Goal: Task Accomplishment & Management: Complete application form

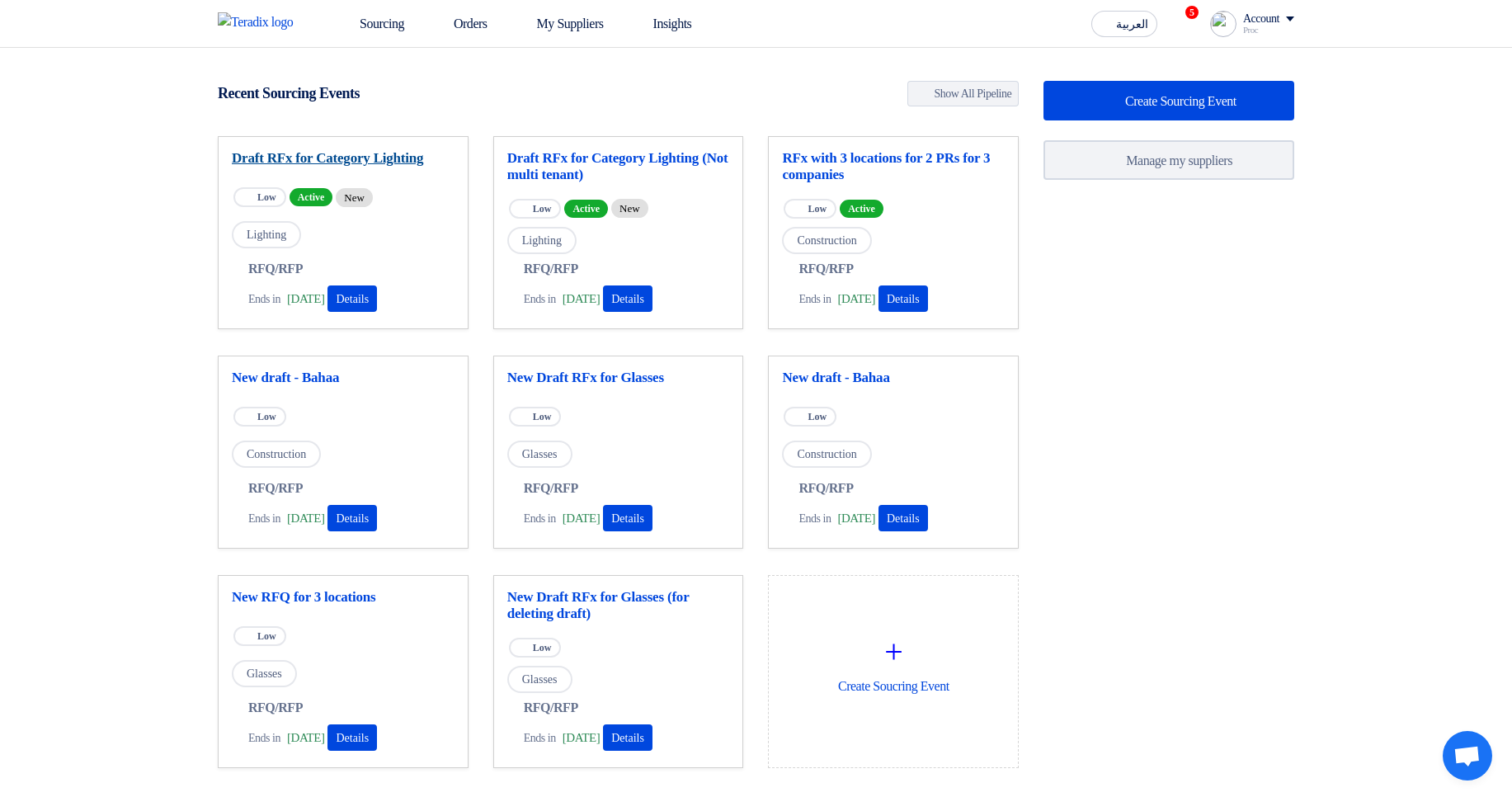
click at [418, 165] on link "Draft RFx for Category Lighting" at bounding box center [342, 158] width 222 height 17
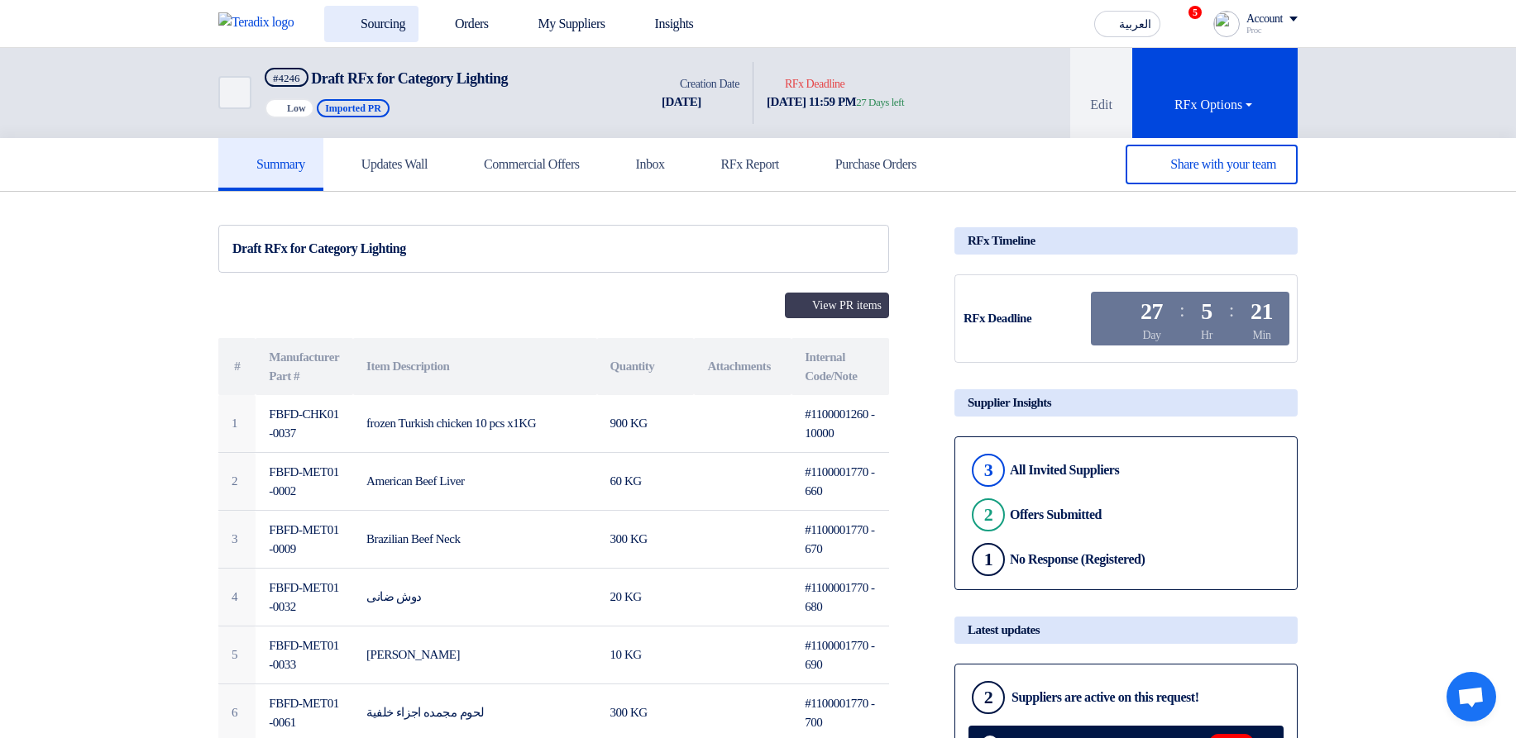
click at [364, 14] on link "Sourcing" at bounding box center [371, 24] width 94 height 36
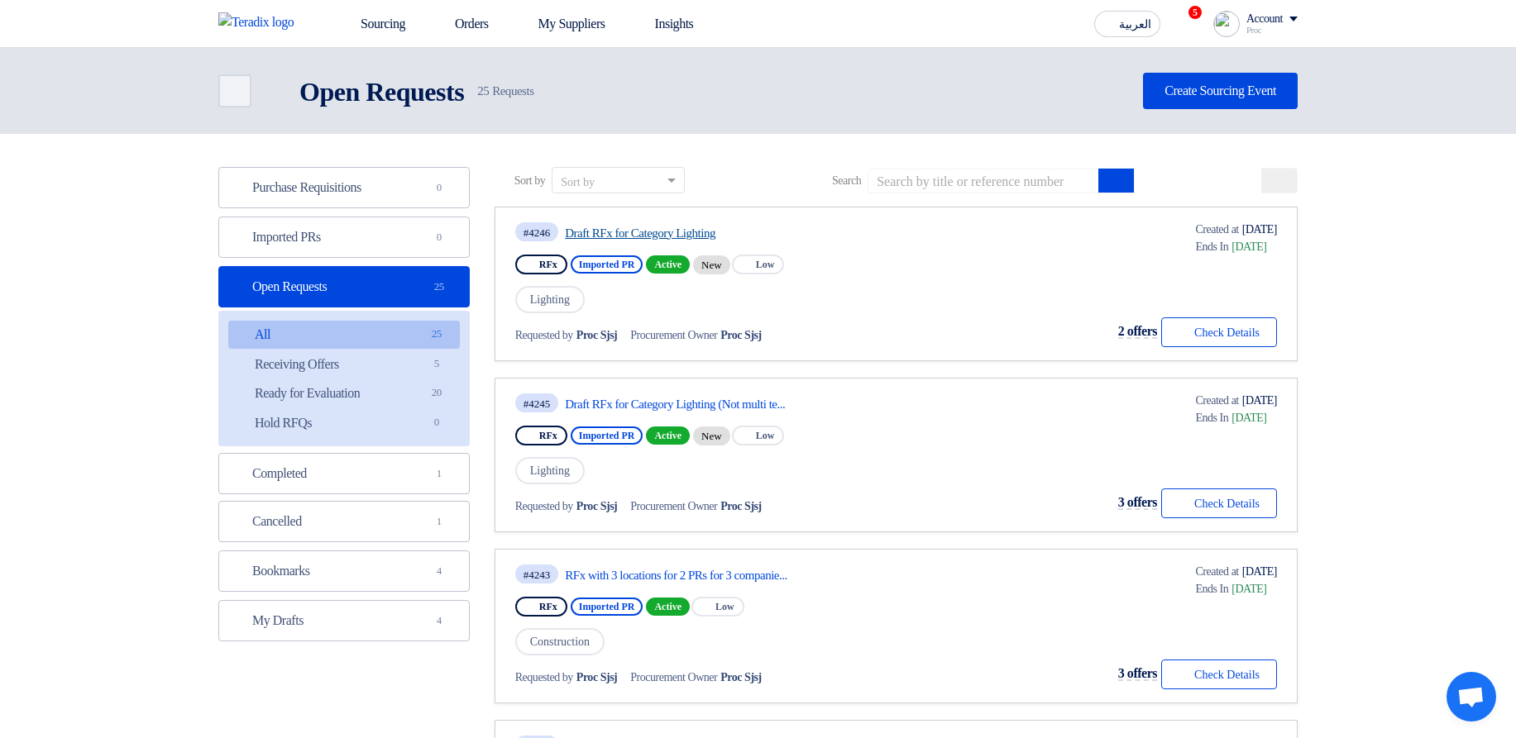
click at [875, 234] on link "Draft RFx for Category Lighting" at bounding box center [720, 233] width 310 height 15
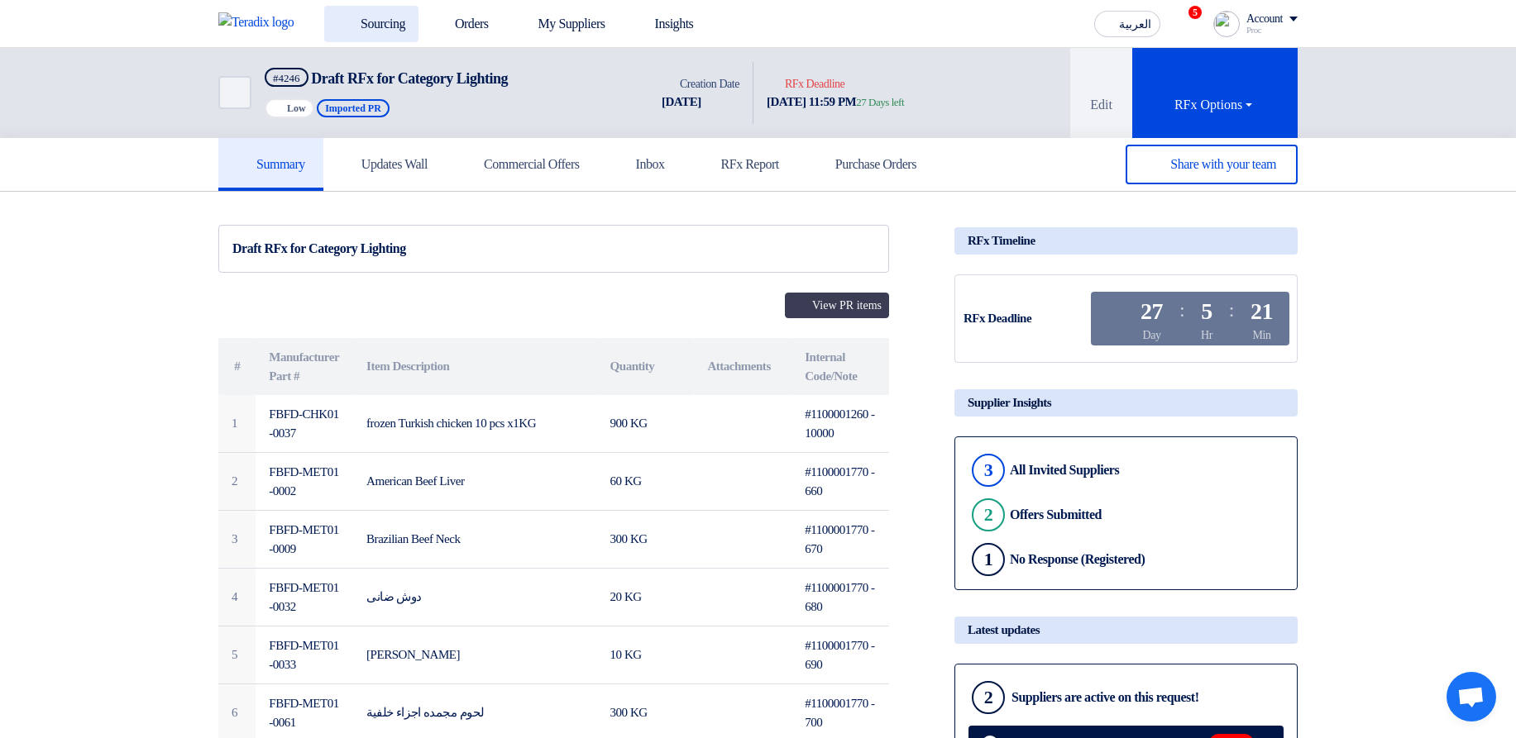
click at [394, 20] on link "Sourcing" at bounding box center [371, 24] width 94 height 36
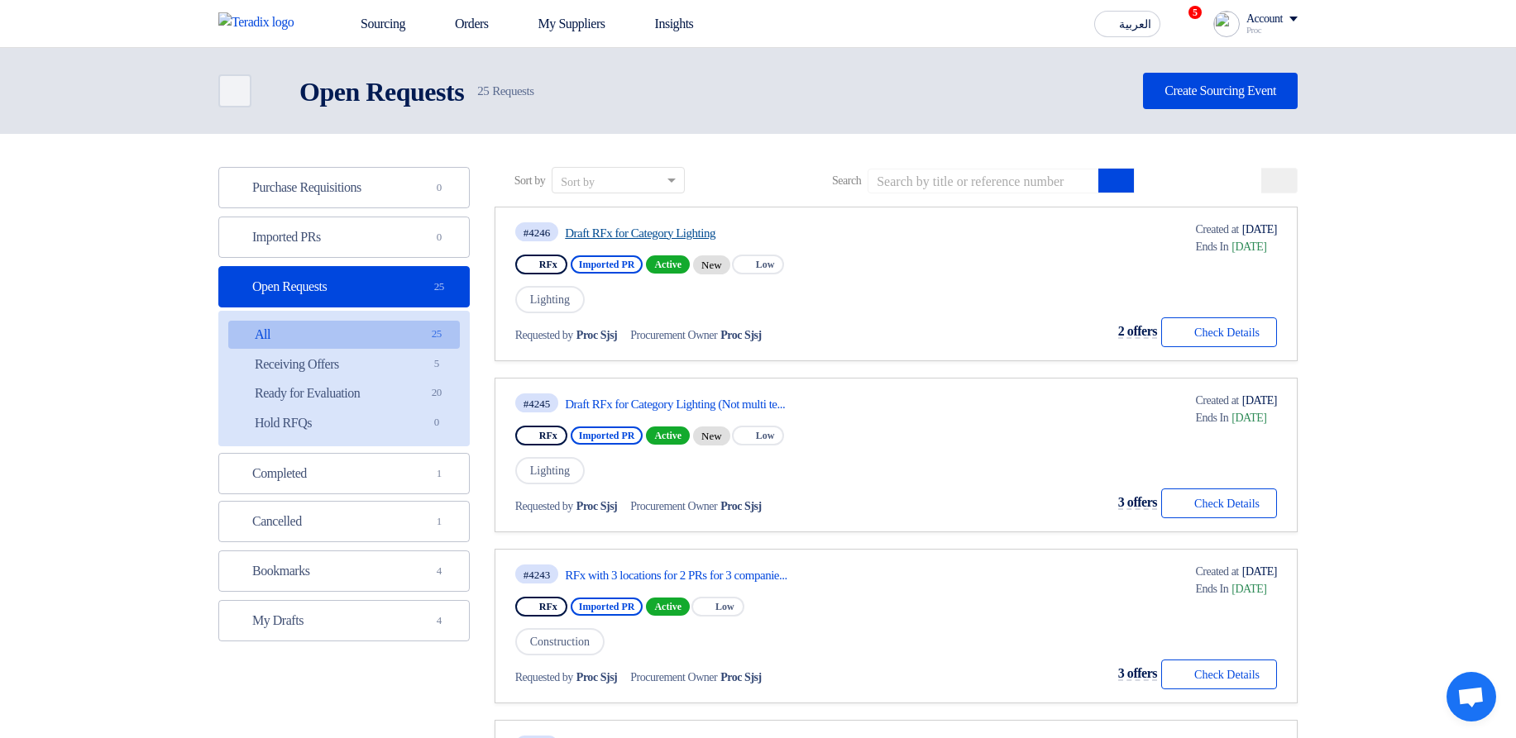
click at [623, 231] on link "Draft RFx for Category Lighting" at bounding box center [720, 233] width 310 height 15
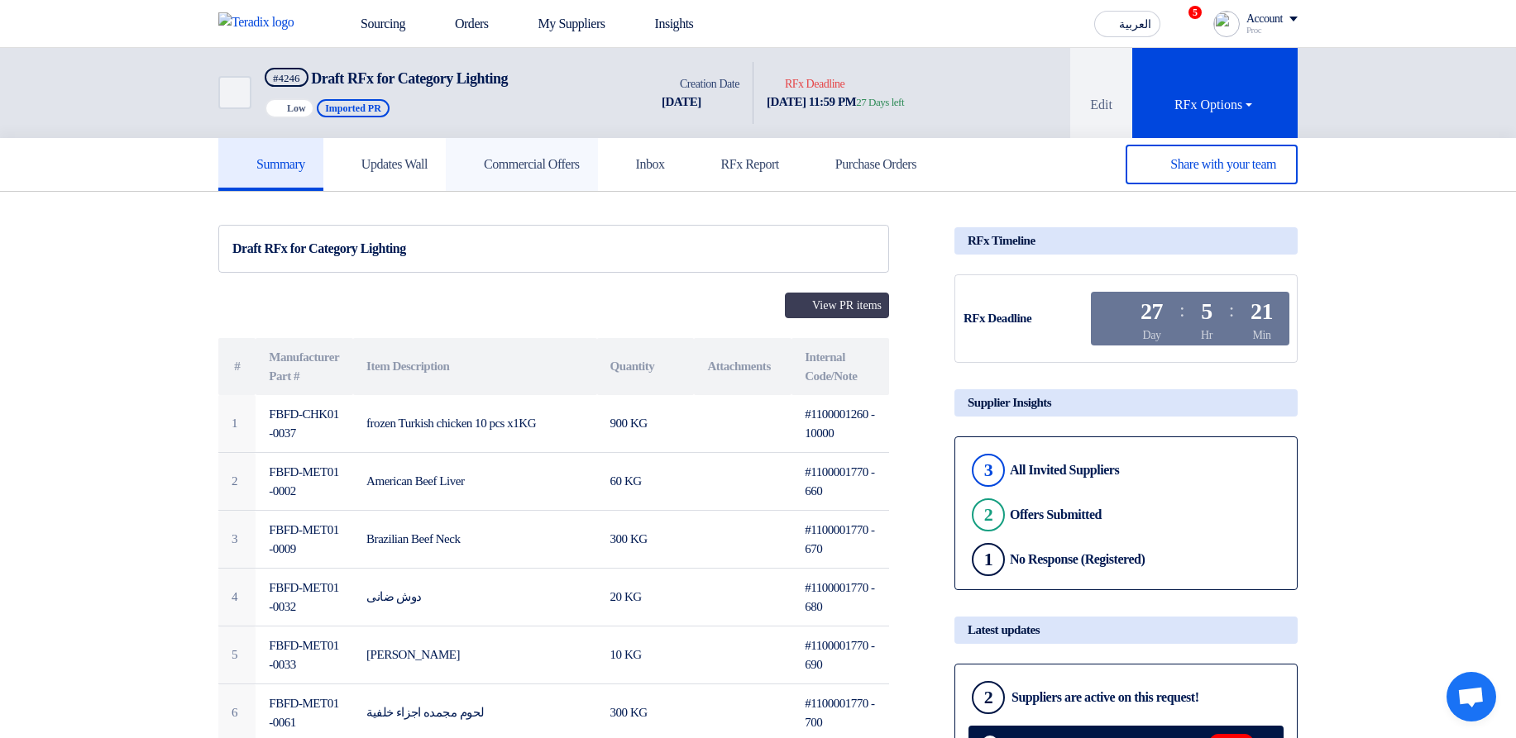
click at [560, 181] on link "Commercial Offers" at bounding box center [522, 164] width 152 height 53
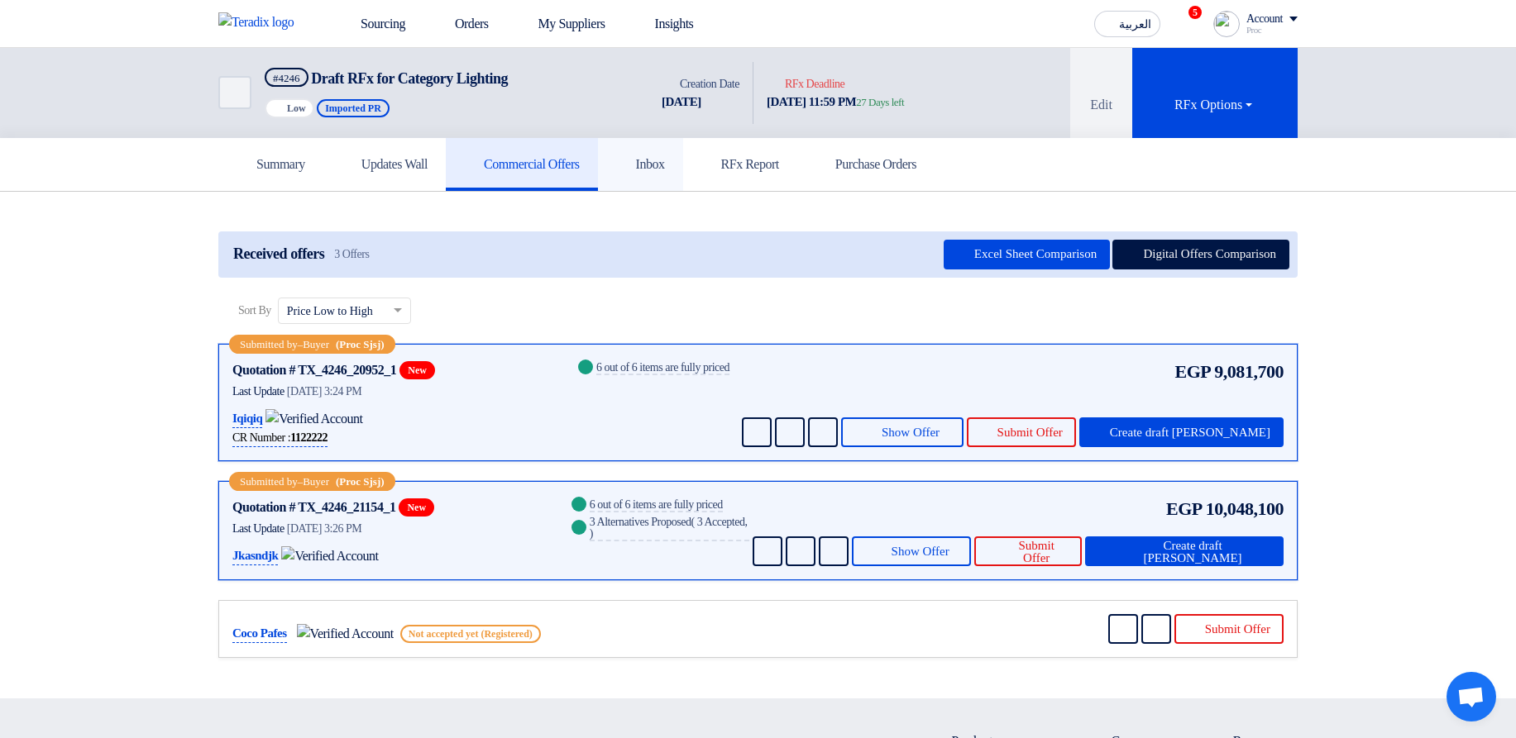
click at [665, 156] on h5 "Inbox" at bounding box center [640, 164] width 49 height 17
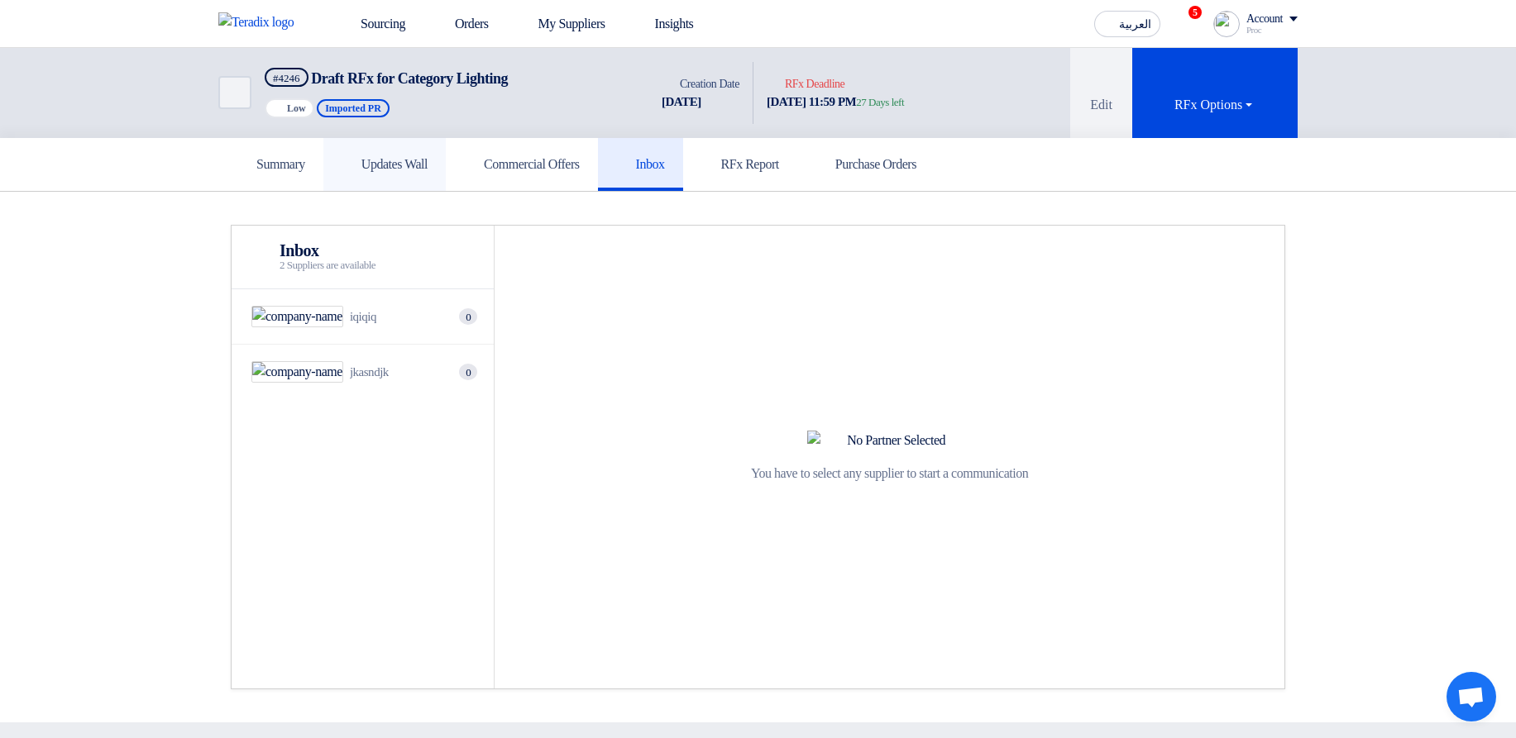
click at [339, 160] on link "Updates Wall" at bounding box center [384, 164] width 122 height 53
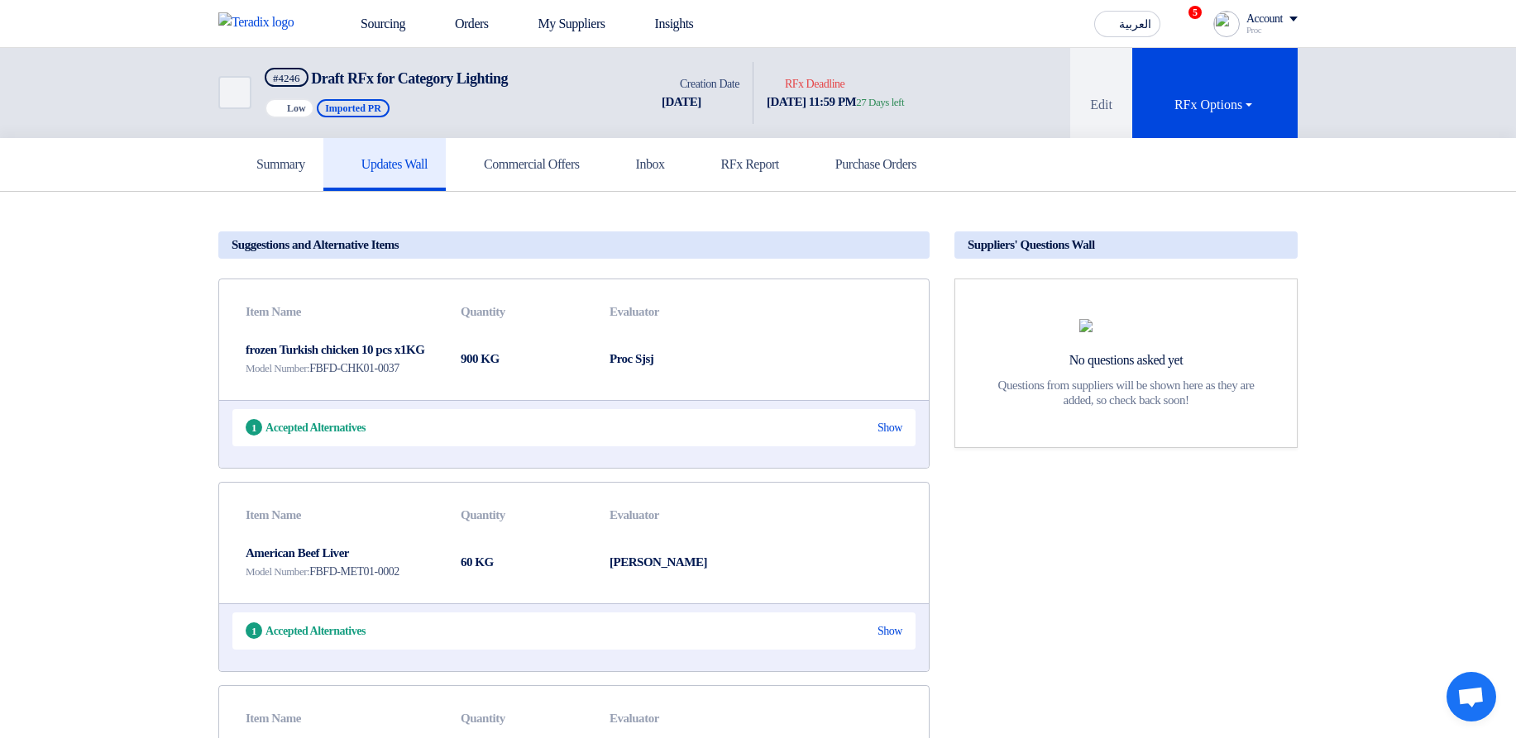
drag, startPoint x: 79, startPoint y: 119, endPoint x: 192, endPoint y: 91, distance: 115.9
click at [98, 119] on div "Back #4246 Draft RFx for Category Lighting Priority Low Imported PR Time Creati…" at bounding box center [758, 93] width 1516 height 90
click at [394, 21] on link "Sourcing" at bounding box center [371, 24] width 94 height 36
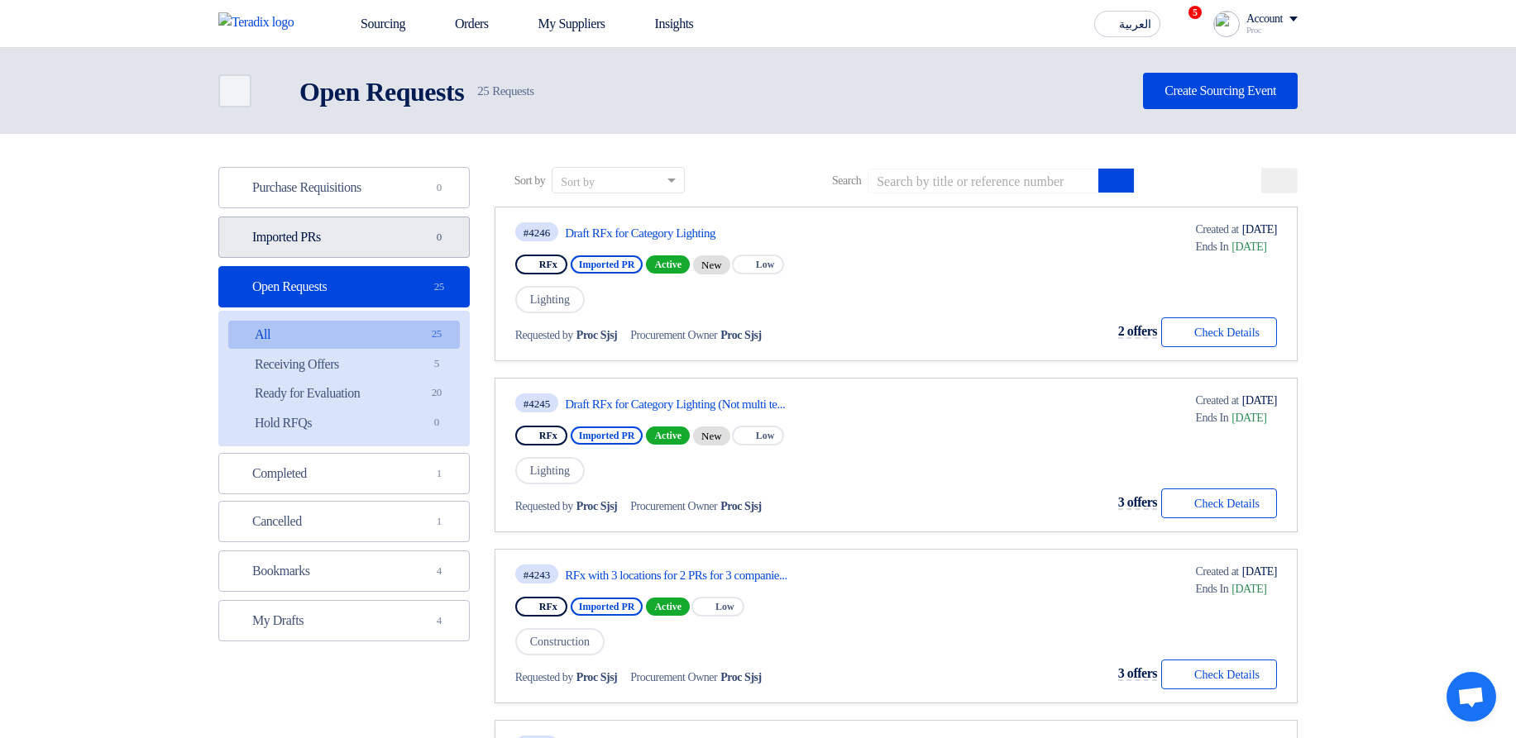
click at [377, 253] on link "Imported PRs Imported PRs 0" at bounding box center [343, 237] width 251 height 41
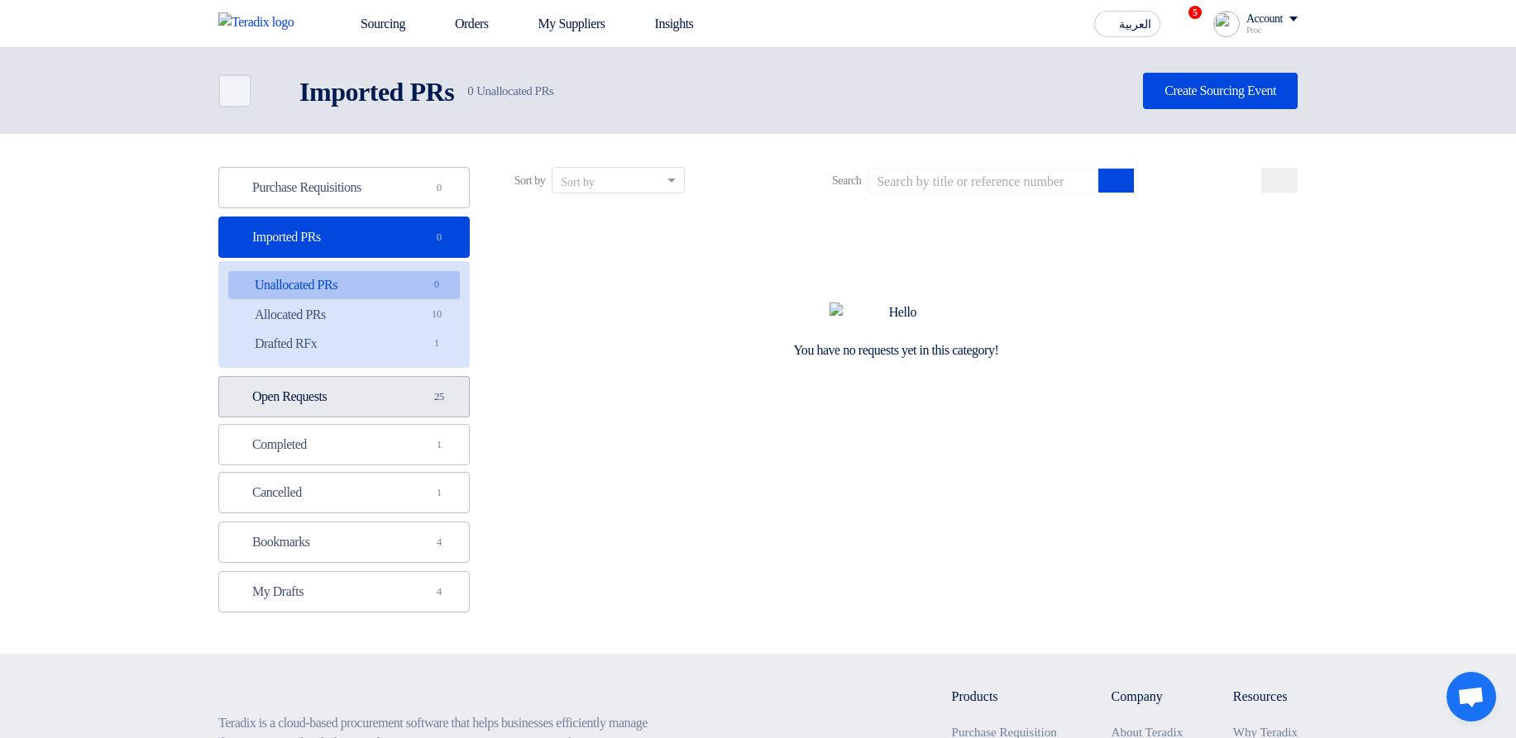
click at [339, 389] on link "Open Requests Open Requests 25" at bounding box center [343, 396] width 251 height 41
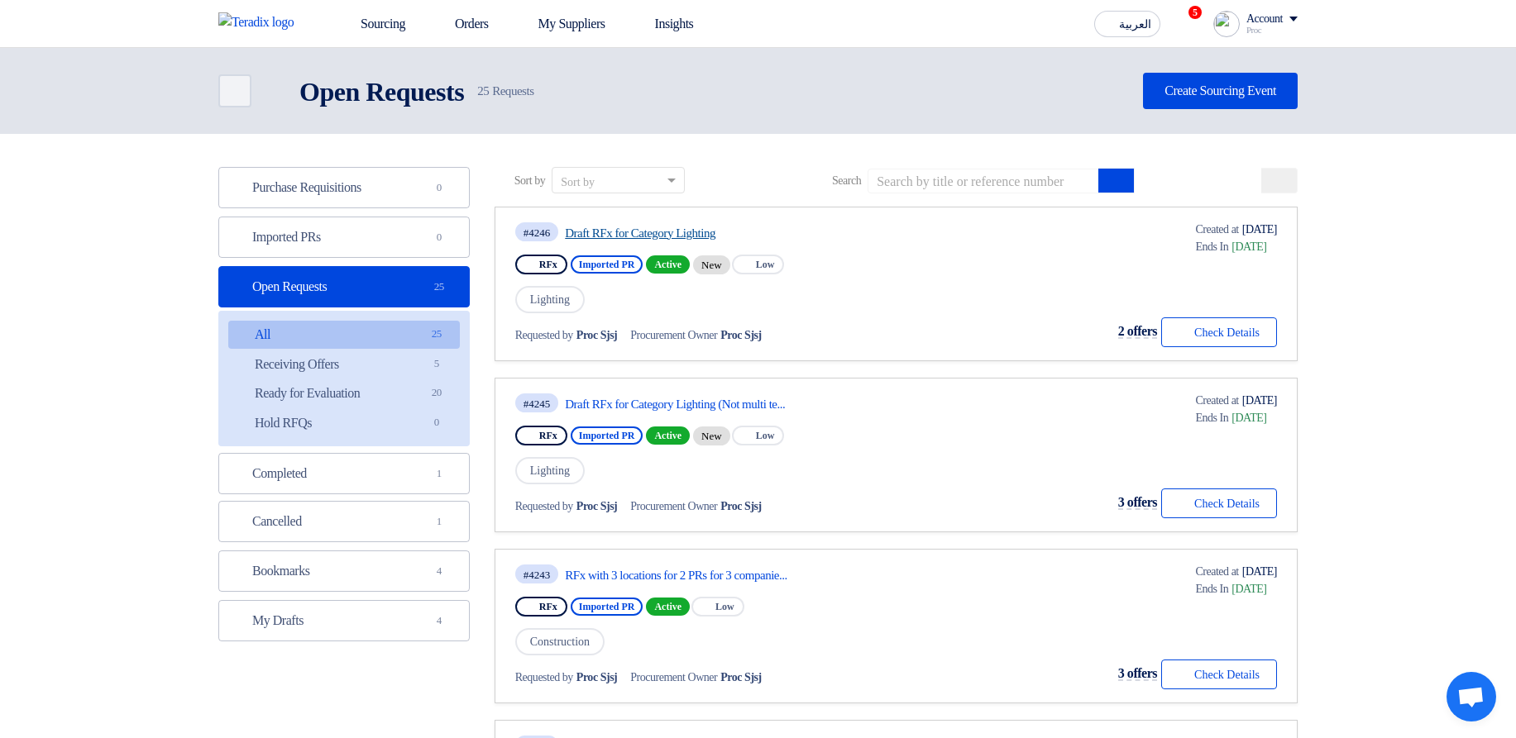
click at [623, 236] on link "Draft RFx for Category Lighting" at bounding box center [720, 233] width 310 height 15
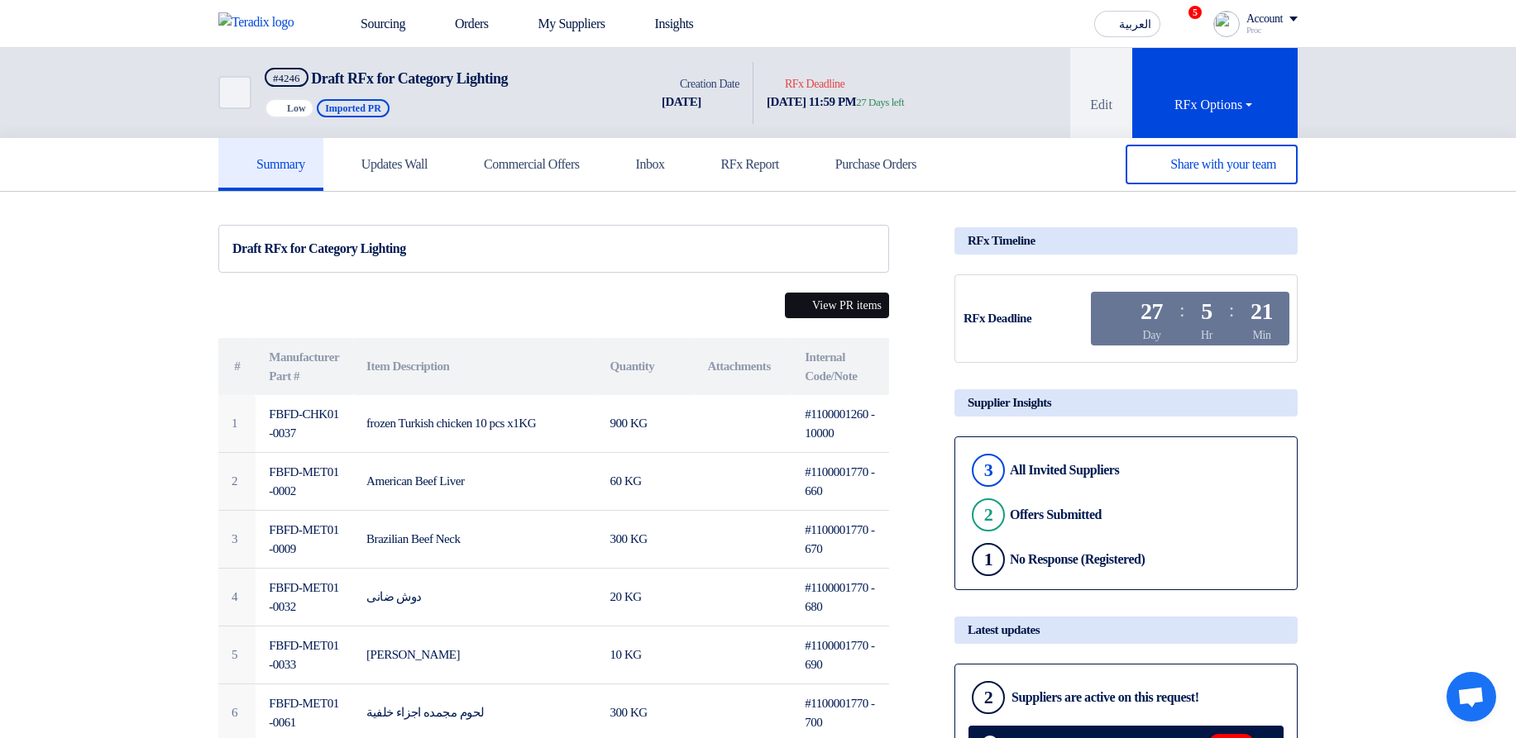
click at [847, 294] on button "View PR items" at bounding box center [837, 306] width 104 height 26
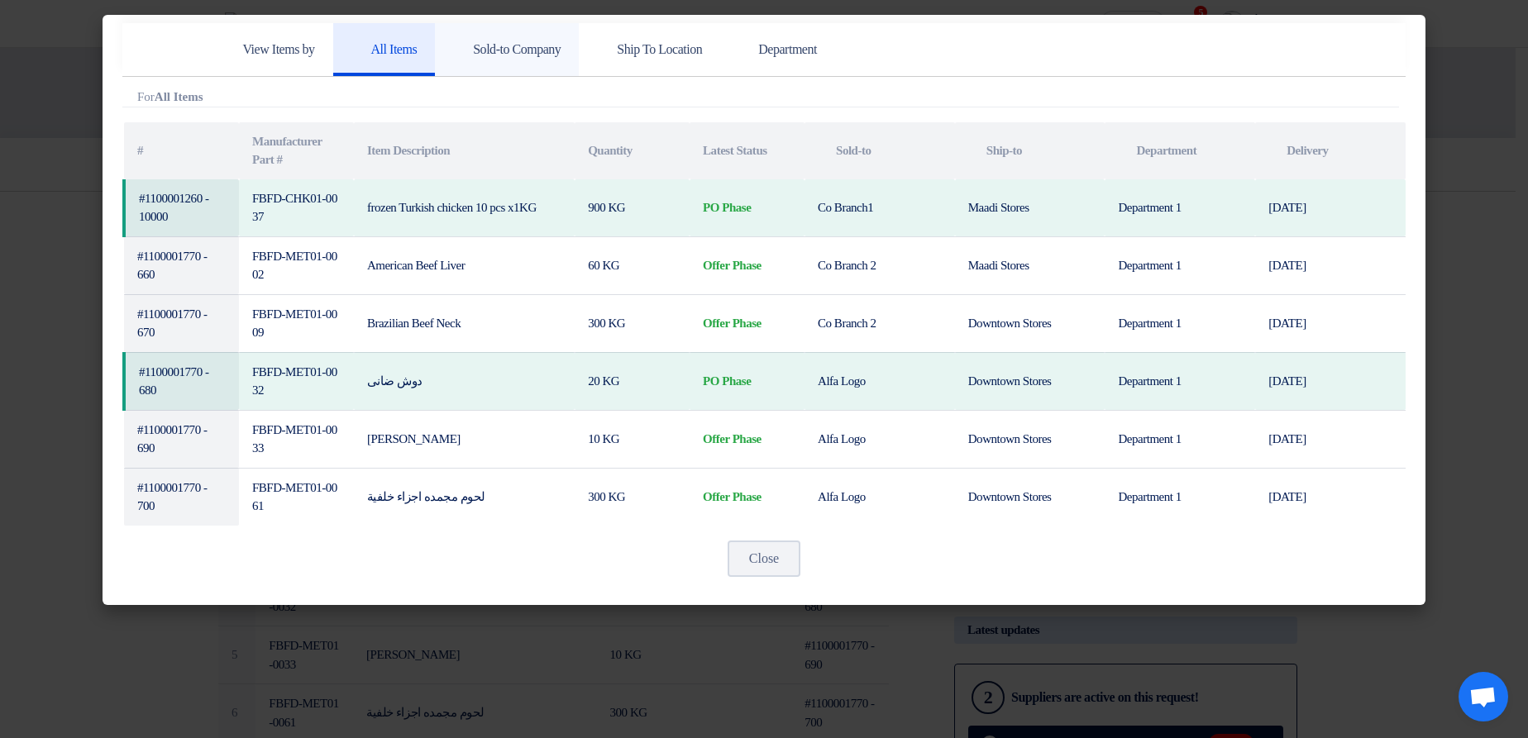
click at [536, 41] on h5 "Sold-to Company" at bounding box center [506, 49] width 107 height 17
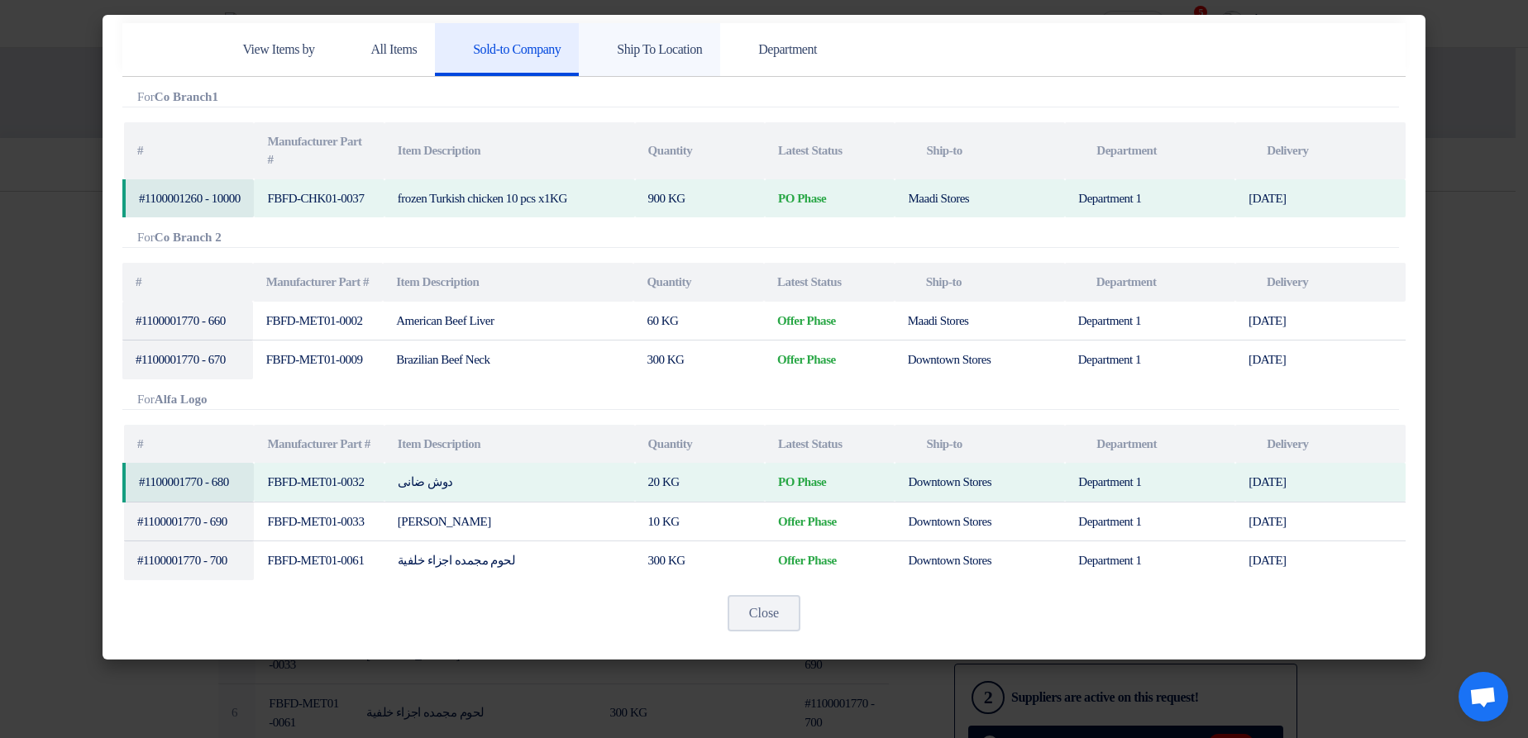
drag, startPoint x: 673, startPoint y: 50, endPoint x: 713, endPoint y: 55, distance: 40.1
click at [674, 50] on h5 "Ship To Location" at bounding box center [649, 49] width 105 height 17
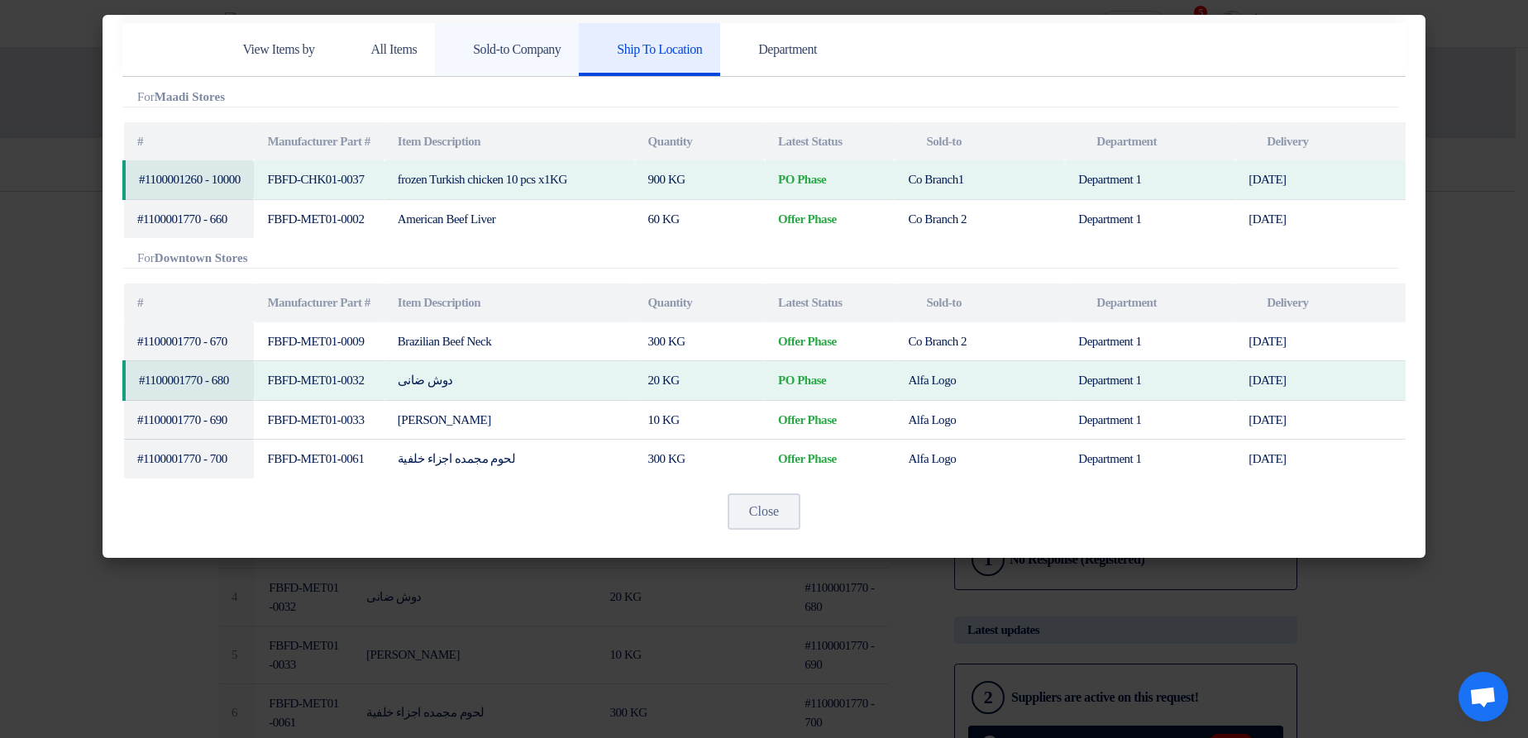
click at [532, 64] on link "Sold-to Company" at bounding box center [507, 49] width 144 height 53
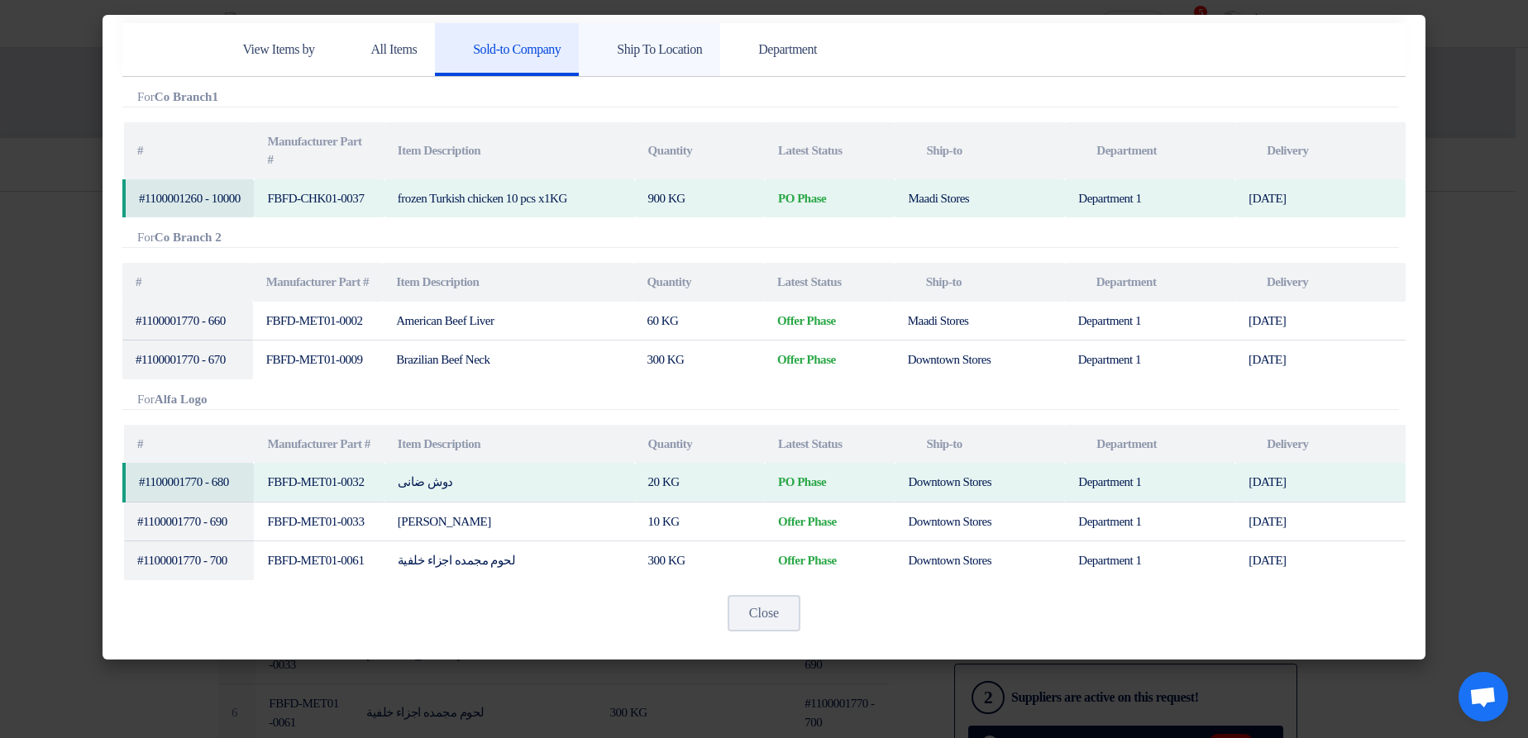
click at [688, 34] on link "Ship To Location" at bounding box center [649, 49] width 141 height 53
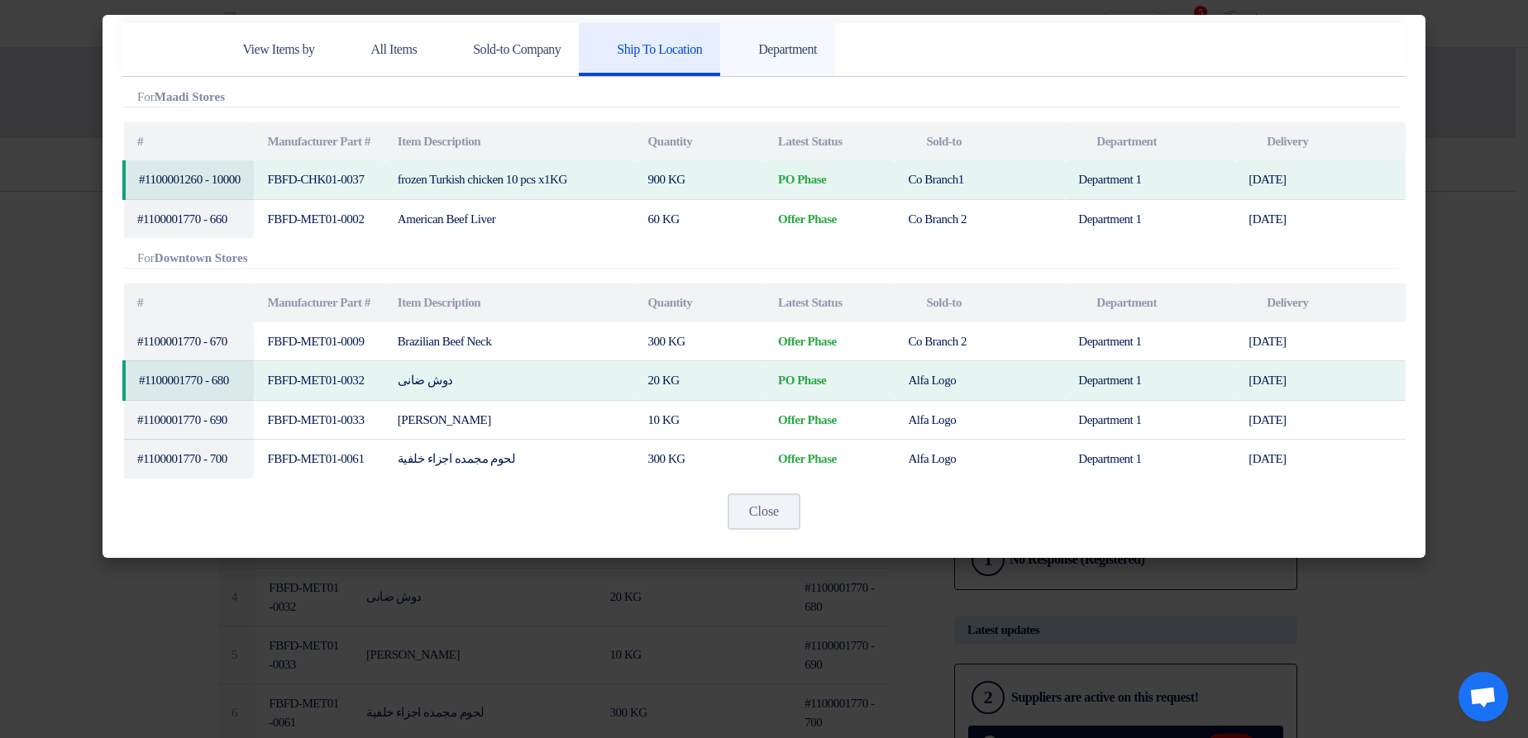
click at [738, 41] on use at bounding box center [738, 41] width 0 height 0
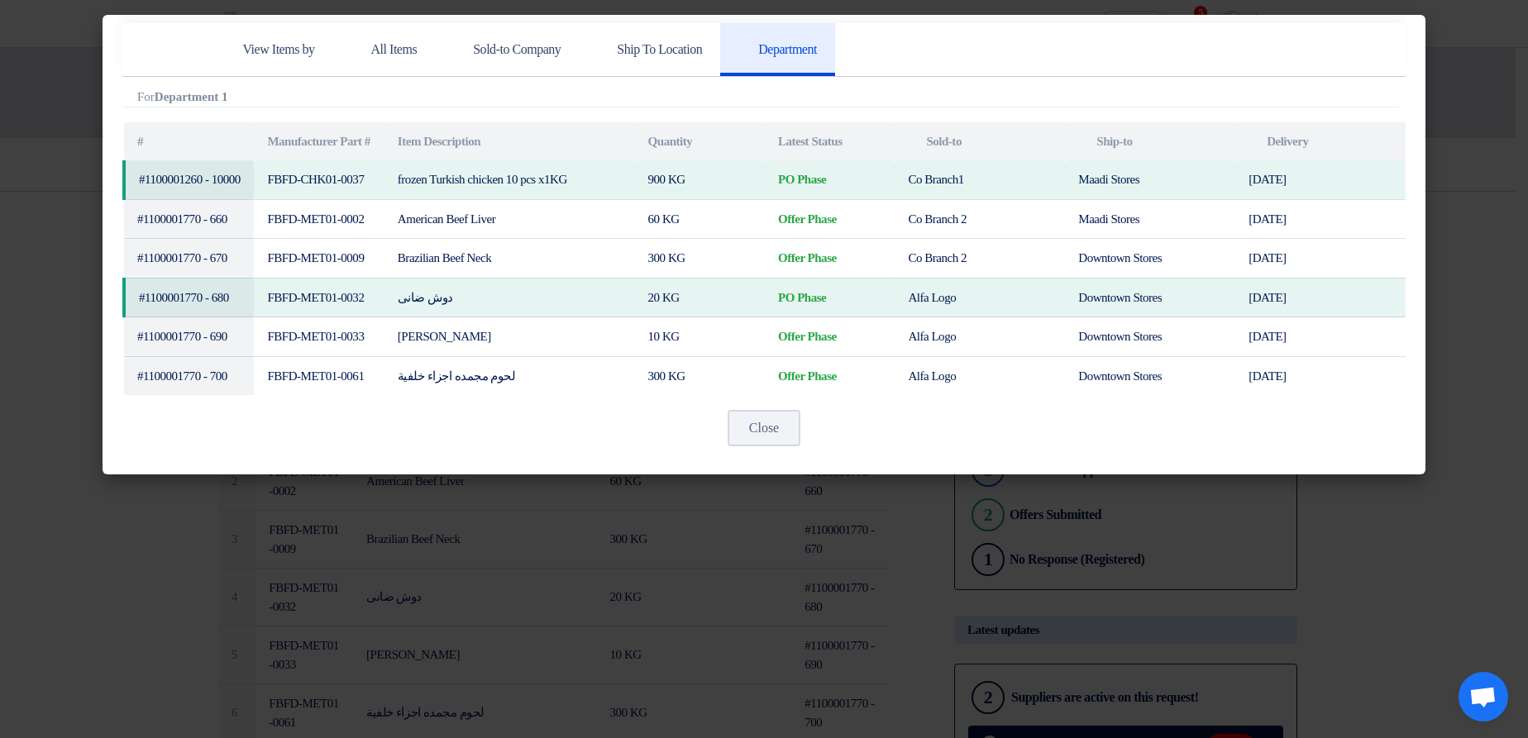
click at [1454, 150] on modal-container "View Items by All Items Sold-to Company Ship To Location Department Attachments…" at bounding box center [764, 369] width 1528 height 738
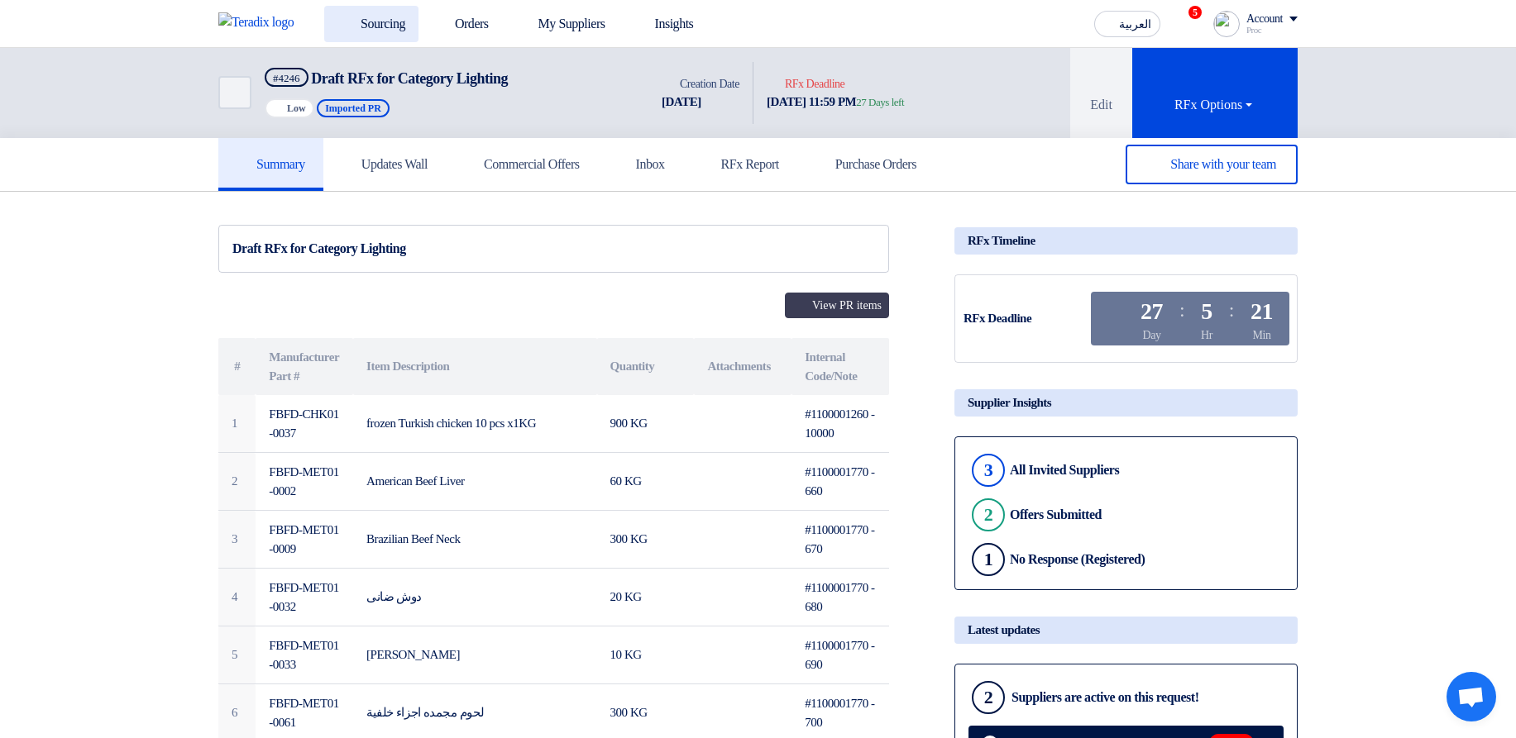
click at [389, 28] on link "Sourcing" at bounding box center [371, 24] width 94 height 36
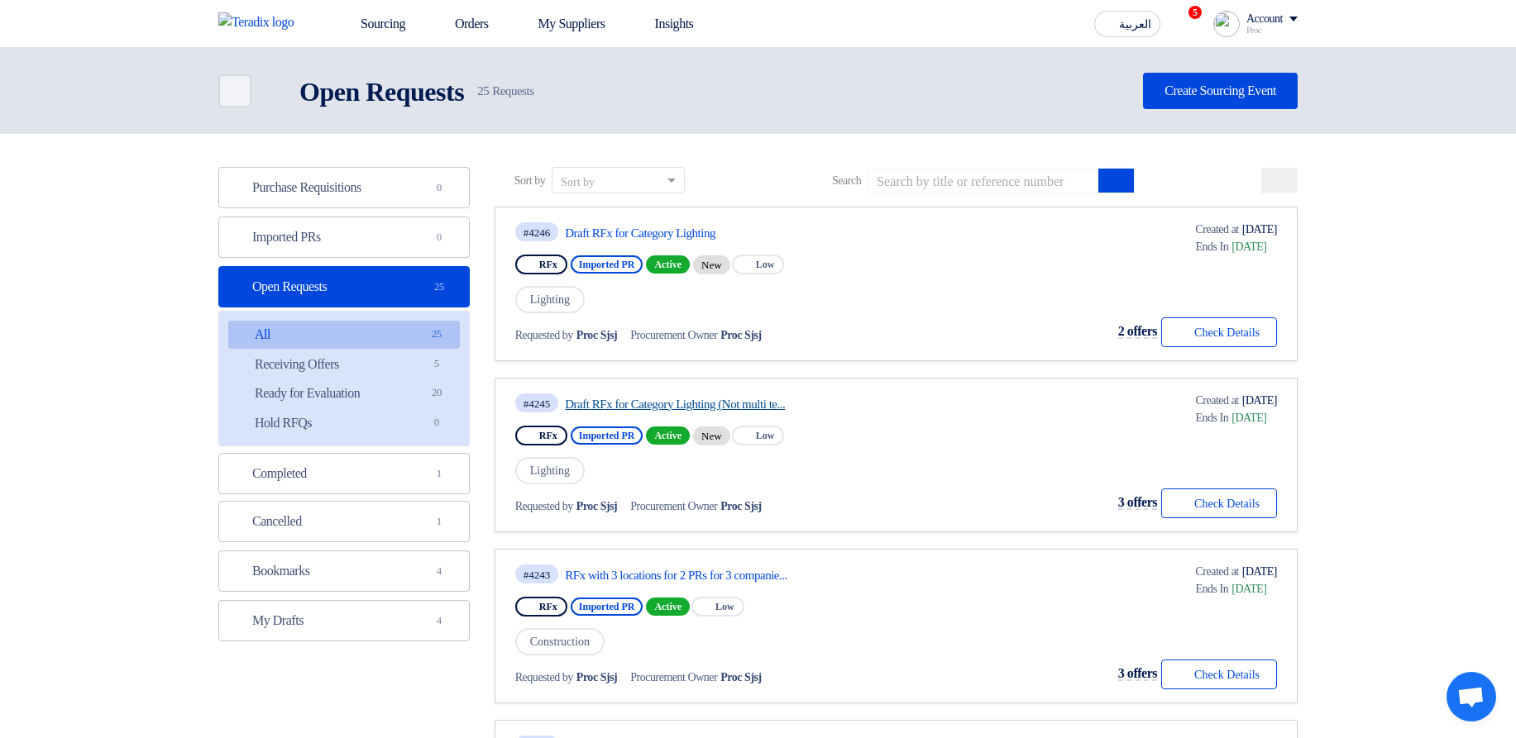
click at [650, 407] on link "Draft RFx for Category Lighting (Not multi te..." at bounding box center [720, 404] width 310 height 15
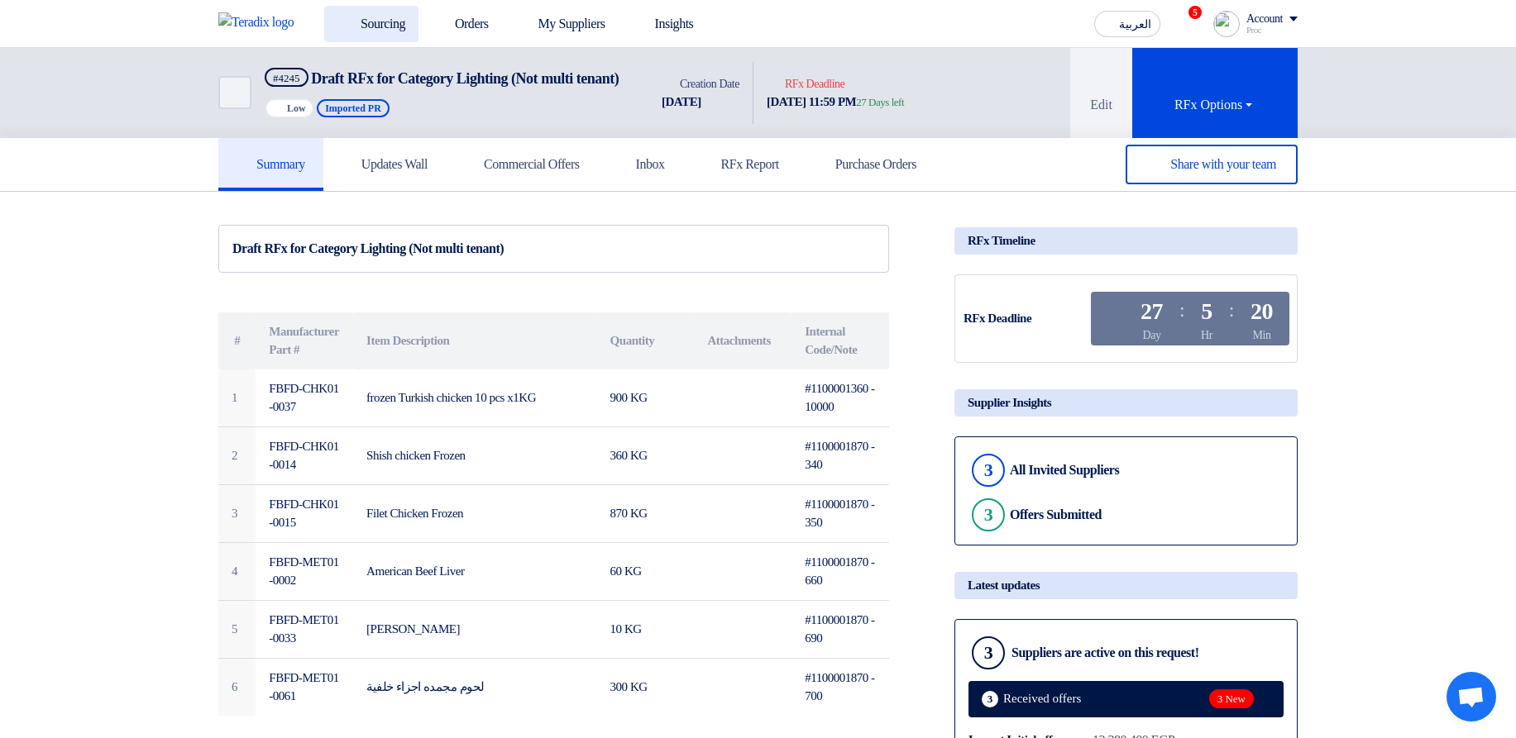
click at [418, 12] on link "Sourcing" at bounding box center [371, 24] width 94 height 36
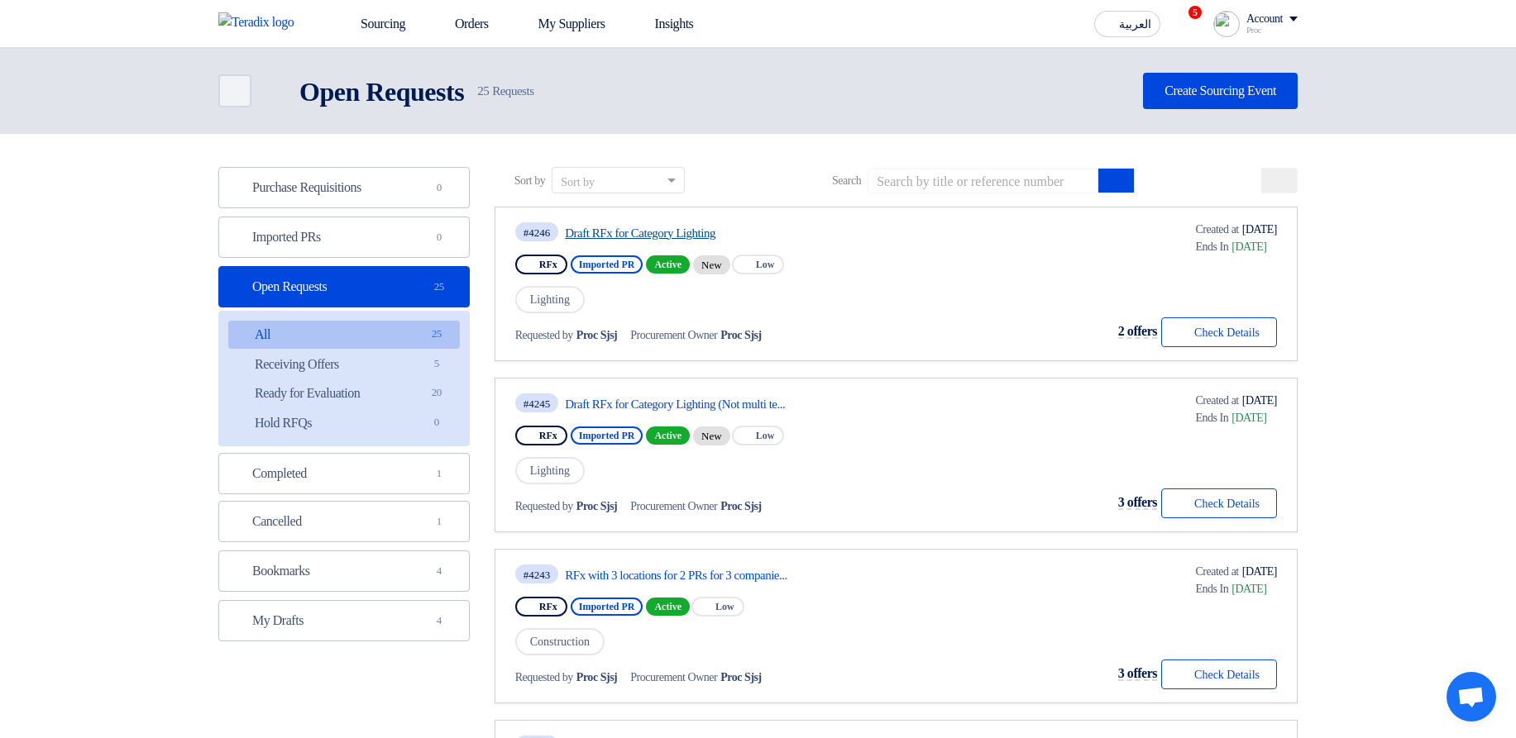
click at [618, 233] on link "Draft RFx for Category Lighting" at bounding box center [720, 233] width 310 height 15
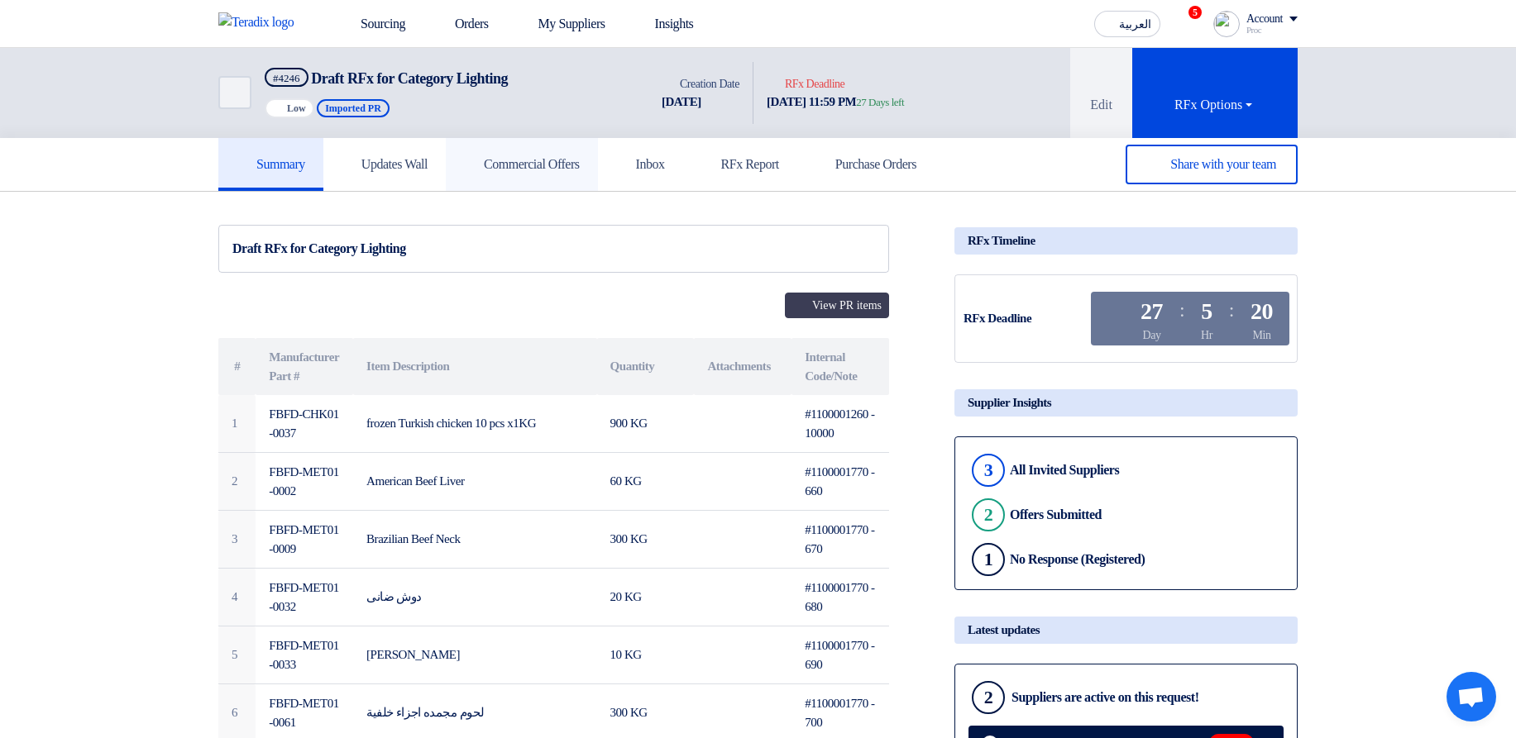
click at [556, 148] on link "Commercial Offers" at bounding box center [522, 164] width 152 height 53
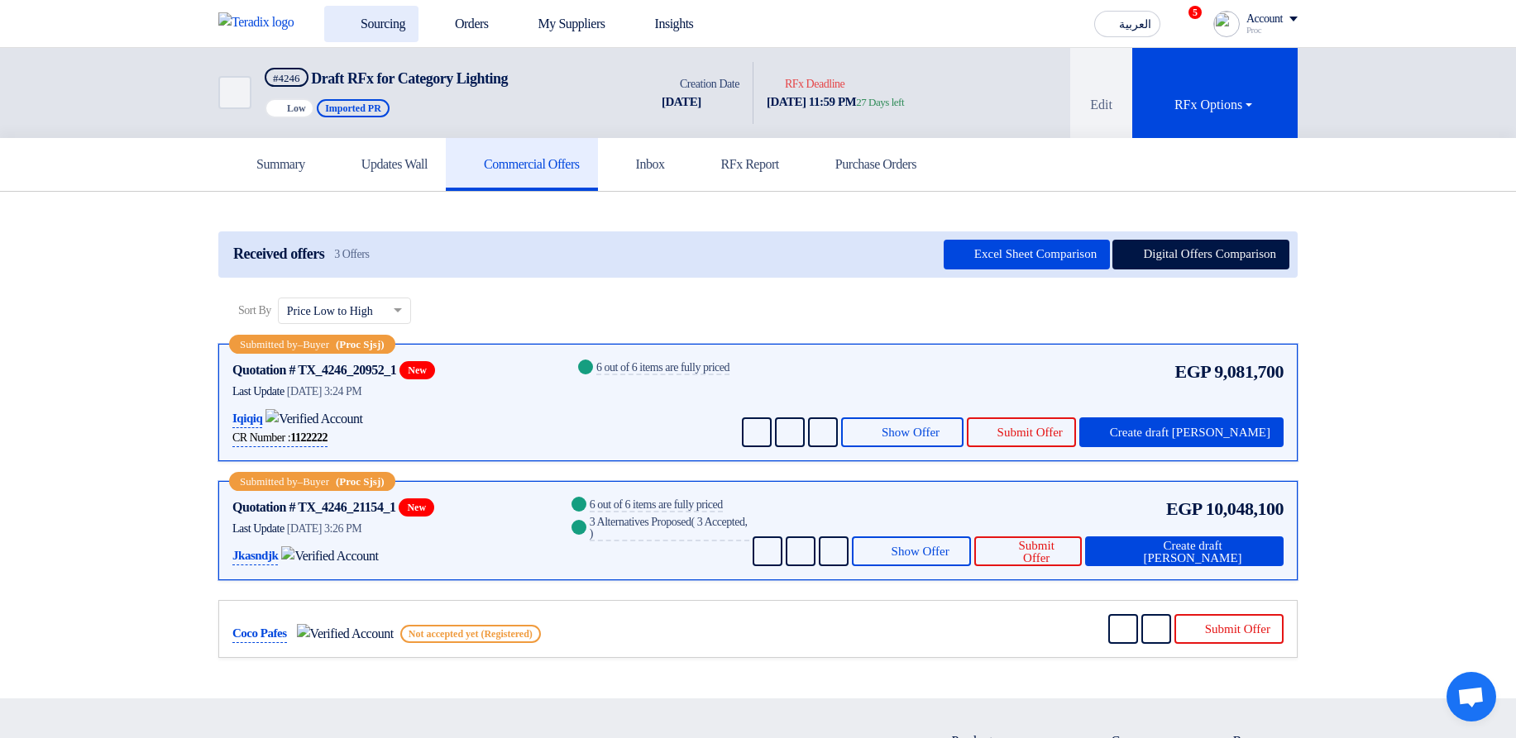
click at [372, 34] on link "Sourcing" at bounding box center [371, 24] width 94 height 36
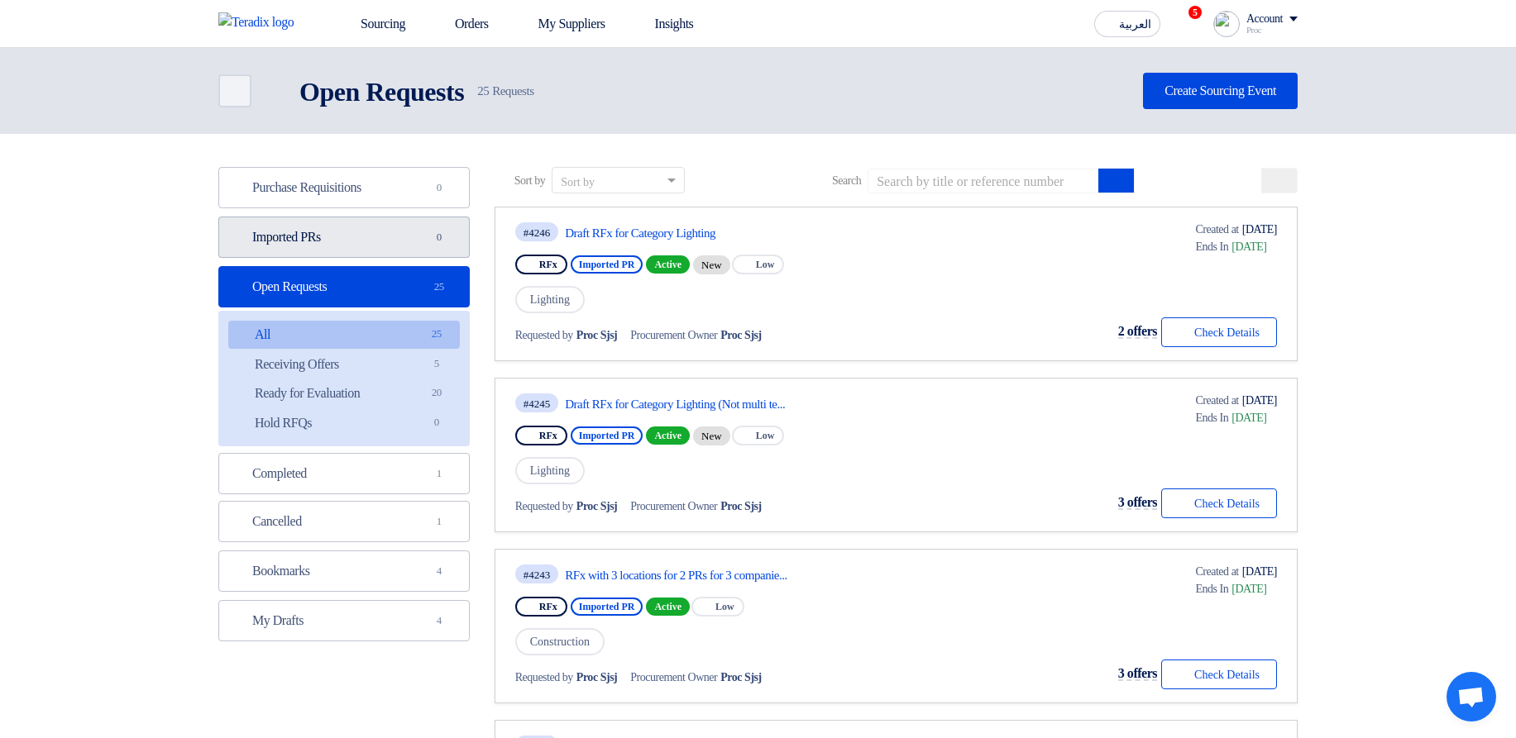
click at [348, 228] on link "Imported PRs Imported PRs 0" at bounding box center [343, 237] width 251 height 41
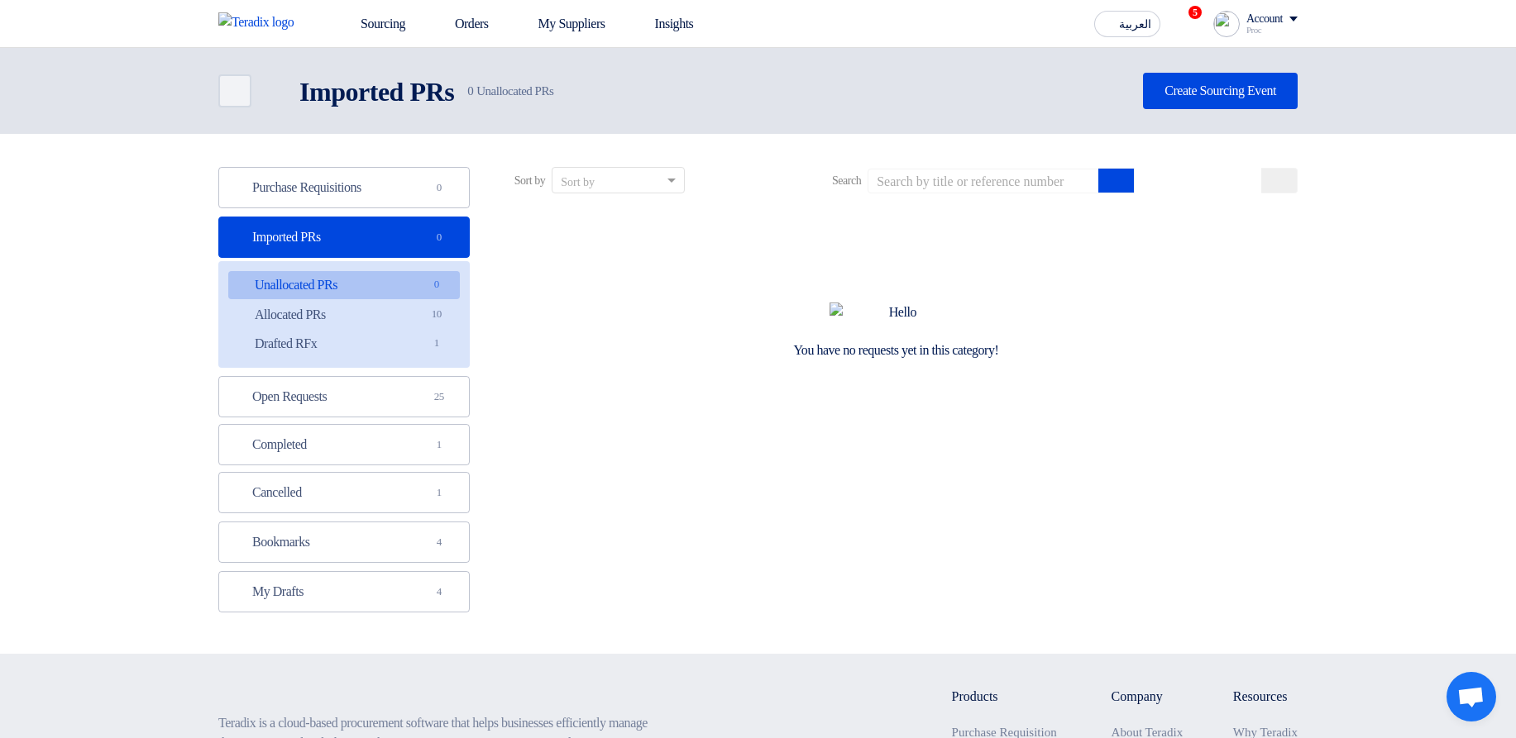
click at [367, 297] on link "Unallocated PRs Unallocated PRs 0" at bounding box center [344, 285] width 232 height 28
click at [390, 305] on link "Allocated PRs Allocated PRs 10" at bounding box center [344, 315] width 232 height 28
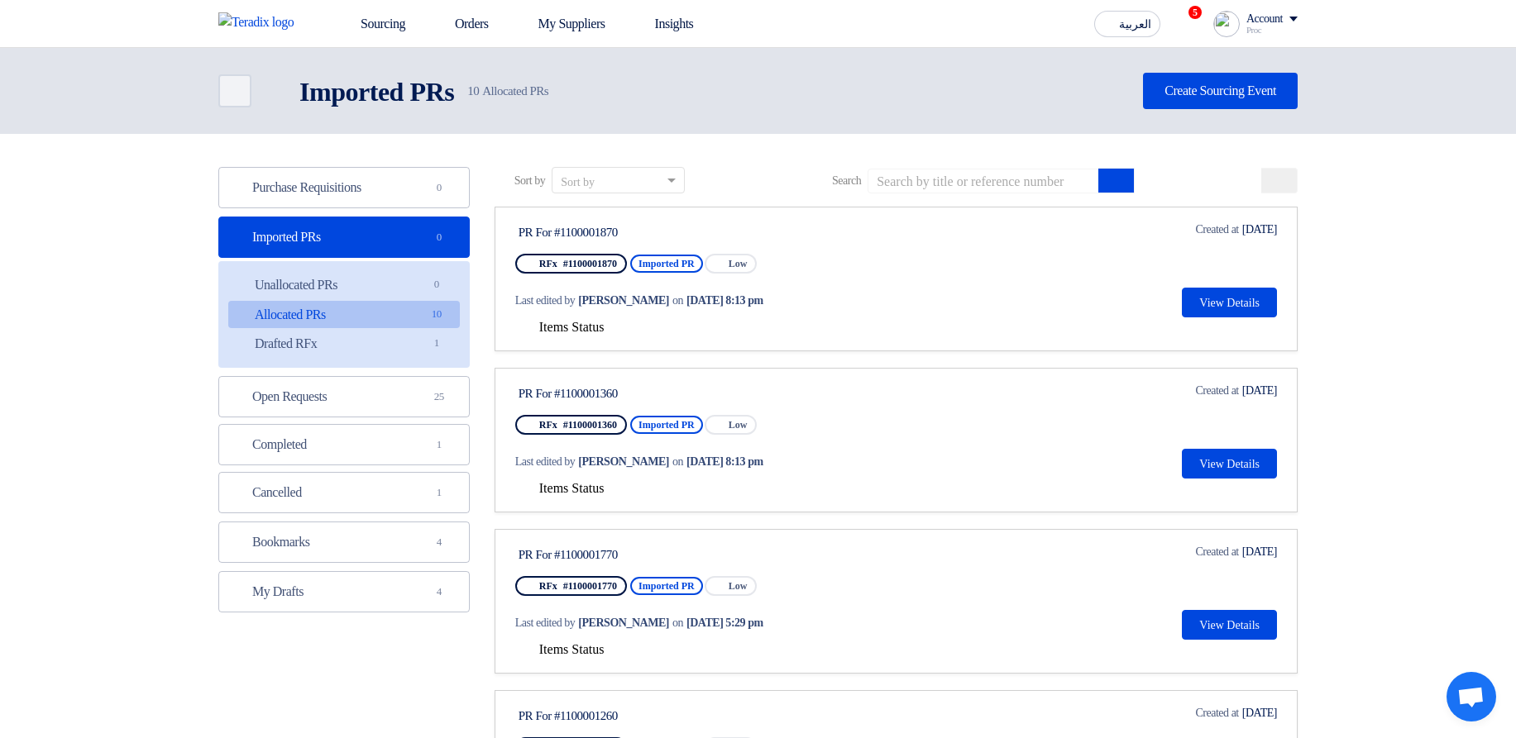
click at [571, 229] on div "PR For #1100001870" at bounding box center [673, 232] width 310 height 15
copy div "1100001870"
click at [1009, 183] on input at bounding box center [983, 181] width 232 height 25
paste input "1100001870"
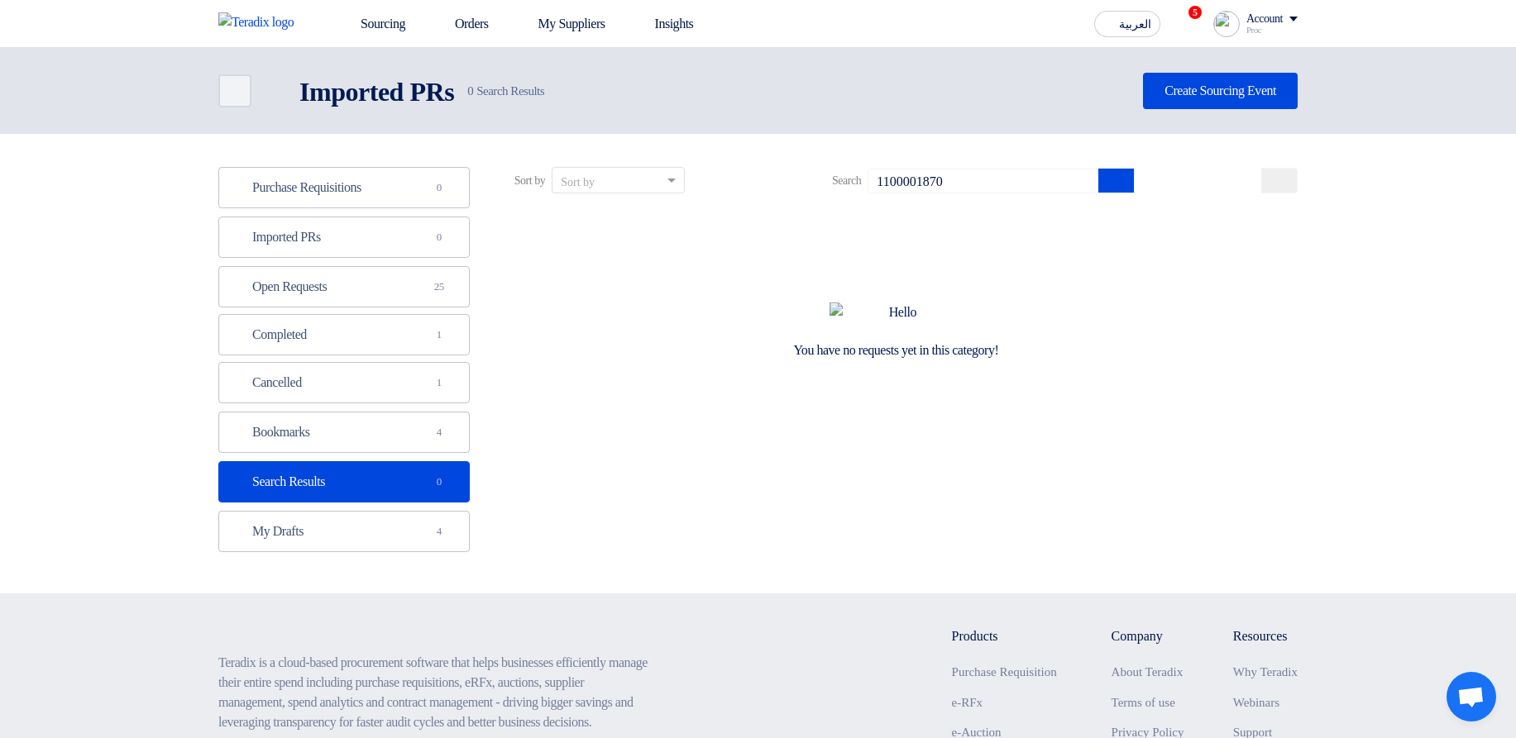
drag, startPoint x: 1074, startPoint y: 301, endPoint x: 896, endPoint y: 337, distance: 181.5
click at [896, 337] on div "You have no requests yet in this category!" at bounding box center [895, 331] width 803 height 248
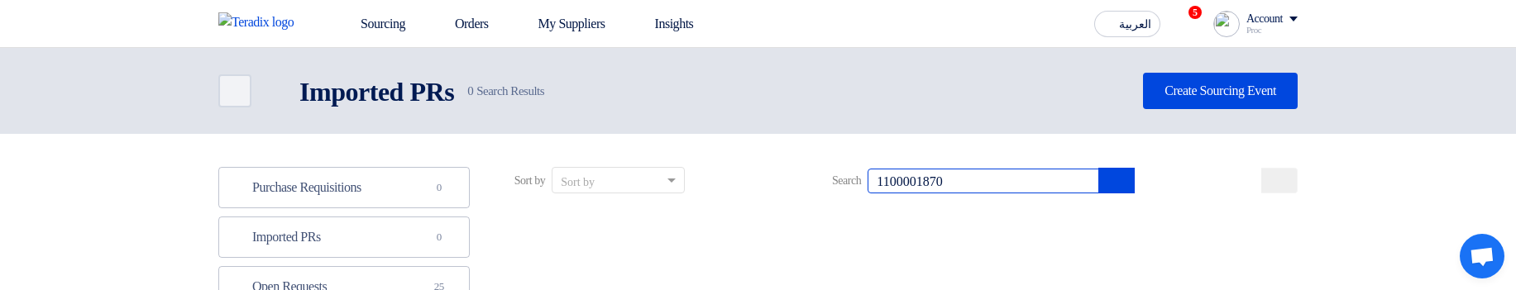
click at [972, 179] on input "1100001870" at bounding box center [983, 181] width 232 height 25
type input "#1100001870"
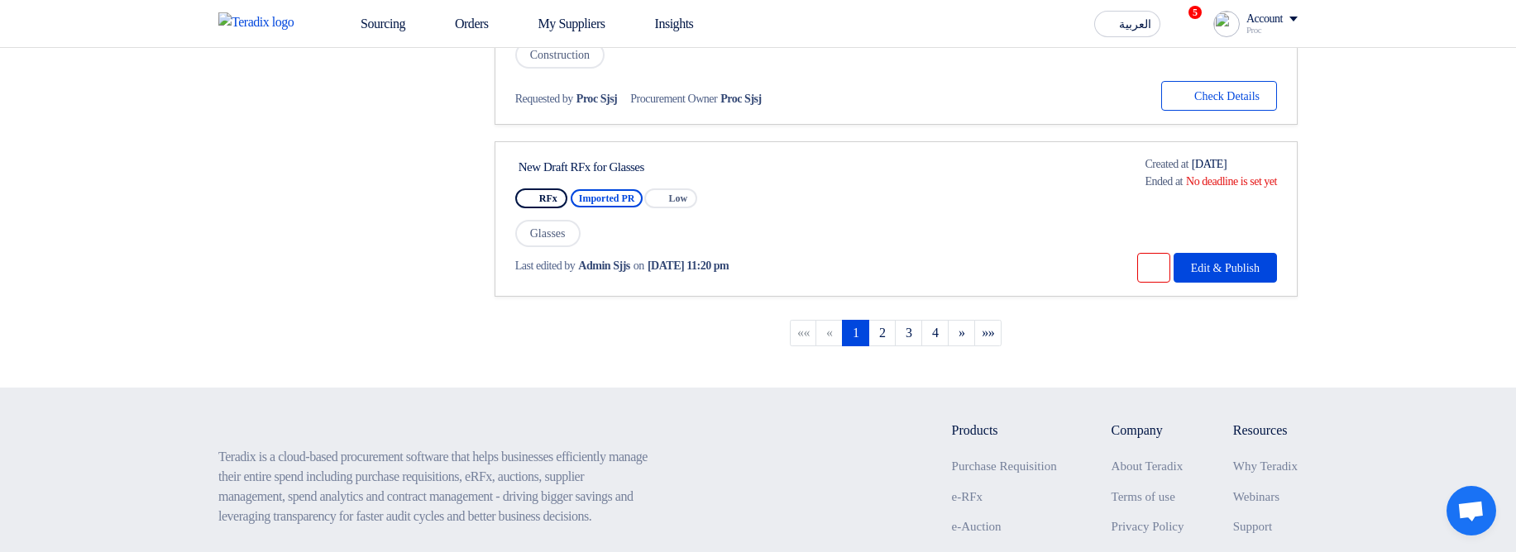
scroll to position [1687, 0]
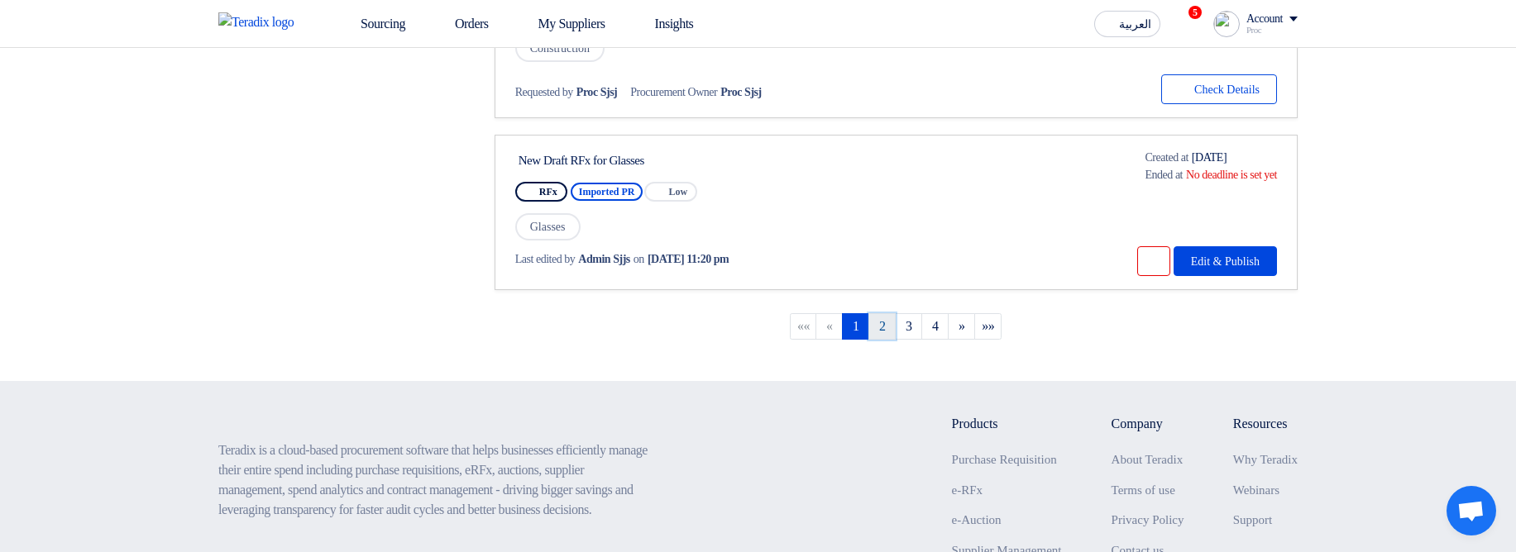
click at [877, 321] on link "2" at bounding box center [881, 326] width 27 height 26
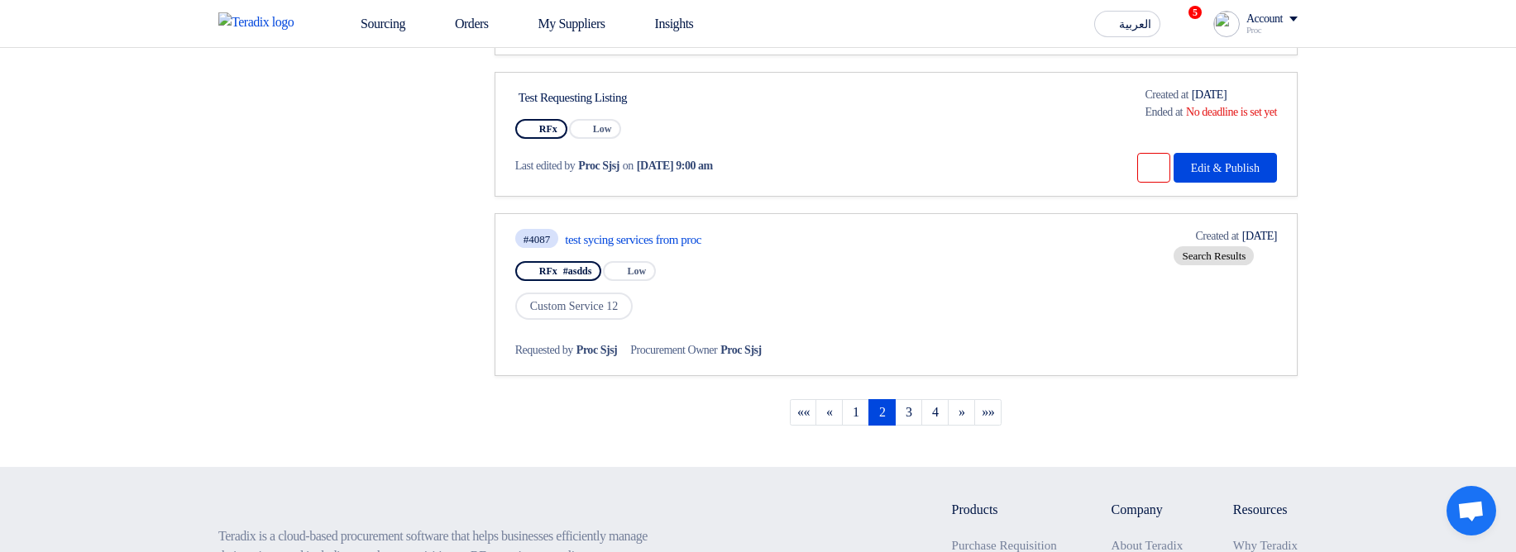
scroll to position [1516, 0]
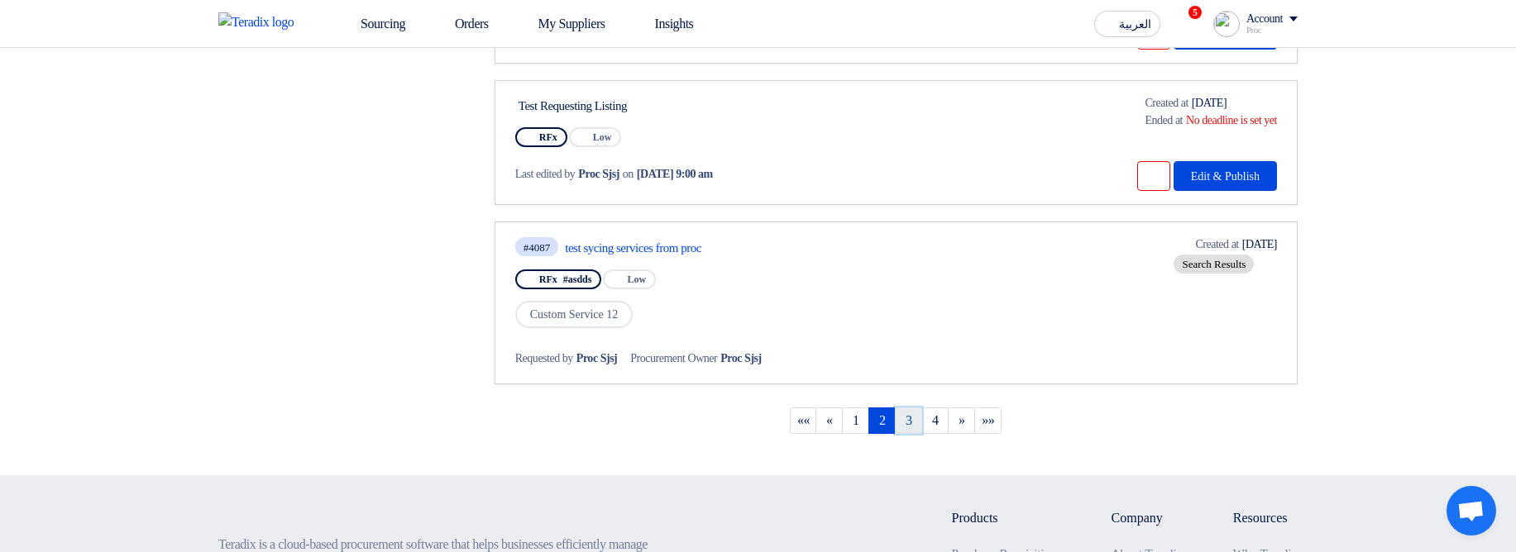
click at [906, 419] on link "3" at bounding box center [908, 421] width 27 height 26
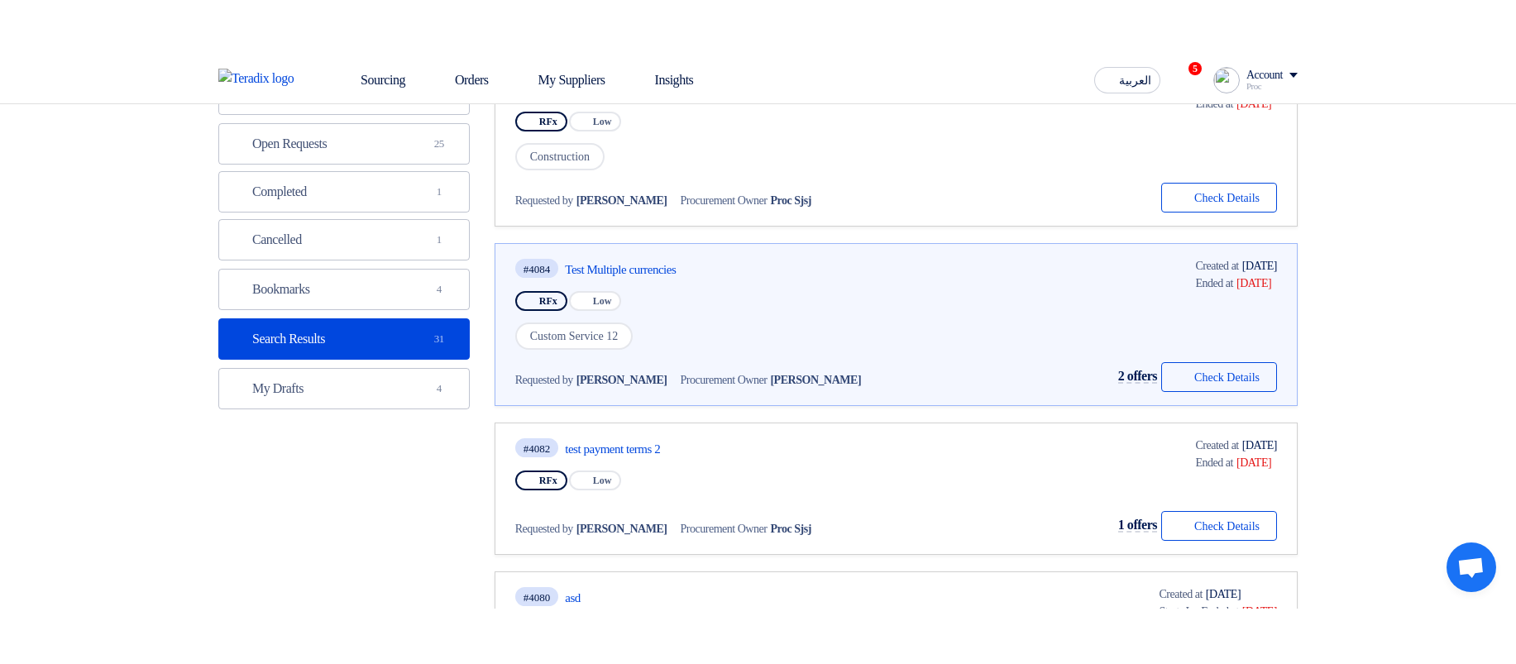
scroll to position [0, 0]
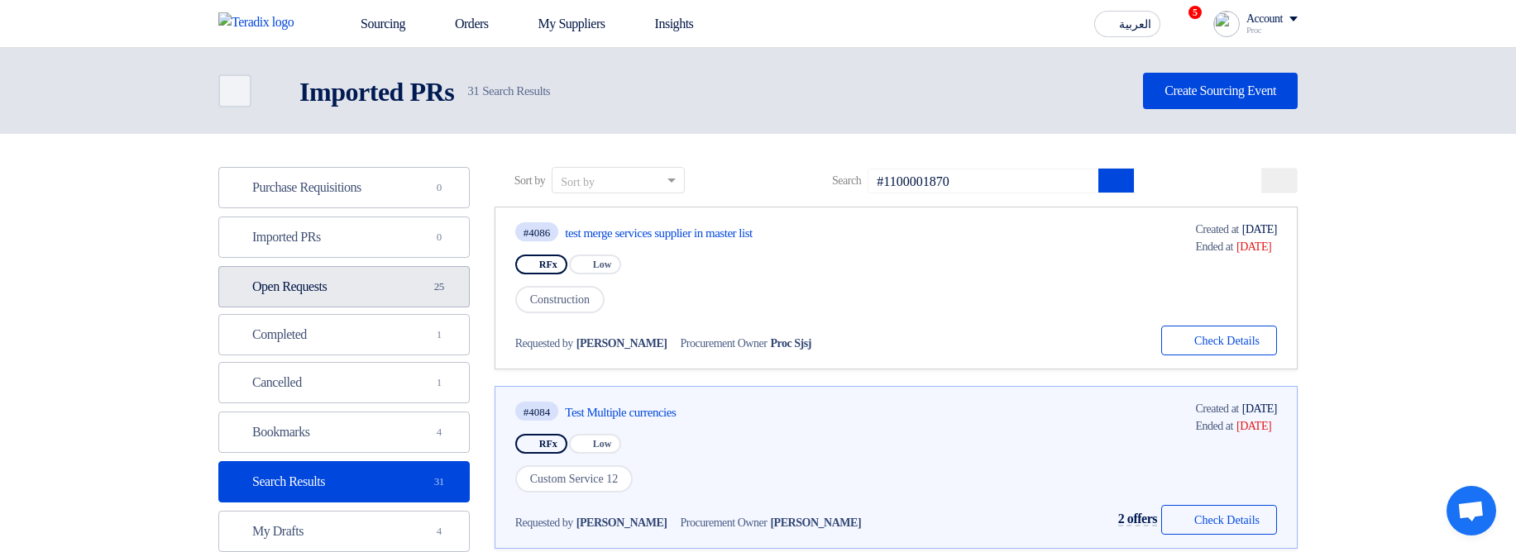
click at [390, 298] on link "Open Requests Open Requests 25" at bounding box center [343, 286] width 251 height 41
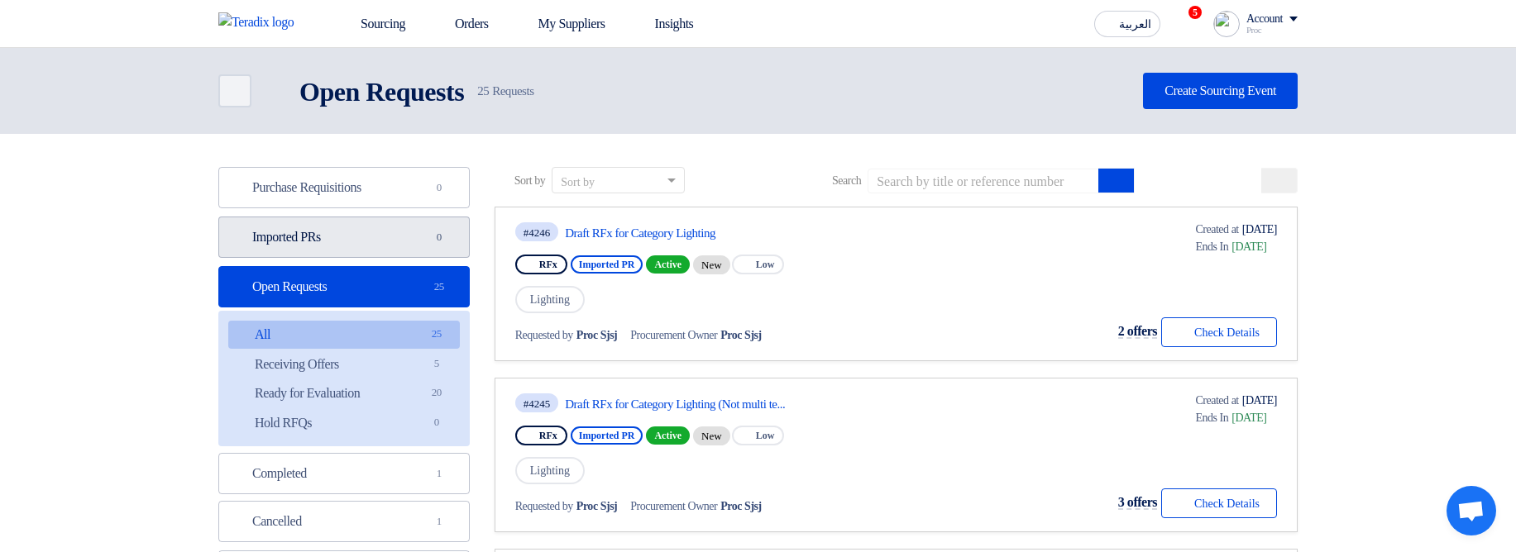
click at [331, 242] on link "Imported PRs Imported PRs 0" at bounding box center [343, 237] width 251 height 41
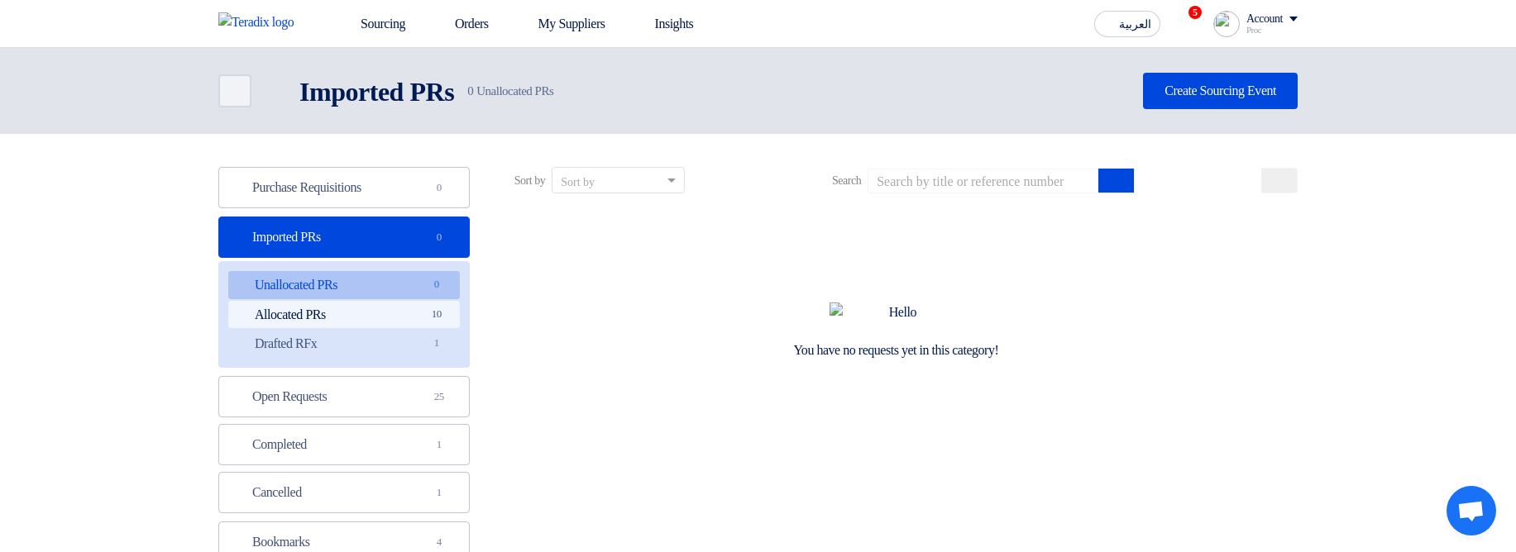
click at [355, 312] on link "Allocated PRs Allocated PRs 10" at bounding box center [344, 315] width 232 height 28
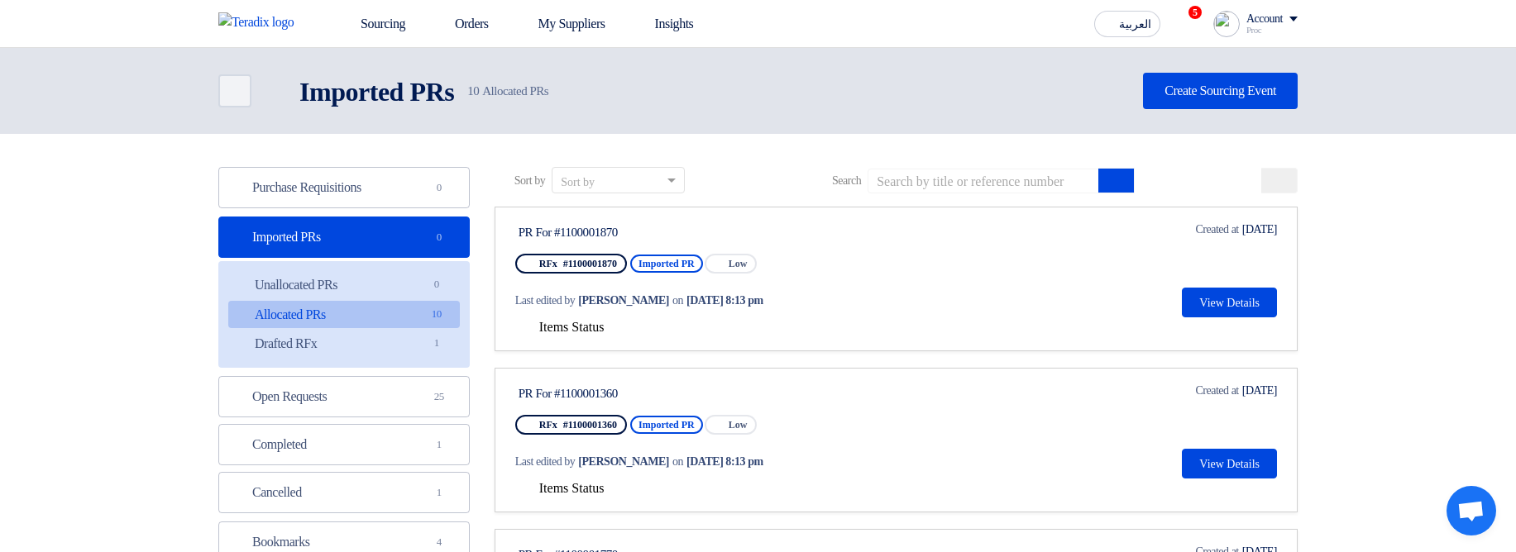
click at [585, 228] on div "PR For #1100001870" at bounding box center [673, 232] width 310 height 15
copy div "PR For #1100001870"
click at [983, 189] on input at bounding box center [983, 181] width 232 height 25
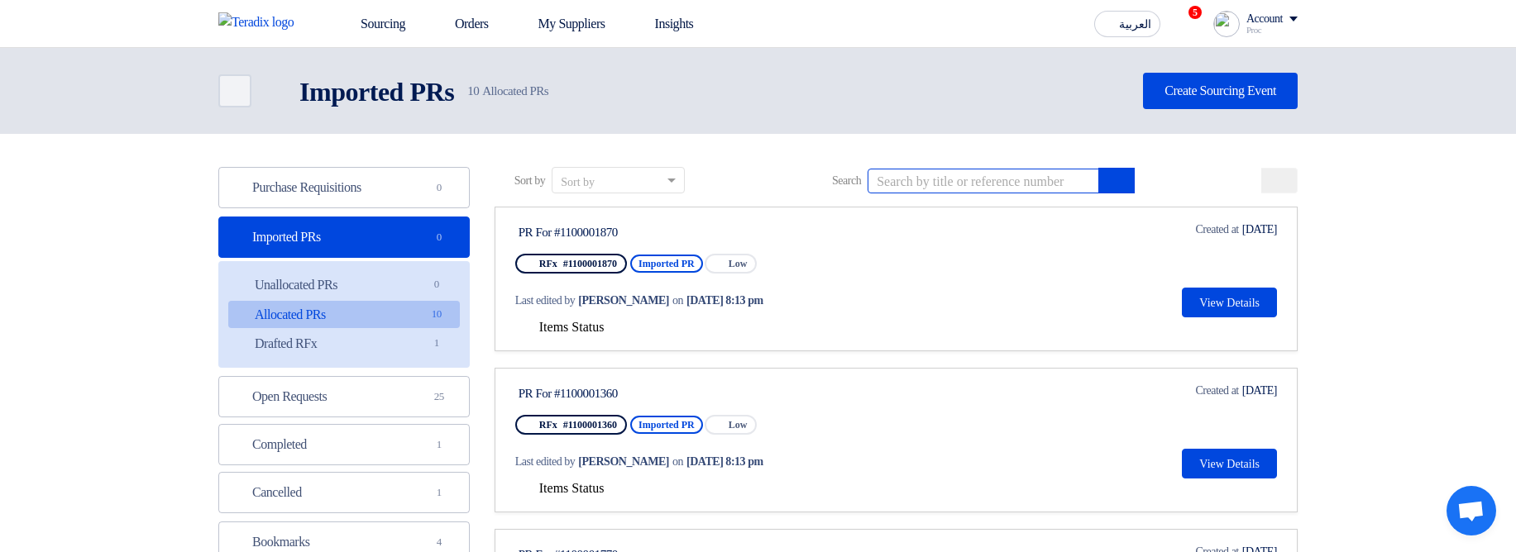
paste input "PR For #1100001870"
type input "PR For #1100001870"
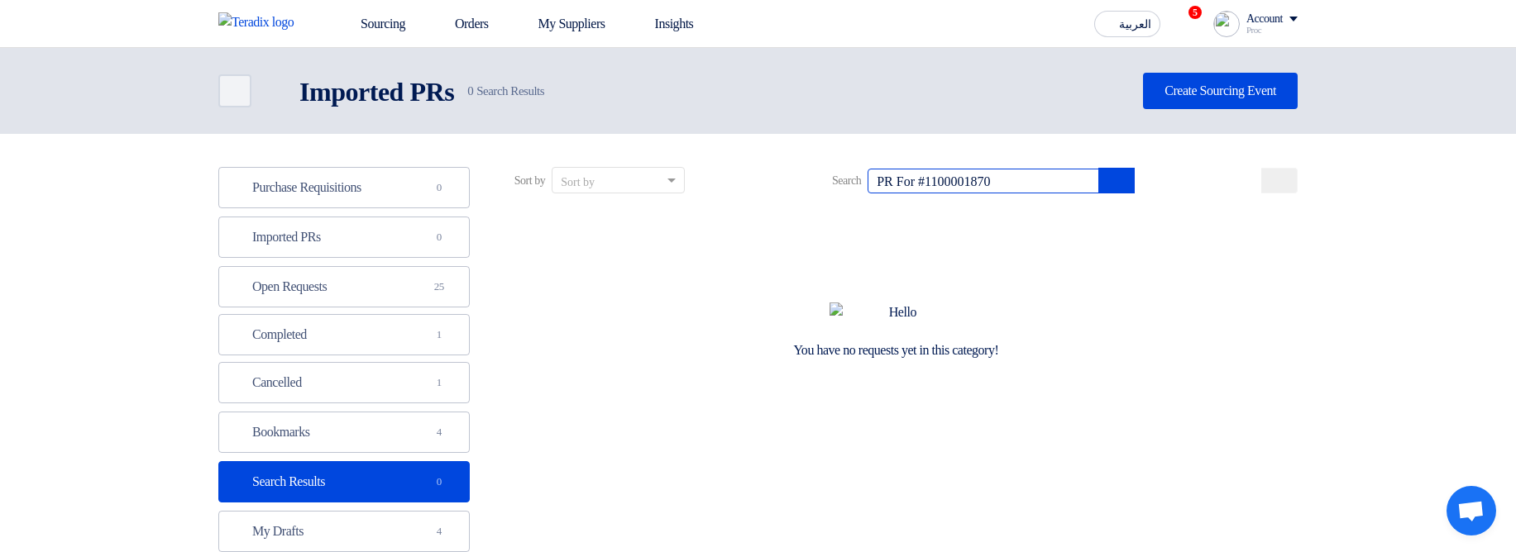
click at [929, 184] on input "PR For #1100001870" at bounding box center [983, 181] width 232 height 25
click at [1018, 180] on input "PR For #1100001870" at bounding box center [983, 181] width 232 height 25
drag, startPoint x: 1048, startPoint y: 181, endPoint x: 770, endPoint y: 197, distance: 278.3
click at [770, 197] on div "Sort by Sort by Search PR For #1100001870" at bounding box center [895, 187] width 803 height 40
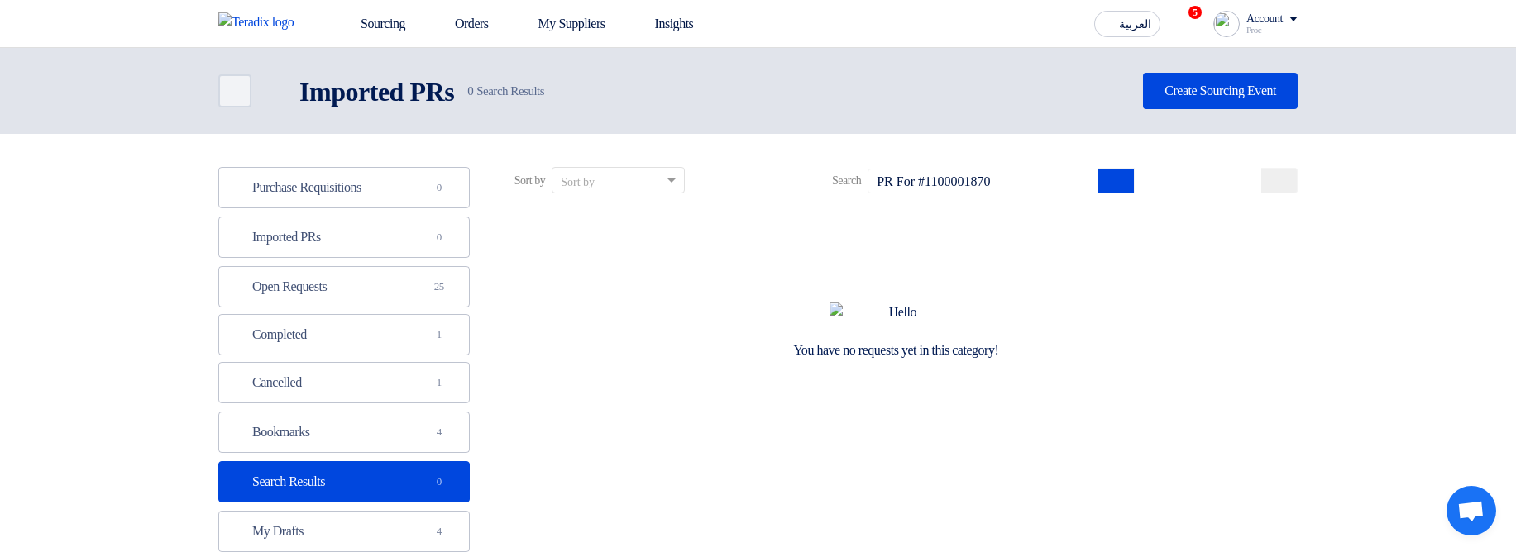
click at [1259, 187] on div "Sort by Sort by Search PR For #1100001870" at bounding box center [895, 187] width 803 height 40
click at [1263, 186] on button at bounding box center [1279, 181] width 36 height 26
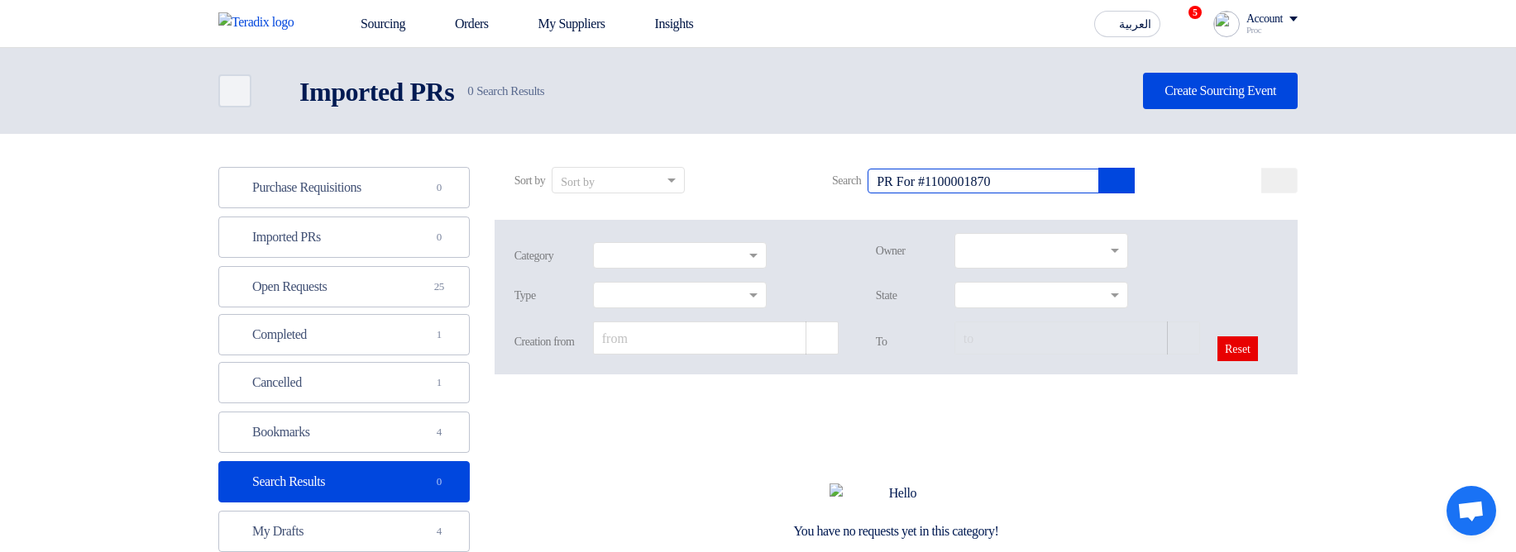
click at [998, 181] on input "PR For #1100001870" at bounding box center [983, 181] width 232 height 25
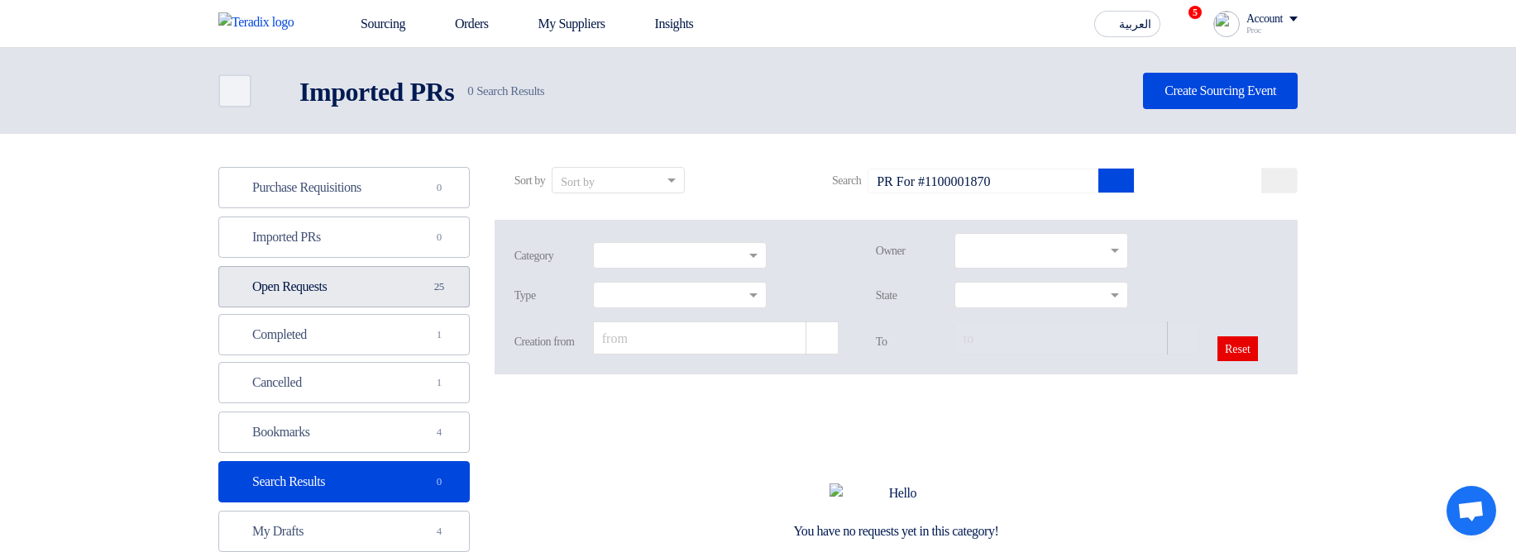
click at [331, 279] on link "Open Requests Open Requests 25" at bounding box center [343, 286] width 251 height 41
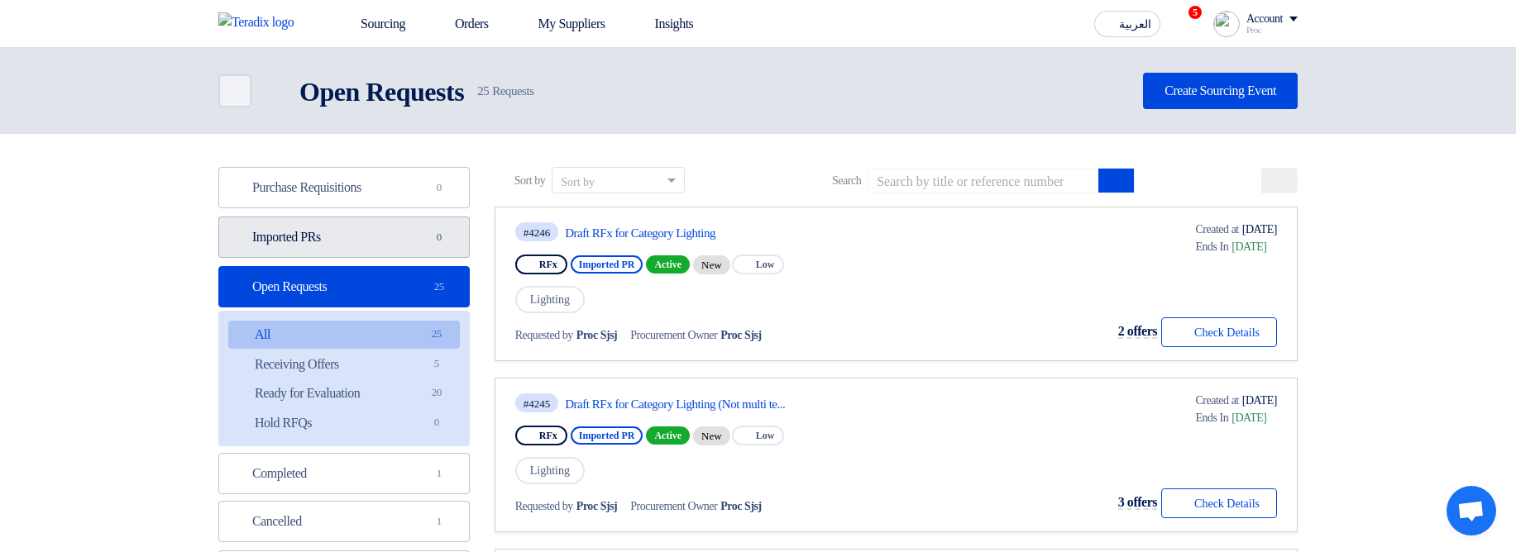
click at [370, 249] on link "Imported PRs Imported PRs 0" at bounding box center [343, 237] width 251 height 41
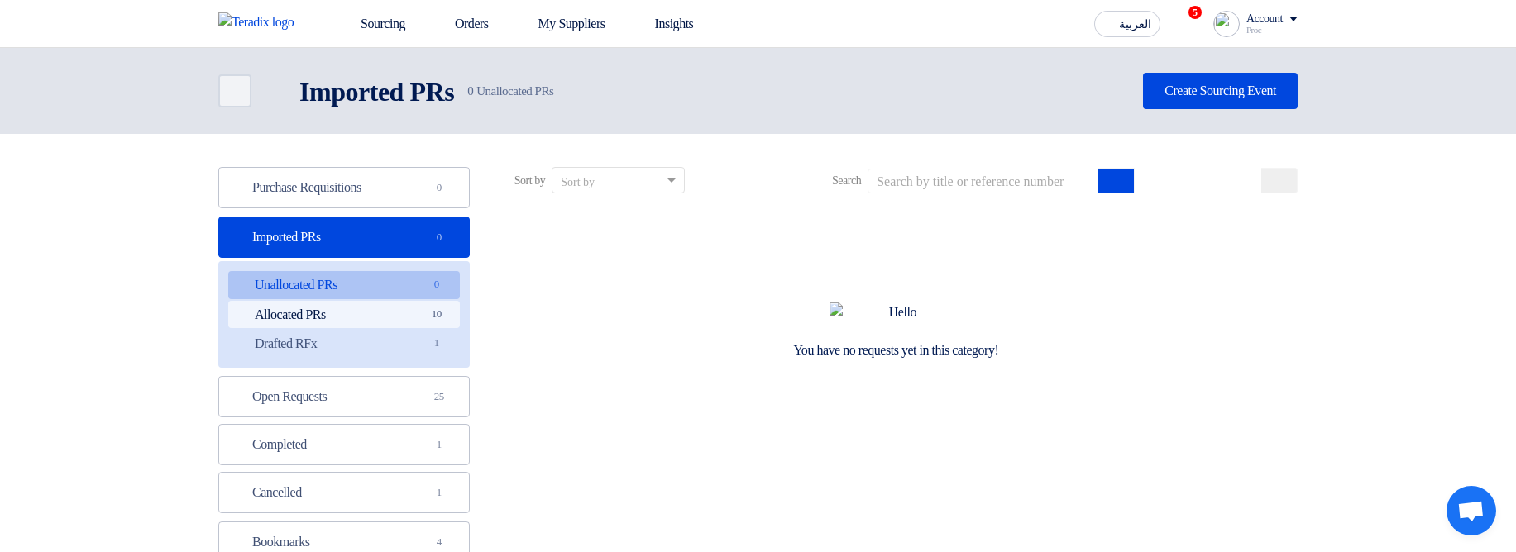
click at [396, 309] on link "Allocated PRs Allocated PRs 10" at bounding box center [344, 315] width 232 height 28
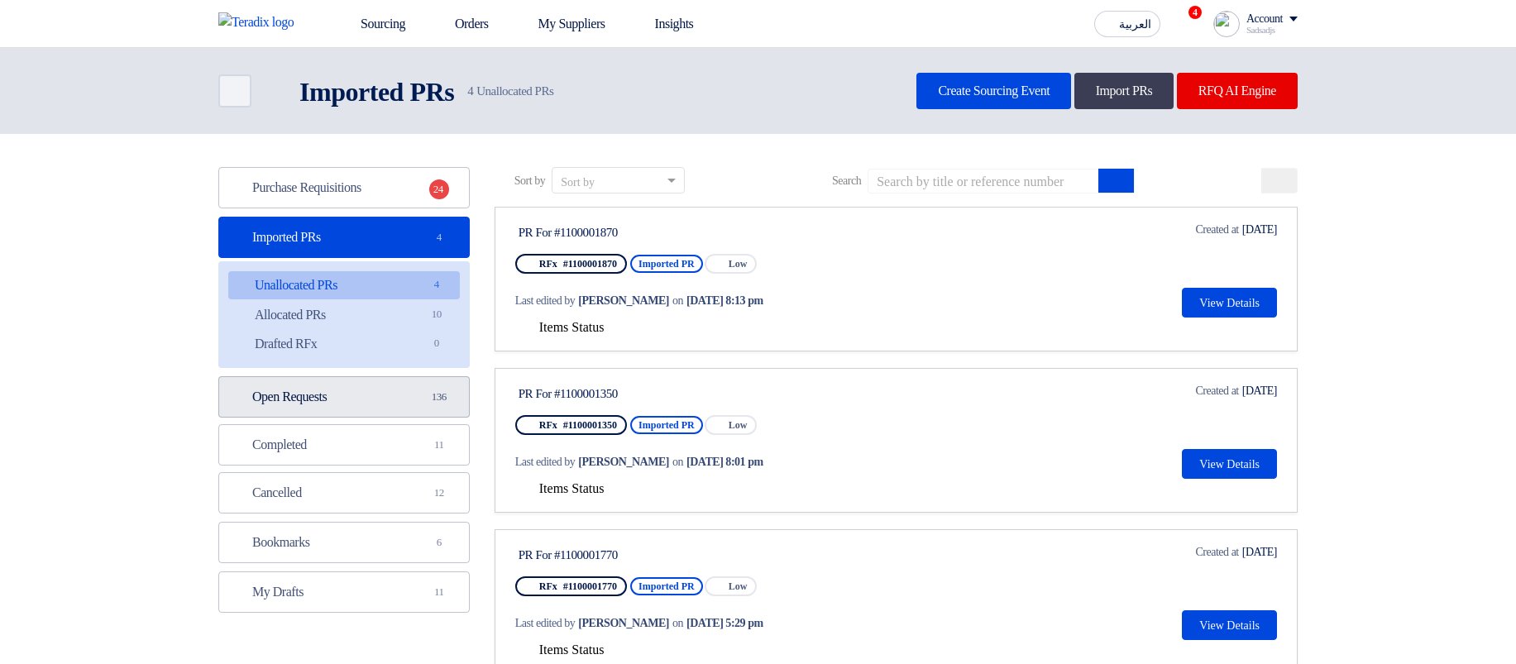
click at [359, 406] on link "Open Requests Open Requests 136" at bounding box center [343, 396] width 251 height 41
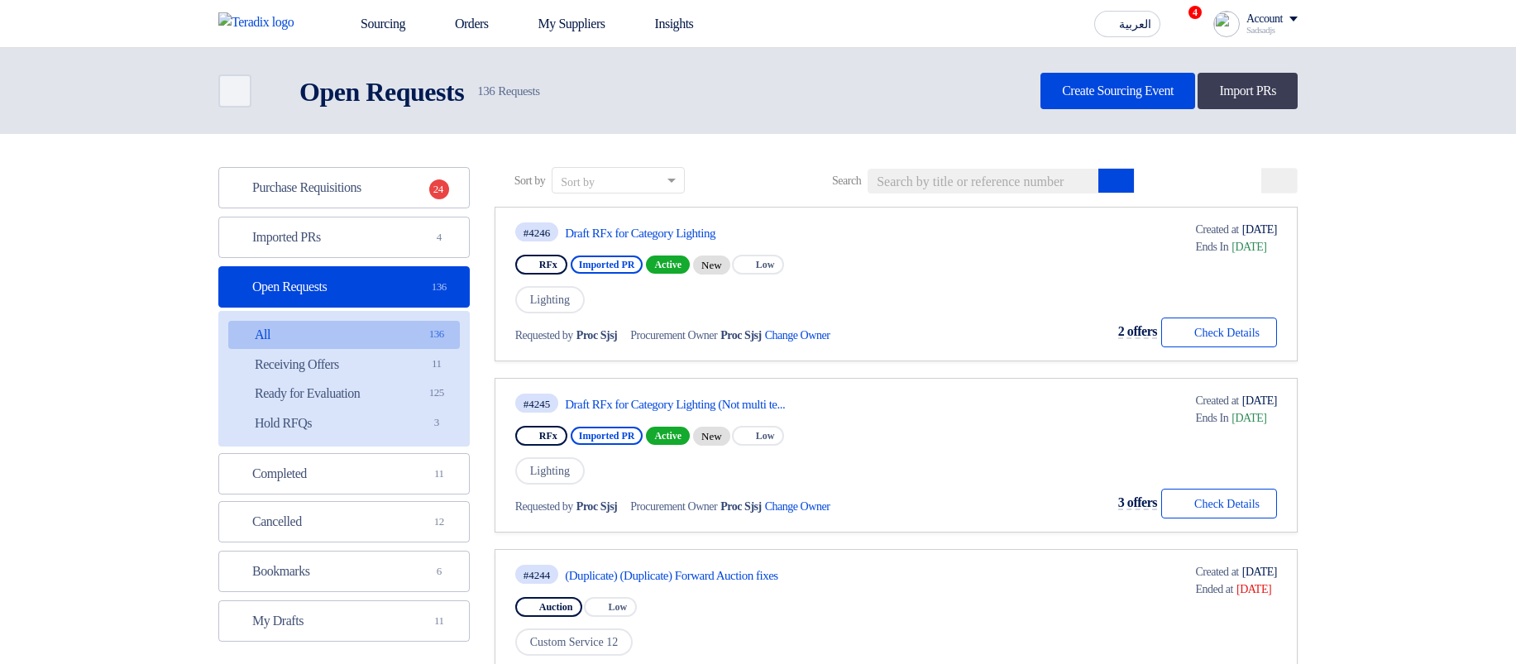
click at [1041, 193] on div "Sort by Sort by Search" at bounding box center [895, 187] width 803 height 40
click at [1039, 183] on input at bounding box center [983, 181] width 232 height 25
paste input "1100001870"
type input "1100001870"
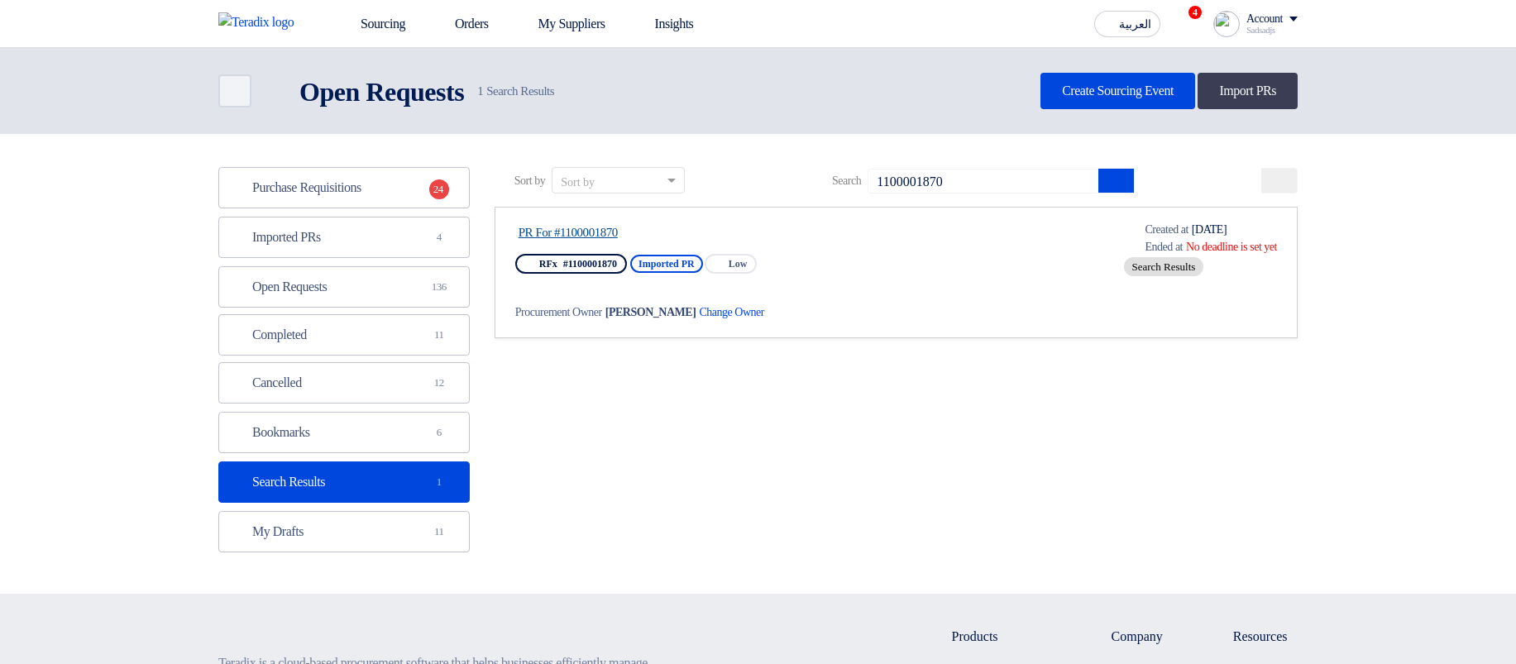
click at [599, 227] on link "PR For #1100001870" at bounding box center [673, 232] width 310 height 15
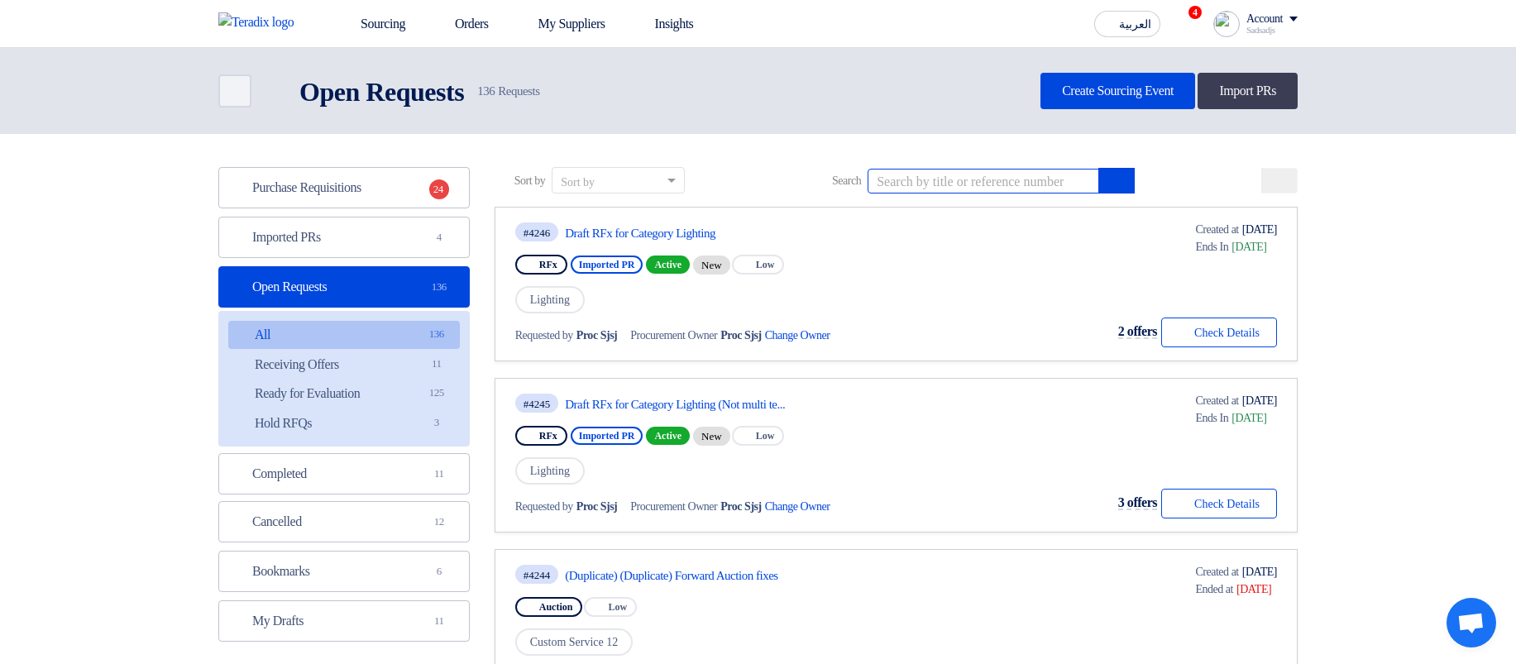
click at [937, 179] on input at bounding box center [983, 181] width 232 height 25
paste input "1100001870"
type input "#1100001870"
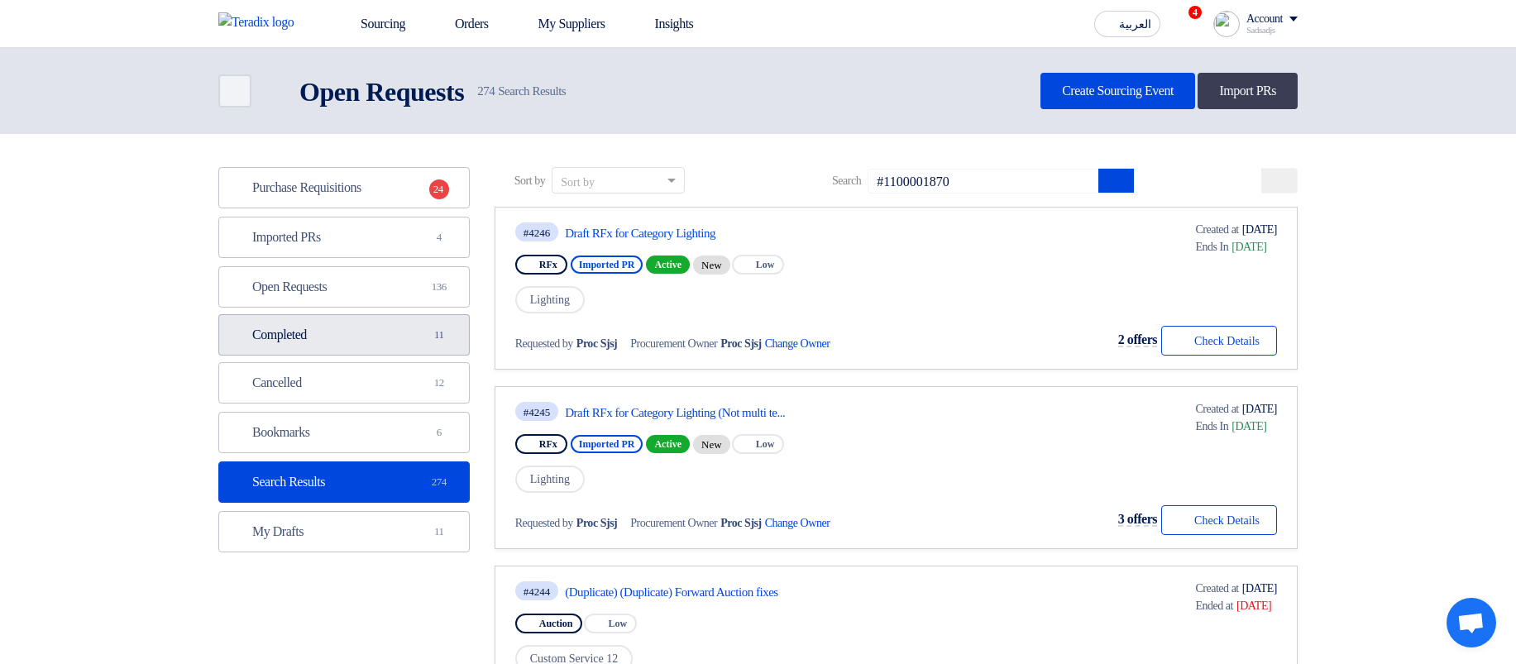
click at [349, 316] on link "Completed Completed 11" at bounding box center [343, 334] width 251 height 41
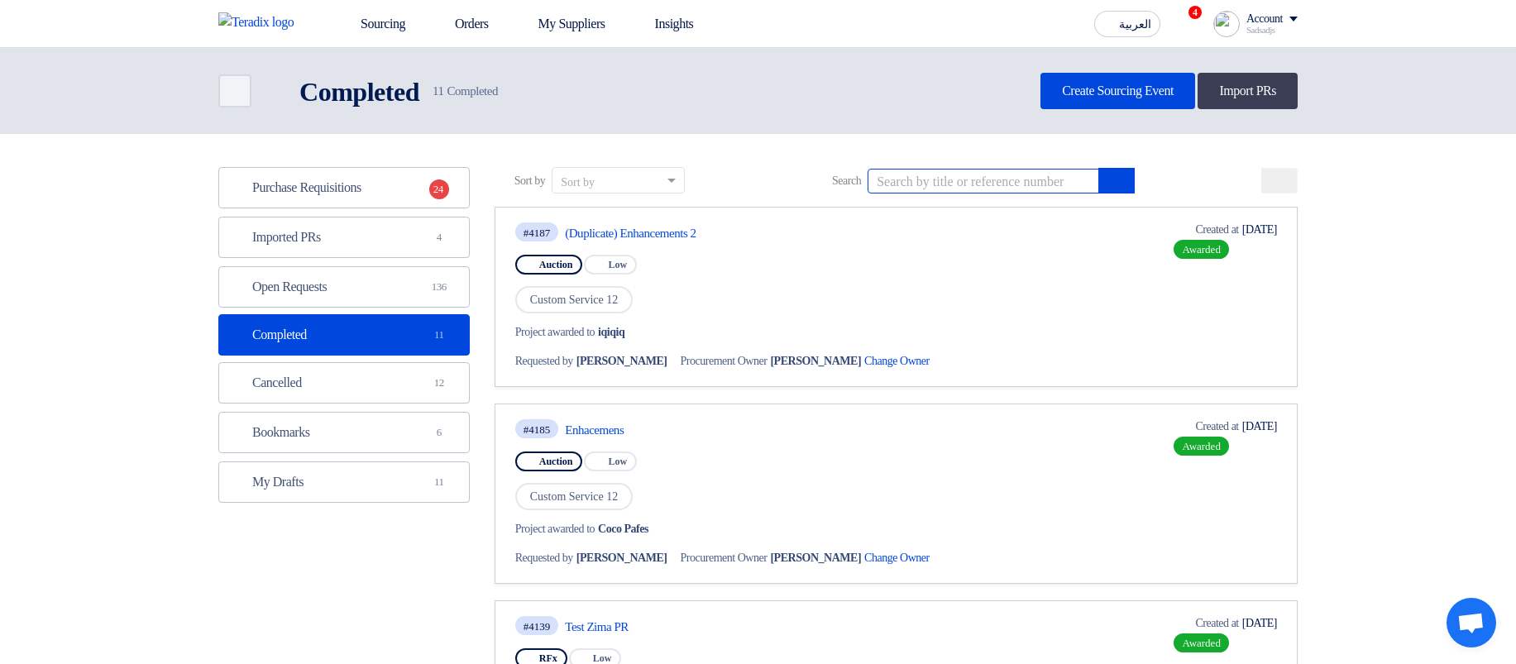
click at [943, 191] on input at bounding box center [983, 181] width 232 height 25
paste input "1100001870"
type input "#1100001870"
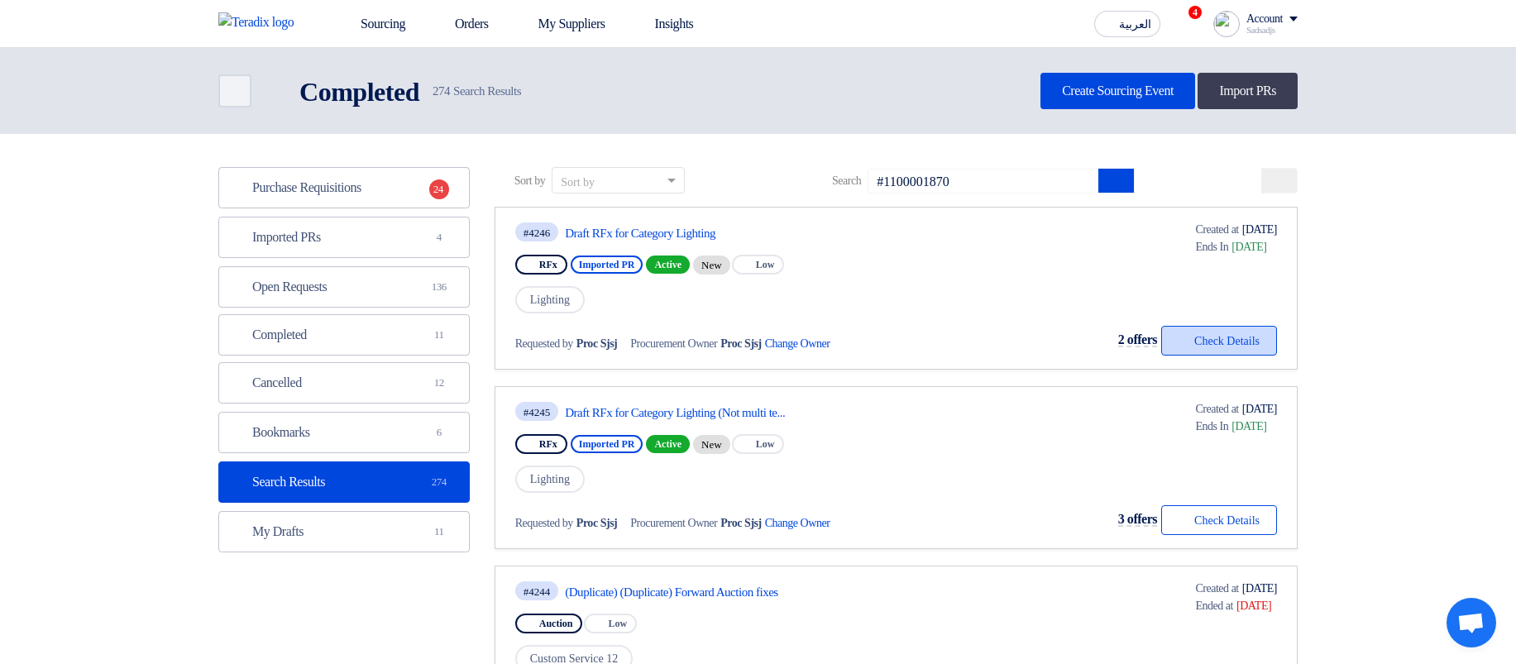
click at [1203, 348] on button "Check details Check Details" at bounding box center [1219, 341] width 116 height 30
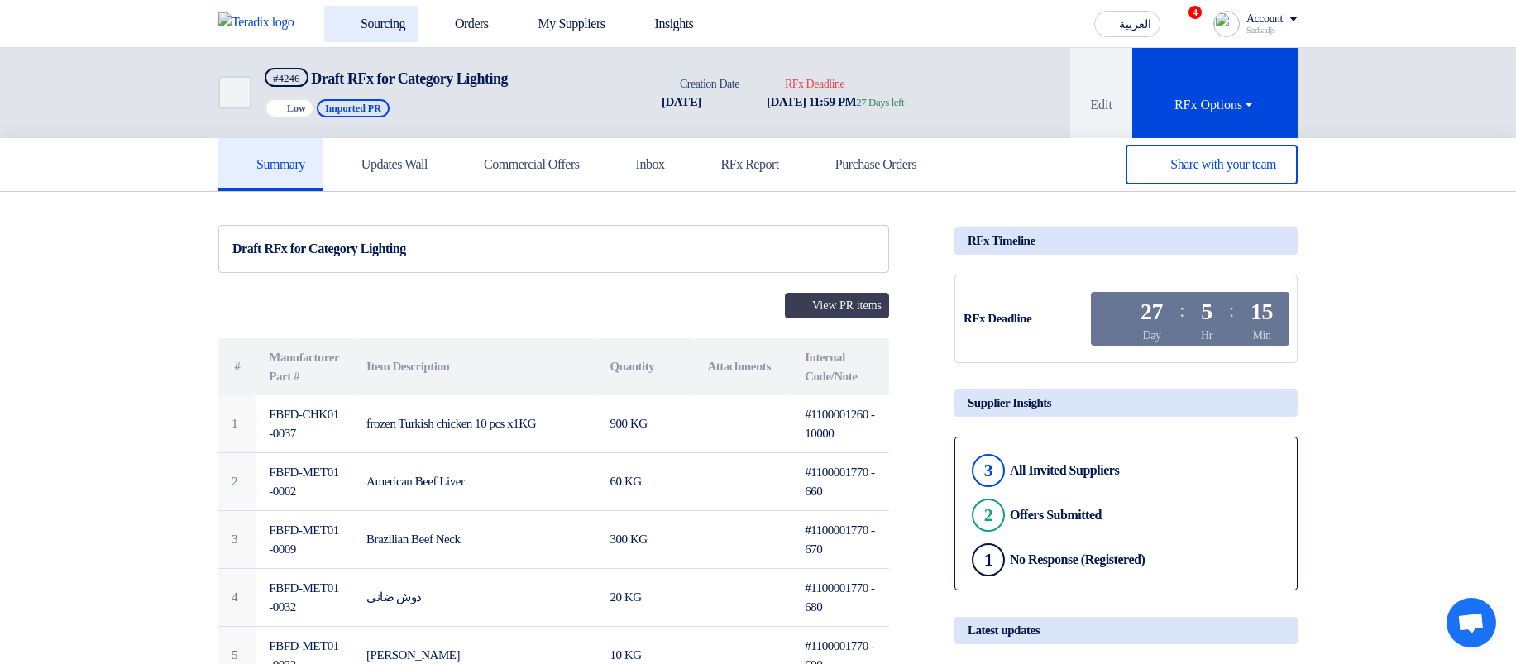
click at [386, 27] on link "Sourcing" at bounding box center [371, 24] width 94 height 36
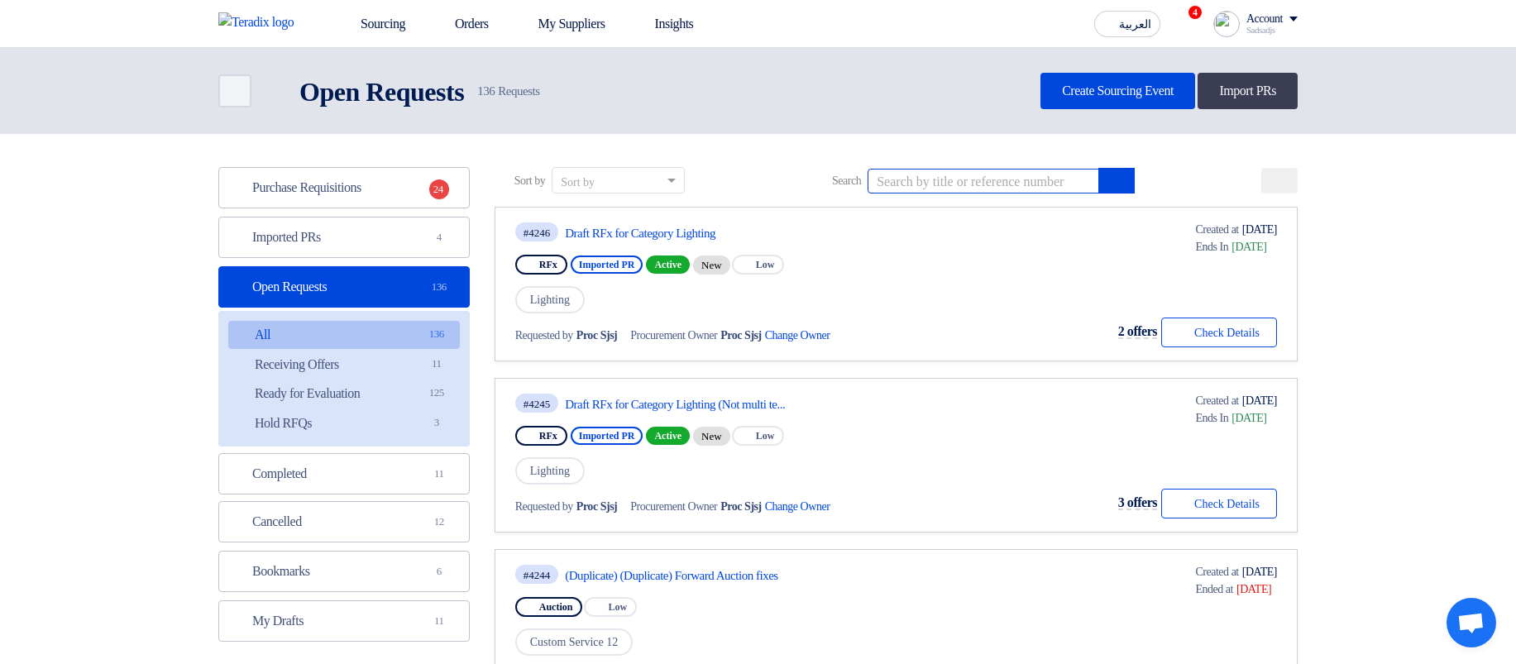
click at [962, 170] on input at bounding box center [983, 181] width 232 height 25
paste input "coreQuery"
type input "coreQuery"
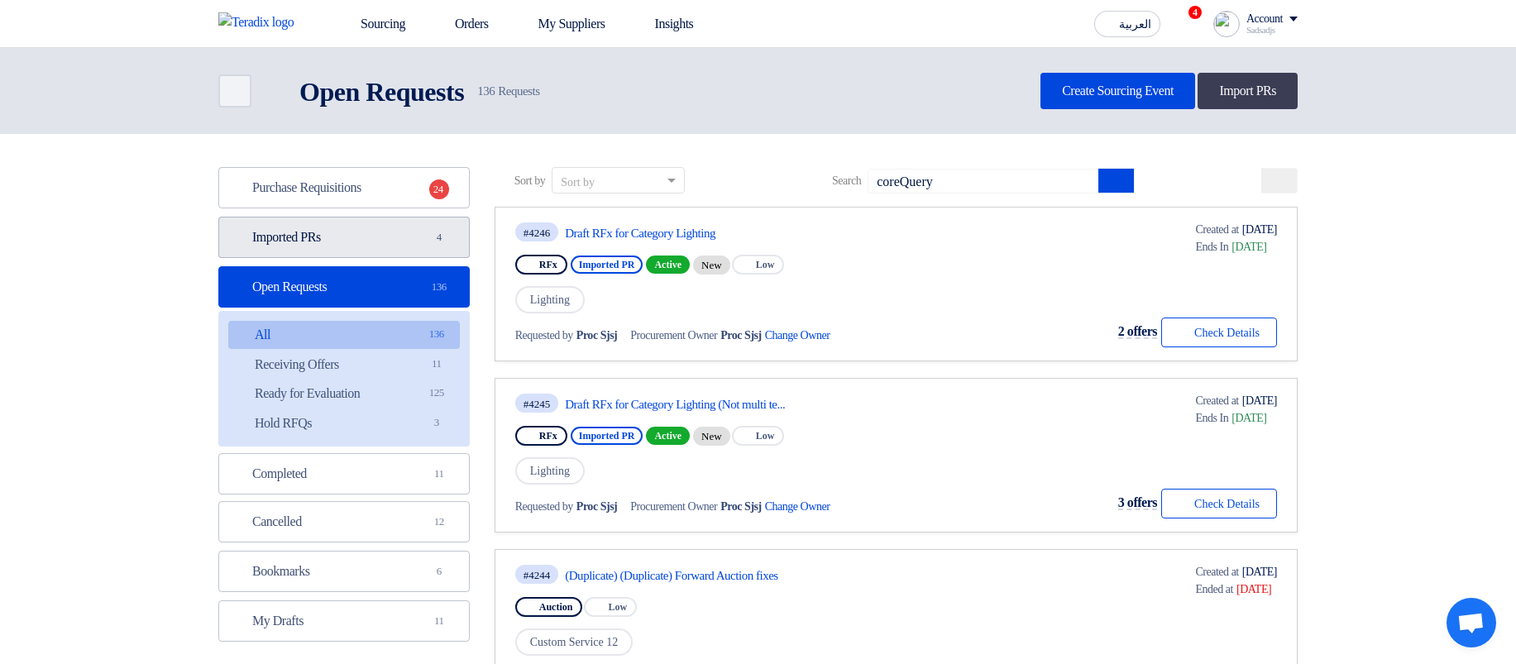
click at [371, 239] on link "Imported PRs Imported PRs 4" at bounding box center [343, 237] width 251 height 41
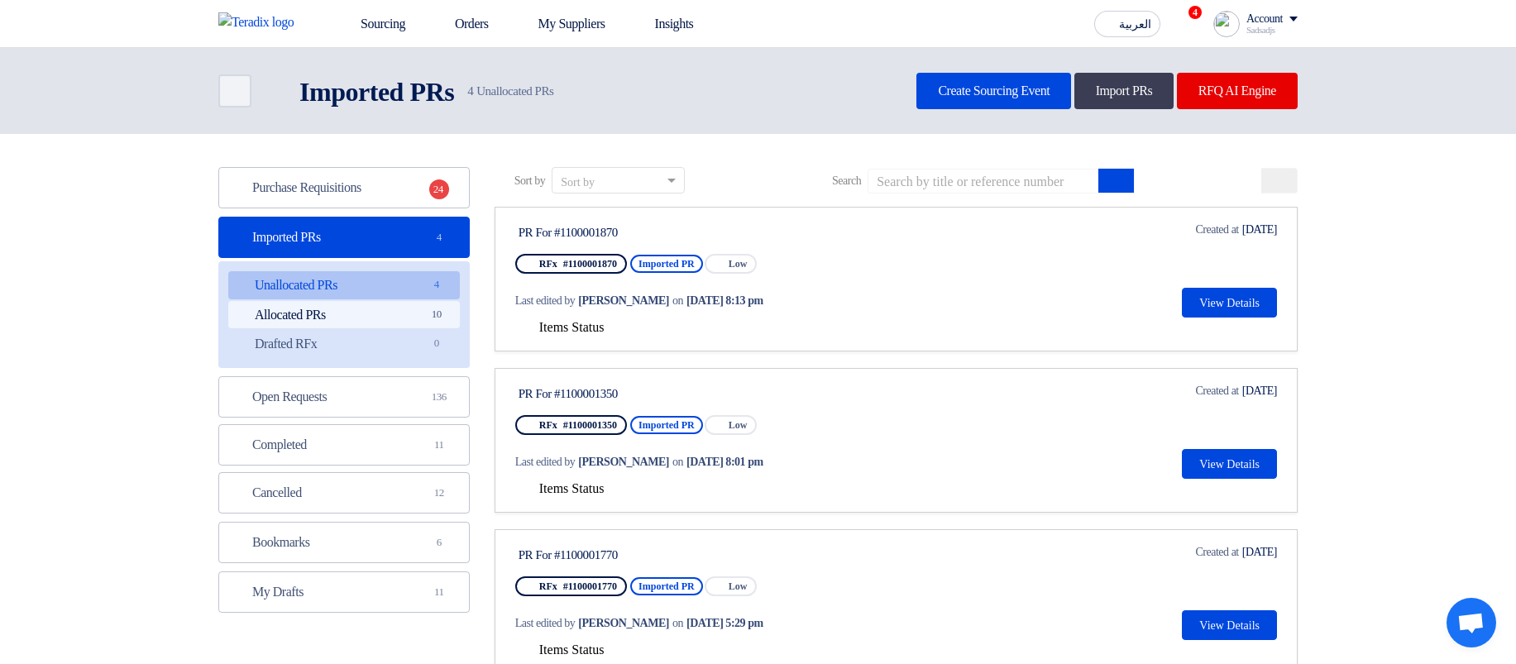
click at [349, 308] on link "Allocated PRs Allocated PRs 10" at bounding box center [344, 315] width 232 height 28
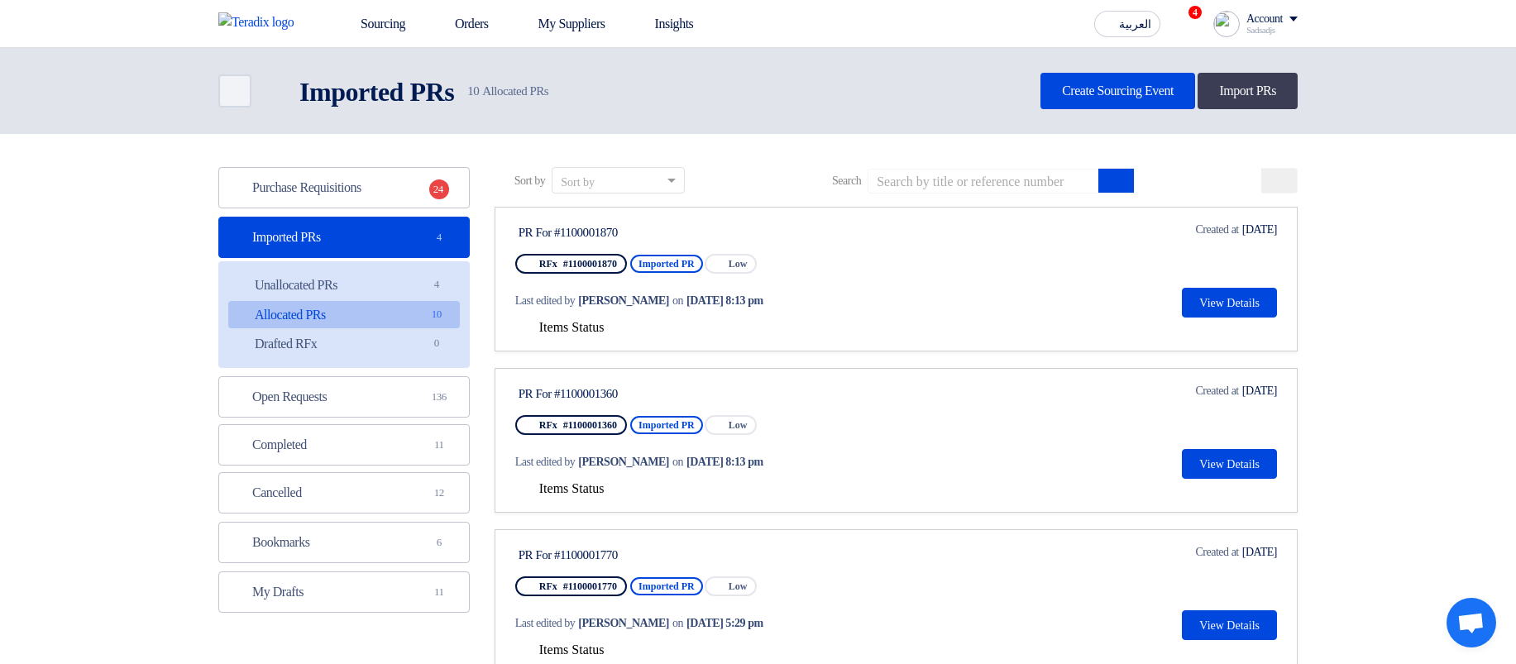
click at [585, 223] on div "PR For #1100001870" at bounding box center [673, 231] width 317 height 21
click at [589, 235] on div "PR For #1100001870" at bounding box center [673, 232] width 310 height 15
click at [590, 235] on div "PR For #1100001870" at bounding box center [673, 232] width 310 height 15
copy div "1100001870"
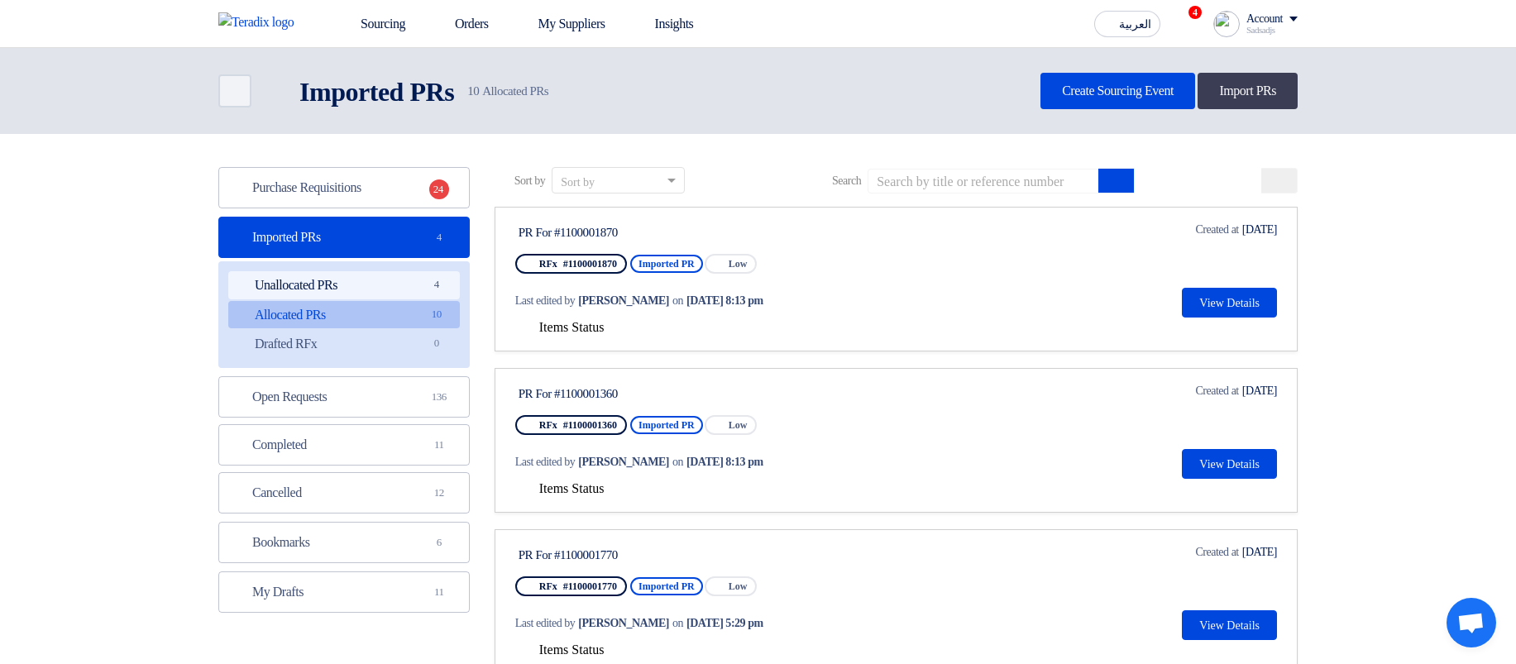
click at [414, 282] on link "Unallocated PRs Unallocated PRs 4" at bounding box center [344, 285] width 232 height 28
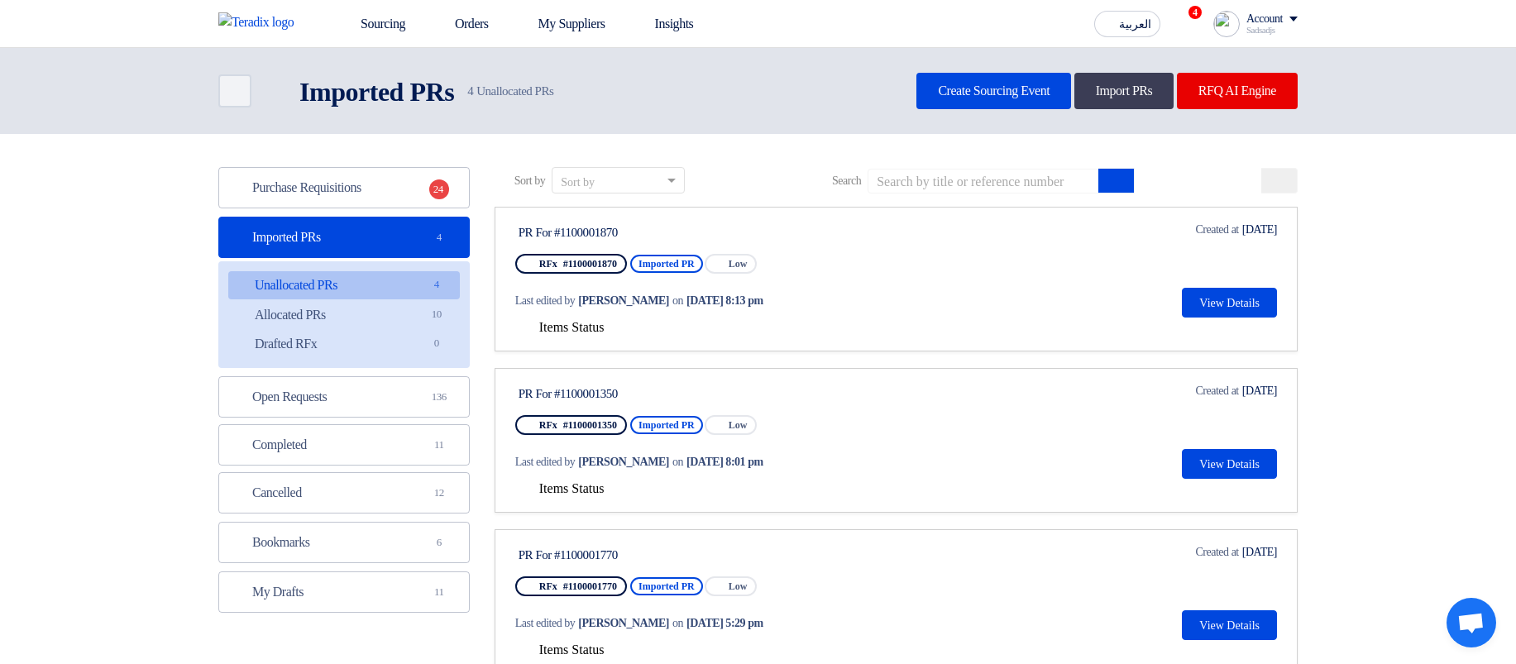
click at [579, 169] on div "Sort by" at bounding box center [618, 180] width 133 height 26
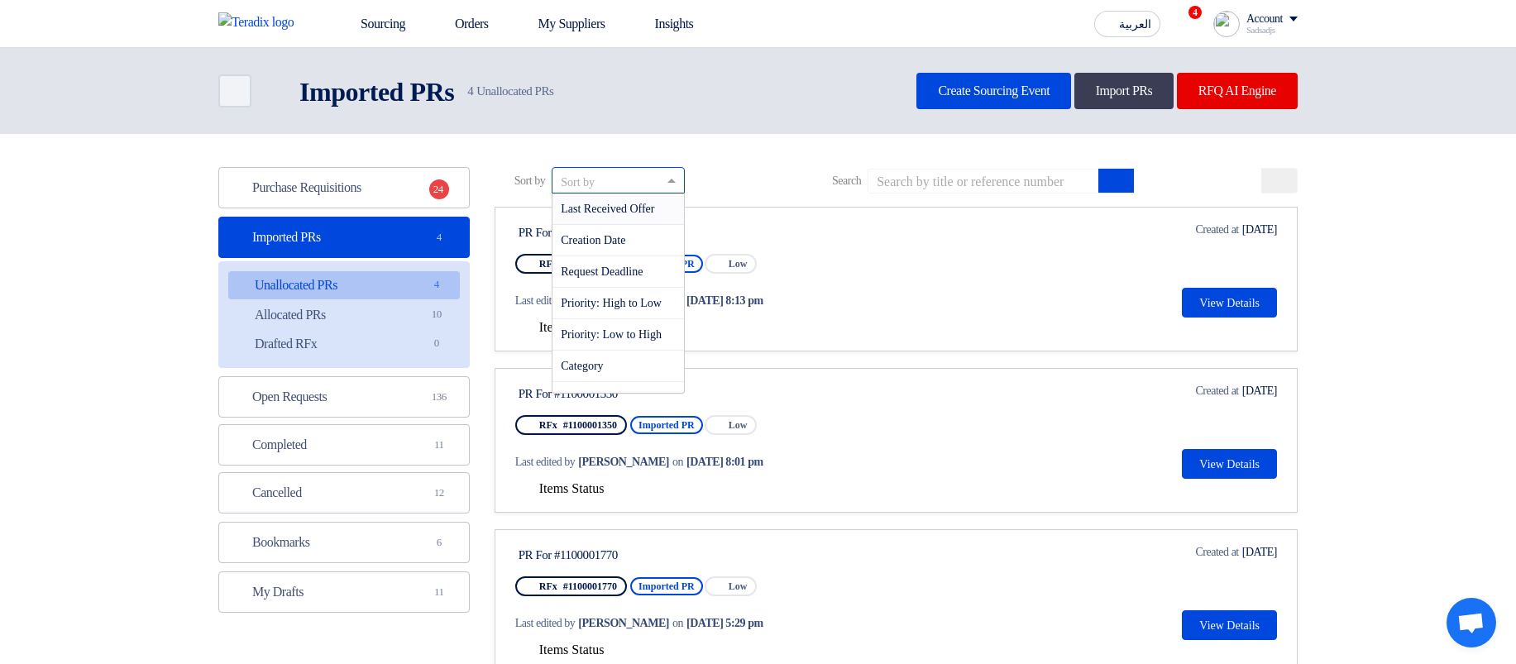
click at [668, 127] on header "Back Imported PRs Imported PRs 4" at bounding box center [758, 91] width 1516 height 86
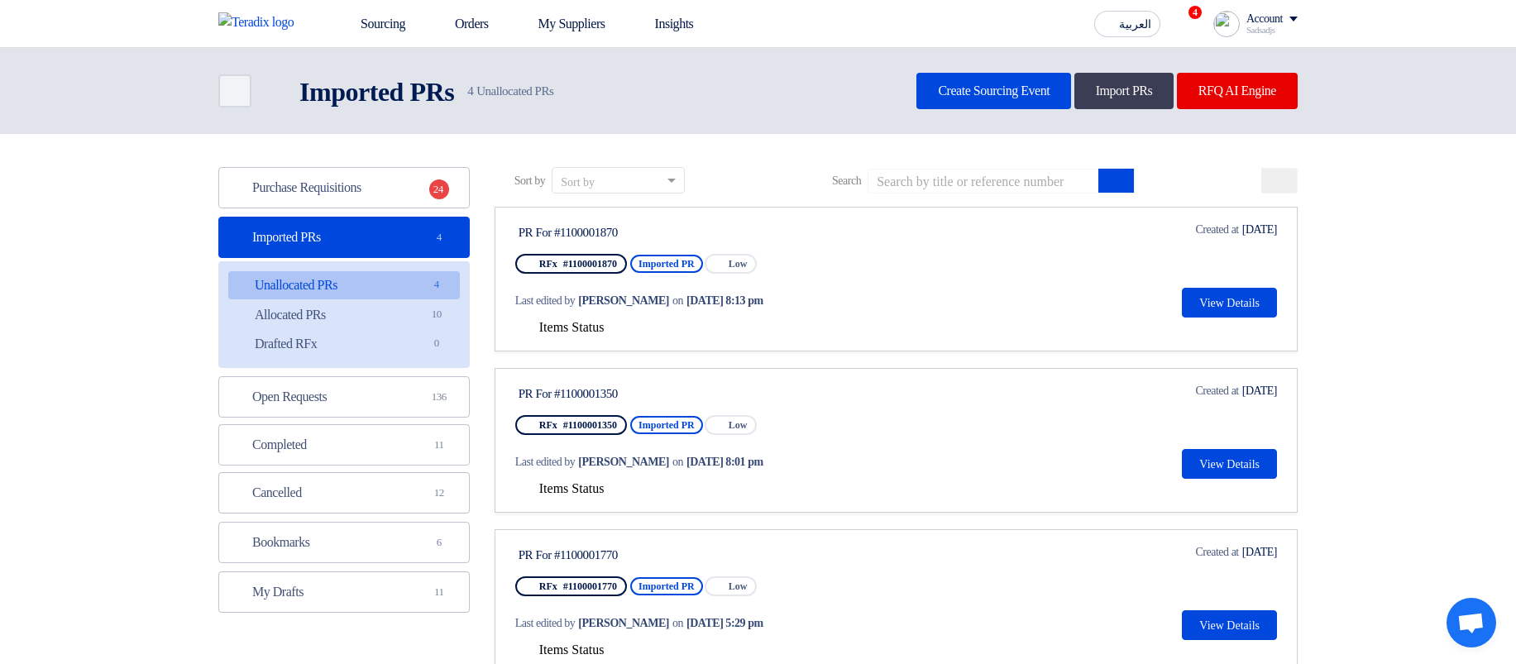
click at [982, 203] on div "Sort by Sort by Search" at bounding box center [895, 187] width 803 height 40
click at [977, 188] on input at bounding box center [983, 181] width 232 height 25
paste input "1100001870"
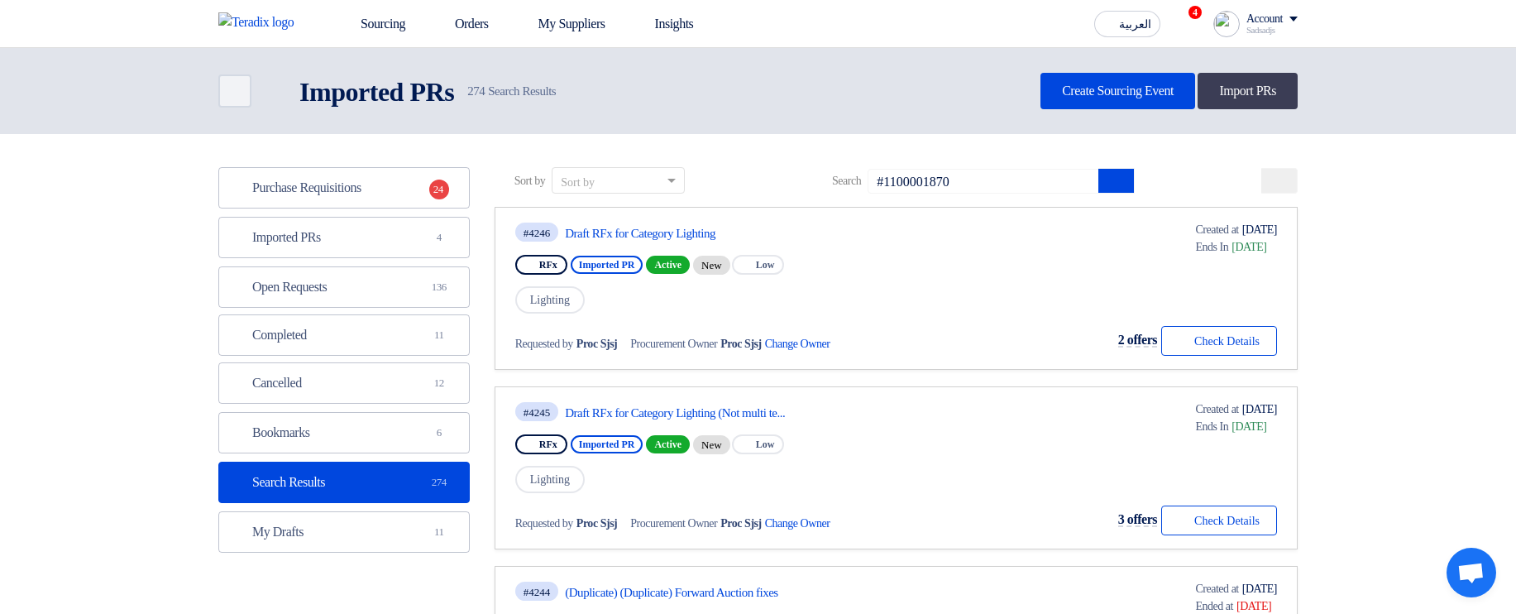
click at [1003, 178] on input "#1100001870" at bounding box center [983, 181] width 232 height 25
click at [1122, 186] on icon "submit" at bounding box center [1115, 180] width 13 height 13
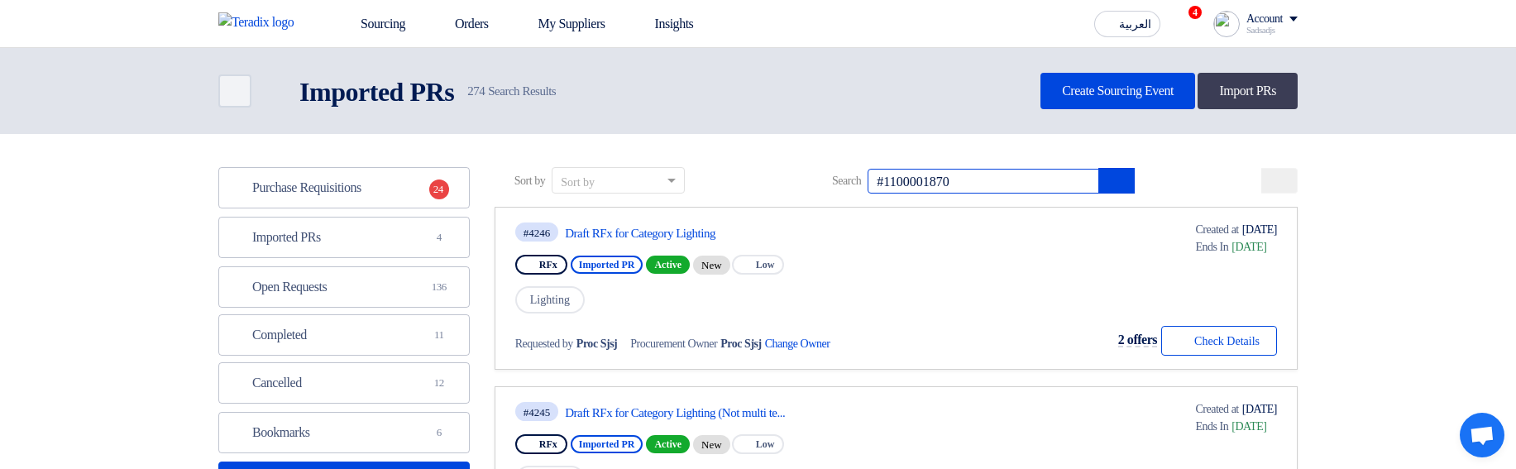
click at [911, 180] on input "#1100001870" at bounding box center [983, 181] width 232 height 25
click at [1122, 179] on icon "submit" at bounding box center [1115, 180] width 13 height 13
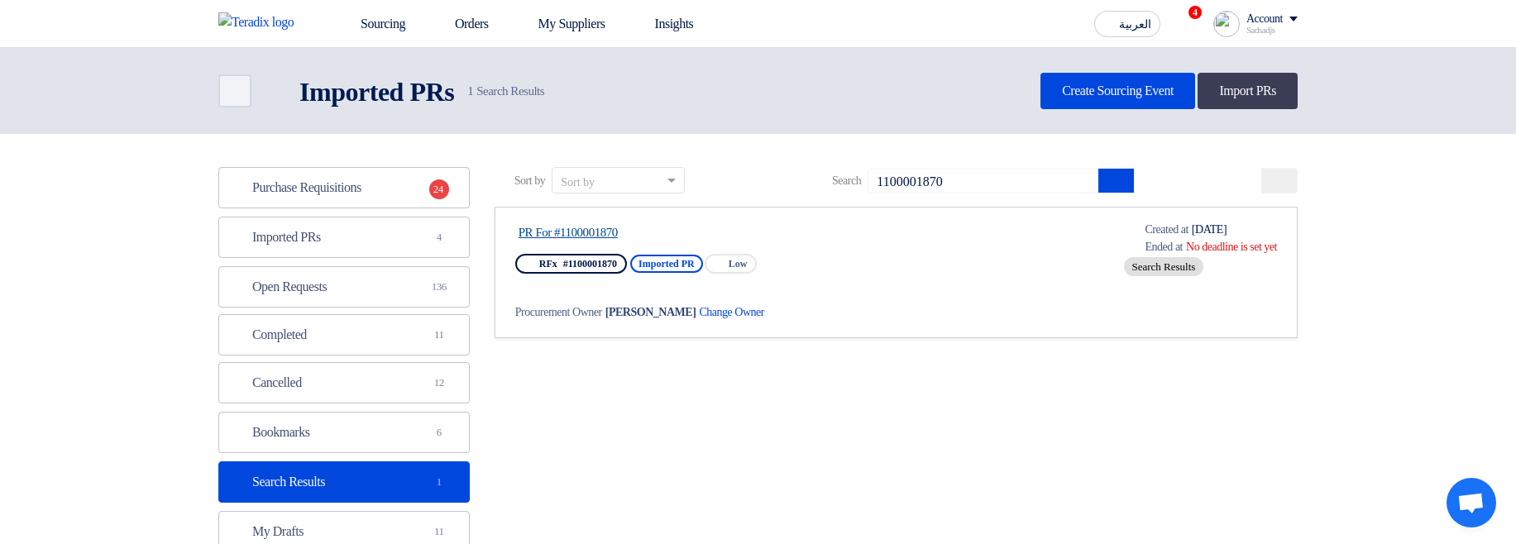
drag, startPoint x: 505, startPoint y: 233, endPoint x: 645, endPoint y: 232, distance: 139.7
click at [645, 232] on link "PR For #1100001870 RFx #1100001870 Imported PR Priority Low Procurement Owner H…" at bounding box center [895, 272] width 803 height 131
copy link "PR For #1100001870"
click at [1005, 179] on input "1100001870" at bounding box center [983, 181] width 232 height 25
paste input "PR For #"
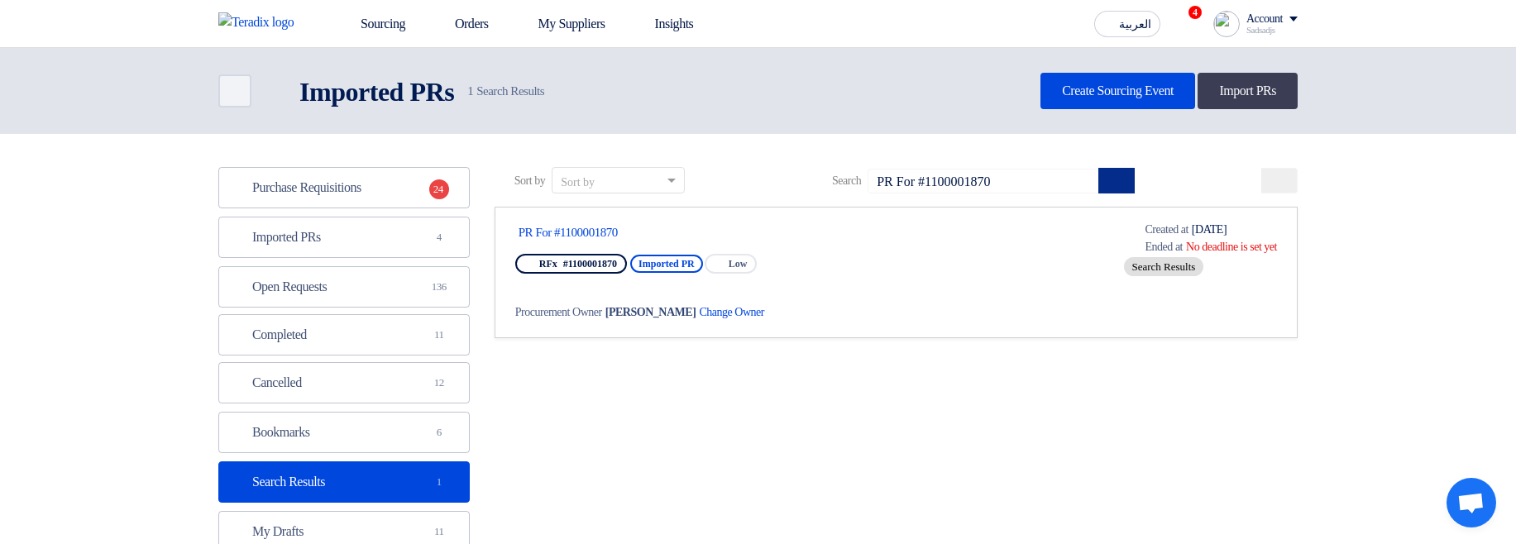
click at [1134, 186] on button "submit" at bounding box center [1116, 181] width 36 height 26
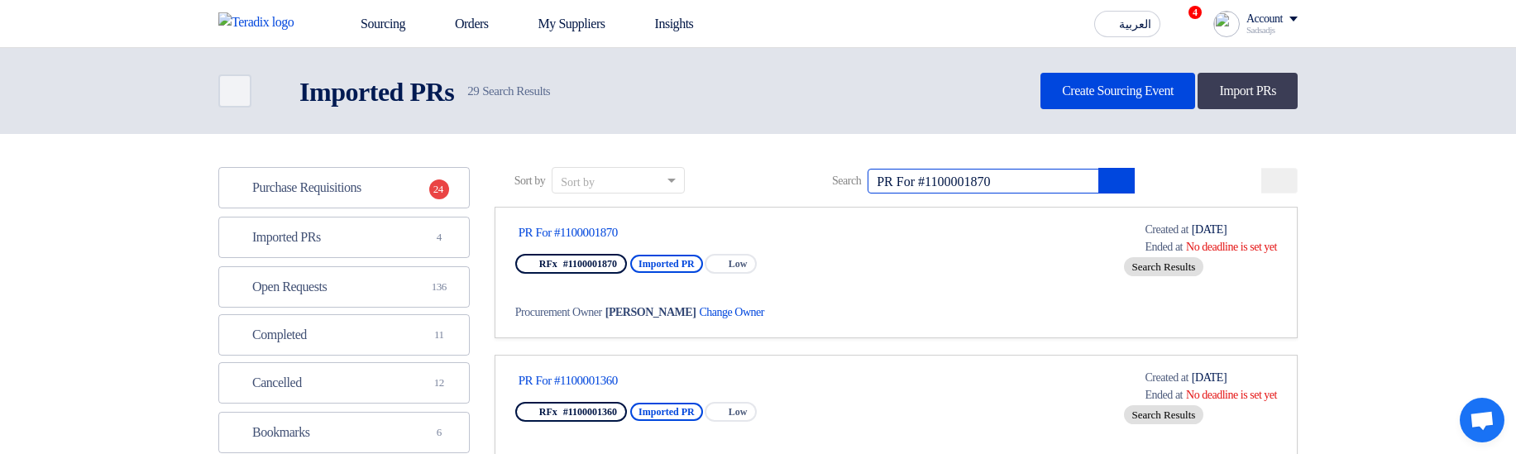
click at [953, 178] on input "PR For #1100001870" at bounding box center [983, 181] width 232 height 25
drag, startPoint x: 953, startPoint y: 178, endPoint x: 884, endPoint y: 187, distance: 70.0
click at [884, 187] on div "Search PR For #1100001870" at bounding box center [973, 181] width 322 height 26
click at [924, 186] on input "PR For #1100001870" at bounding box center [983, 181] width 232 height 25
drag, startPoint x: 954, startPoint y: 178, endPoint x: 771, endPoint y: 161, distance: 183.5
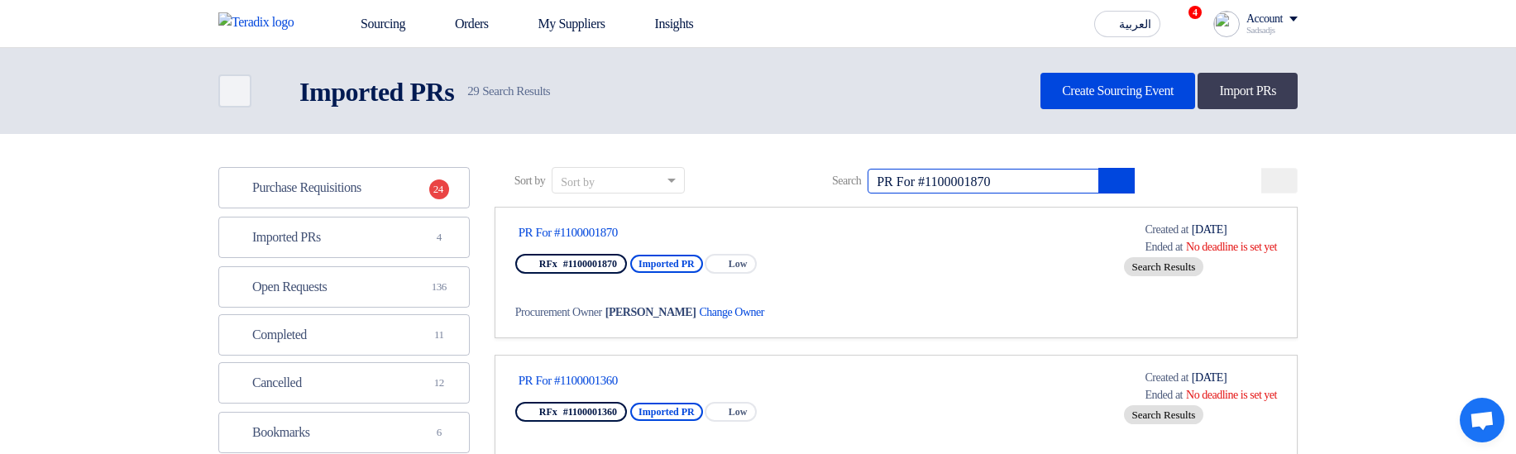
click at [1122, 180] on icon "submit" at bounding box center [1115, 180] width 13 height 13
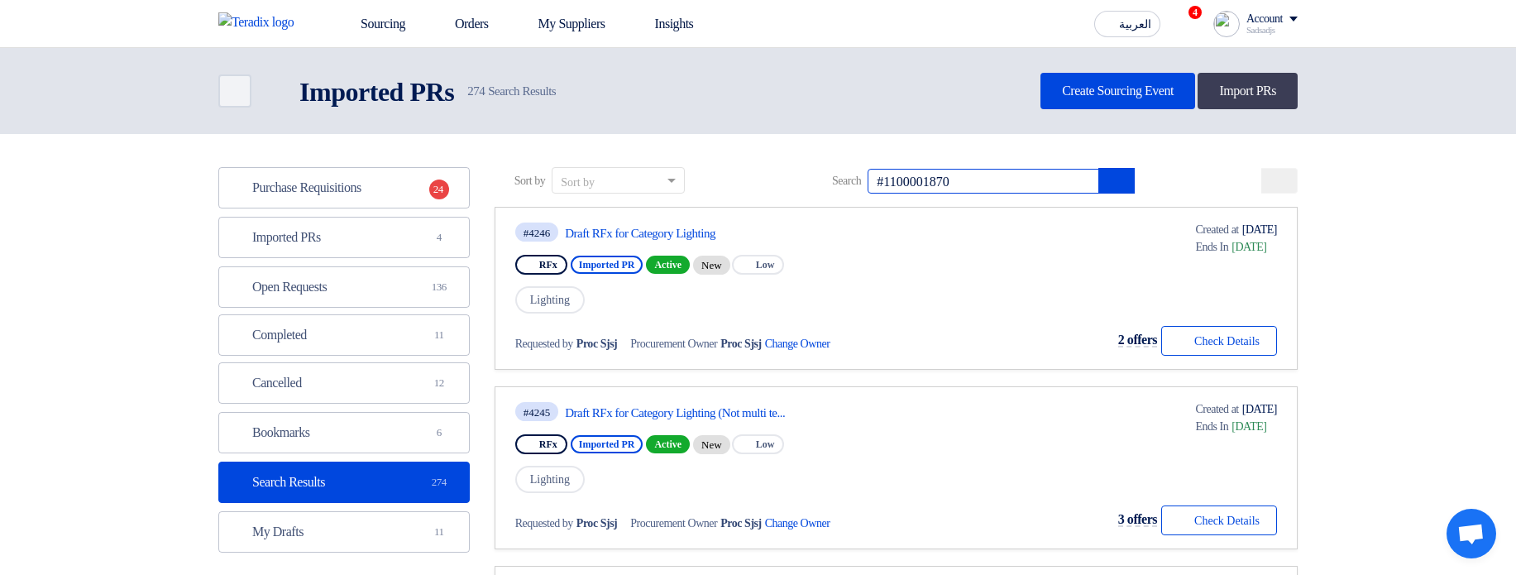
click at [912, 171] on input "#1100001870" at bounding box center [983, 181] width 232 height 25
click at [909, 177] on input "#1100001870" at bounding box center [983, 181] width 232 height 25
type input "1100001870"
click at [1122, 179] on icon "submit" at bounding box center [1115, 180] width 13 height 13
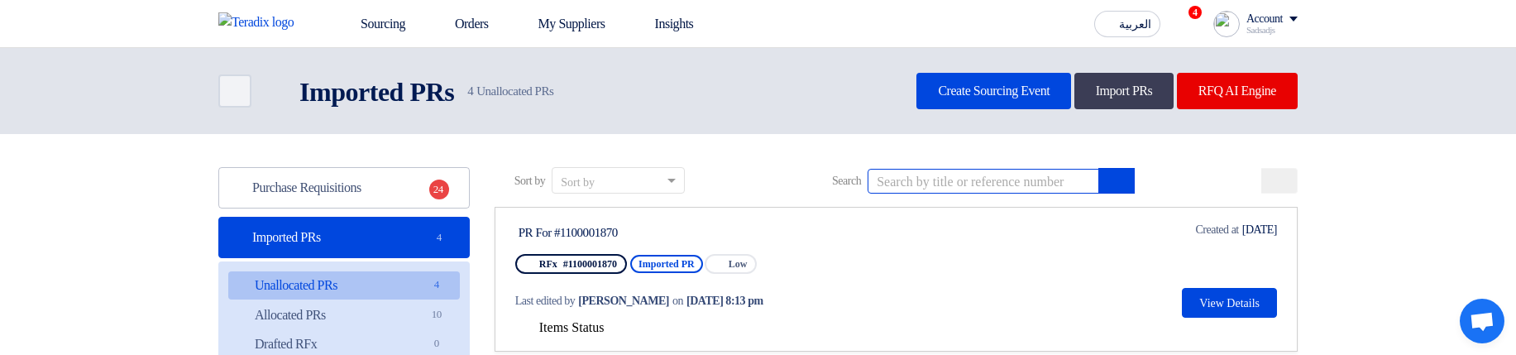
click at [998, 183] on input at bounding box center [983, 181] width 232 height 25
paste input "encodeURIComponent"
drag, startPoint x: 653, startPoint y: 235, endPoint x: 555, endPoint y: 226, distance: 98.8
click at [555, 226] on div "PR For #1100001870" at bounding box center [673, 232] width 310 height 15
copy div "#1100001870"
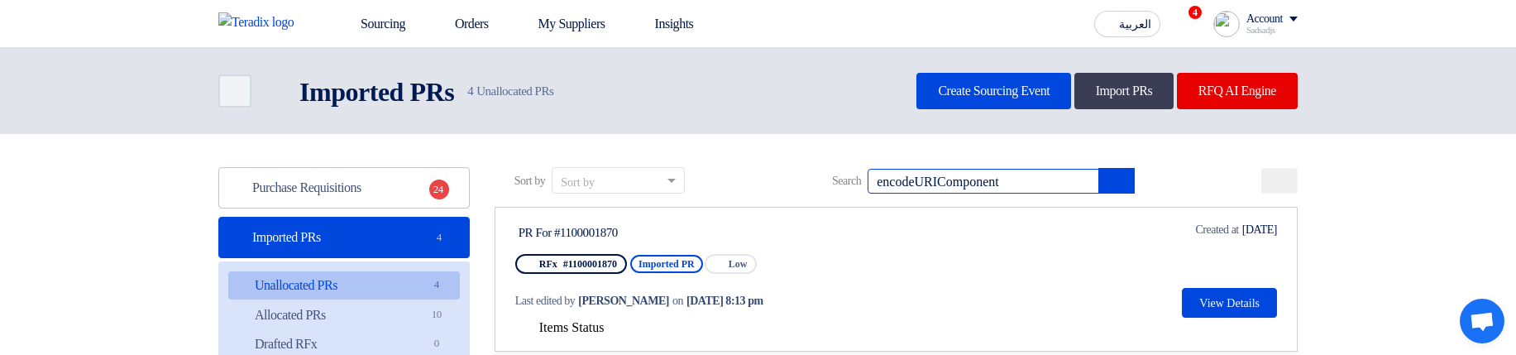
click at [959, 178] on input "encodeURIComponent" at bounding box center [983, 181] width 232 height 25
paste input "#1100001870"
type input "#1100001870"
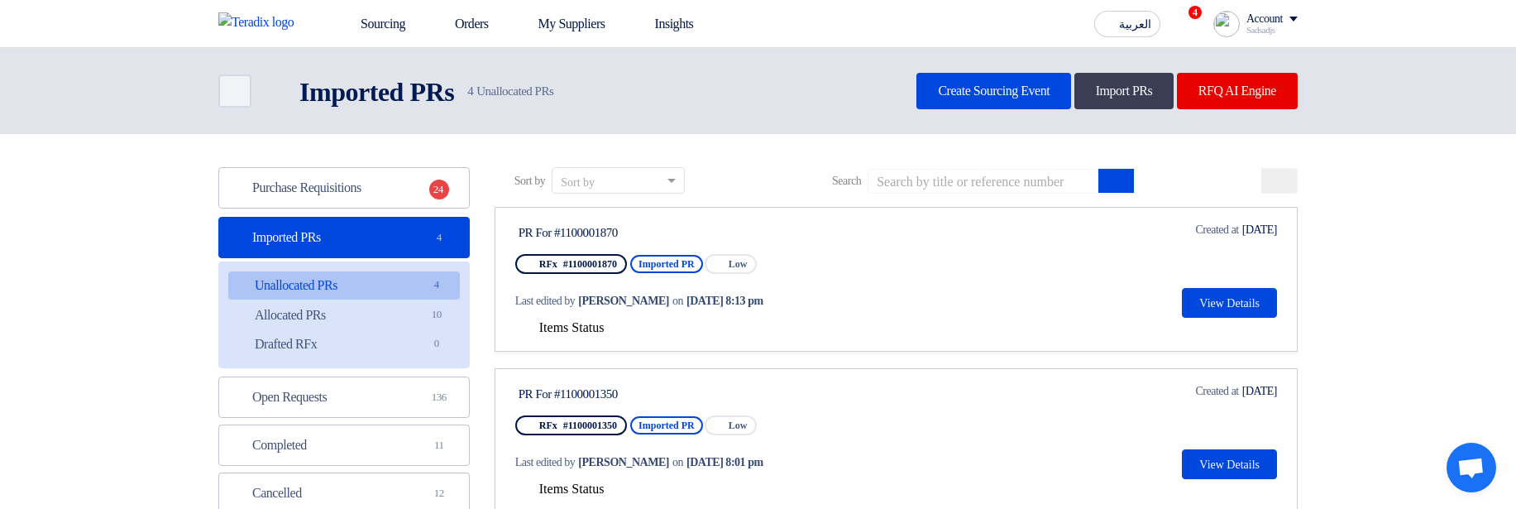
drag, startPoint x: 635, startPoint y: 235, endPoint x: 563, endPoint y: 232, distance: 72.0
click at [563, 232] on div "PR For #1100001870" at bounding box center [673, 232] width 310 height 15
copy div "1100001870"
click at [961, 178] on input at bounding box center [983, 181] width 232 height 25
paste input "1100001870"
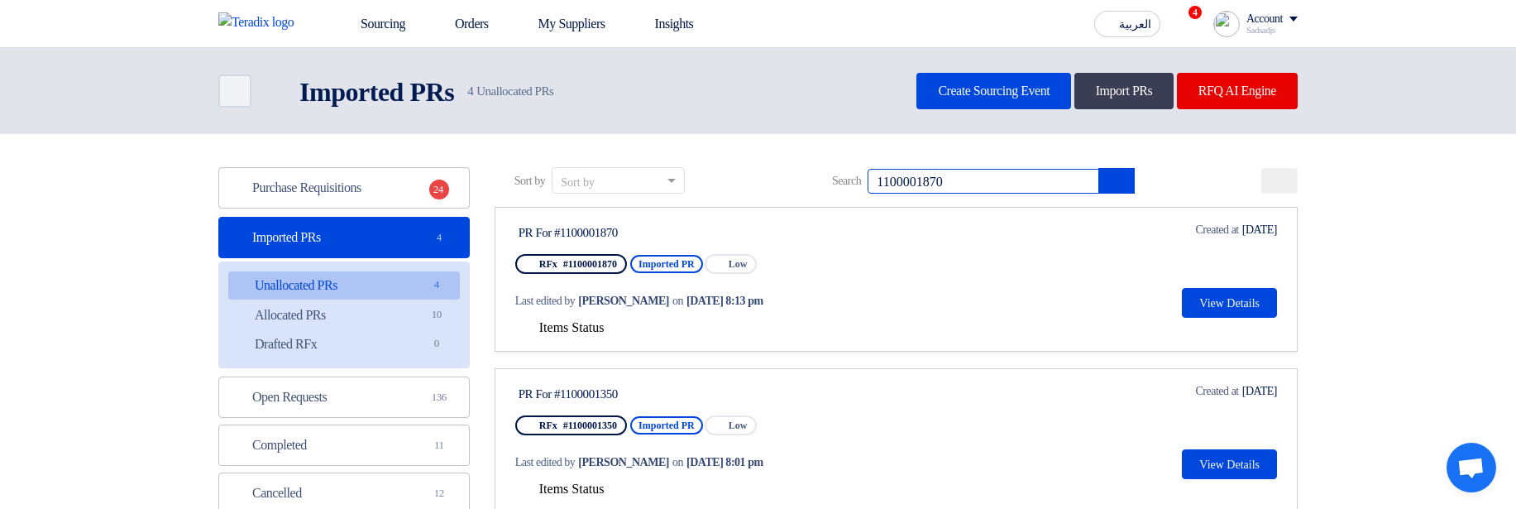
type input "1100001870"
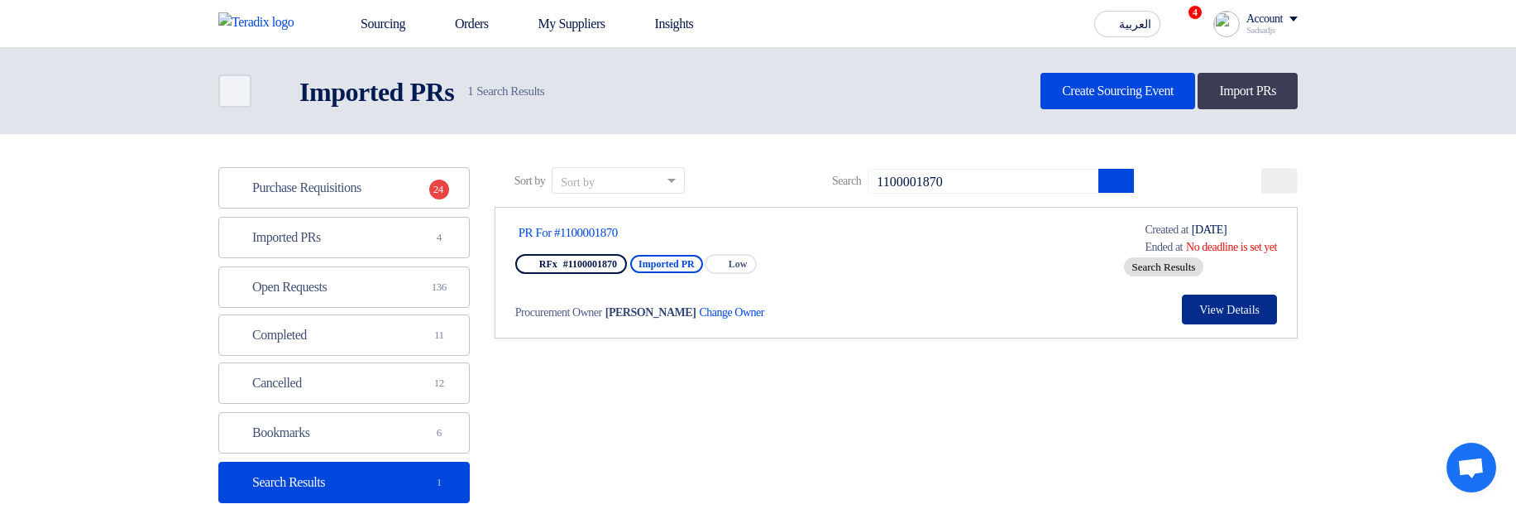
click at [1238, 312] on button "View Details" at bounding box center [1229, 309] width 95 height 30
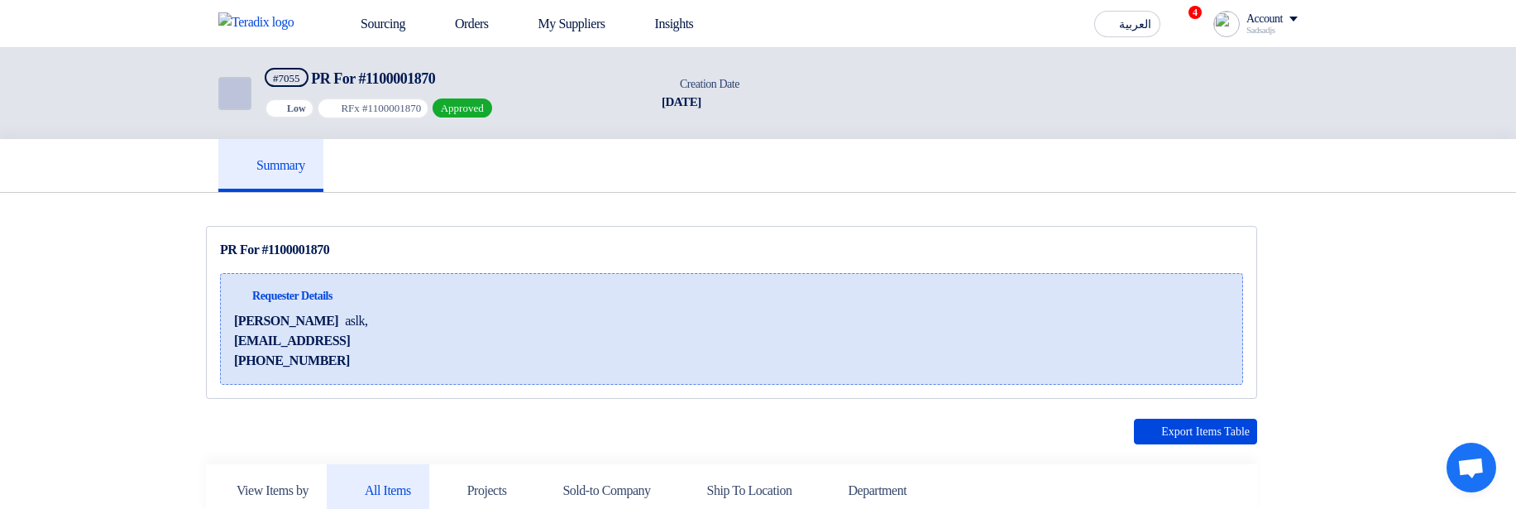
click at [228, 98] on icon "Back" at bounding box center [233, 94] width 20 height 20
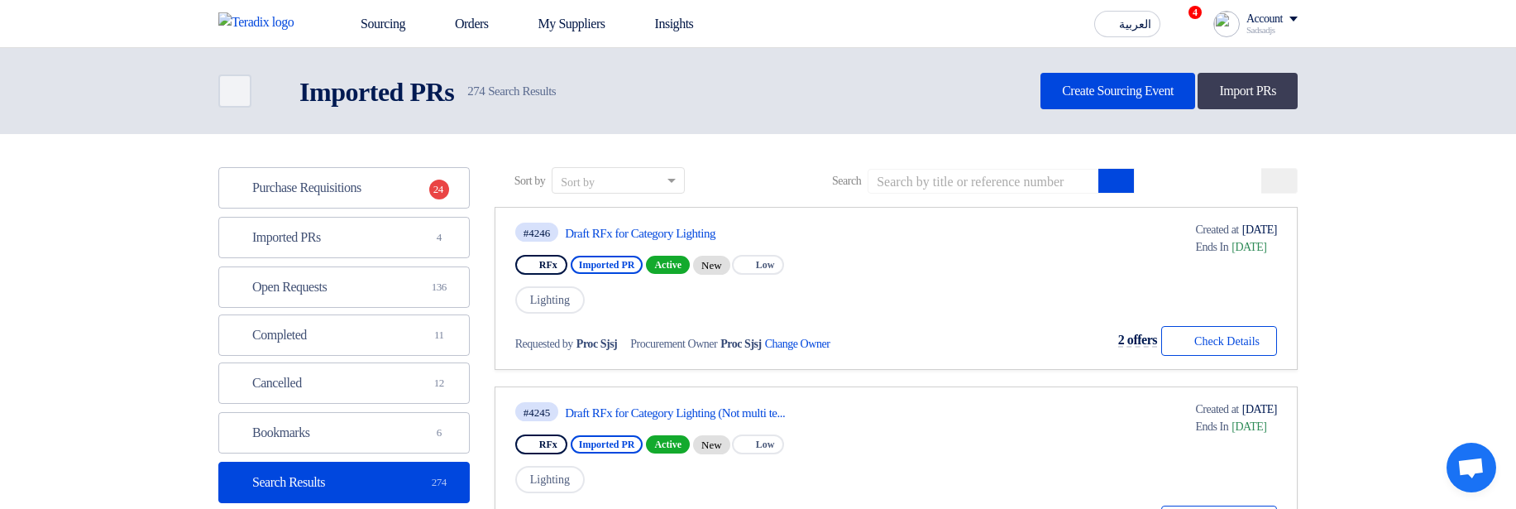
click at [396, 265] on div "Purchase Requisitions Purchase Requisitions 24 Imported PRs Imported PRs 4 Open…" at bounding box center [343, 359] width 251 height 385
click at [1027, 170] on input at bounding box center [983, 181] width 232 height 25
paste input "1100001870"
type input "1100001870"
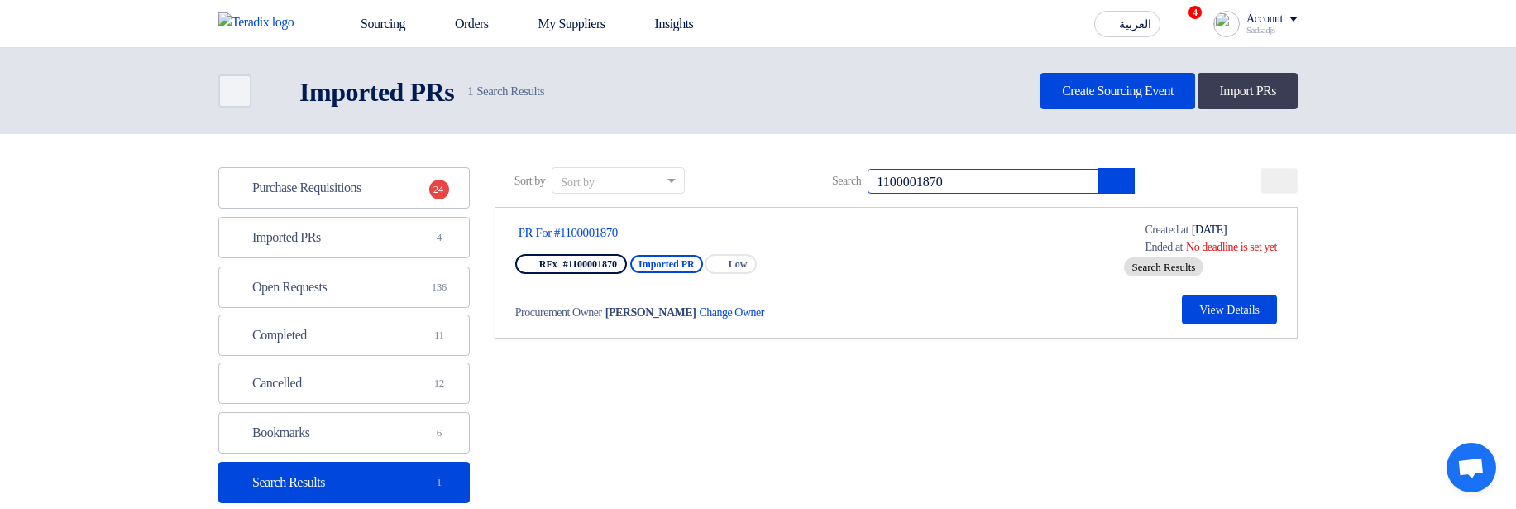
click at [940, 175] on input "1100001870" at bounding box center [983, 181] width 232 height 25
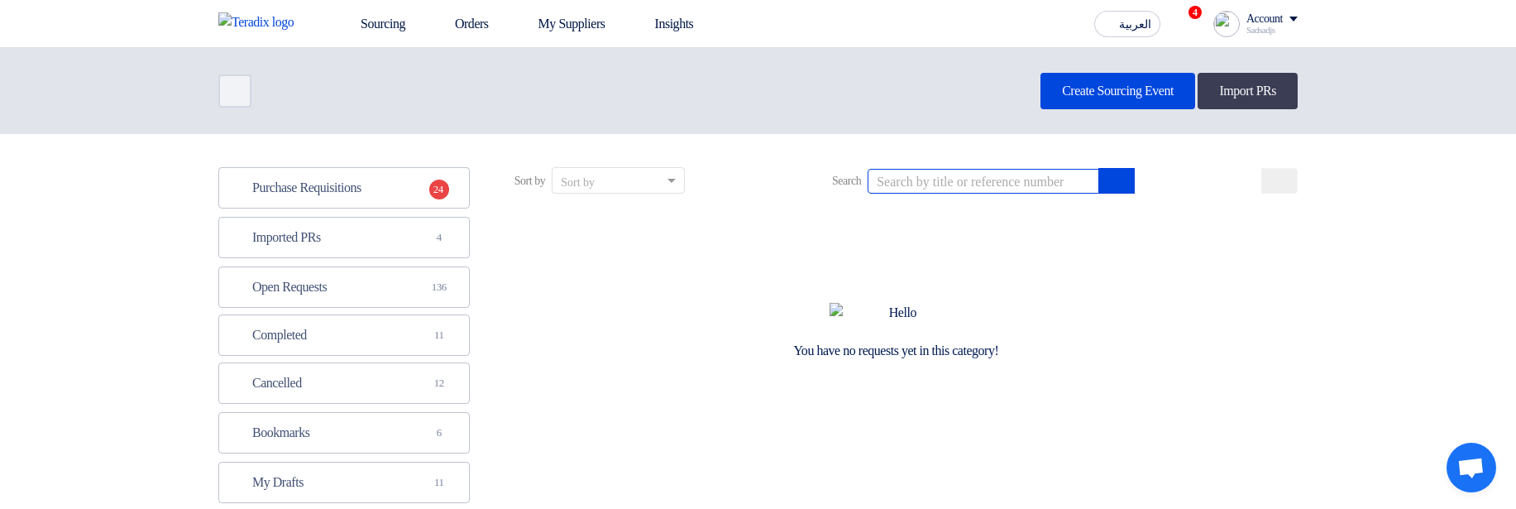
click at [981, 179] on input at bounding box center [983, 181] width 232 height 25
paste input "1100001870"
type input "1100001870"
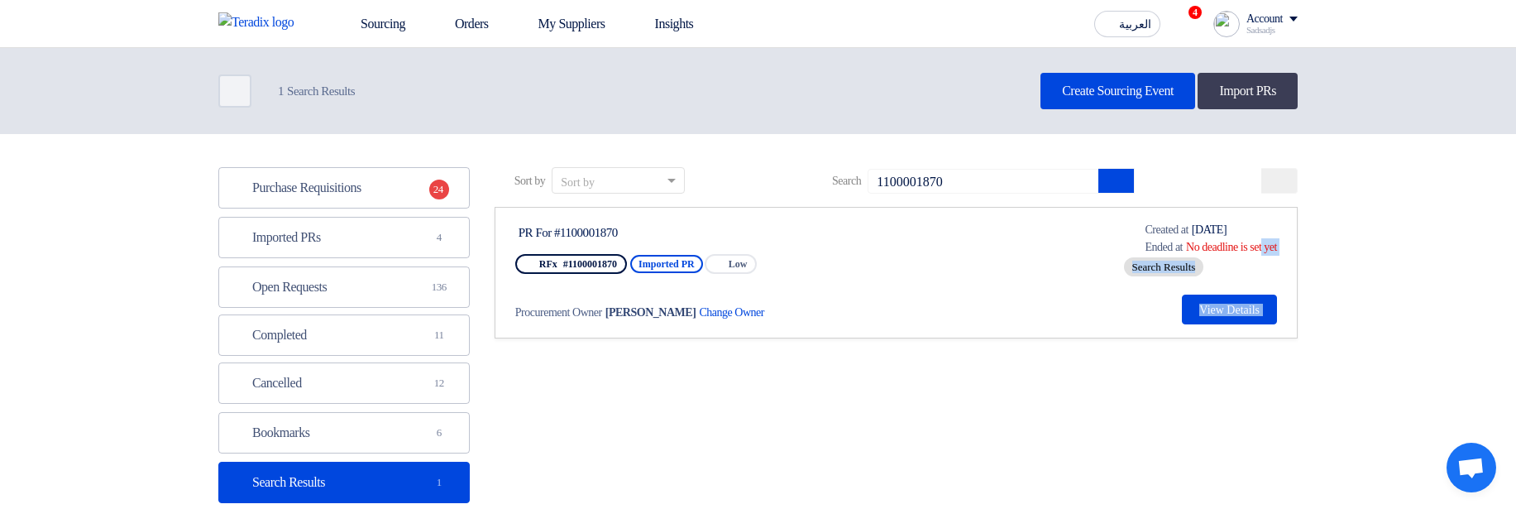
drag, startPoint x: 1196, startPoint y: 243, endPoint x: 1319, endPoint y: 240, distance: 122.4
click at [1297, 240] on link "PR For #1100001870 RFx #1100001870 Imported PR Priority Low Procurement Owner […" at bounding box center [895, 272] width 803 height 131
click at [1425, 246] on section "Purchase Requisitions Purchase Requisitions 24 Imported PRs Imported PRs 4 Open…" at bounding box center [758, 364] width 1516 height 460
click at [1230, 309] on button "View Details" at bounding box center [1229, 309] width 95 height 30
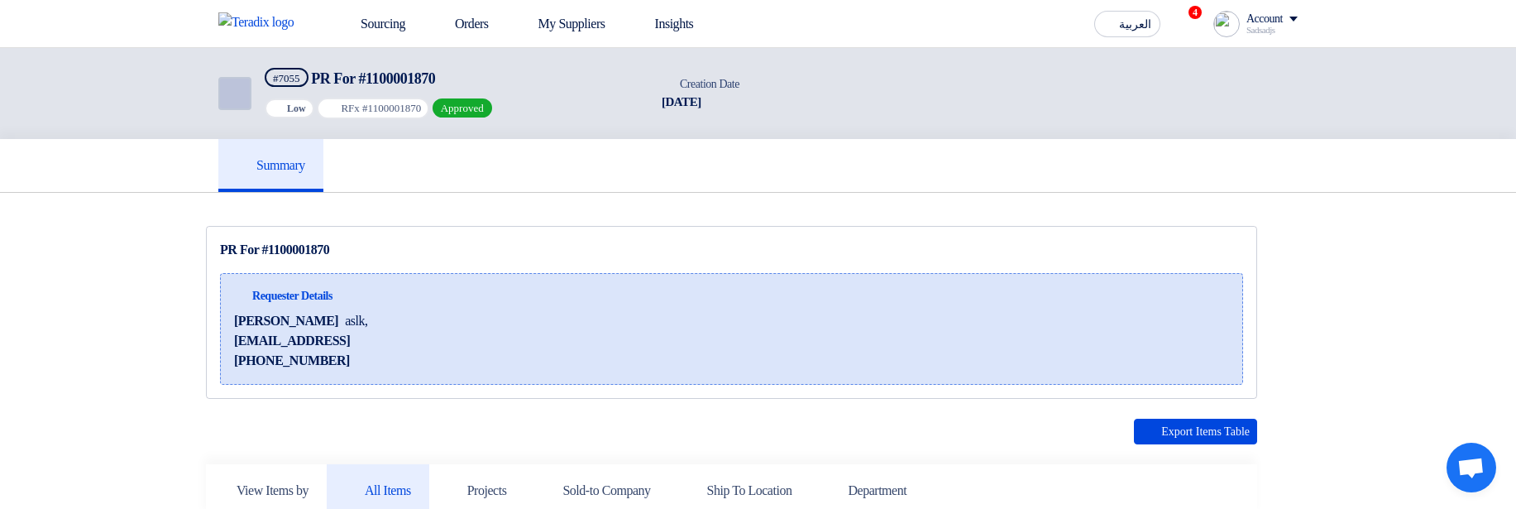
click at [237, 84] on icon "Back" at bounding box center [233, 94] width 20 height 20
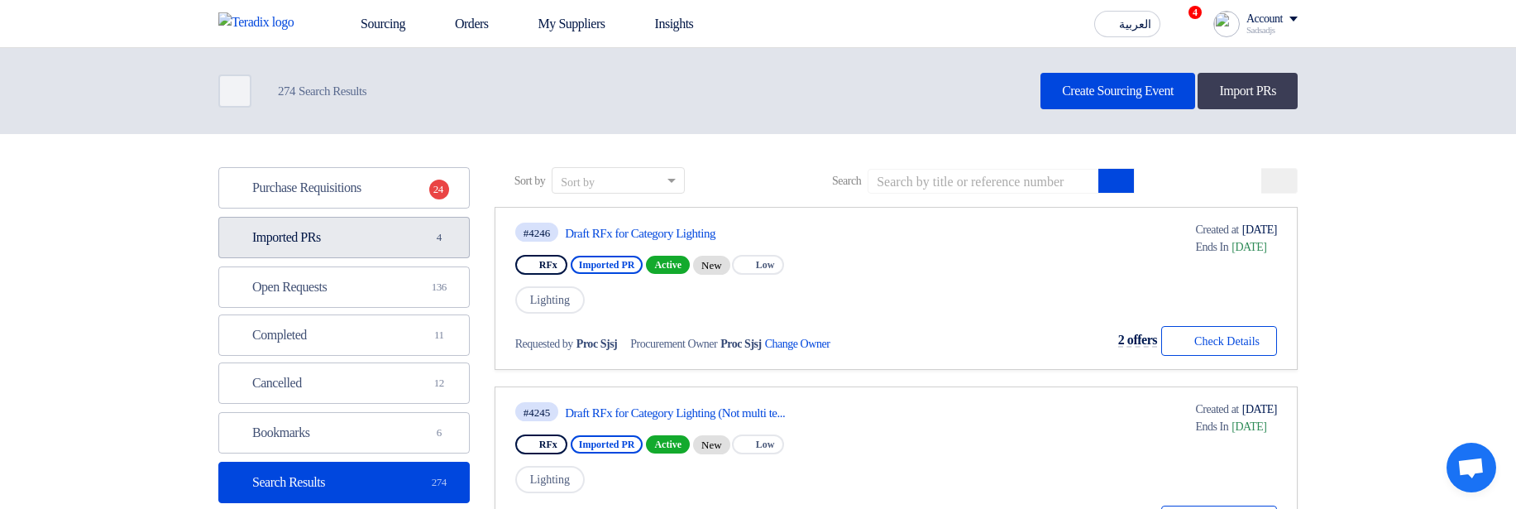
click at [379, 249] on link "Imported PRs Imported PRs 4" at bounding box center [343, 237] width 251 height 41
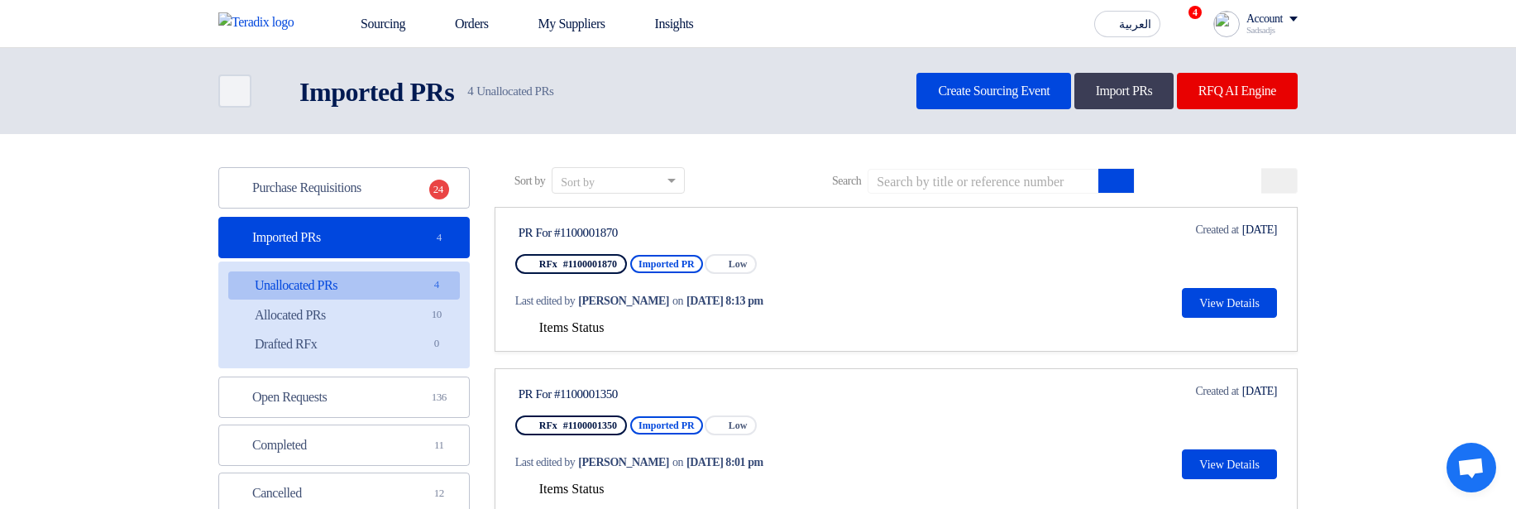
drag, startPoint x: 528, startPoint y: 299, endPoint x: 881, endPoint y: 318, distance: 354.4
click at [881, 318] on link "PR For #1100001870 RFx #1100001870 Imported PR Priority Low Last edited by [PER…" at bounding box center [895, 279] width 803 height 145
click at [829, 304] on div "Last edited by [PERSON_NAME] on [DATE] 8:13 pm" at bounding box center [671, 300] width 313 height 17
click at [932, 306] on div "PR For #1100001870 RFx #1100001870 Imported PR Priority Low Last edited by [PER…" at bounding box center [896, 269] width 762 height 97
click at [610, 235] on div "PR For #1100001870" at bounding box center [673, 232] width 310 height 15
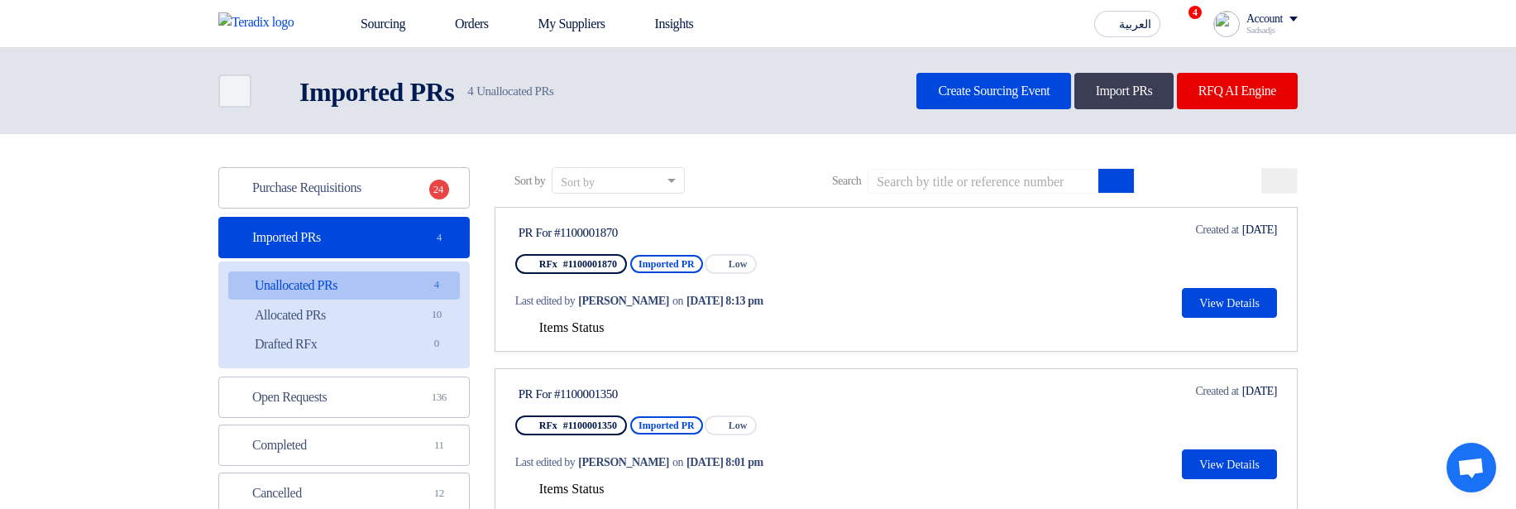
click at [610, 235] on div "PR For #1100001870" at bounding box center [673, 232] width 310 height 15
copy div "1100001870"
click at [567, 330] on span "Items Status" at bounding box center [571, 327] width 65 height 14
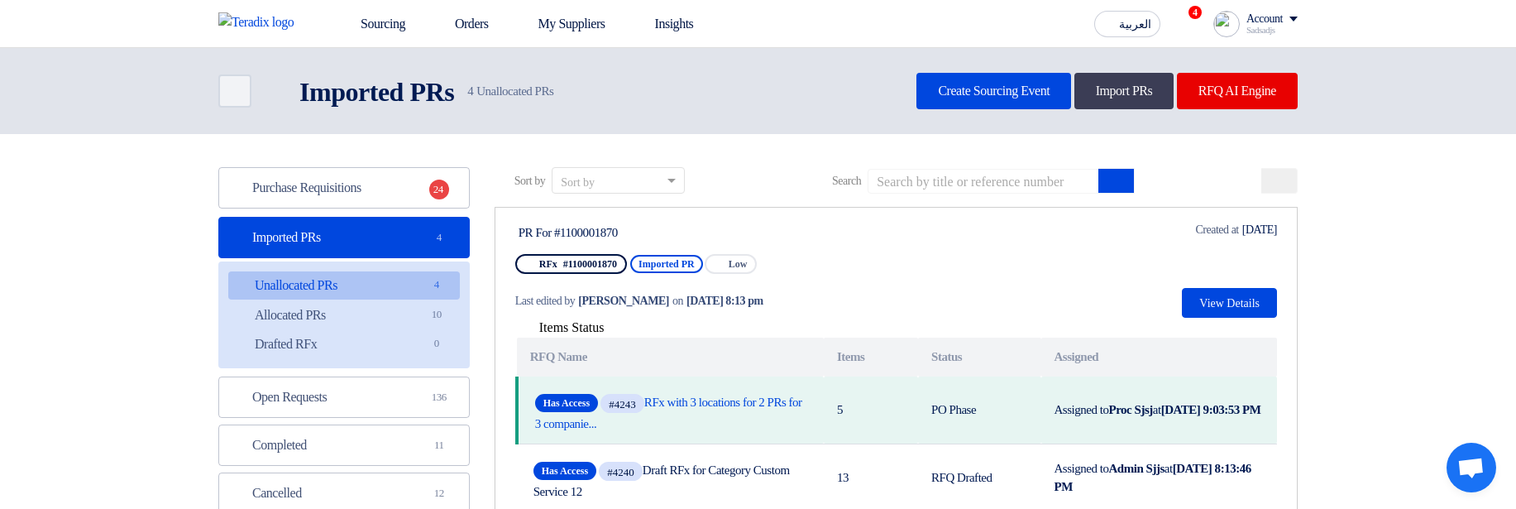
click at [1036, 280] on div "PR For #1100001870 RFx #1100001870 Imported PR Priority Low Last edited by Hamd…" at bounding box center [896, 269] width 762 height 97
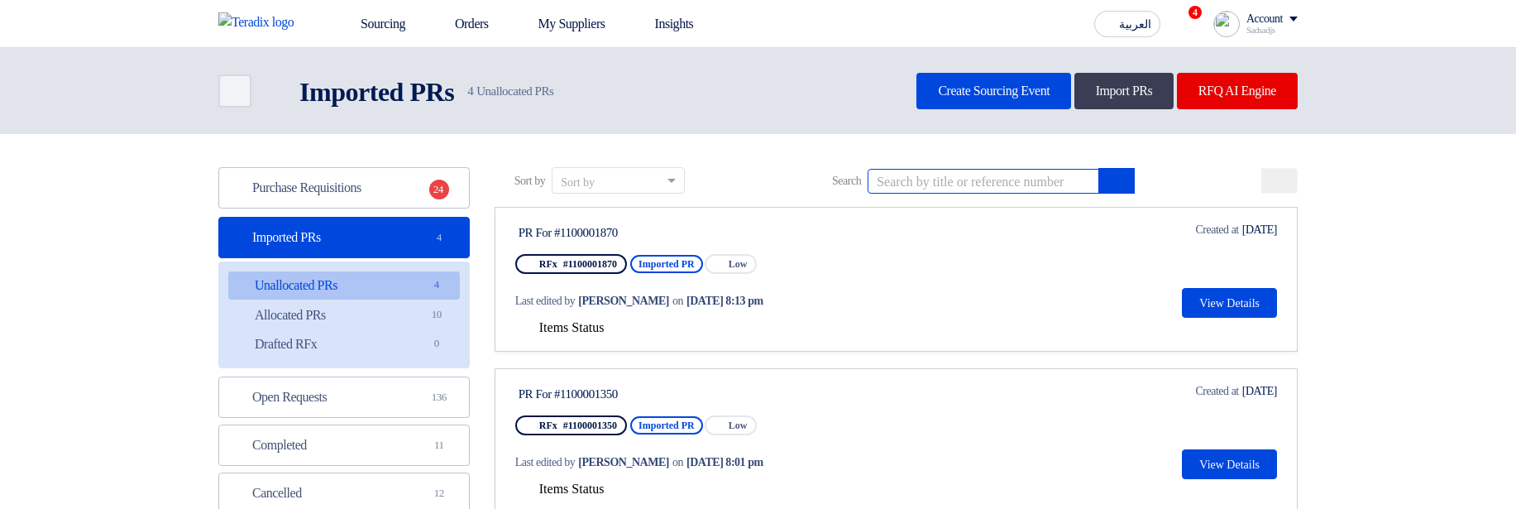
click at [986, 177] on input at bounding box center [983, 181] width 232 height 25
paste input "1100001870"
type input "1100001870"
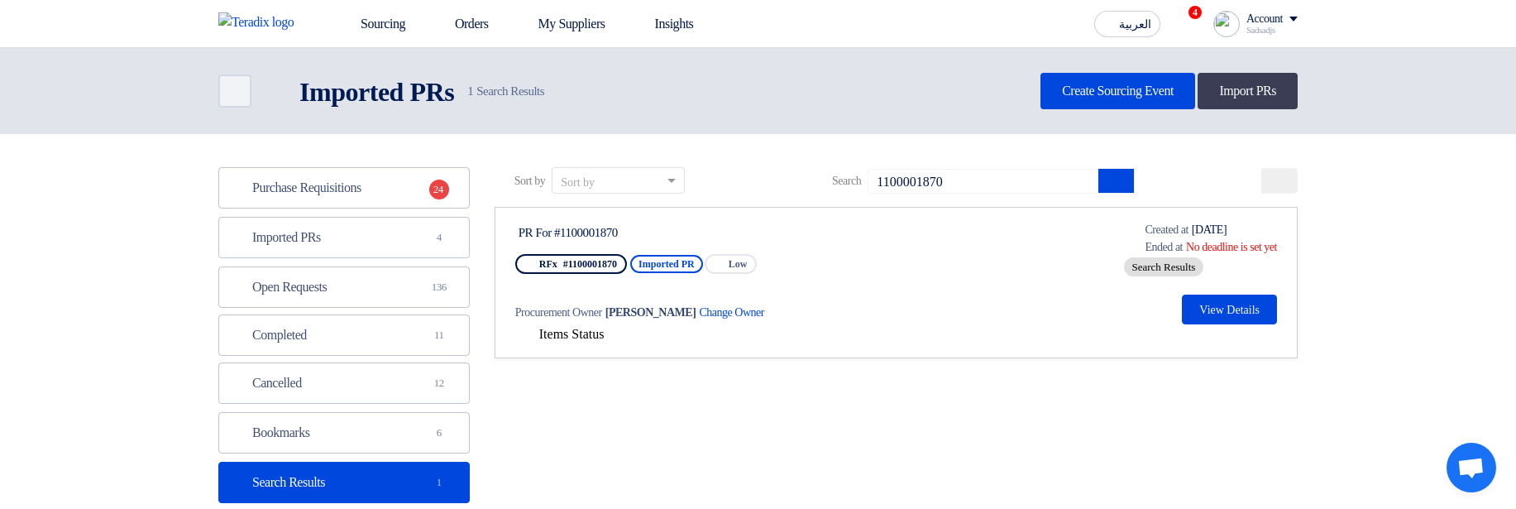
click at [604, 330] on span "Items Status" at bounding box center [571, 334] width 65 height 14
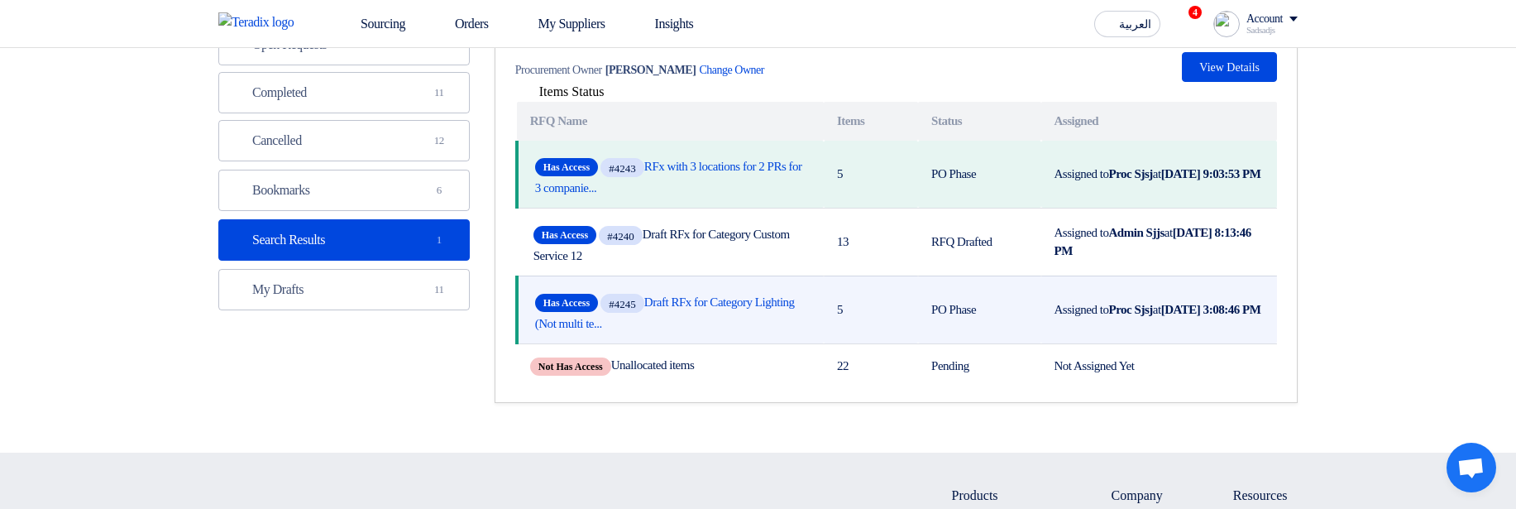
scroll to position [198, 0]
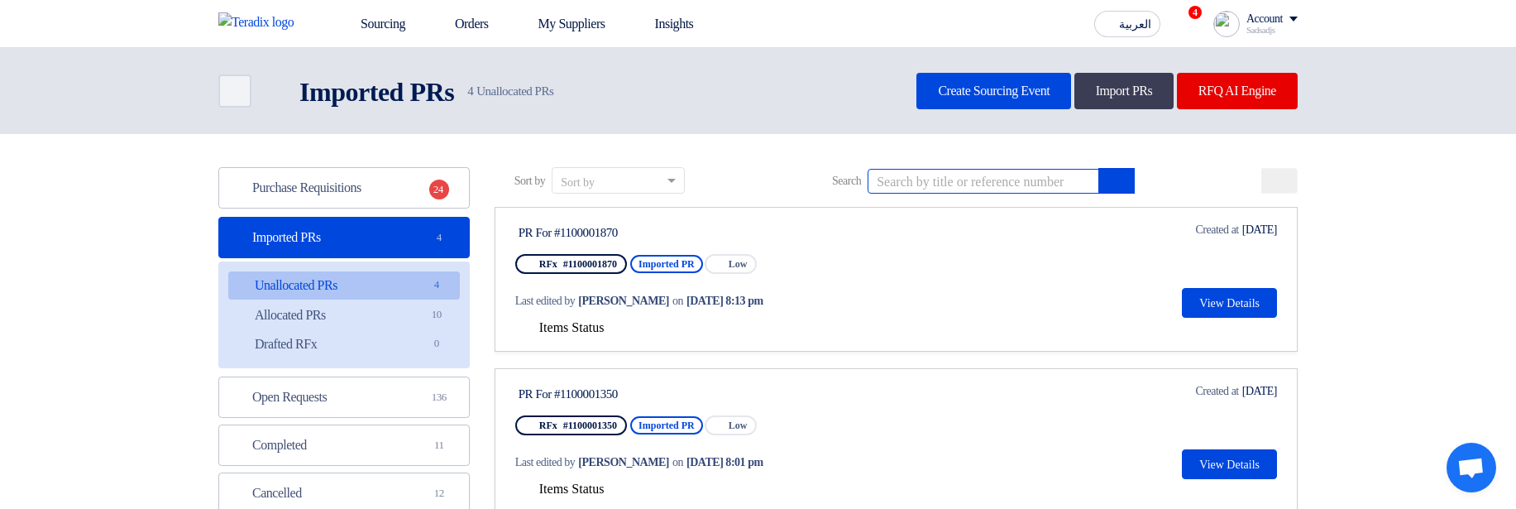
click at [972, 184] on input at bounding box center [983, 181] width 232 height 25
paste input "1100001870"
type input "1100001870"
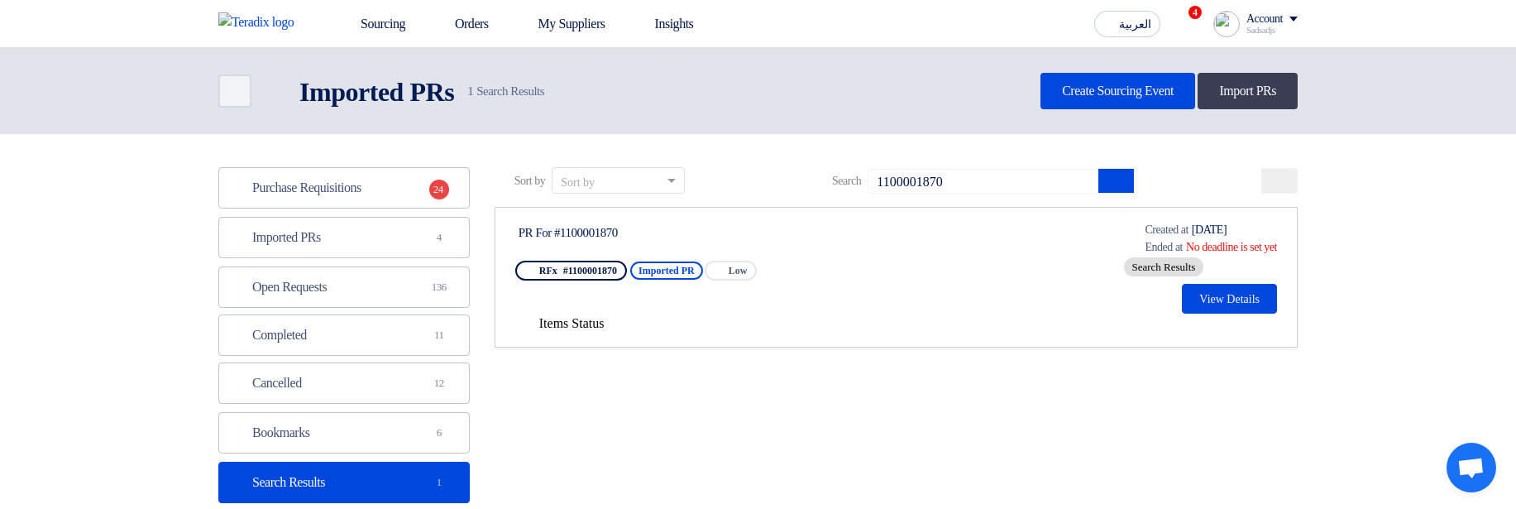
click at [570, 321] on span "Items Status" at bounding box center [571, 323] width 65 height 14
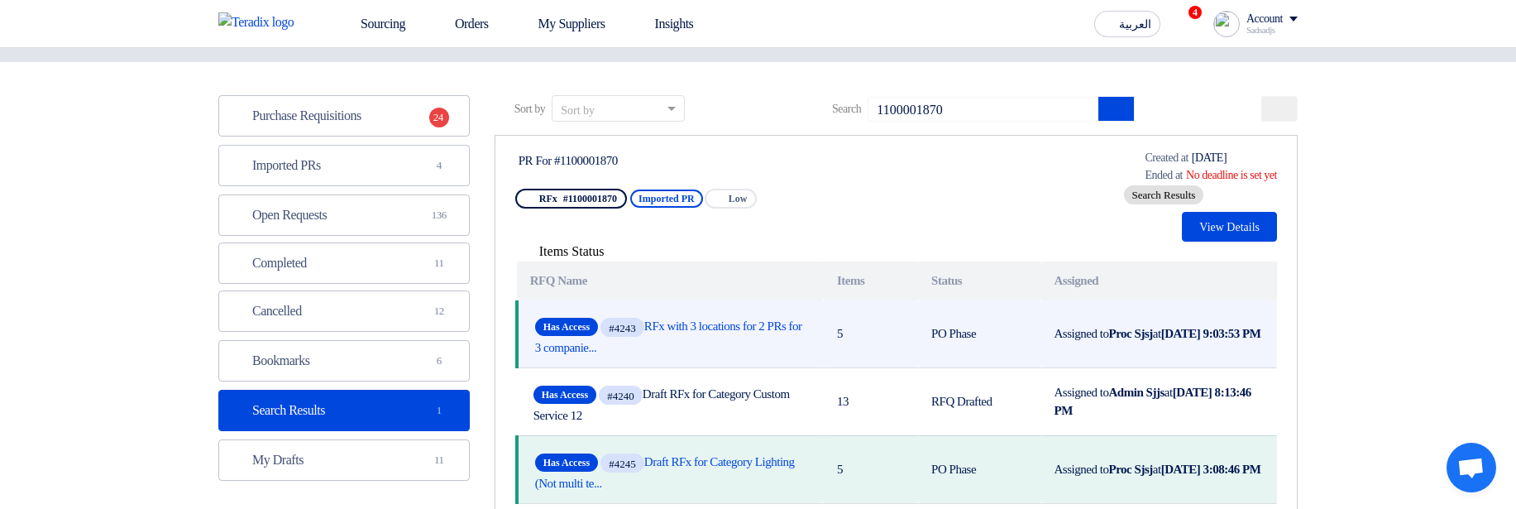
scroll to position [298, 0]
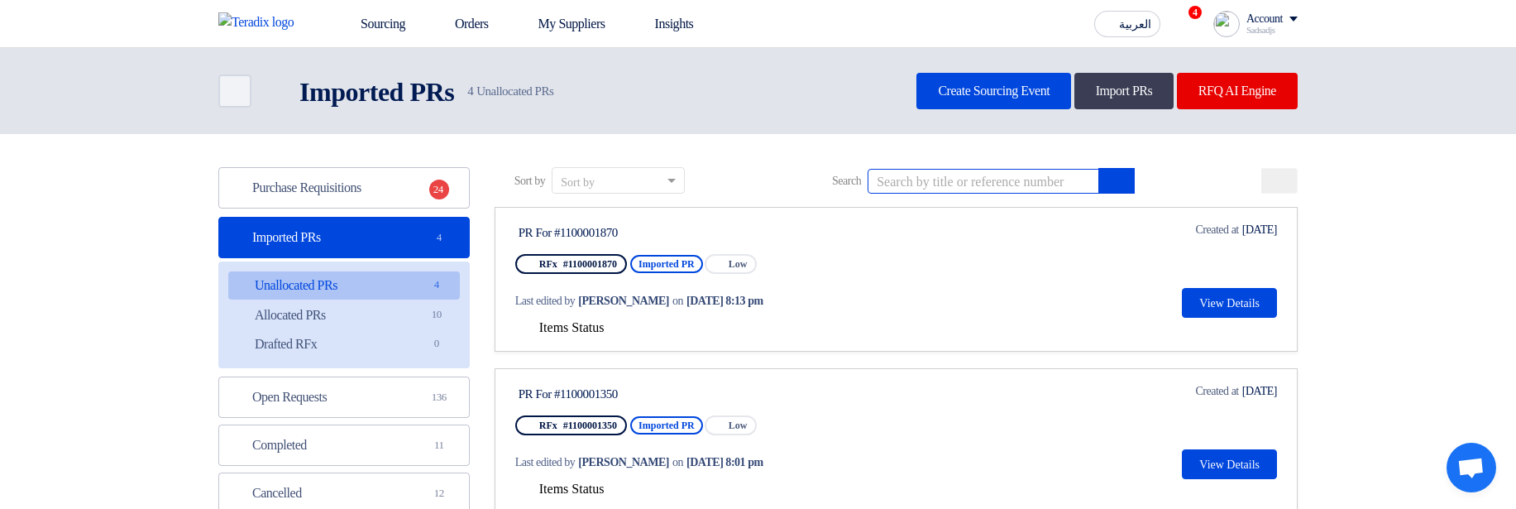
click at [959, 176] on input at bounding box center [983, 181] width 232 height 25
paste input "const lastUpdatedDate = moment(rfq.updated_at).format('MMM D, YYYY, h:mm a'); c…"
click at [586, 232] on div "PR For #1100001870" at bounding box center [673, 232] width 310 height 15
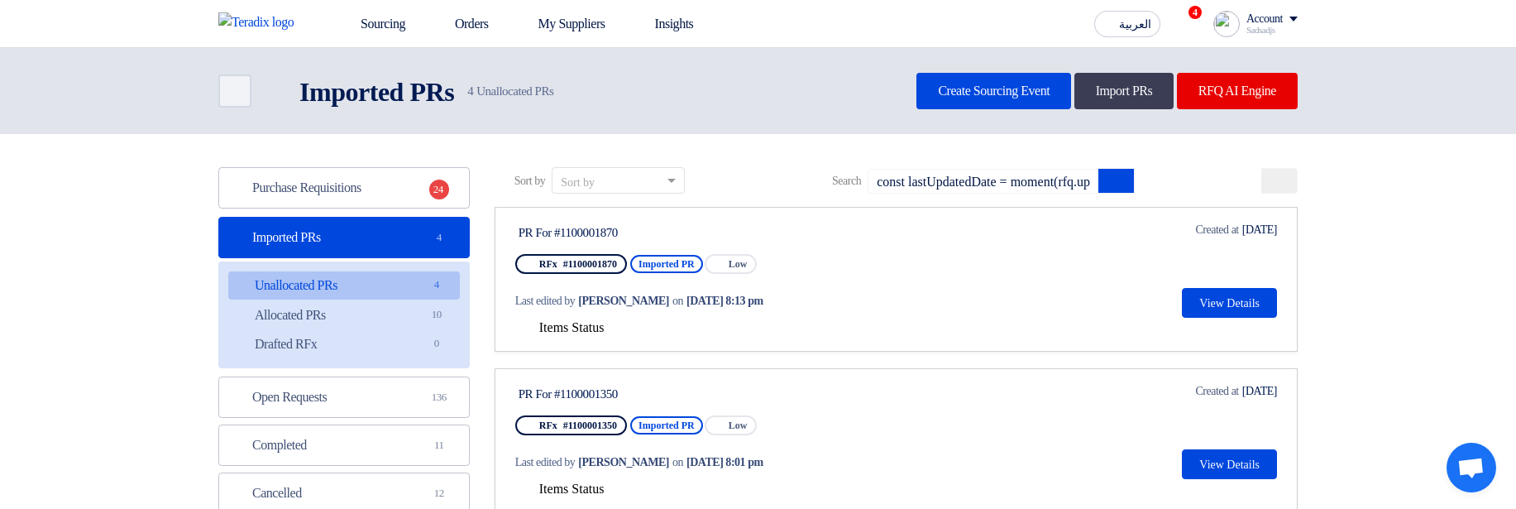
click at [586, 232] on div "PR For #1100001870" at bounding box center [673, 232] width 310 height 15
copy div "1100001870"
click at [1004, 180] on input "const lastUpdatedDate = moment(rfq.updated_at).format('MMM D, YYYY, h:mm a'); c…" at bounding box center [983, 181] width 232 height 25
paste input "1100001870"
type input "1100001870"
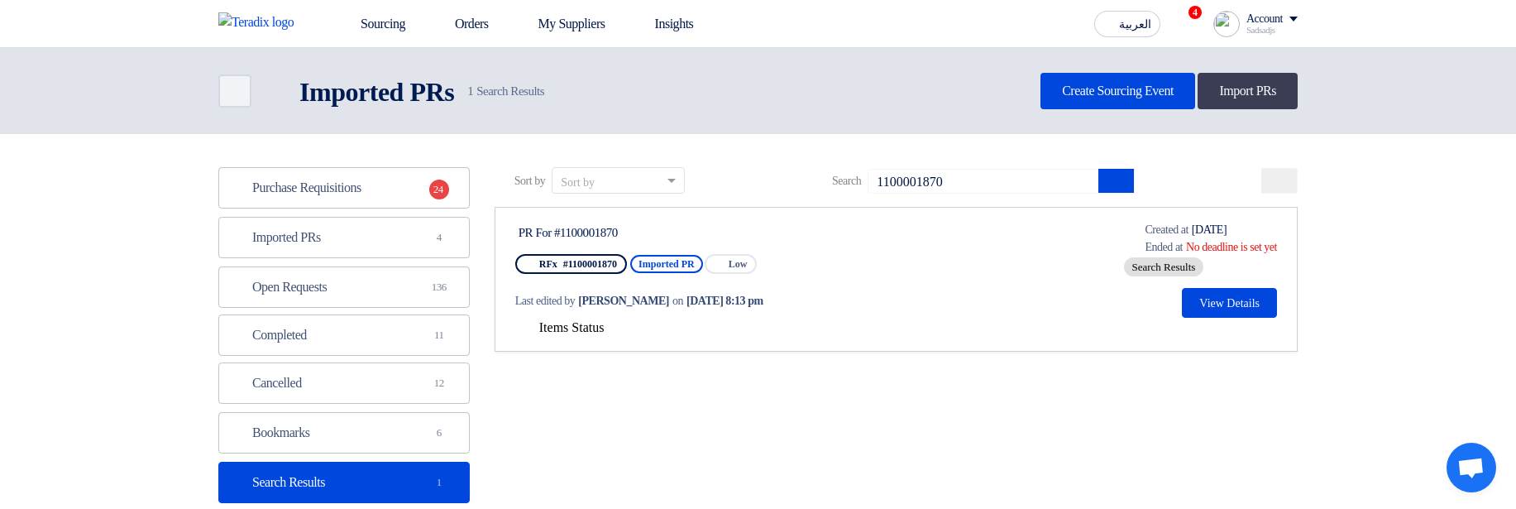
click at [604, 327] on span "Items Status" at bounding box center [571, 327] width 65 height 14
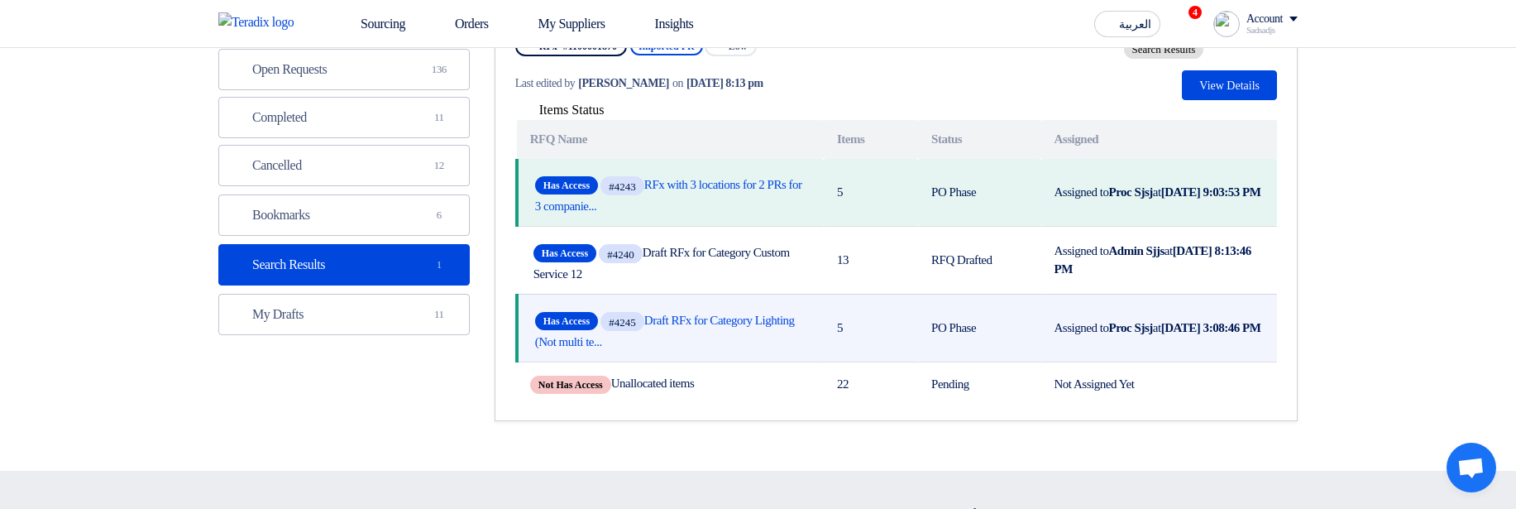
scroll to position [99, 0]
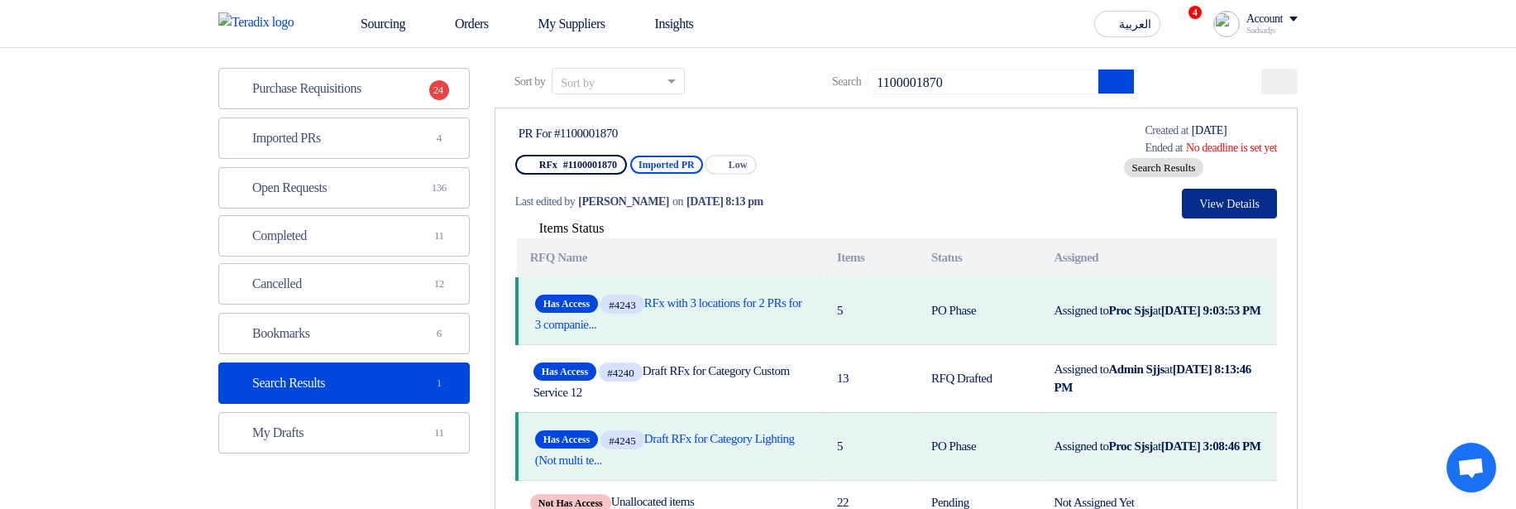
click at [1261, 200] on button "View Details" at bounding box center [1229, 204] width 95 height 30
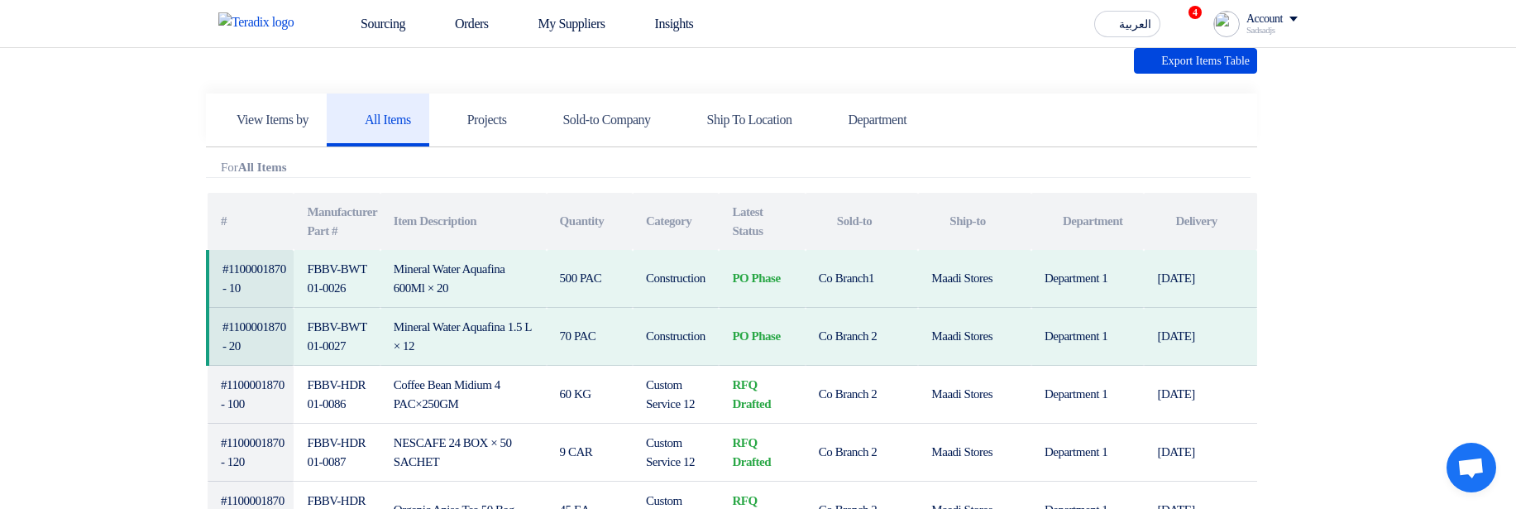
scroll to position [397, 0]
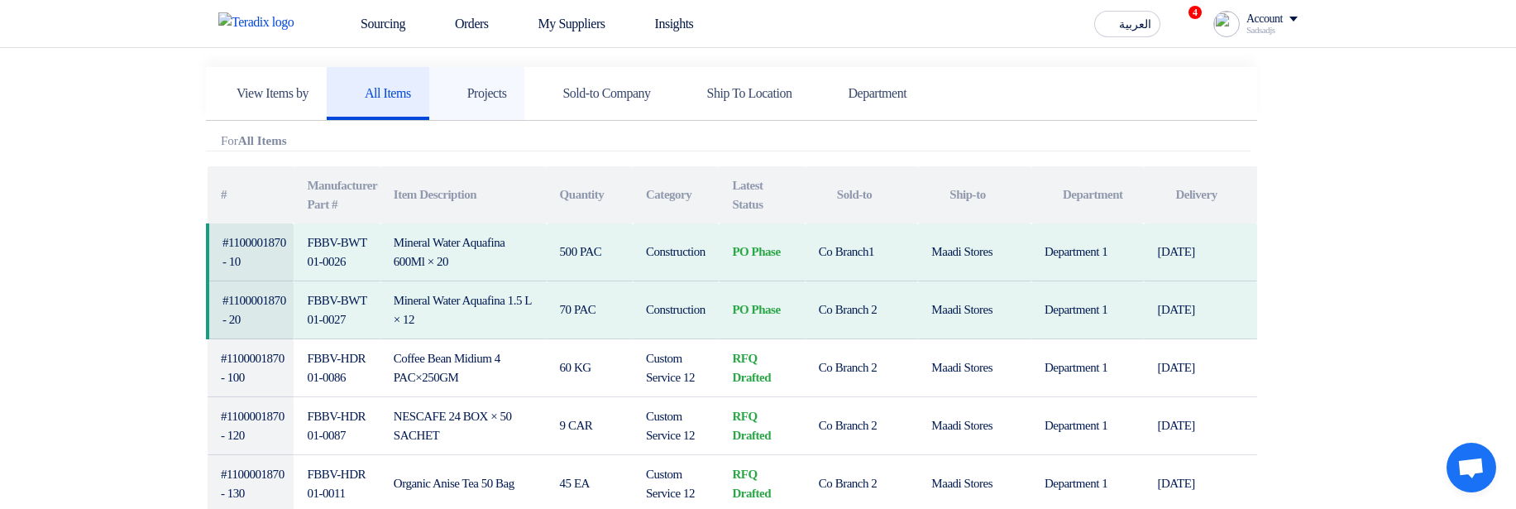
click at [507, 100] on h5 "Projects" at bounding box center [477, 93] width 60 height 17
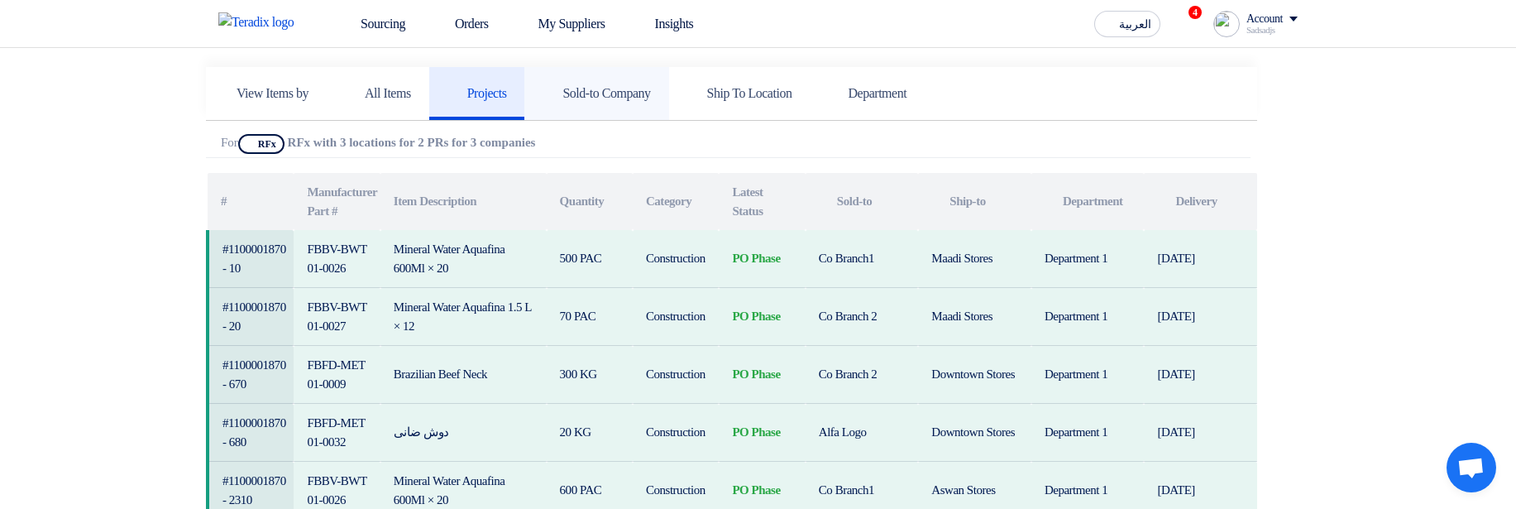
click at [628, 114] on link "Sold-to Company" at bounding box center [596, 93] width 144 height 53
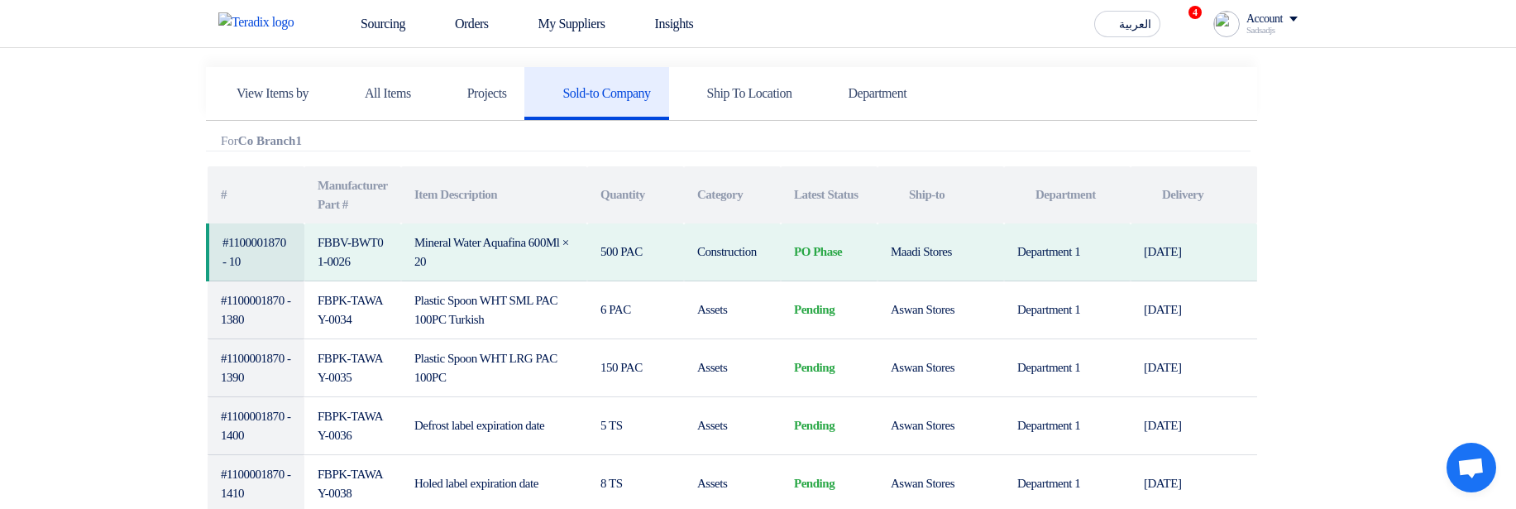
click at [810, 115] on link "Ship To Location" at bounding box center [739, 93] width 141 height 53
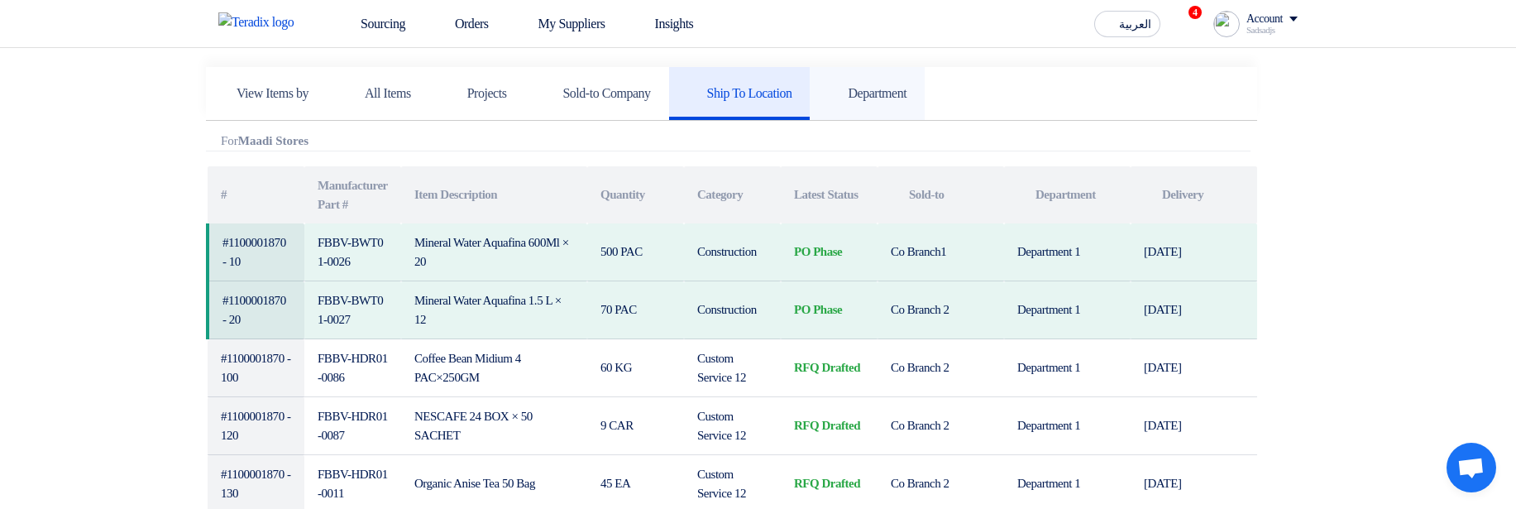
drag, startPoint x: 934, startPoint y: 98, endPoint x: 892, endPoint y: 100, distance: 41.4
click at [906, 97] on h5 "Department" at bounding box center [867, 93] width 79 height 17
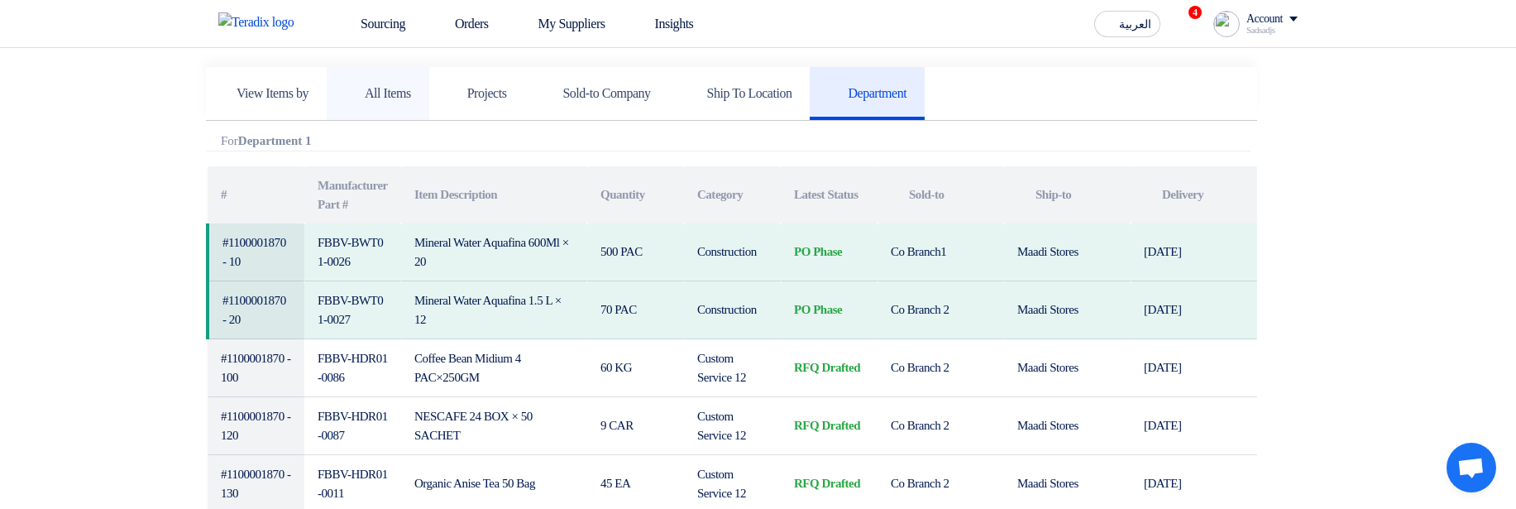
drag, startPoint x: 391, startPoint y: 101, endPoint x: 400, endPoint y: 101, distance: 9.1
click at [391, 100] on h5 "All Items" at bounding box center [378, 93] width 66 height 17
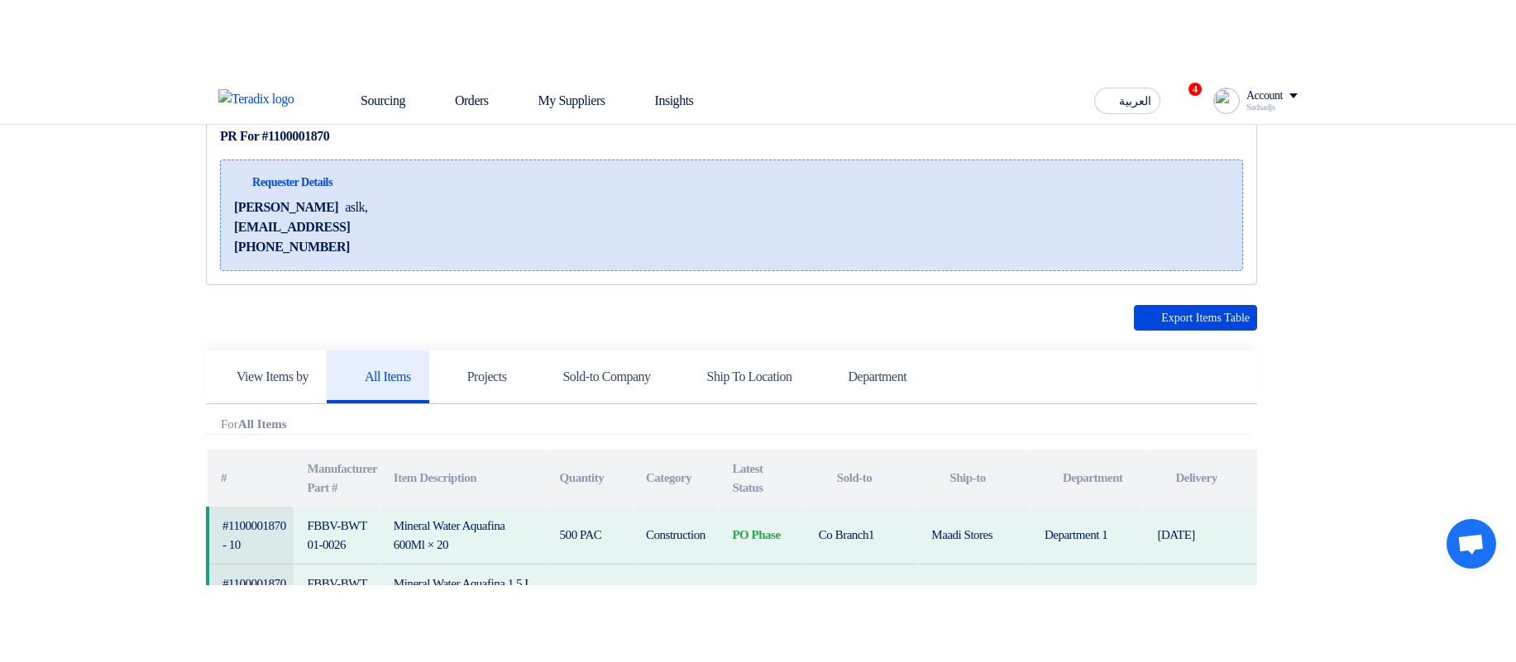
scroll to position [0, 0]
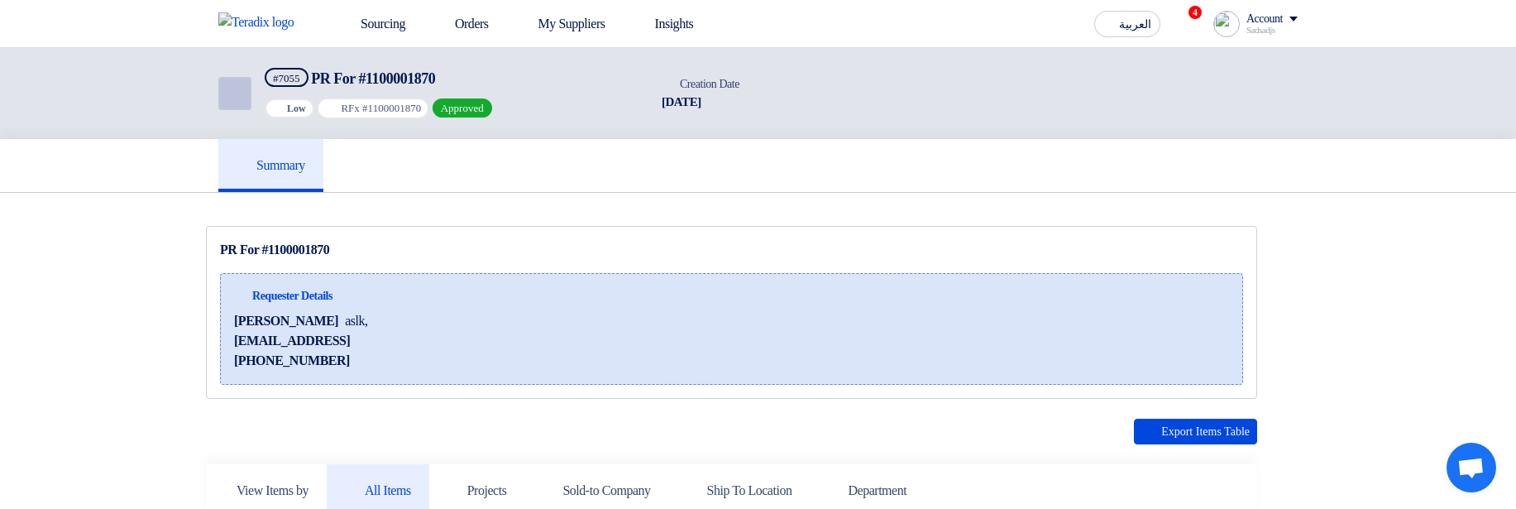
click at [237, 81] on link "Back" at bounding box center [234, 93] width 33 height 33
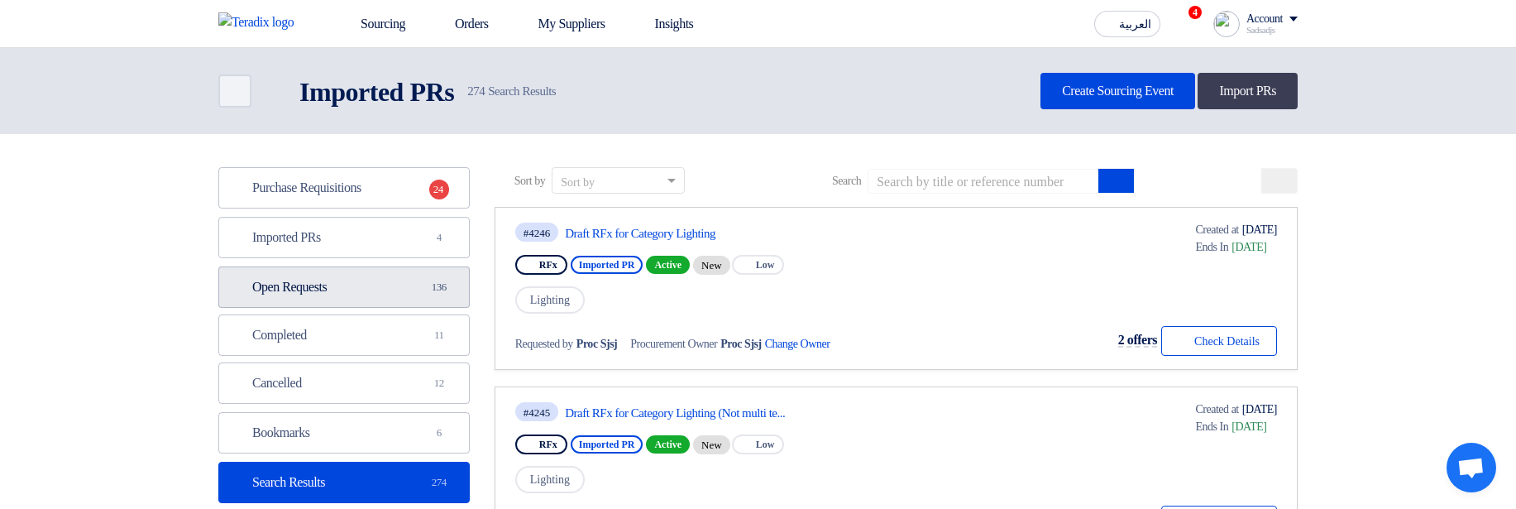
click at [363, 267] on link "Open Requests Open Requests 136" at bounding box center [343, 286] width 251 height 41
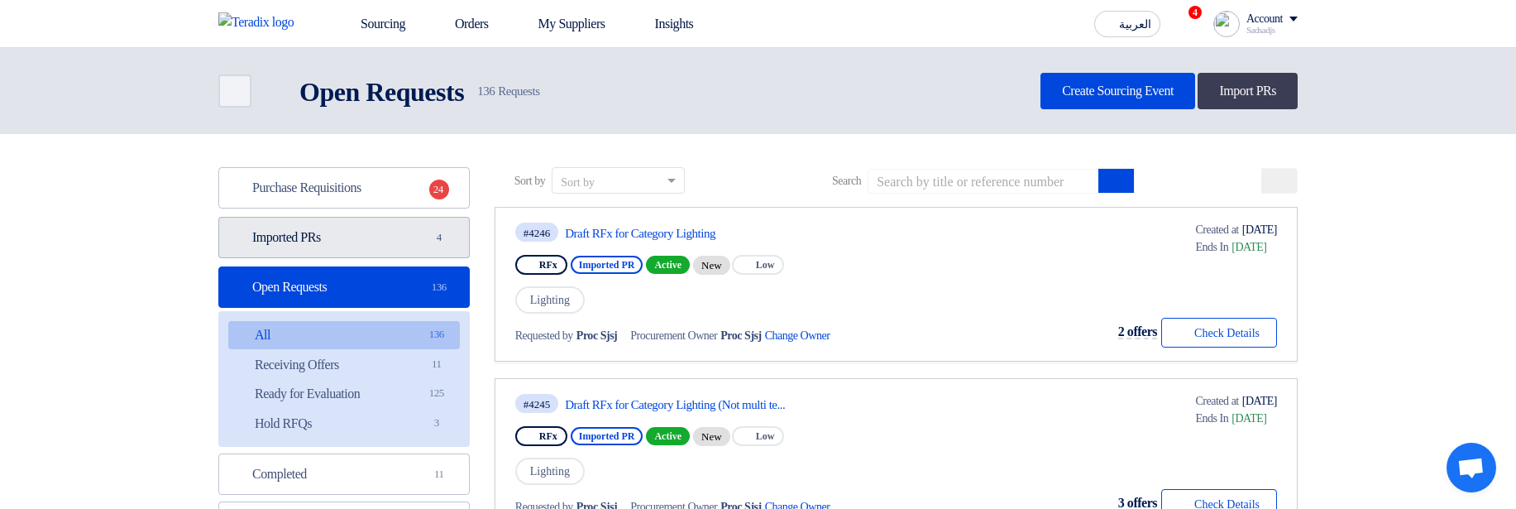
click at [368, 255] on link "Imported PRs Imported PRs 4" at bounding box center [343, 237] width 251 height 41
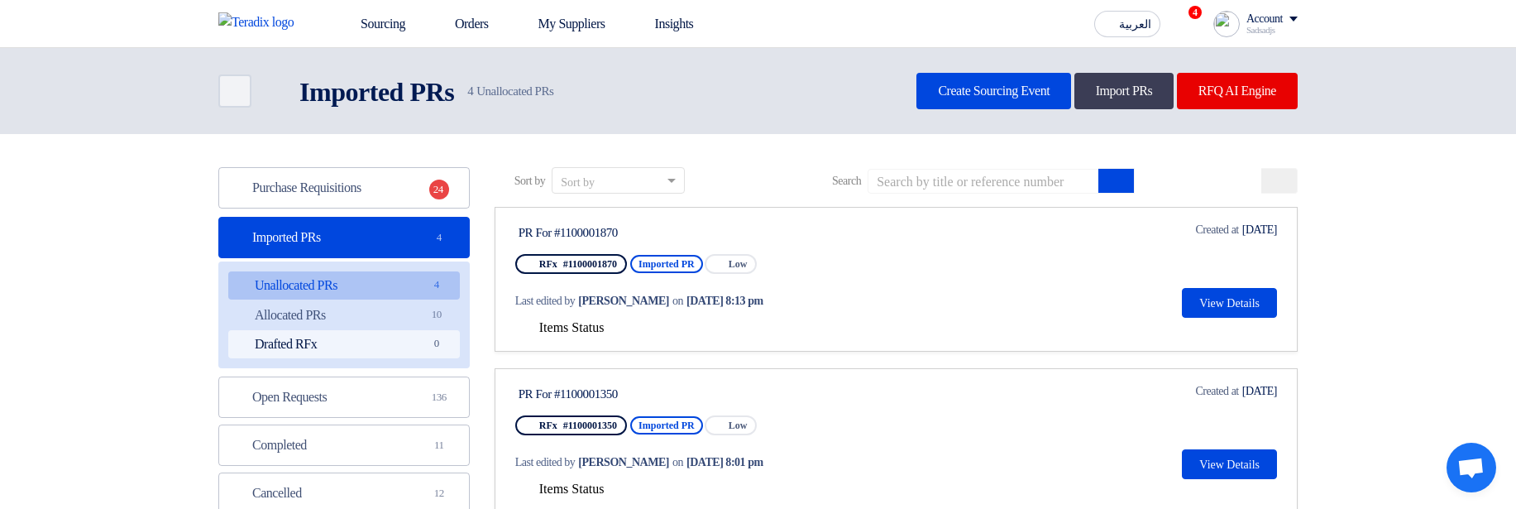
click at [351, 355] on link "Drafted RFx Drafted RFx 0" at bounding box center [344, 344] width 232 height 28
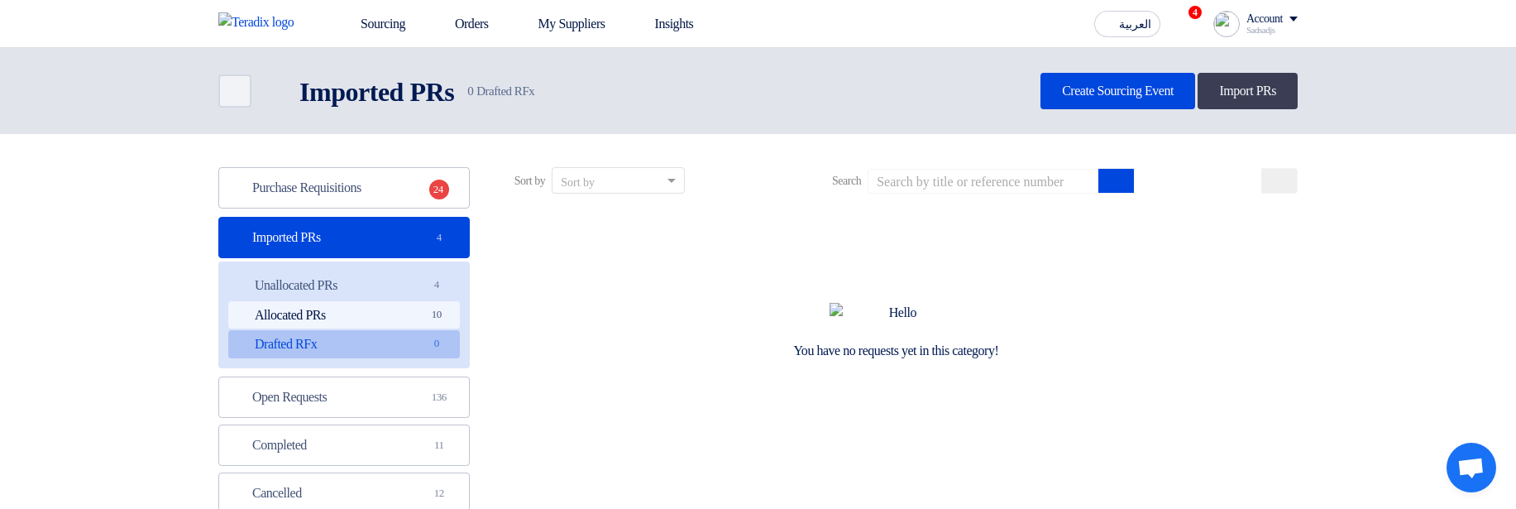
click at [438, 318] on span "10" at bounding box center [437, 314] width 20 height 17
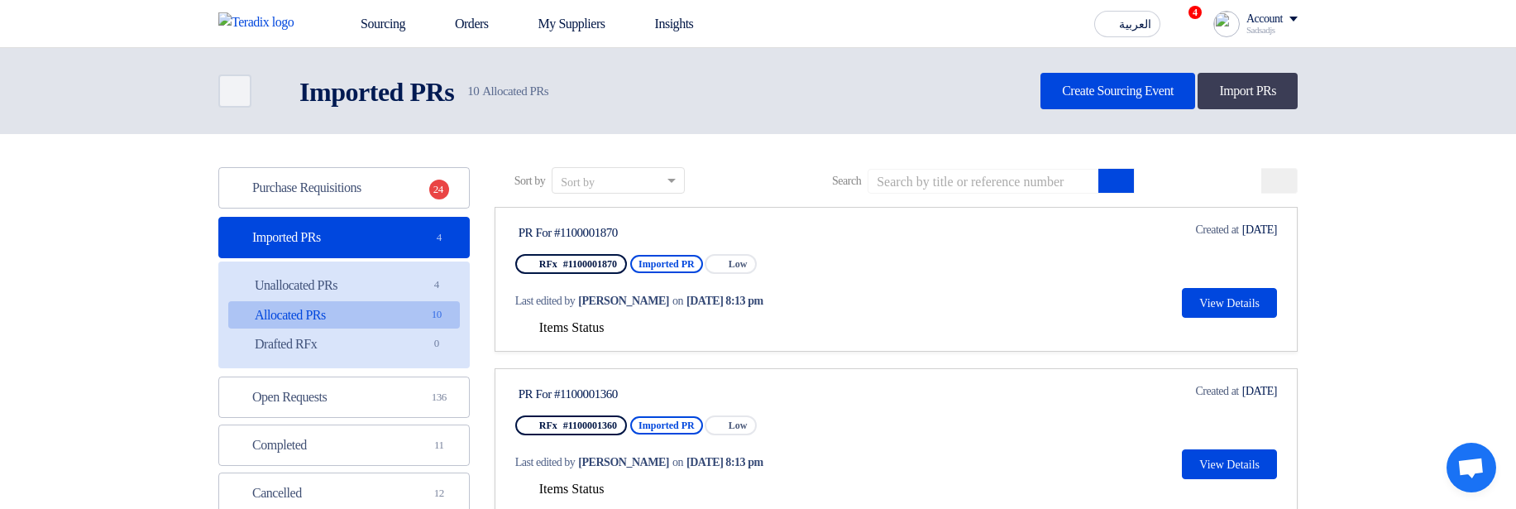
click at [585, 390] on div "PR For #1100001360" at bounding box center [673, 393] width 310 height 15
copy div "1100001360"
click at [1039, 181] on input at bounding box center [983, 181] width 232 height 25
paste input "1100001360"
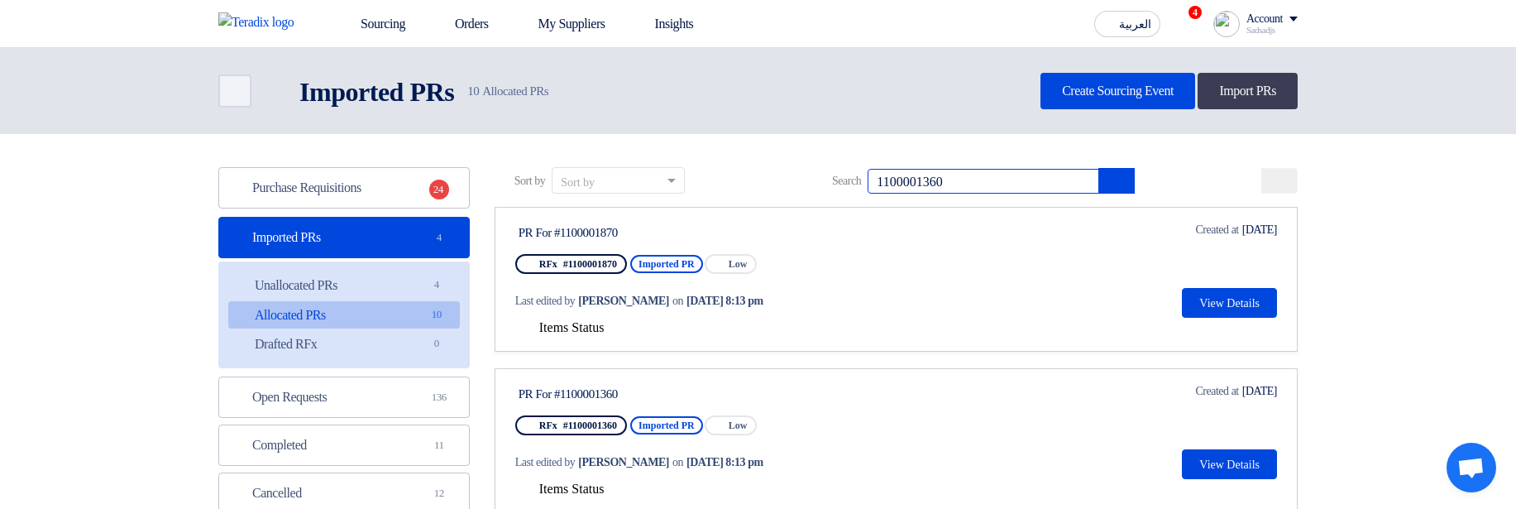
type input "1100001360"
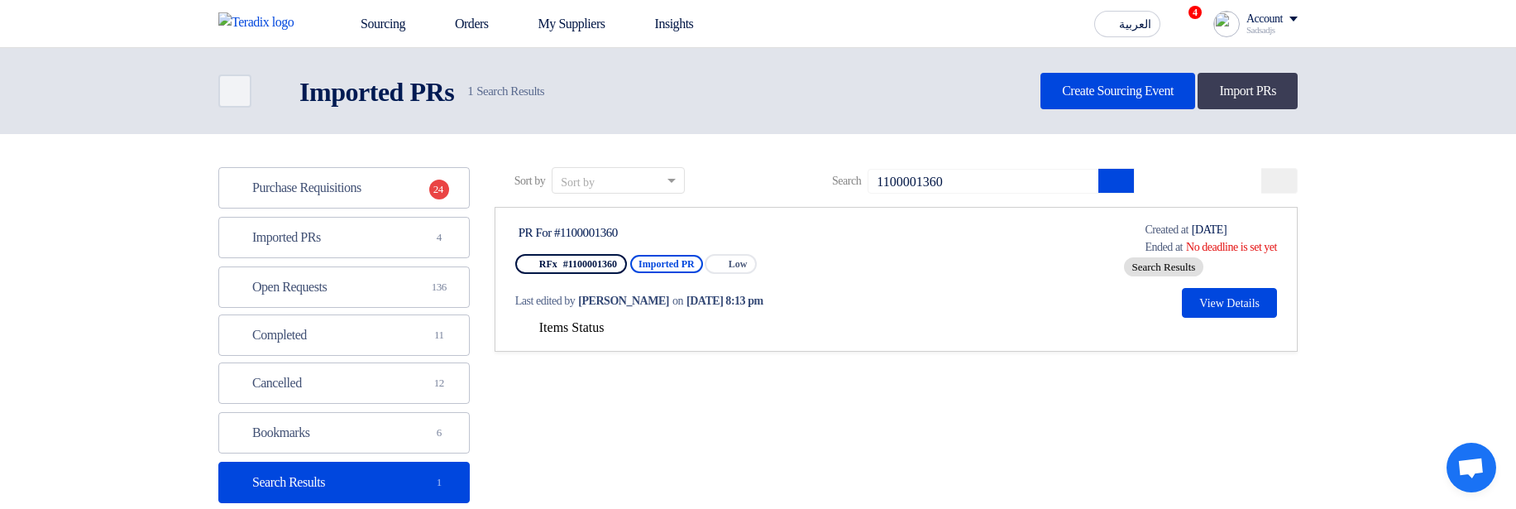
click at [591, 336] on button "Items Status" at bounding box center [559, 328] width 89 height 17
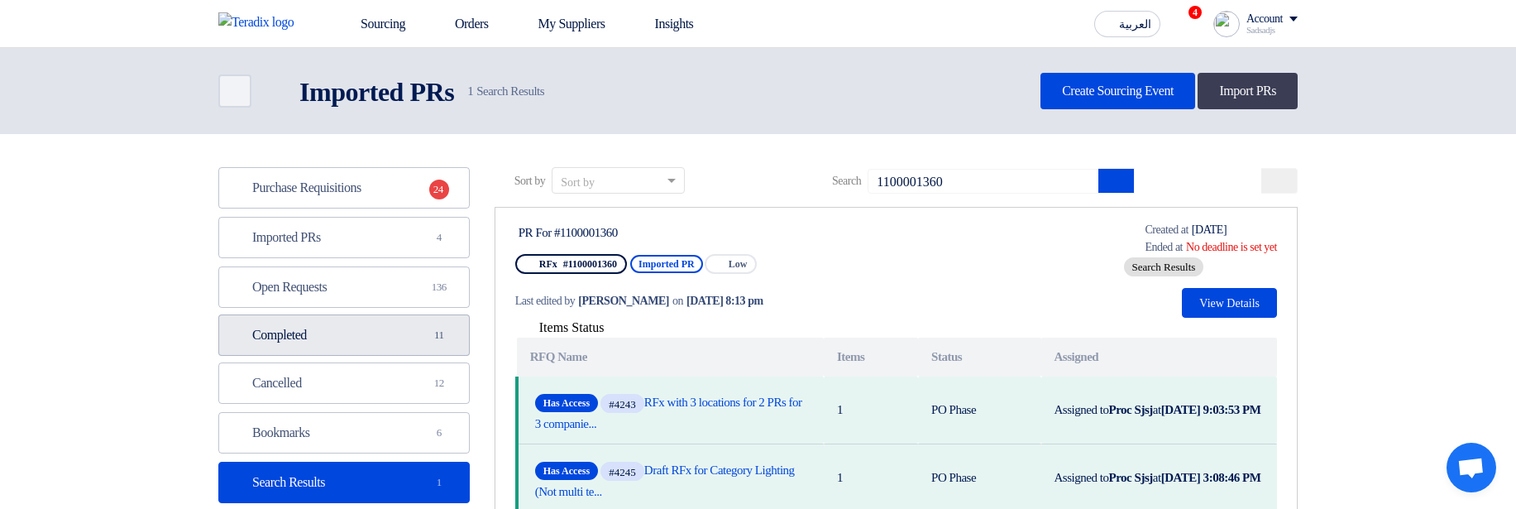
click at [427, 325] on link "Completed Completed 11" at bounding box center [343, 334] width 251 height 41
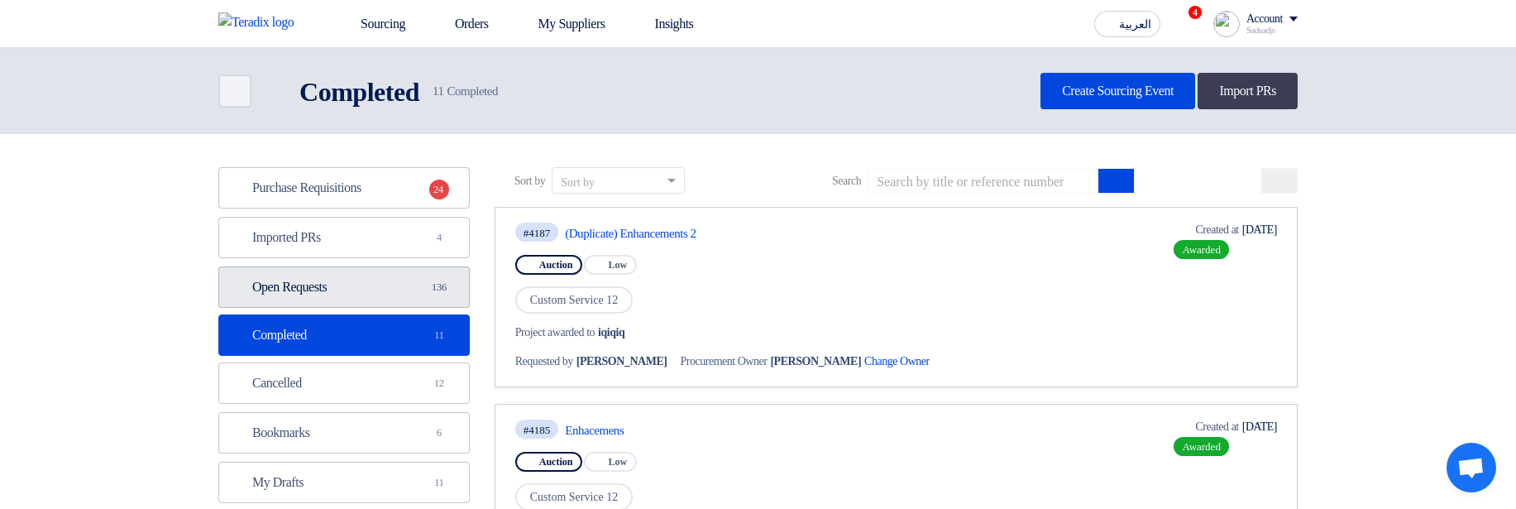
click at [384, 289] on link "Open Requests Open Requests 136" at bounding box center [343, 286] width 251 height 41
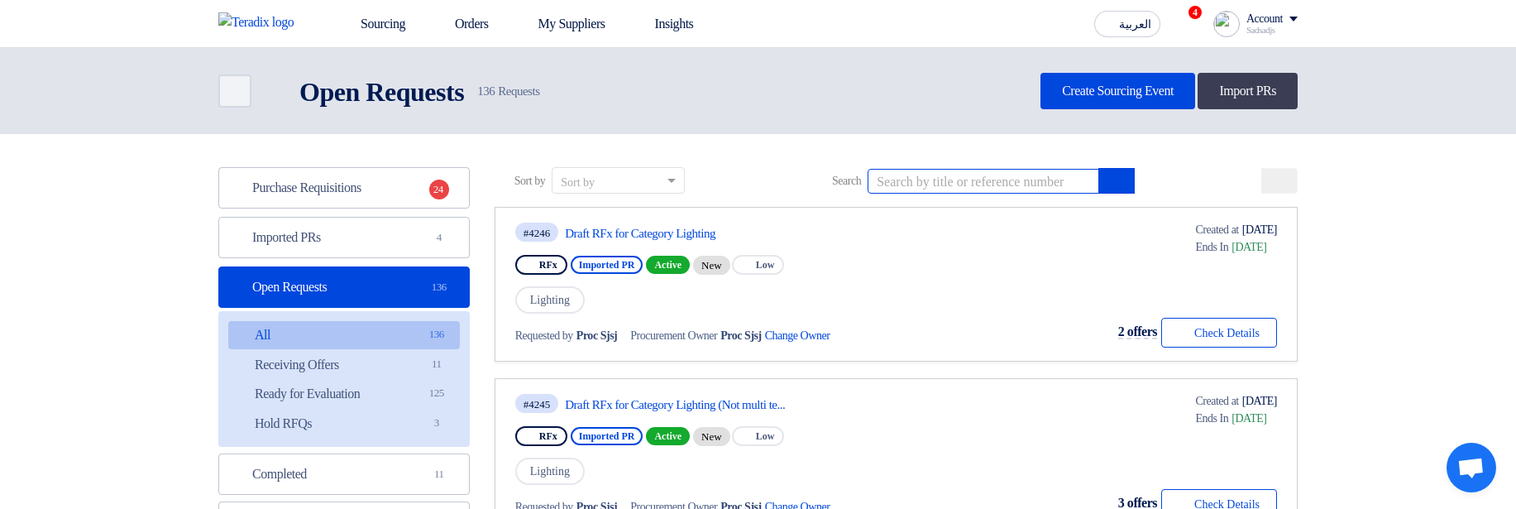
click at [971, 184] on input at bounding box center [983, 181] width 232 height 25
paste input "1100001870"
type input "1100001870"
click at [1131, 186] on button "submit" at bounding box center [1116, 181] width 36 height 26
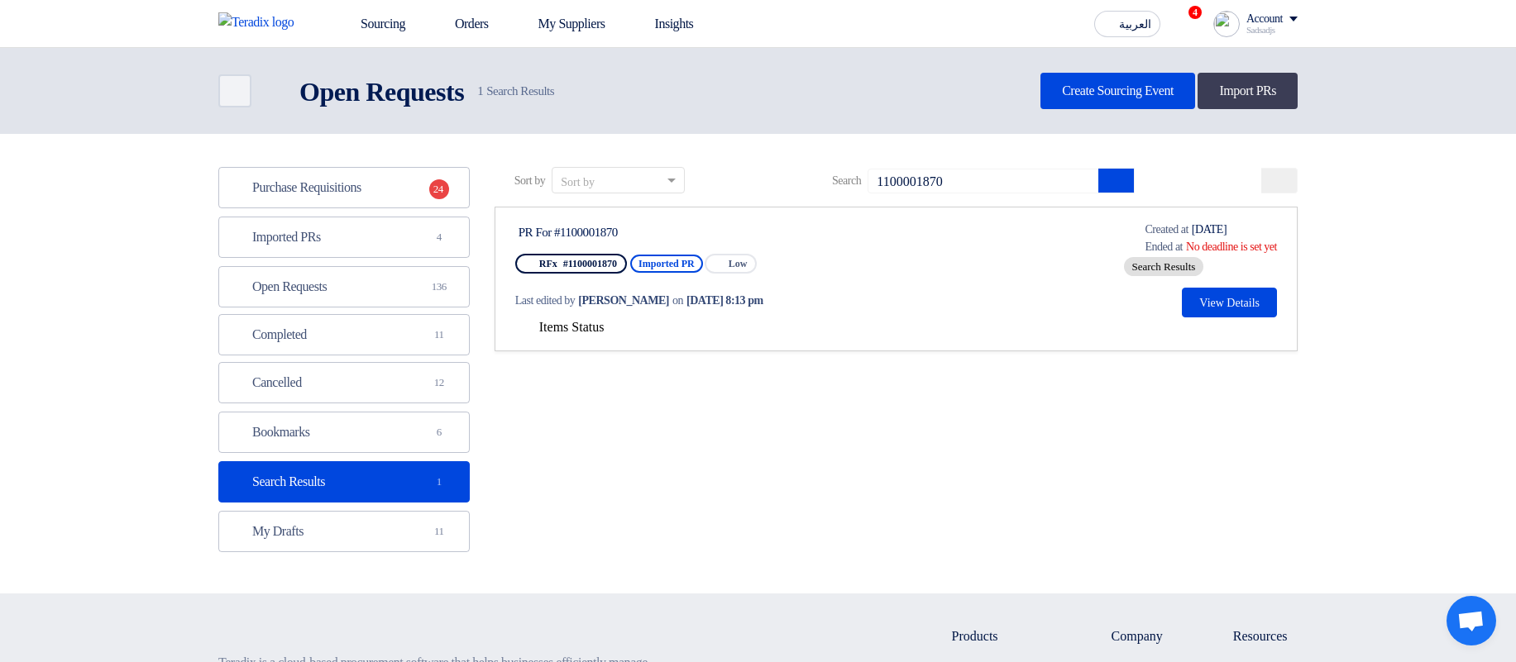
click at [563, 327] on span "Items Status" at bounding box center [571, 327] width 65 height 14
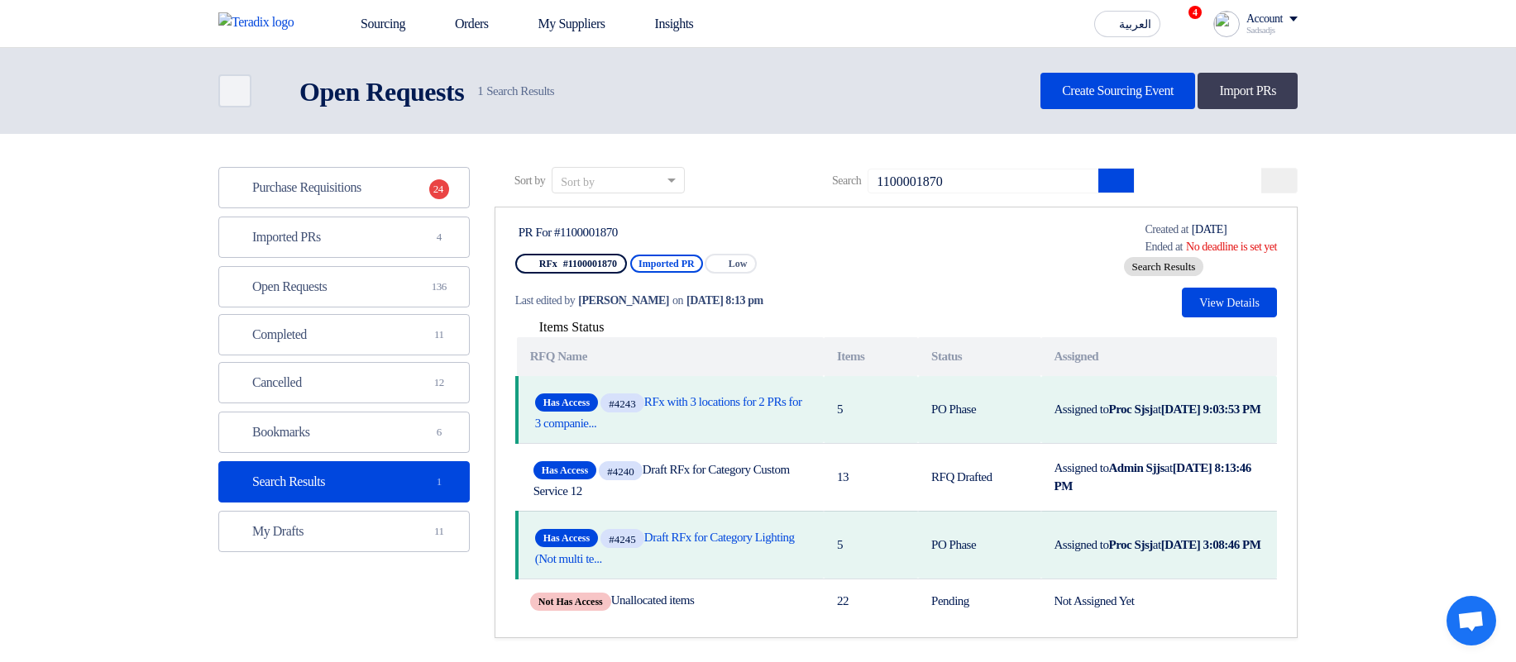
click at [810, 346] on th "RFQ Name" at bounding box center [670, 356] width 307 height 39
click at [394, 257] on div "Purchase Requisitions Purchase Requisitions 24 Imported PRs Imported PRs 4 Open…" at bounding box center [343, 359] width 251 height 385
click at [439, 231] on span "4" at bounding box center [439, 237] width 20 height 17
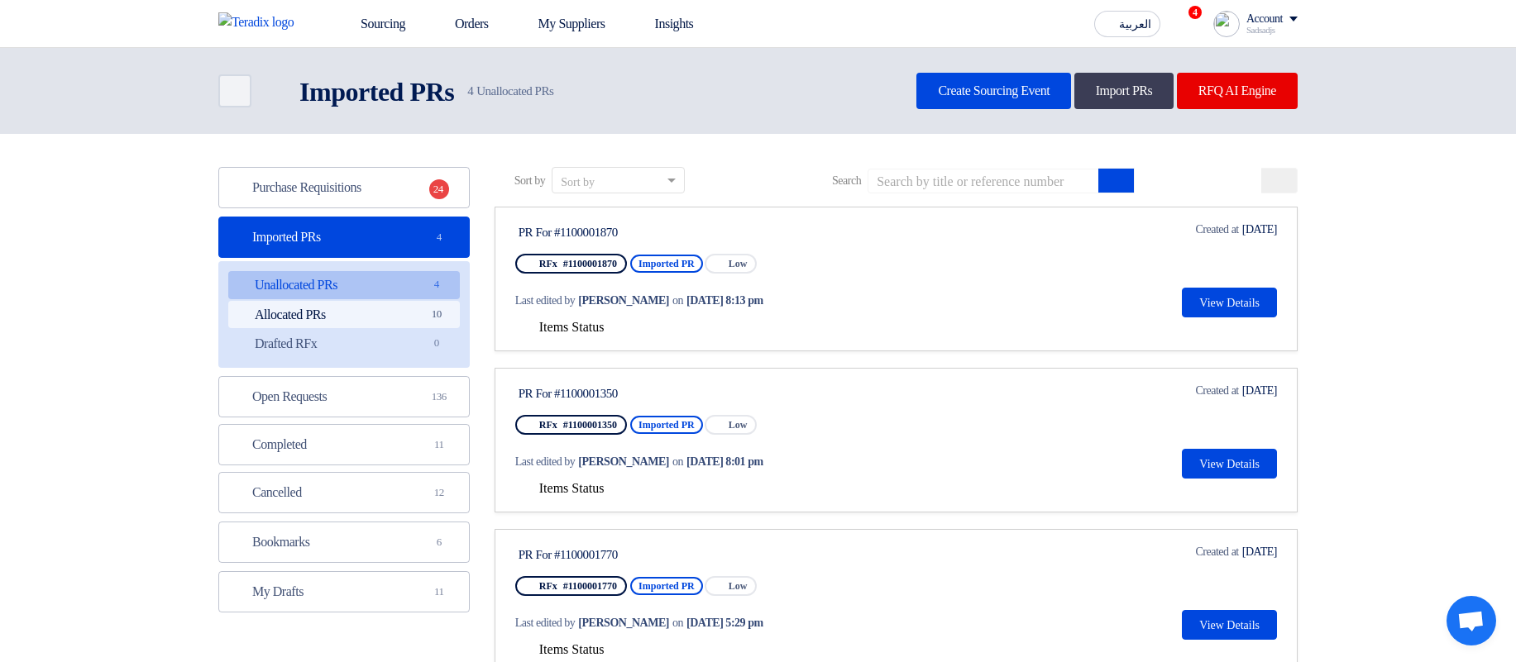
click at [405, 310] on link "Allocated PRs Allocated PRs 10" at bounding box center [344, 315] width 232 height 28
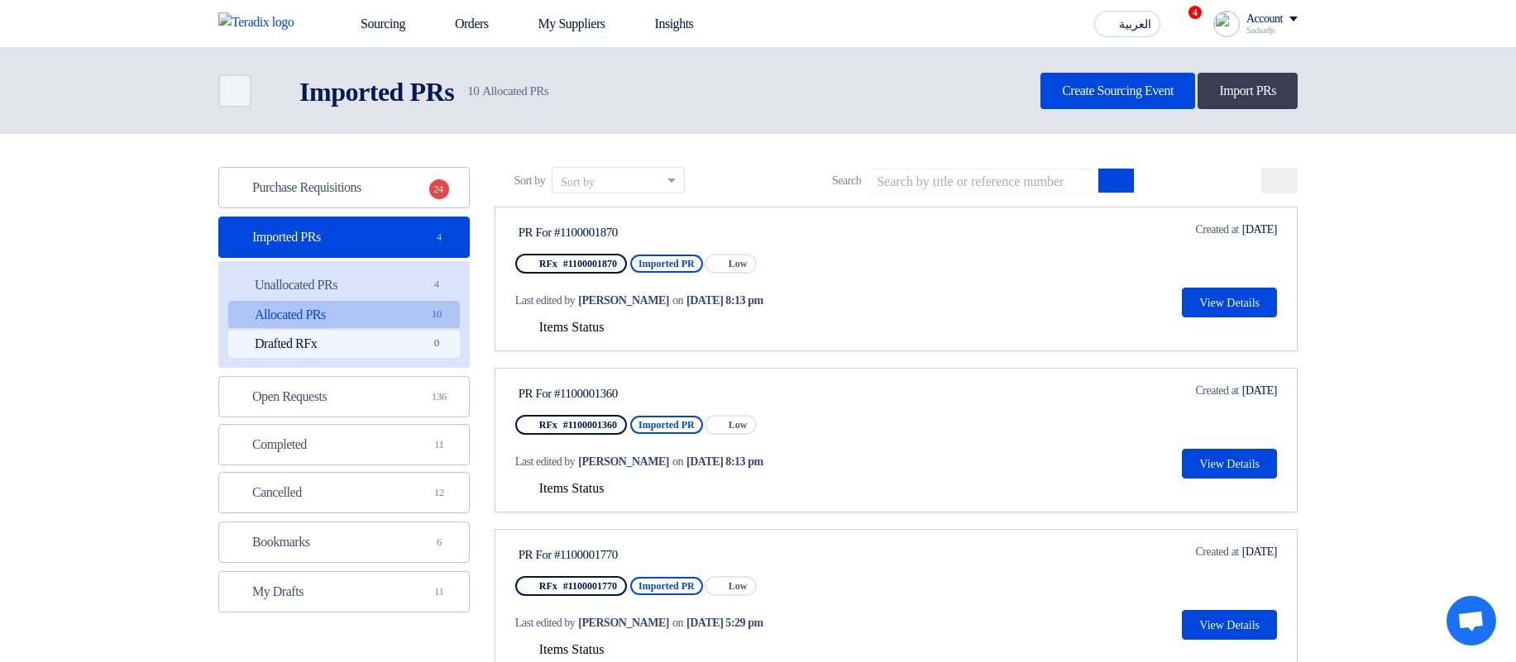
click at [380, 350] on link "Drafted RFx Drafted RFx 0" at bounding box center [344, 344] width 232 height 28
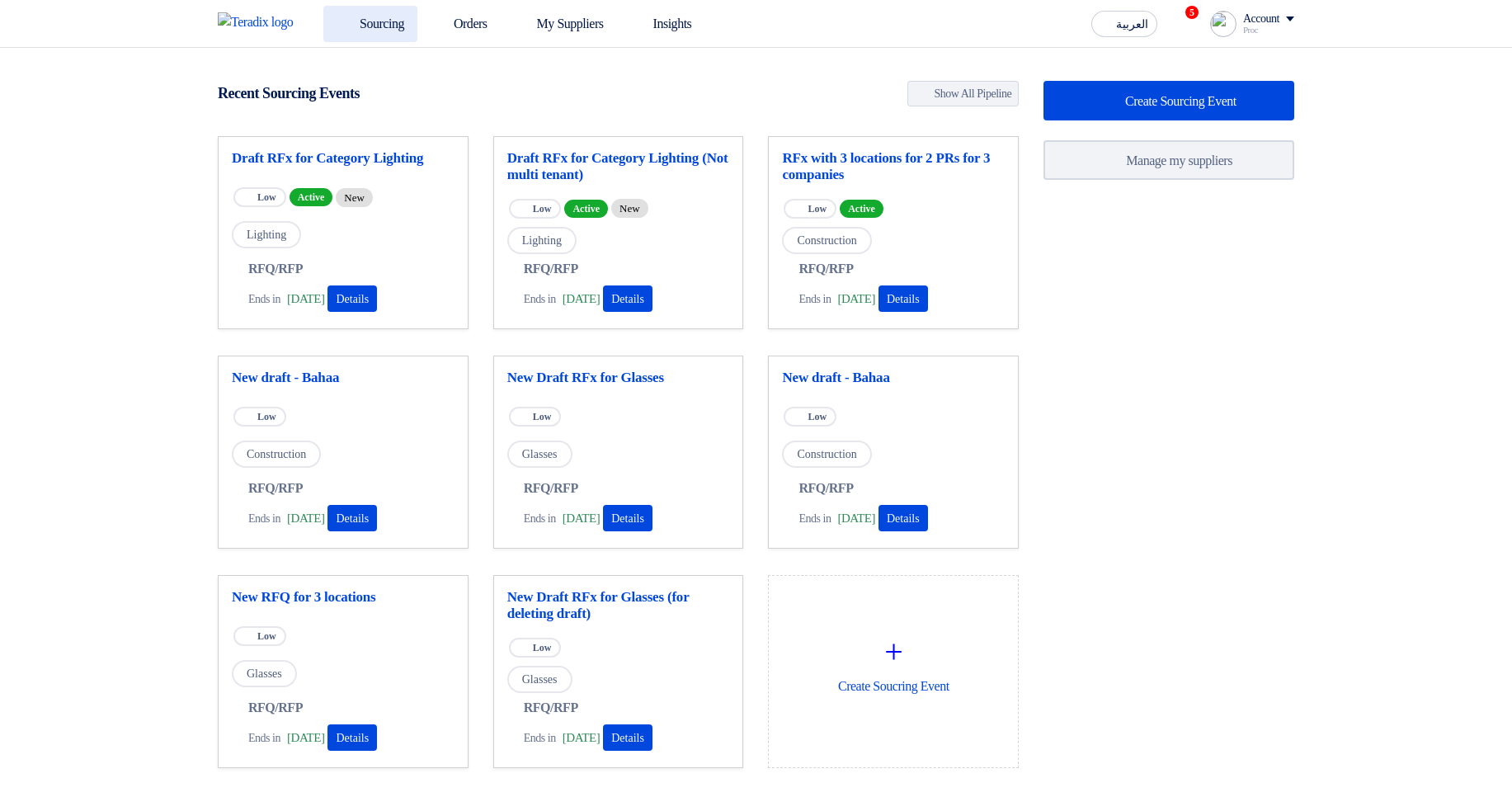
click at [341, 35] on link "Sourcing" at bounding box center [370, 24] width 94 height 36
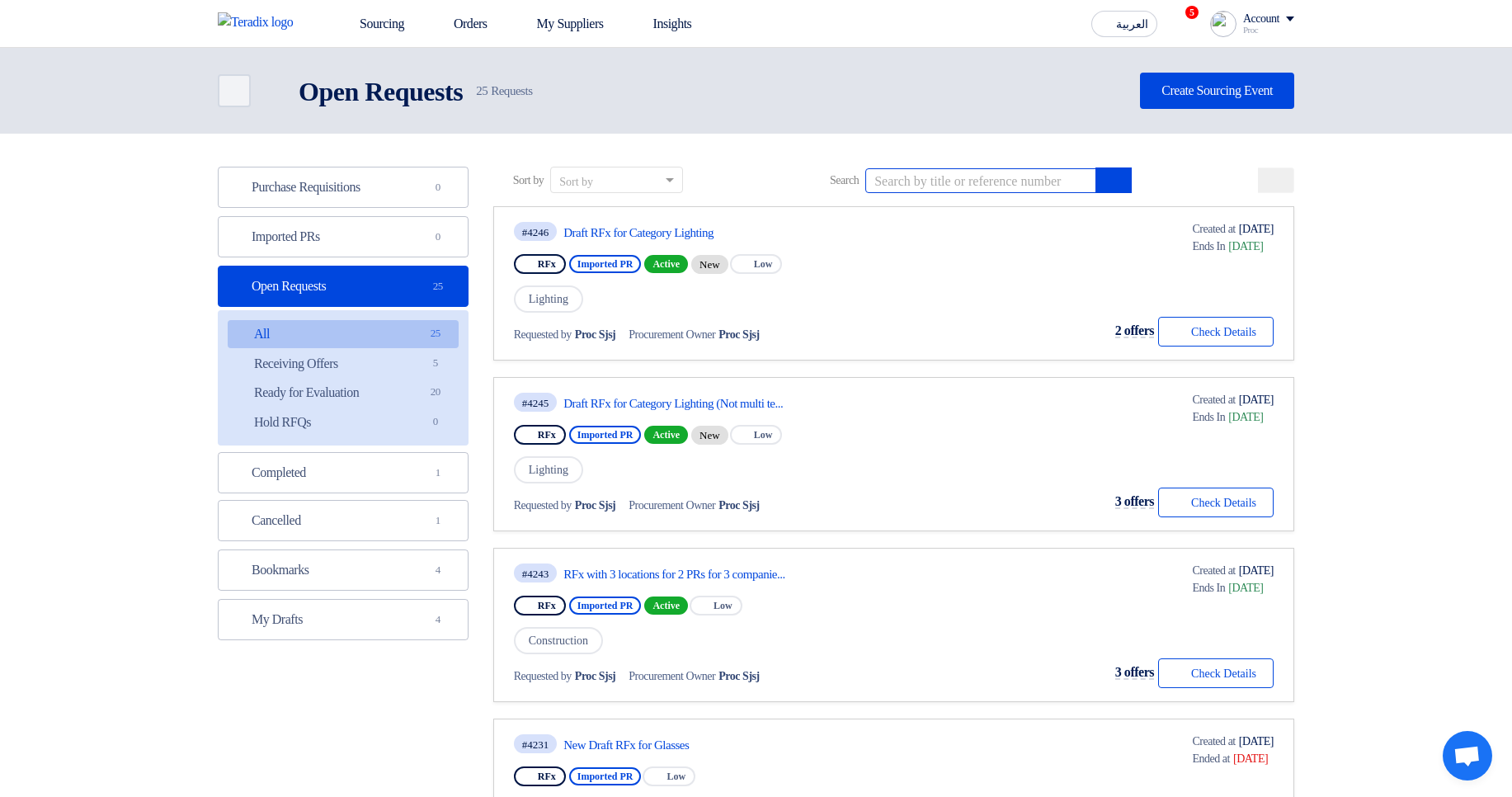
click at [945, 184] on input at bounding box center [980, 181] width 231 height 25
paste input "1100001360"
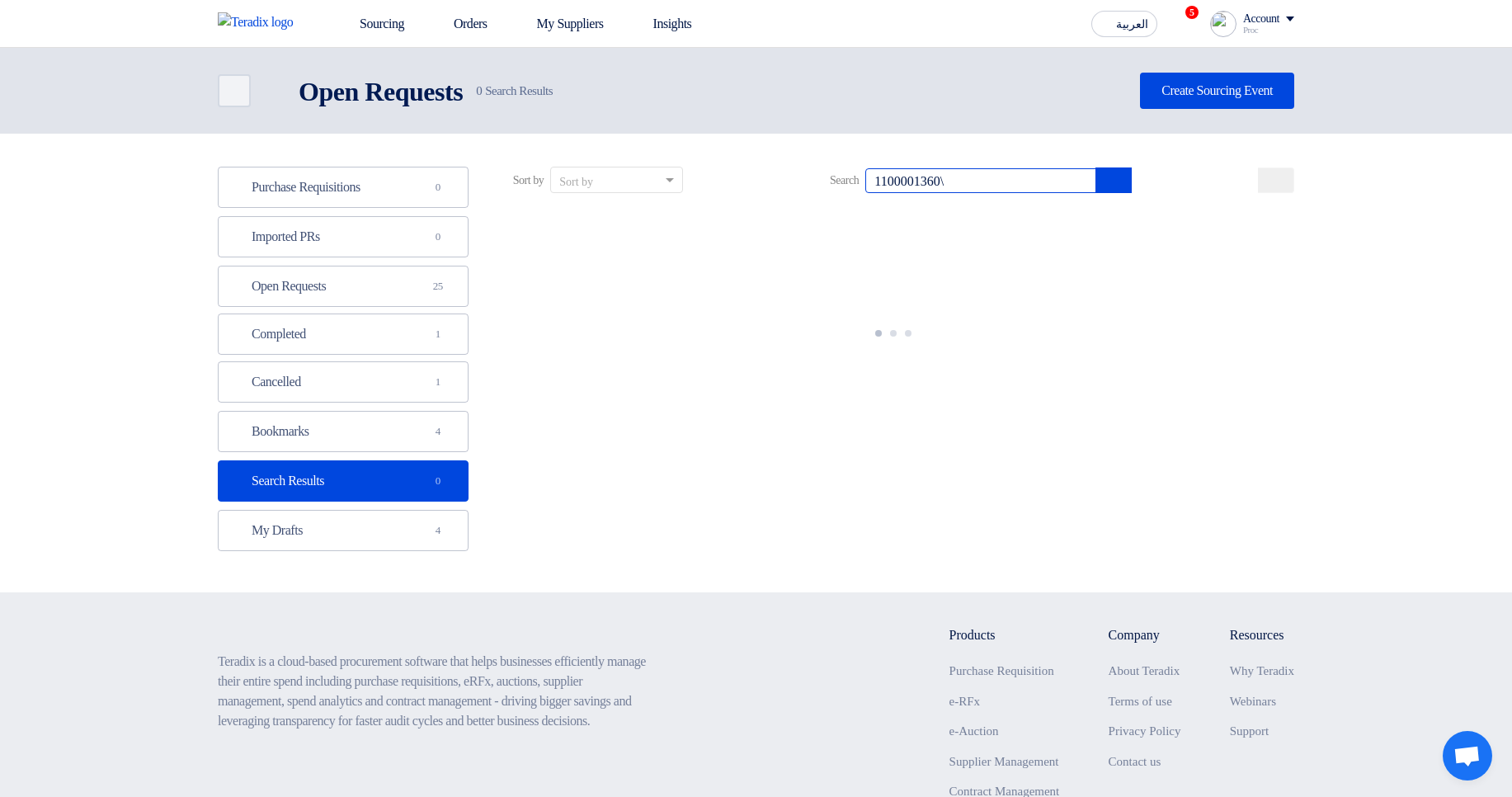
click at [1011, 182] on input "1100001360\" at bounding box center [980, 181] width 231 height 25
type input "1100001360"
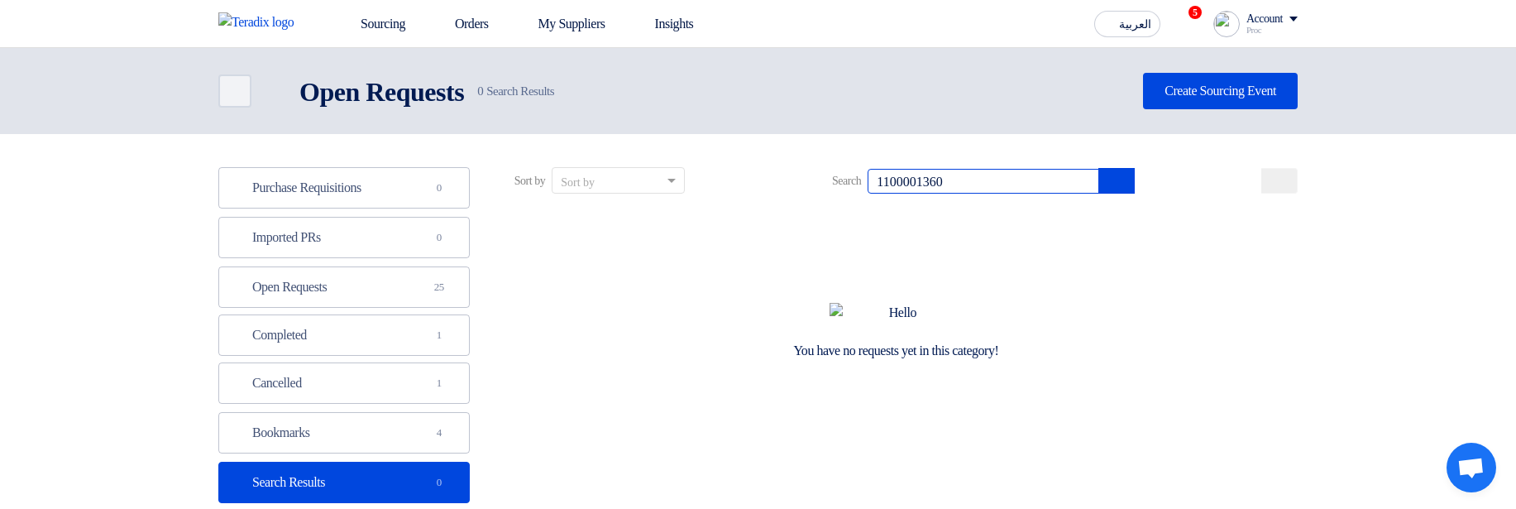
click at [1027, 178] on input "1100001360" at bounding box center [983, 181] width 232 height 25
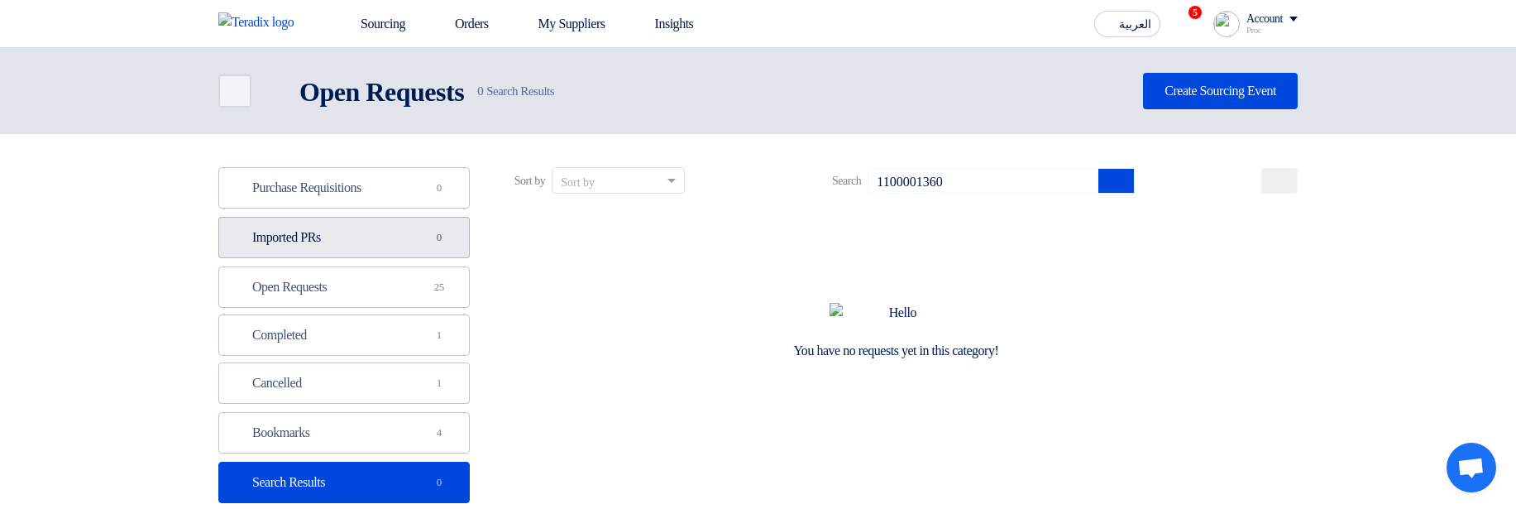
click at [408, 236] on link "Imported PRs Imported PRs 0" at bounding box center [343, 237] width 251 height 41
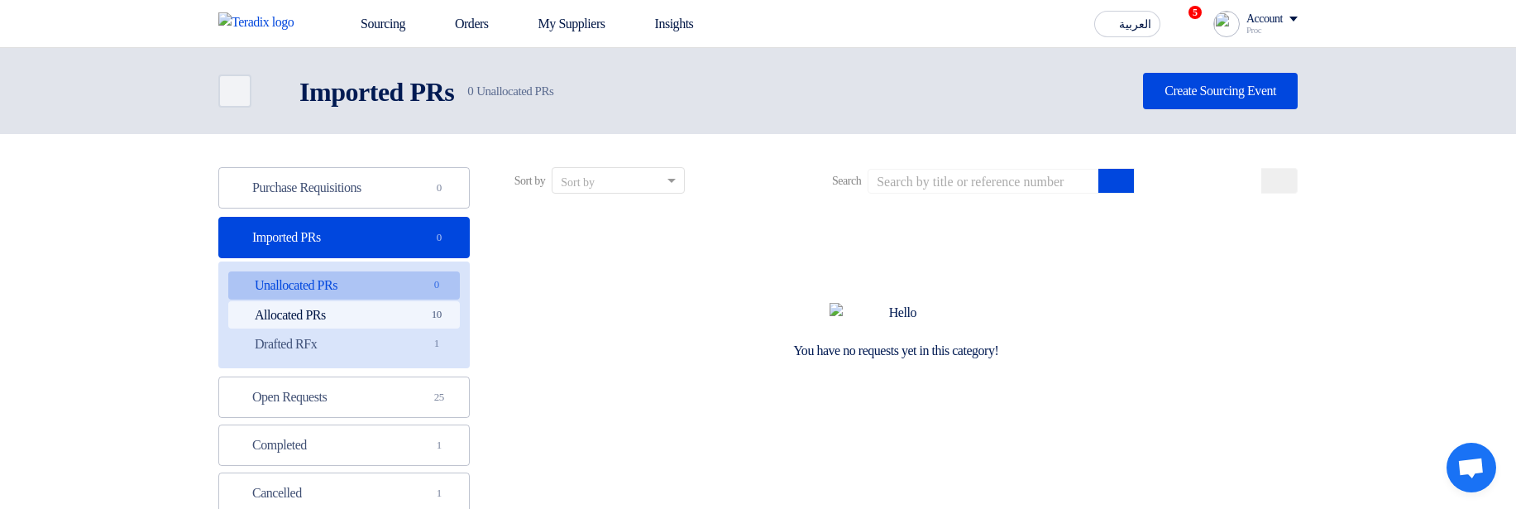
click at [408, 318] on link "Allocated PRs Allocated PRs 10" at bounding box center [344, 315] width 232 height 28
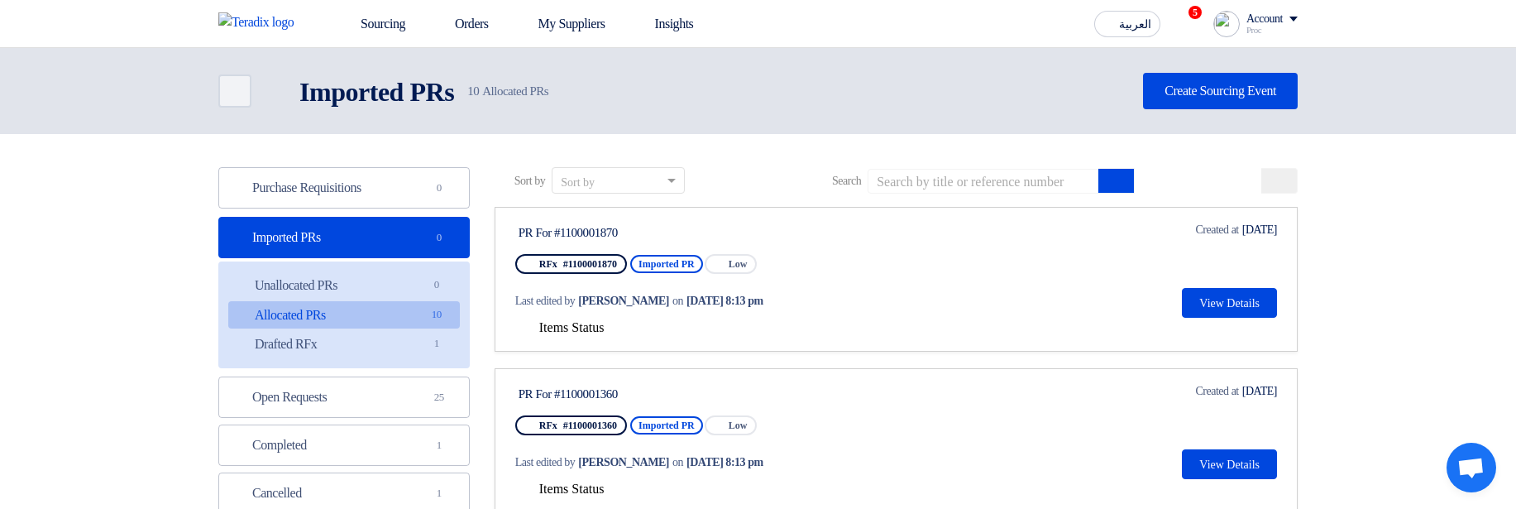
drag, startPoint x: 653, startPoint y: 236, endPoint x: 845, endPoint y: 244, distance: 192.0
click at [565, 233] on div "PR For #1100001870" at bounding box center [673, 232] width 310 height 15
copy div "1100001870"
click at [937, 179] on input at bounding box center [983, 181] width 232 height 25
paste input "1100001870"
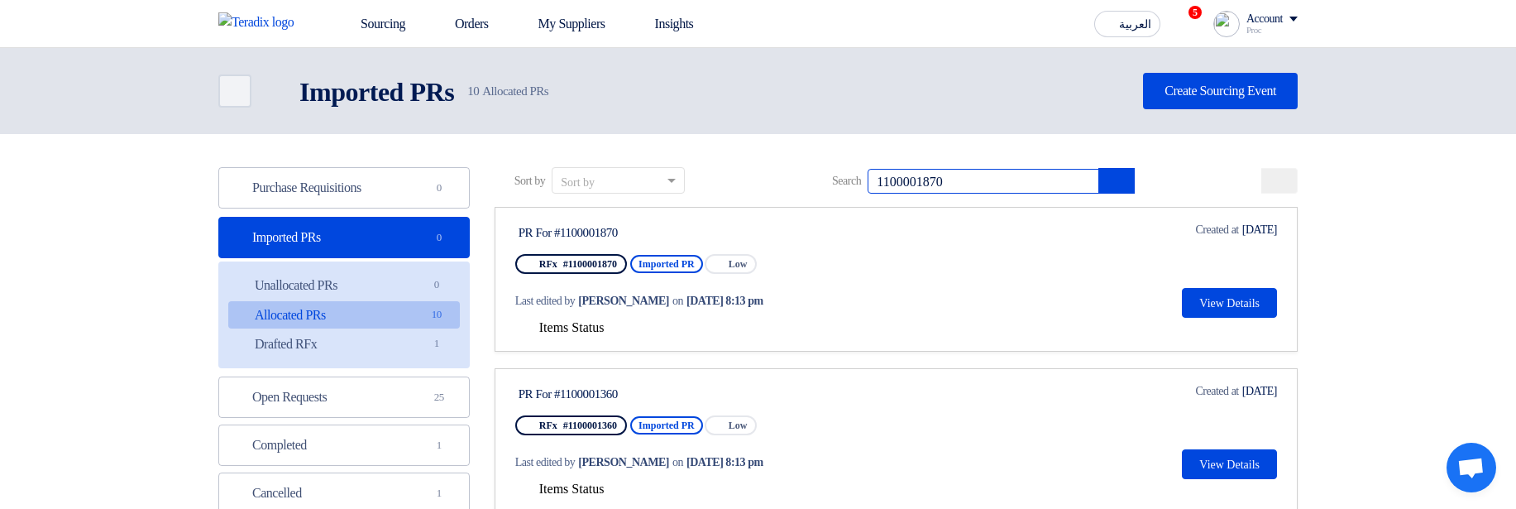
type input "1100001870"
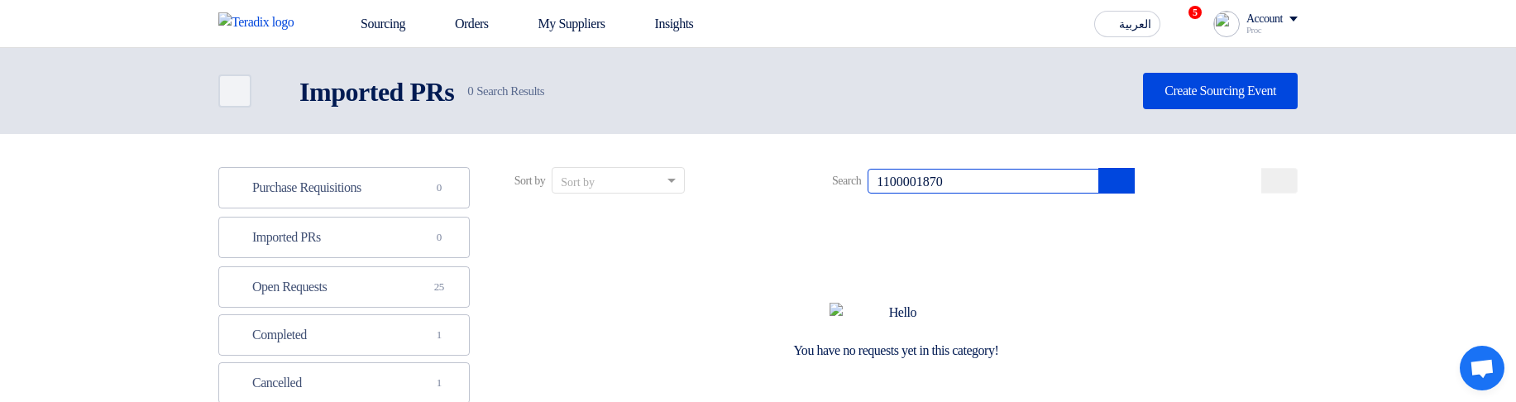
click at [987, 181] on input "1100001870" at bounding box center [983, 181] width 232 height 25
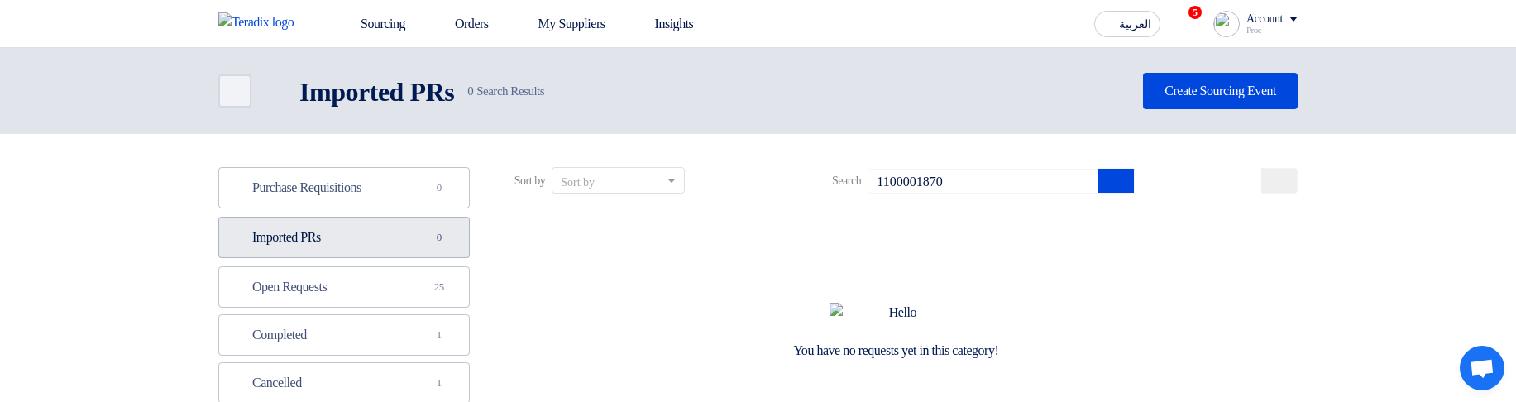
click at [377, 236] on link "Imported PRs Imported PRs 0" at bounding box center [343, 237] width 251 height 41
click at [403, 252] on link "Imported PRs Imported PRs 0" at bounding box center [343, 237] width 251 height 41
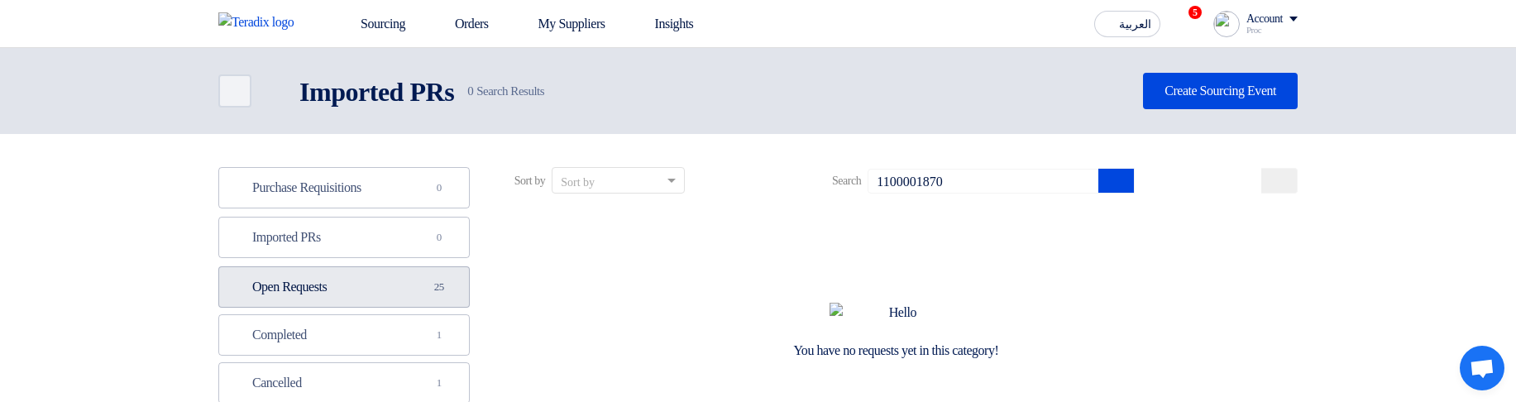
click at [361, 278] on link "Open Requests Open Requests 25" at bounding box center [343, 286] width 251 height 41
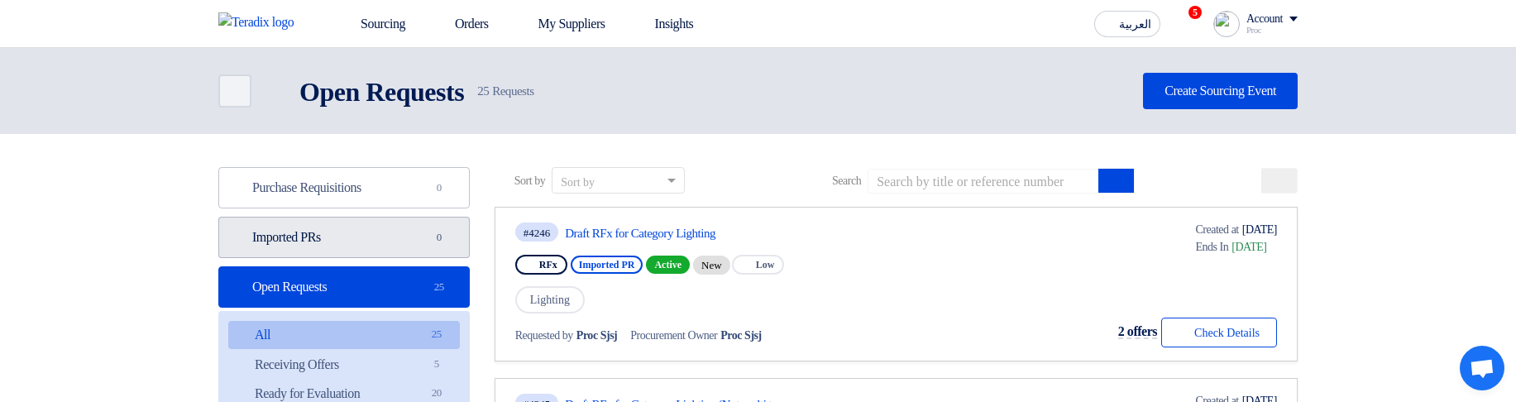
click at [400, 231] on link "Imported PRs Imported PRs 0" at bounding box center [343, 237] width 251 height 41
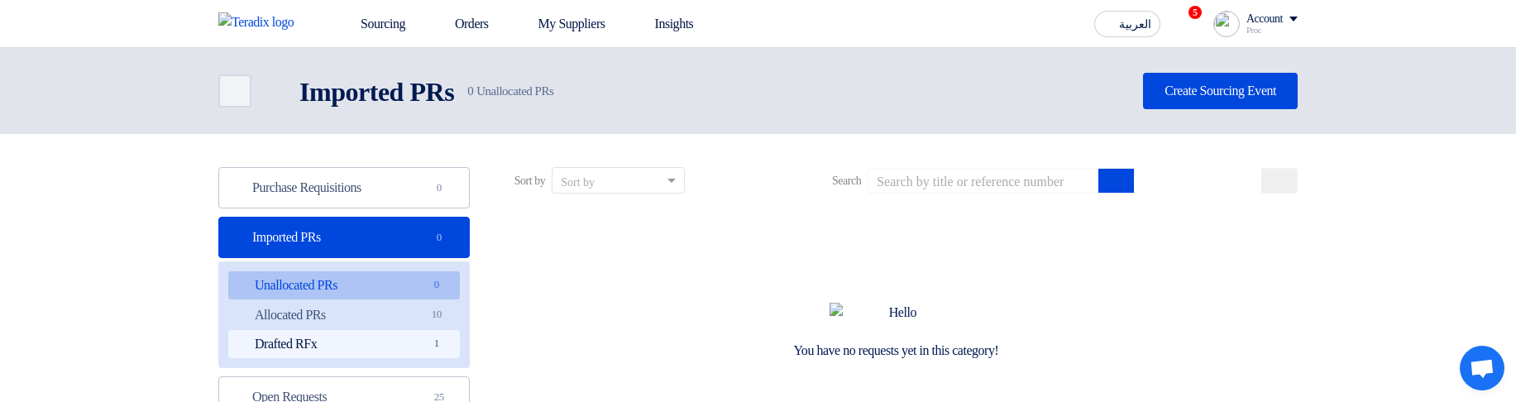
click at [385, 340] on link "Drafted RFx Drafted RFx 1" at bounding box center [344, 344] width 232 height 28
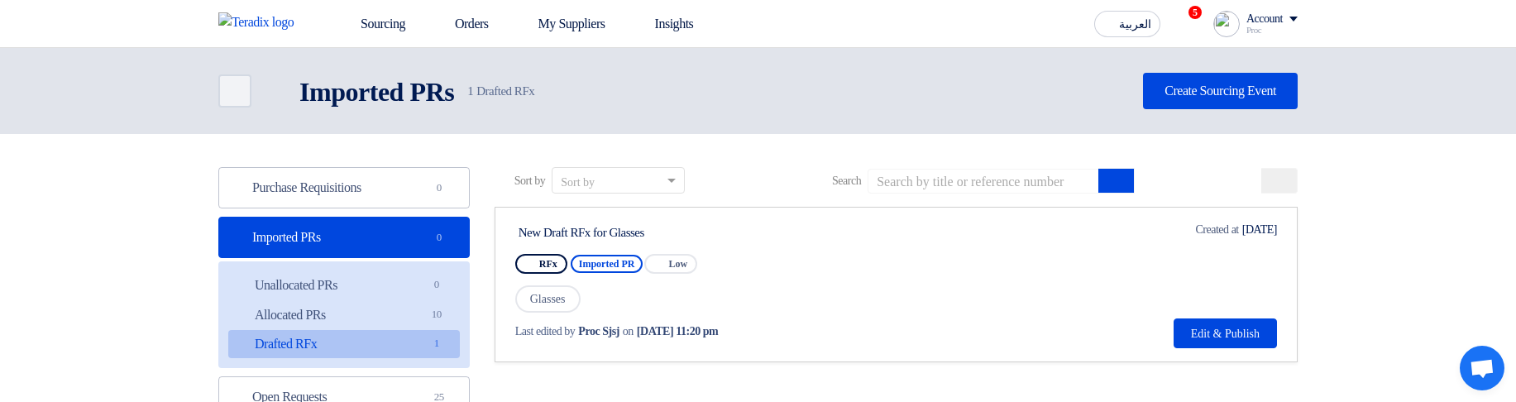
drag, startPoint x: 679, startPoint y: 236, endPoint x: 500, endPoint y: 235, distance: 178.6
click at [500, 235] on link "New Draft RFx for Glasses RFx Imported PR Priority Low Glasses Last edited by P…" at bounding box center [895, 284] width 803 height 155
copy div "New Draft RFx for Glasses"
click at [1027, 182] on input at bounding box center [983, 181] width 232 height 25
paste input "New Draft RFx for Glasses"
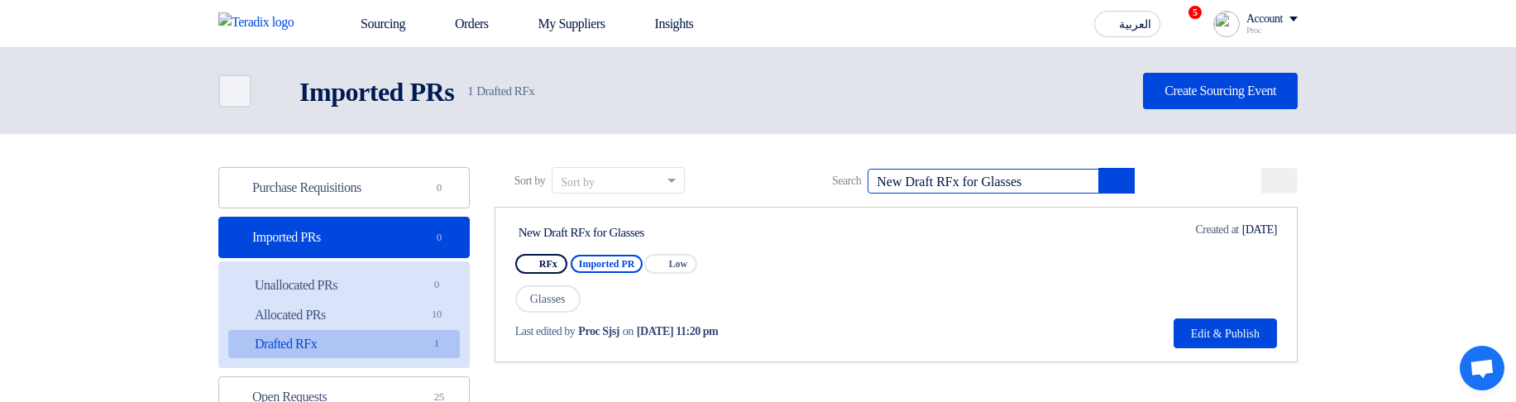
type input "New Draft RFx for Glasses"
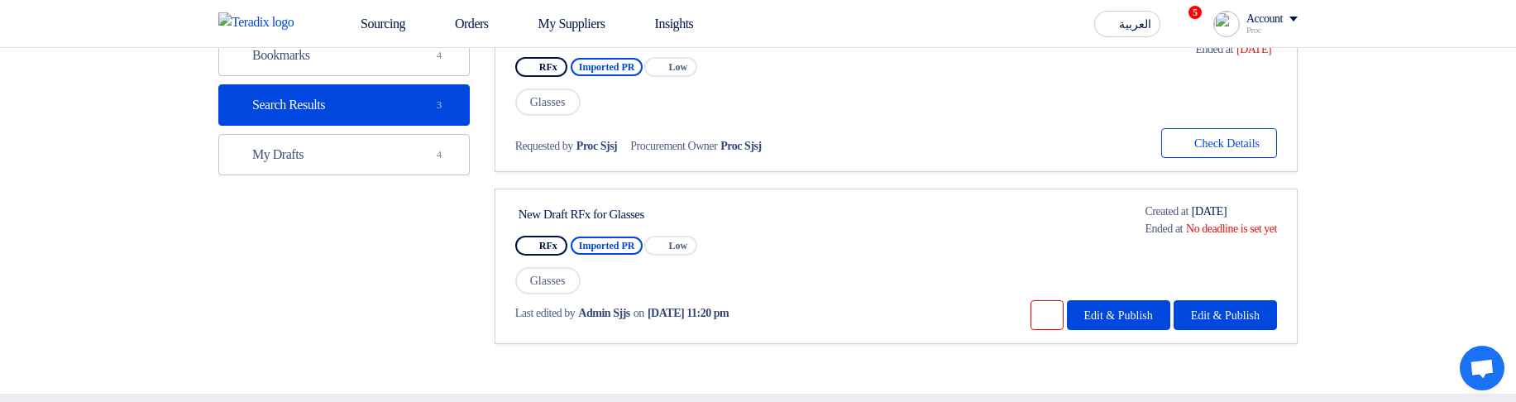
scroll to position [397, 0]
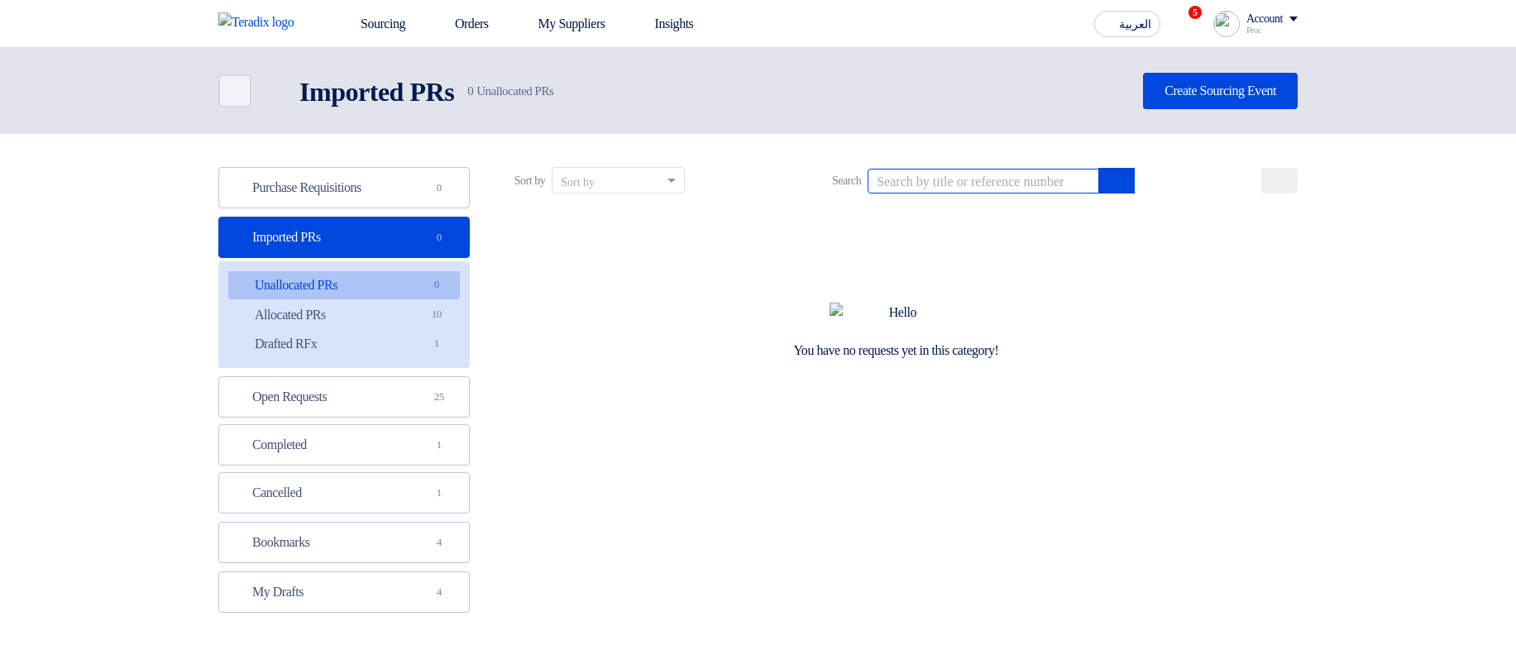
click at [977, 180] on input at bounding box center [983, 181] width 232 height 25
paste input "project"
type input "project"
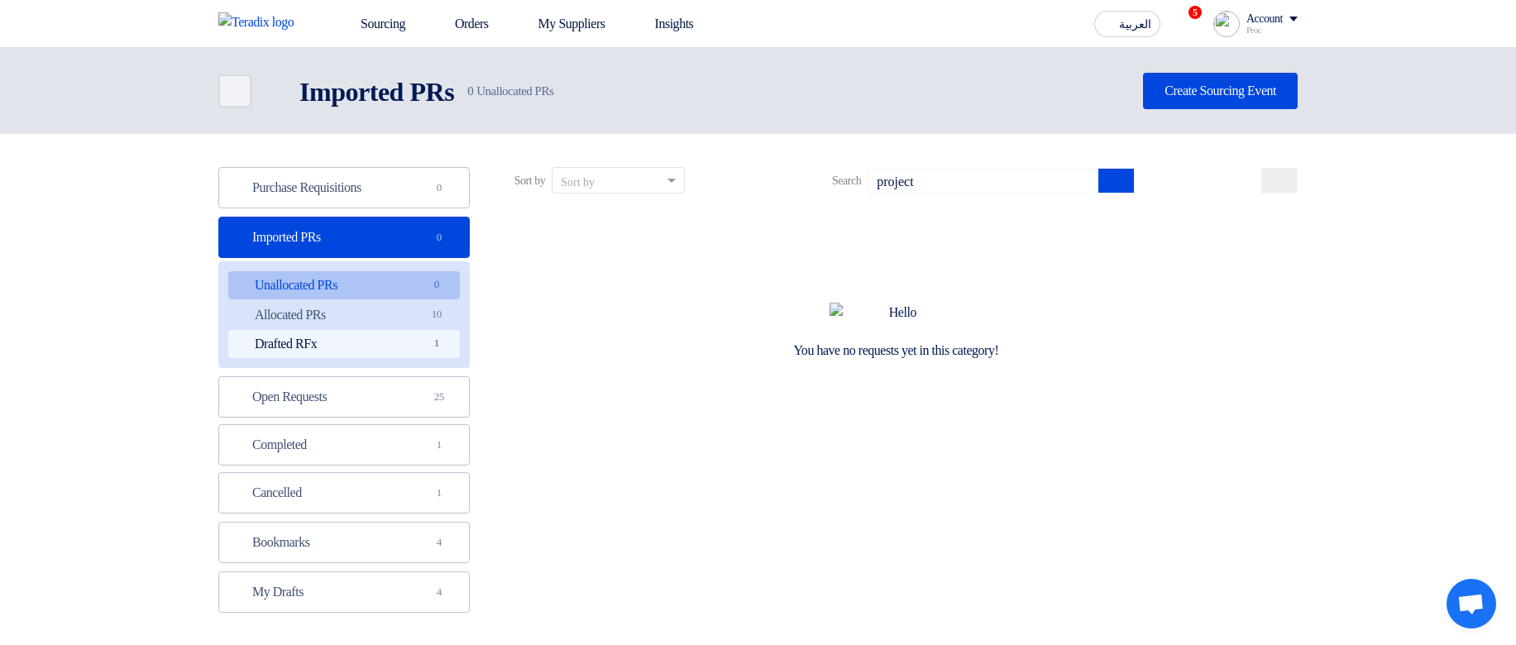
click at [375, 332] on link "Drafted RFx Drafted RFx 1" at bounding box center [344, 344] width 232 height 28
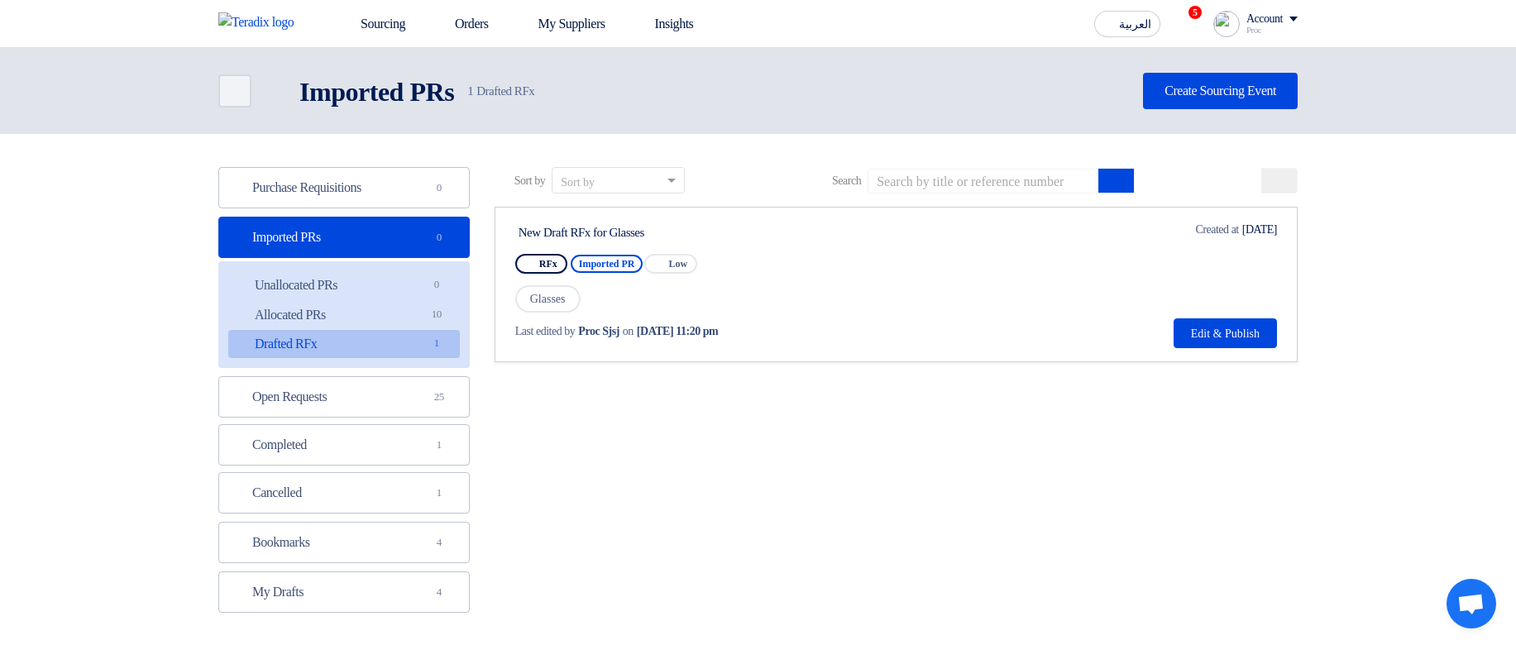
drag, startPoint x: 720, startPoint y: 227, endPoint x: 478, endPoint y: 232, distance: 242.3
click at [478, 232] on div "Purchase Requisitions Purchase Requisitions 0 Imported PRs Imported PRs 0 Unall…" at bounding box center [758, 394] width 1104 height 454
copy div "0 Unallocated PRs Unallocated PRs 0 Allocated PRs Allocated PRs 10 Drafted RFx …"
click at [769, 228] on div "New Draft RFx for Glasses" at bounding box center [673, 232] width 310 height 15
drag, startPoint x: 694, startPoint y: 234, endPoint x: 517, endPoint y: 231, distance: 177.0
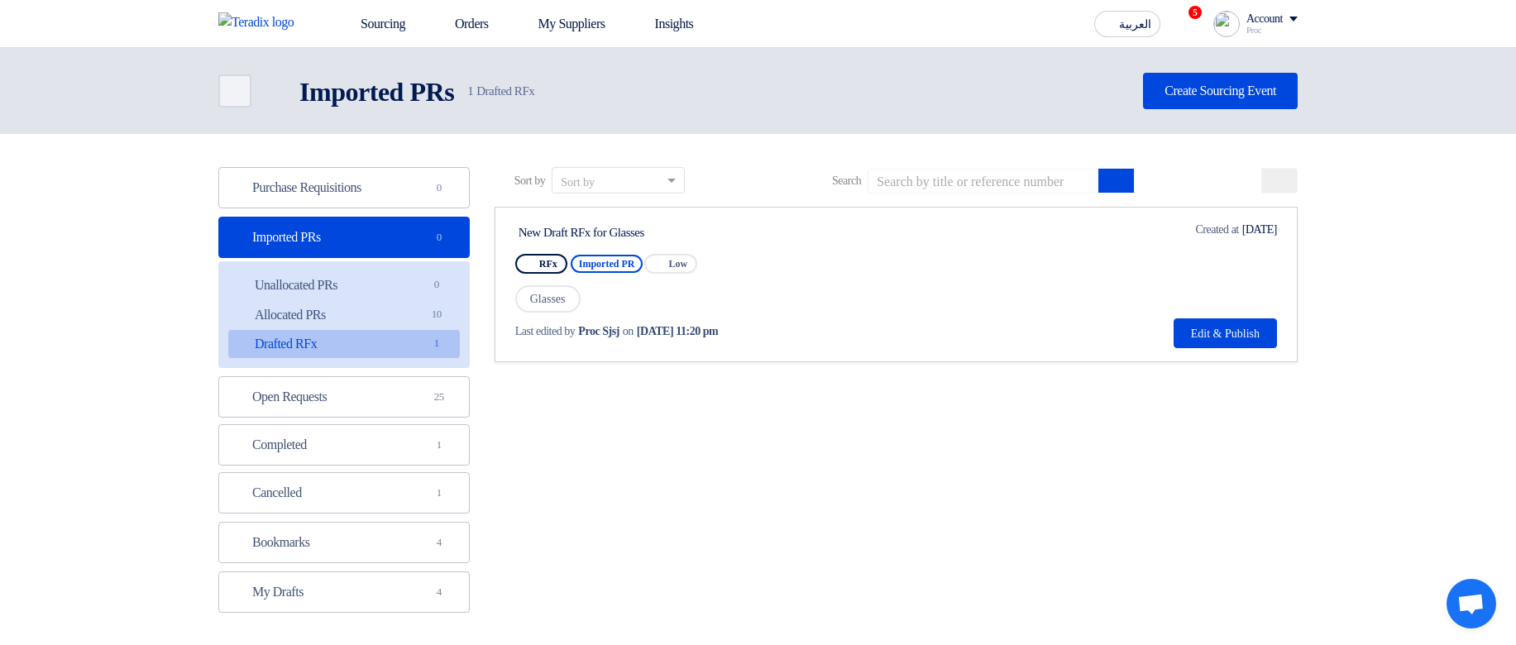
click at [517, 231] on div "New Draft RFx for Glasses" at bounding box center [673, 231] width 317 height 21
copy div "New Draft RFx for Glasses"
click at [922, 181] on input at bounding box center [983, 181] width 232 height 25
paste input "New Draft RFx for Glasses"
type input "New Draft RFx for Glasses"
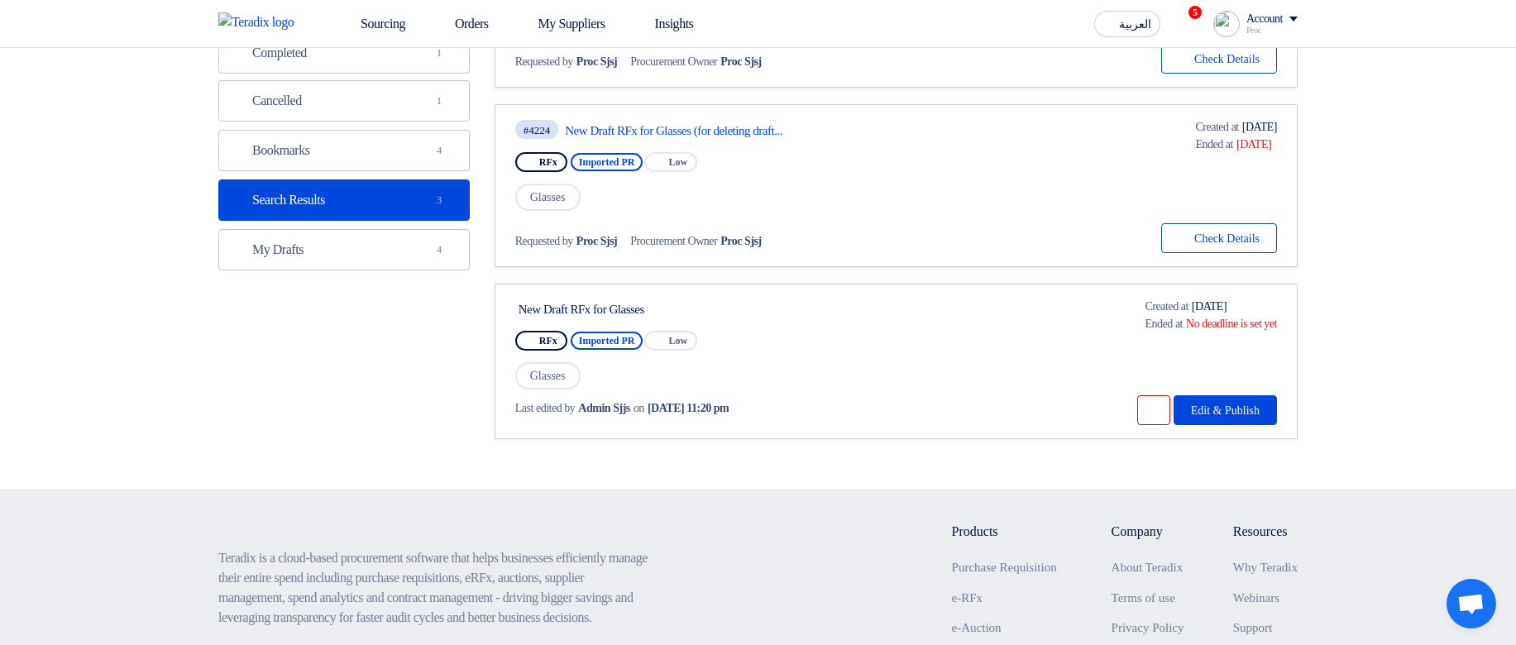
scroll to position [298, 0]
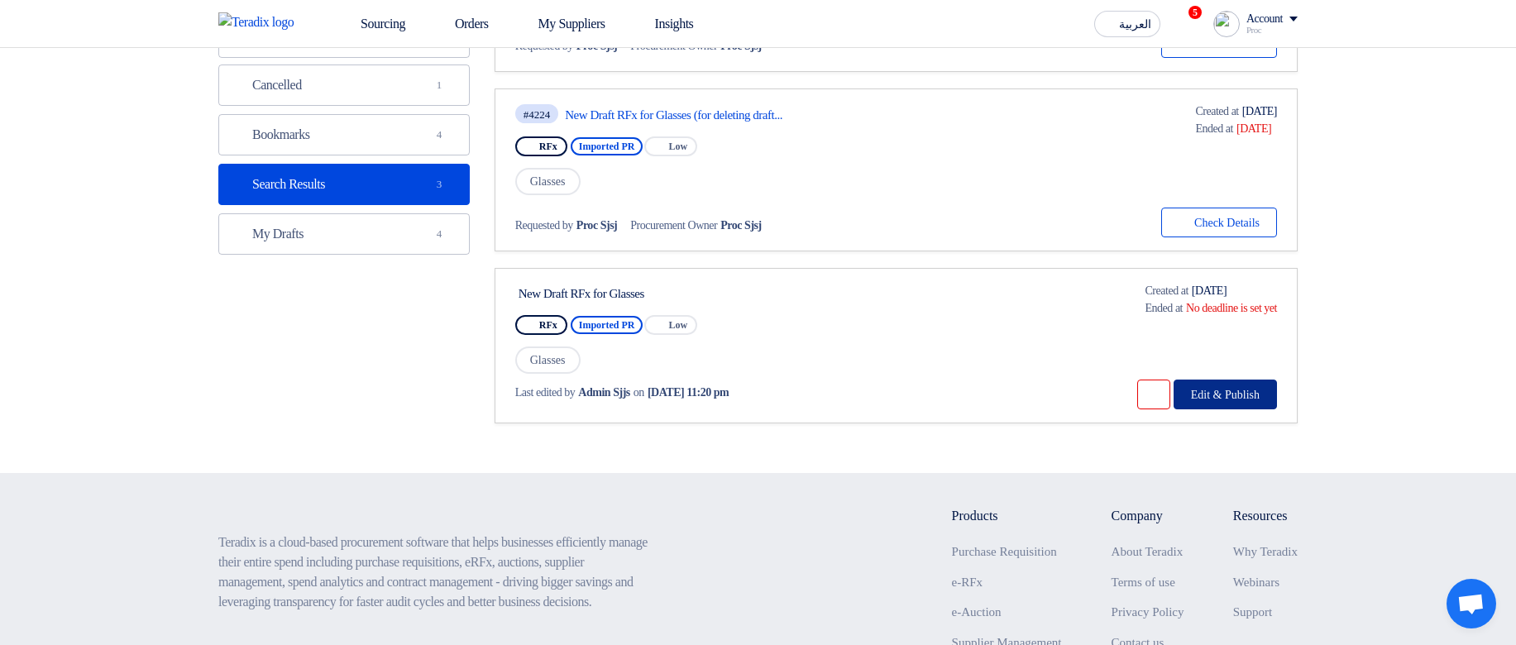
click at [1237, 389] on button "Edit & Publish" at bounding box center [1224, 395] width 103 height 30
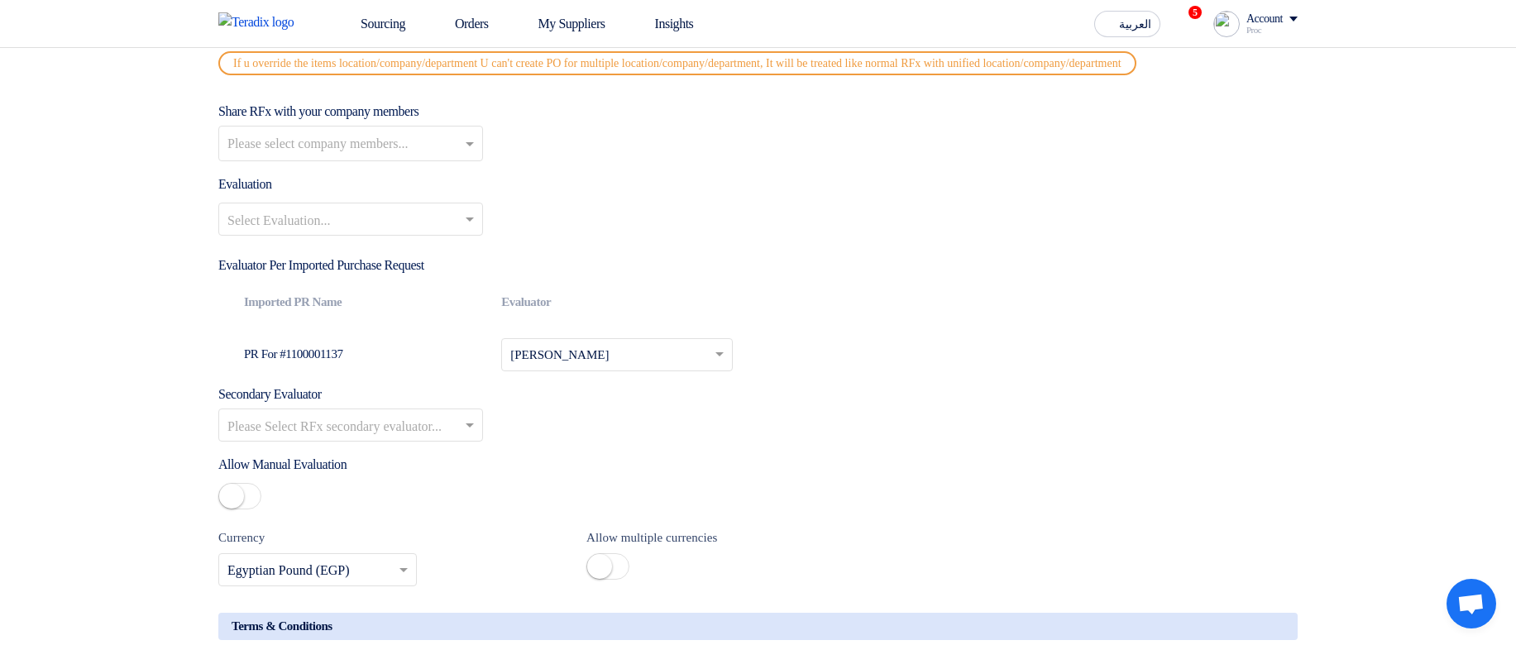
scroll to position [2084, 0]
click at [347, 17] on icon at bounding box center [345, 23] width 17 height 17
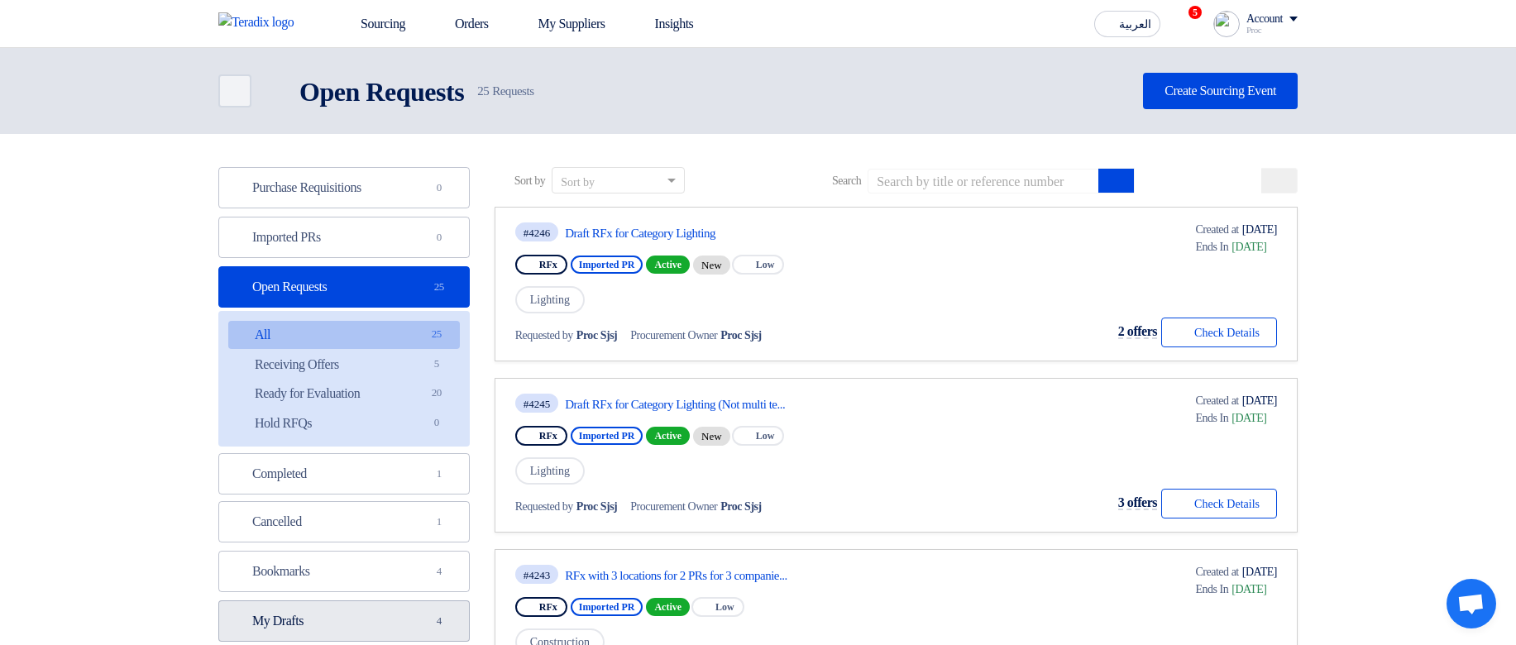
drag, startPoint x: 312, startPoint y: 607, endPoint x: 324, endPoint y: 585, distance: 24.8
click at [312, 608] on link "My Drafts My Drafts 4" at bounding box center [343, 620] width 251 height 41
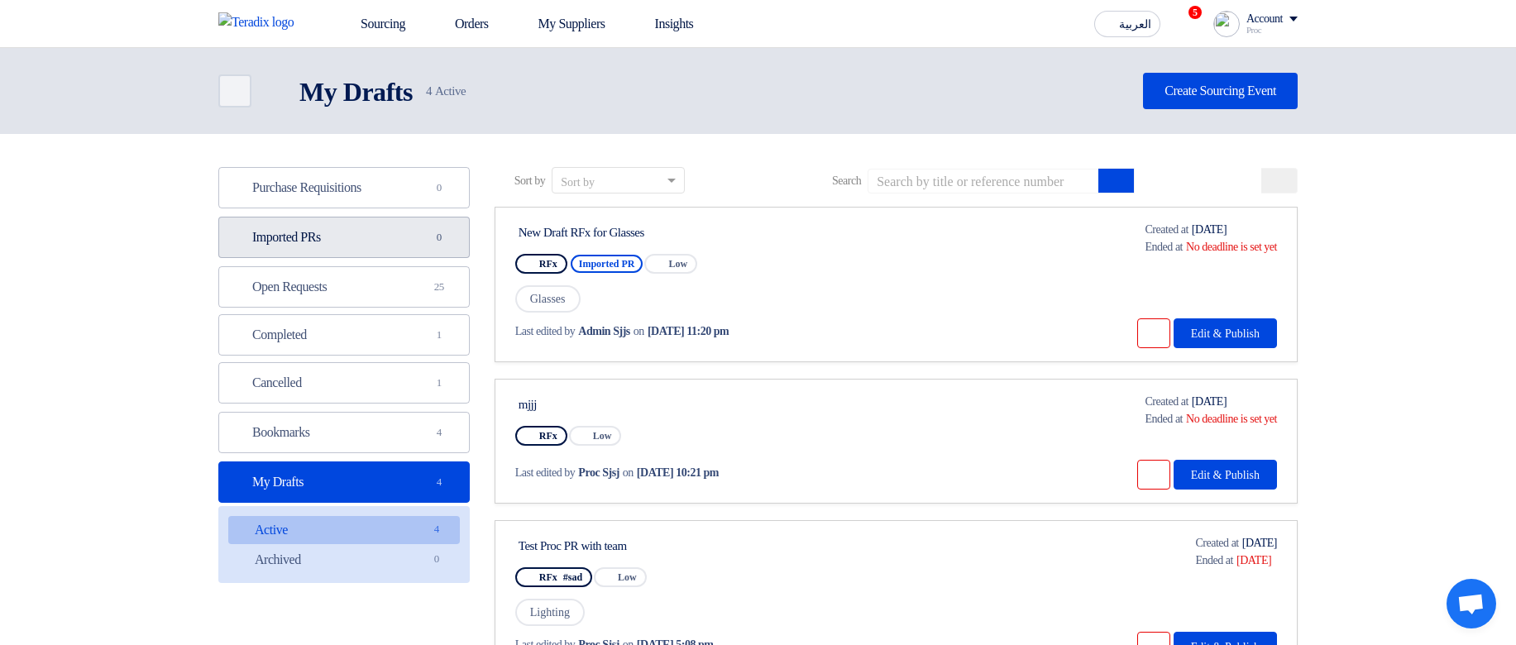
click at [392, 256] on link "Imported PRs Imported PRs 0" at bounding box center [343, 237] width 251 height 41
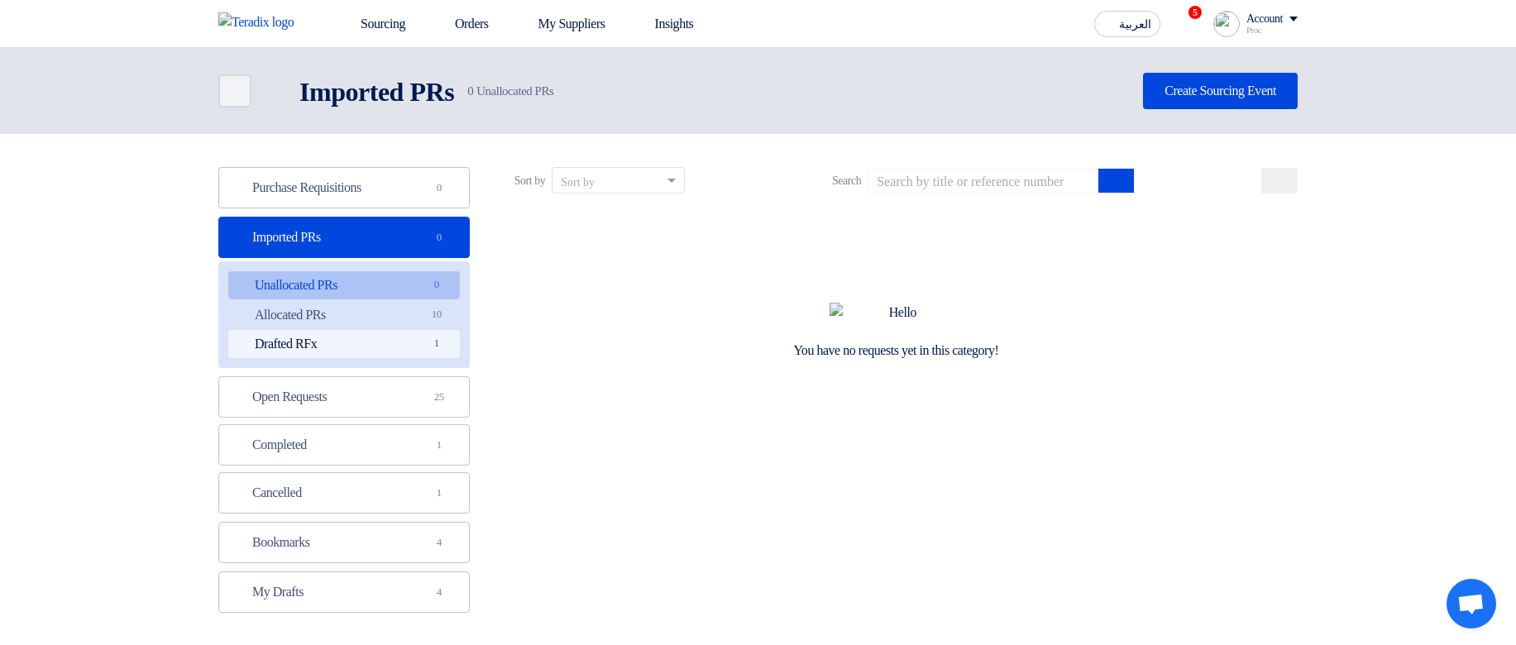
click at [400, 334] on link "Drafted RFx Drafted RFx 1" at bounding box center [344, 344] width 232 height 28
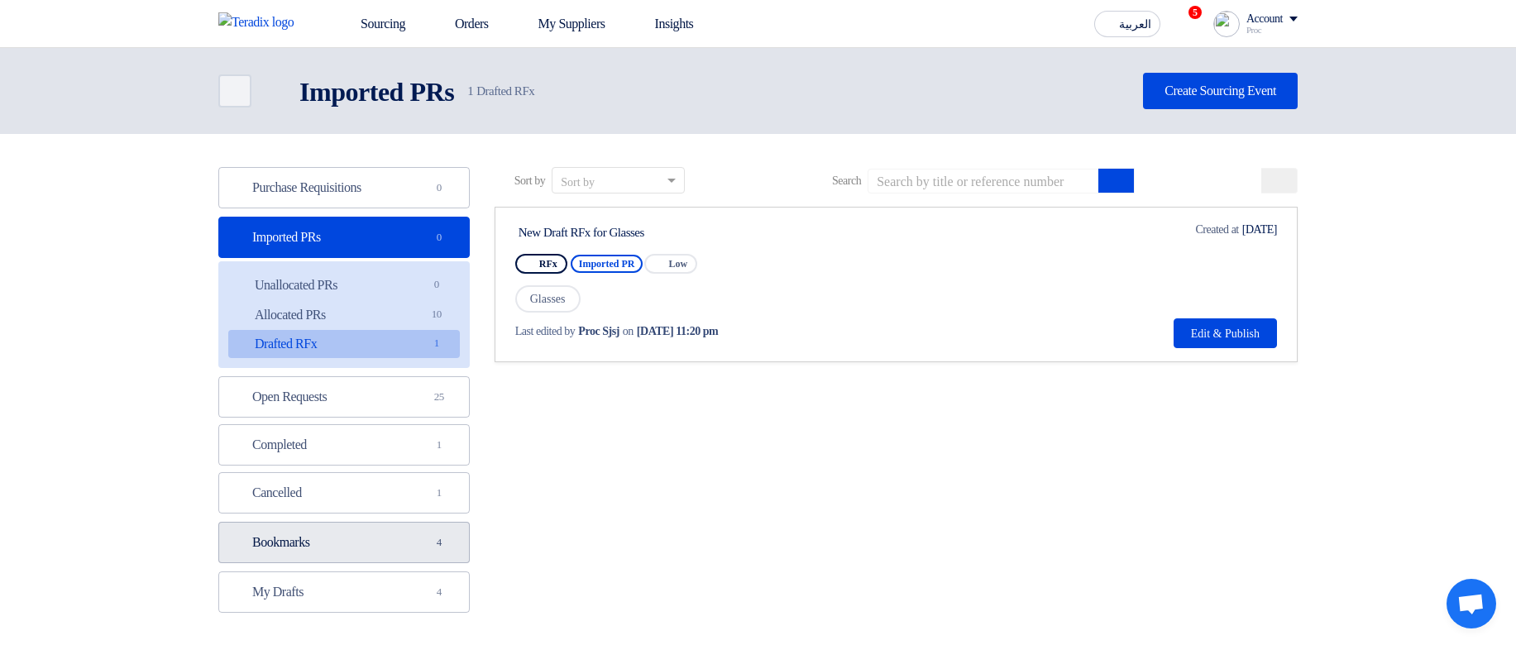
click at [360, 557] on link "Bookmarks Bookmarks 4" at bounding box center [343, 542] width 251 height 41
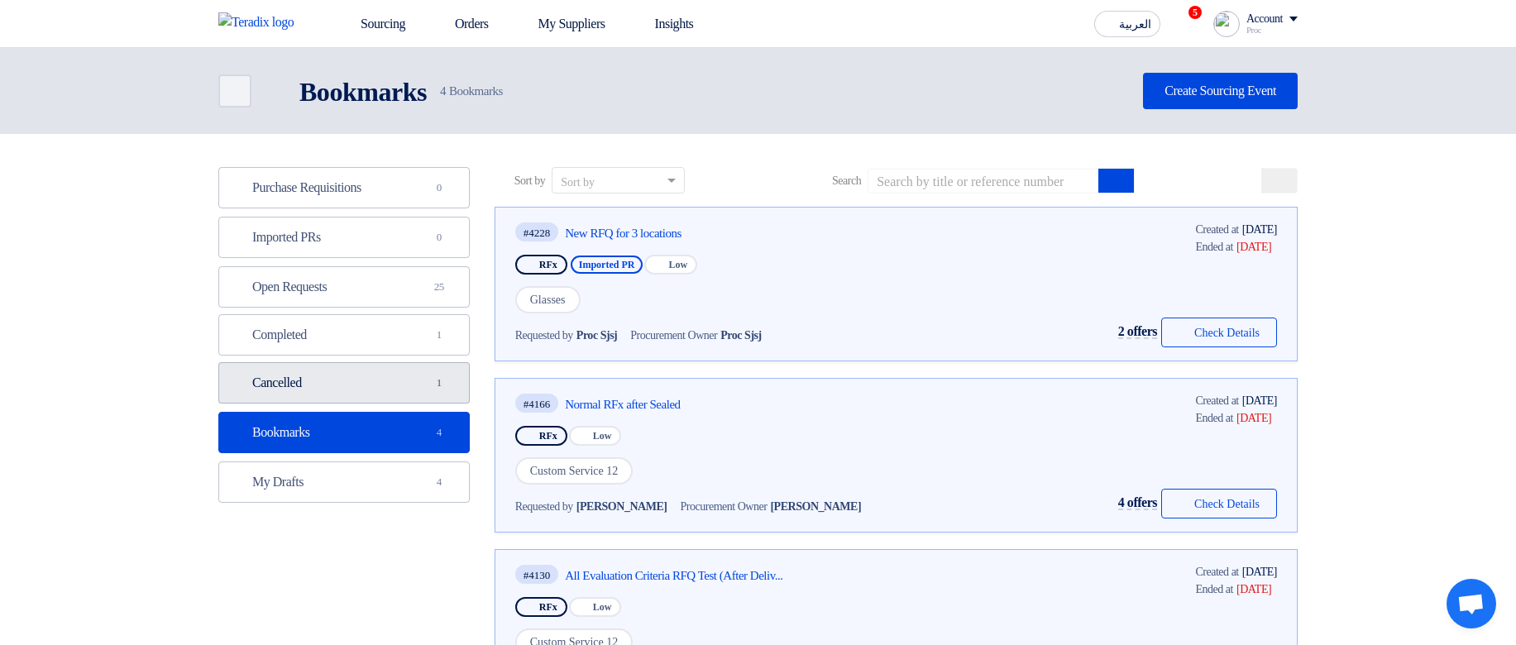
click at [364, 394] on link "Cancelled Cancelled 1" at bounding box center [343, 382] width 251 height 41
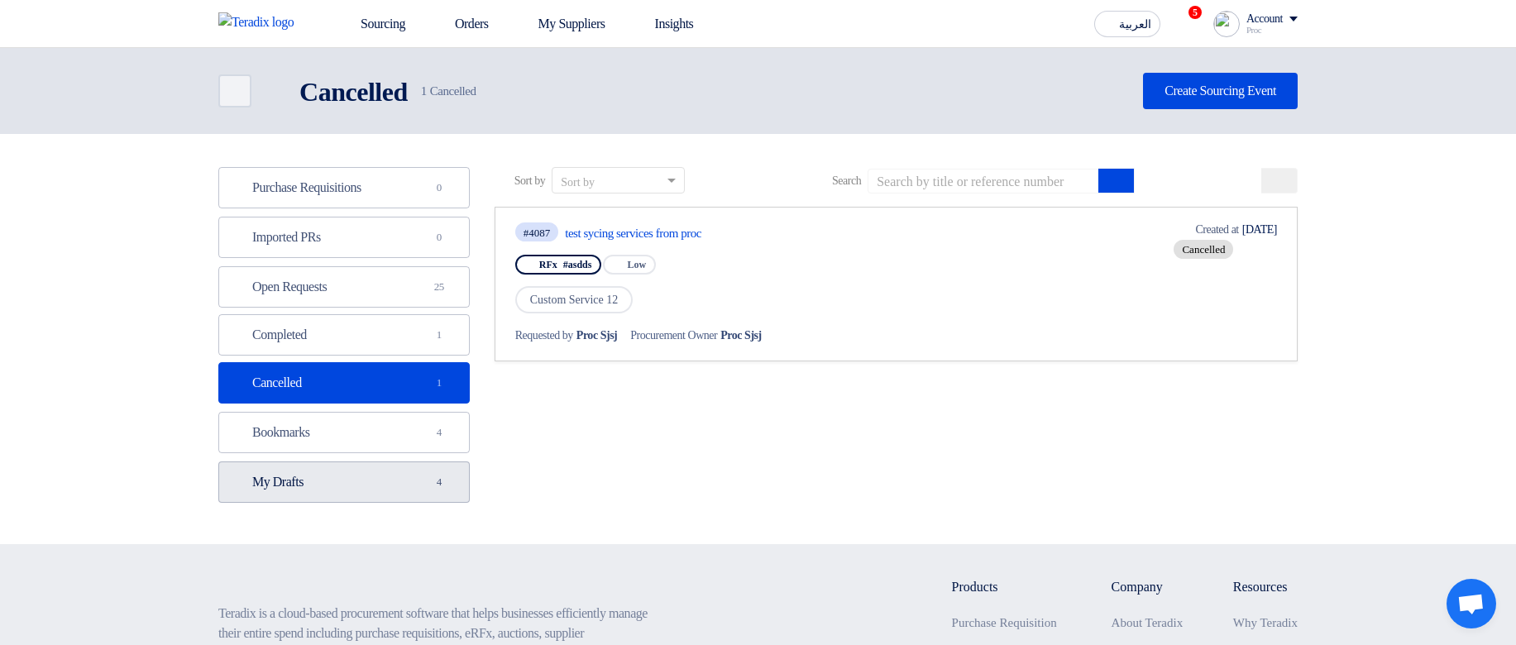
click at [328, 496] on link "My Drafts My Drafts 4" at bounding box center [343, 481] width 251 height 41
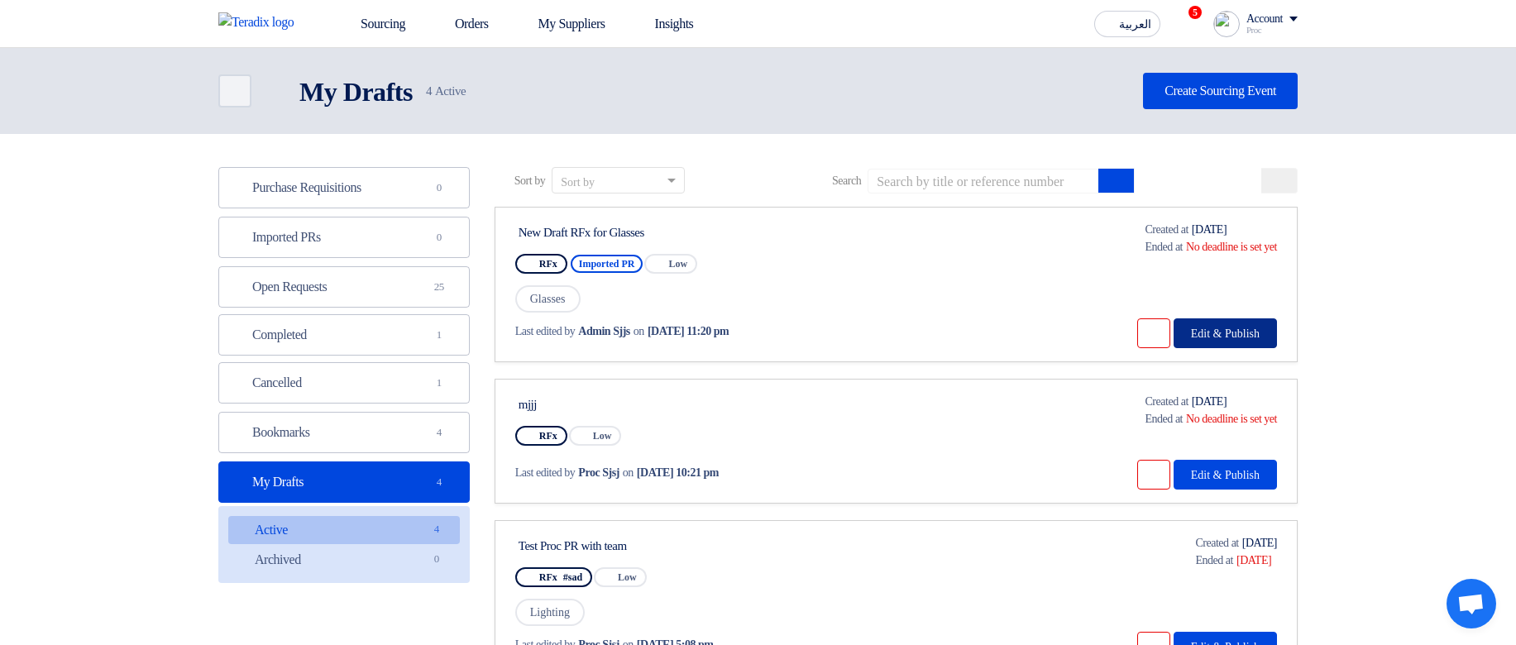
click at [1208, 332] on button "Edit & Publish" at bounding box center [1224, 333] width 103 height 30
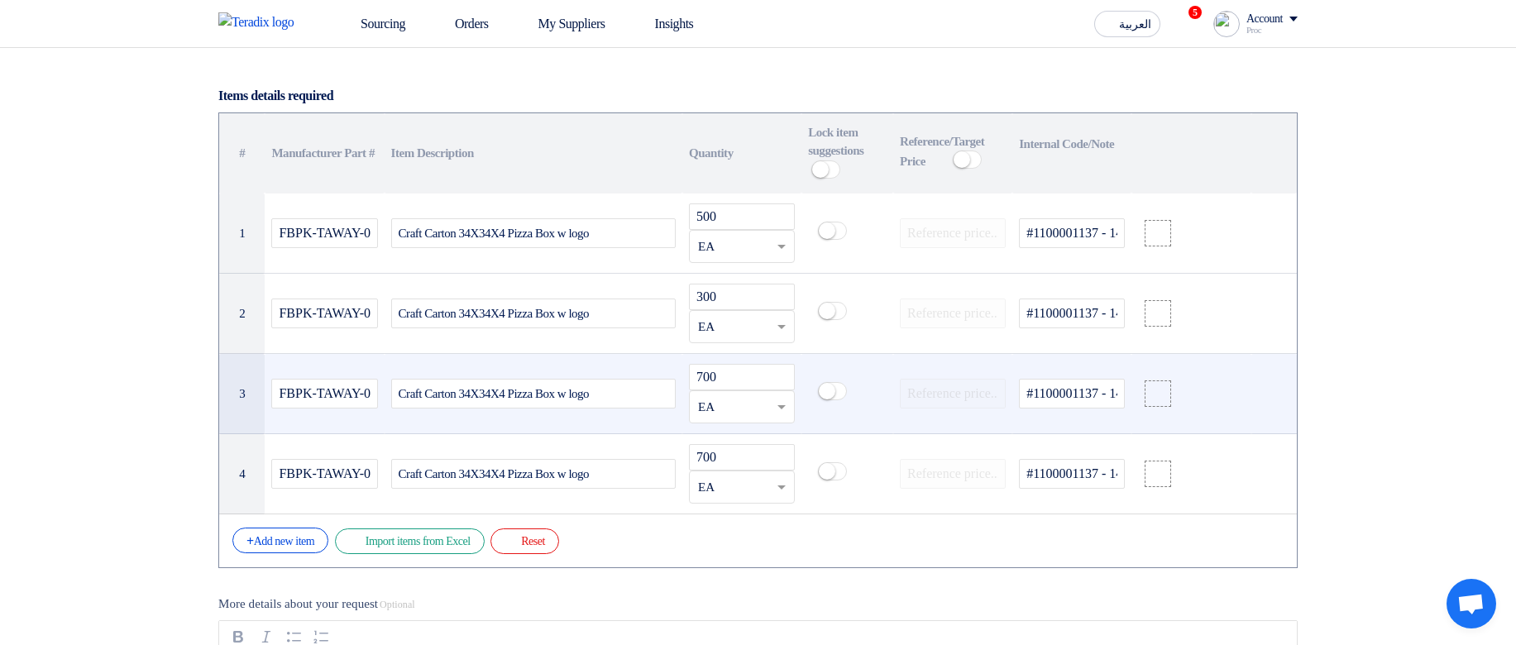
scroll to position [1290, 0]
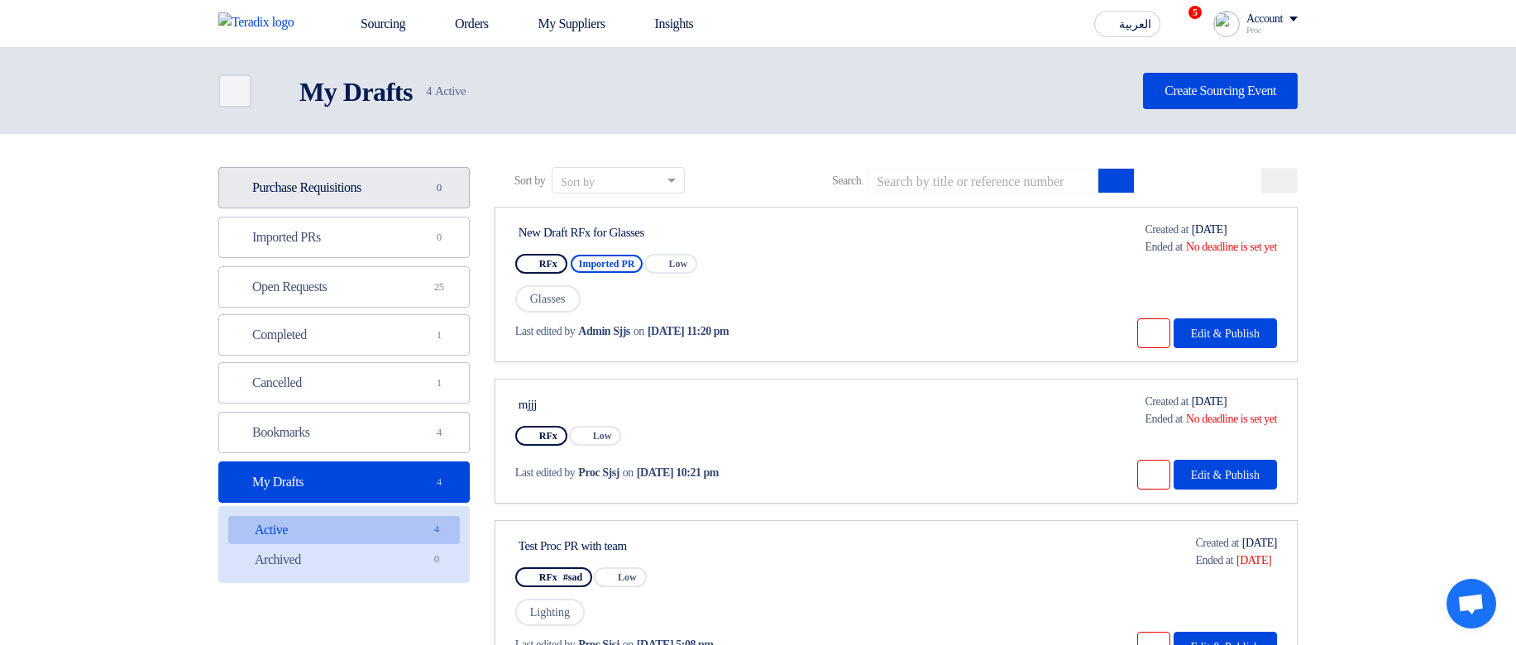
click at [375, 178] on link "Purchase Requisitions Purchase Requisitions 0" at bounding box center [343, 187] width 251 height 41
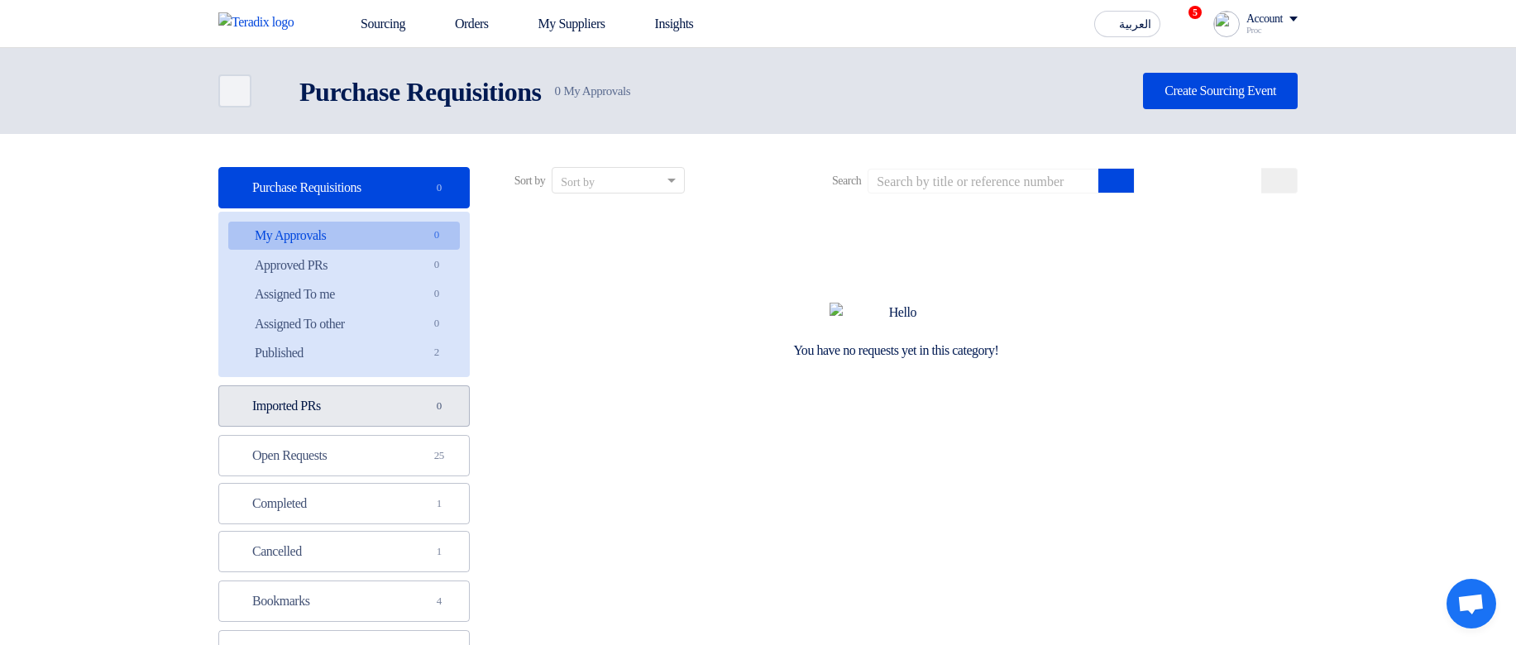
click at [380, 412] on link "Imported PRs Imported PRs 0" at bounding box center [343, 405] width 251 height 41
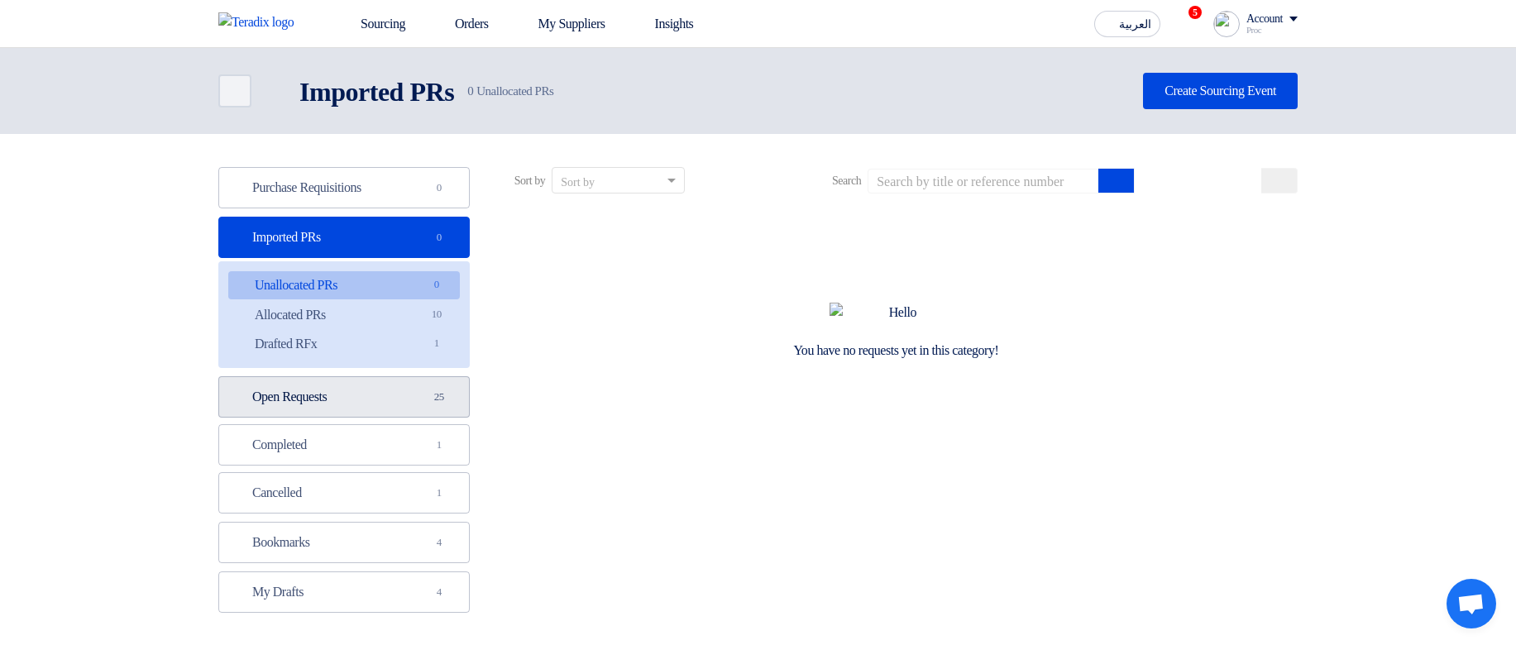
click at [380, 411] on link "Open Requests Open Requests 25" at bounding box center [343, 396] width 251 height 41
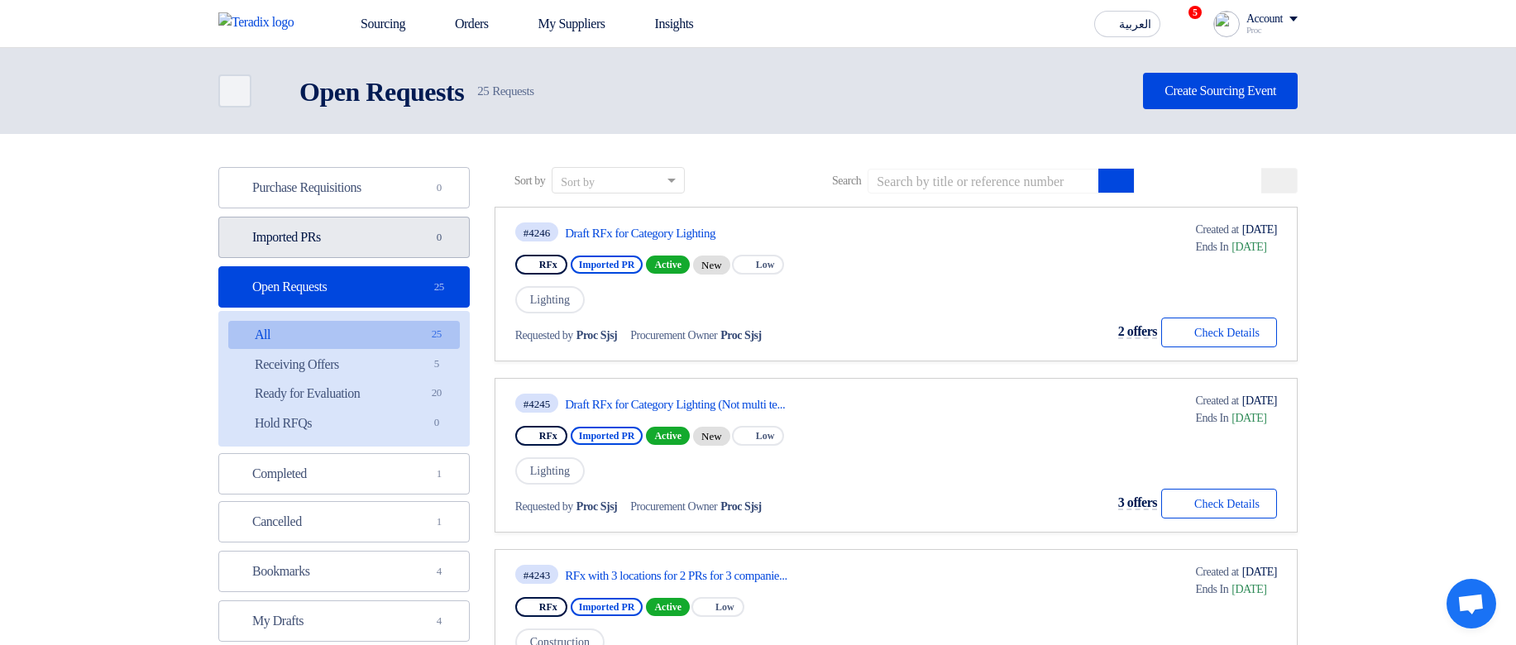
click at [421, 235] on link "Imported PRs Imported PRs 0" at bounding box center [343, 237] width 251 height 41
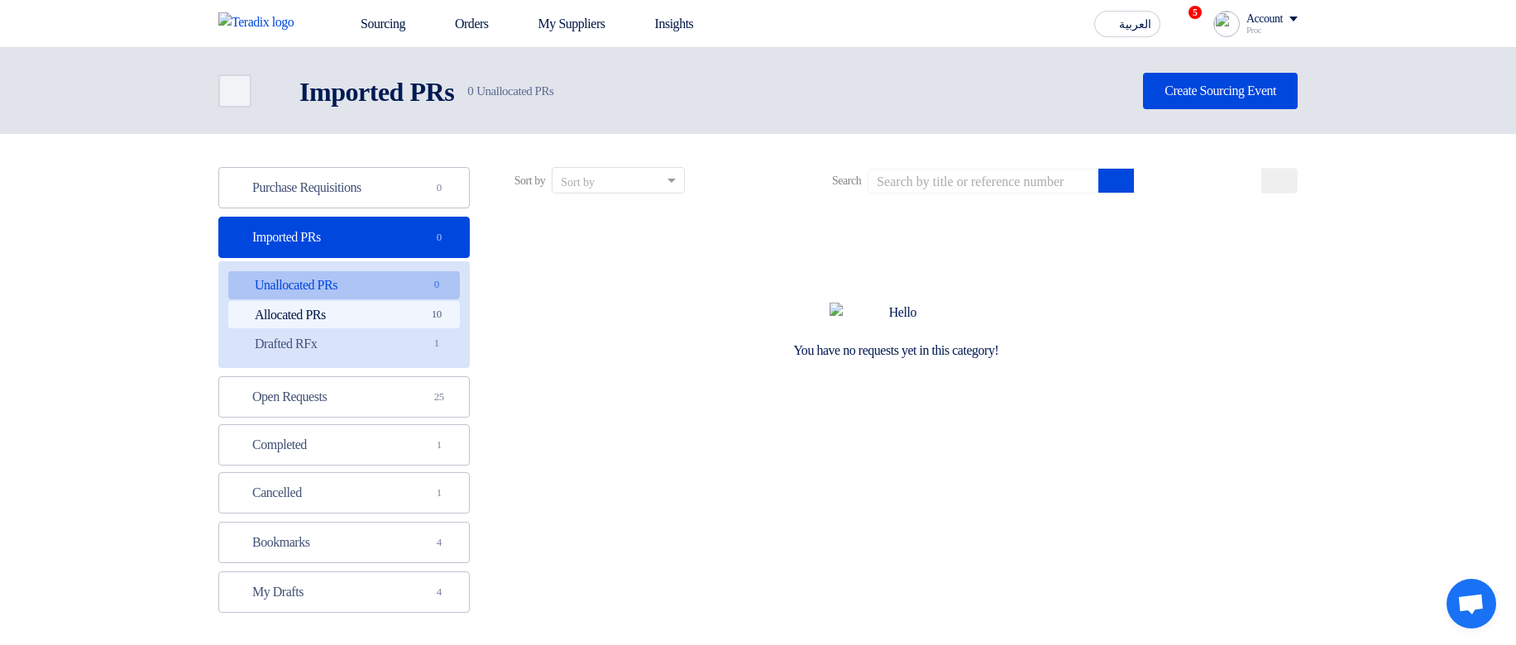
click at [387, 304] on link "Allocated PRs Allocated PRs 10" at bounding box center [344, 315] width 232 height 28
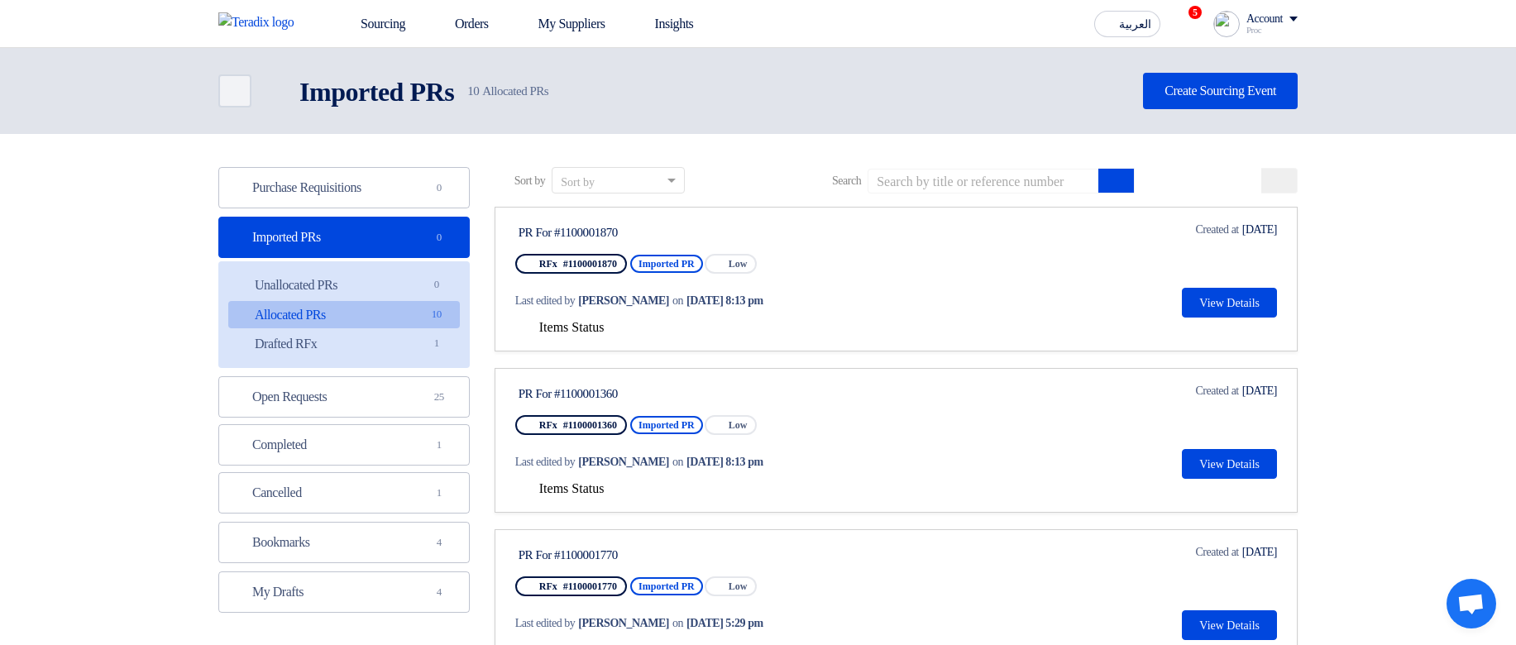
click at [555, 331] on span "Items Status" at bounding box center [571, 327] width 65 height 14
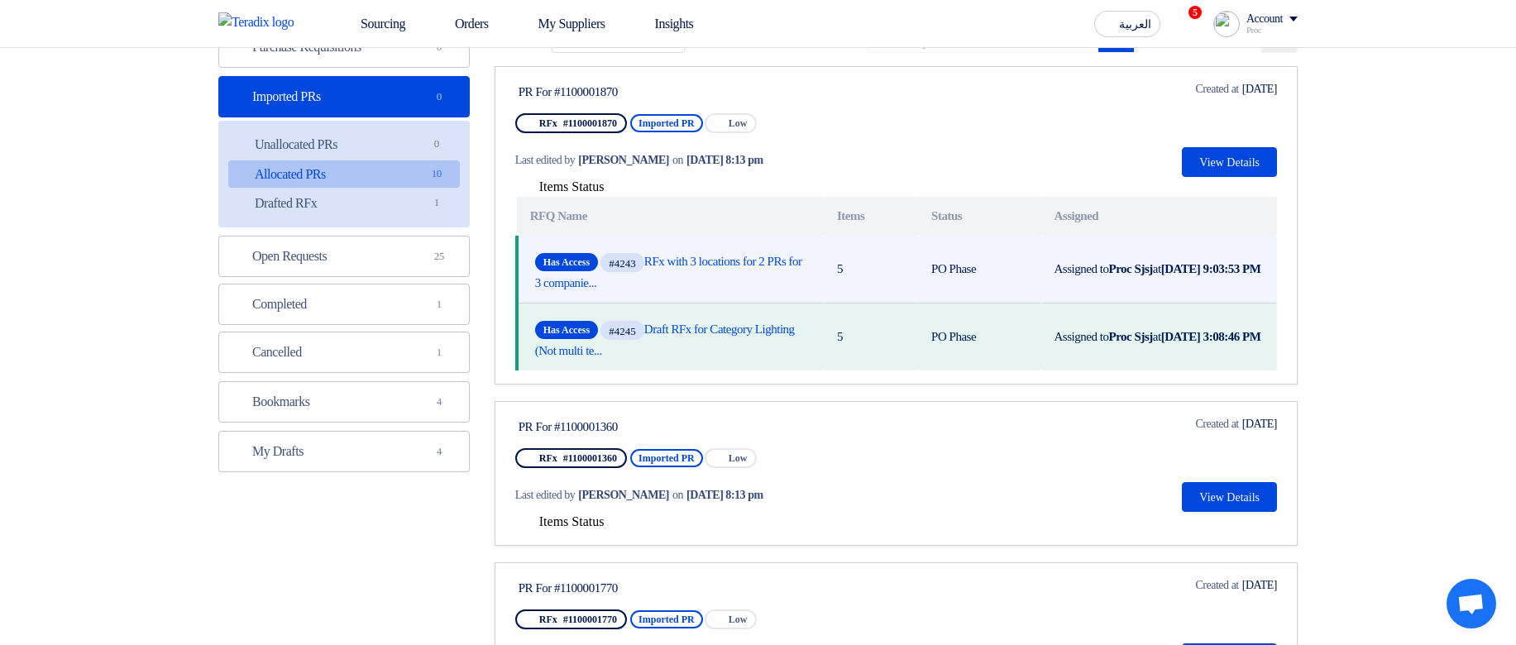
scroll to position [198, 0]
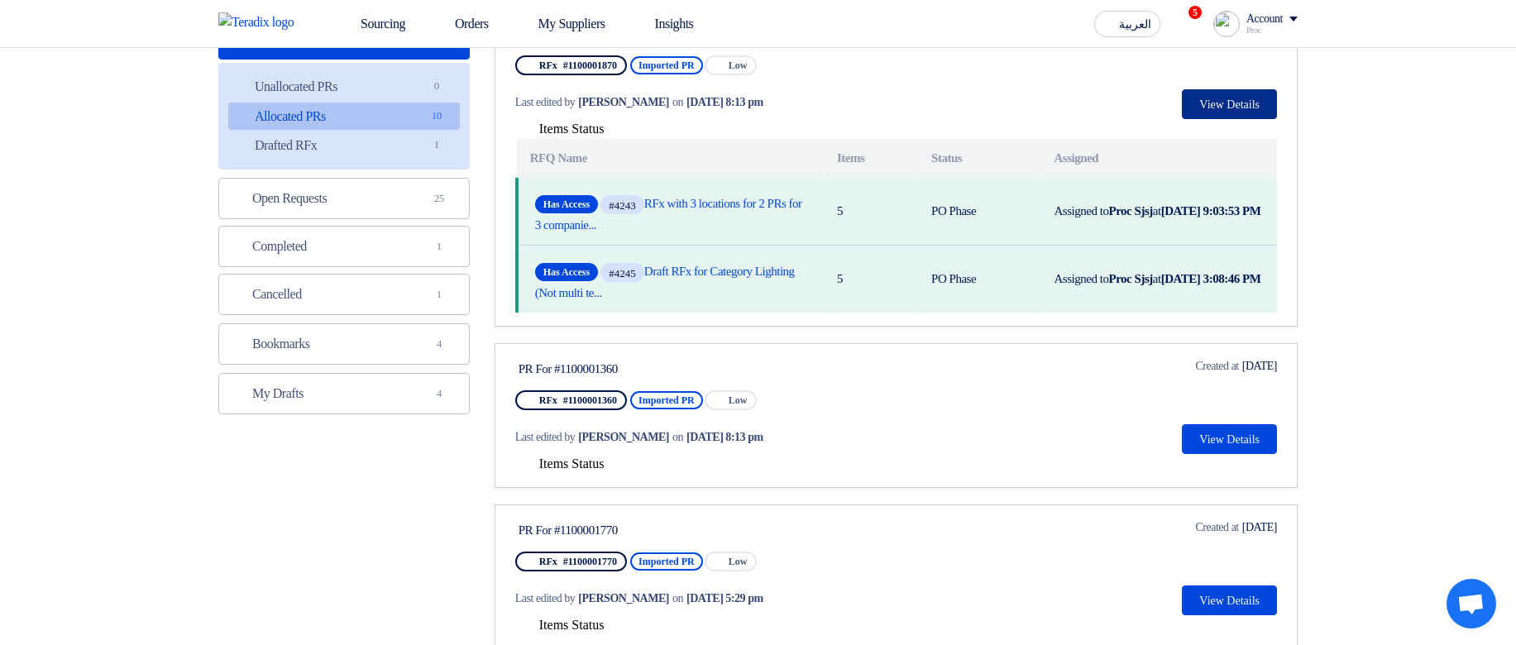
click at [1202, 107] on button "View Details" at bounding box center [1229, 104] width 95 height 30
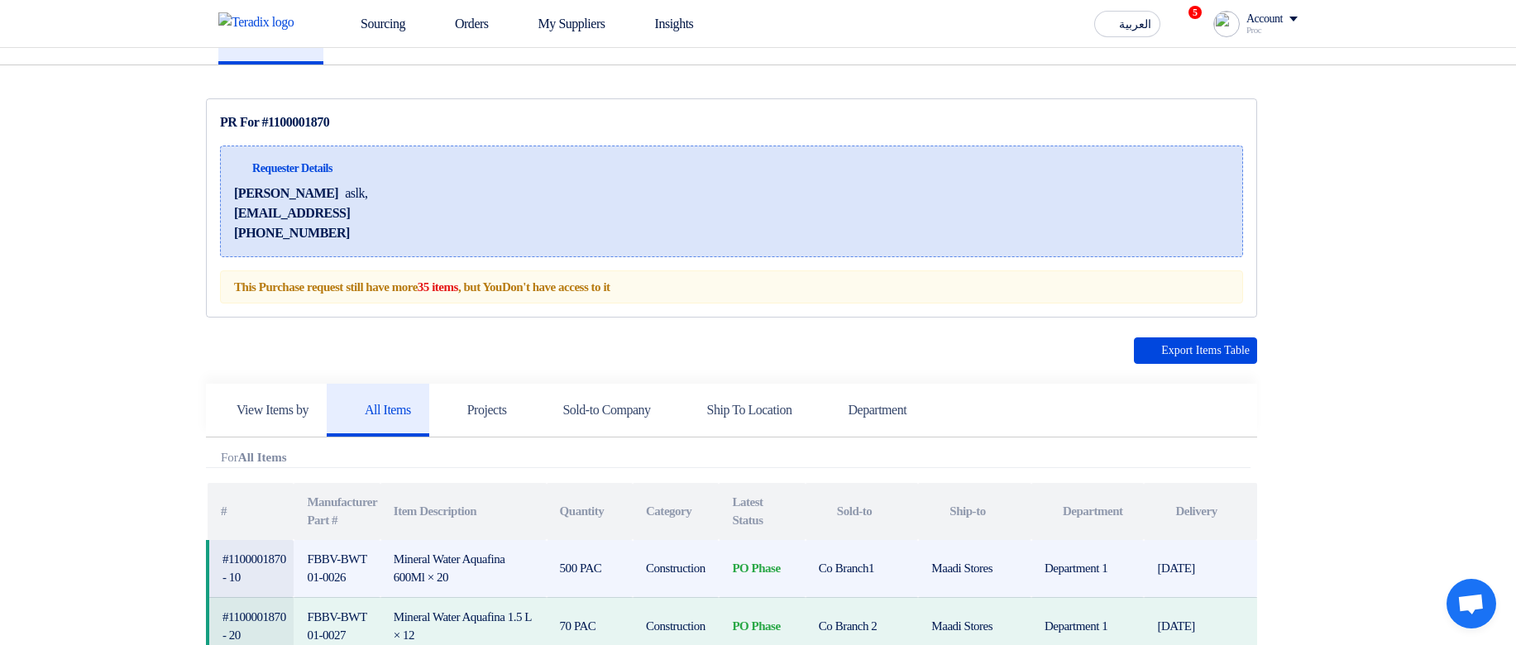
scroll to position [298, 0]
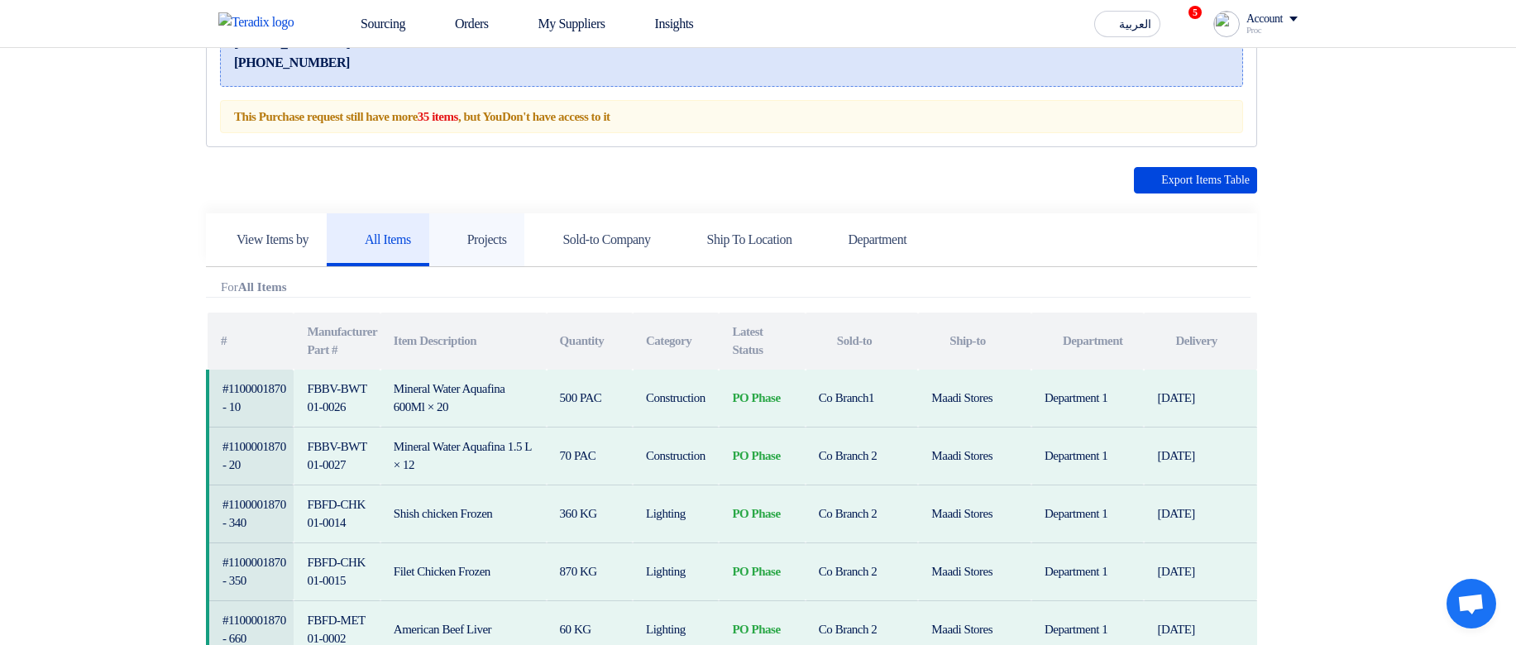
click at [507, 232] on h5 "Projects" at bounding box center [477, 240] width 60 height 17
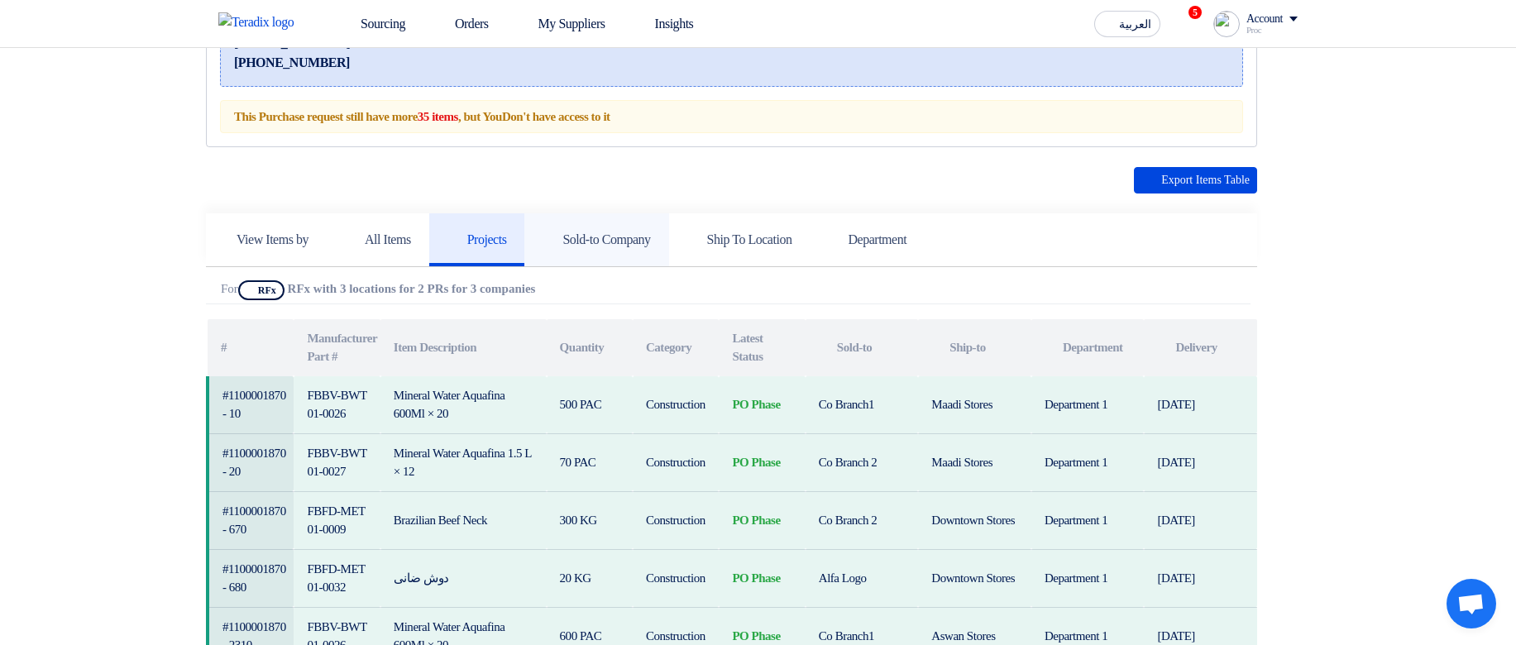
click at [607, 242] on h5 "Sold-to Company" at bounding box center [595, 240] width 107 height 17
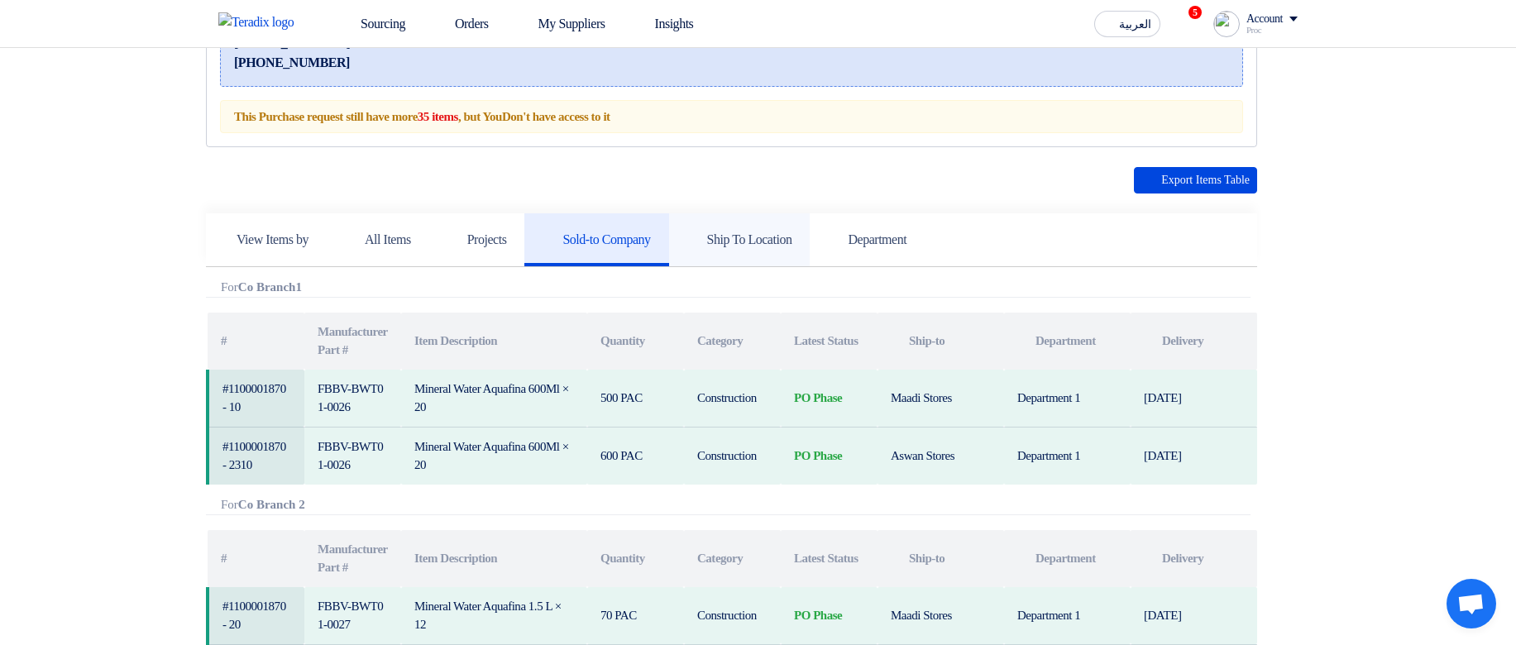
click at [792, 234] on h5 "Ship To Location" at bounding box center [739, 240] width 105 height 17
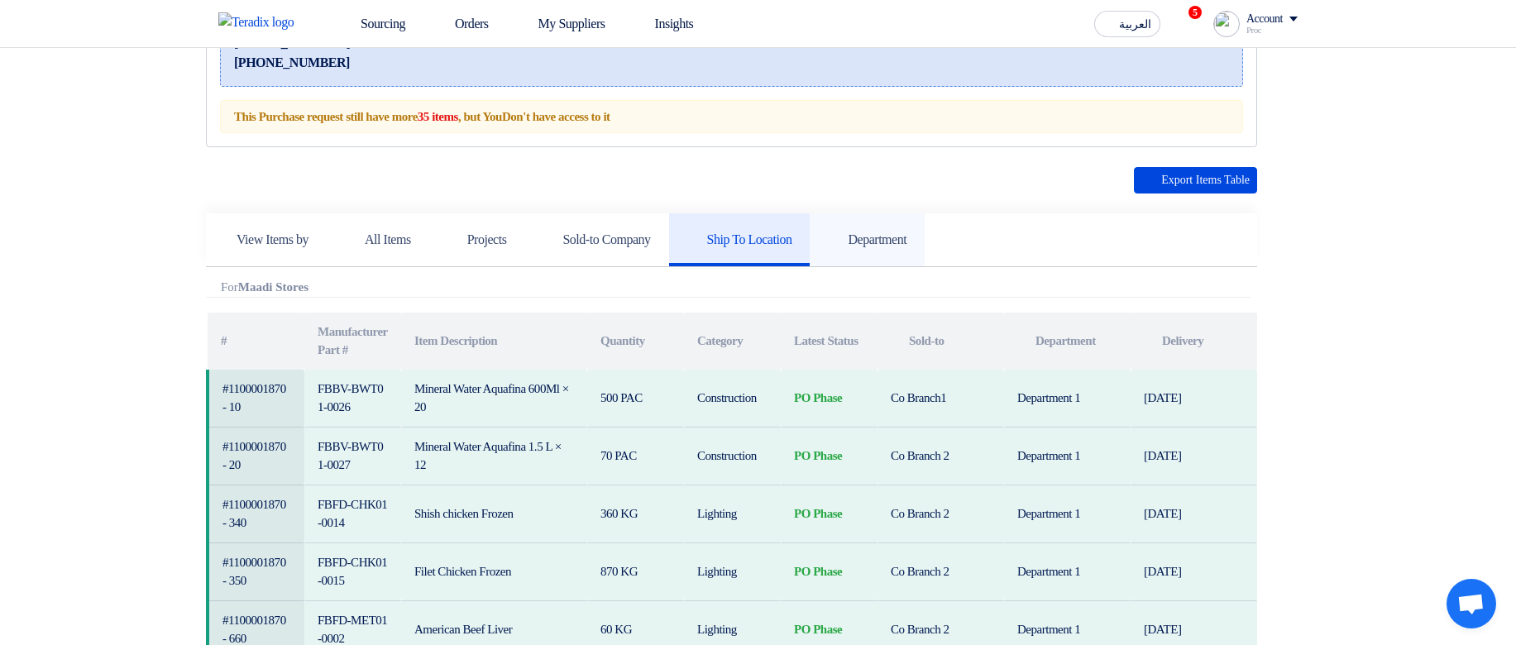
click at [924, 227] on link "Department" at bounding box center [867, 239] width 115 height 53
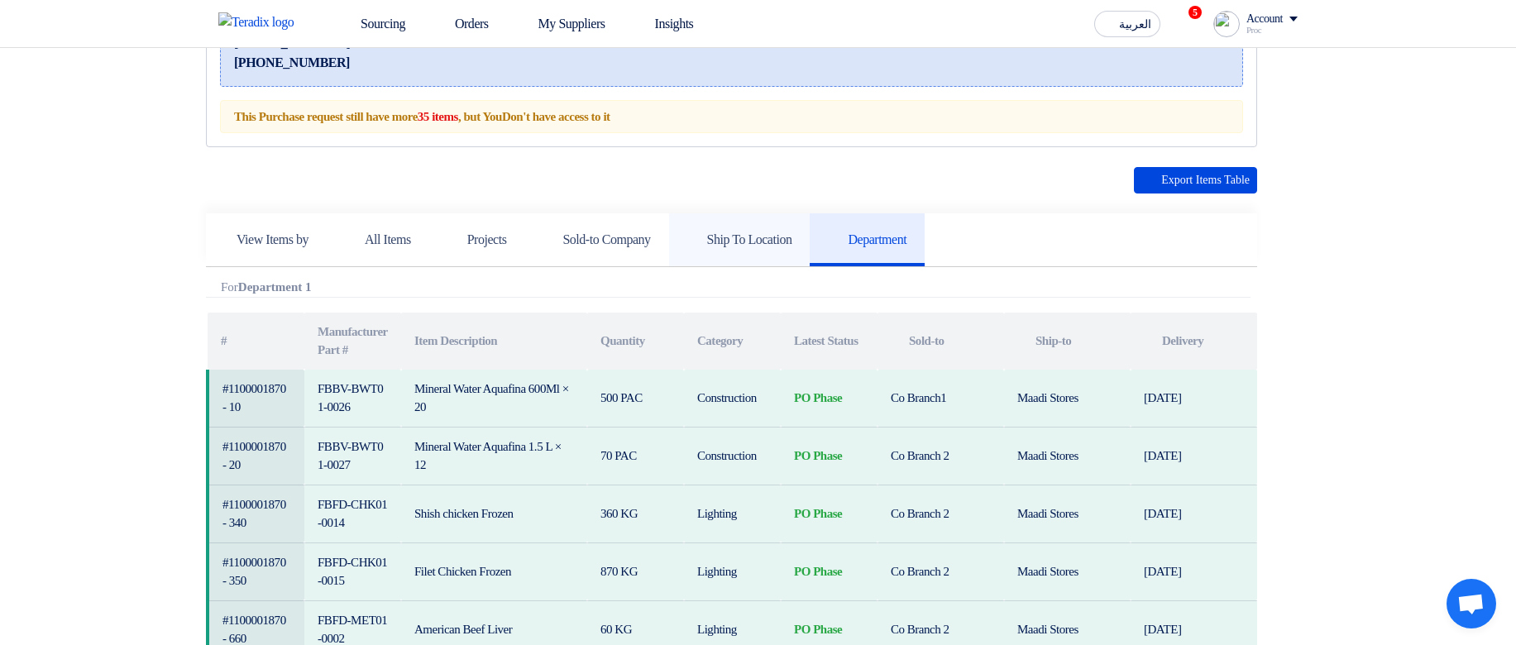
click at [789, 224] on link "Ship To Location" at bounding box center [739, 239] width 141 height 53
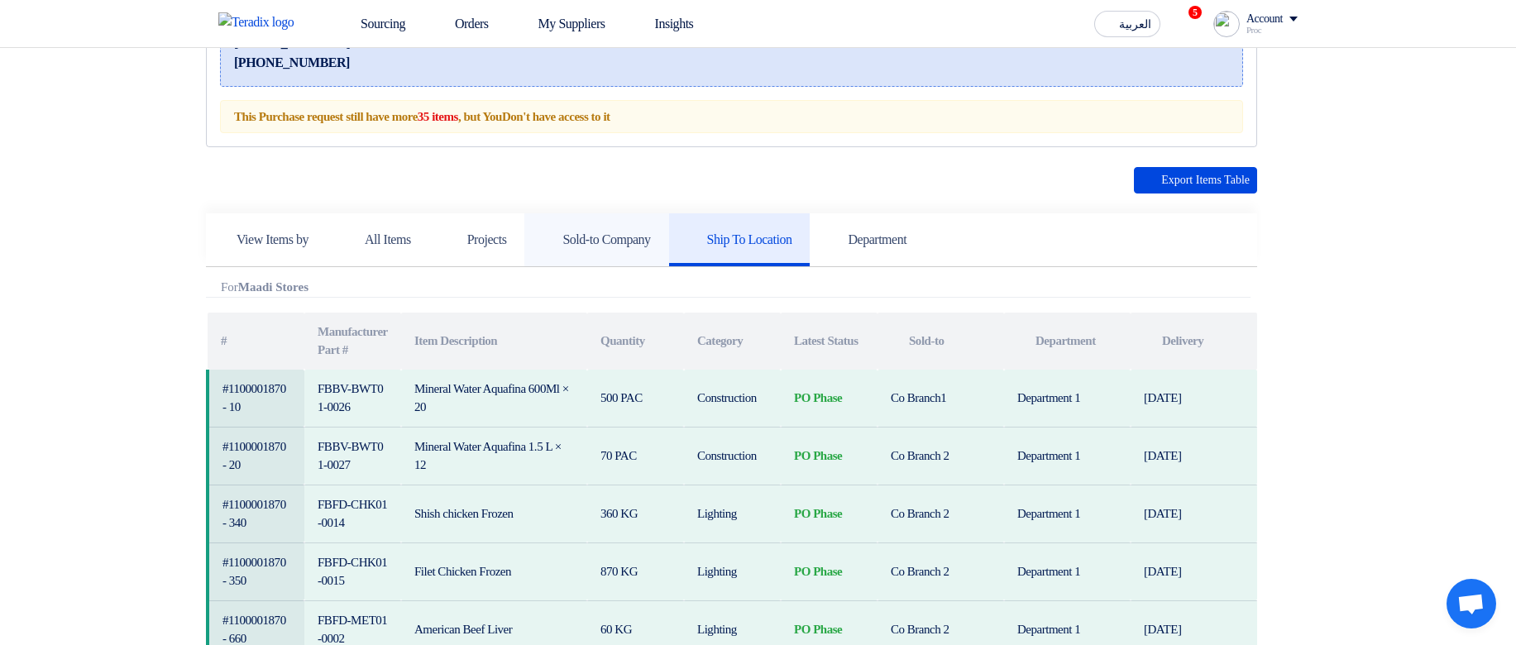
click at [607, 255] on link "Sold-to Company" at bounding box center [596, 239] width 144 height 53
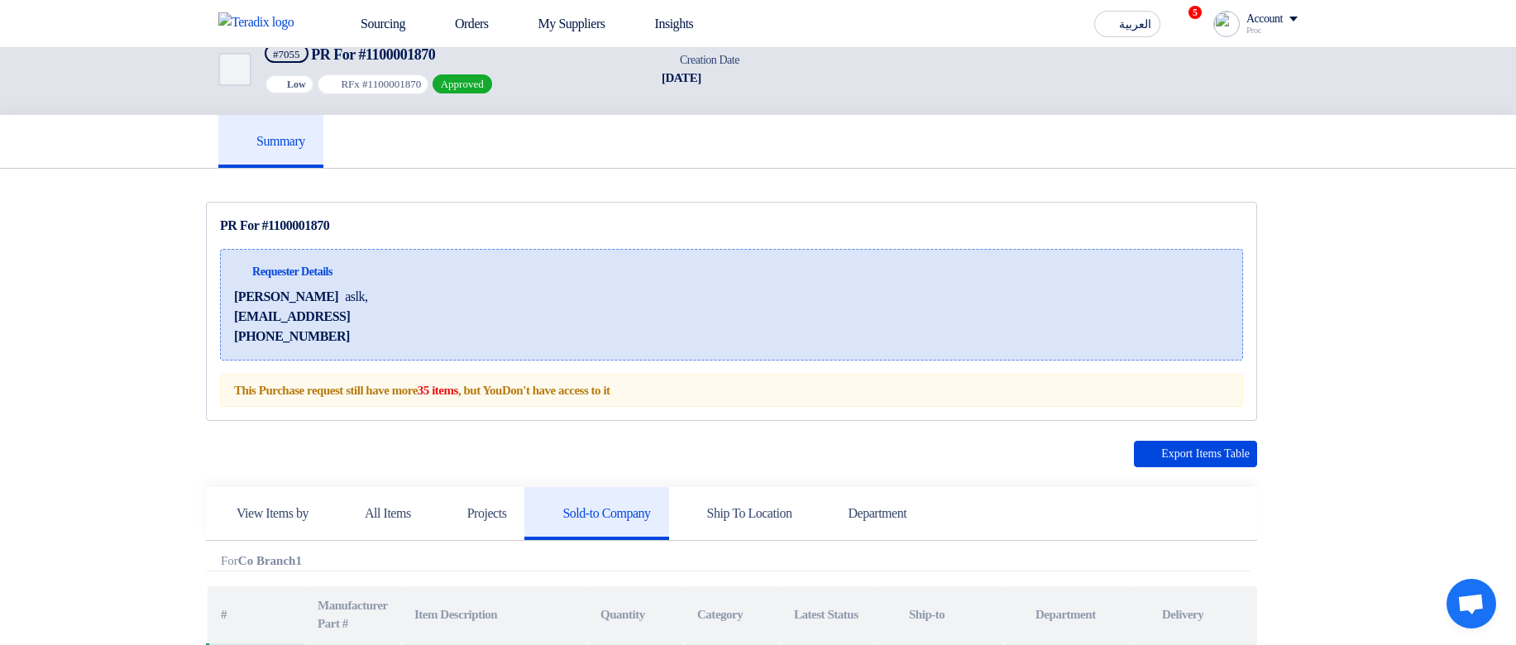
scroll to position [0, 0]
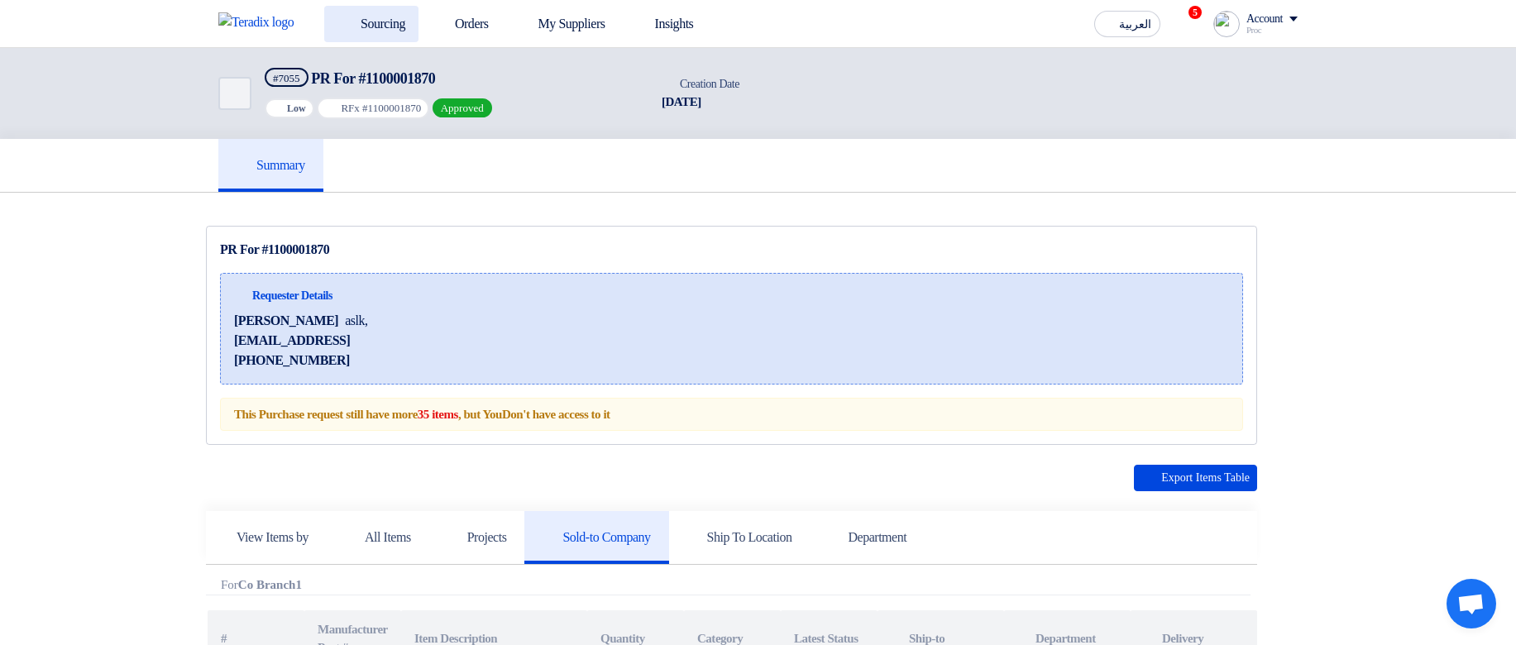
click at [387, 29] on link "Sourcing" at bounding box center [371, 24] width 94 height 36
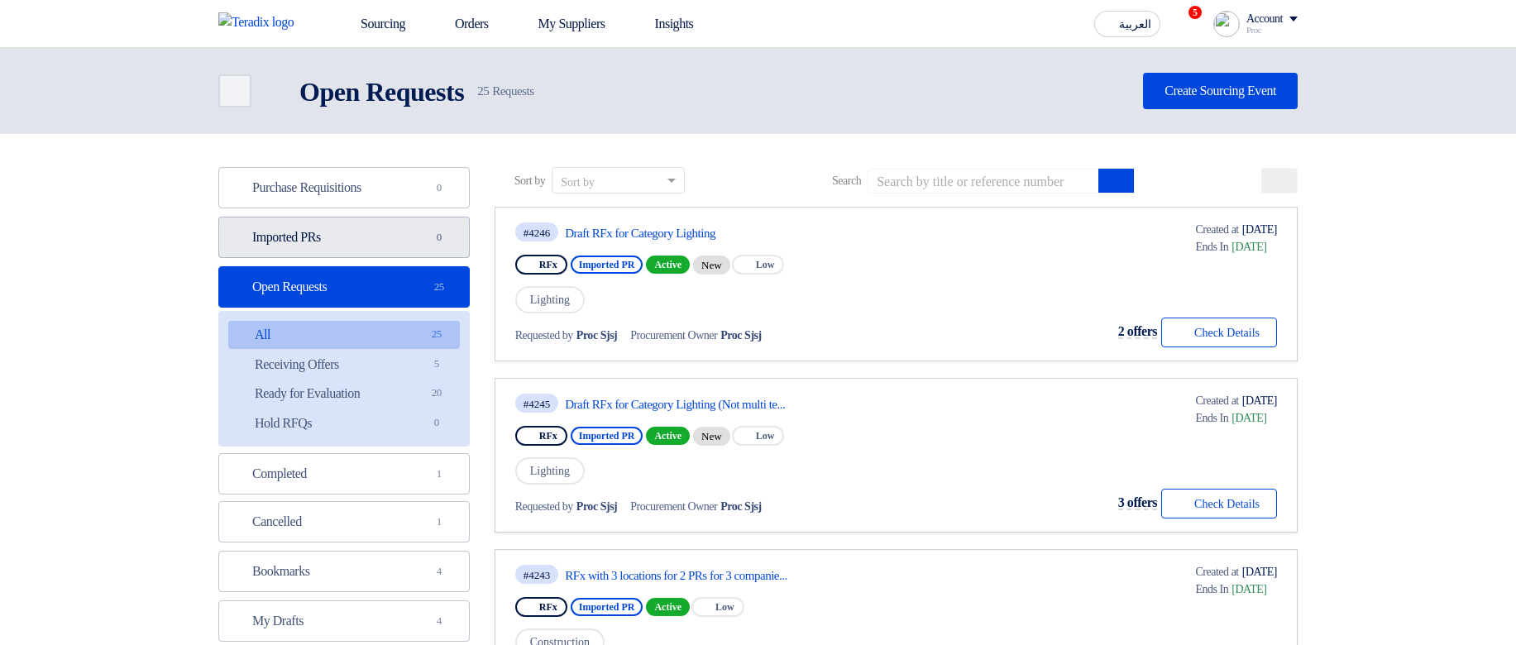
click at [420, 255] on link "Imported PRs Imported PRs 0" at bounding box center [343, 237] width 251 height 41
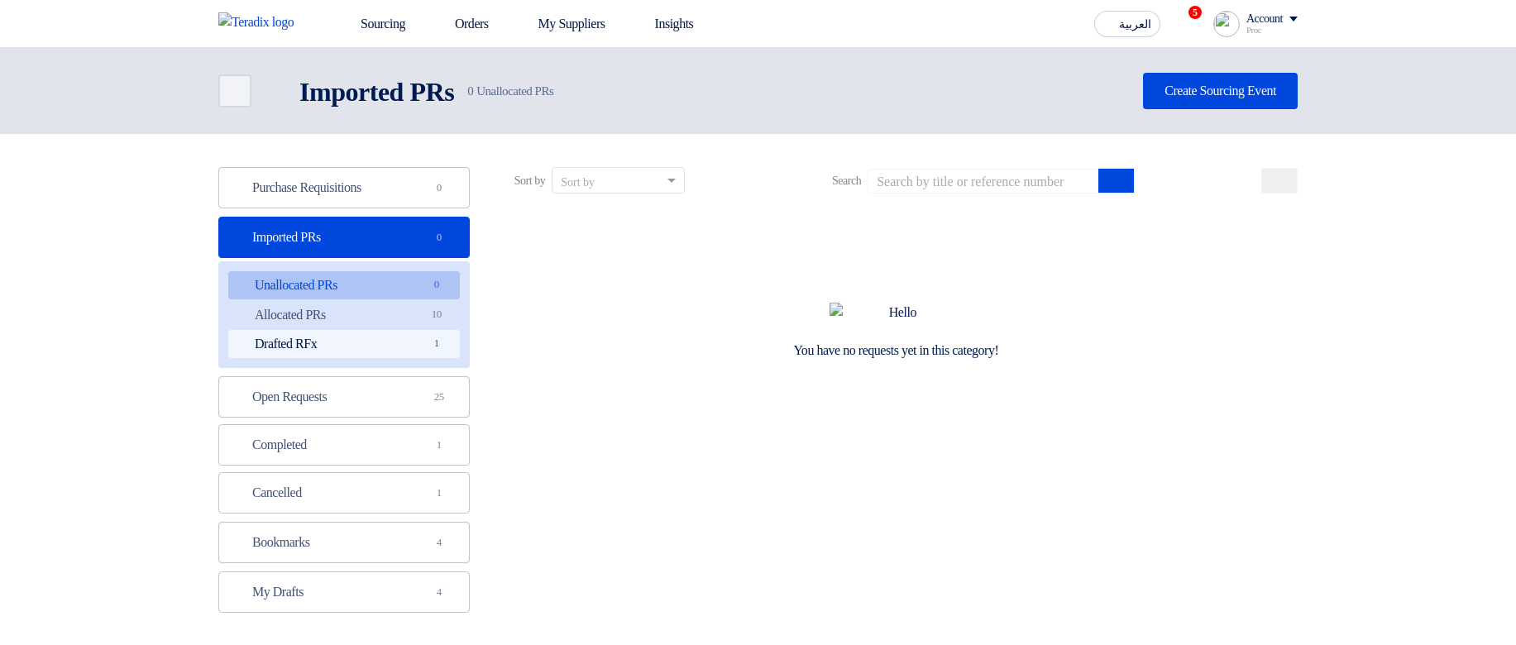
click at [402, 335] on link "Drafted RFx Drafted RFx 1" at bounding box center [344, 344] width 232 height 28
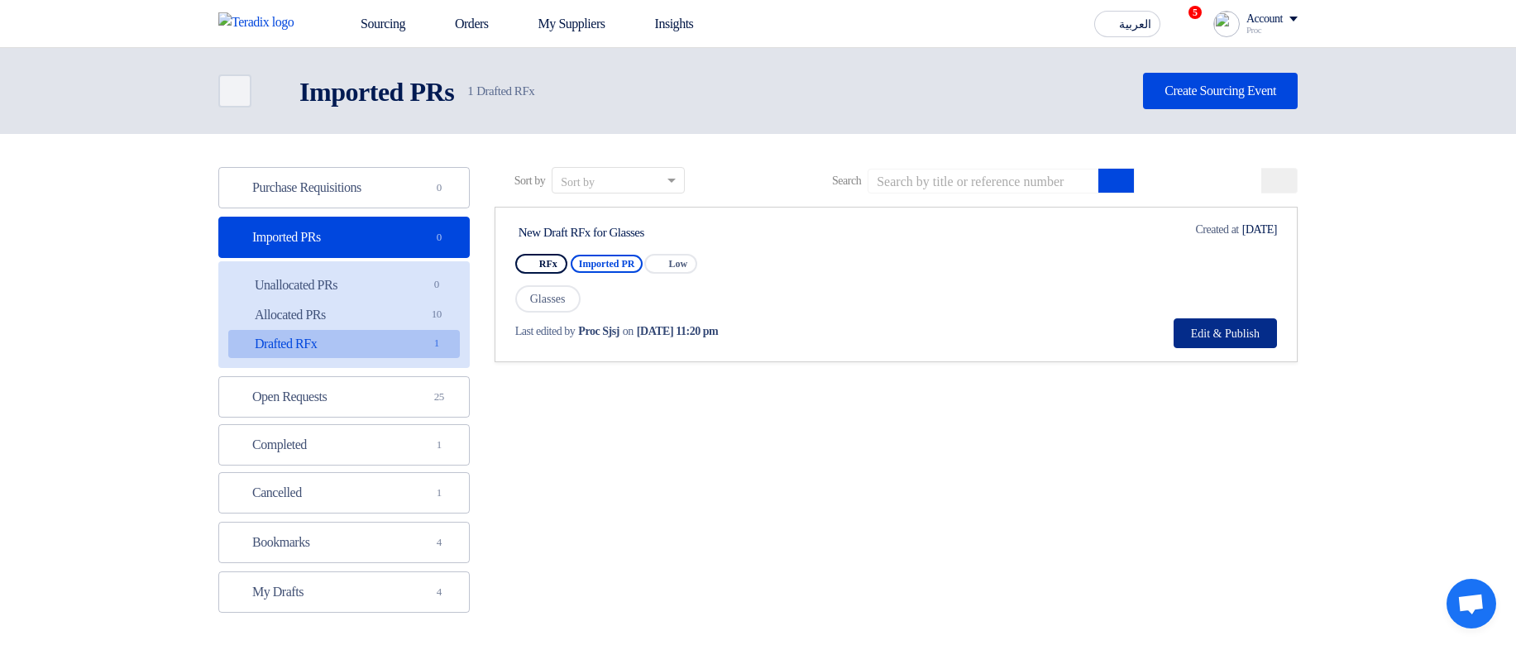
click at [1219, 339] on button "Edit & Publish" at bounding box center [1224, 333] width 103 height 30
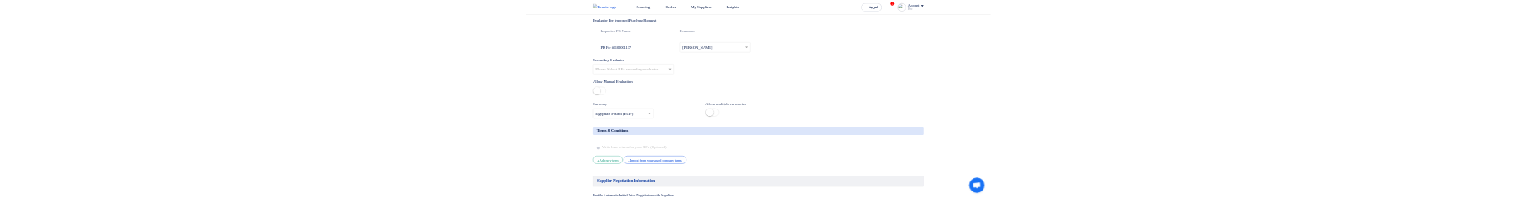
scroll to position [2778, 0]
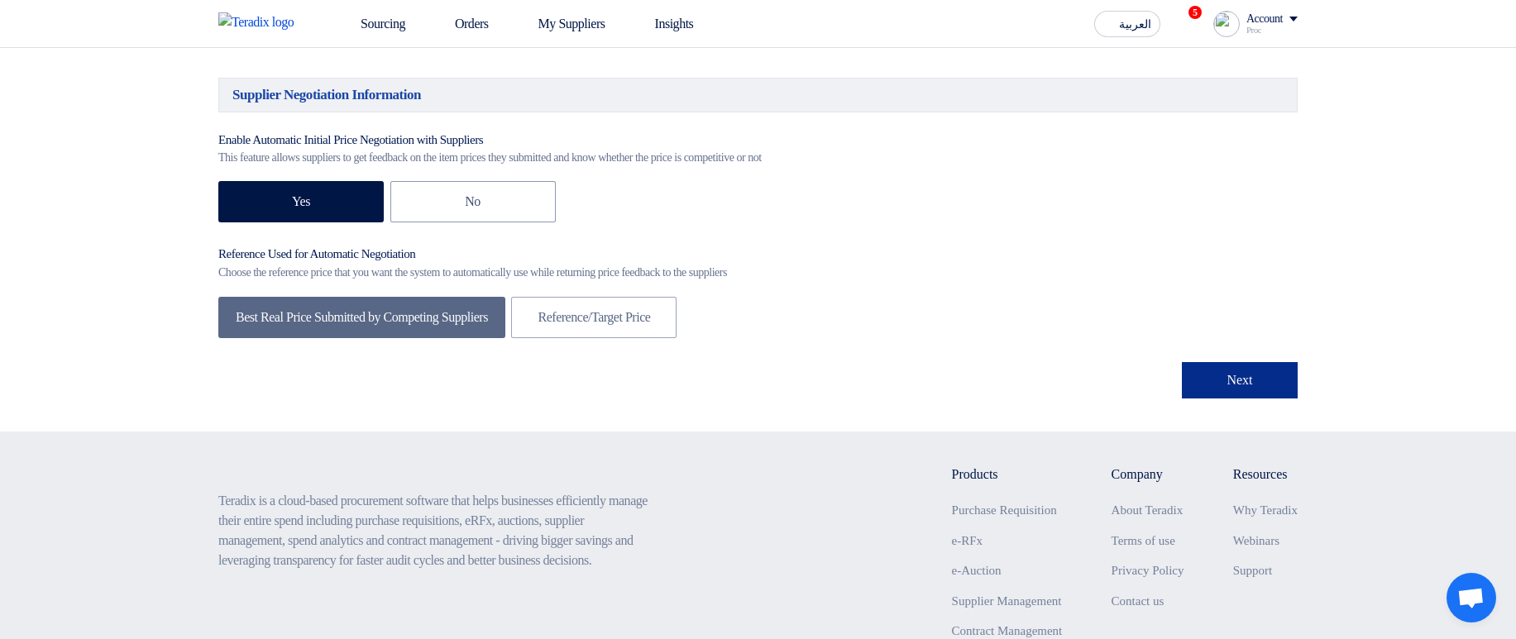
click at [1207, 399] on button "Next" at bounding box center [1240, 380] width 116 height 36
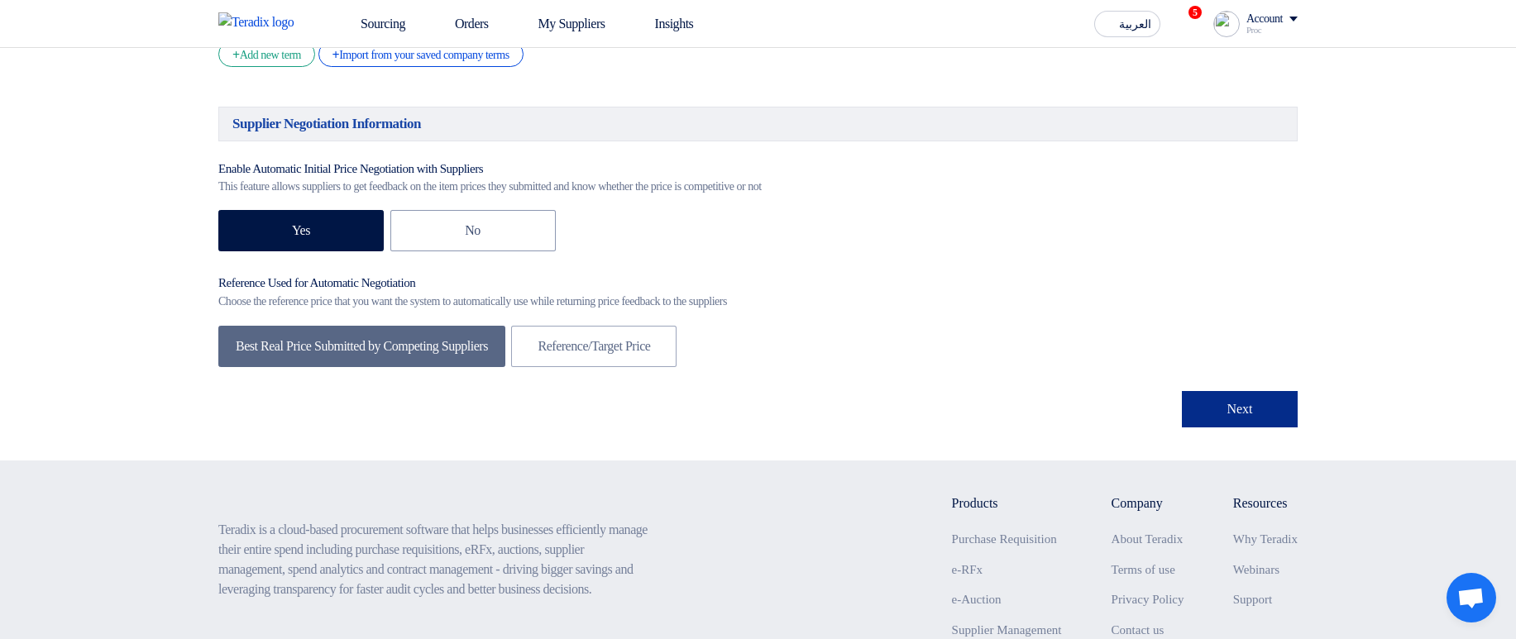
scroll to position [248, 0]
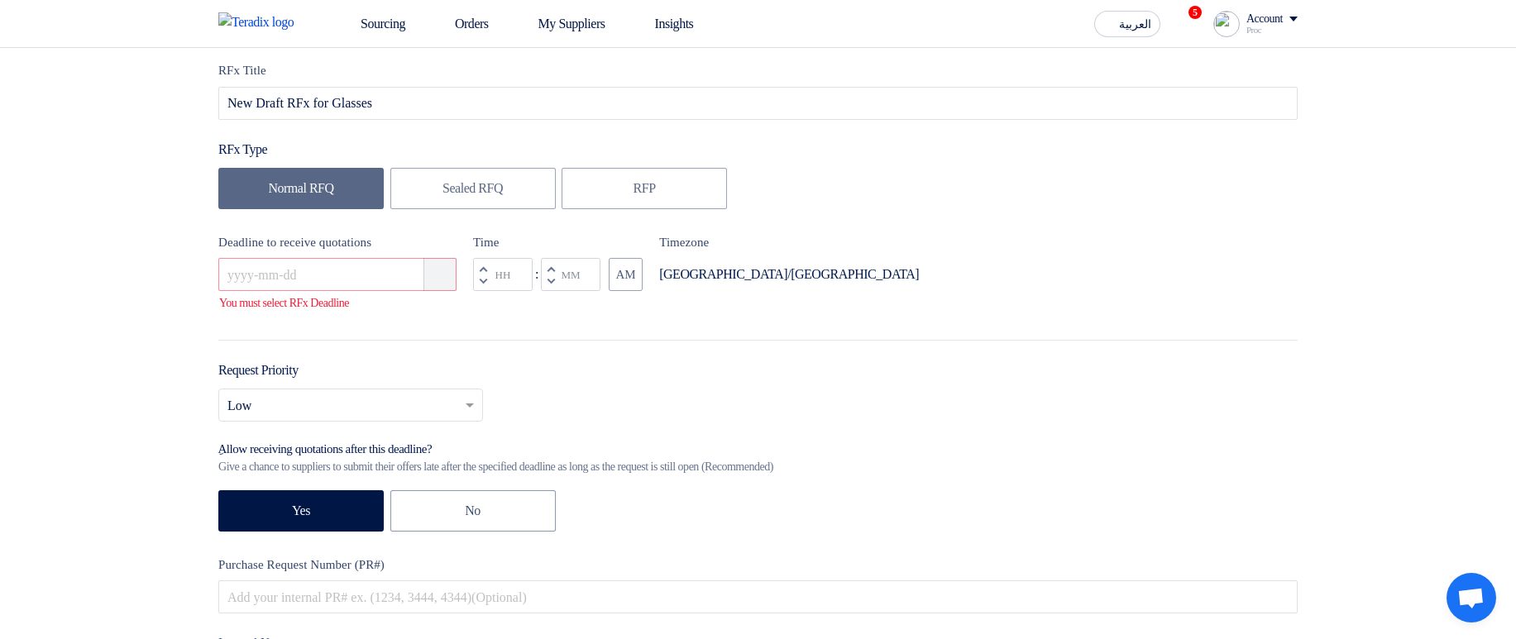
click at [432, 266] on use "button" at bounding box center [432, 266] width 0 height 0
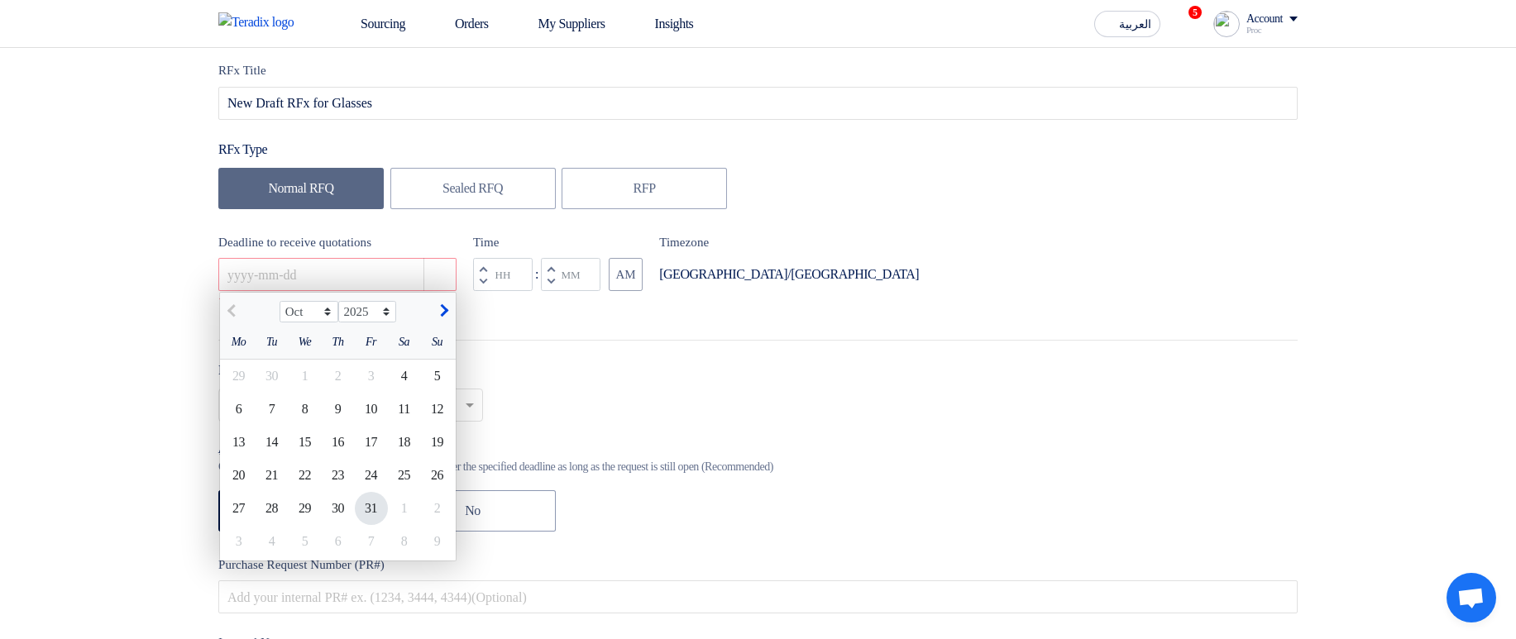
click at [375, 500] on div "31" at bounding box center [371, 508] width 33 height 33
type input "[DATE]"
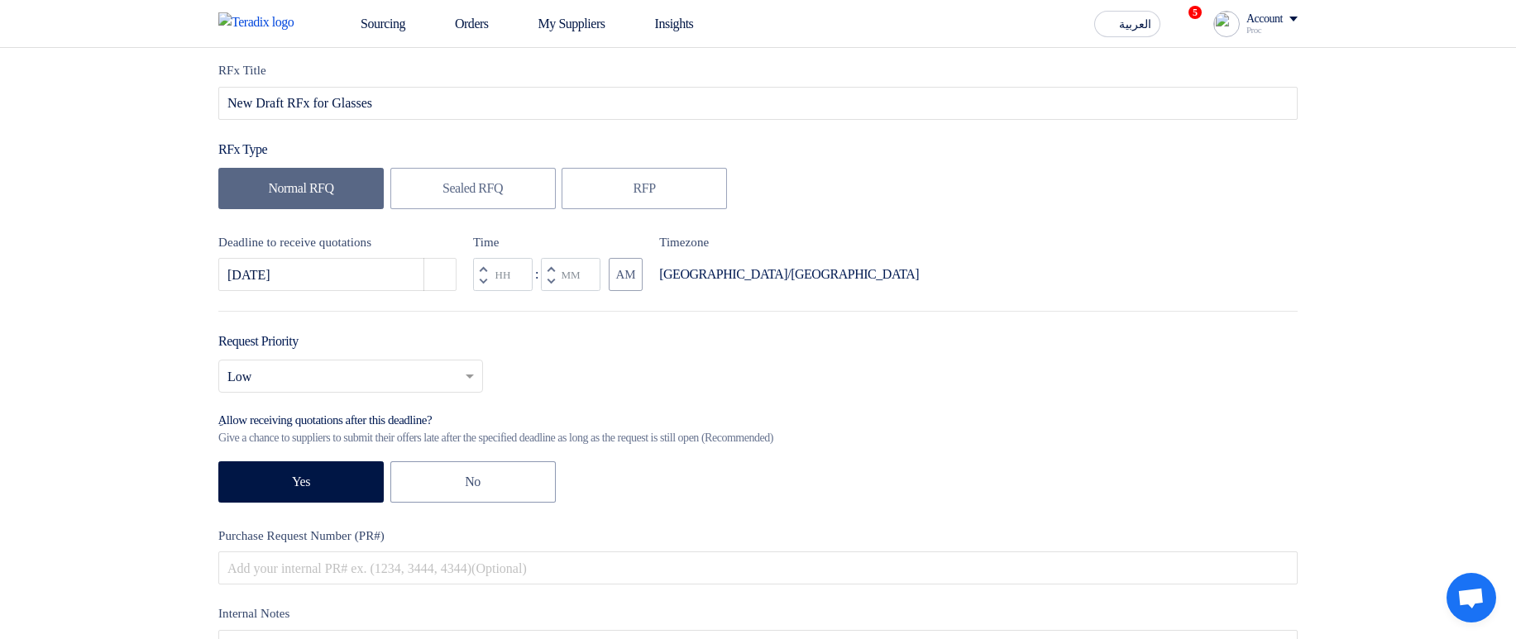
click at [546, 278] on button "Decrement minutes" at bounding box center [551, 281] width 20 height 21
type input "11"
type input "59"
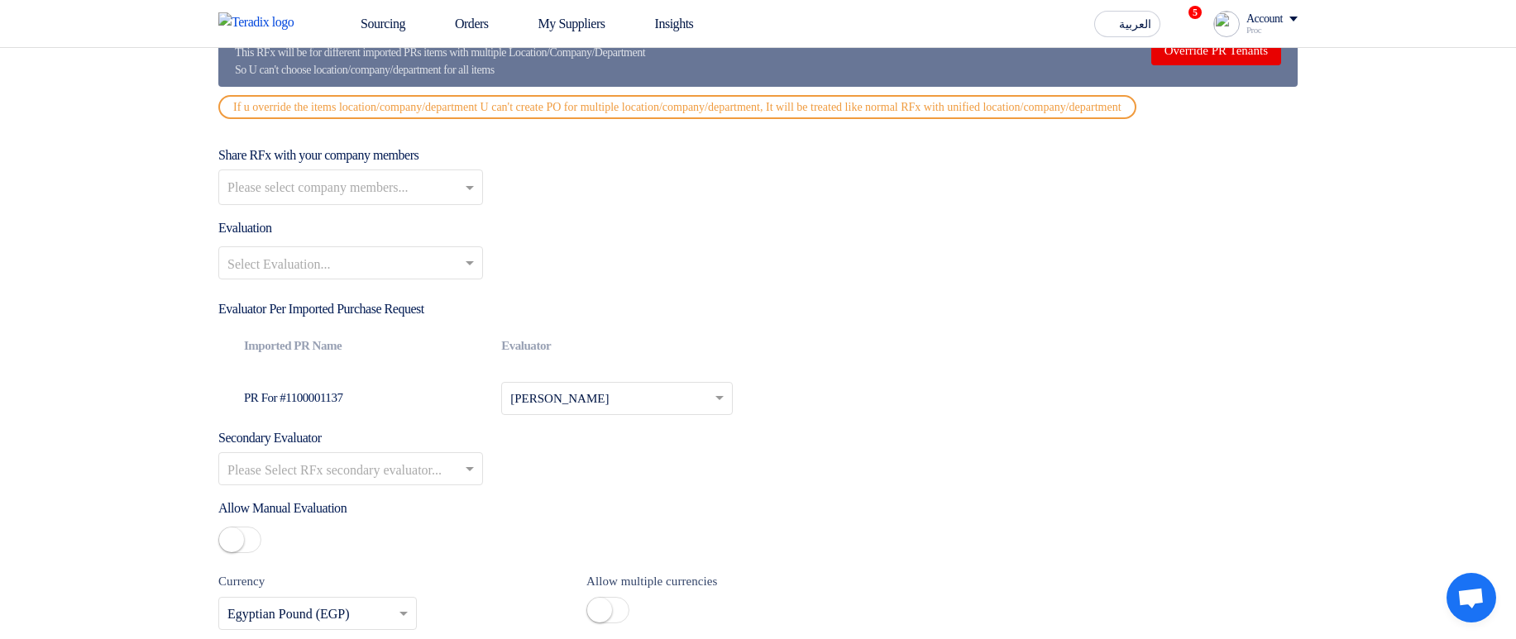
scroll to position [2034, 0]
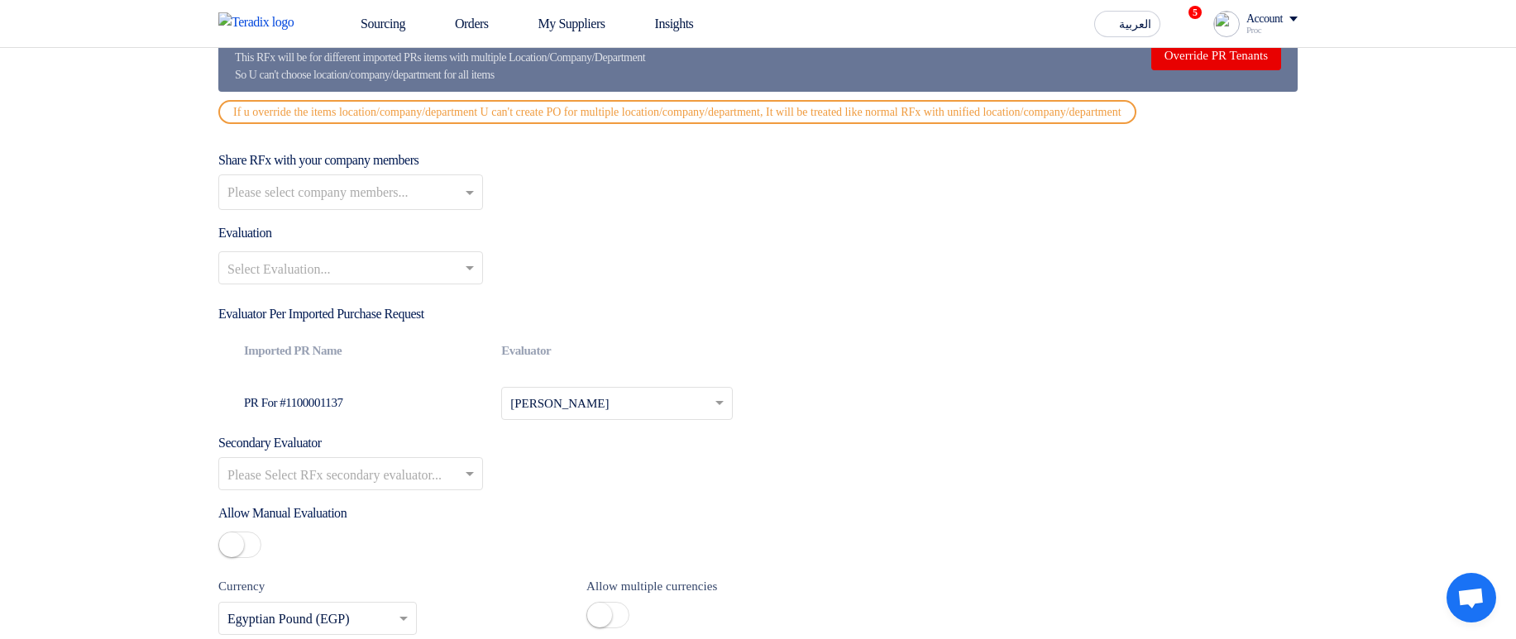
click at [398, 284] on input "text" at bounding box center [342, 269] width 230 height 27
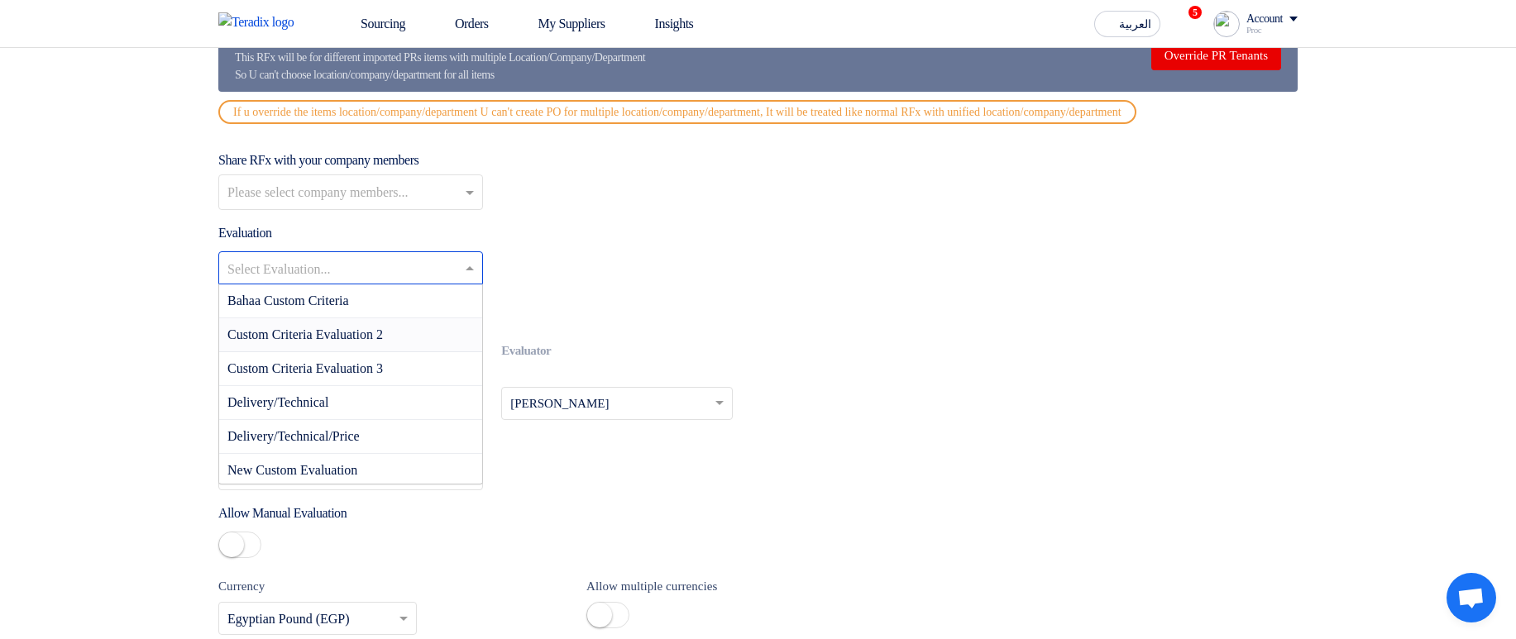
click at [370, 341] on span "Custom Criteria Evaluation 2" at bounding box center [304, 334] width 155 height 14
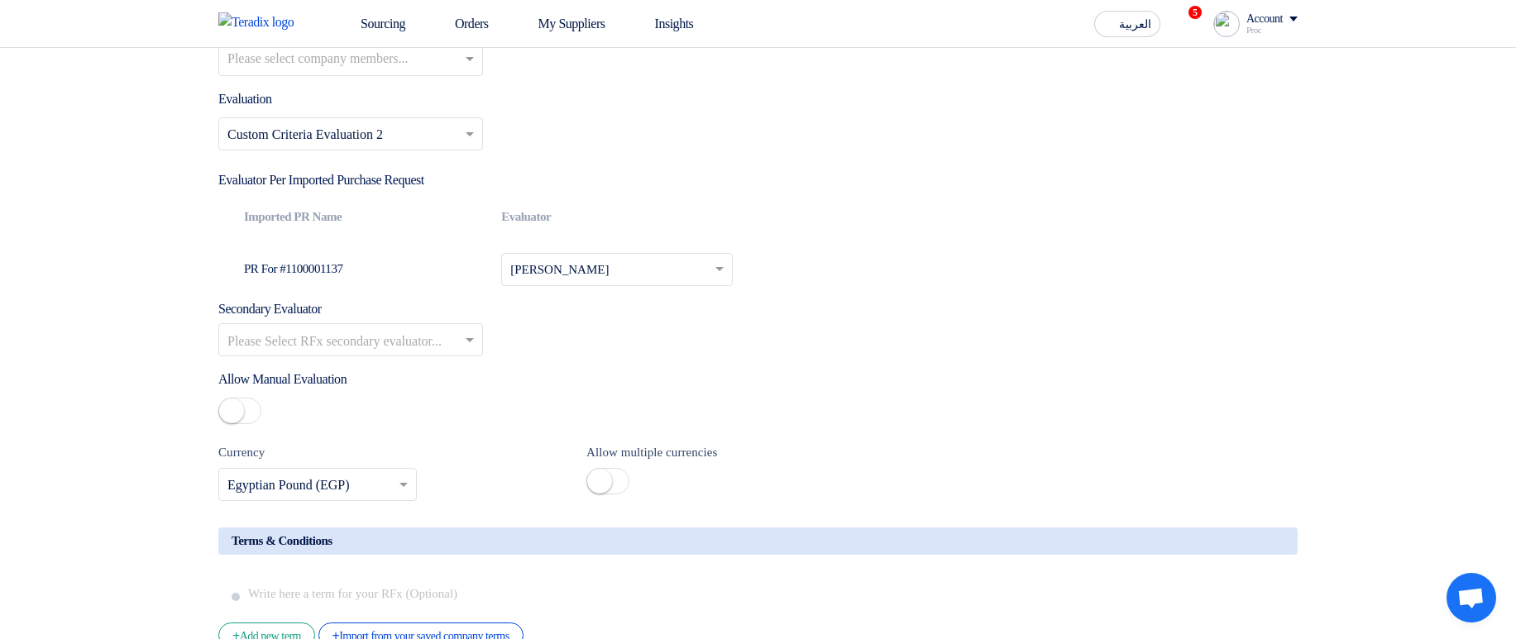
scroll to position [2629, 0]
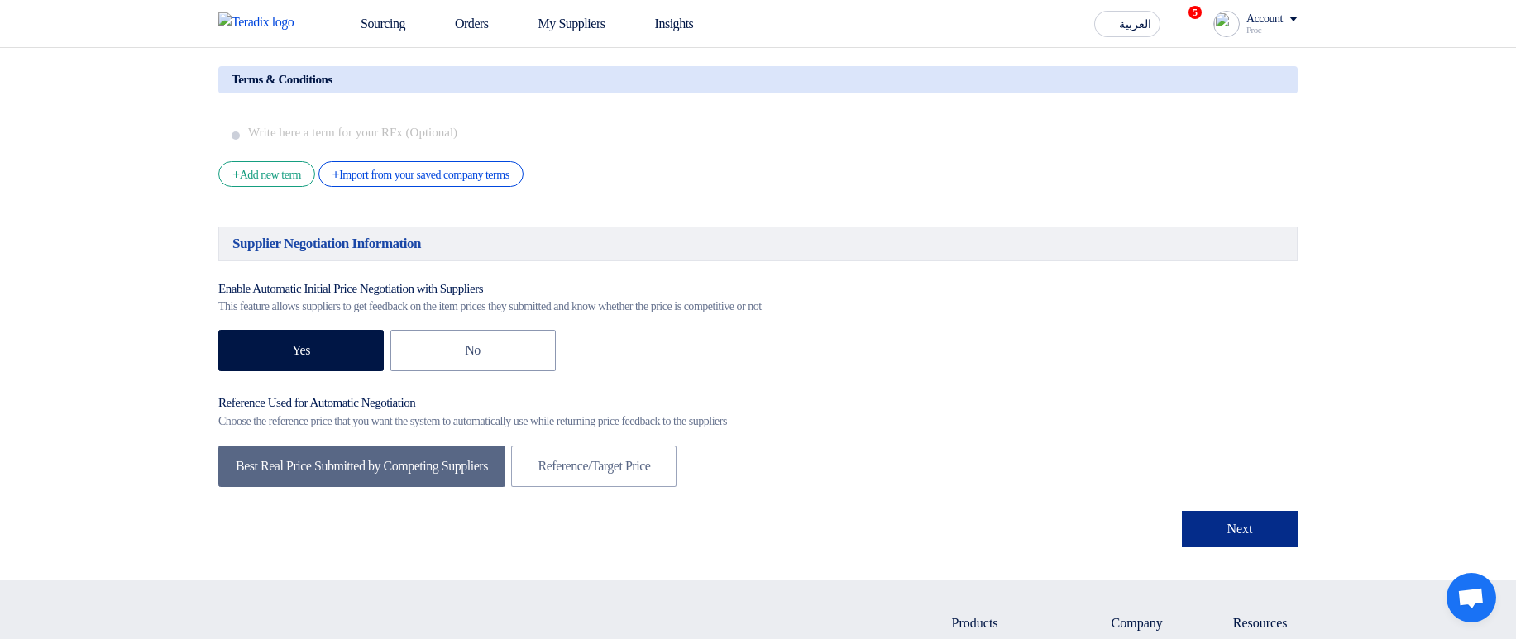
click at [1204, 547] on button "Next" at bounding box center [1240, 529] width 116 height 36
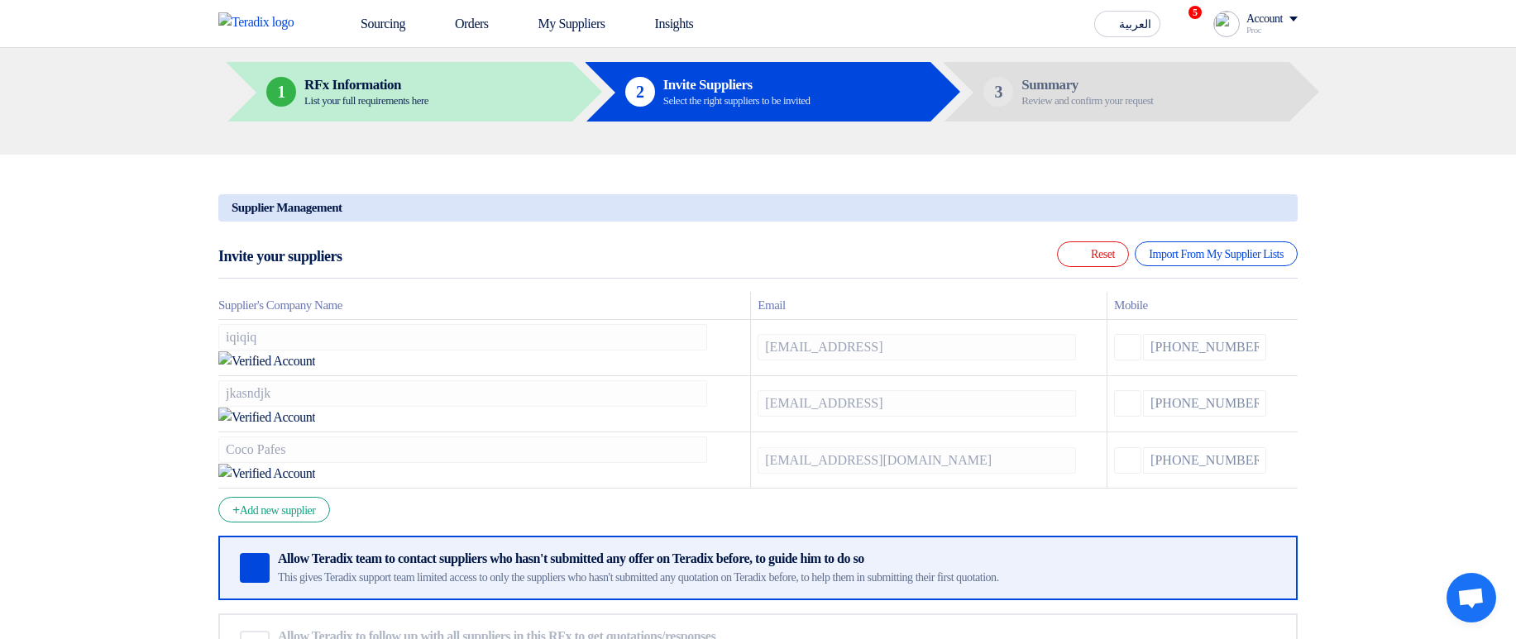
scroll to position [397, 0]
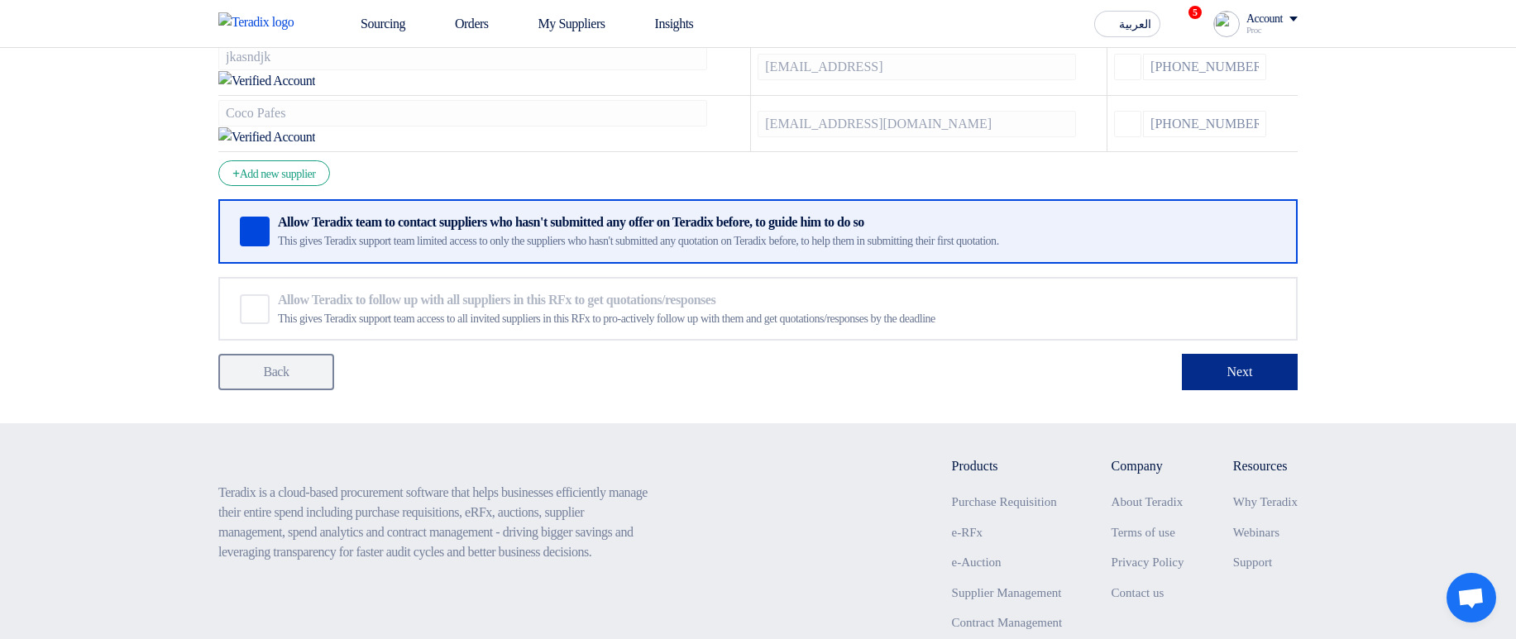
click at [1208, 354] on button "Next" at bounding box center [1240, 372] width 116 height 36
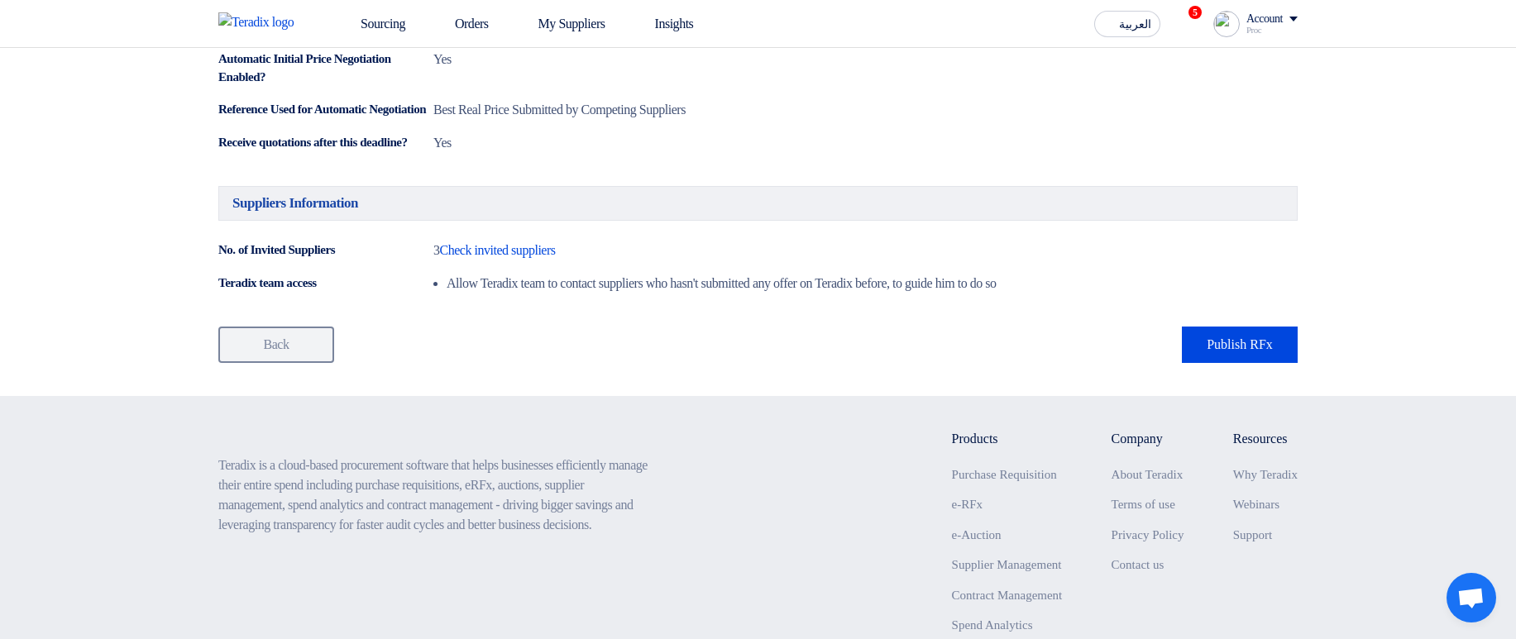
scroll to position [1220, 0]
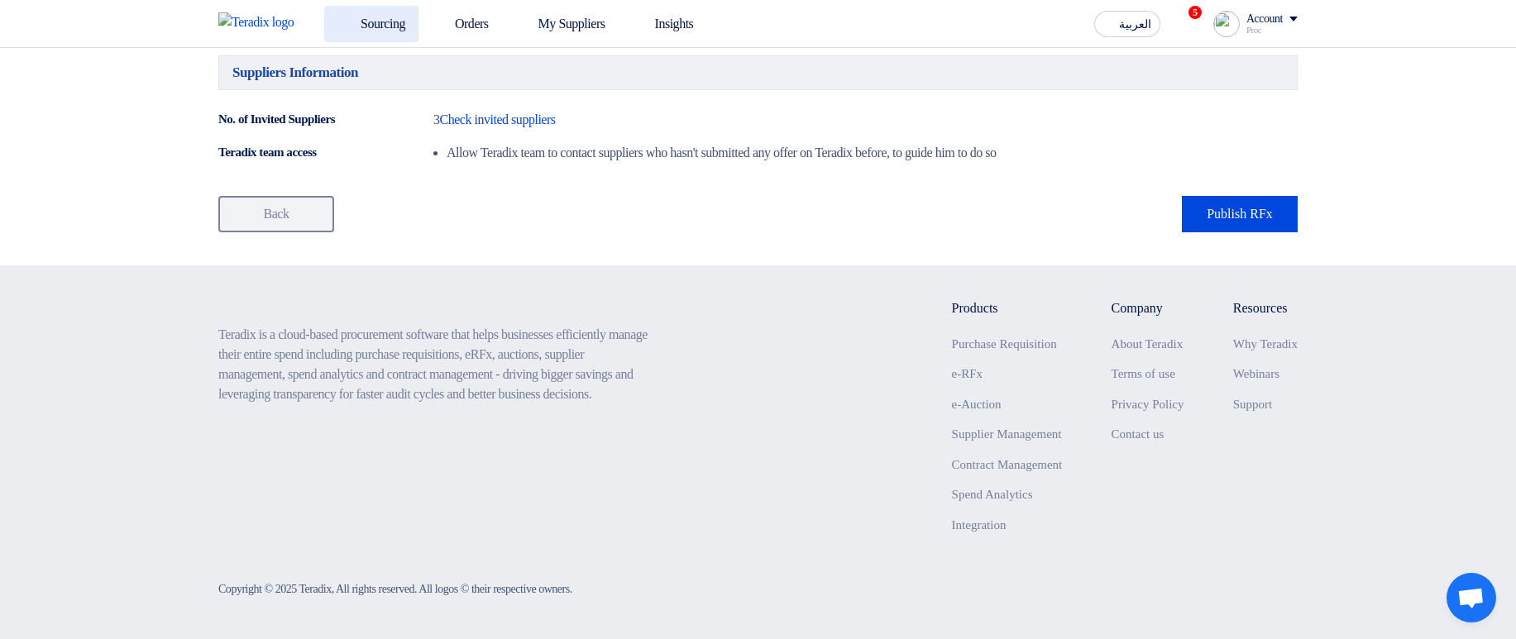
click at [381, 25] on link "Sourcing" at bounding box center [371, 24] width 94 height 36
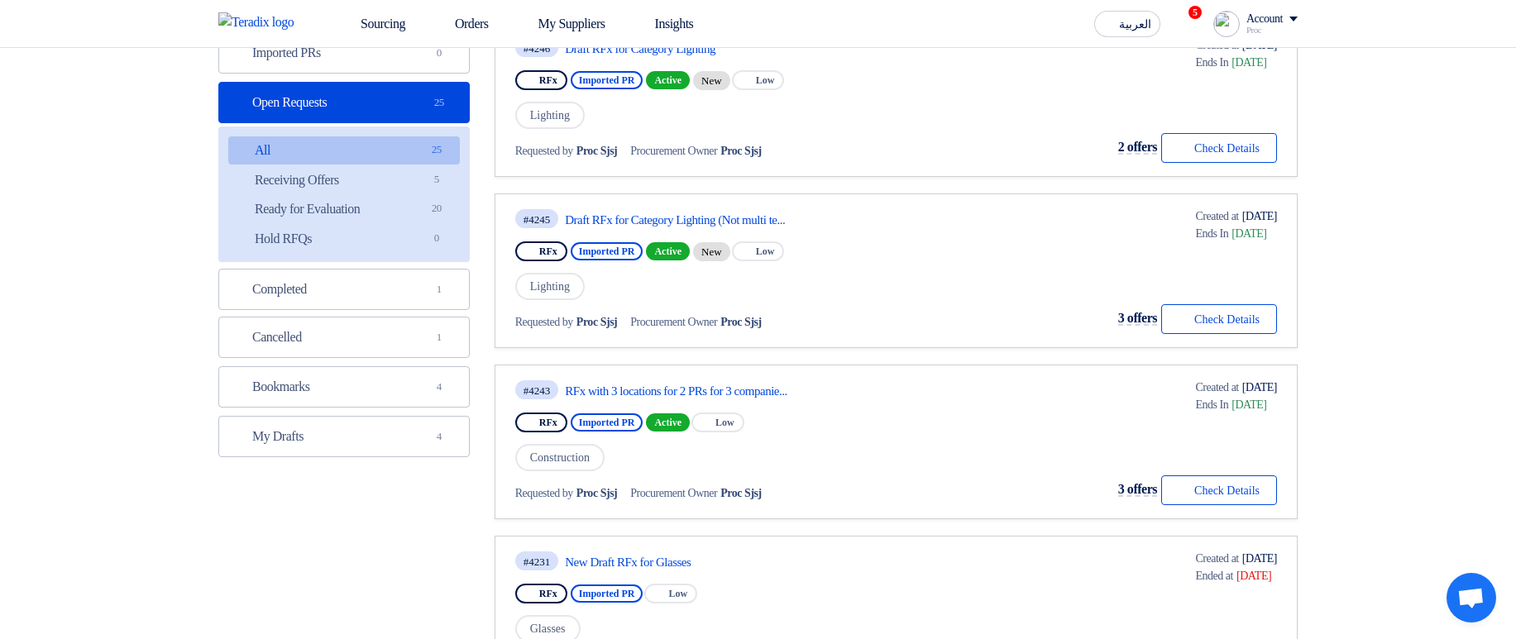
scroll to position [198, 0]
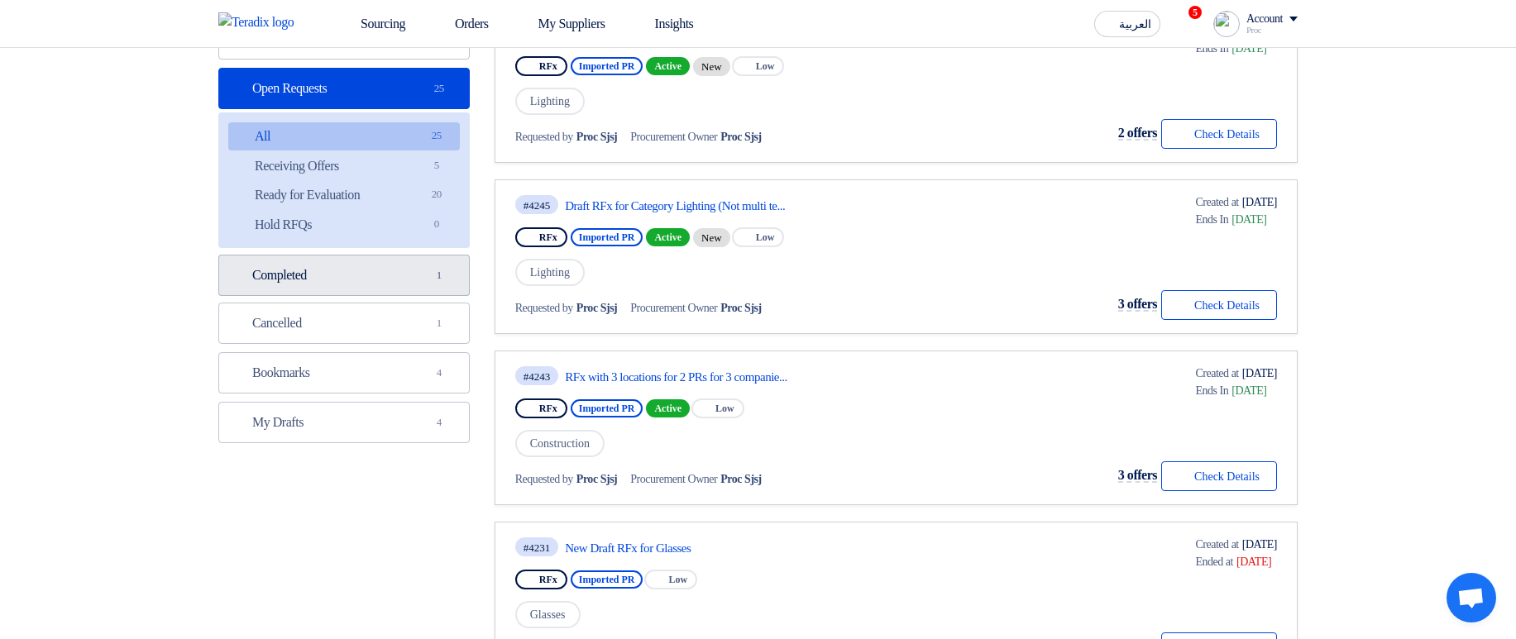
click at [401, 256] on link "Completed Completed 1" at bounding box center [343, 275] width 251 height 41
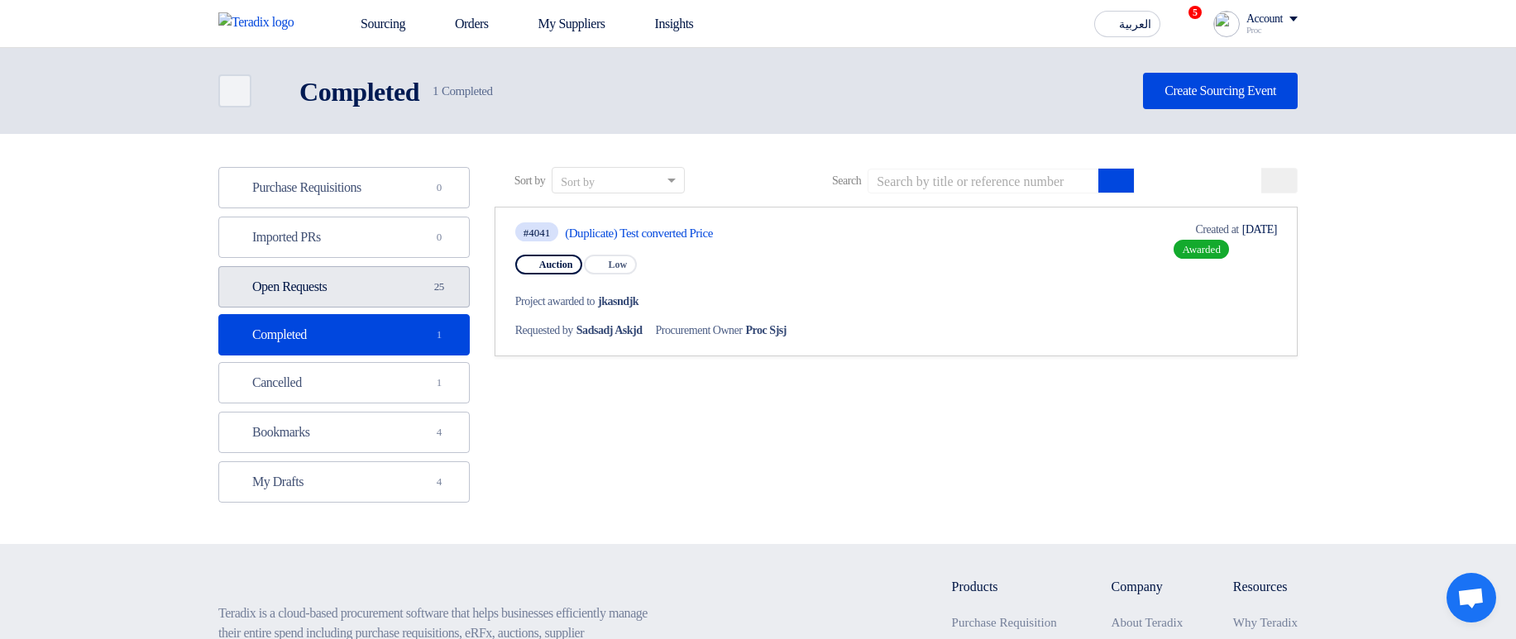
click at [345, 296] on link "Open Requests Open Requests 25" at bounding box center [343, 286] width 251 height 41
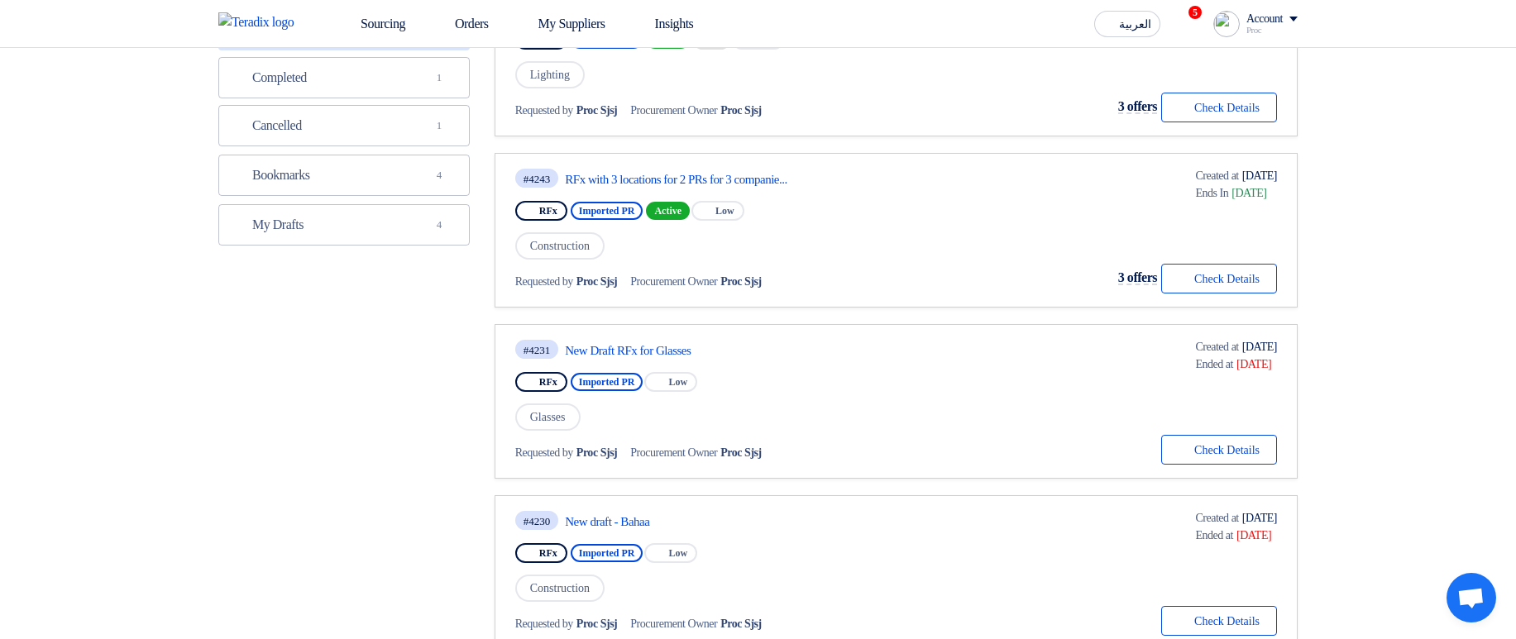
scroll to position [397, 0]
click at [399, 179] on link "Bookmarks Bookmarks 4" at bounding box center [343, 174] width 251 height 41
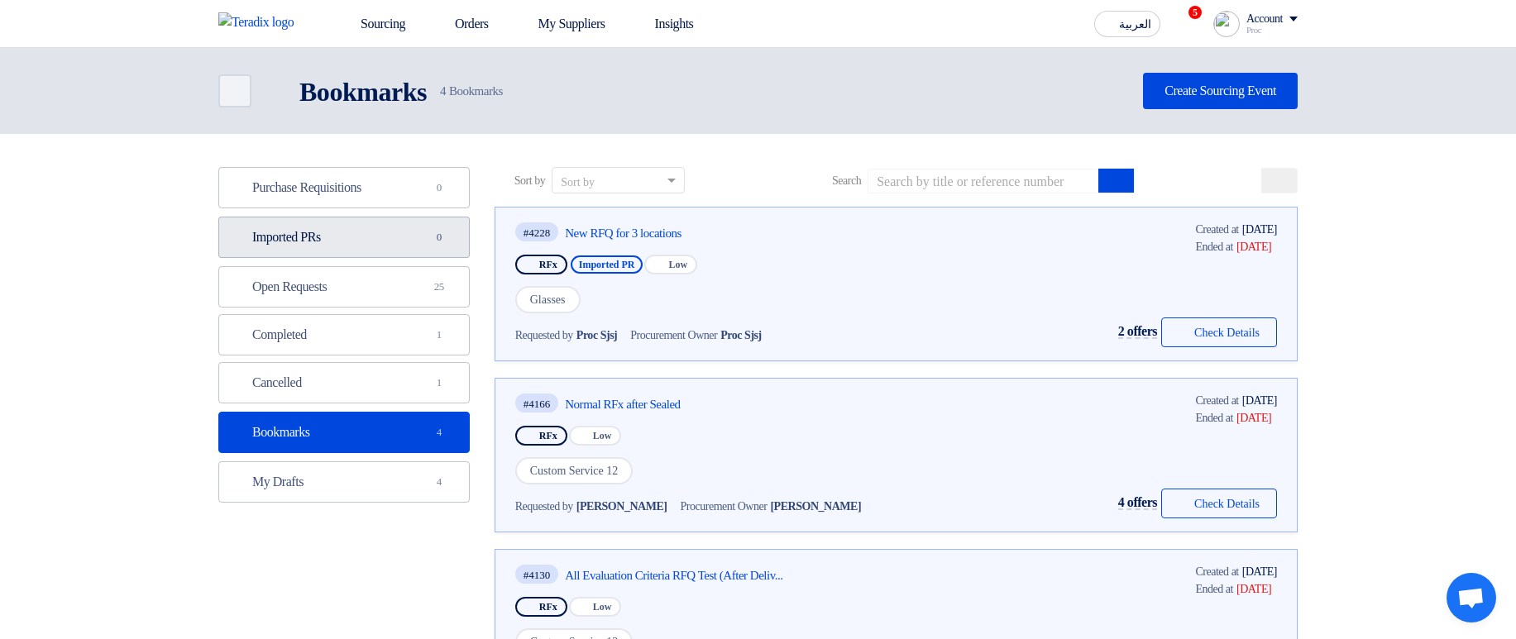
click at [370, 241] on link "Imported PRs Imported PRs 0" at bounding box center [343, 237] width 251 height 41
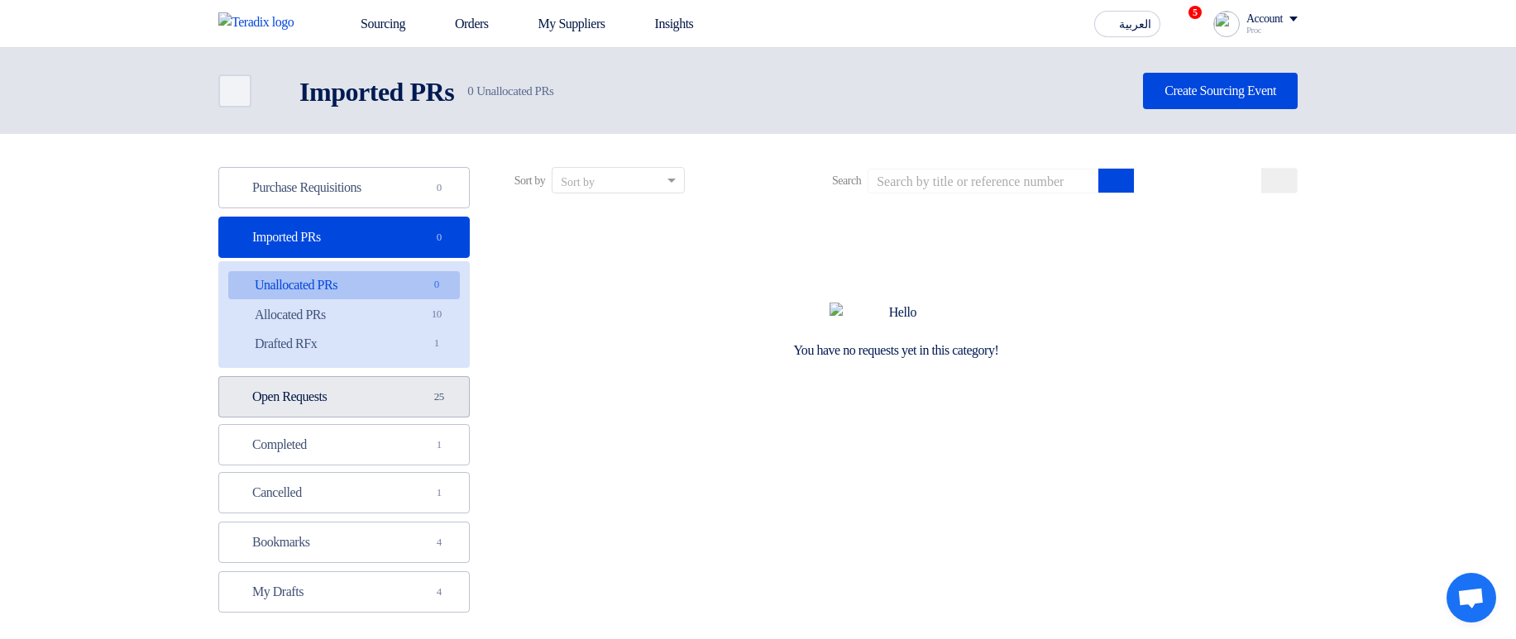
click at [335, 386] on link "Open Requests Open Requests 25" at bounding box center [343, 396] width 251 height 41
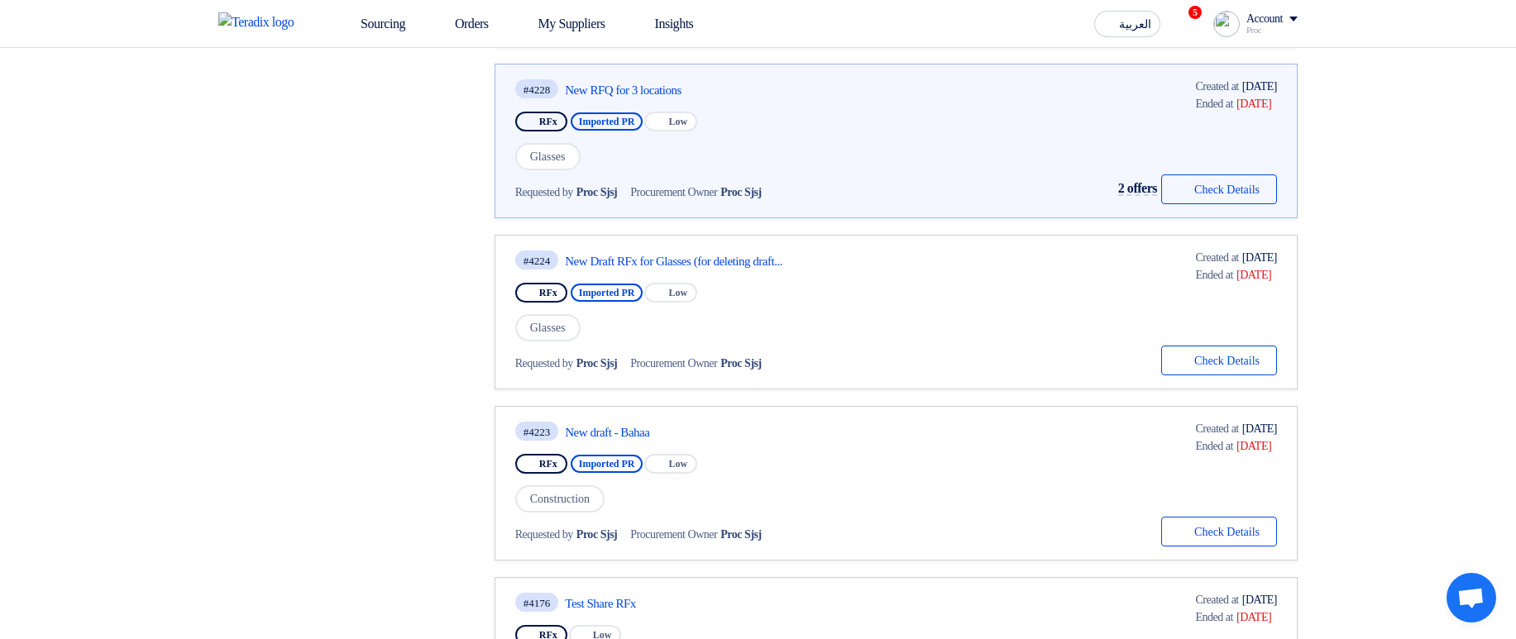
scroll to position [1488, 0]
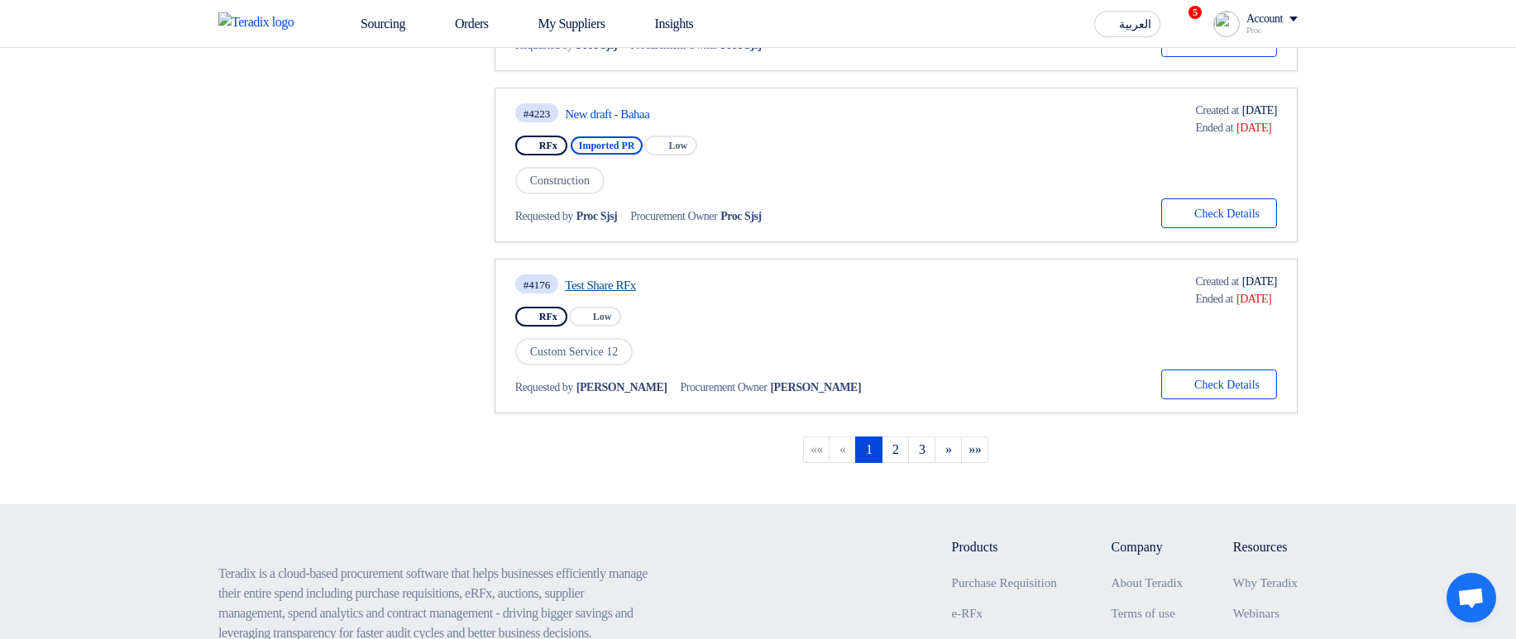
click at [640, 283] on link "Test Share RFx" at bounding box center [720, 285] width 310 height 15
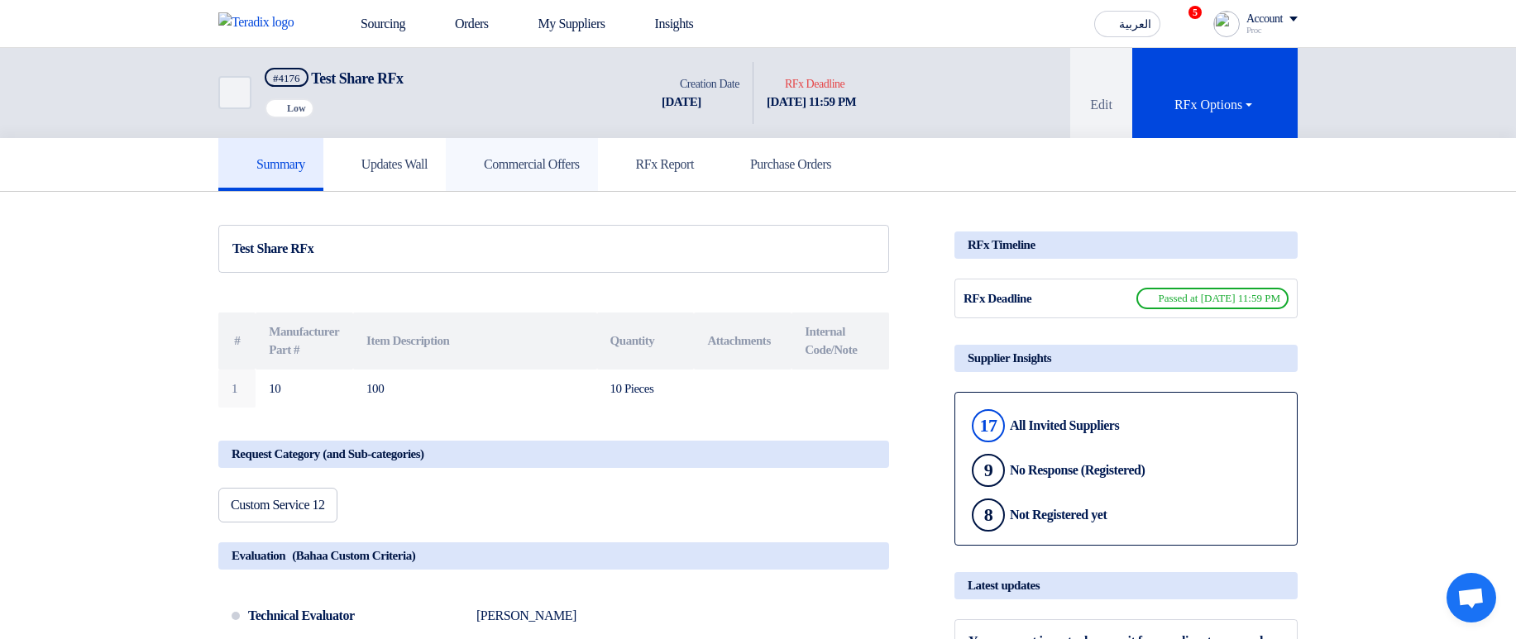
click at [546, 162] on h5 "Commercial Offers" at bounding box center [522, 164] width 116 height 17
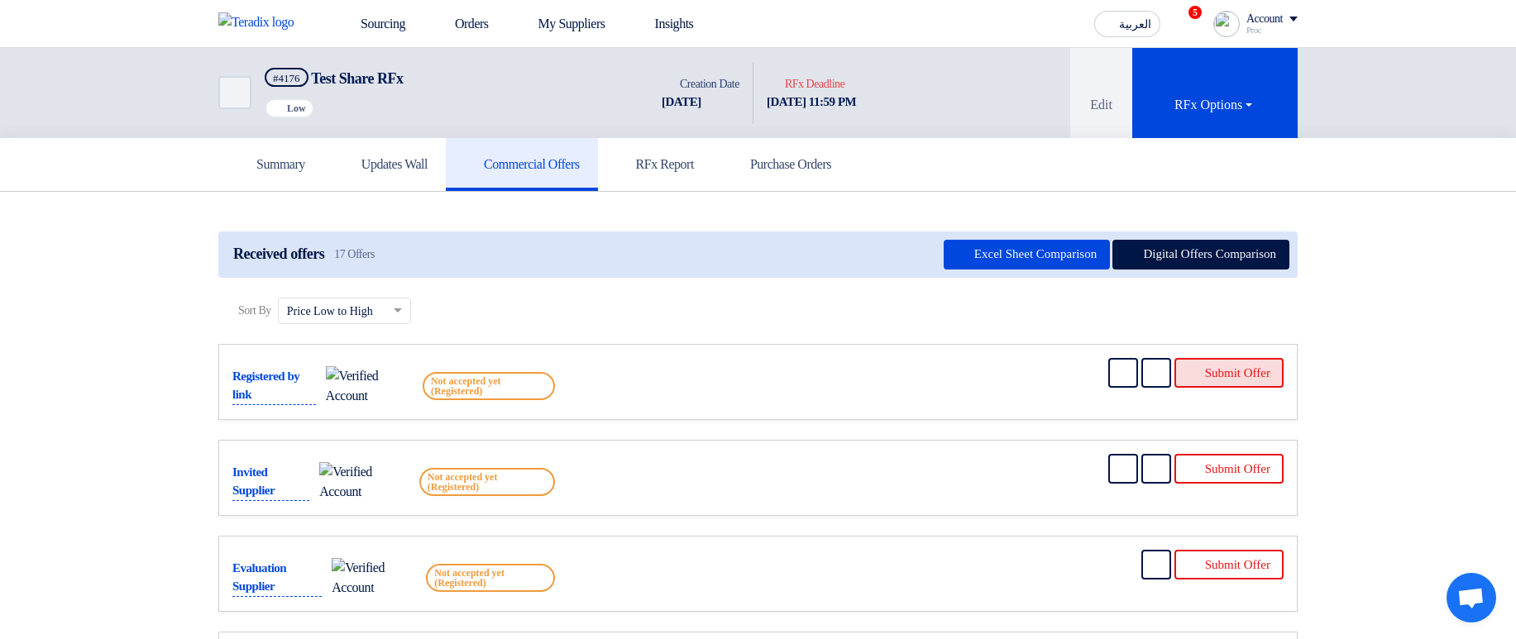
click at [1221, 361] on button "Submit Offer" at bounding box center [1228, 373] width 109 height 30
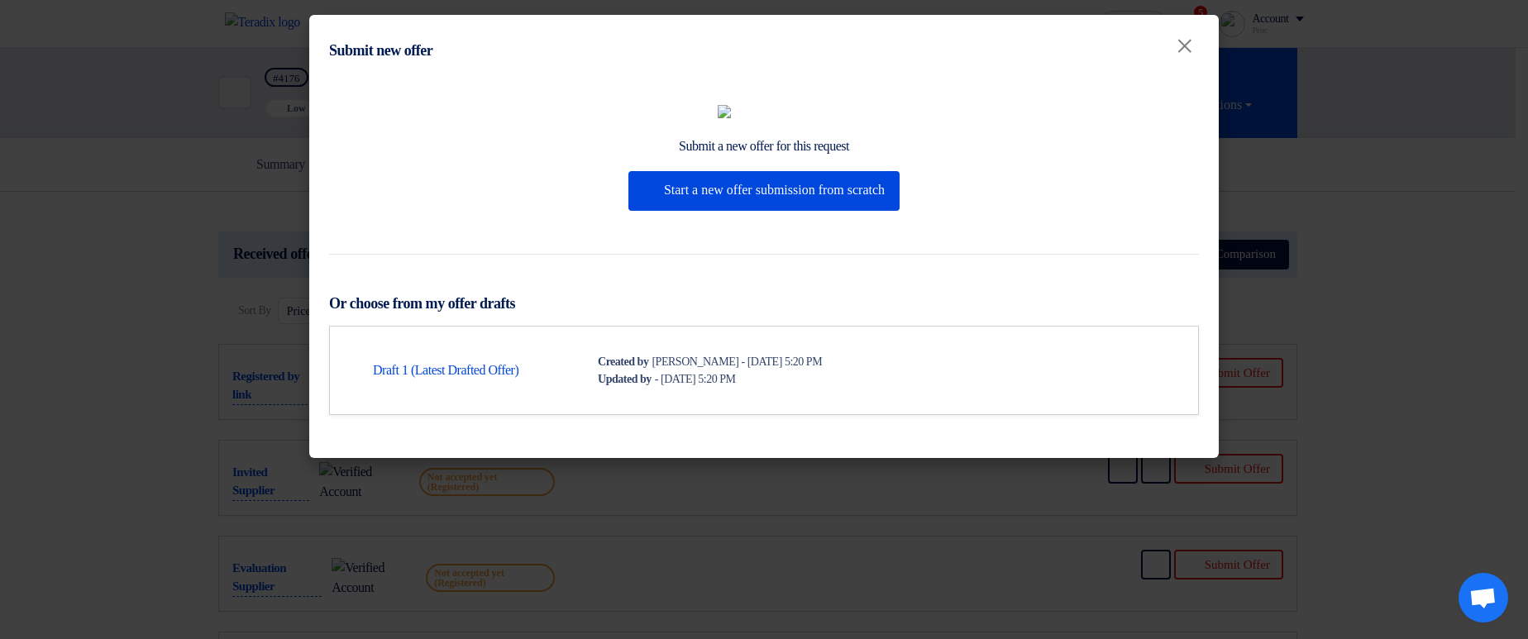
click at [1328, 331] on modal-container "Submit new offer × Submit a new offer for this request Start a new offer submis…" at bounding box center [764, 319] width 1528 height 639
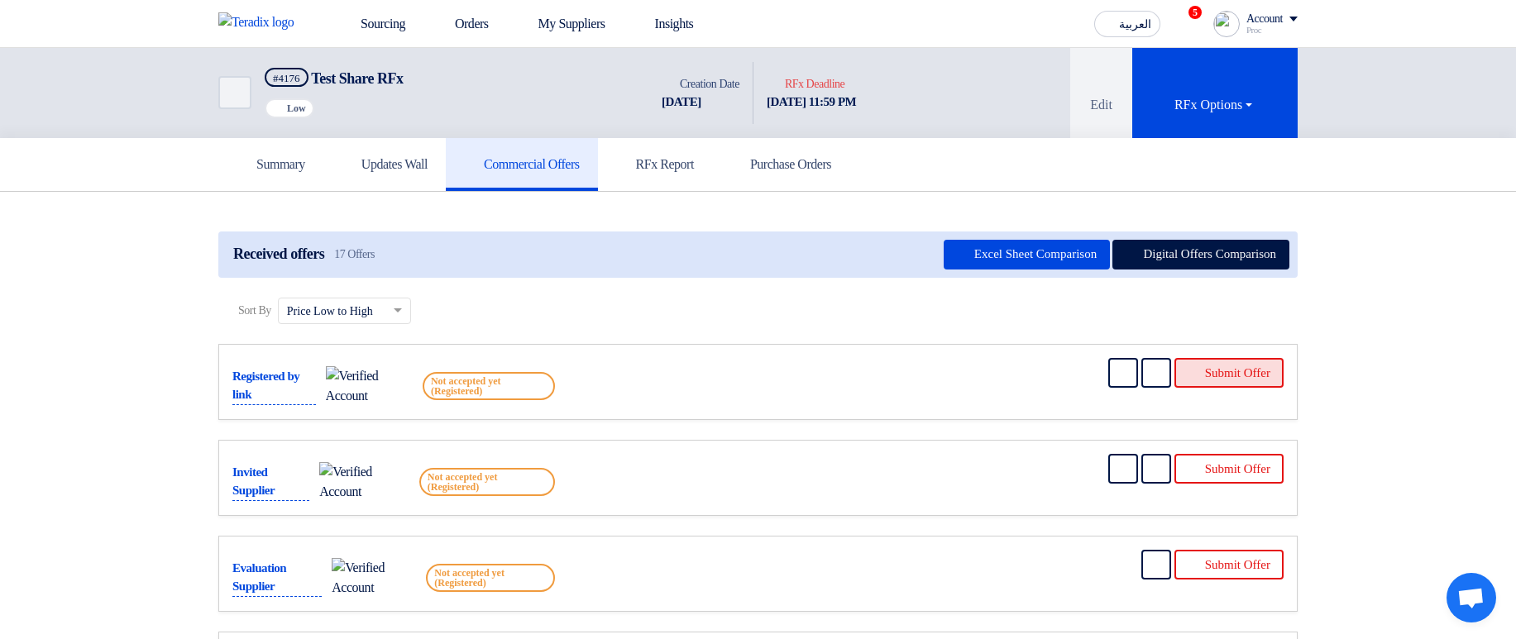
click at [1215, 363] on button "Submit Offer" at bounding box center [1228, 373] width 109 height 30
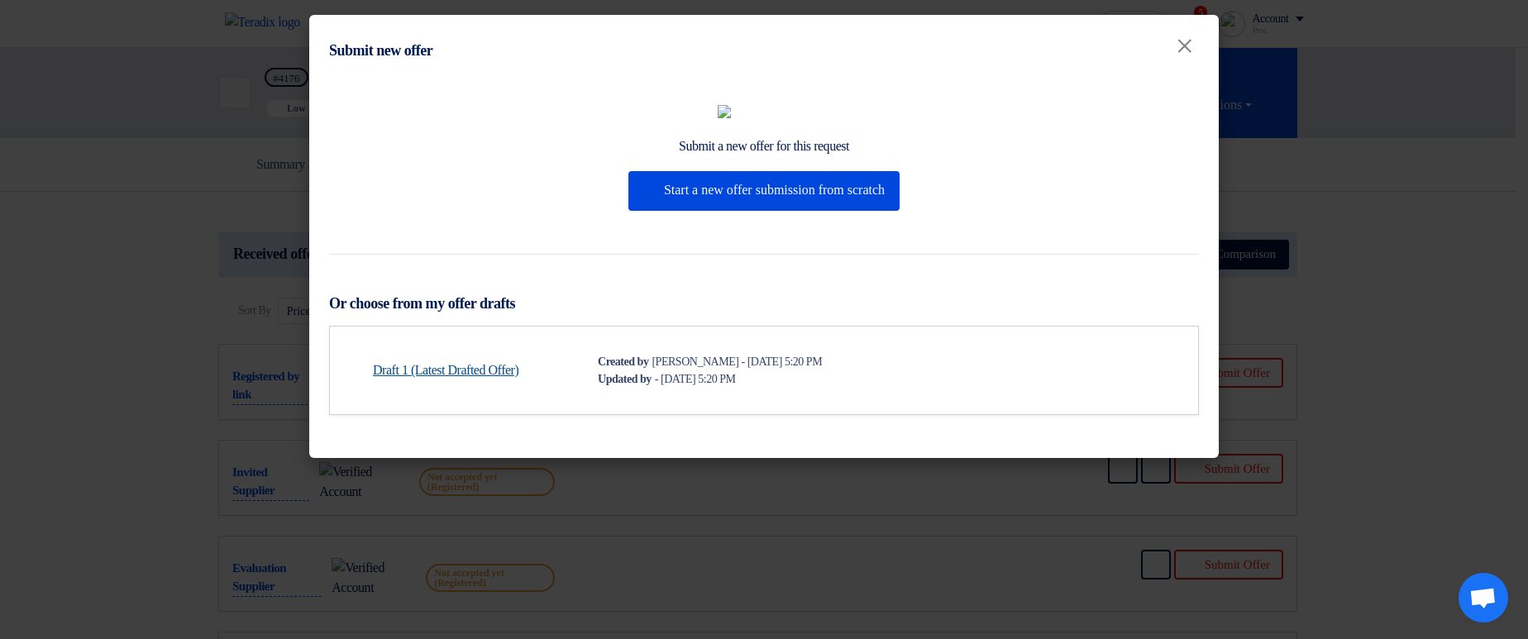
click at [483, 380] on link "Draft 1 (Latest Drafted Offer)" at bounding box center [446, 371] width 146 height 20
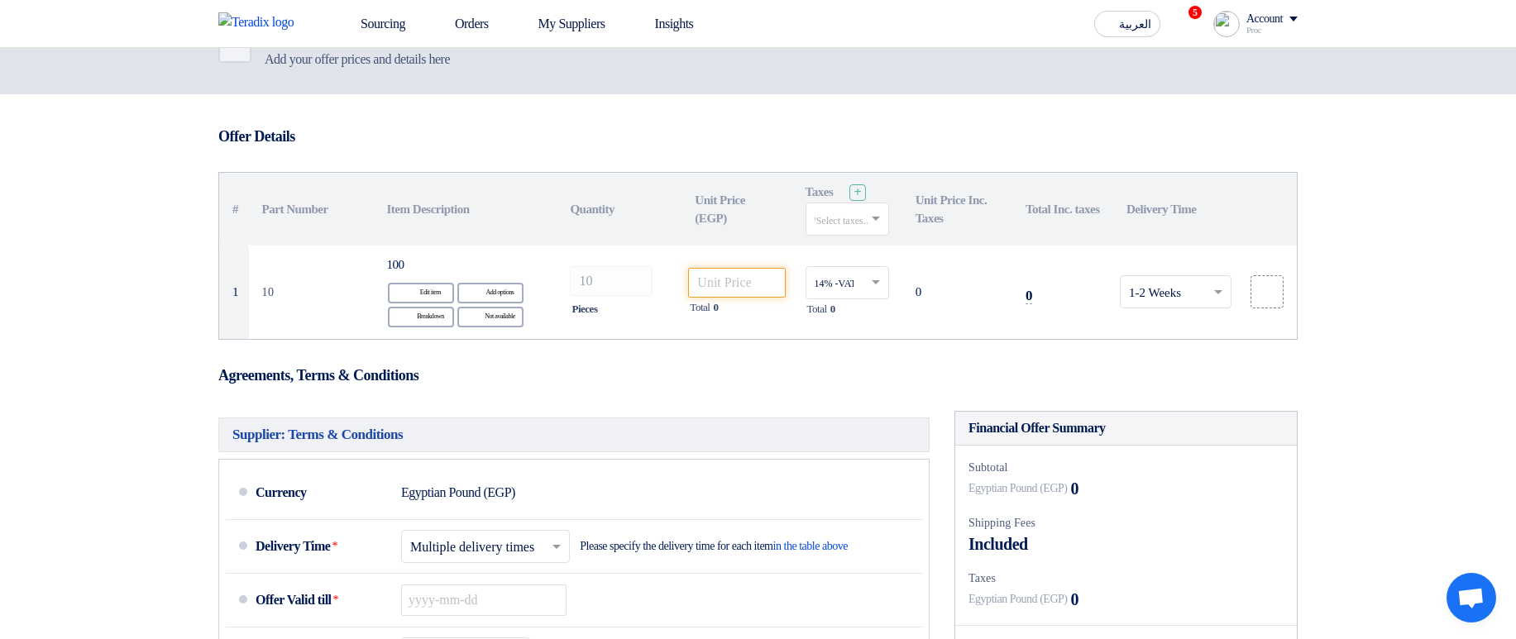
scroll to position [99, 0]
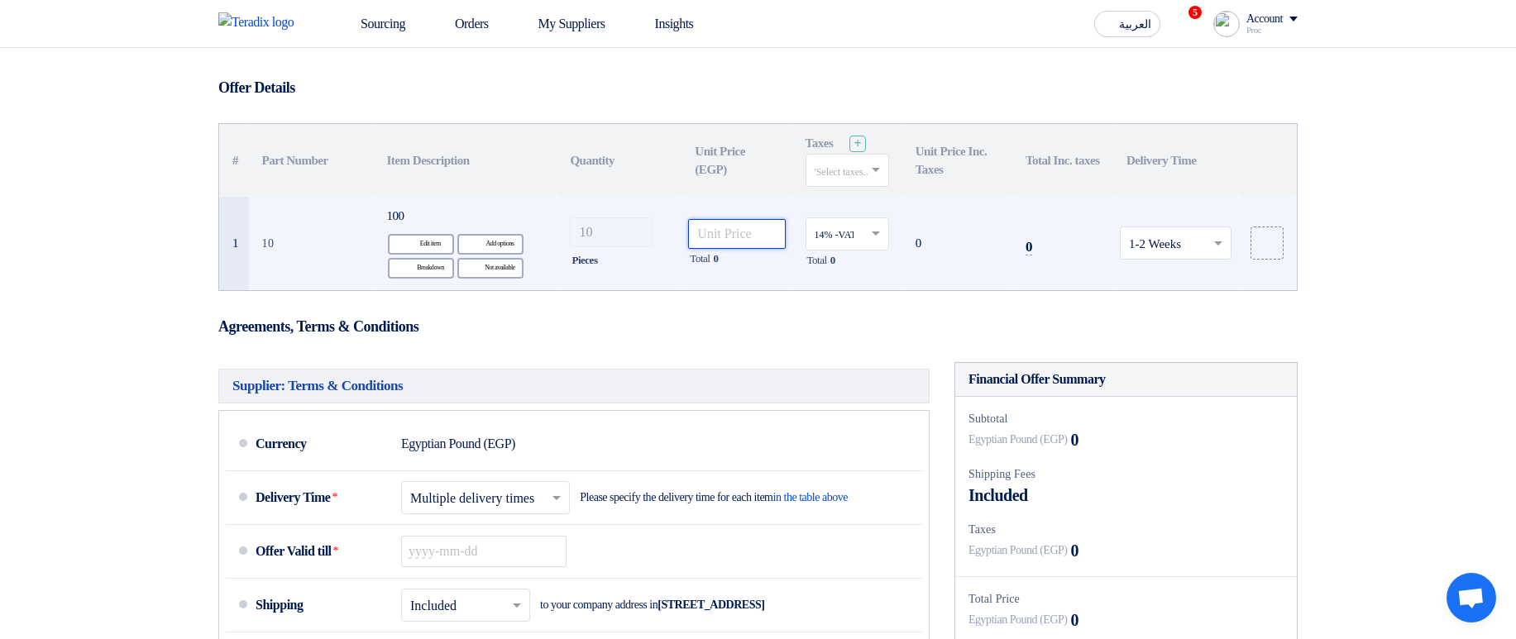
click at [736, 227] on input "number" at bounding box center [736, 234] width 97 height 30
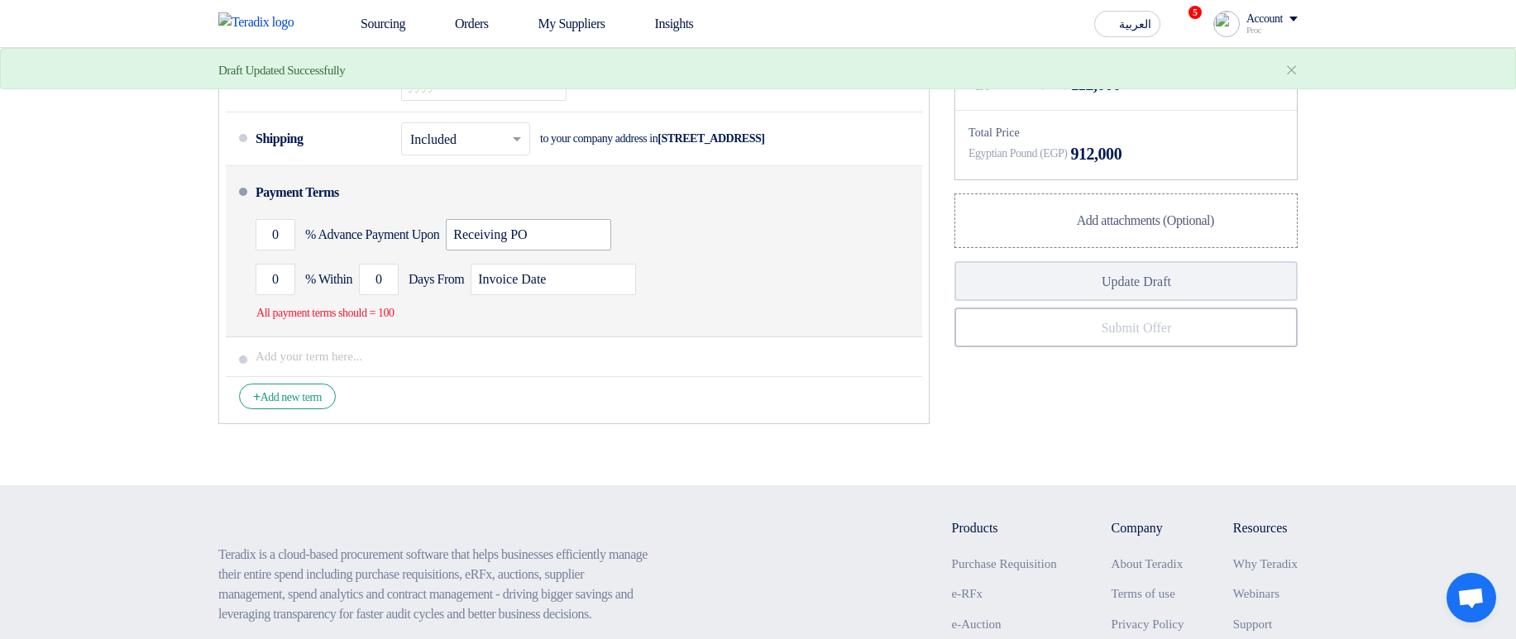
scroll to position [496, 0]
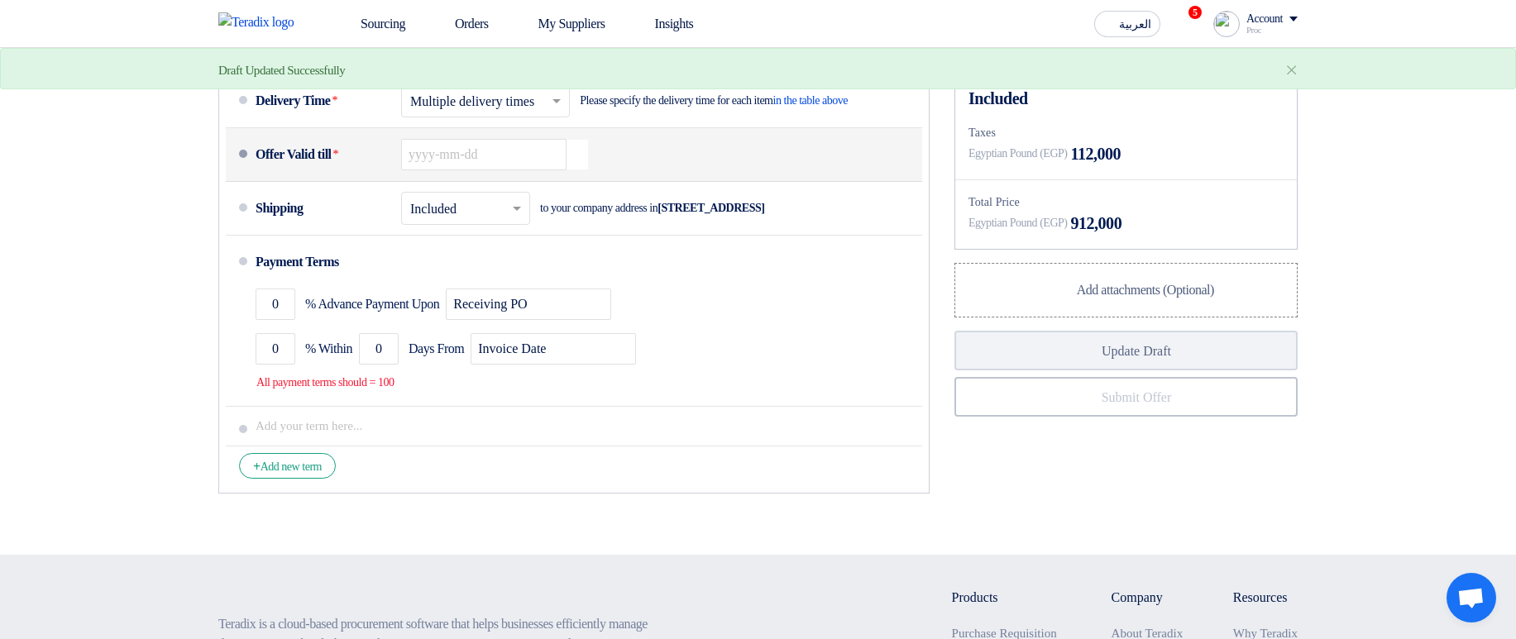
type input "80000"
click at [572, 167] on icon "Pick a date" at bounding box center [577, 155] width 22 height 30
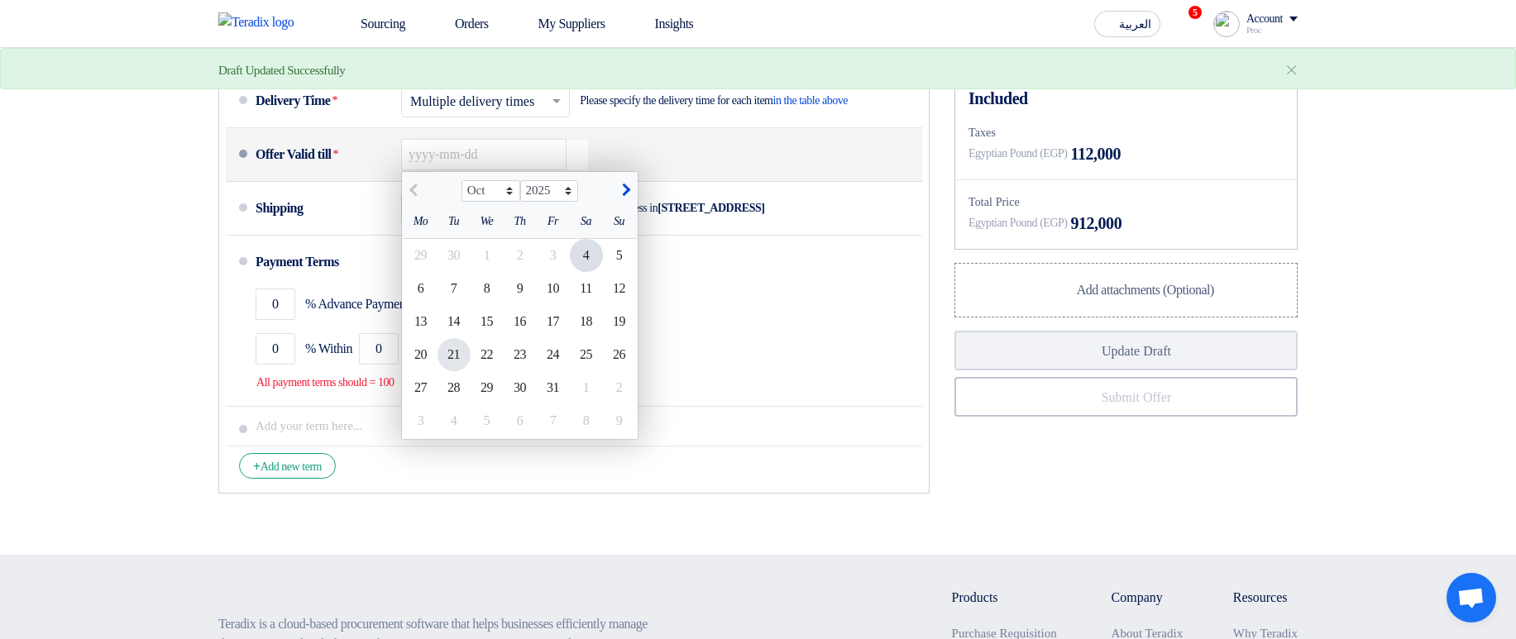
click at [462, 356] on div "21" at bounding box center [453, 354] width 33 height 33
type input "10/21/2025"
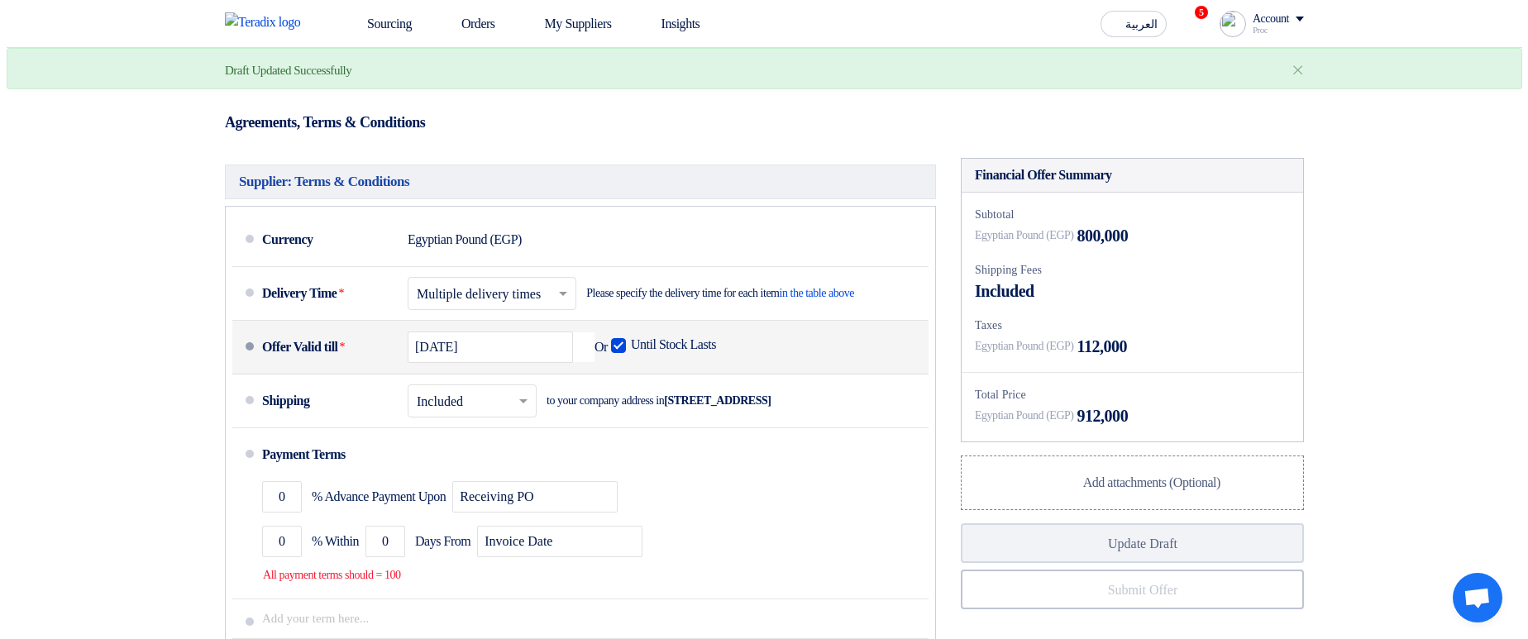
scroll to position [298, 0]
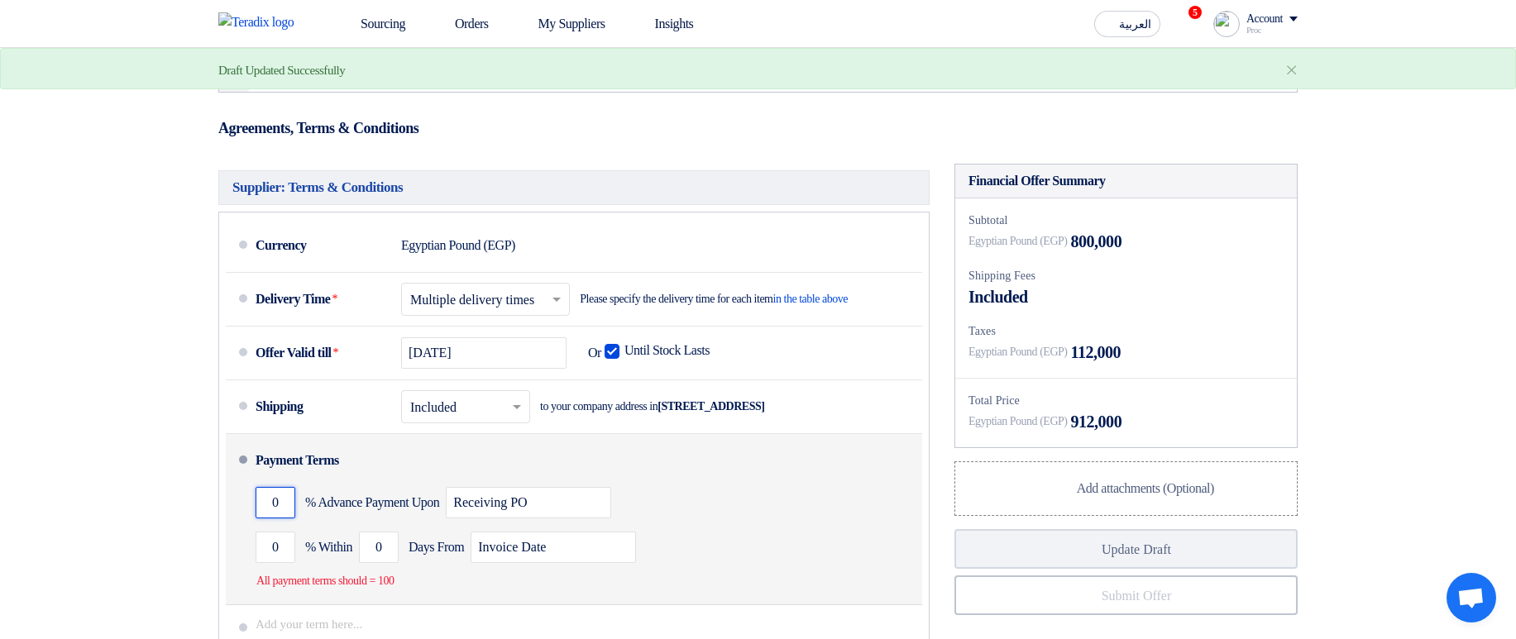
click at [270, 502] on input "0" at bounding box center [276, 502] width 40 height 31
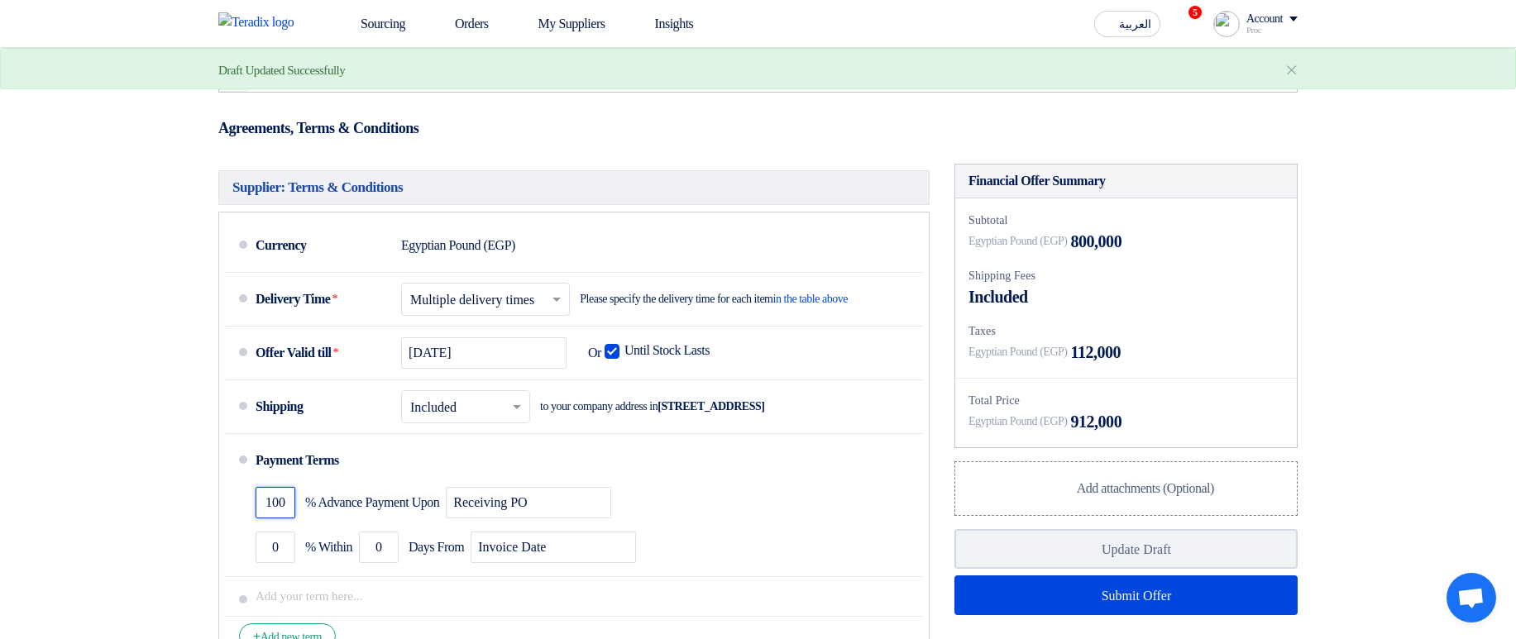
type input "100"
click at [1072, 616] on div "Financial Offer Summary Subtotal Egyptian Pound (EGP) 800,000 Shipping Fees" at bounding box center [1126, 418] width 368 height 509
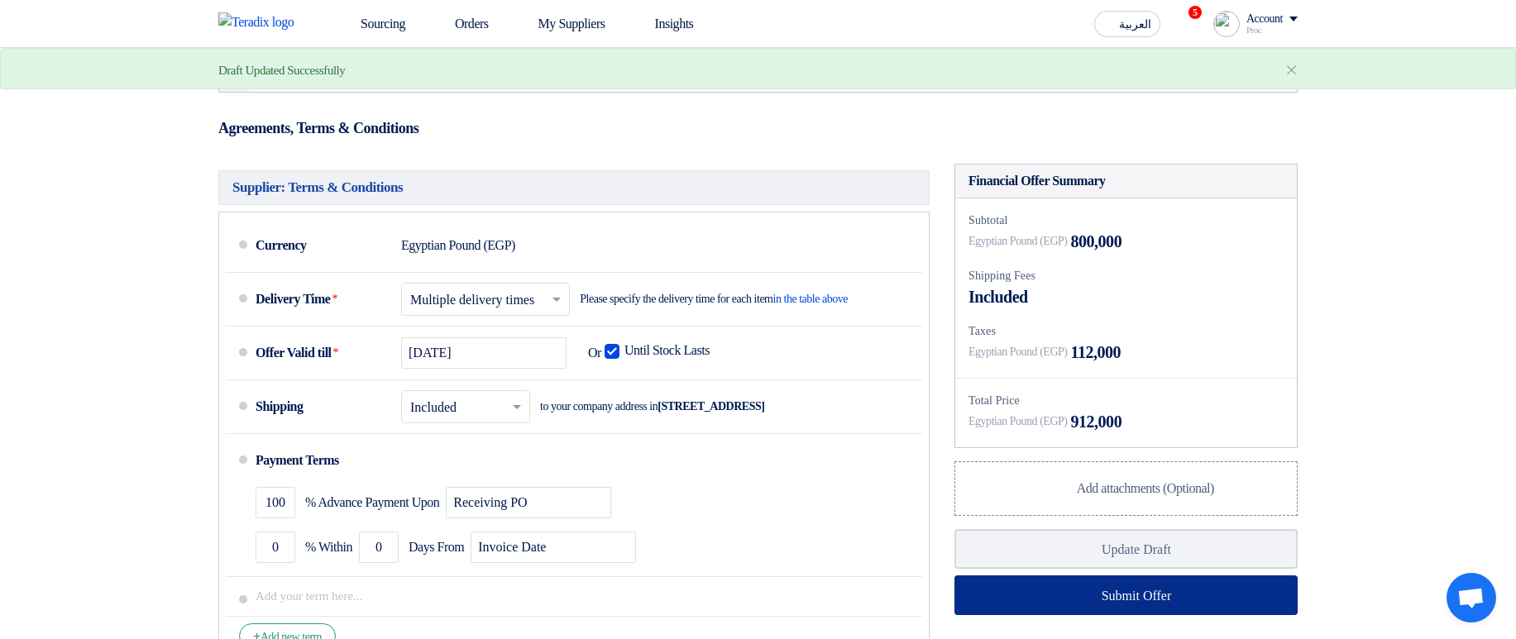
click at [1039, 606] on button "Submit Offer" at bounding box center [1125, 596] width 343 height 40
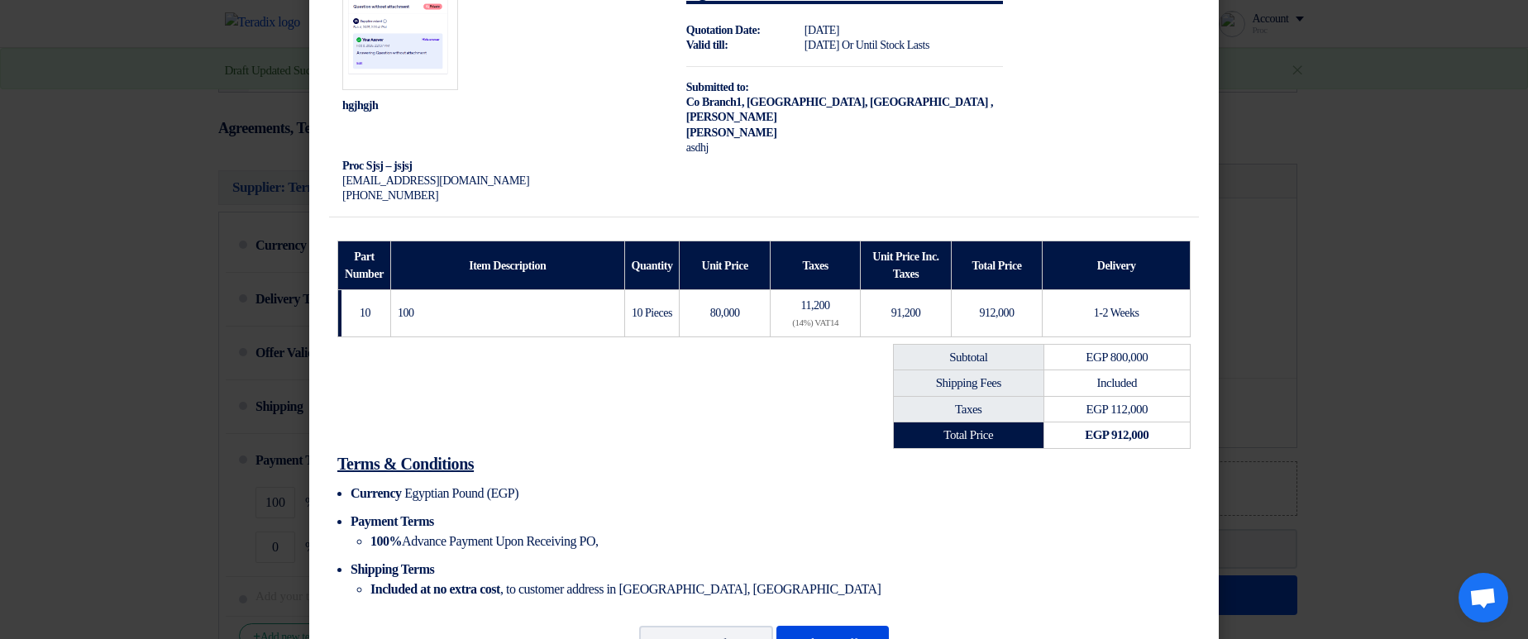
scroll to position [130, 0]
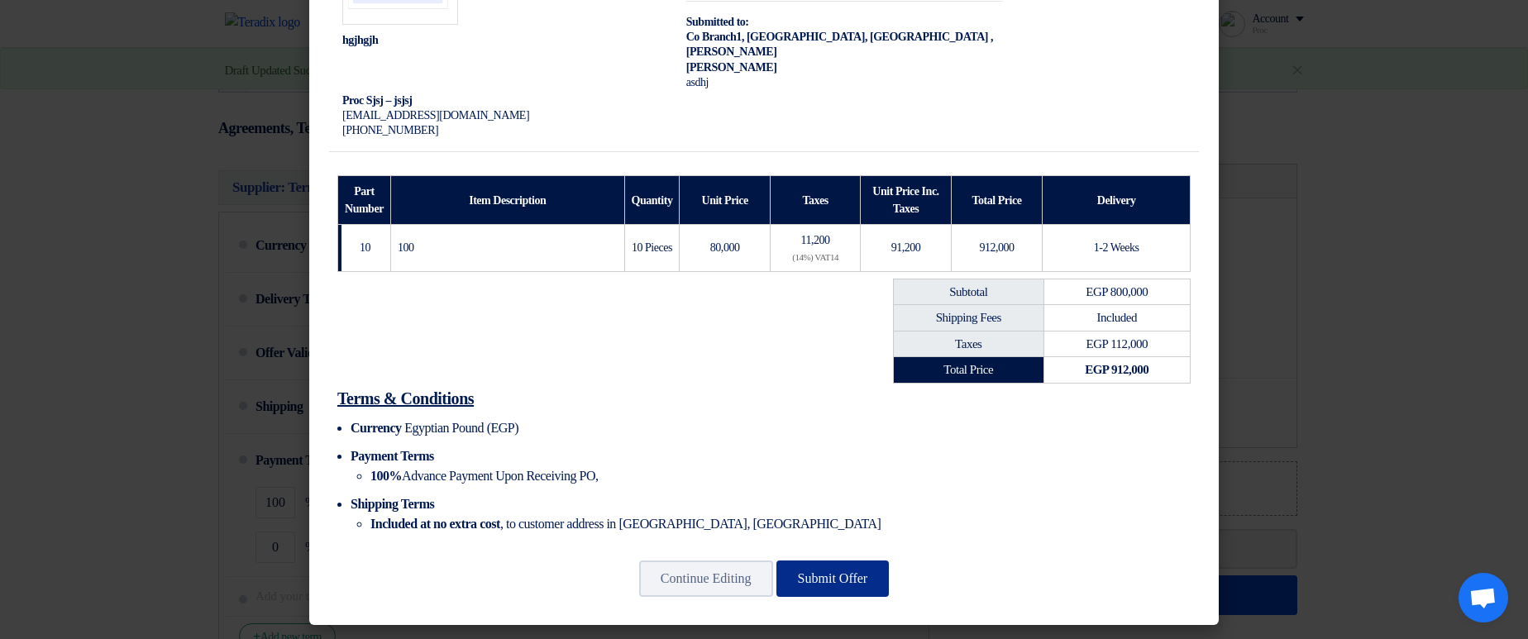
click at [848, 573] on button "Submit Offer" at bounding box center [832, 579] width 113 height 36
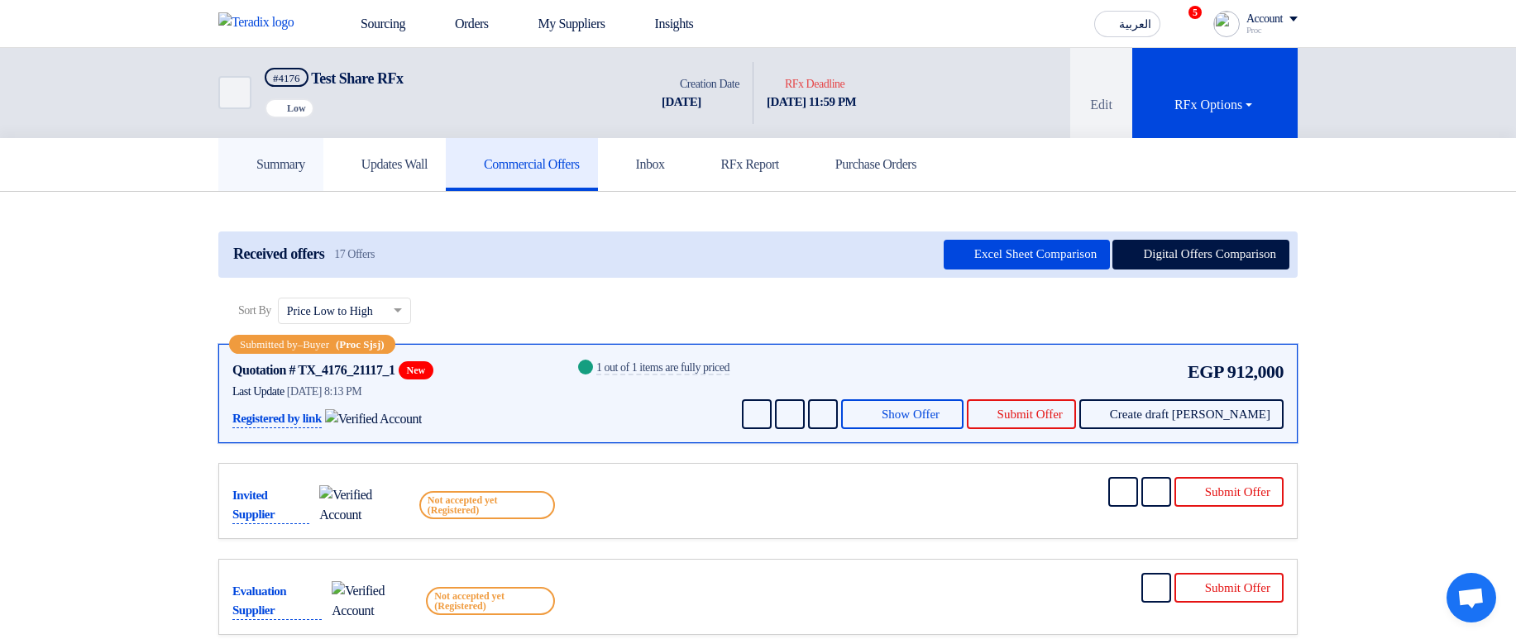
click at [268, 168] on h5 "Summary" at bounding box center [270, 164] width 69 height 17
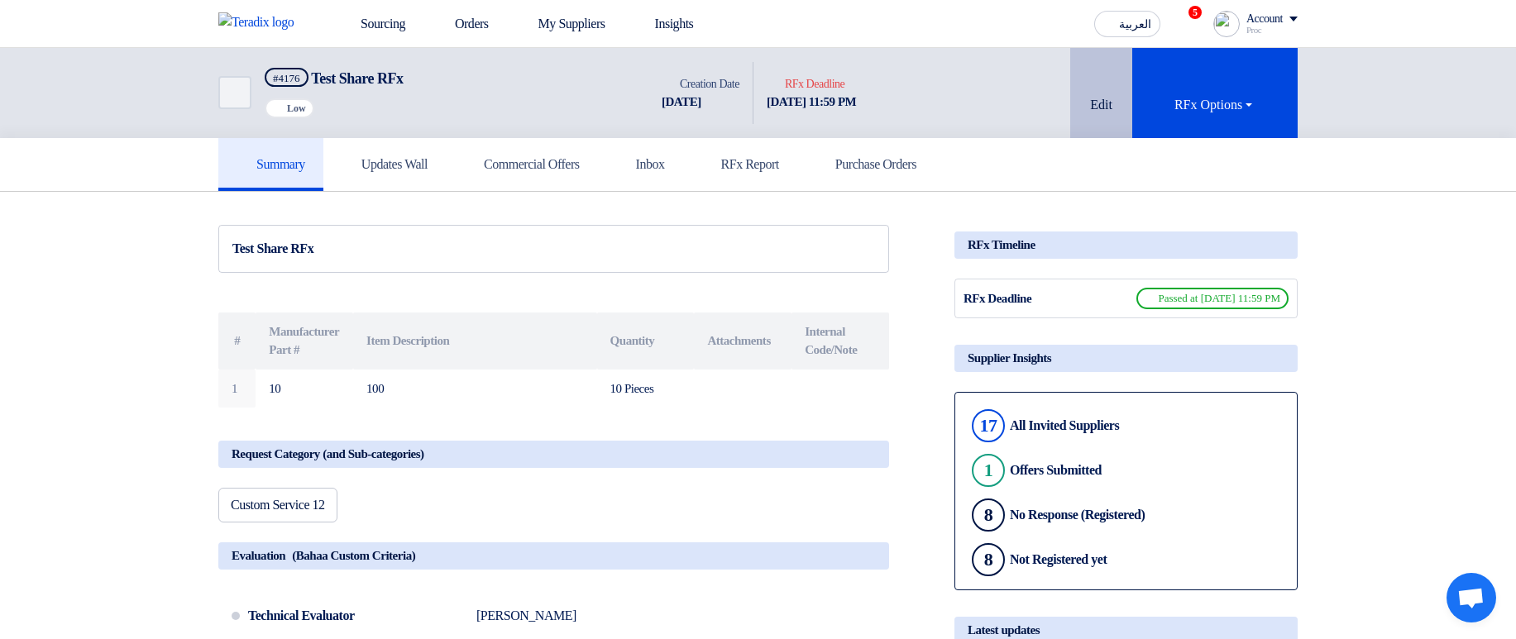
click at [1087, 94] on button "Edit" at bounding box center [1101, 93] width 62 height 90
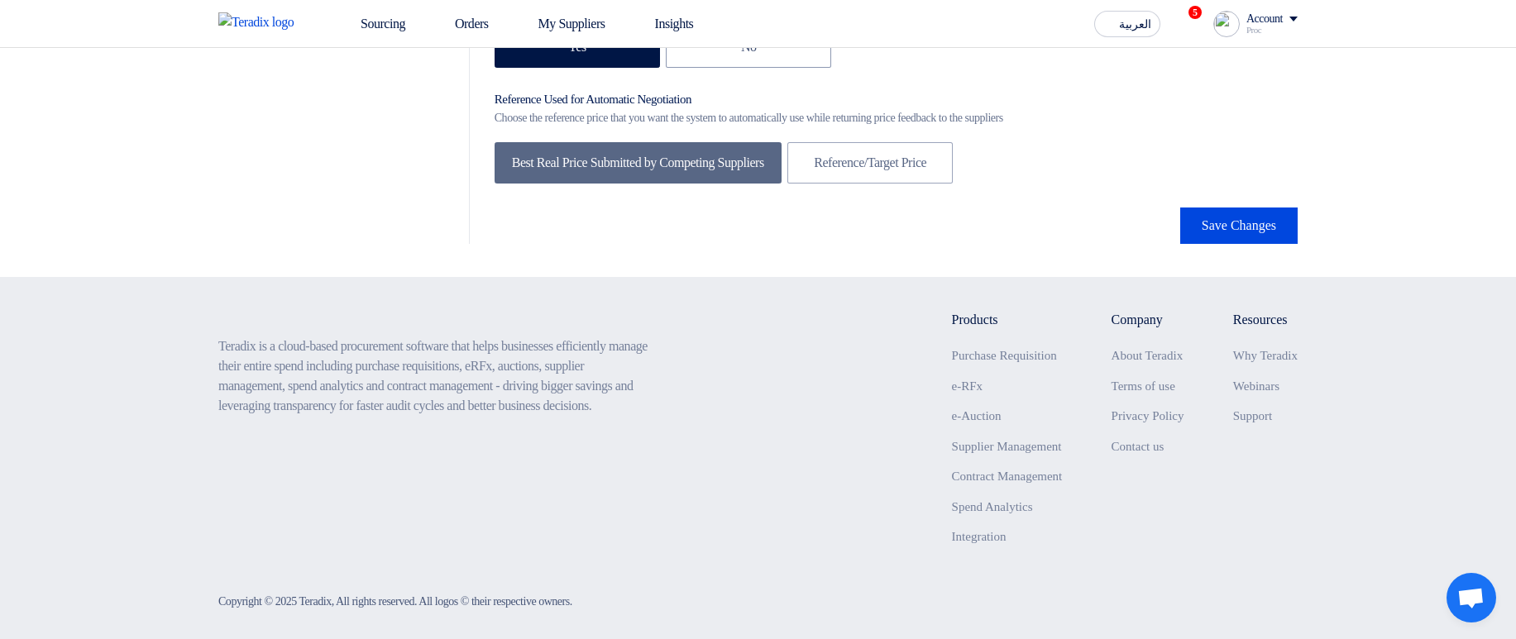
scroll to position [2837, 0]
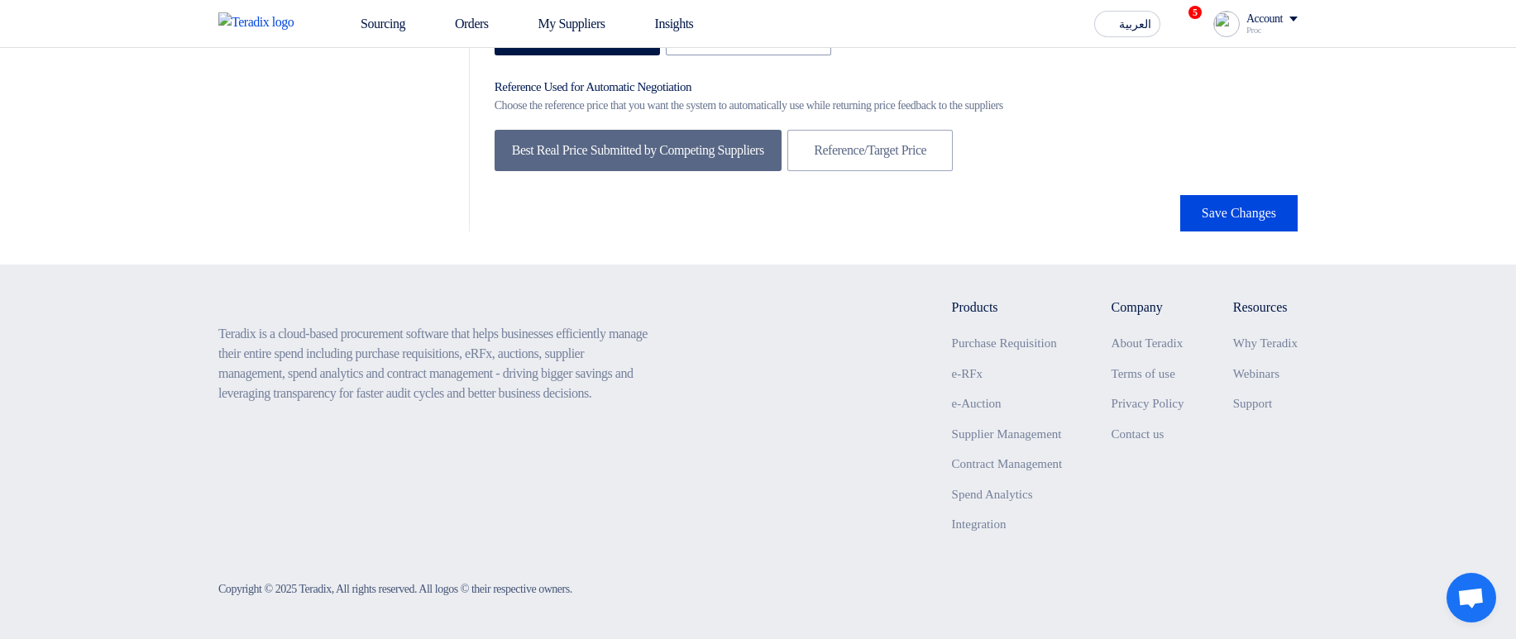
click at [1254, 205] on button "Save Changes" at bounding box center [1238, 213] width 117 height 36
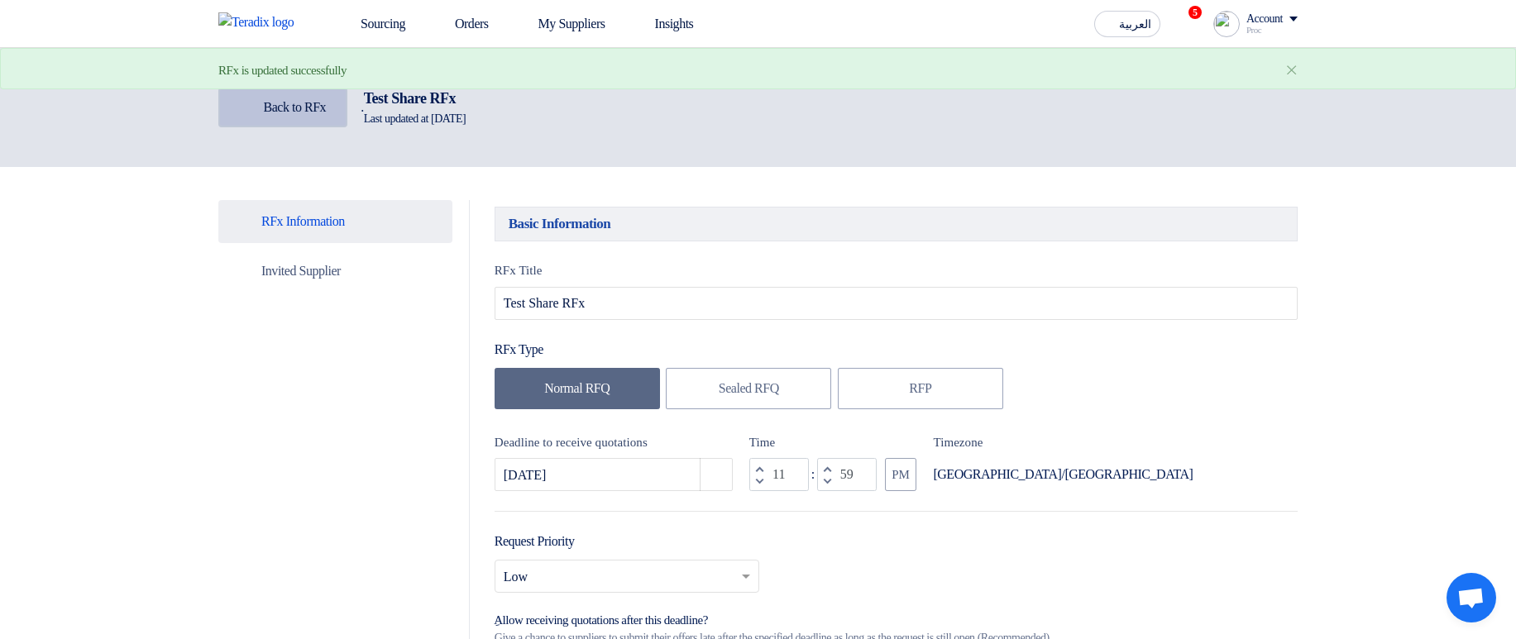
click at [284, 112] on span "Back to RFx" at bounding box center [295, 107] width 63 height 14
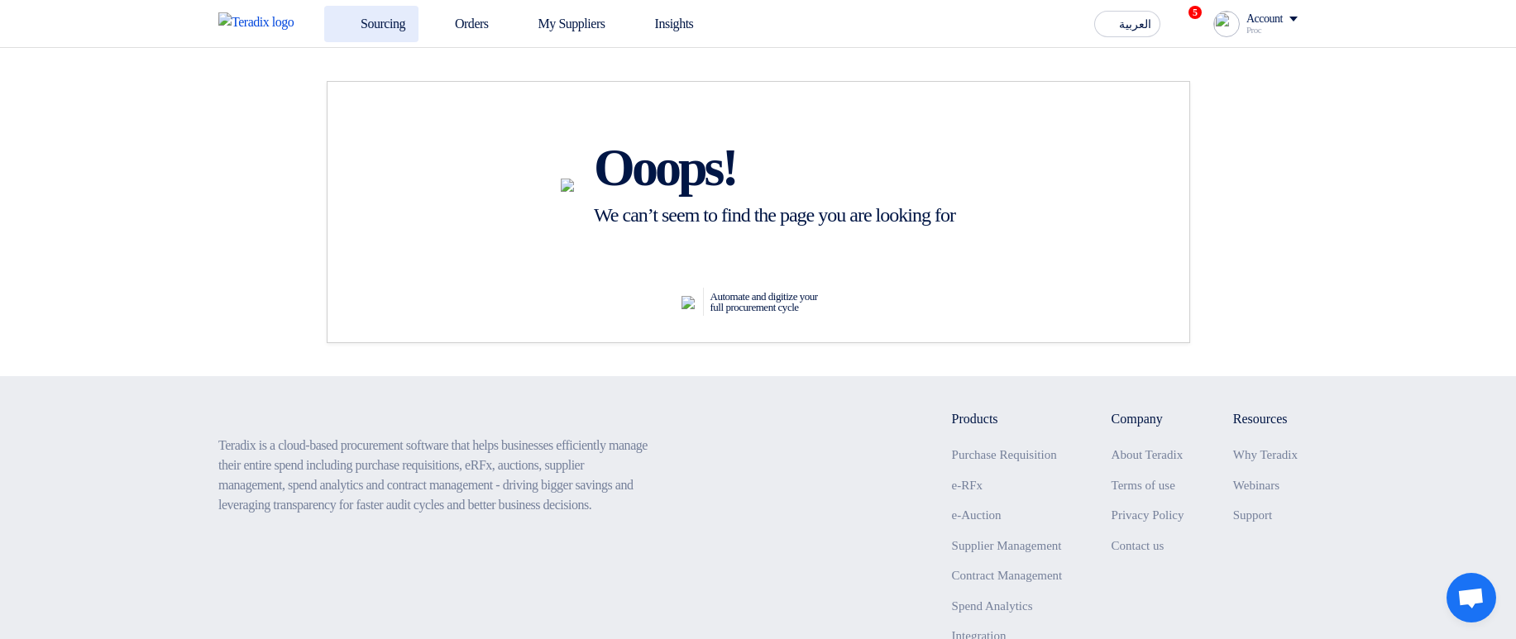
click at [377, 22] on link "Sourcing" at bounding box center [371, 24] width 94 height 36
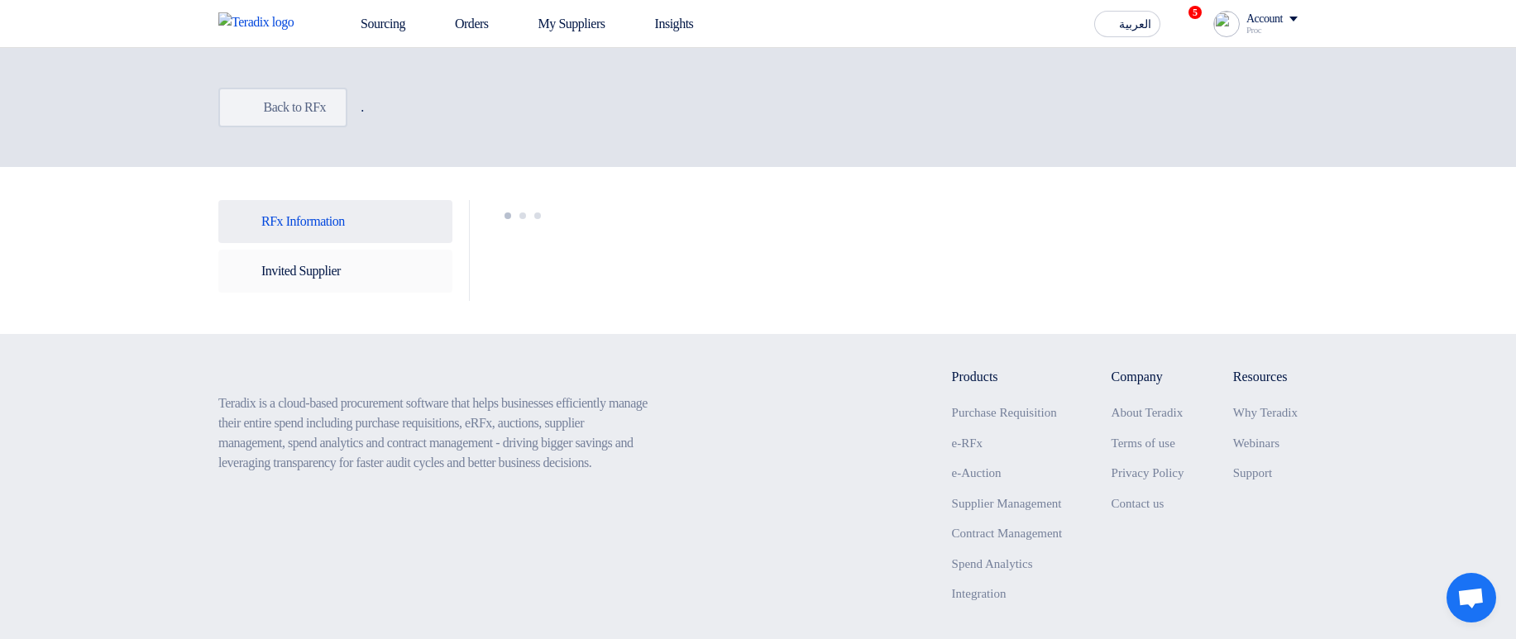
click at [338, 267] on link "Invited Suppliers Invited Supplier" at bounding box center [335, 271] width 234 height 43
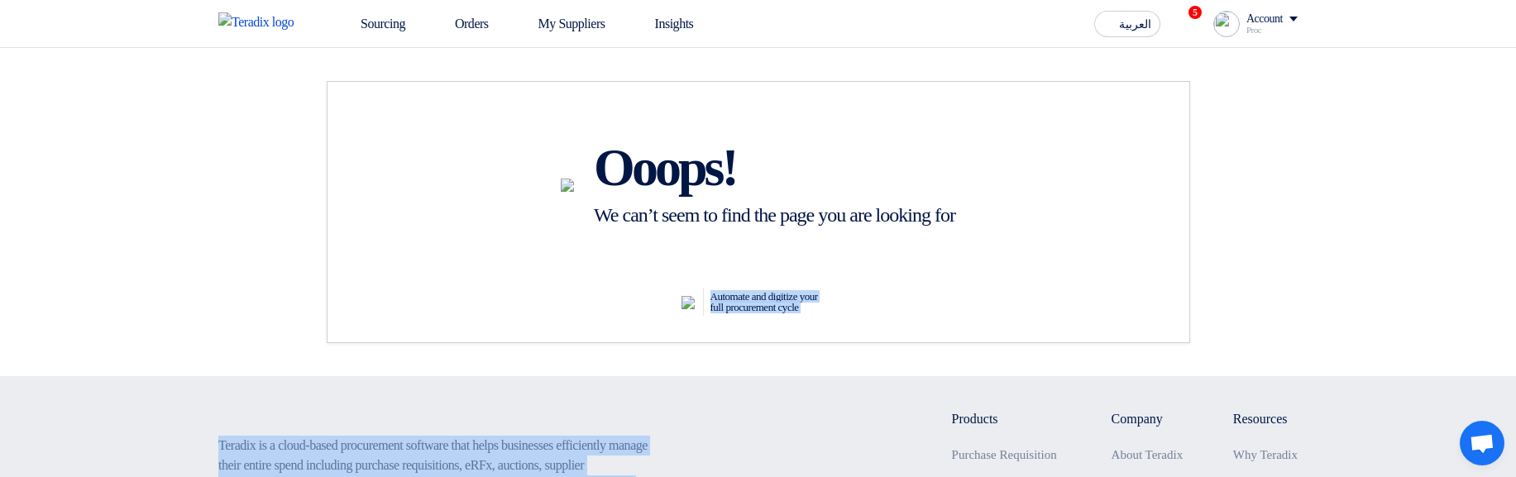
drag, startPoint x: 910, startPoint y: 451, endPoint x: 897, endPoint y: 337, distance: 114.9
click at [897, 227] on app-error "Sourcing Orders My Suppliers Insights العربية ع 5 you have new offer for 'RFx w…" at bounding box center [758, 399] width 1516 height 703
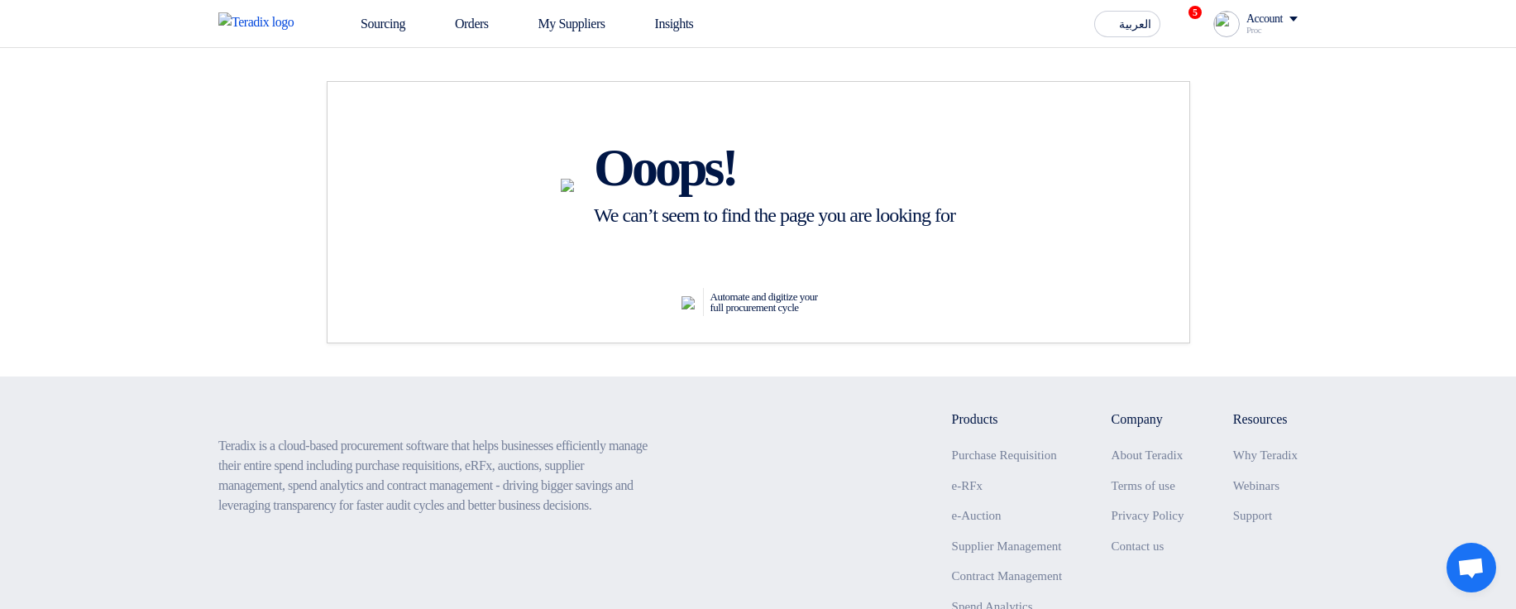
click at [1044, 227] on div "Ooops! We can’t seem to find the page you are looking for" at bounding box center [758, 184] width 815 height 153
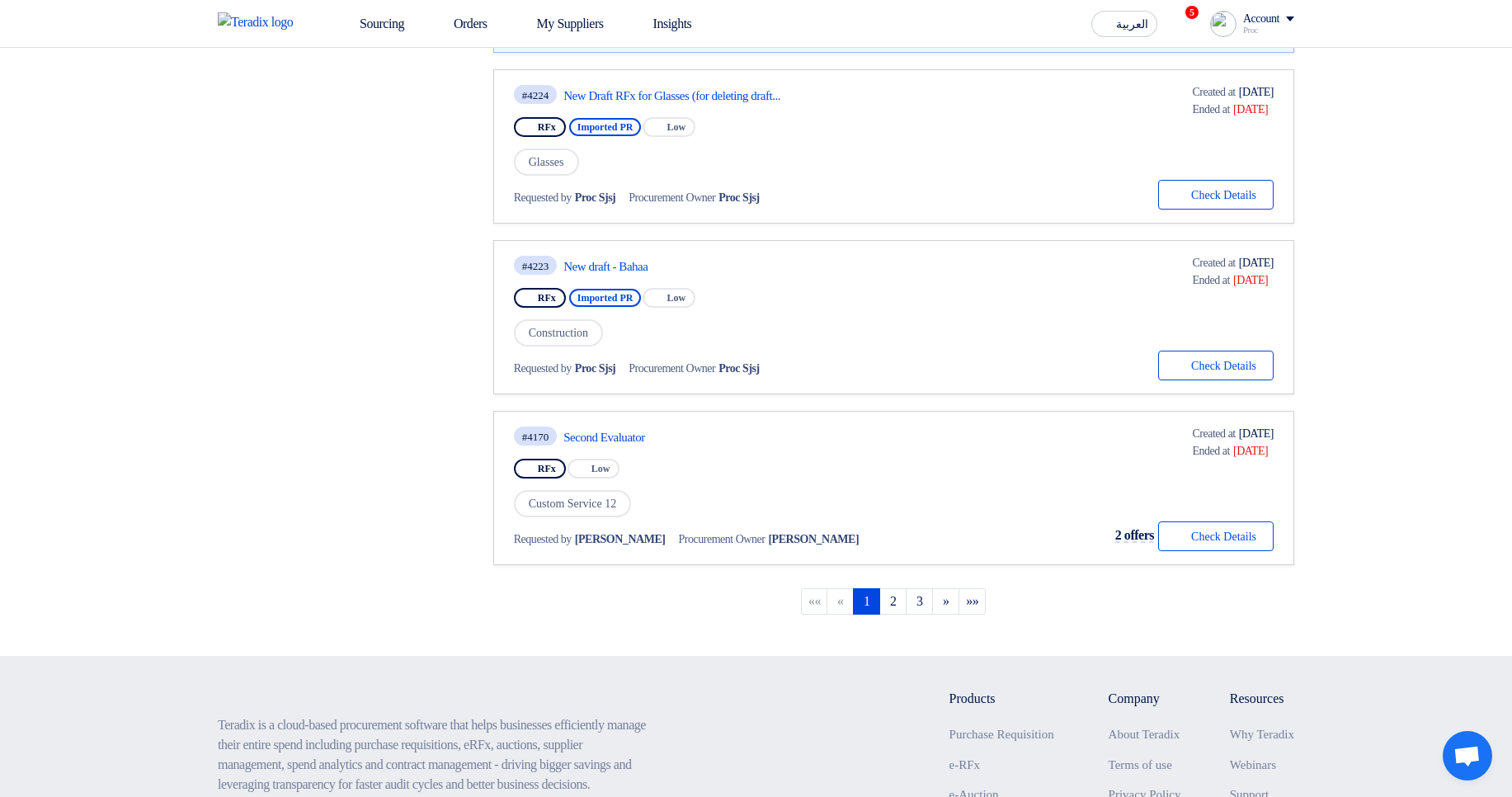
scroll to position [1386, 0]
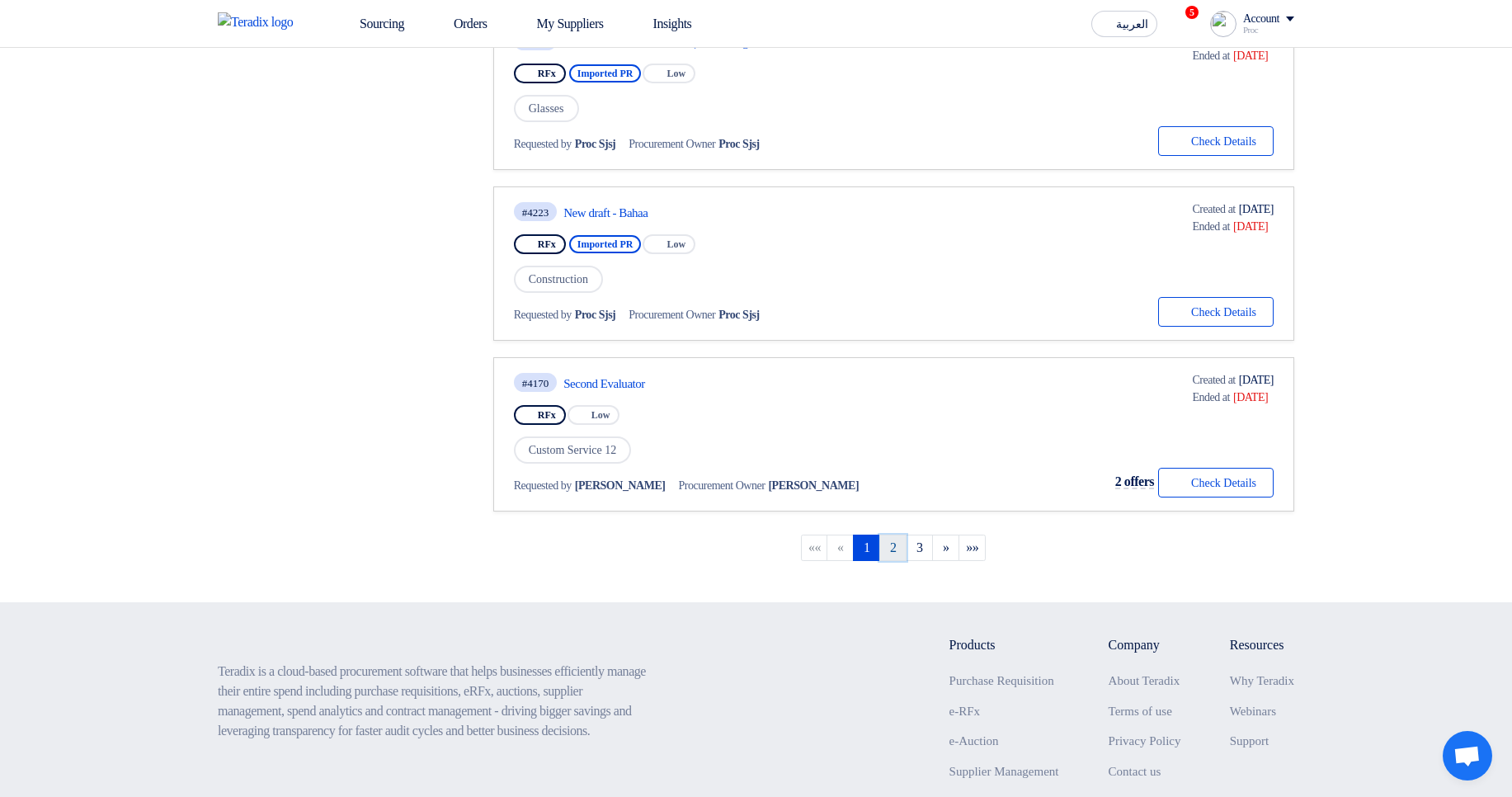
click at [896, 560] on link "2" at bounding box center [892, 548] width 27 height 26
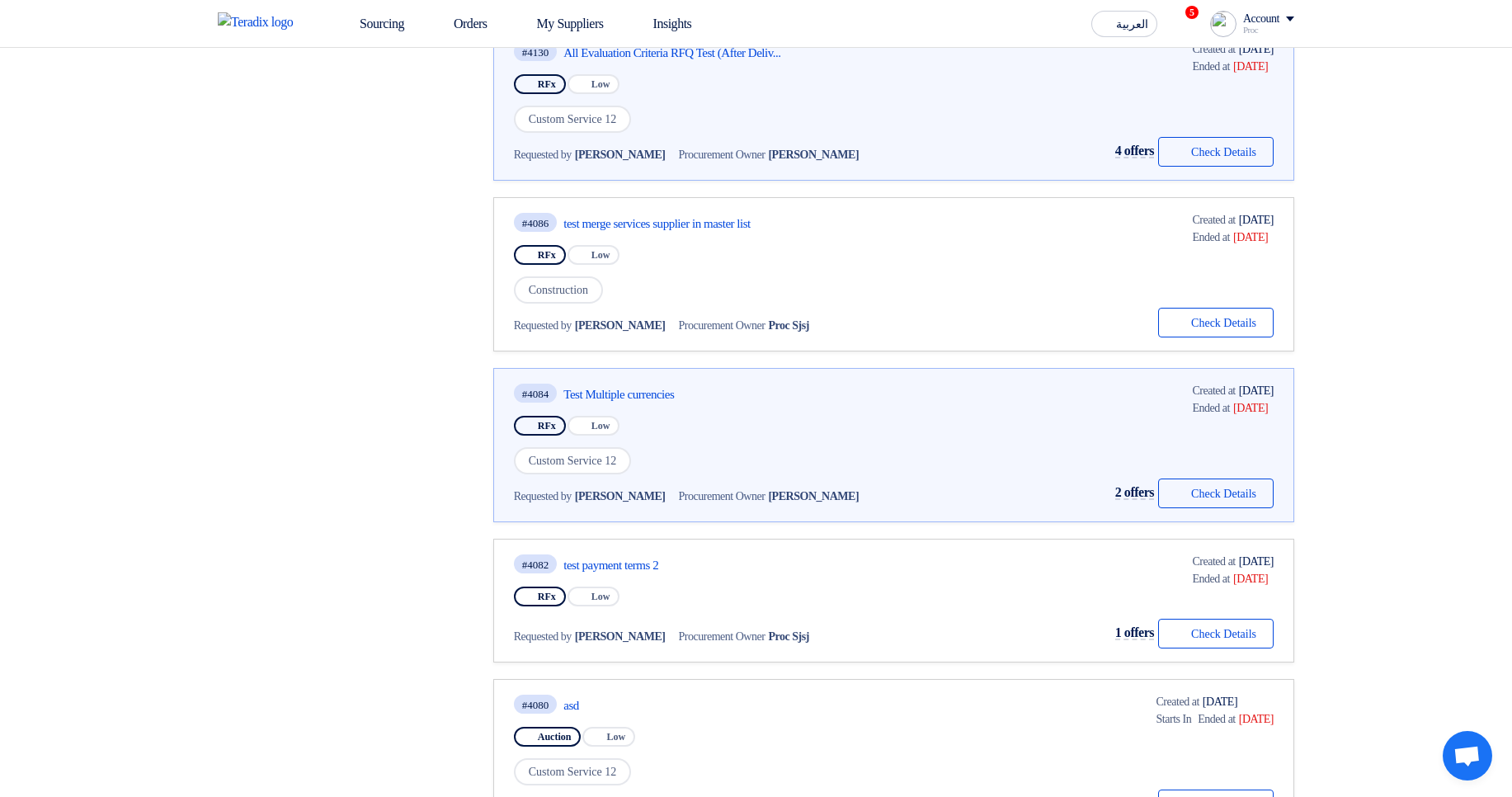
scroll to position [1408, 0]
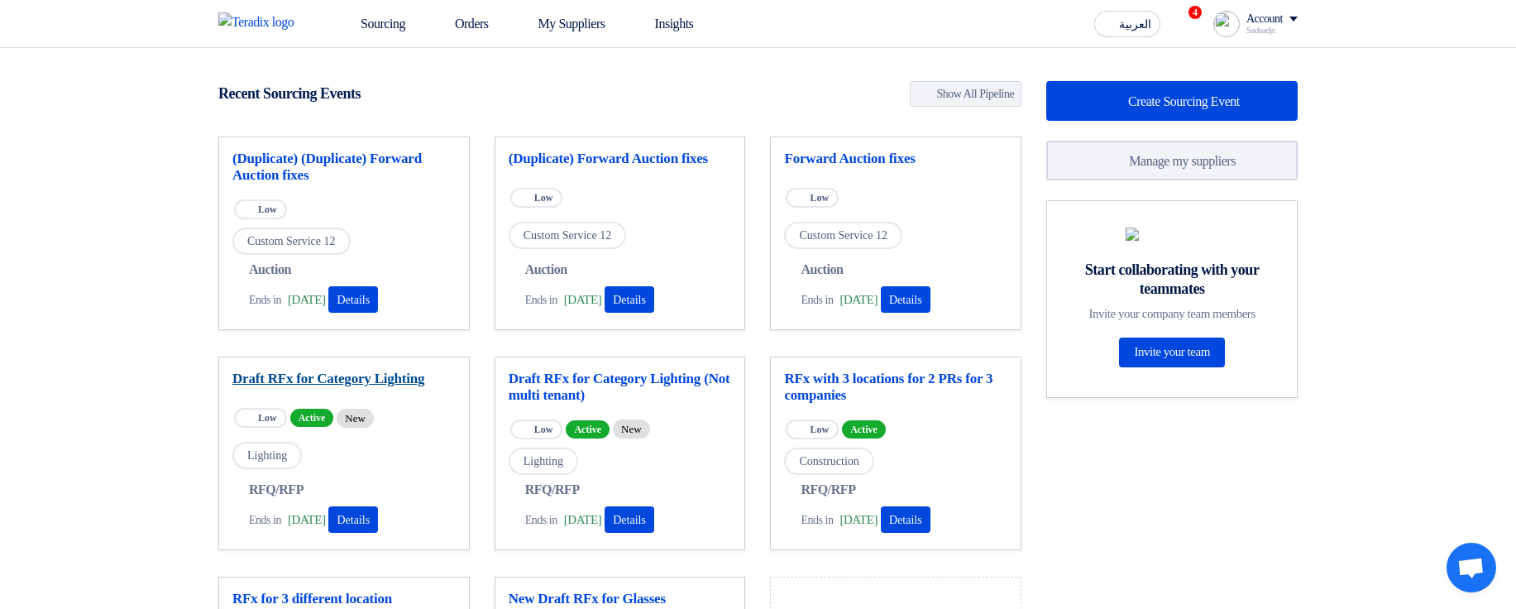
click at [325, 379] on link "Draft RFx for Category Lighting" at bounding box center [343, 378] width 223 height 17
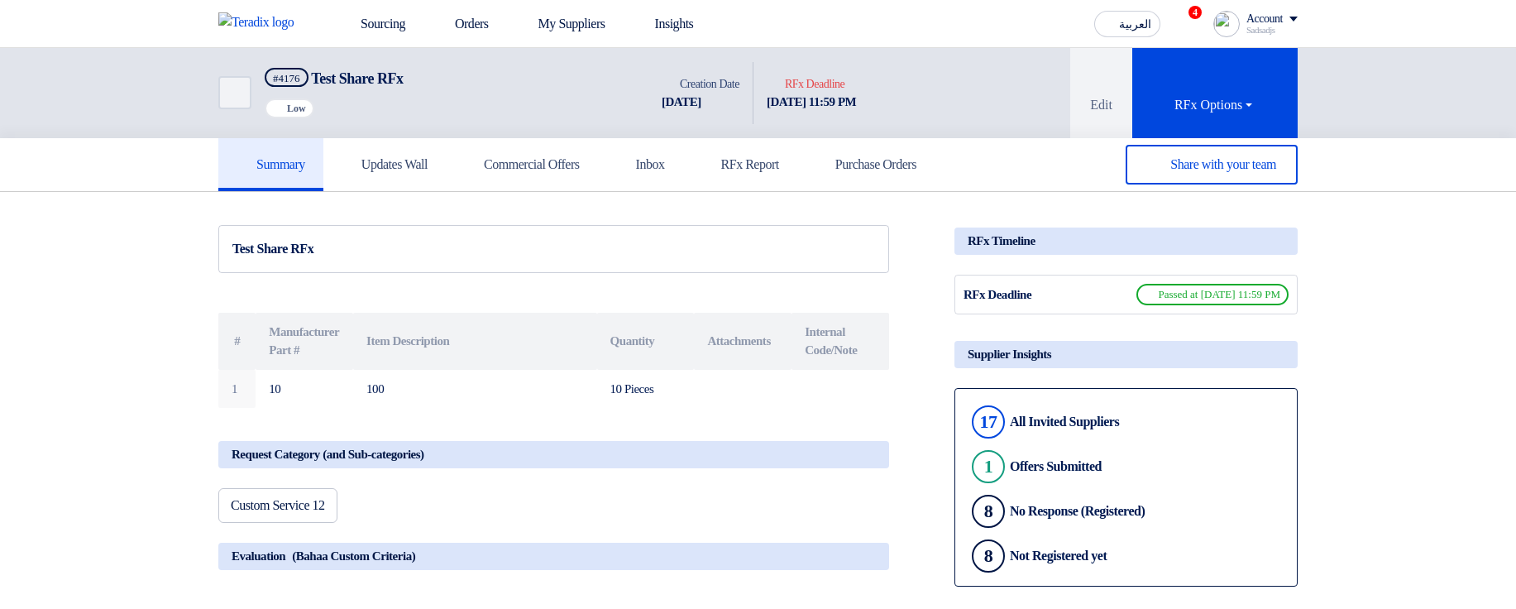
click at [558, 153] on link "Commercial Offers" at bounding box center [522, 164] width 152 height 53
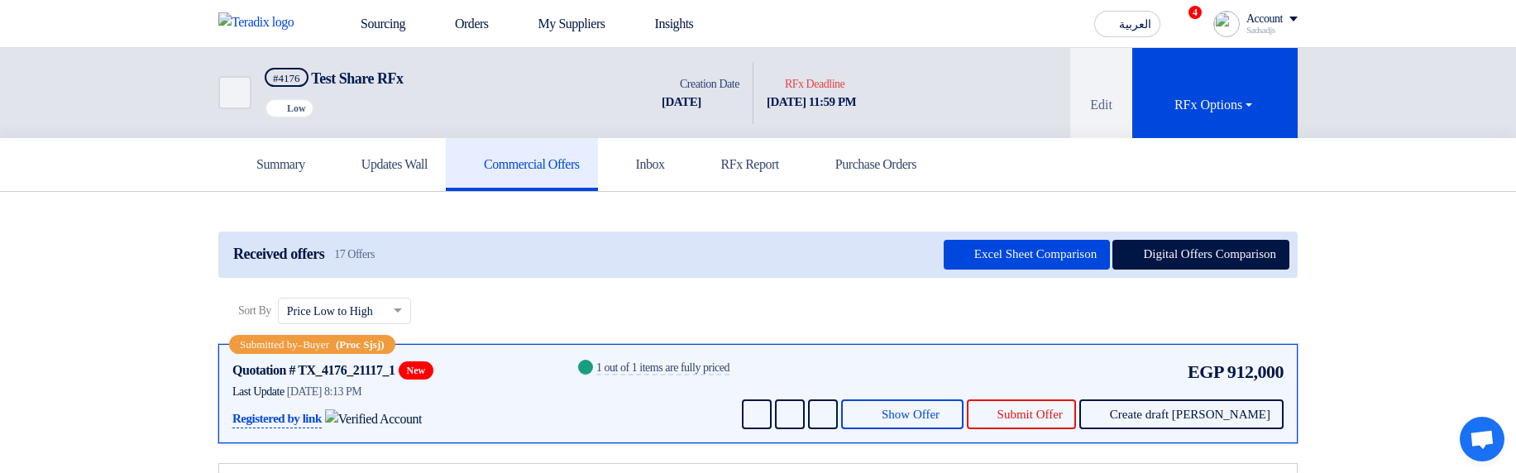
click at [931, 434] on div "Submitted by – Buyer (Proc Sjsj) Quotation # TX_4176_21117_1 New Contacts Last …" at bounding box center [757, 393] width 1079 height 99
click at [936, 416] on span "Show Offer" at bounding box center [910, 414] width 58 height 12
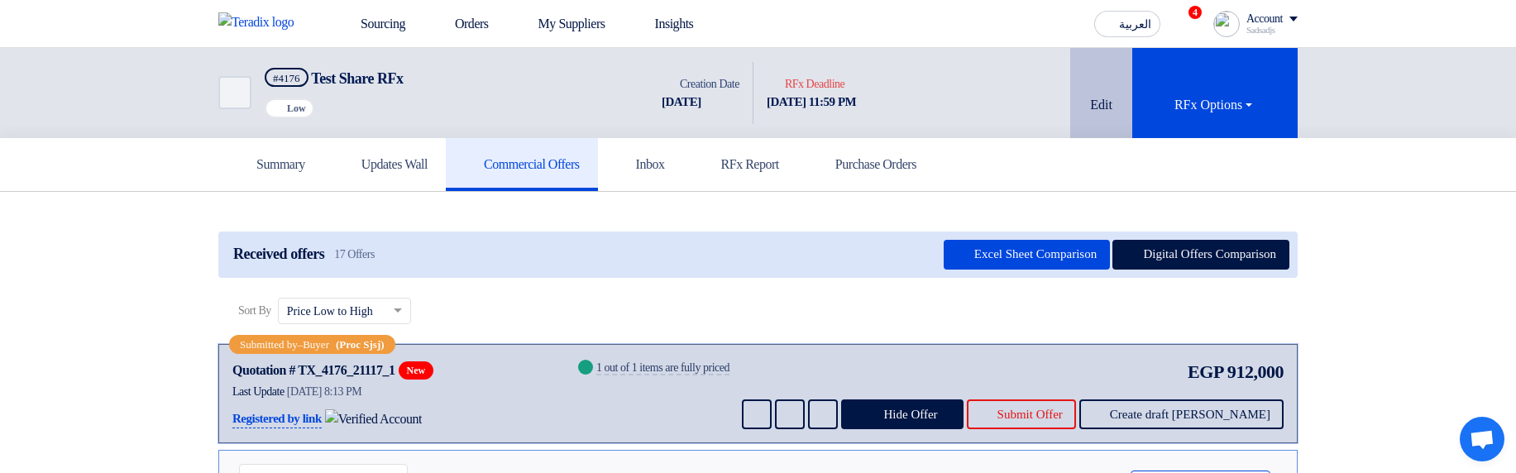
click at [1080, 88] on button "Edit" at bounding box center [1101, 93] width 62 height 90
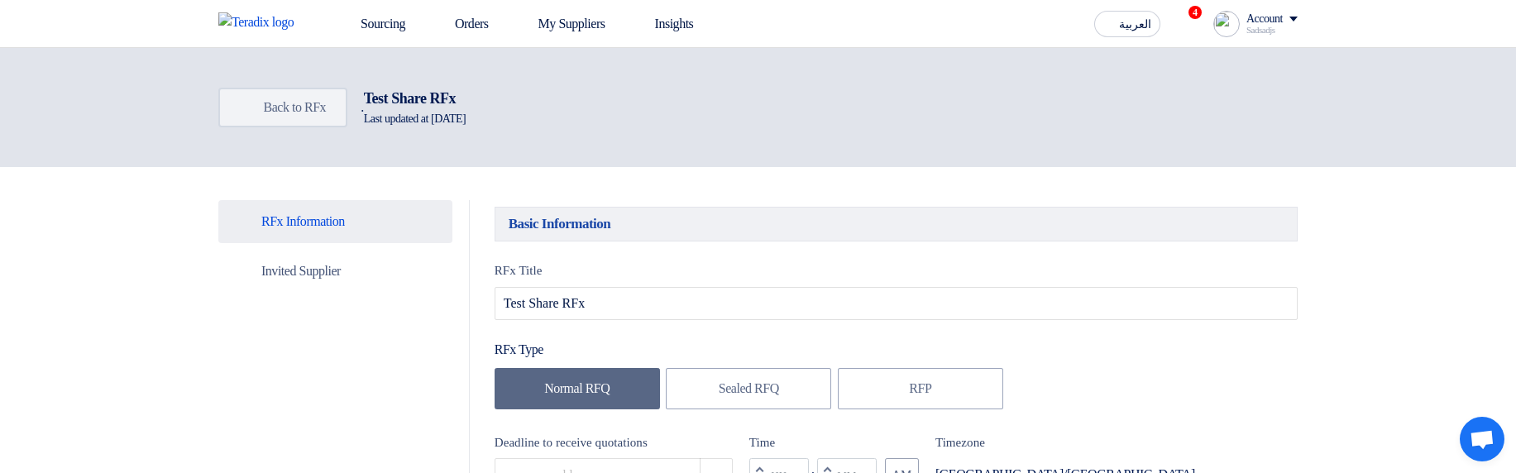
type input "1/23/2025"
type input "11"
type input "59"
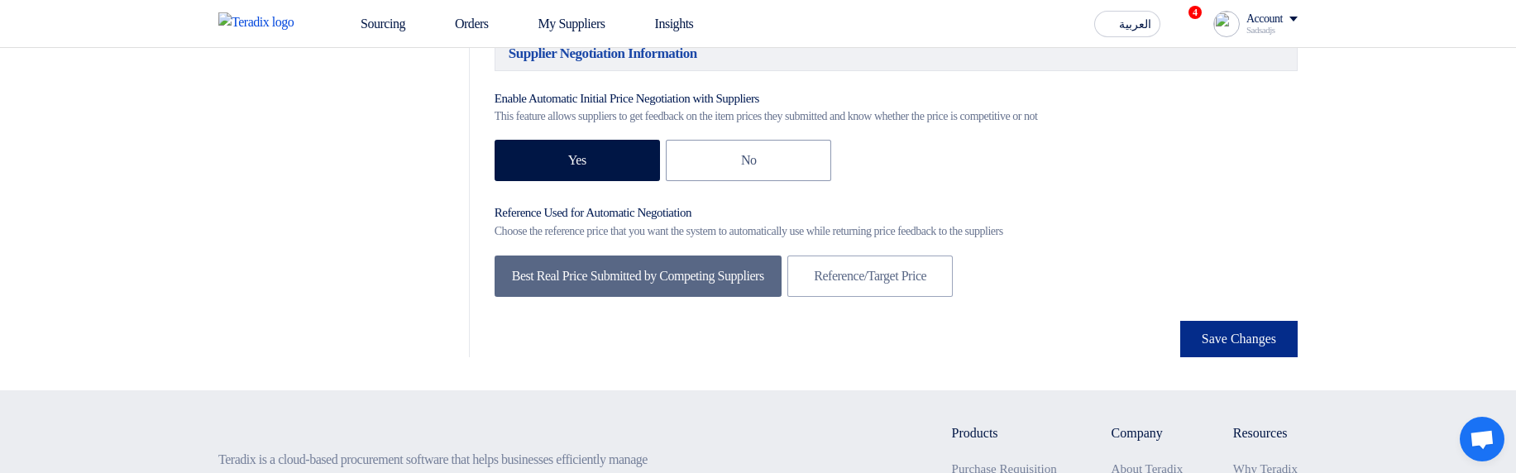
scroll to position [2778, 0]
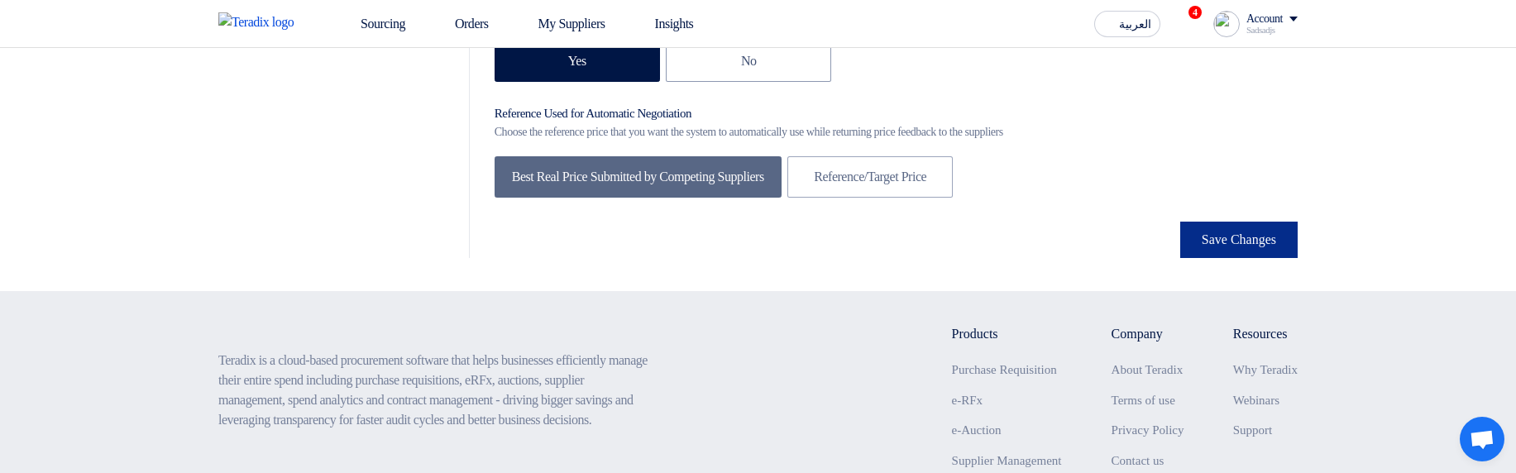
click at [1237, 258] on button "Save Changes" at bounding box center [1238, 240] width 117 height 36
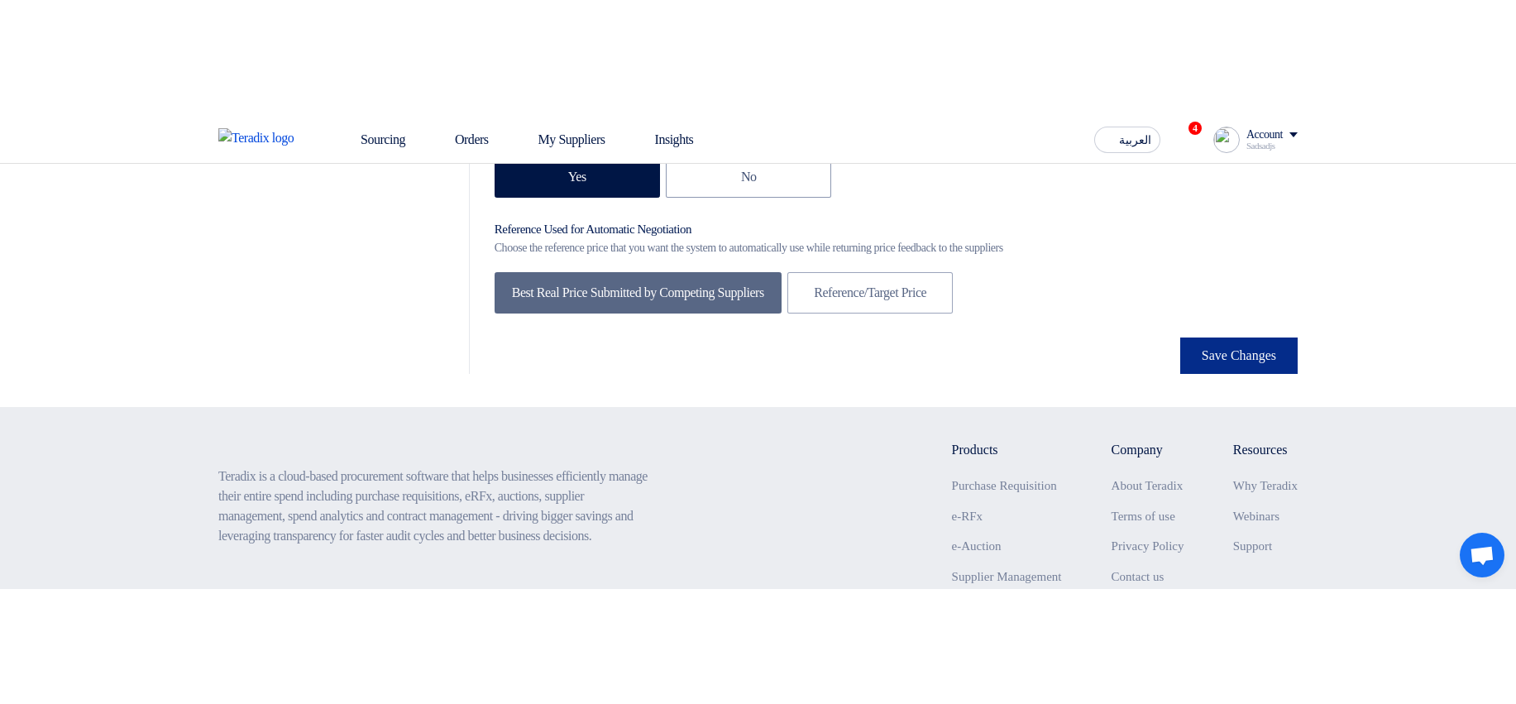
scroll to position [0, 0]
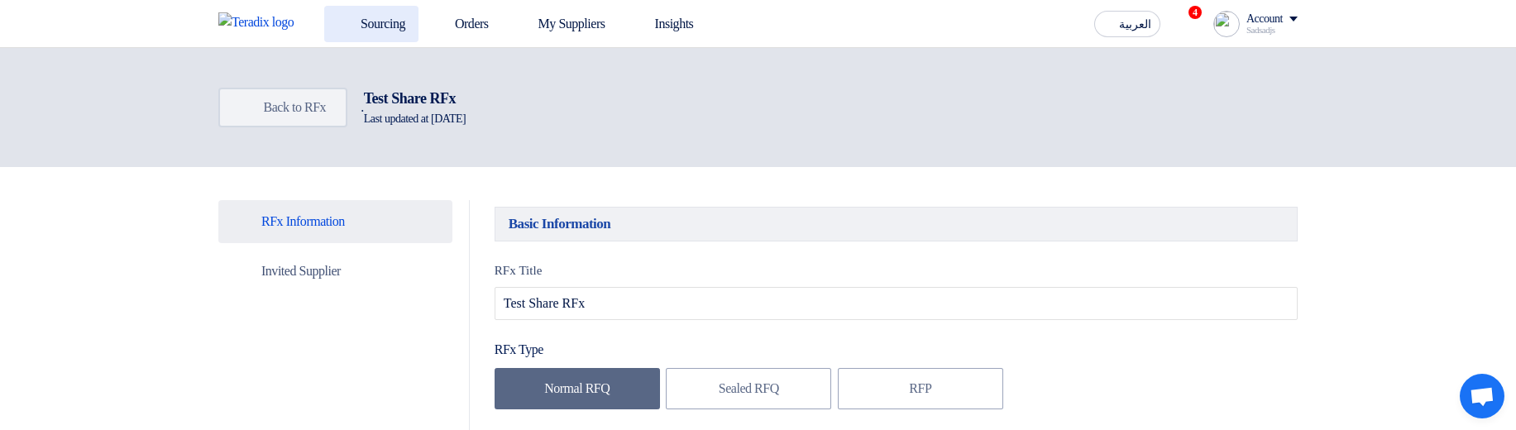
click at [399, 24] on link "Sourcing" at bounding box center [371, 24] width 94 height 36
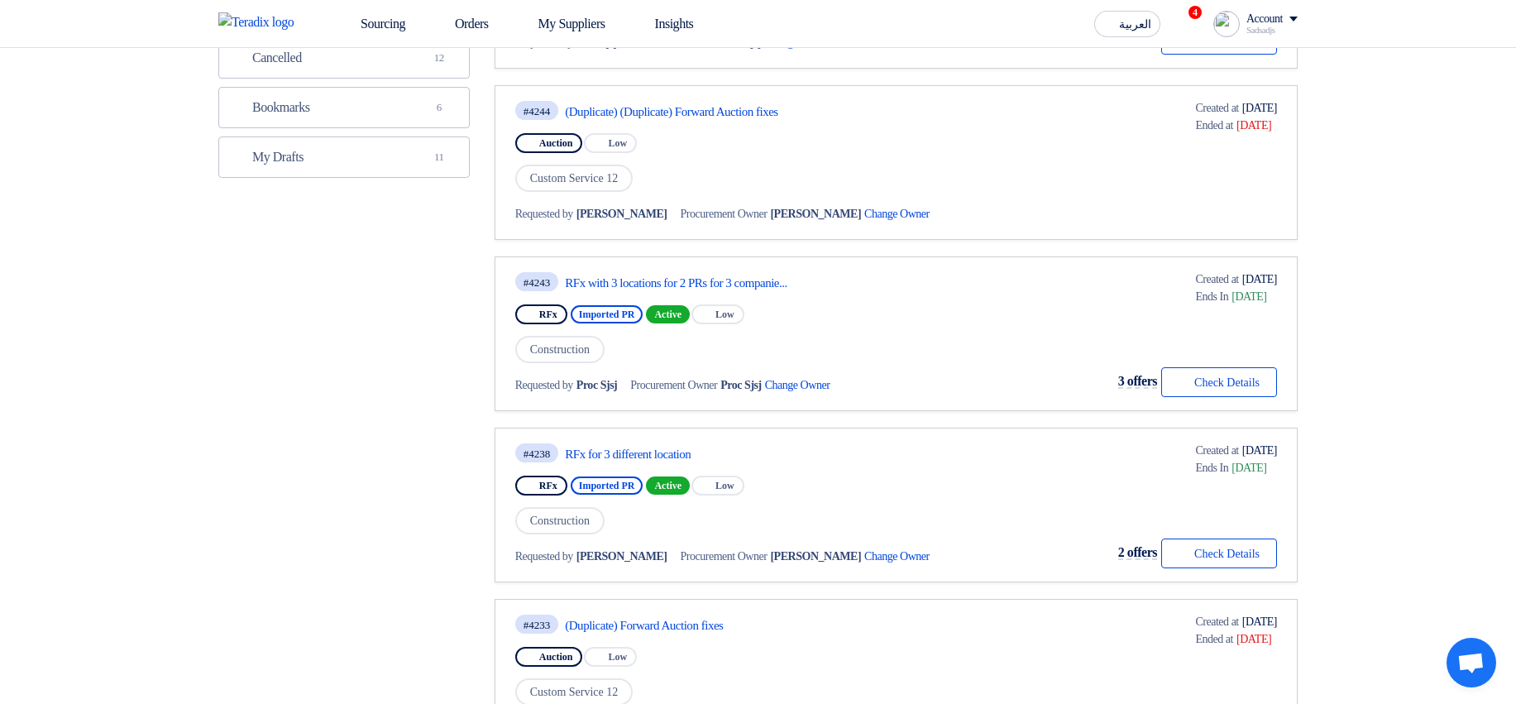
scroll to position [496, 0]
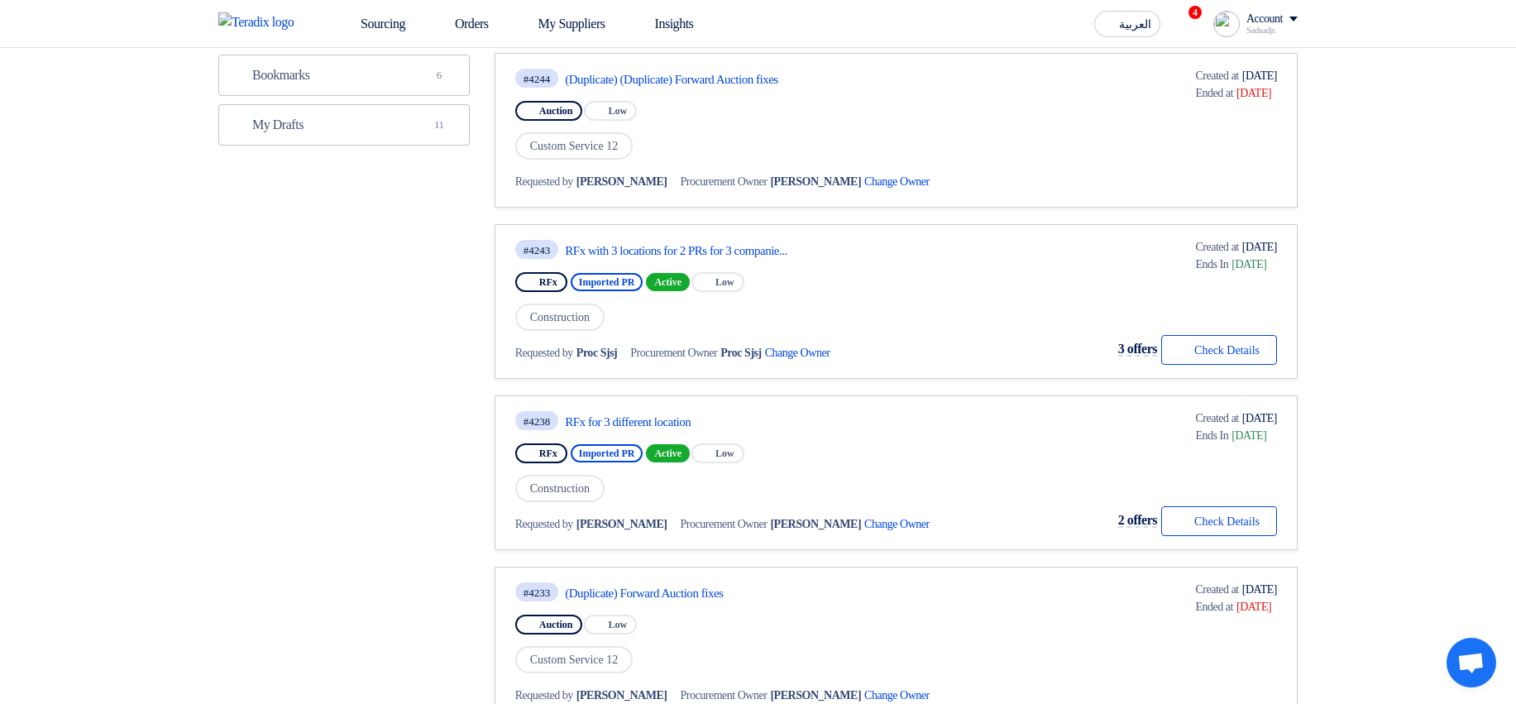
click at [1378, 367] on section "Purchase Requisitions Purchase Requisitions 24 Imported PRs Imported PRs 4 Open…" at bounding box center [758, 567] width 1516 height 1859
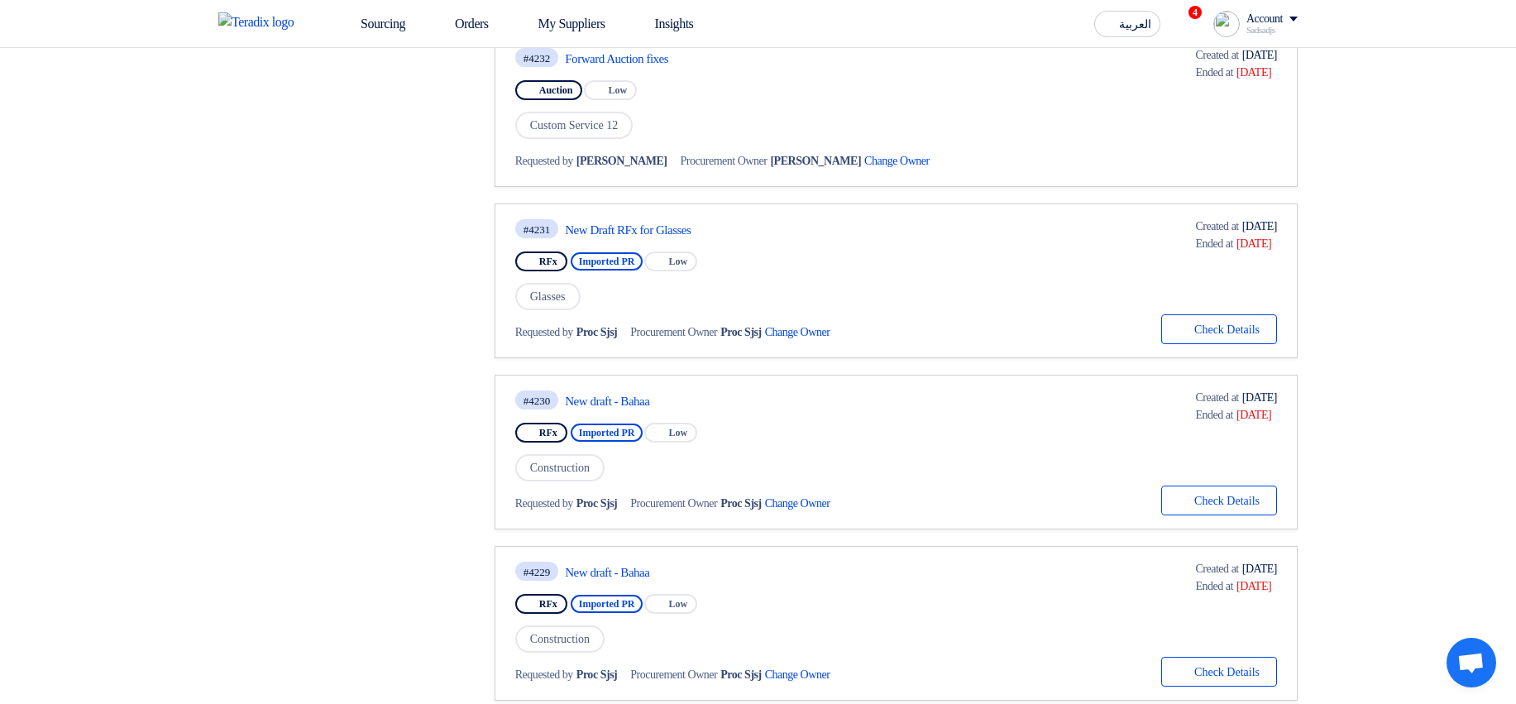
scroll to position [1290, 0]
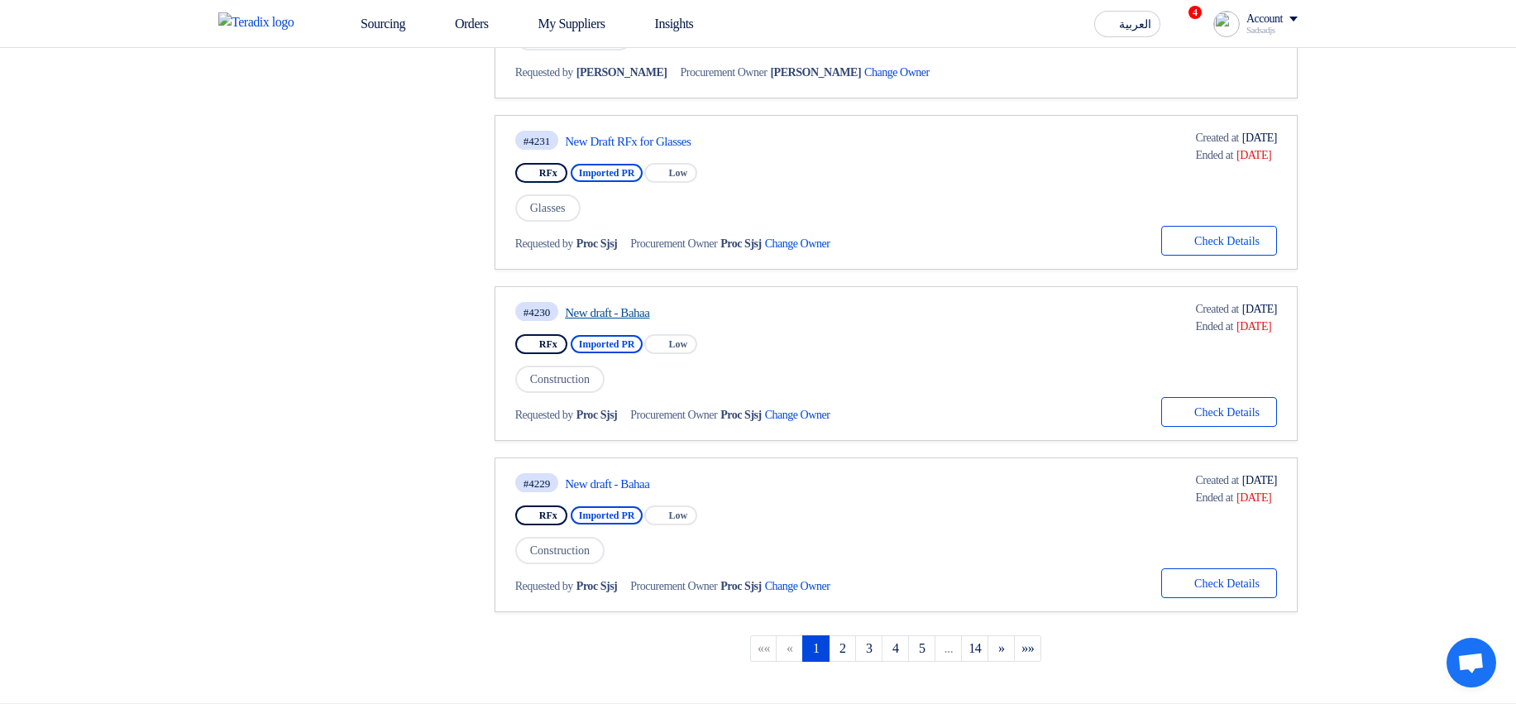
click at [624, 313] on link "New draft - Bahaa" at bounding box center [720, 312] width 310 height 15
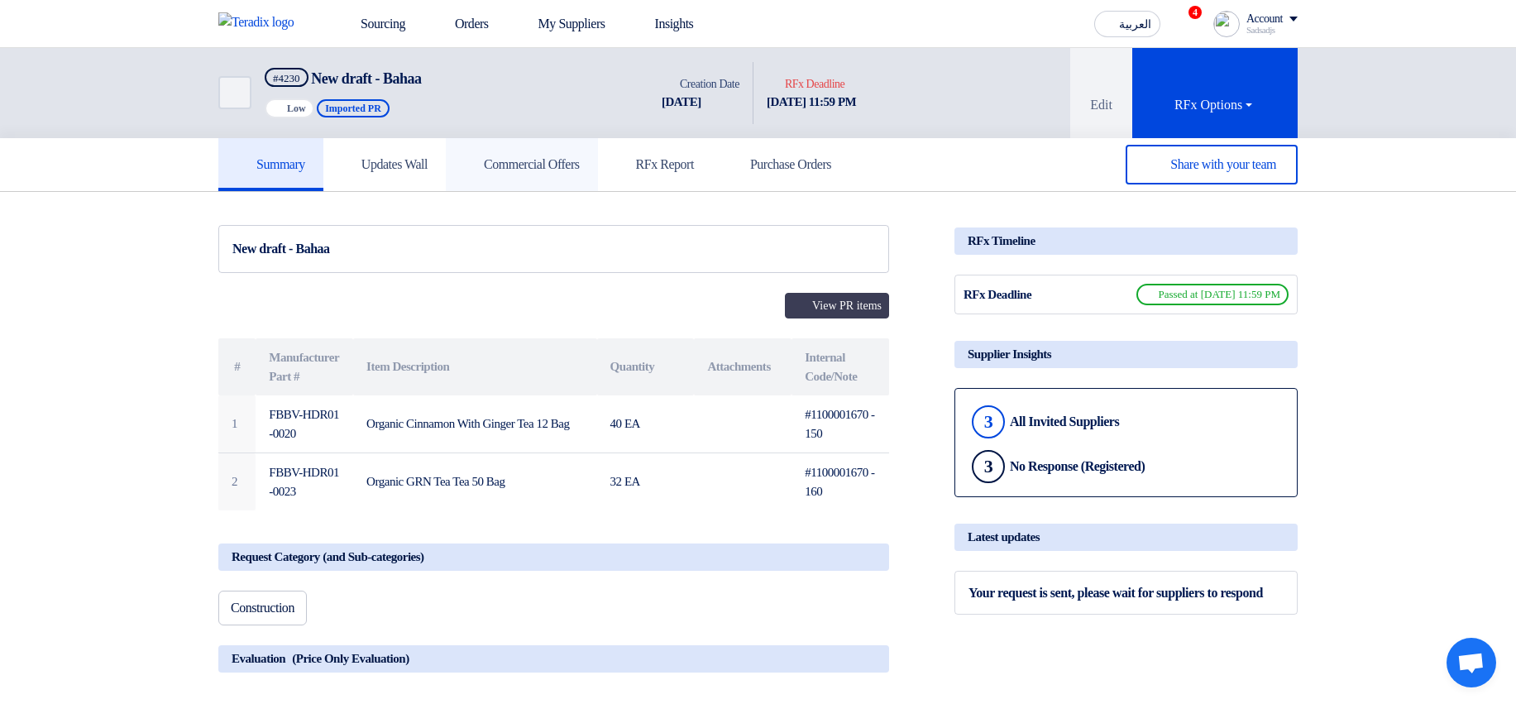
click at [562, 141] on link "Commercial Offers" at bounding box center [522, 164] width 152 height 53
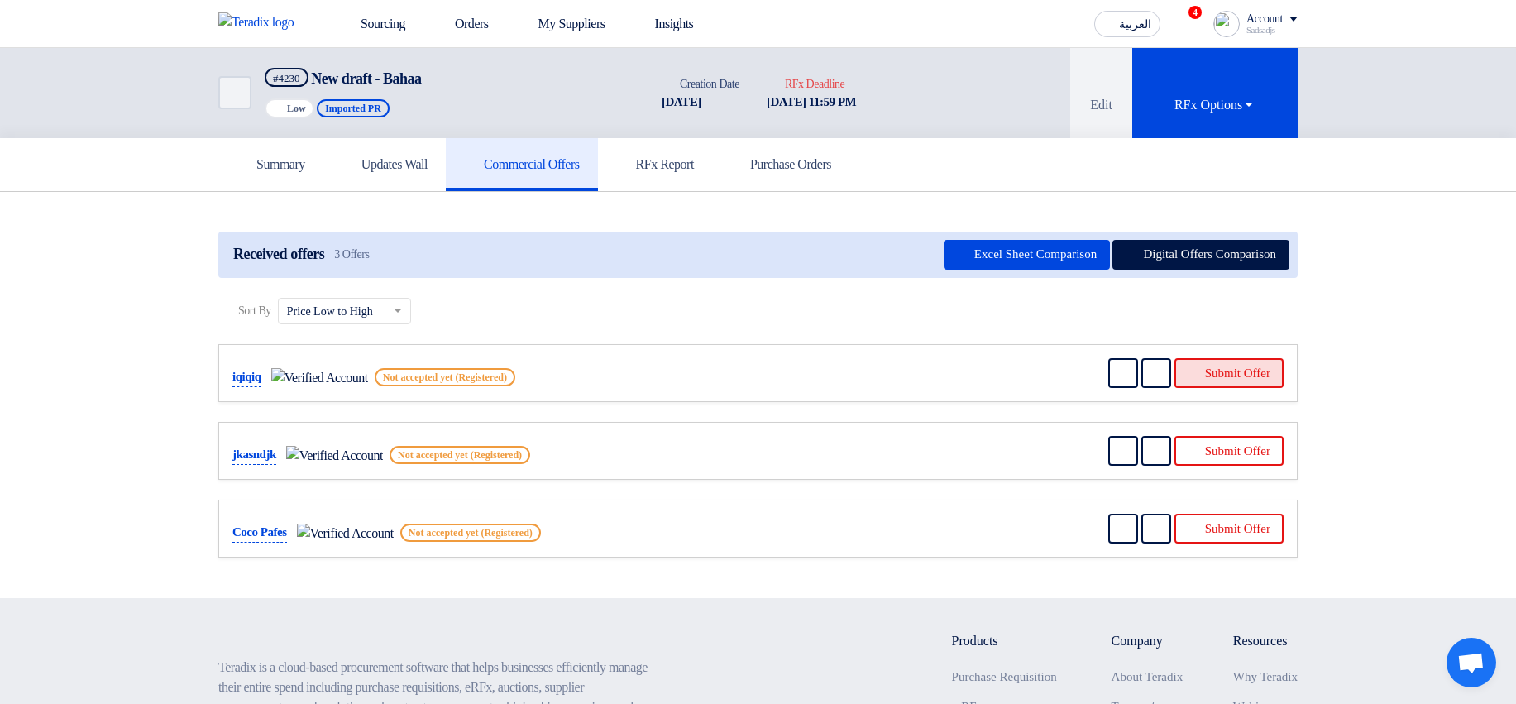
click at [1225, 384] on button "Submit Offer" at bounding box center [1228, 373] width 109 height 30
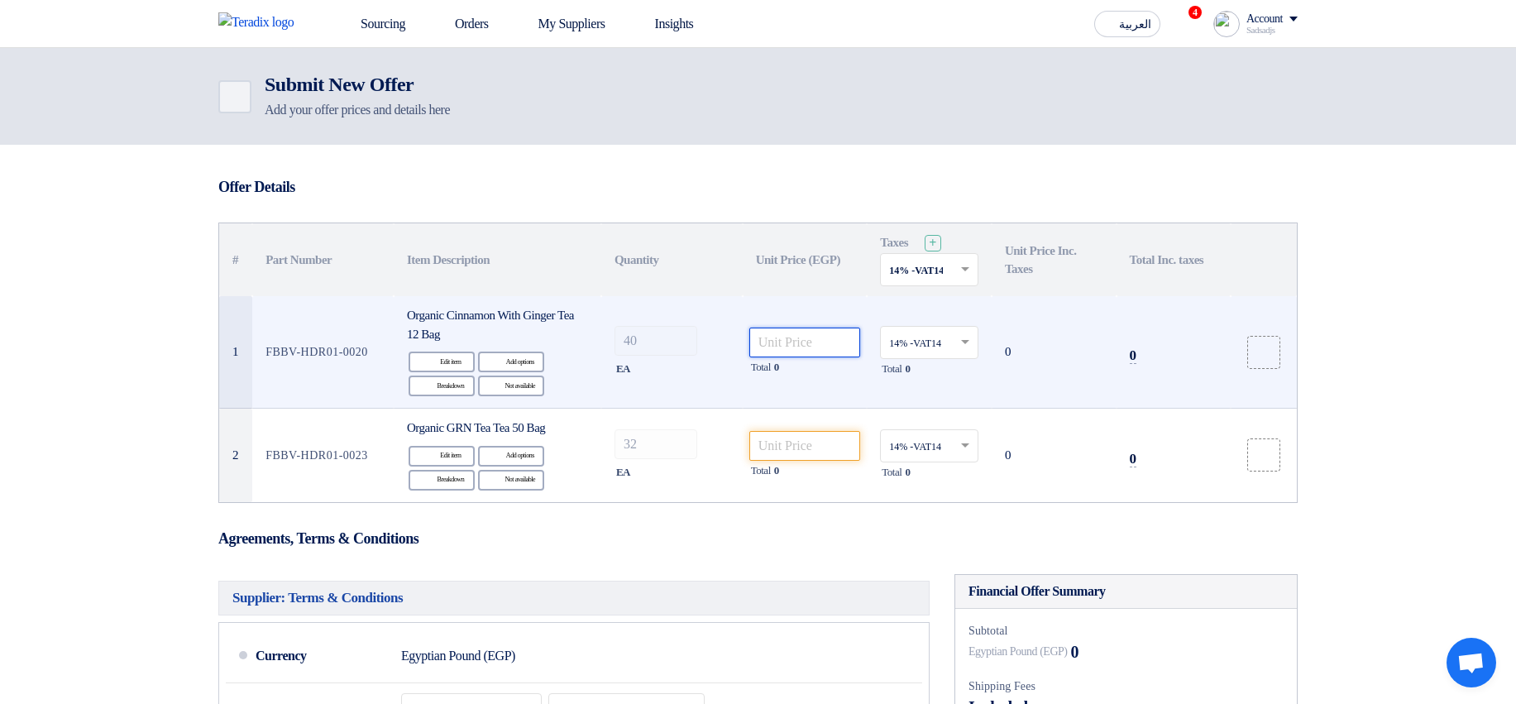
click at [824, 335] on input "number" at bounding box center [805, 342] width 112 height 30
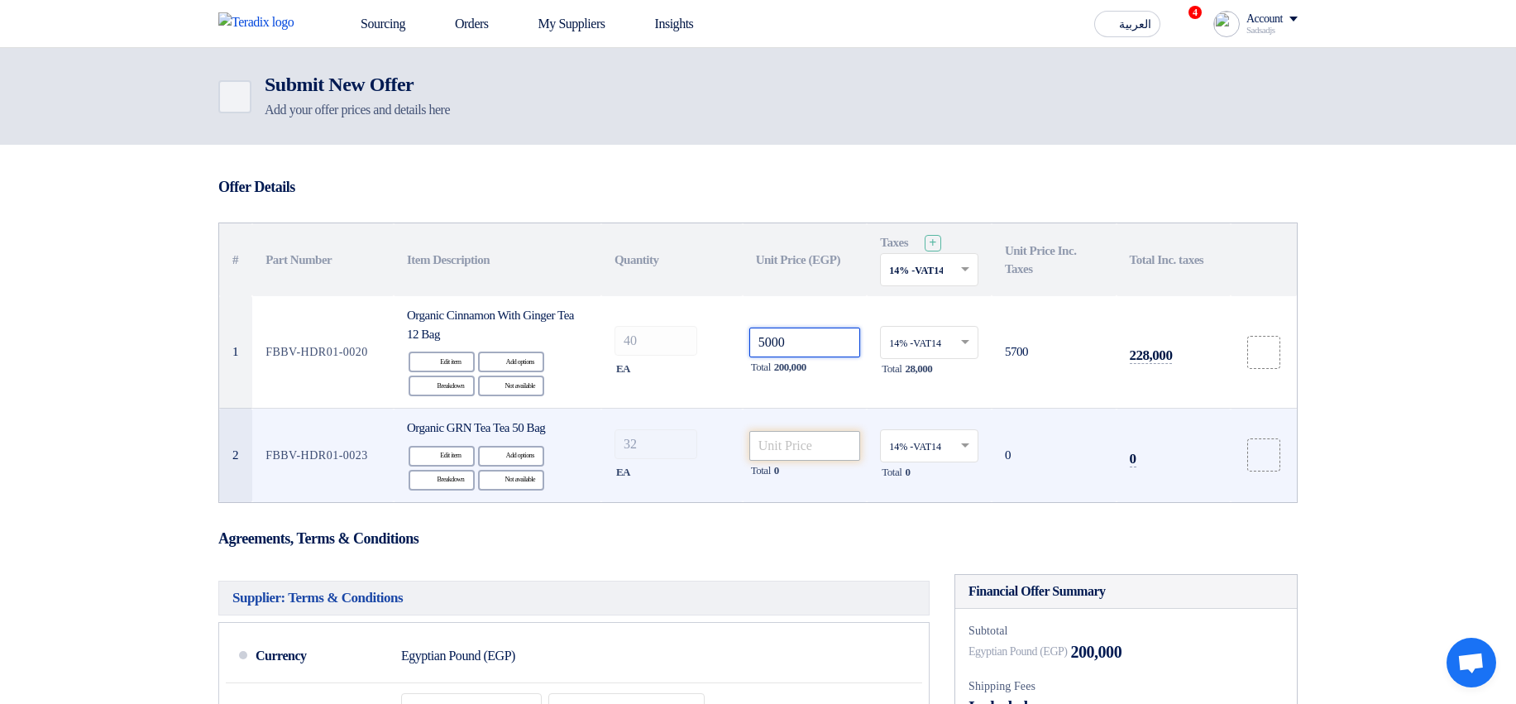
type input "5000"
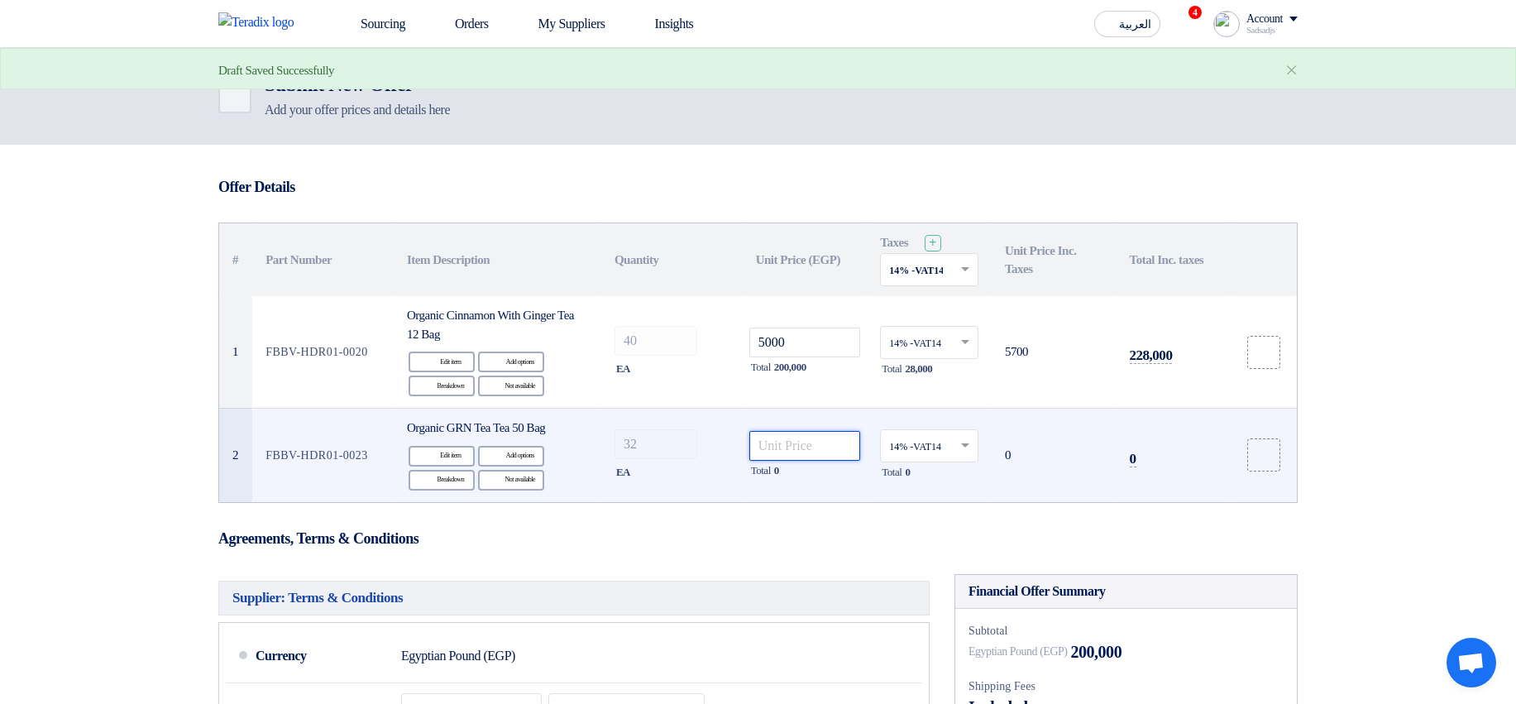
click at [783, 445] on input "number" at bounding box center [805, 446] width 112 height 30
paste input "5000"
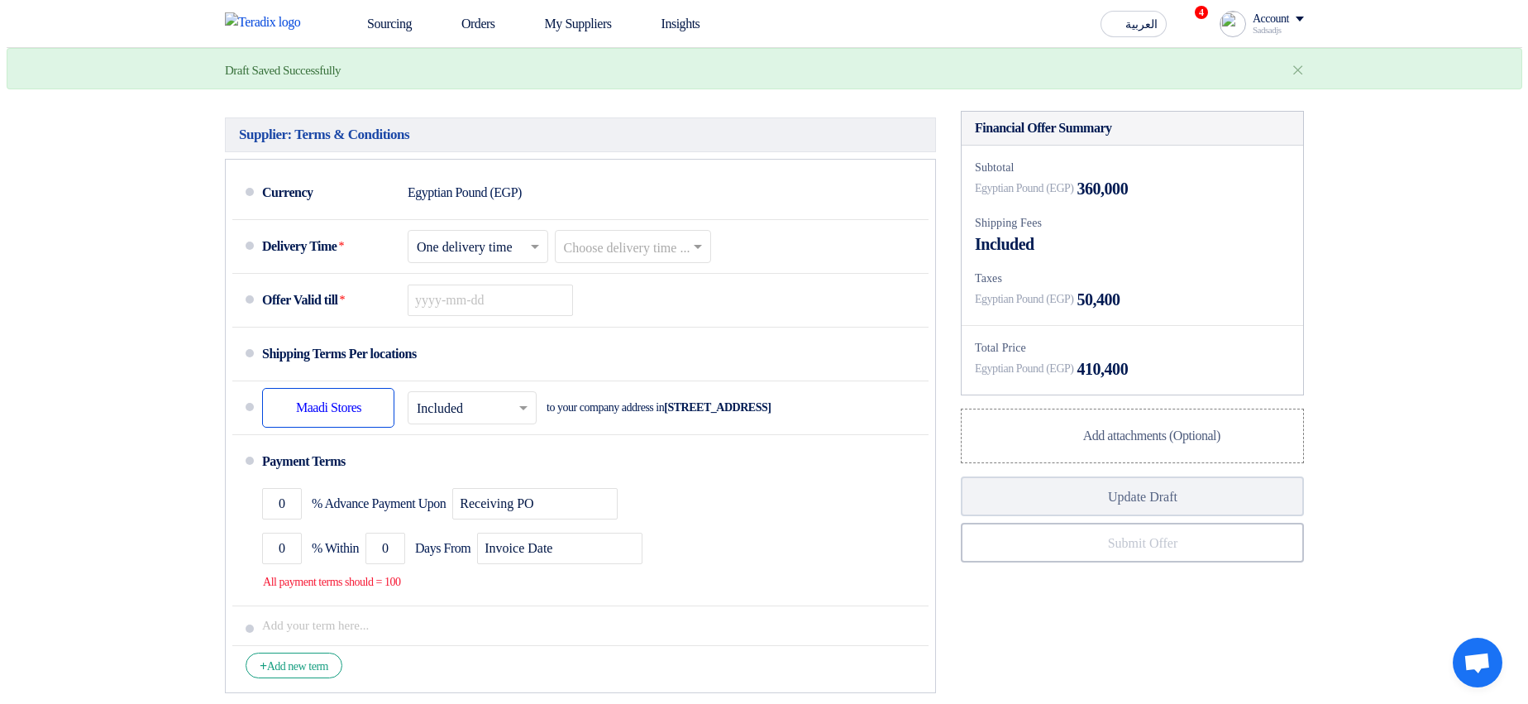
scroll to position [595, 0]
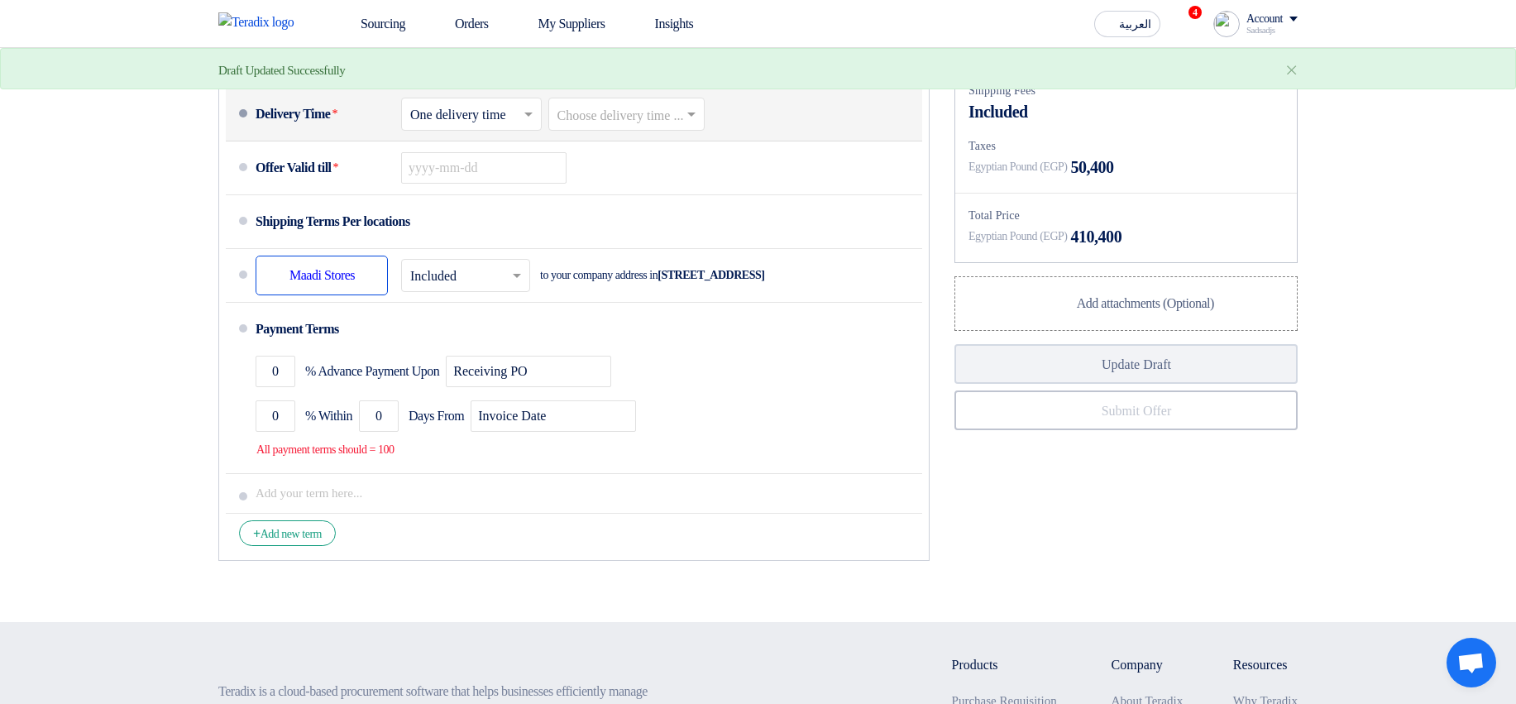
type input "5000"
click at [667, 116] on input "text" at bounding box center [627, 115] width 141 height 24
click at [652, 194] on div "3-5 Days" at bounding box center [626, 180] width 155 height 31
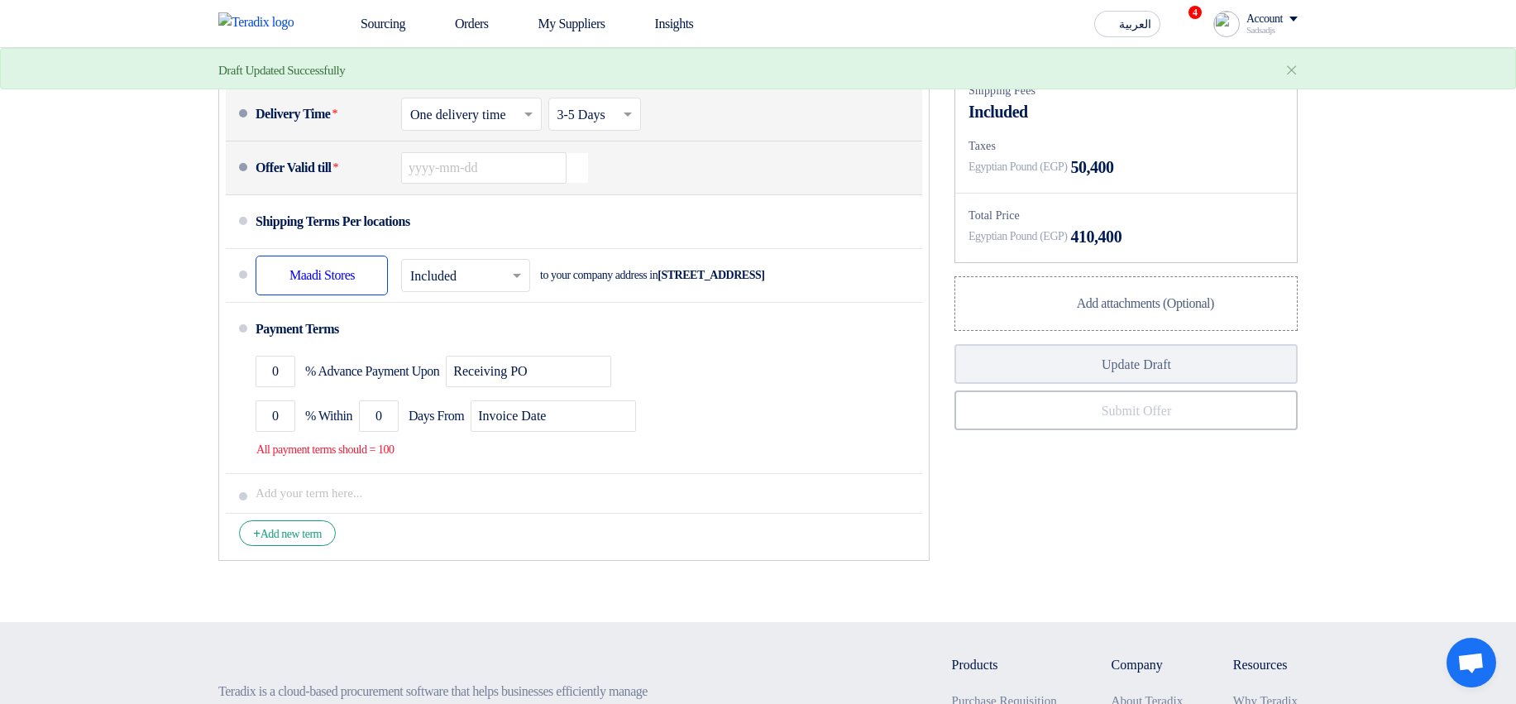
click at [568, 170] on icon "Pick a date" at bounding box center [577, 168] width 22 height 30
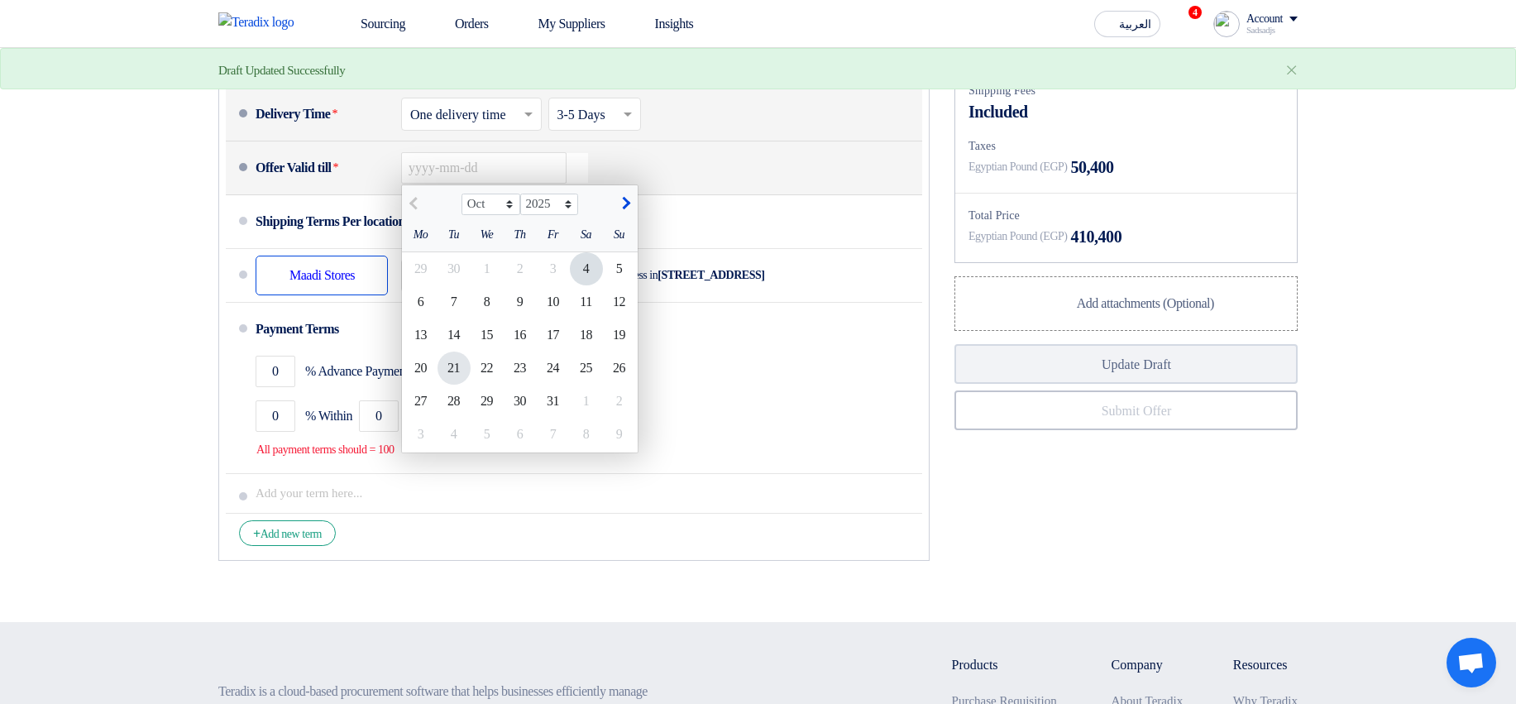
click at [462, 362] on div "21" at bounding box center [453, 367] width 33 height 33
type input "10/21/2025"
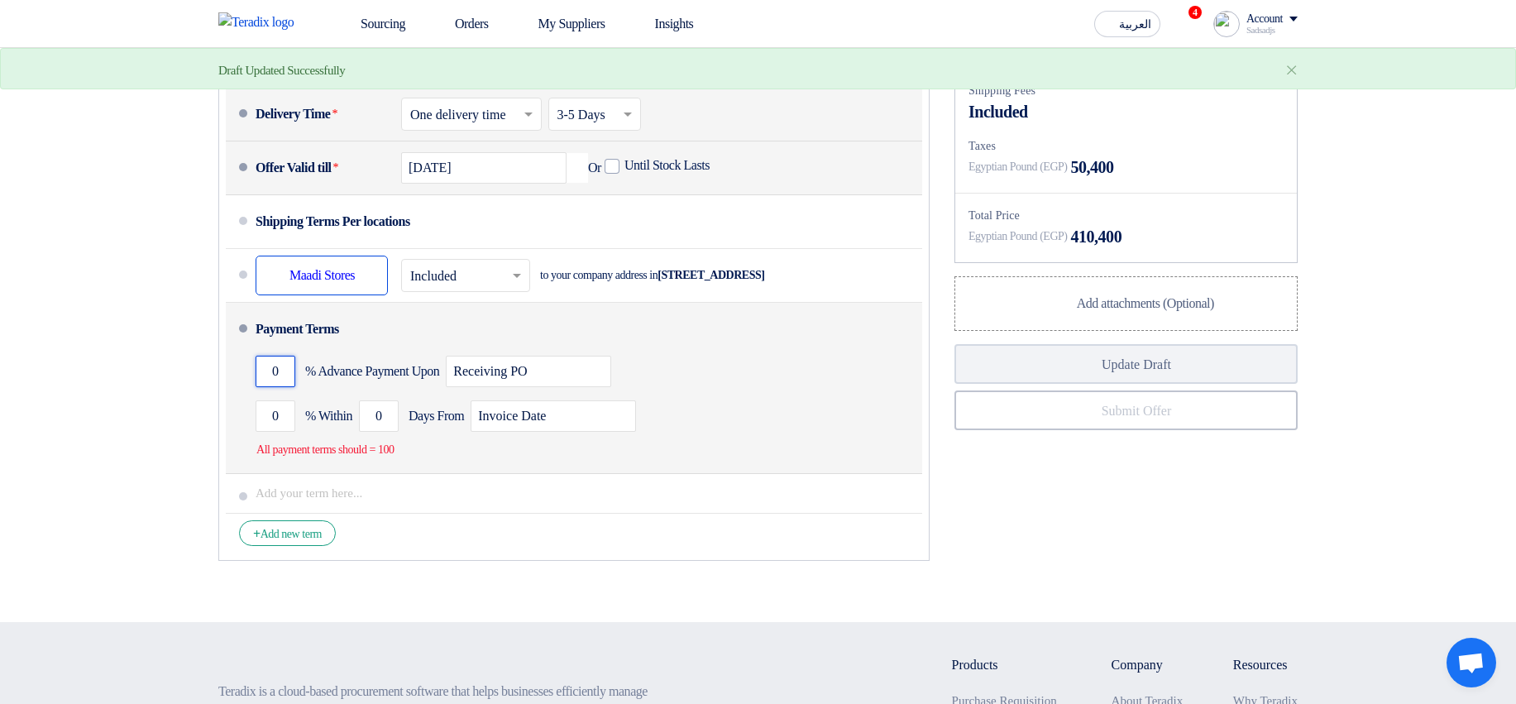
click at [267, 375] on input "0" at bounding box center [276, 371] width 40 height 31
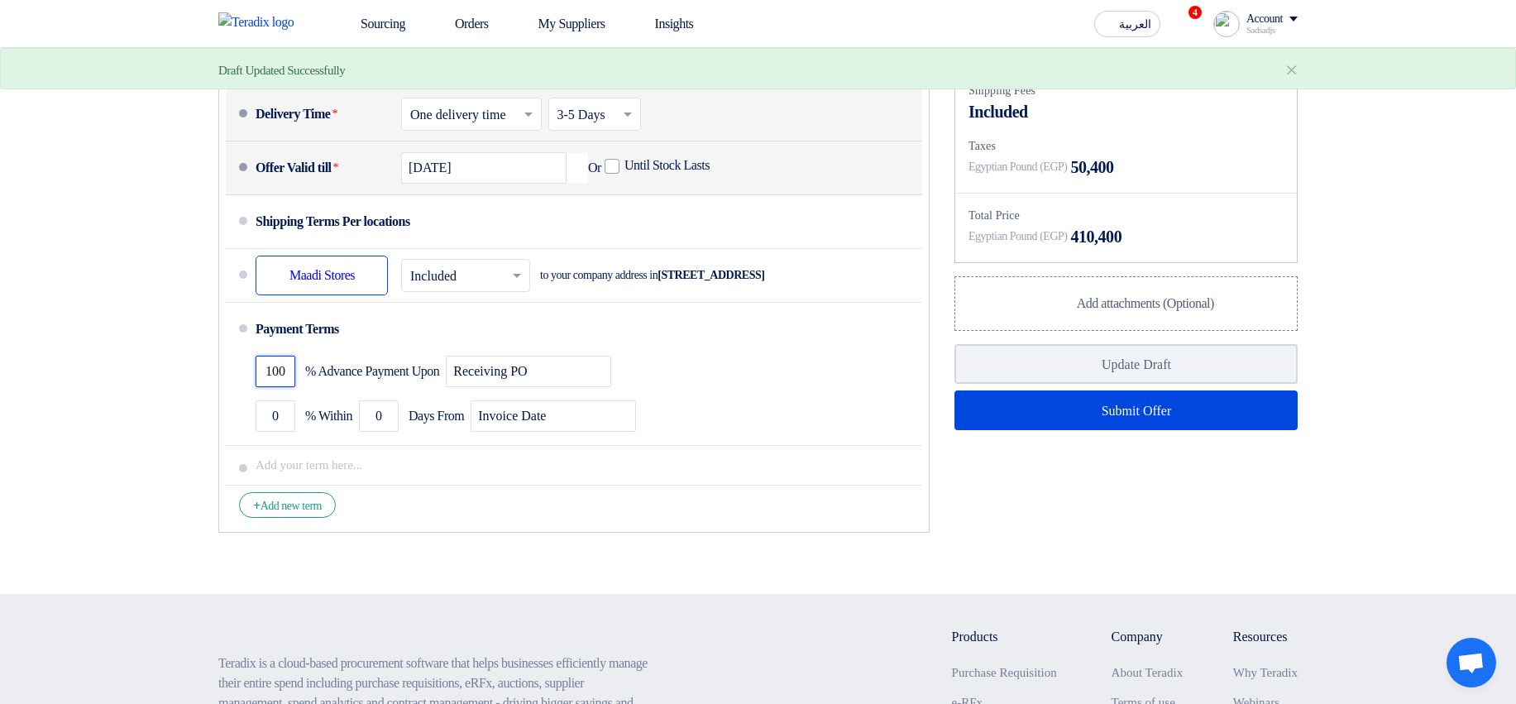
type input "100"
click at [1039, 432] on div "Financial Offer Summary Subtotal Egyptian Pound (EGP) 360,000 Shipping Fees" at bounding box center [1126, 260] width 368 height 562
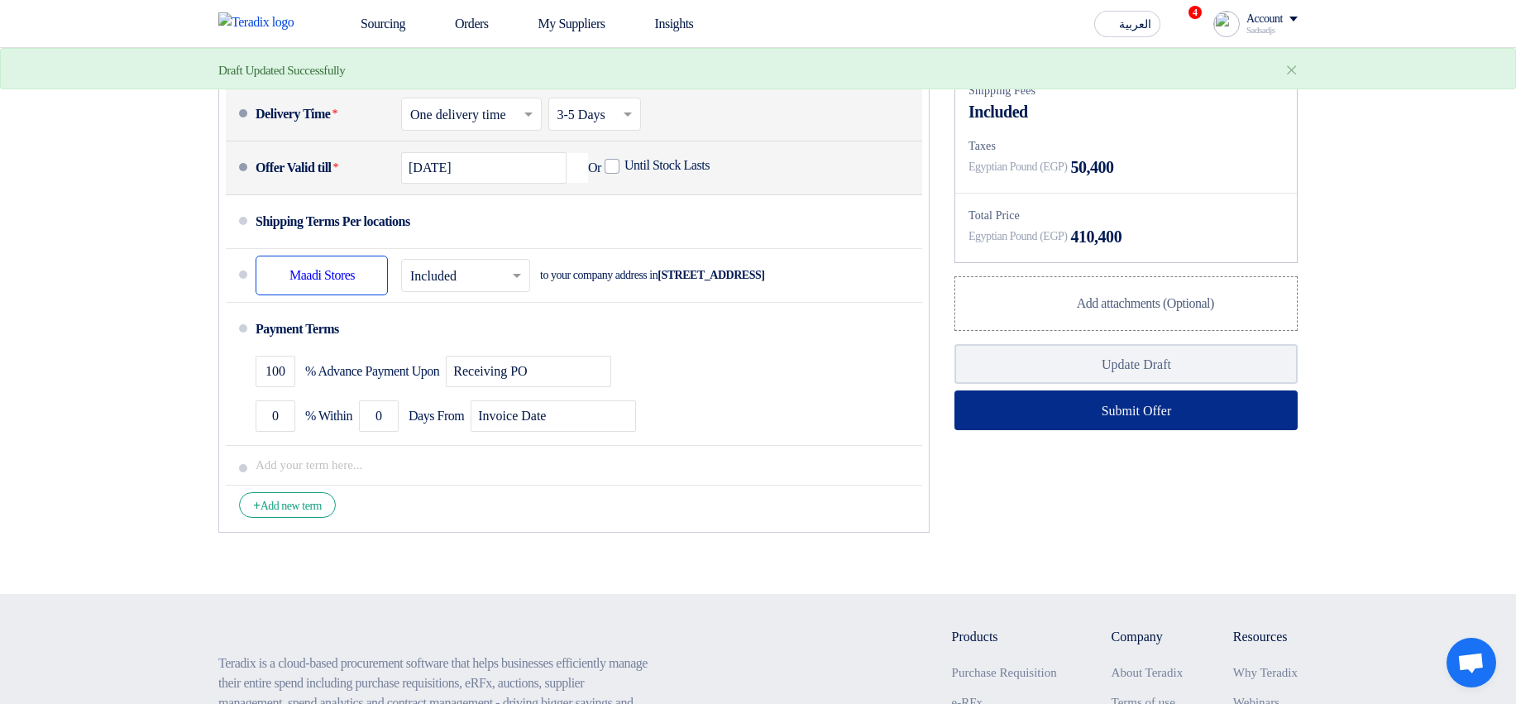
click at [1051, 413] on button "Submit Offer" at bounding box center [1125, 410] width 343 height 40
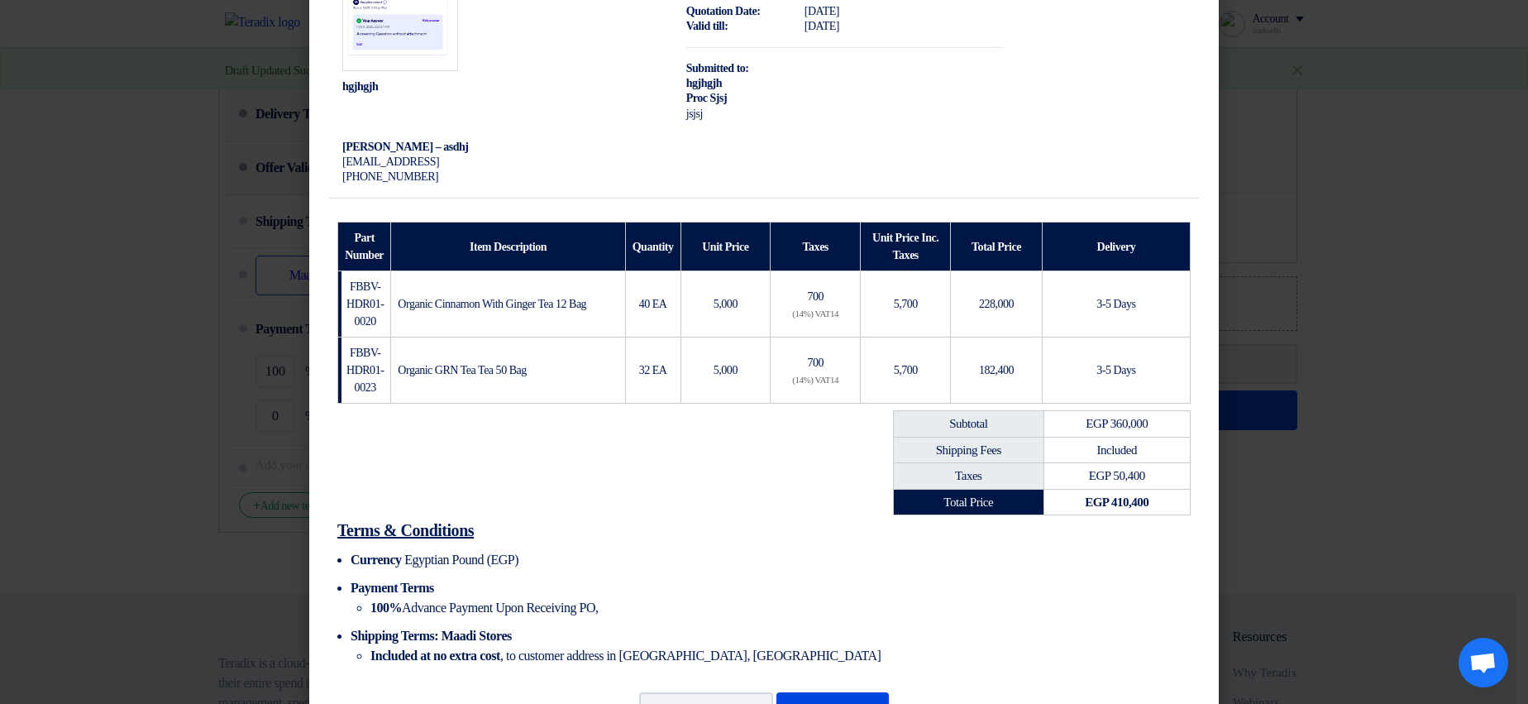
scroll to position [149, 0]
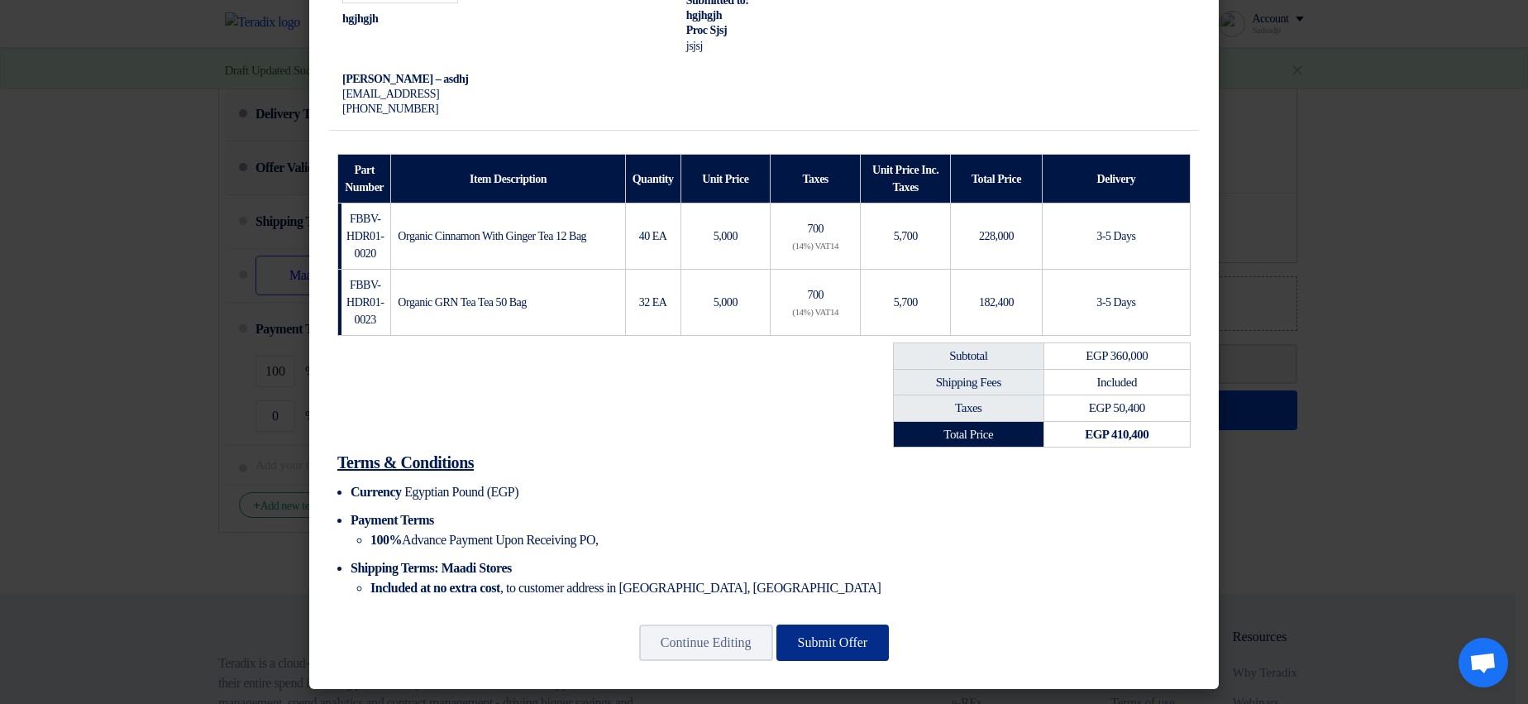
click at [827, 608] on button "Submit Offer" at bounding box center [832, 642] width 113 height 36
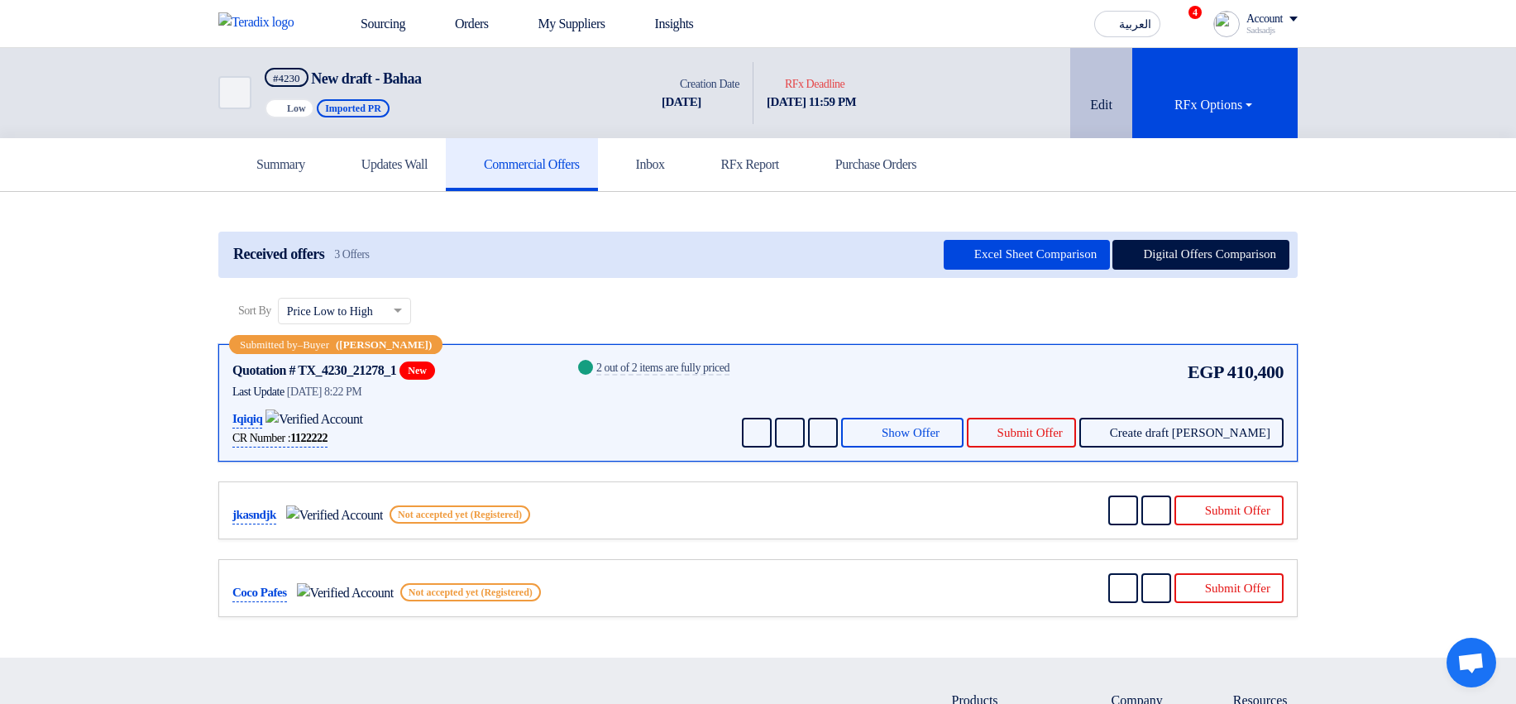
click at [1106, 106] on button "Edit" at bounding box center [1101, 93] width 62 height 90
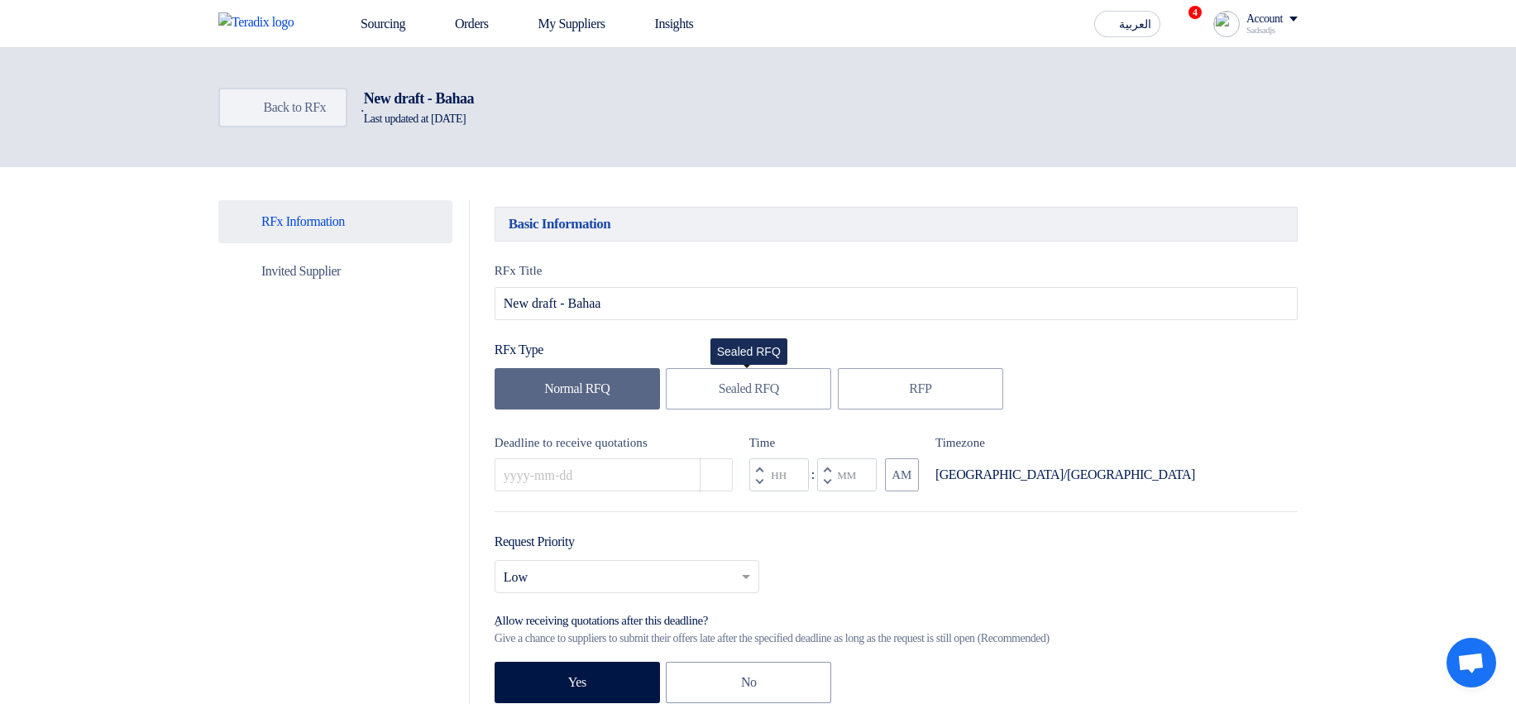
type input "9/27/2025"
type input "11"
type input "59"
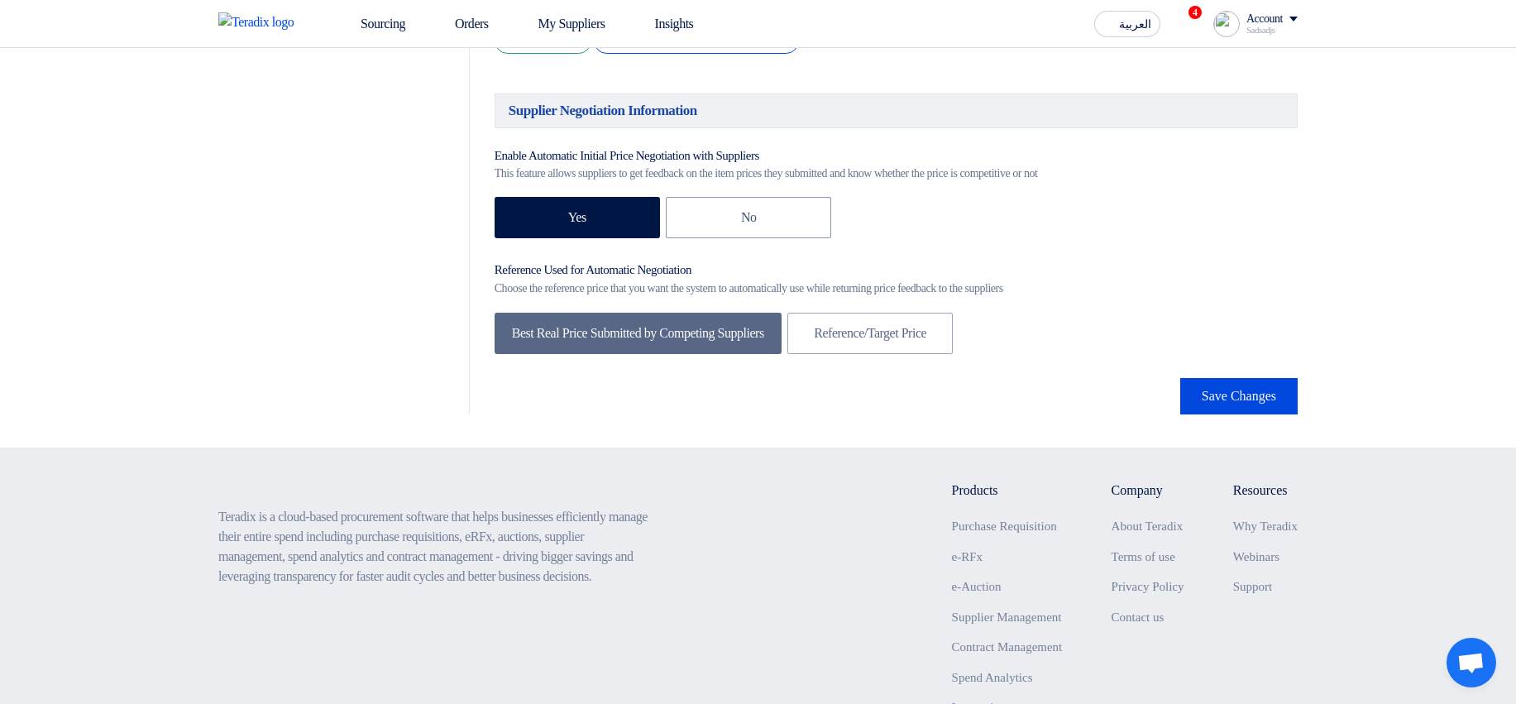
scroll to position [2697, 0]
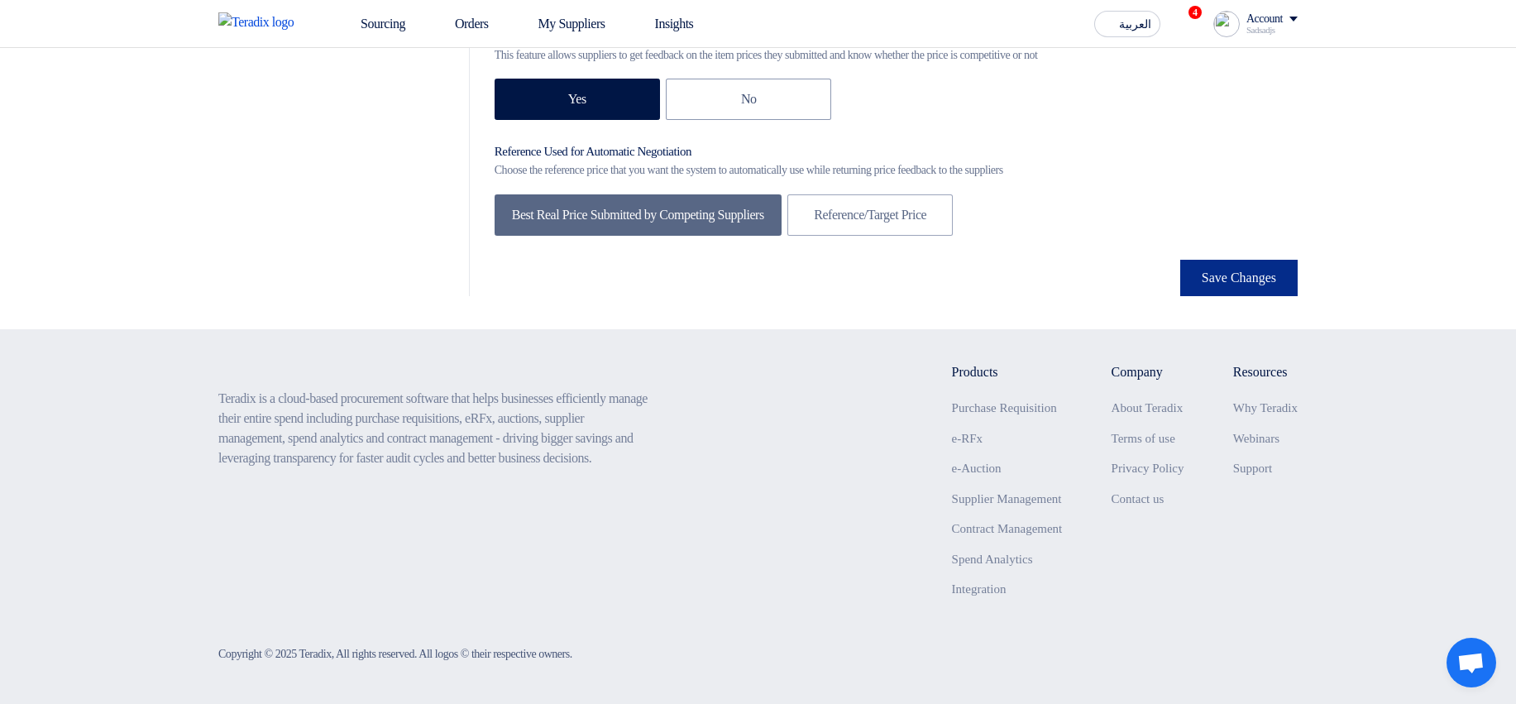
click at [1271, 285] on button "Save Changes" at bounding box center [1238, 278] width 117 height 36
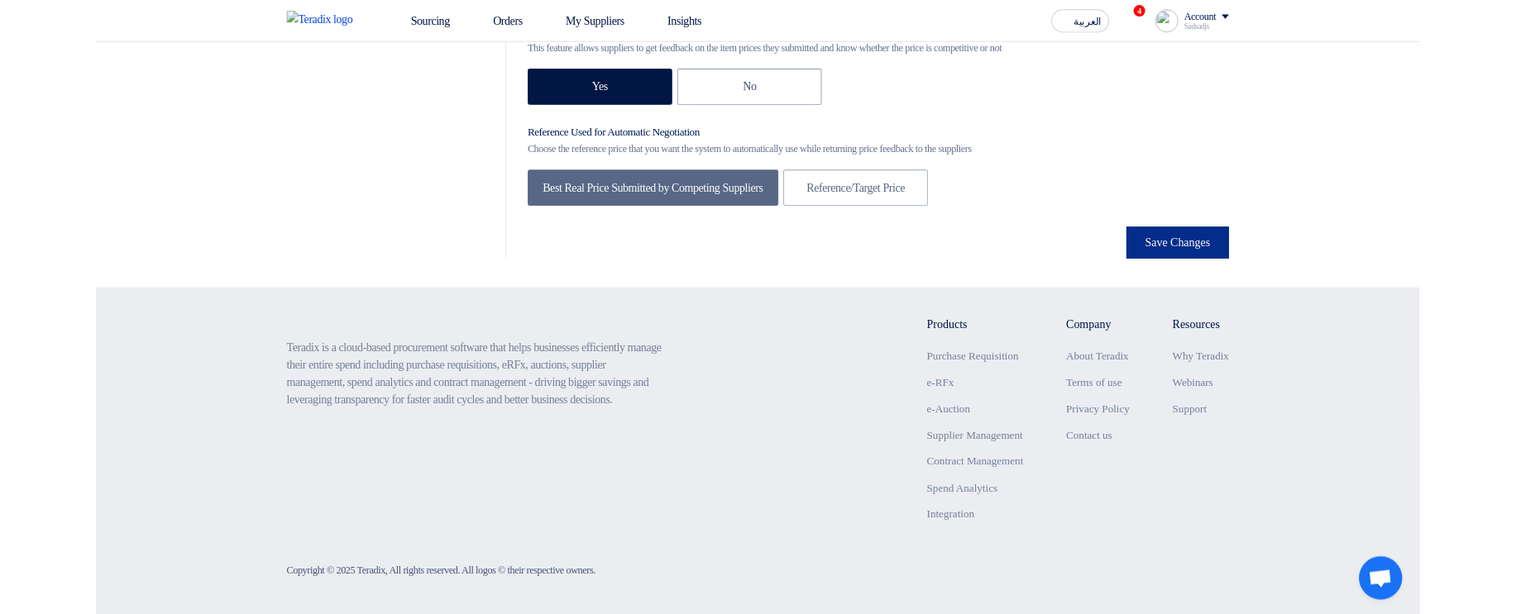
scroll to position [0, 0]
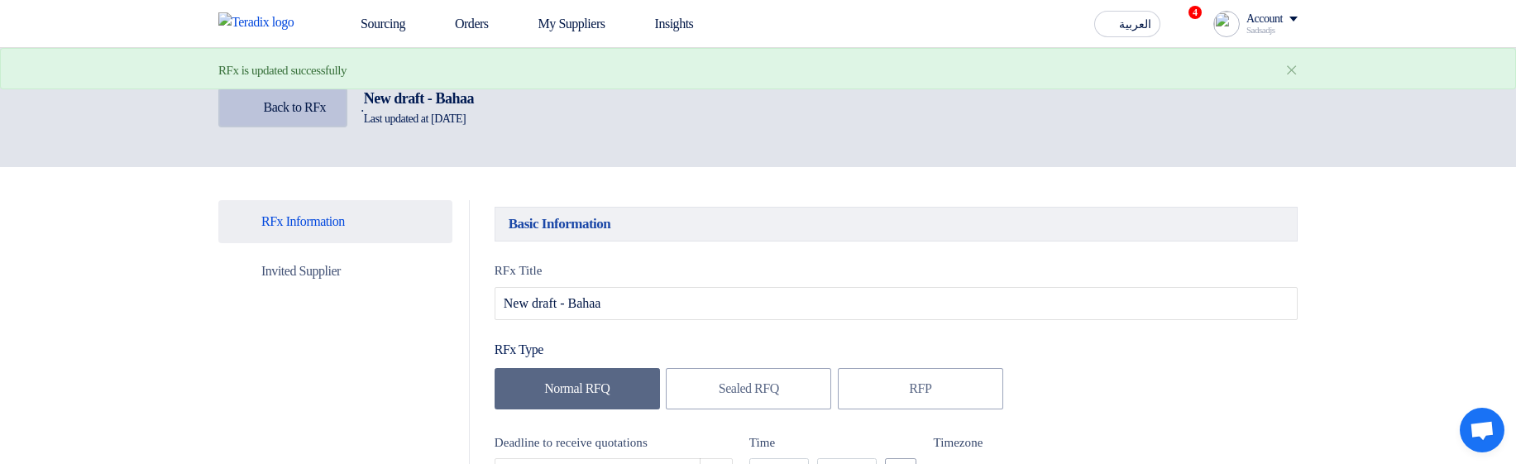
click at [284, 125] on link "Back Back to RFx" at bounding box center [282, 108] width 129 height 40
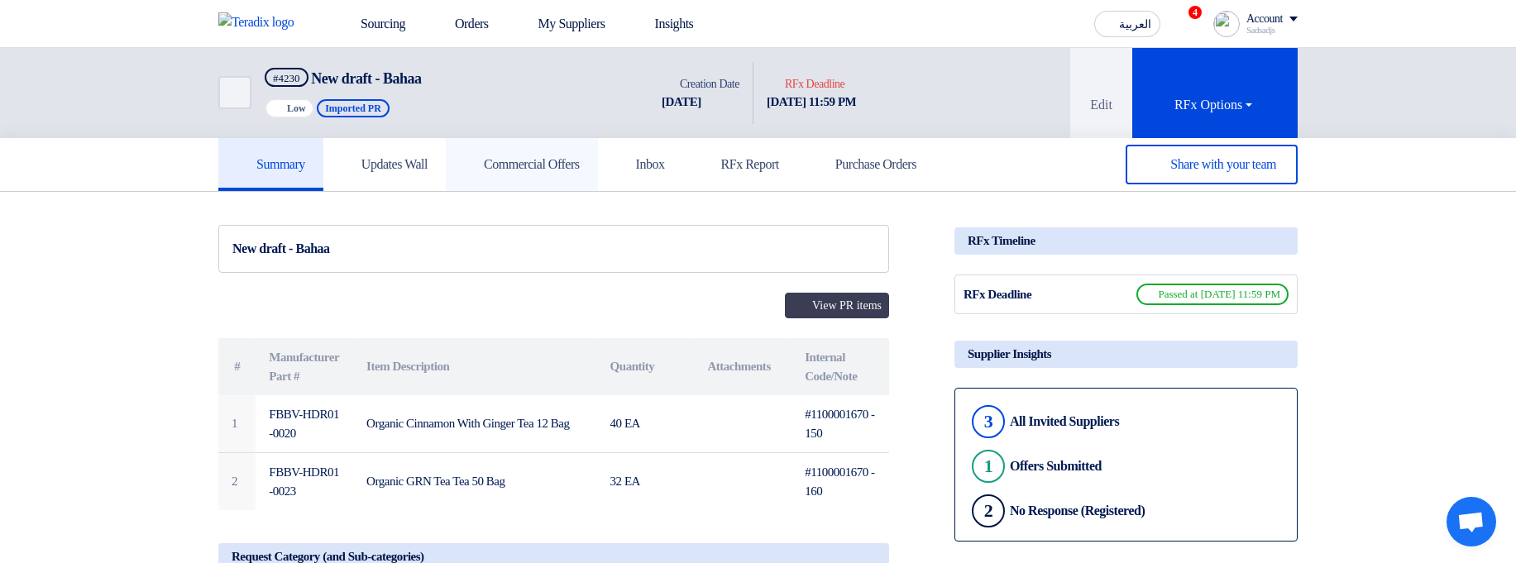
click at [572, 184] on link "Commercial Offers" at bounding box center [522, 164] width 152 height 53
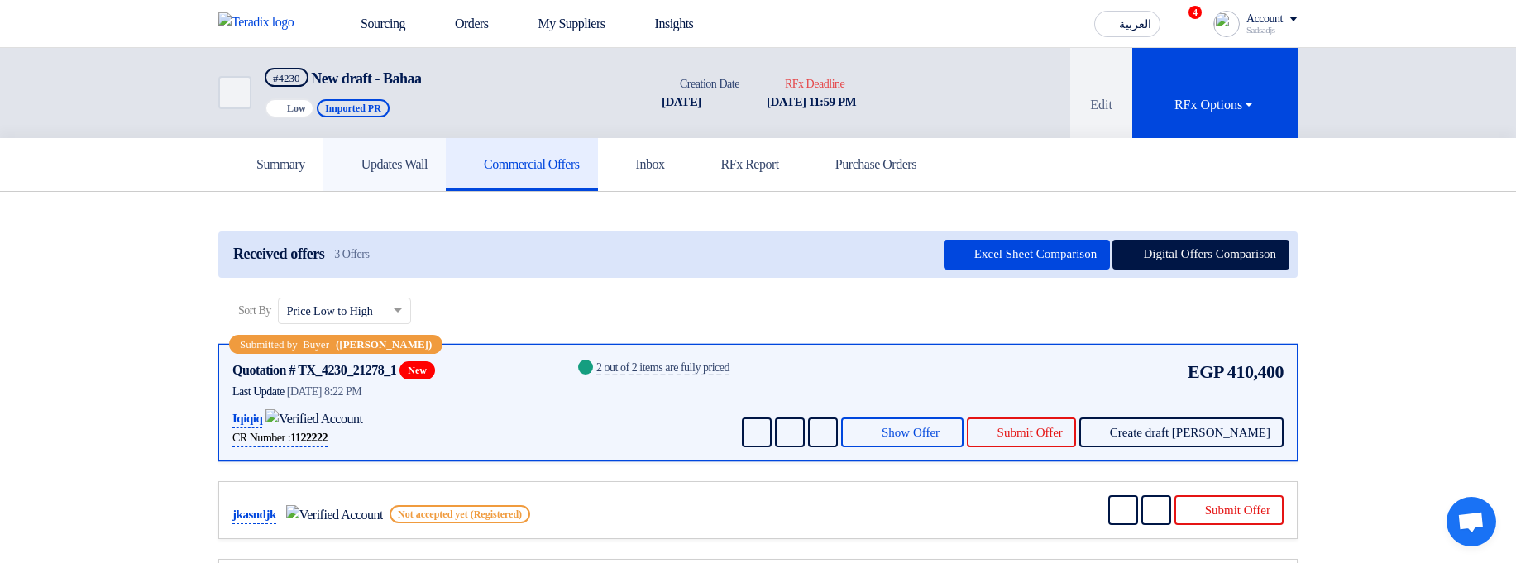
click at [432, 174] on link "Updates Wall" at bounding box center [384, 164] width 122 height 53
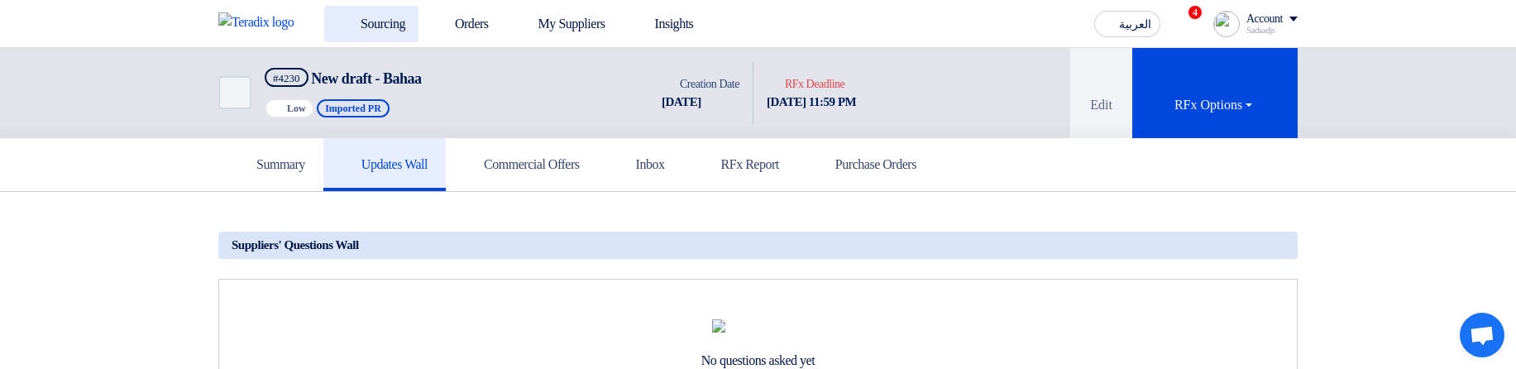
click at [390, 33] on link "Sourcing" at bounding box center [371, 24] width 94 height 36
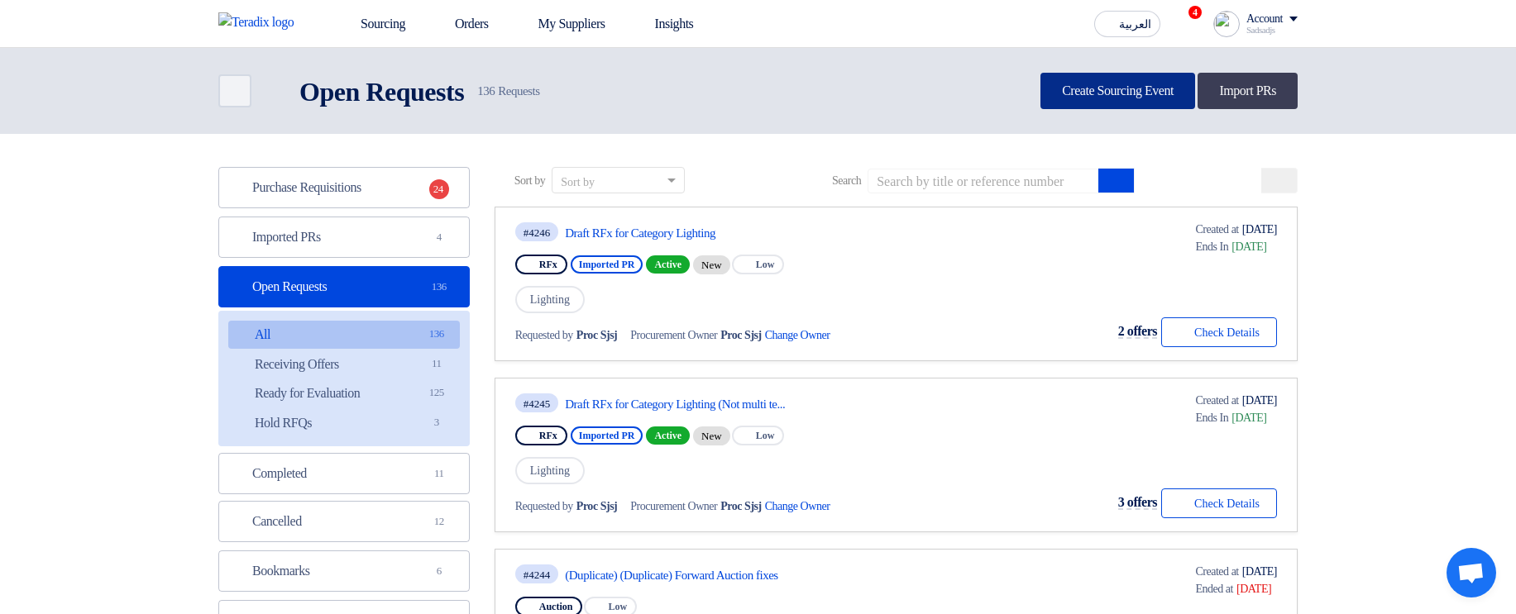
click at [1084, 80] on link "Create Sourcing Event" at bounding box center [1117, 91] width 155 height 36
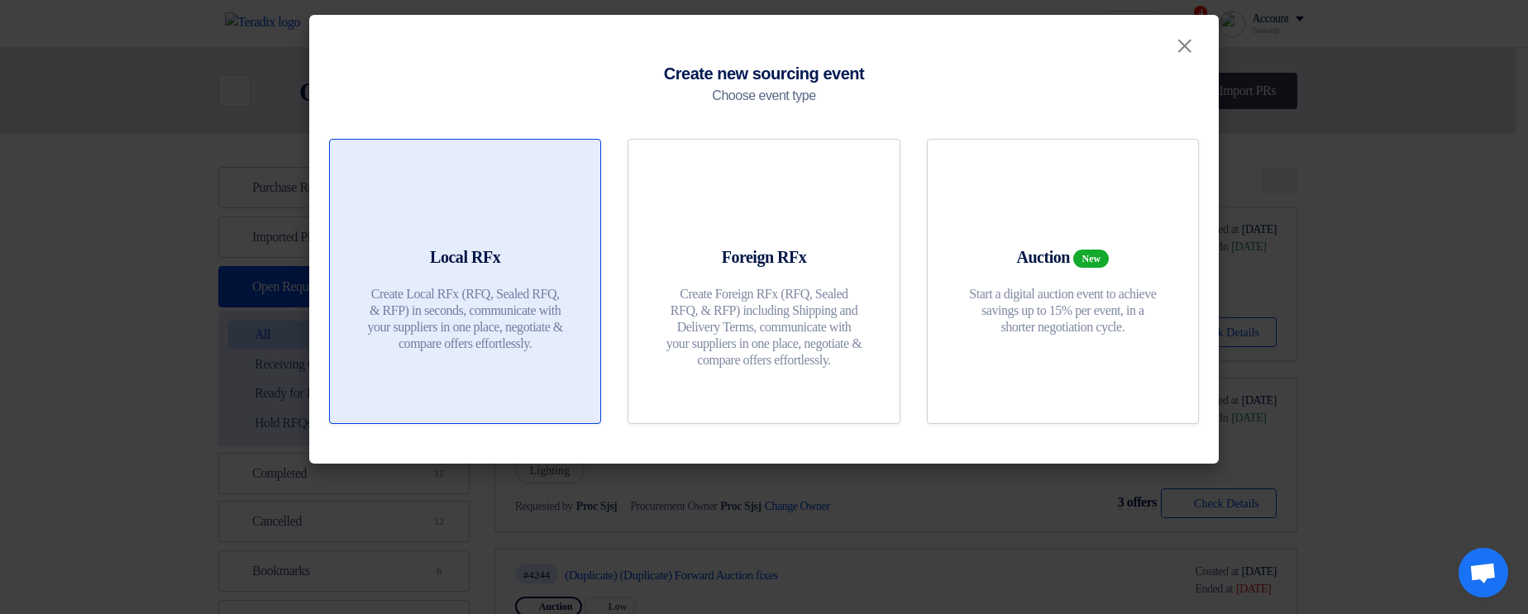
click at [367, 315] on p "Create Local RFx (RFQ, Sealed RFQ, & RFP) in seconds, communicate with your sup…" at bounding box center [465, 319] width 198 height 66
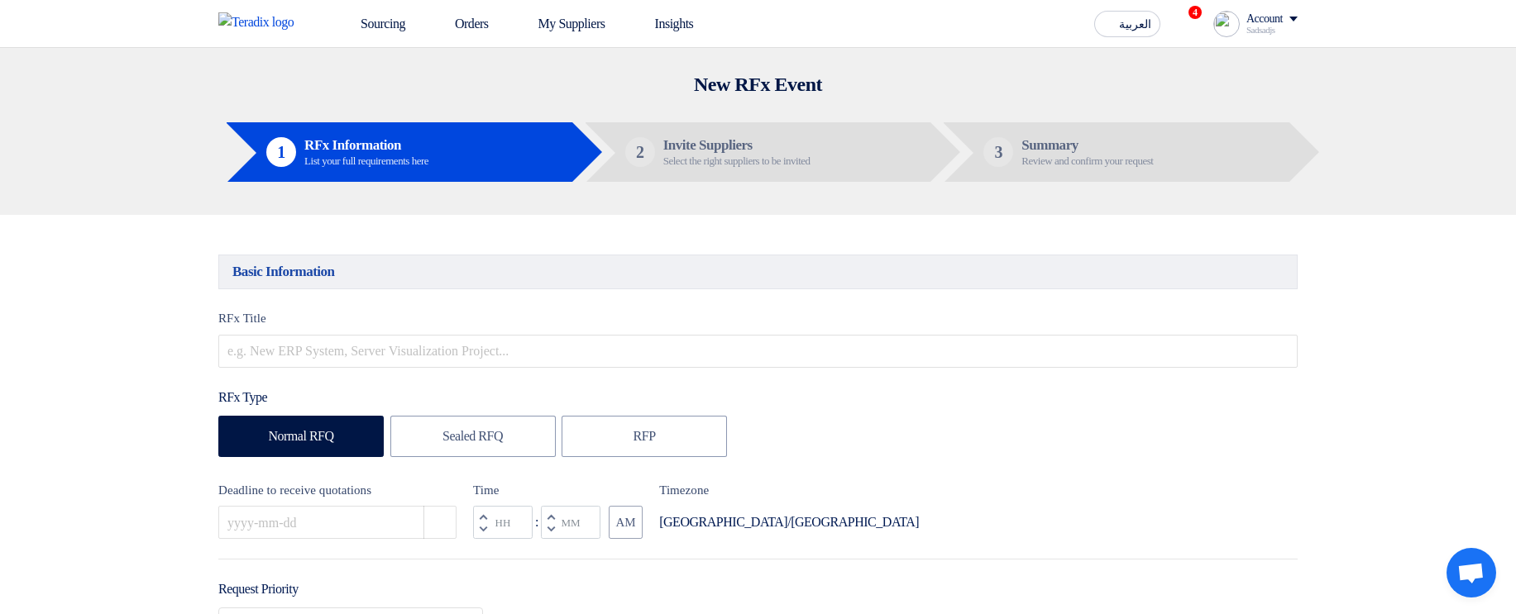
click at [531, 332] on div "RFx Title" at bounding box center [757, 338] width 1079 height 59
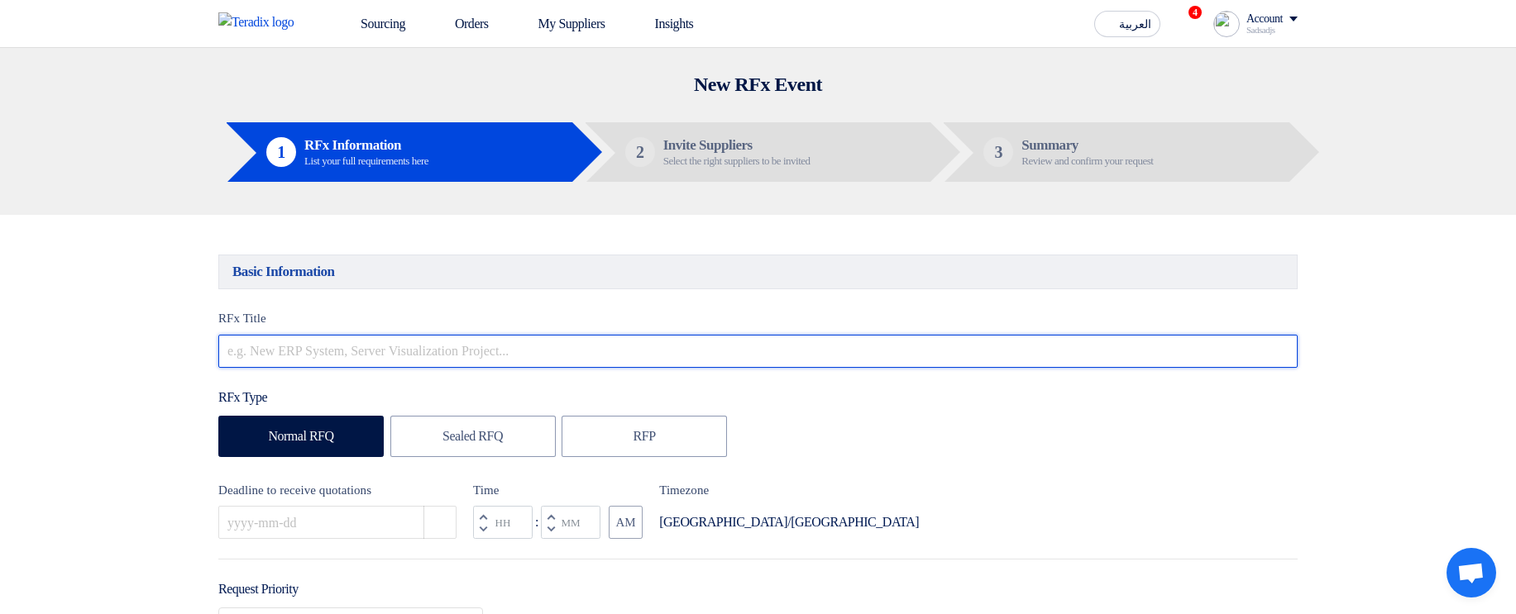
click at [530, 352] on input "text" at bounding box center [757, 351] width 1079 height 33
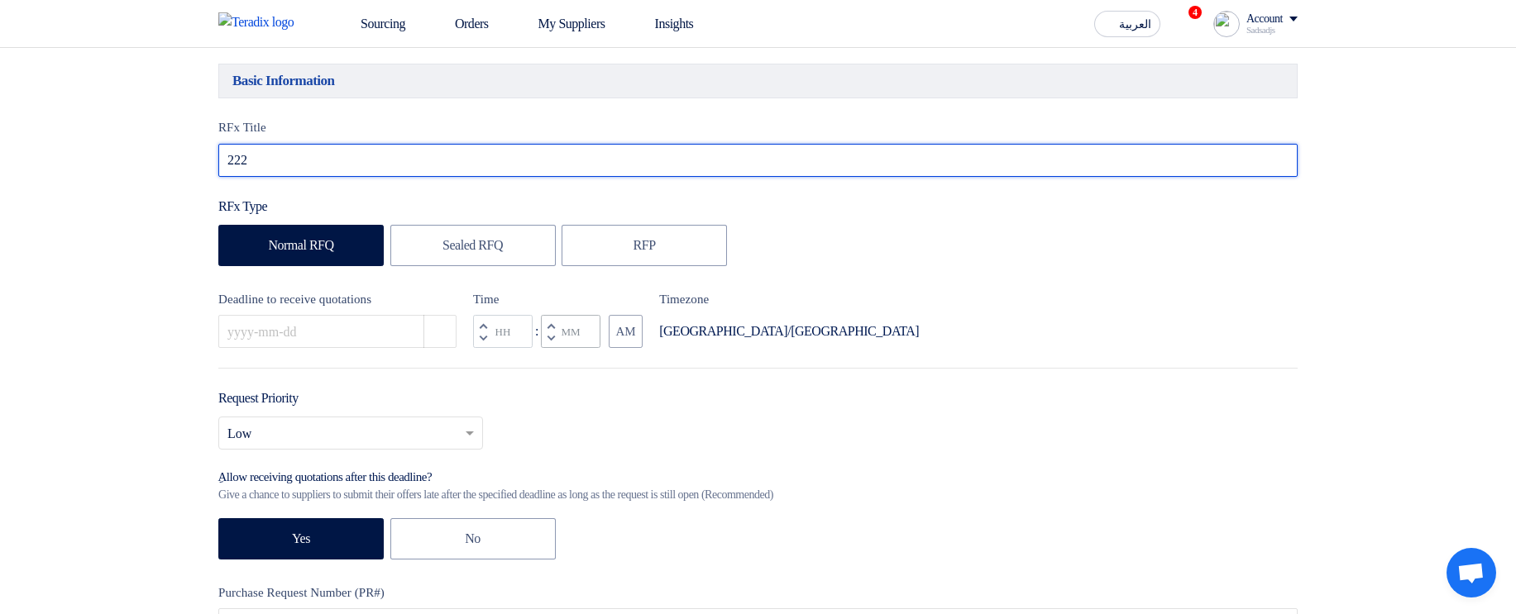
scroll to position [198, 0]
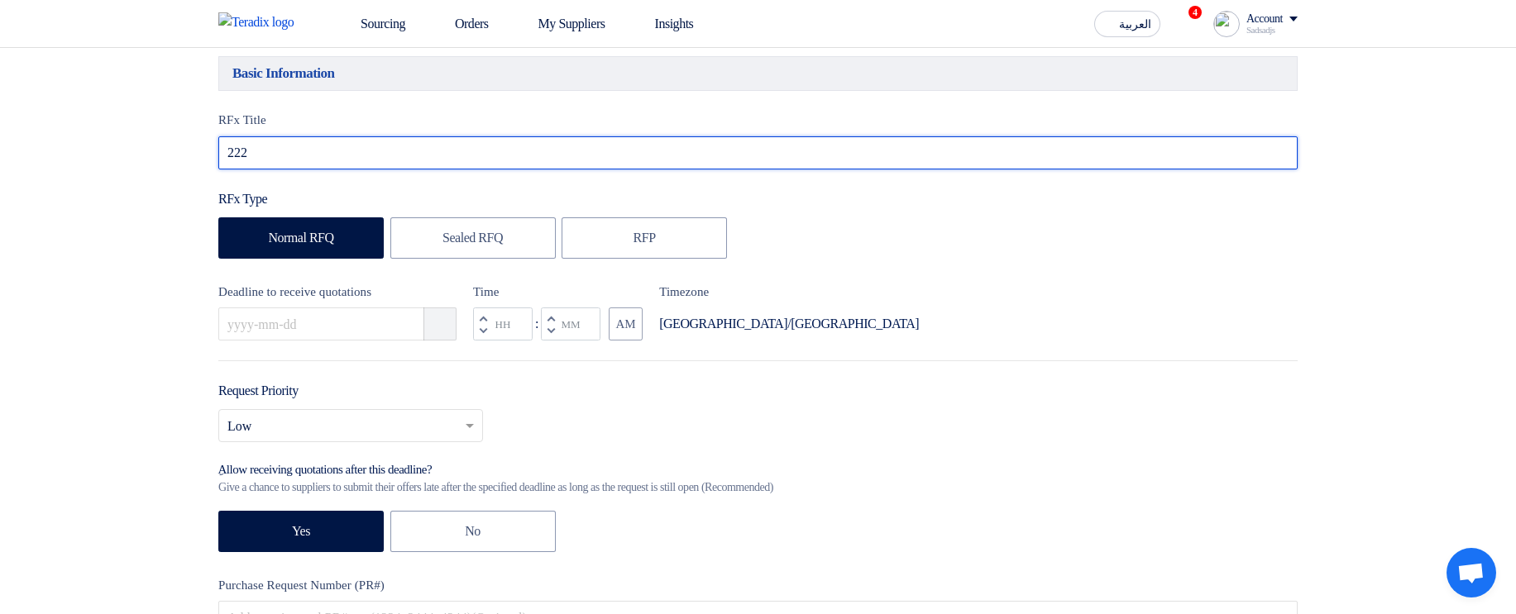
type input "222"
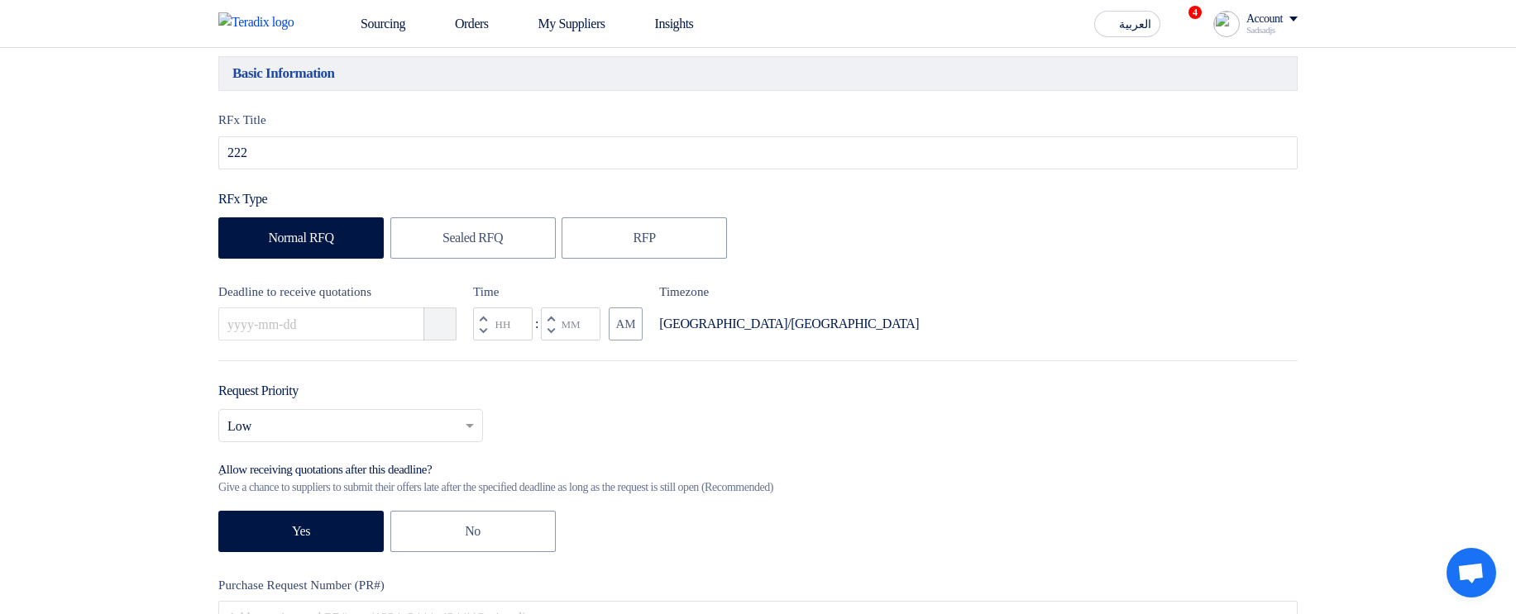
click at [432, 316] on use "button" at bounding box center [432, 316] width 0 height 0
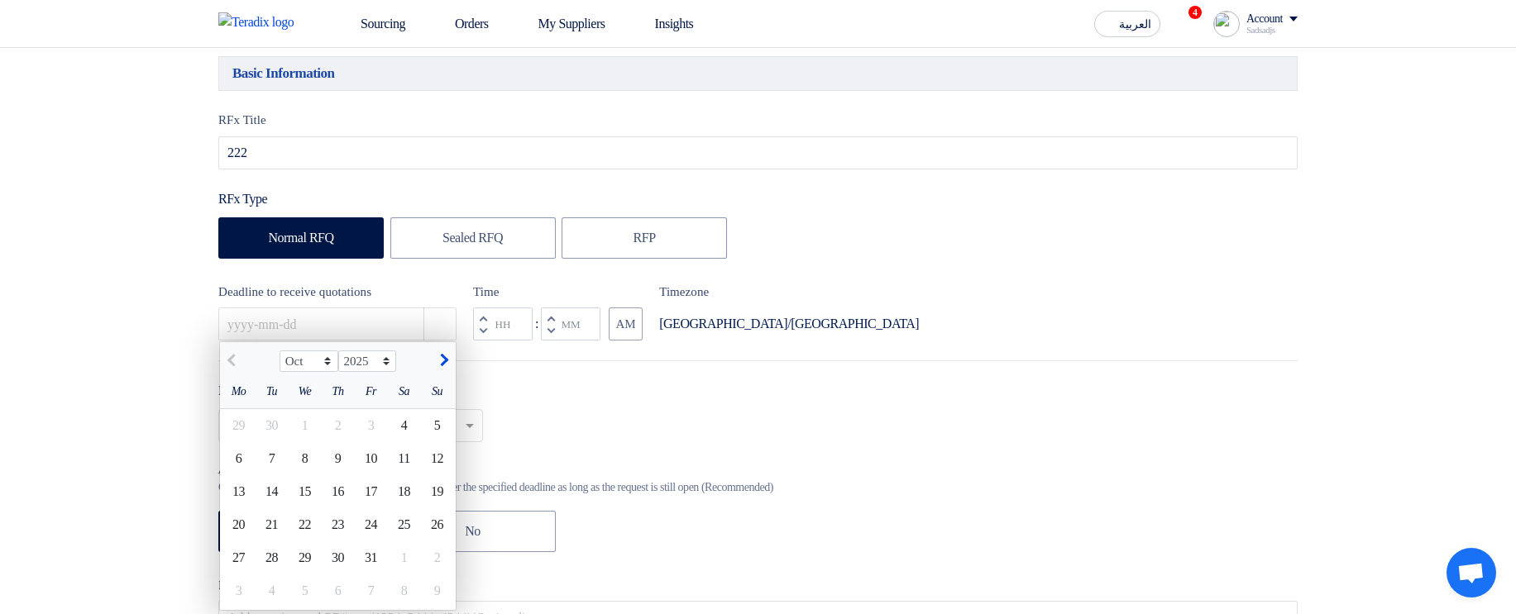
click at [386, 509] on div "17" at bounding box center [371, 491] width 33 height 33
type input "10/17/2025"
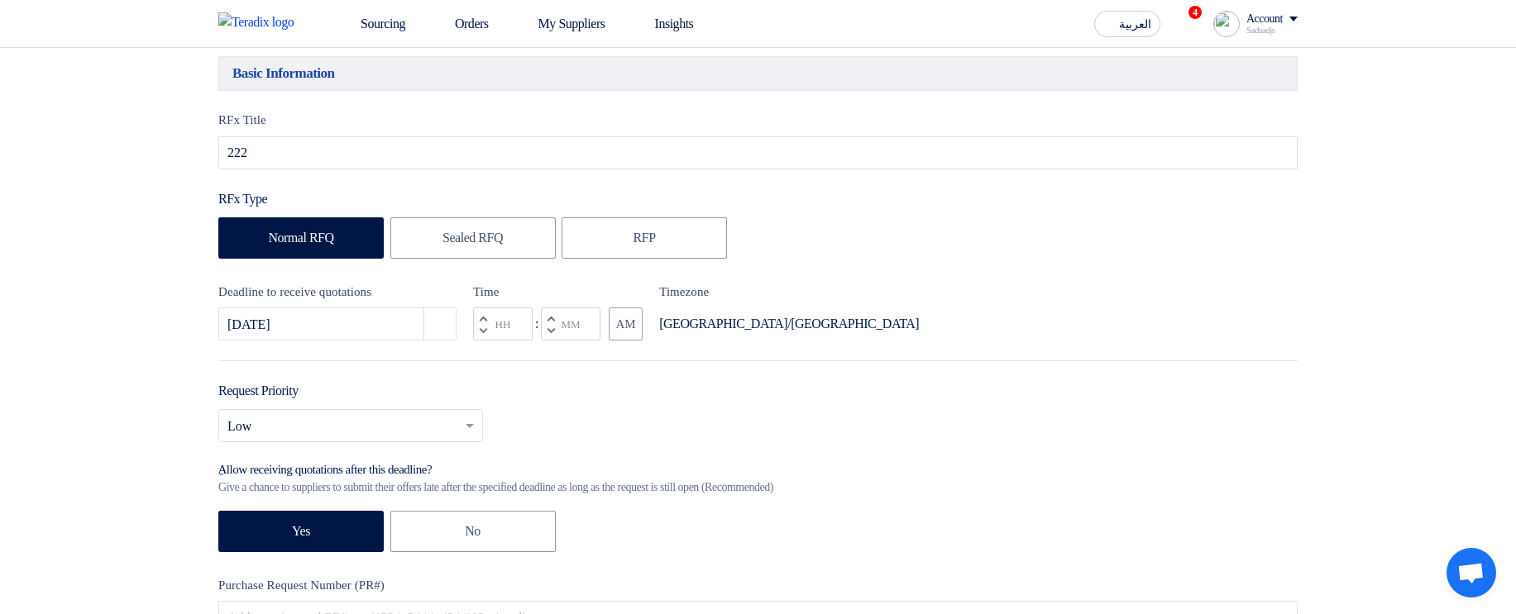
click at [547, 332] on button "Decrement minutes" at bounding box center [551, 331] width 20 height 21
type input "11"
type input "59"
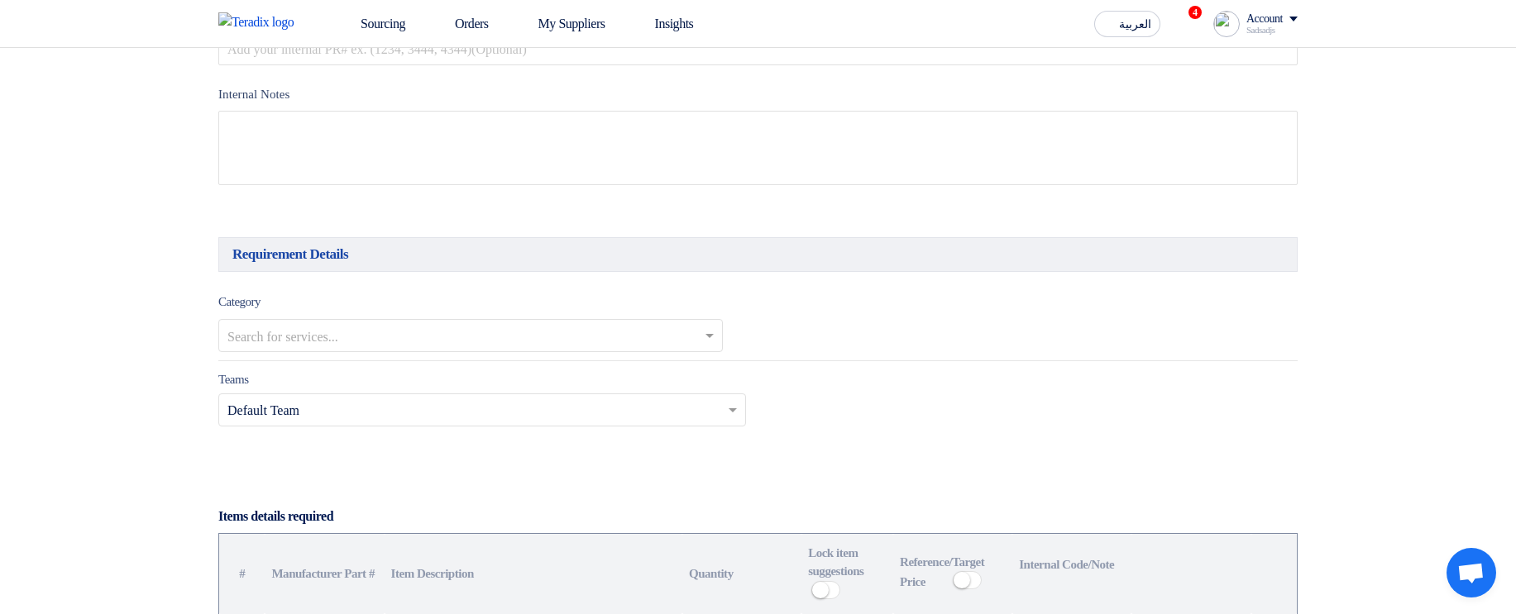
scroll to position [794, 0]
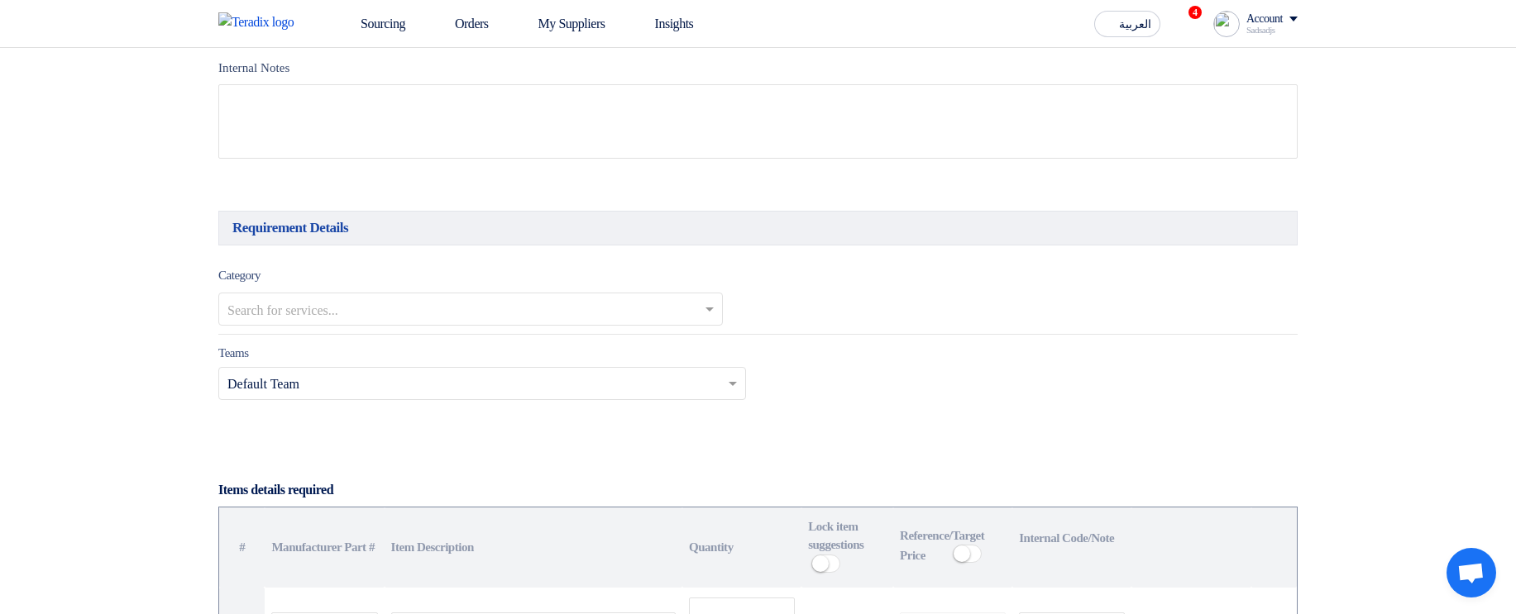
click at [369, 324] on input "text" at bounding box center [462, 311] width 470 height 27
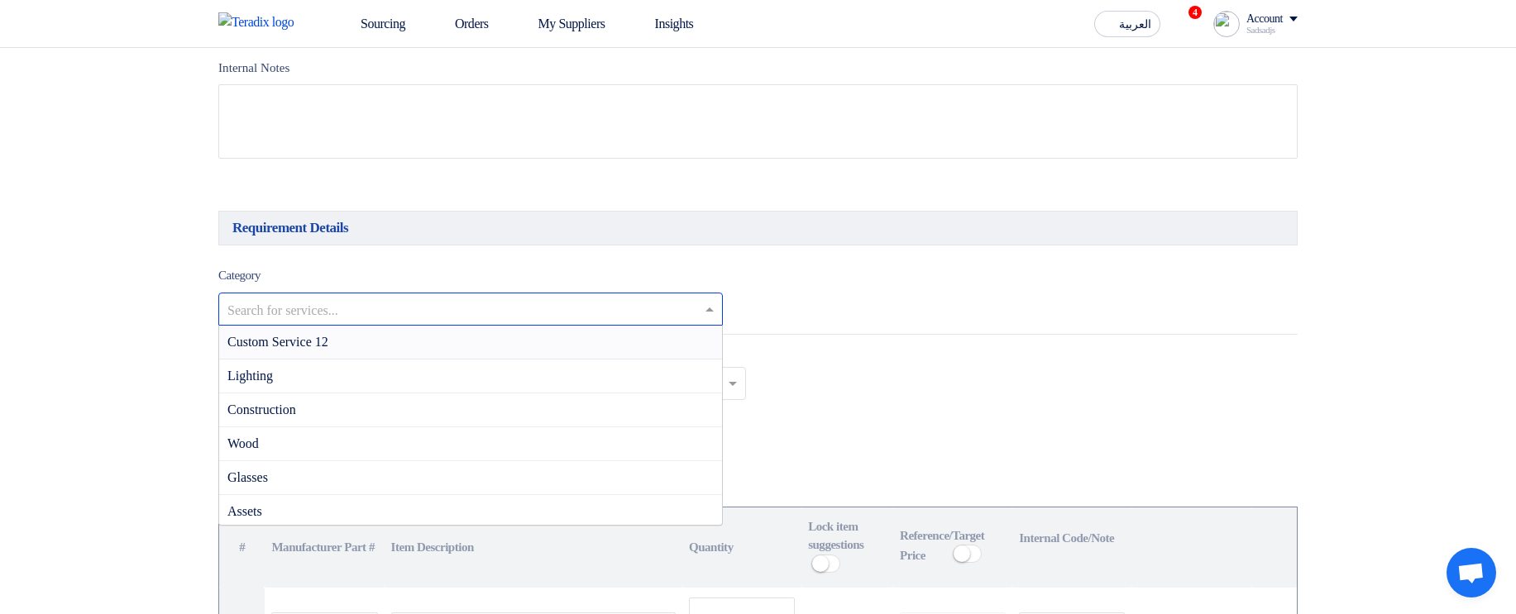
click at [348, 356] on div "Custom Service 12" at bounding box center [470, 343] width 503 height 34
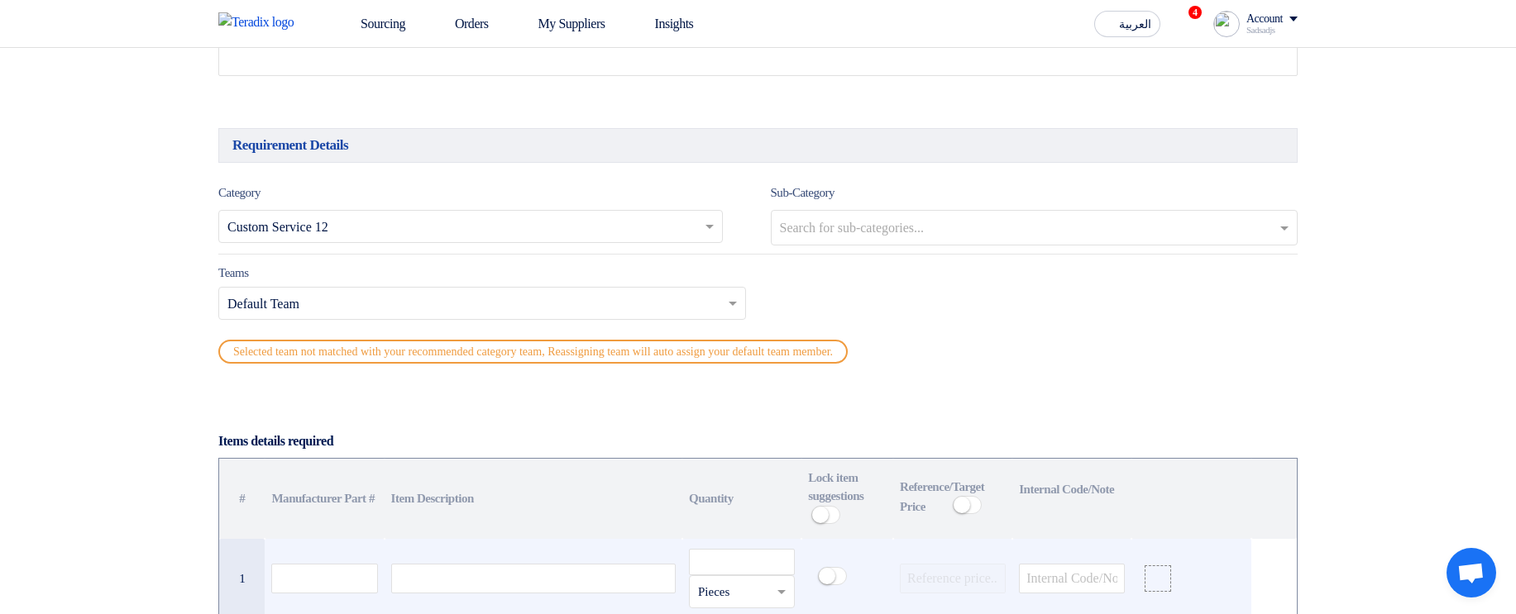
scroll to position [1191, 0]
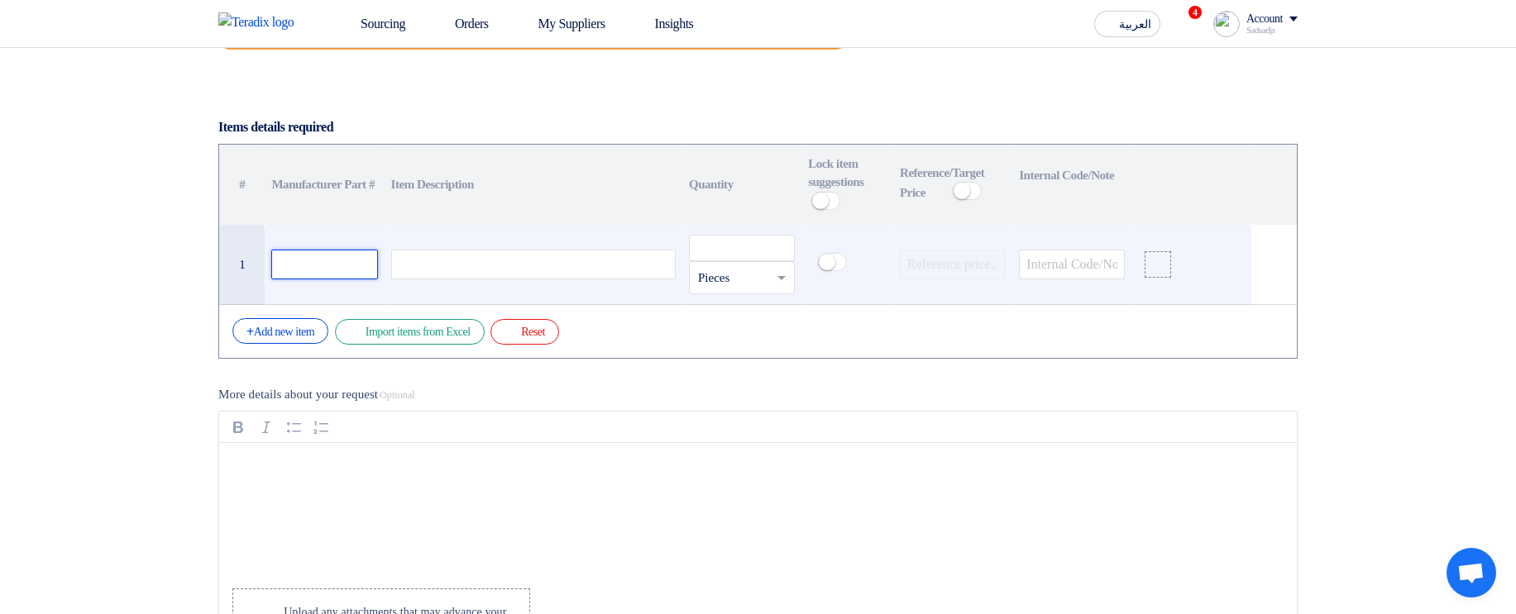
click at [315, 273] on input "text" at bounding box center [324, 265] width 106 height 30
click at [456, 277] on div at bounding box center [533, 265] width 284 height 30
click at [752, 260] on input "number" at bounding box center [742, 248] width 106 height 26
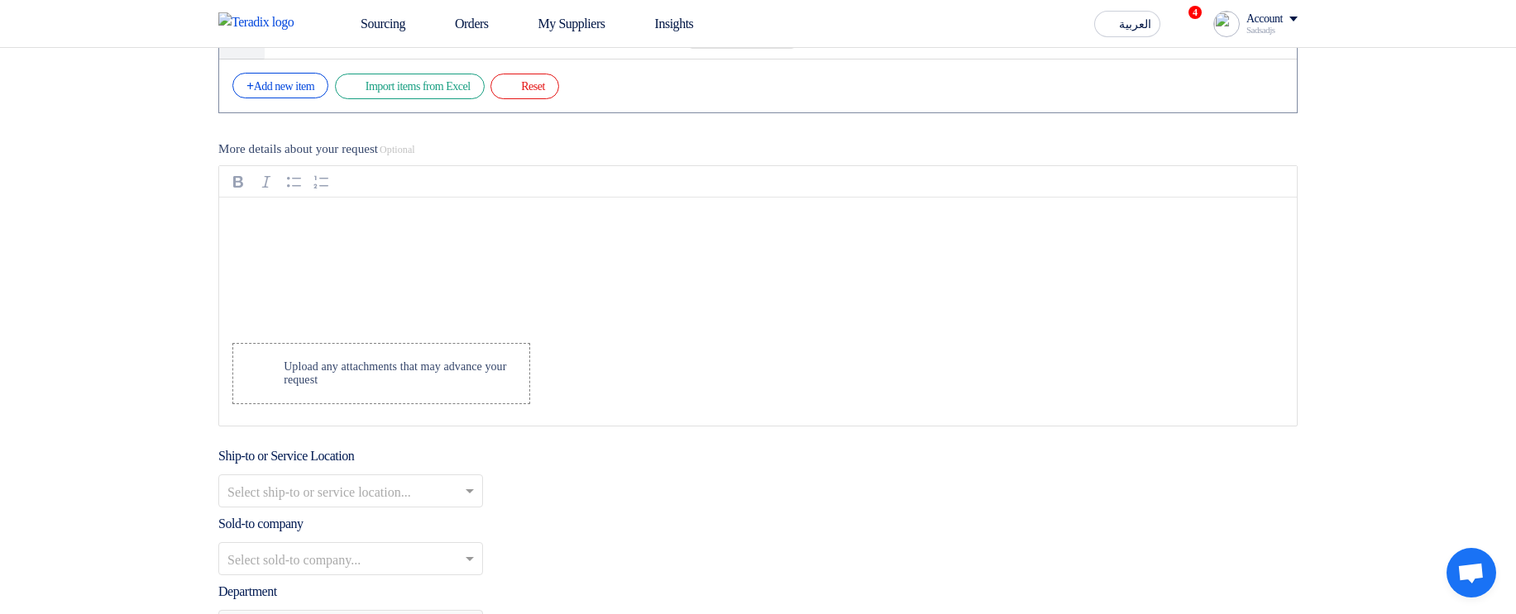
scroll to position [1687, 0]
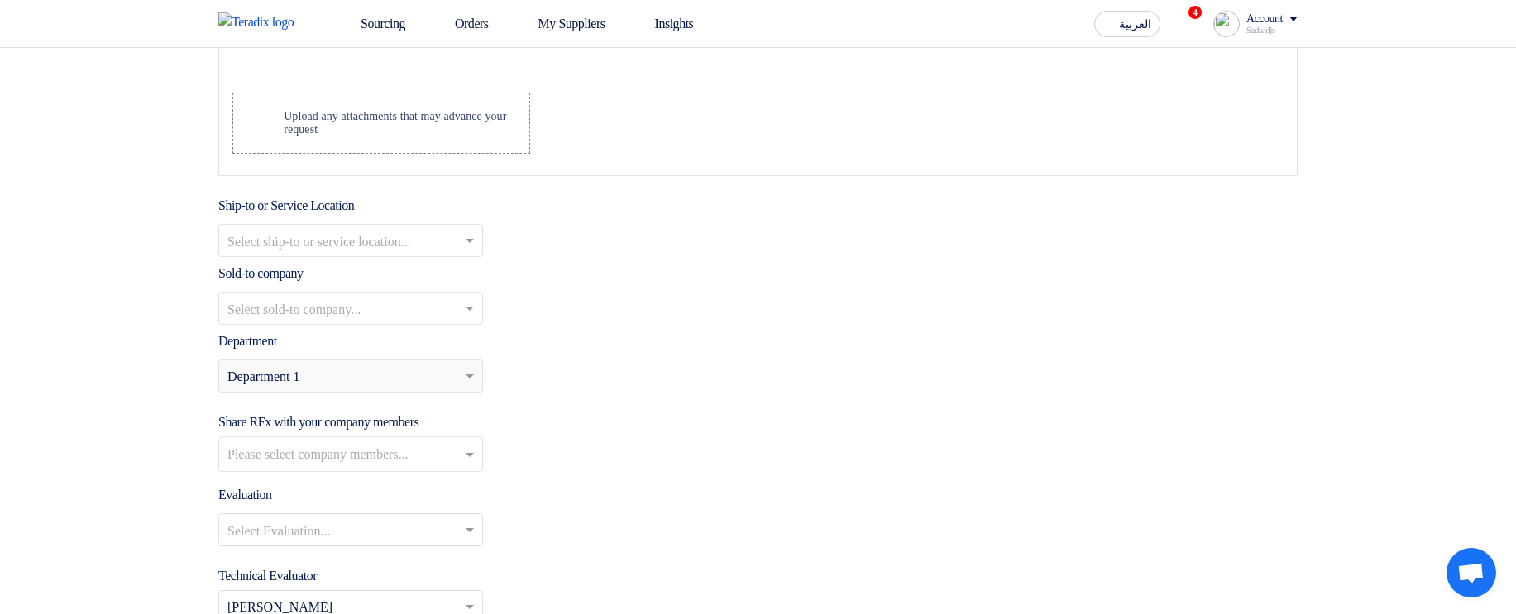
type input "2"
click at [377, 251] on input "text" at bounding box center [342, 242] width 230 height 27
click at [375, 273] on div "Maadi Stores" at bounding box center [350, 274] width 263 height 34
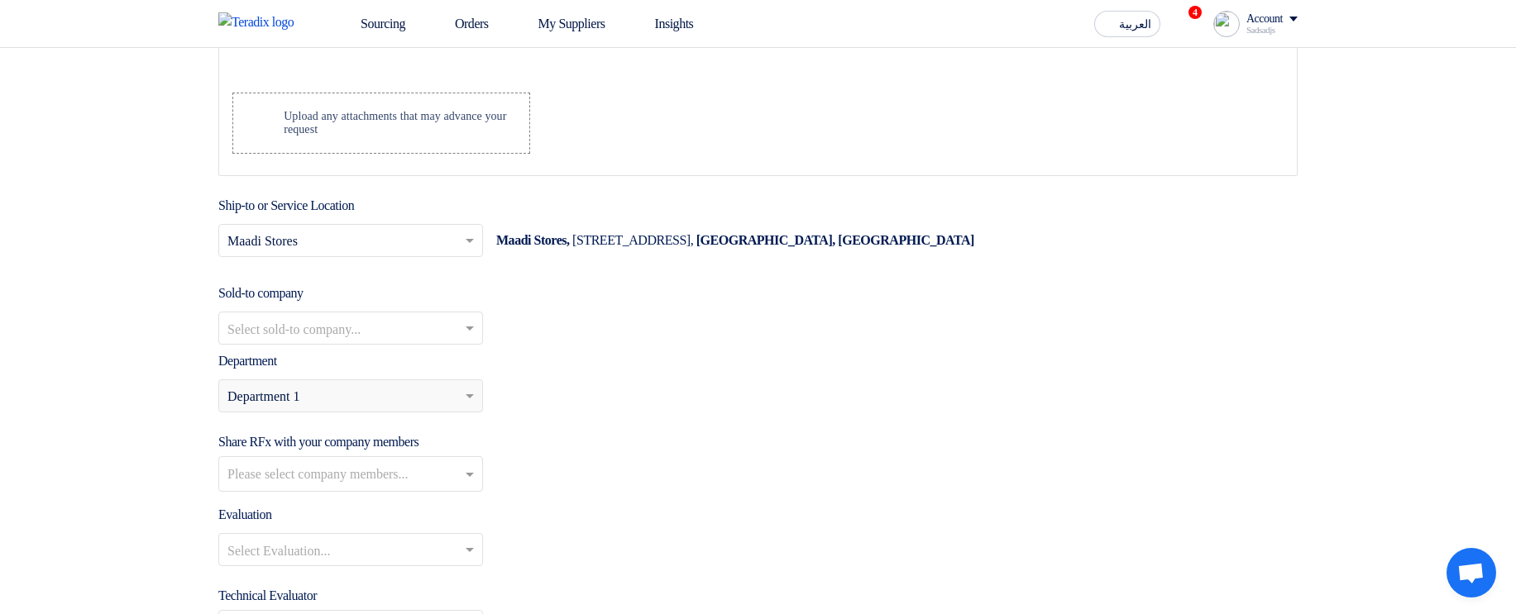
drag, startPoint x: 364, startPoint y: 313, endPoint x: 356, endPoint y: 339, distance: 26.7
click at [364, 316] on div "Sold-to company Select sold-to company..." at bounding box center [757, 314] width 1079 height 61
click at [356, 339] on input "text" at bounding box center [342, 330] width 230 height 27
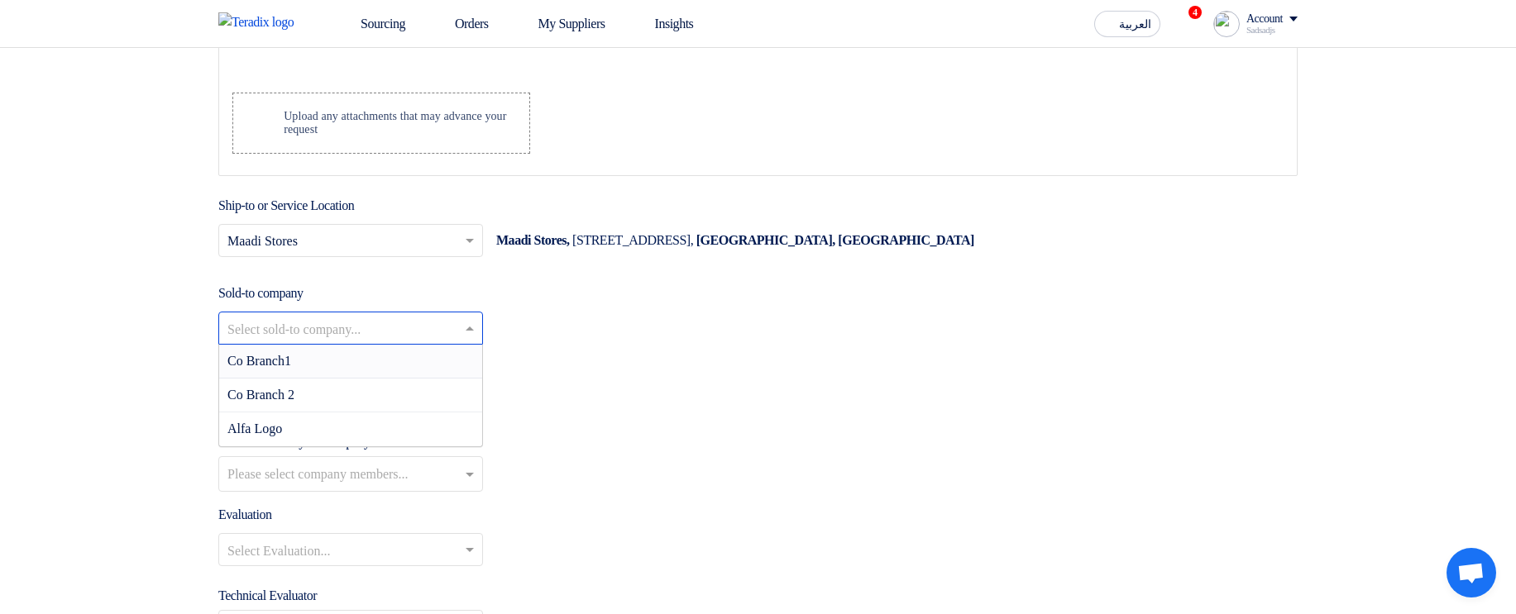
click at [354, 367] on div "Co Branch1" at bounding box center [350, 362] width 263 height 34
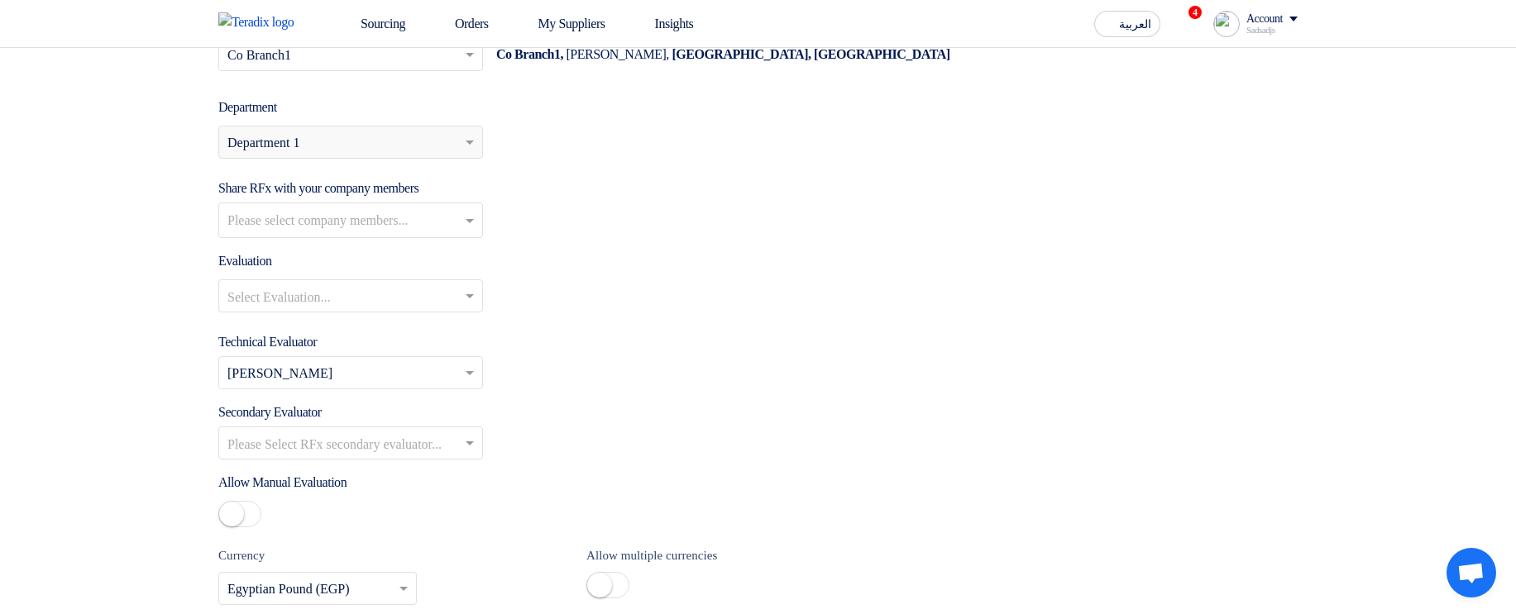
scroll to position [1984, 0]
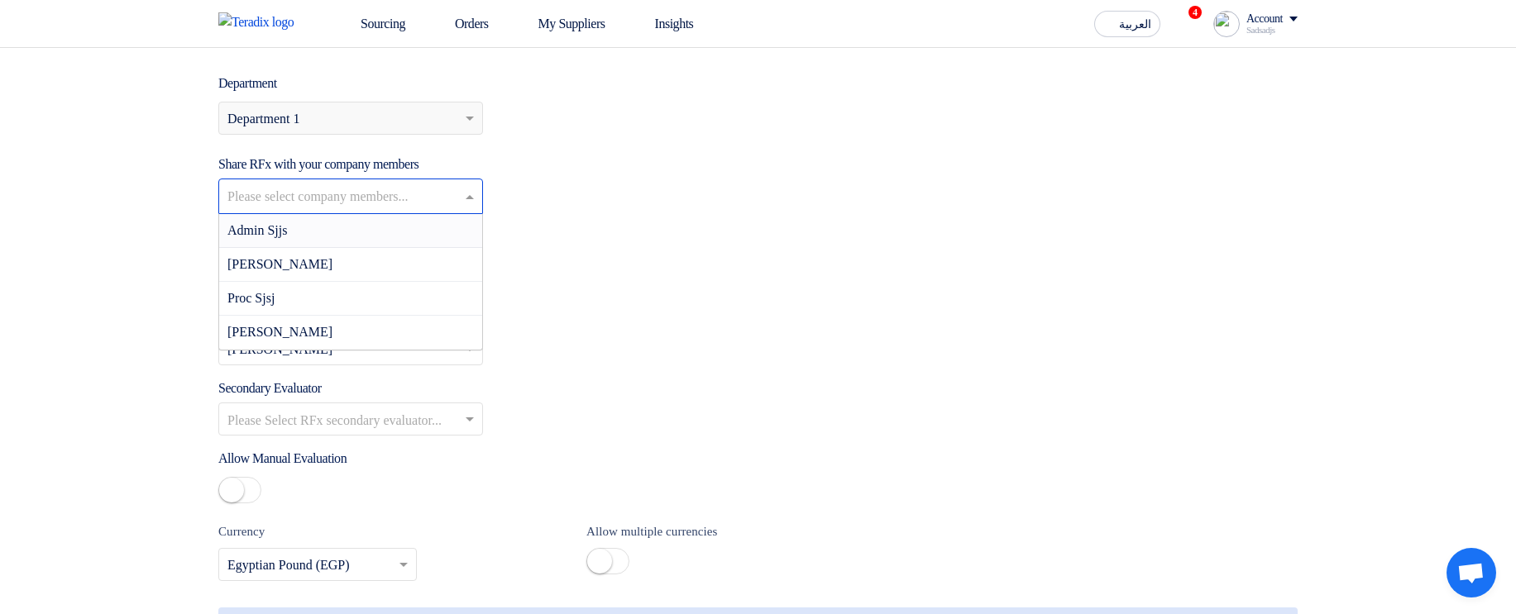
click at [350, 196] on input "text" at bounding box center [352, 197] width 251 height 27
click at [564, 206] on div "Share RFx with your company members Please select company members... Admin Sjjs…" at bounding box center [757, 185] width 1079 height 60
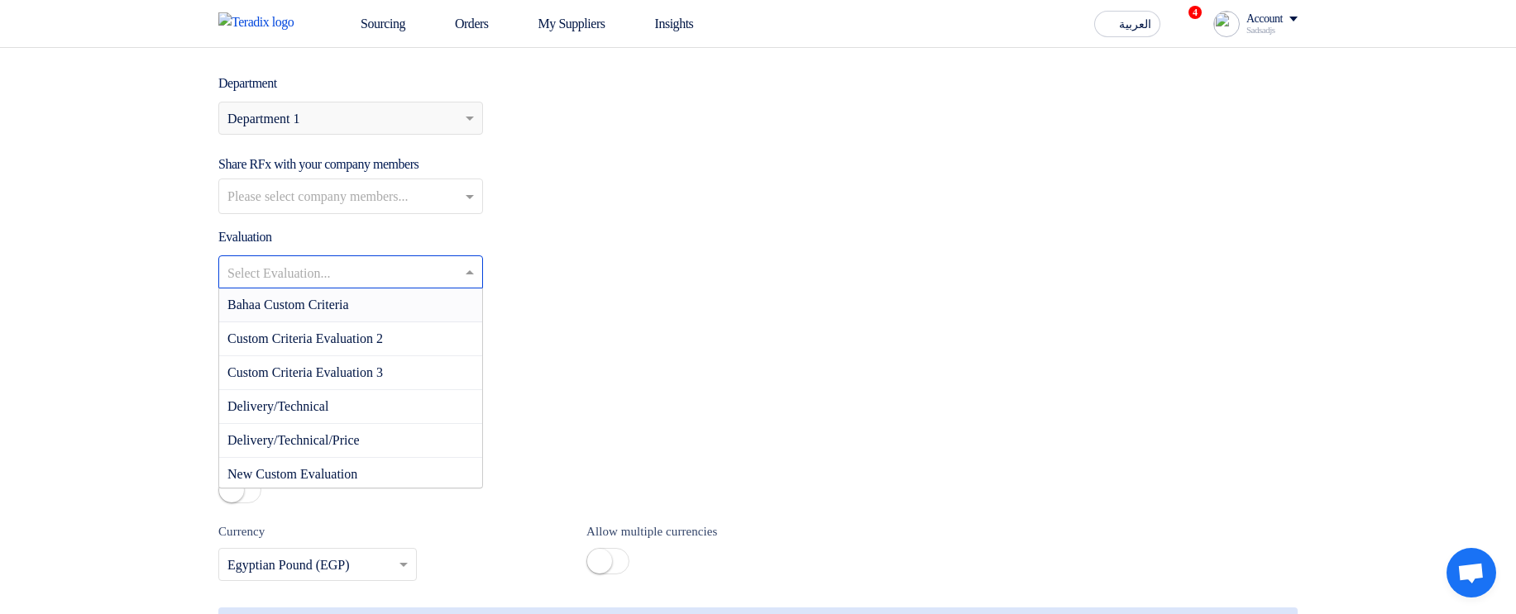
click at [371, 289] on ng-select "Select Evaluation... Bahaa Custom Criteria Custom Criteria Evaluation 2 Custom …" at bounding box center [350, 272] width 265 height 33
click at [333, 312] on span "Bahaa Custom Criteria" at bounding box center [288, 305] width 122 height 14
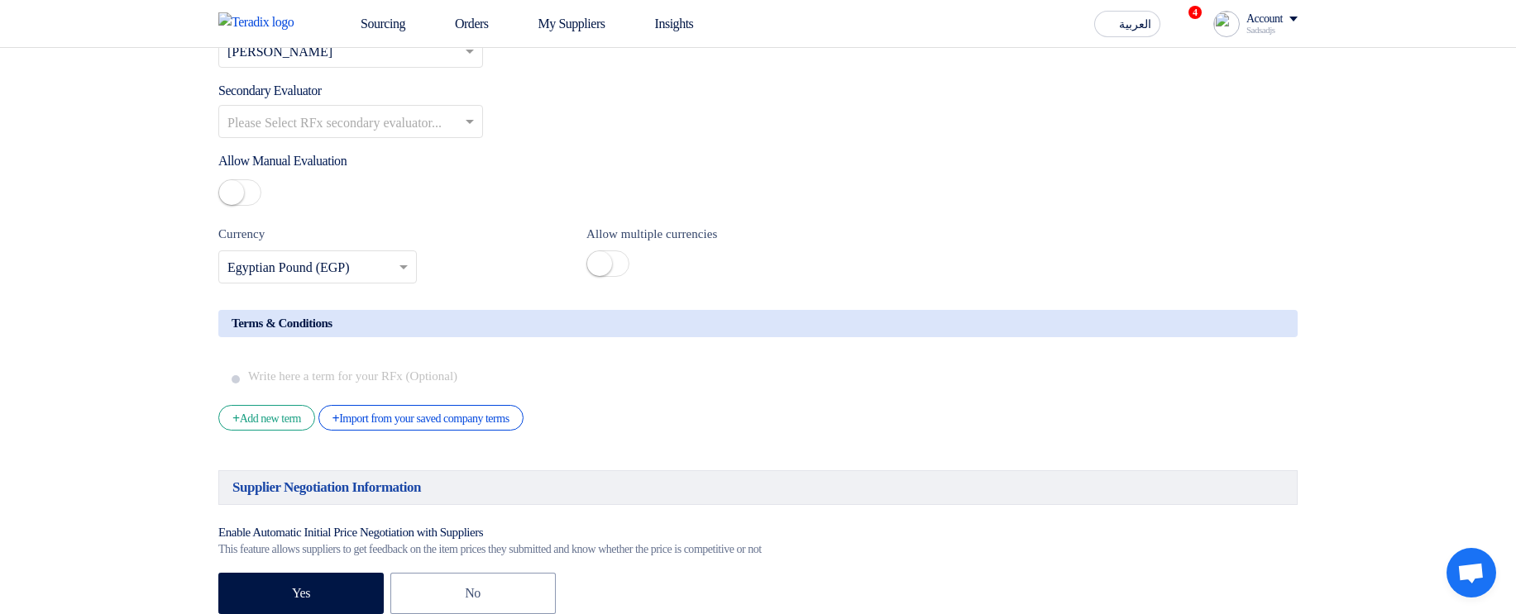
scroll to position [2481, 0]
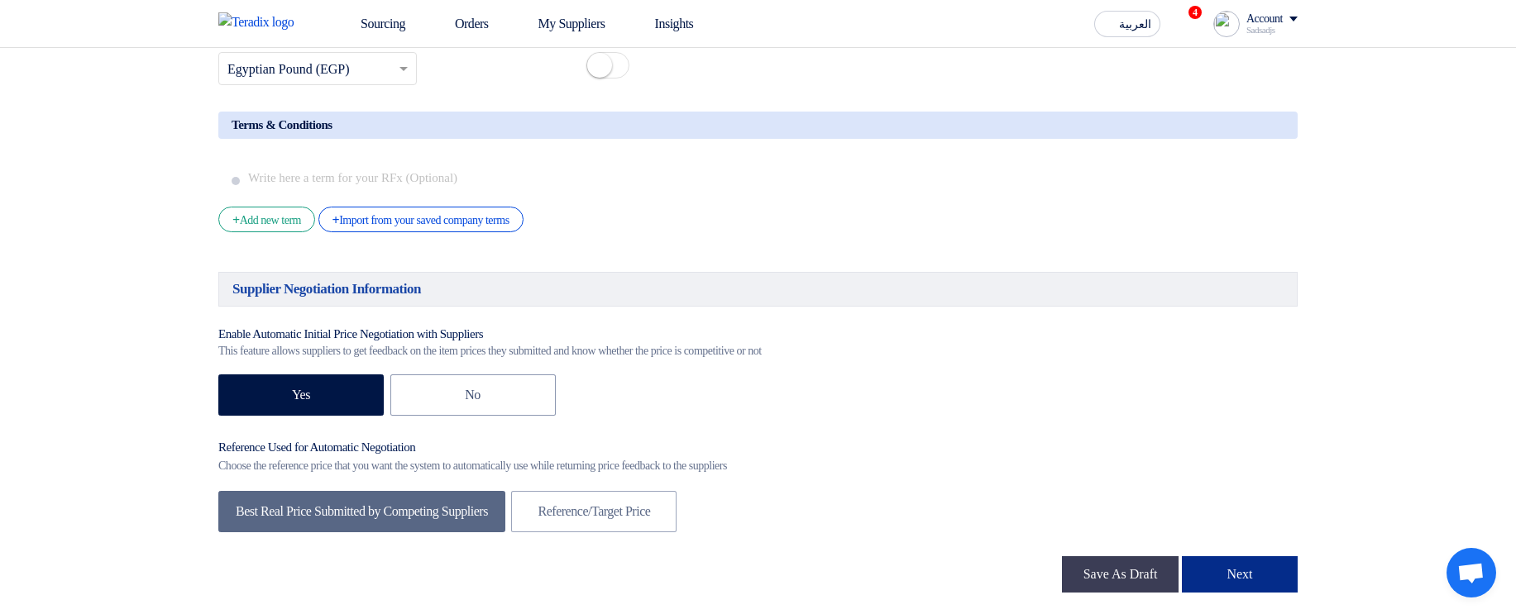
click at [1285, 584] on button "Next" at bounding box center [1240, 574] width 116 height 36
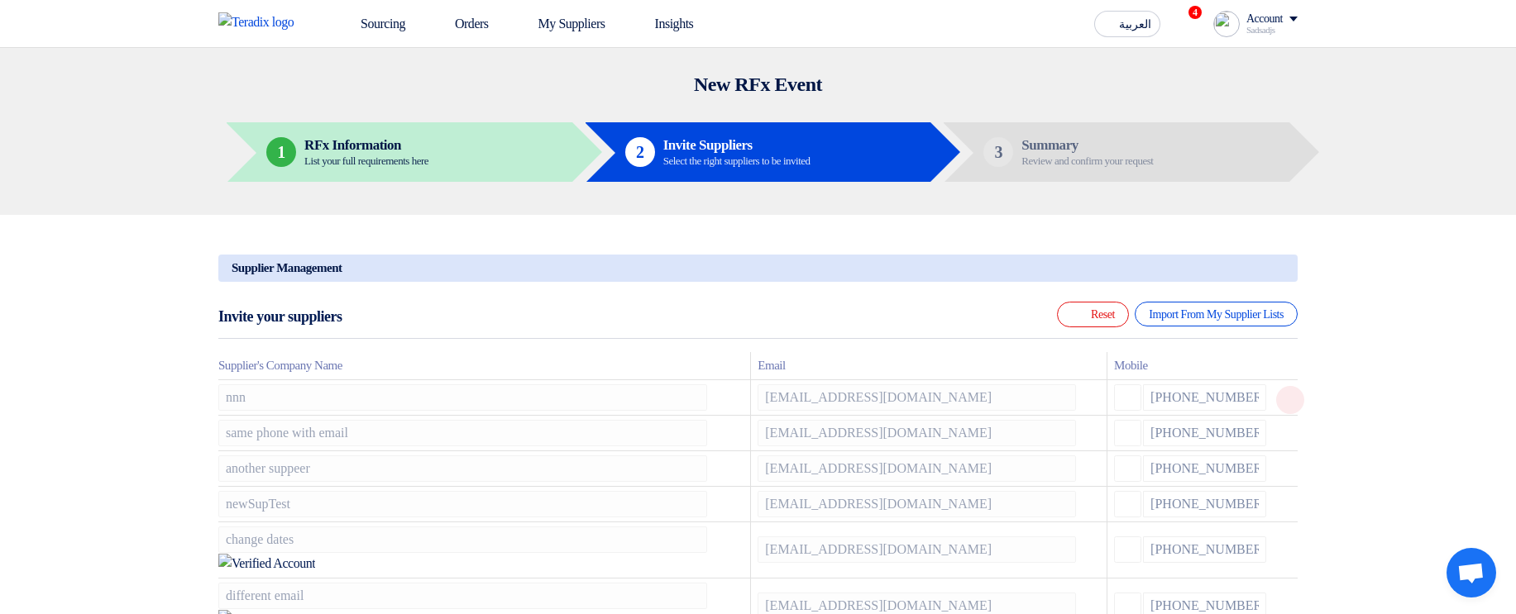
click at [1291, 406] on icon at bounding box center [1290, 400] width 28 height 28
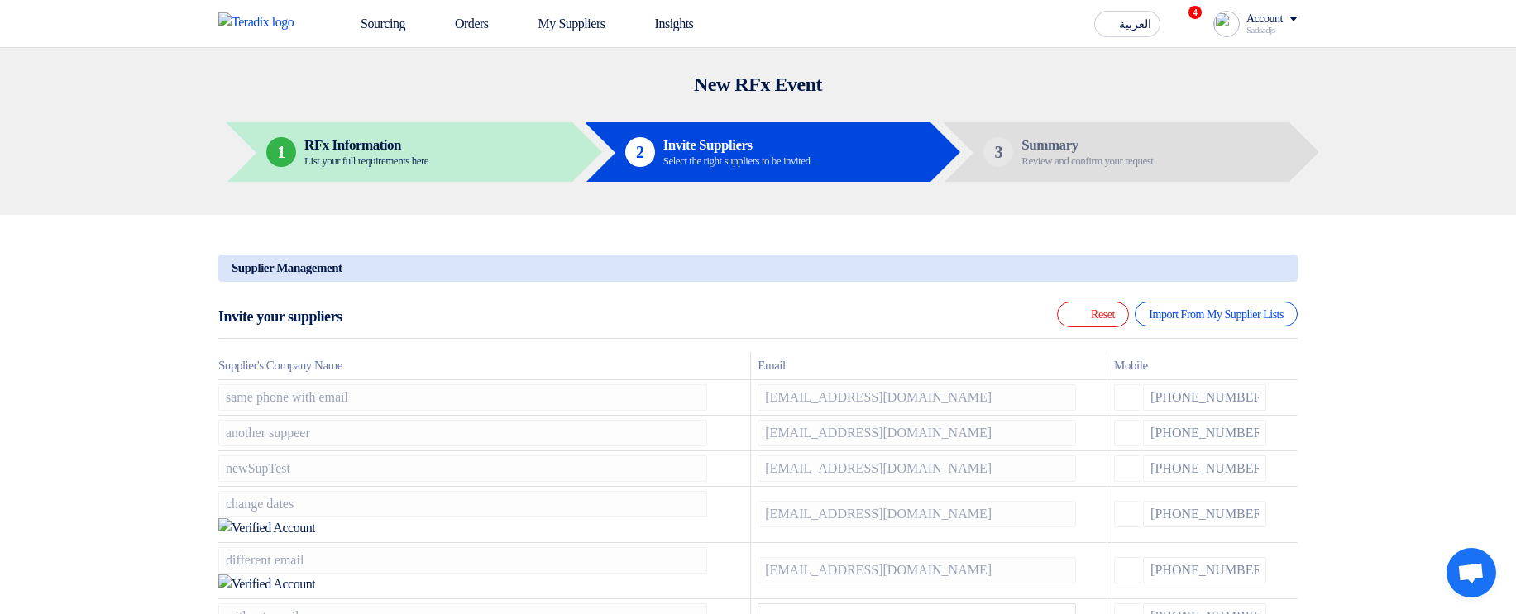
click at [0, 0] on icon at bounding box center [0, 0] width 0 height 0
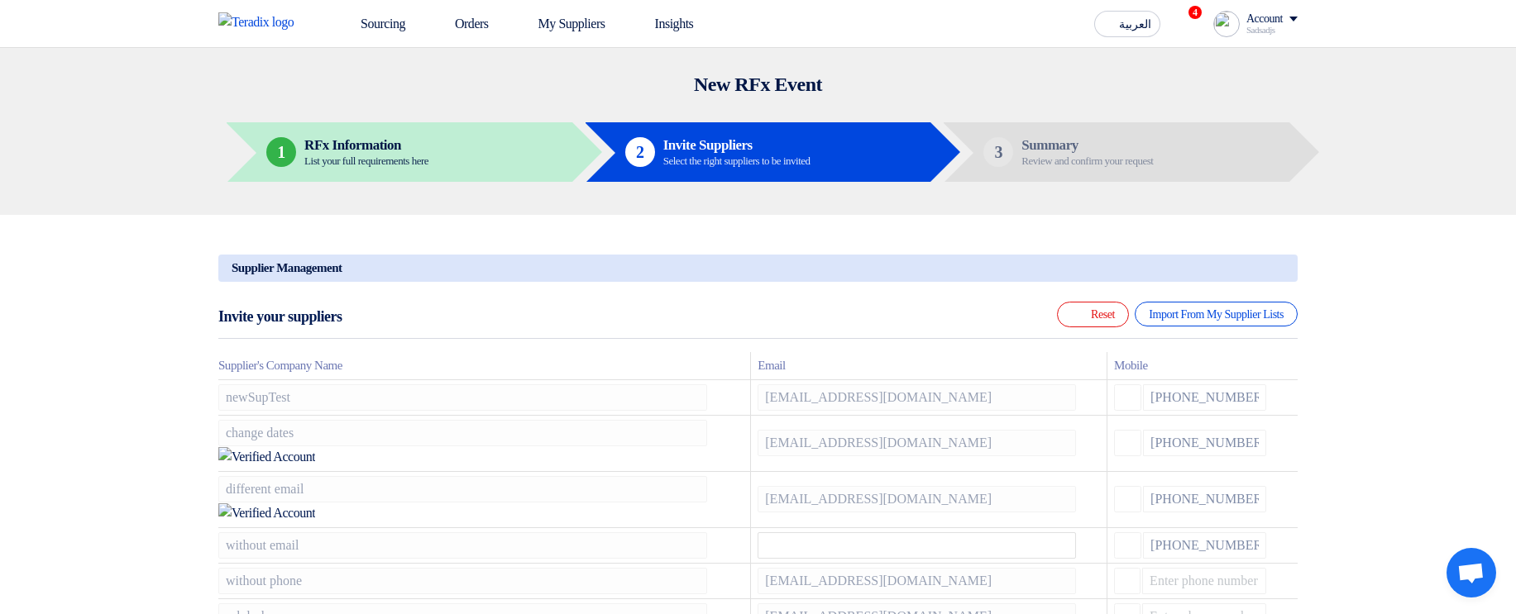
click at [0, 0] on icon at bounding box center [0, 0] width 0 height 0
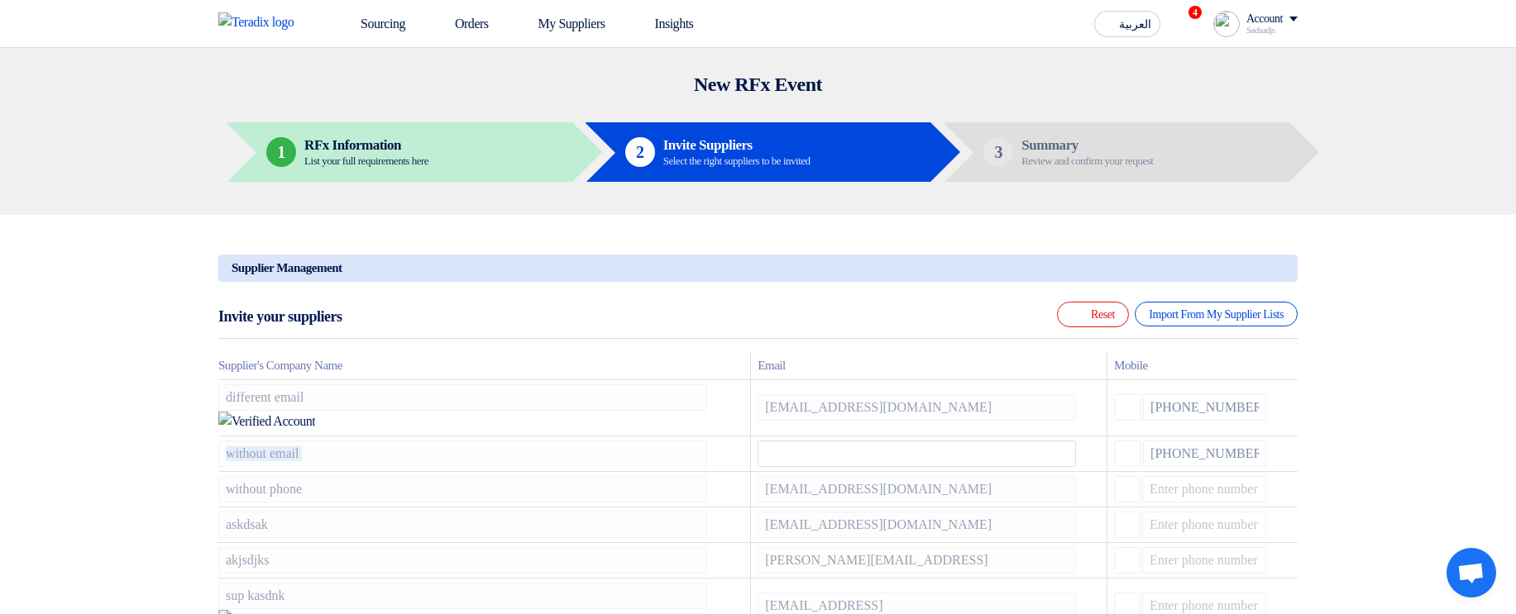
click at [0, 0] on icon at bounding box center [0, 0] width 0 height 0
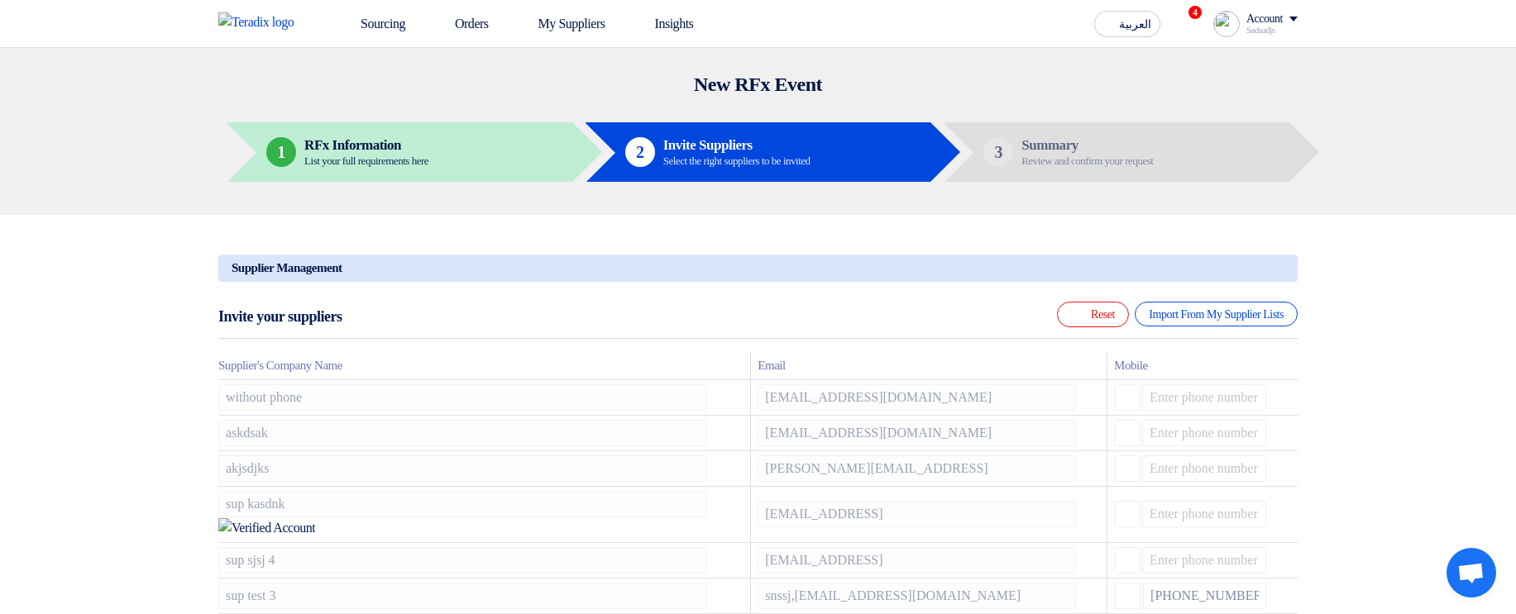
click at [0, 0] on icon at bounding box center [0, 0] width 0 height 0
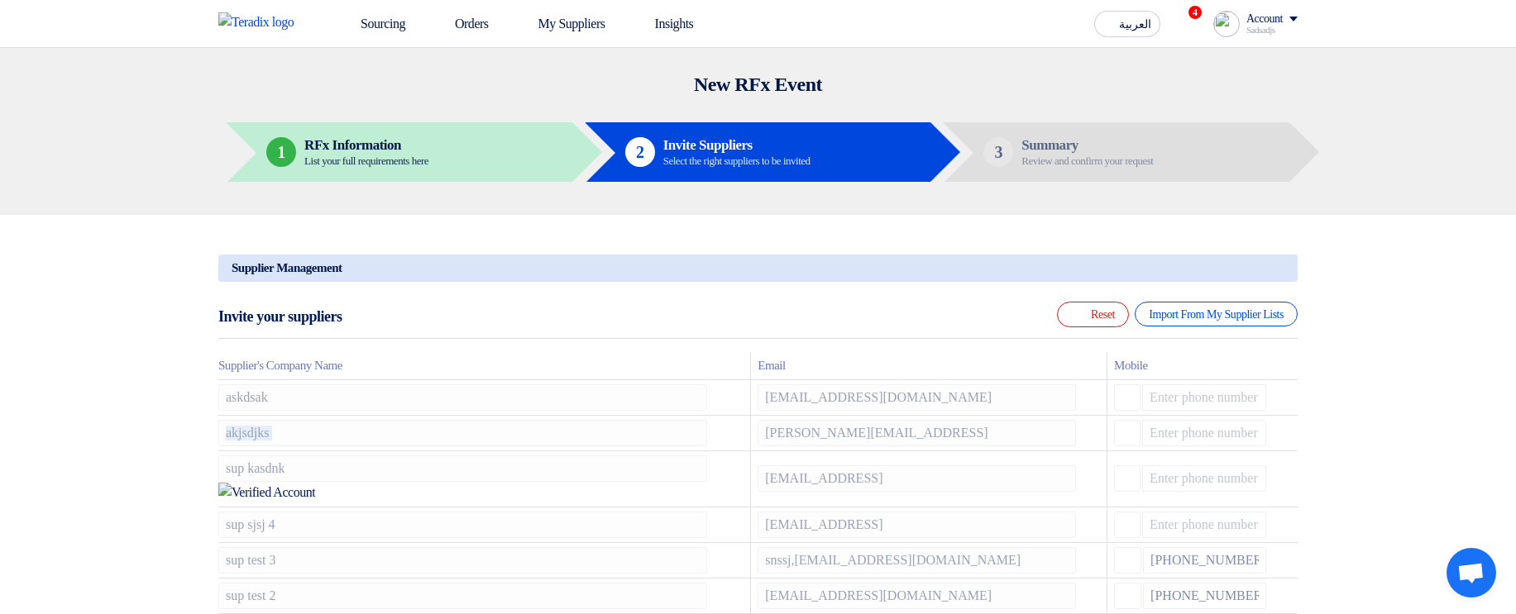
click at [0, 0] on icon at bounding box center [0, 0] width 0 height 0
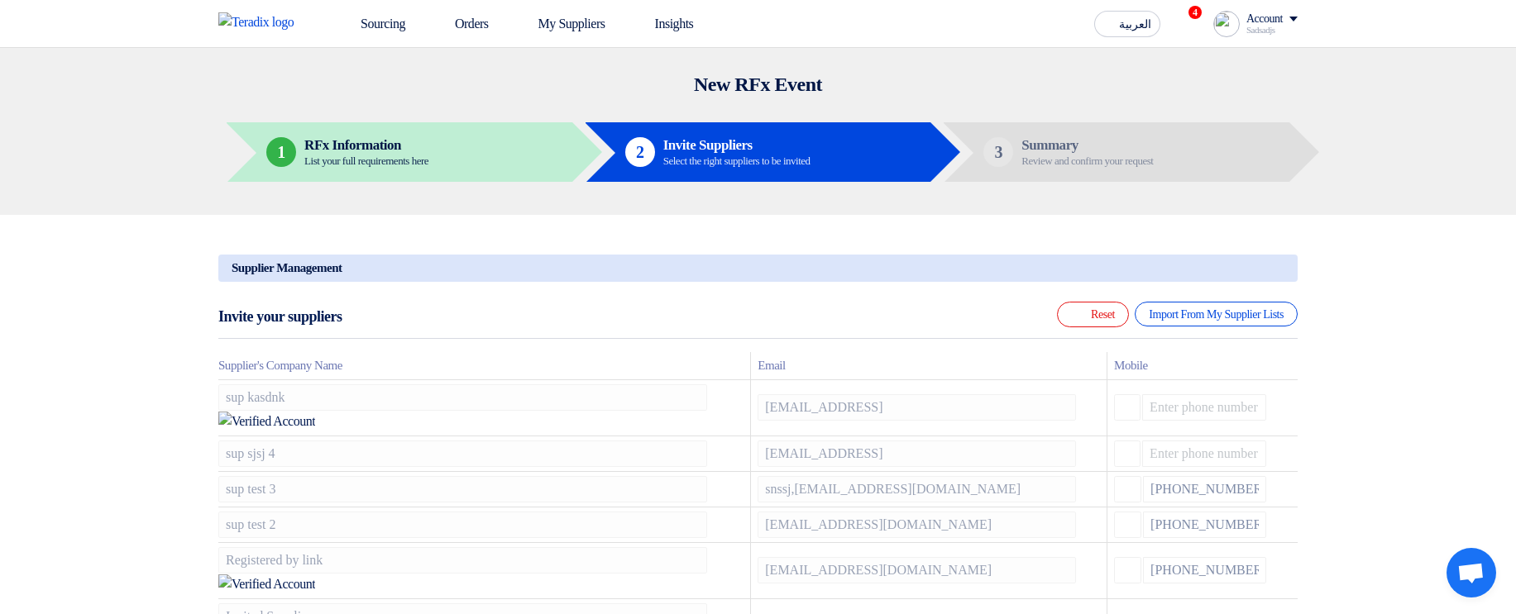
click at [0, 0] on icon at bounding box center [0, 0] width 0 height 0
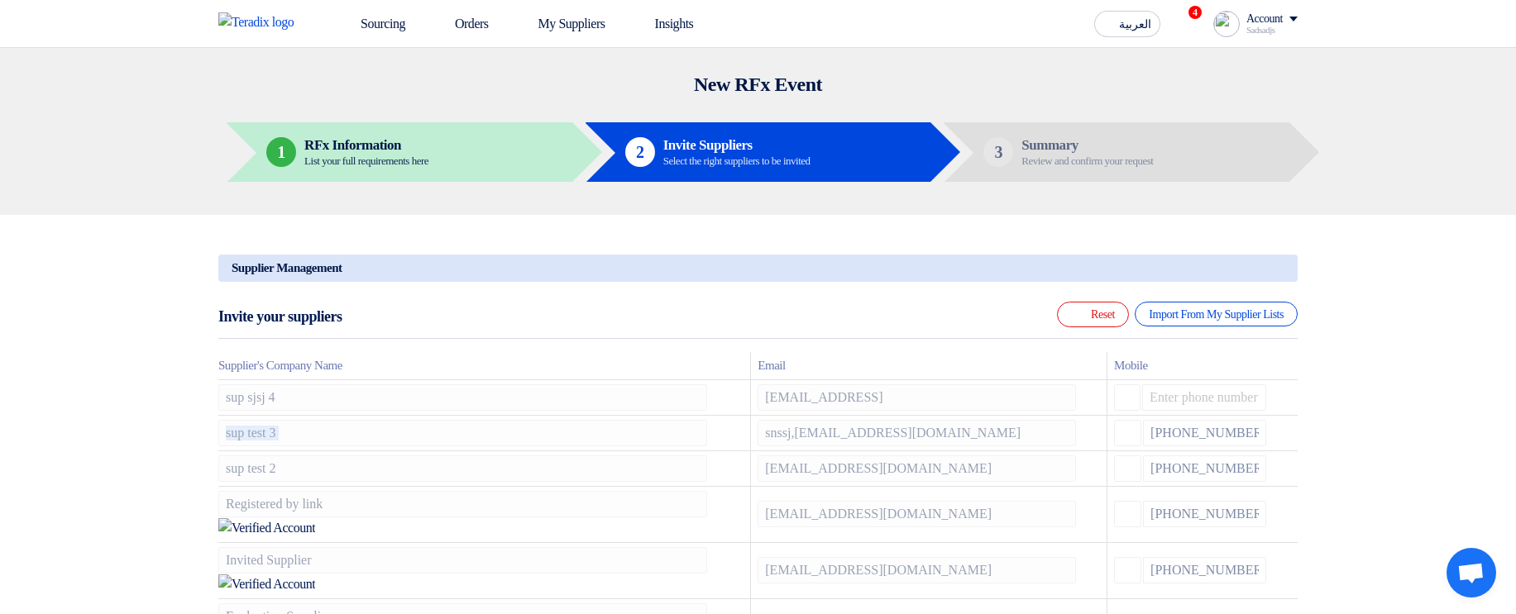
click at [0, 0] on icon at bounding box center [0, 0] width 0 height 0
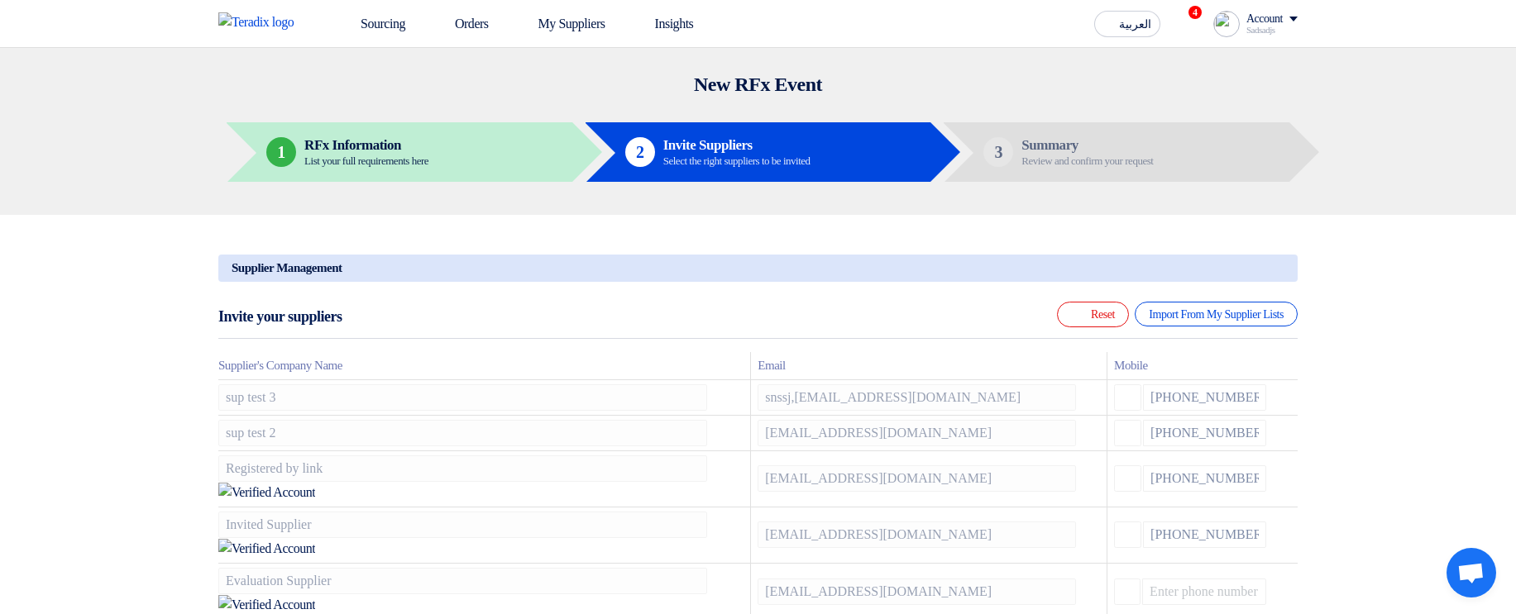
click at [0, 0] on icon at bounding box center [0, 0] width 0 height 0
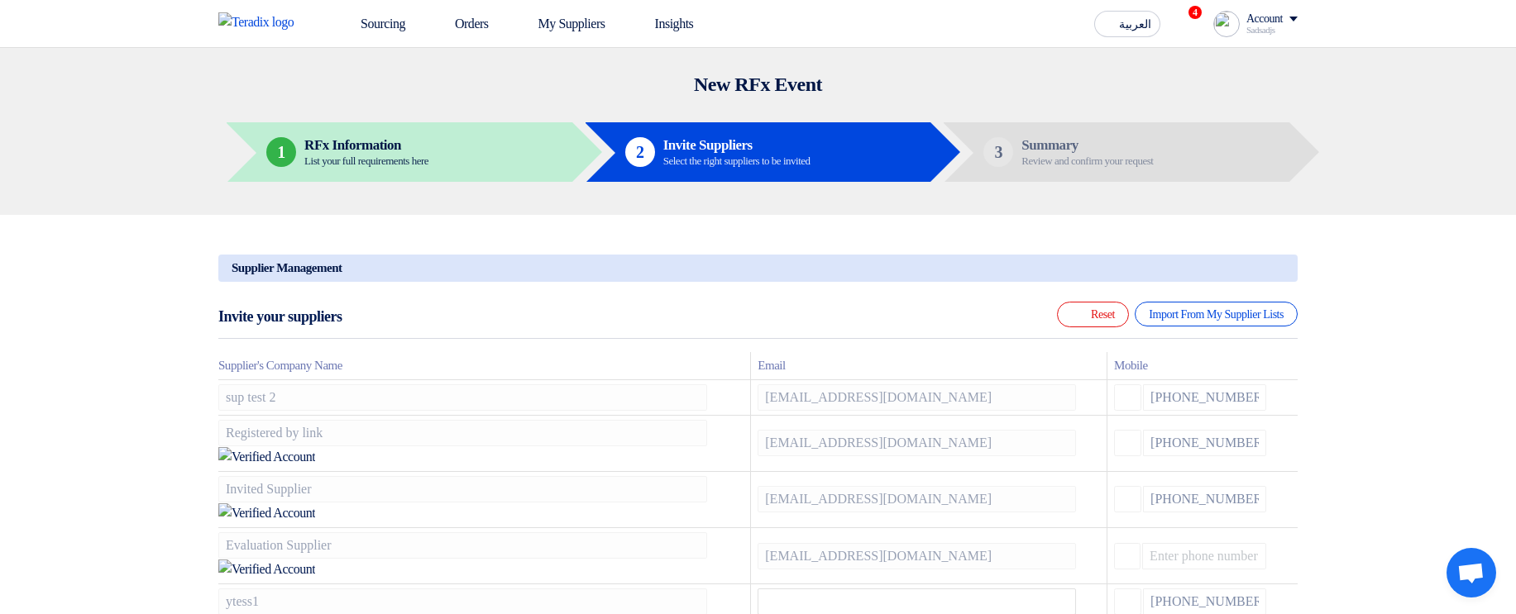
click at [0, 0] on icon at bounding box center [0, 0] width 0 height 0
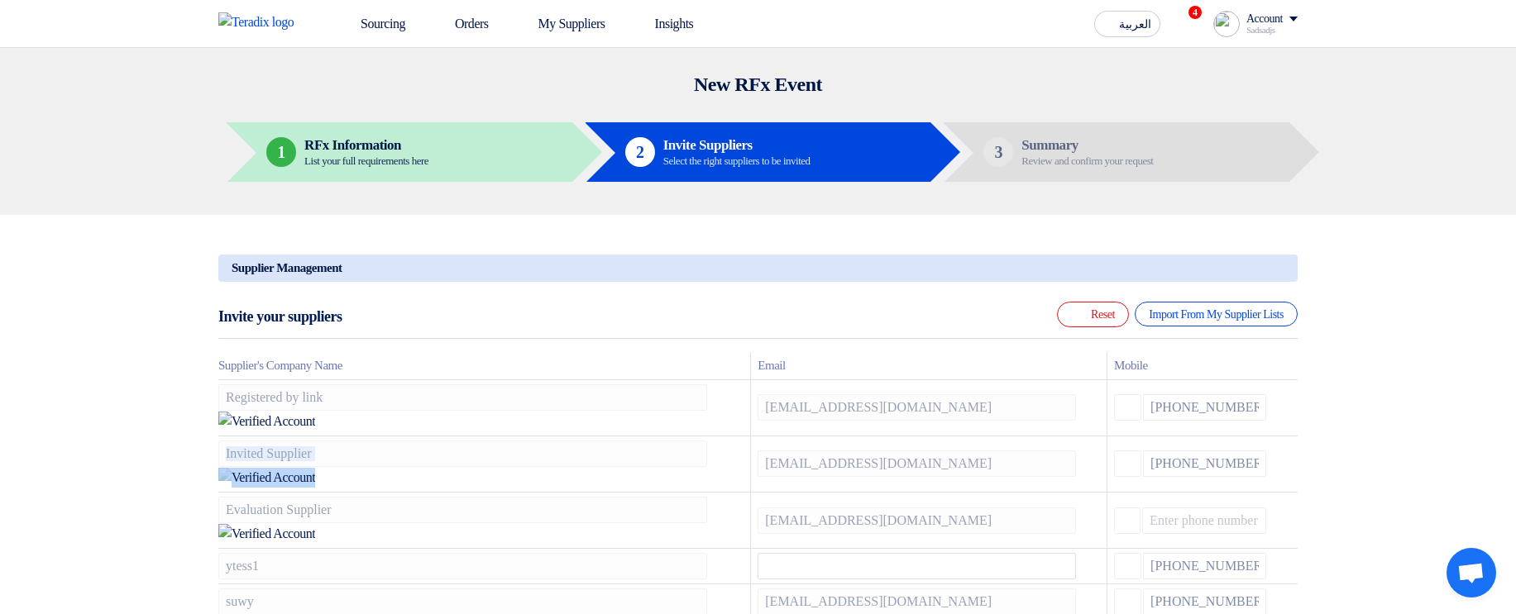
click at [0, 0] on icon at bounding box center [0, 0] width 0 height 0
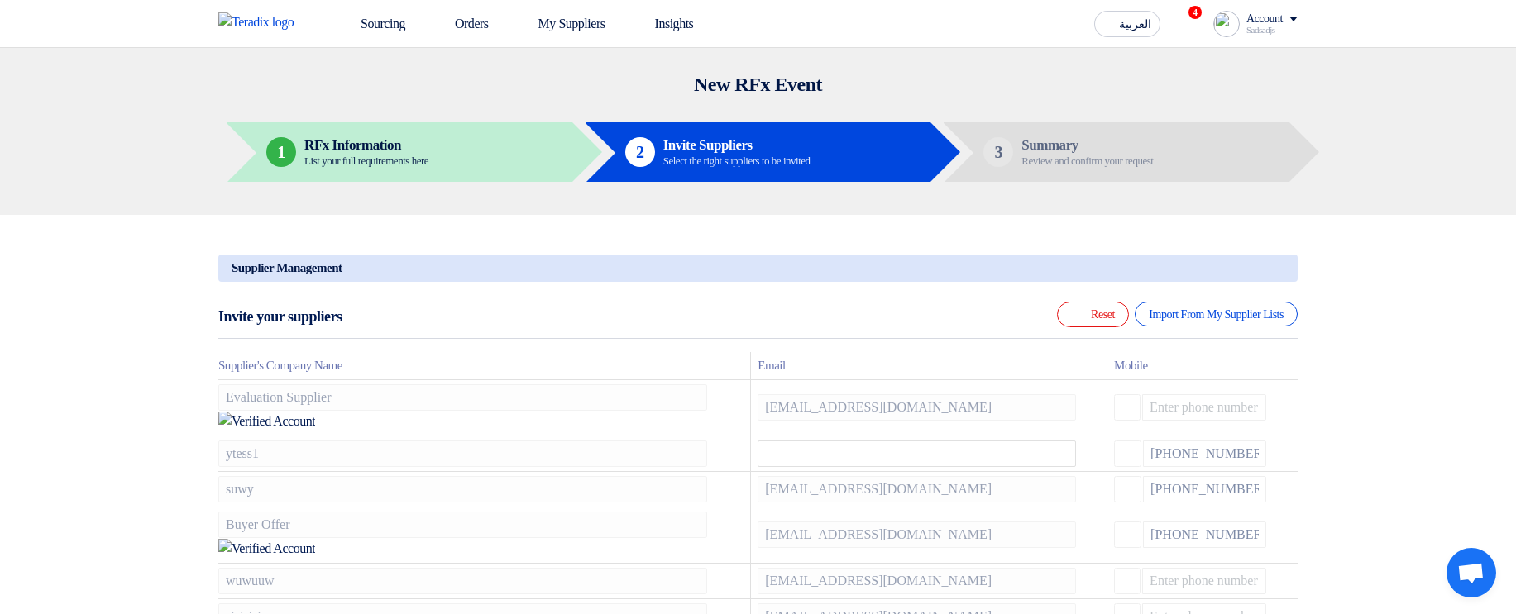
click at [0, 0] on icon at bounding box center [0, 0] width 0 height 0
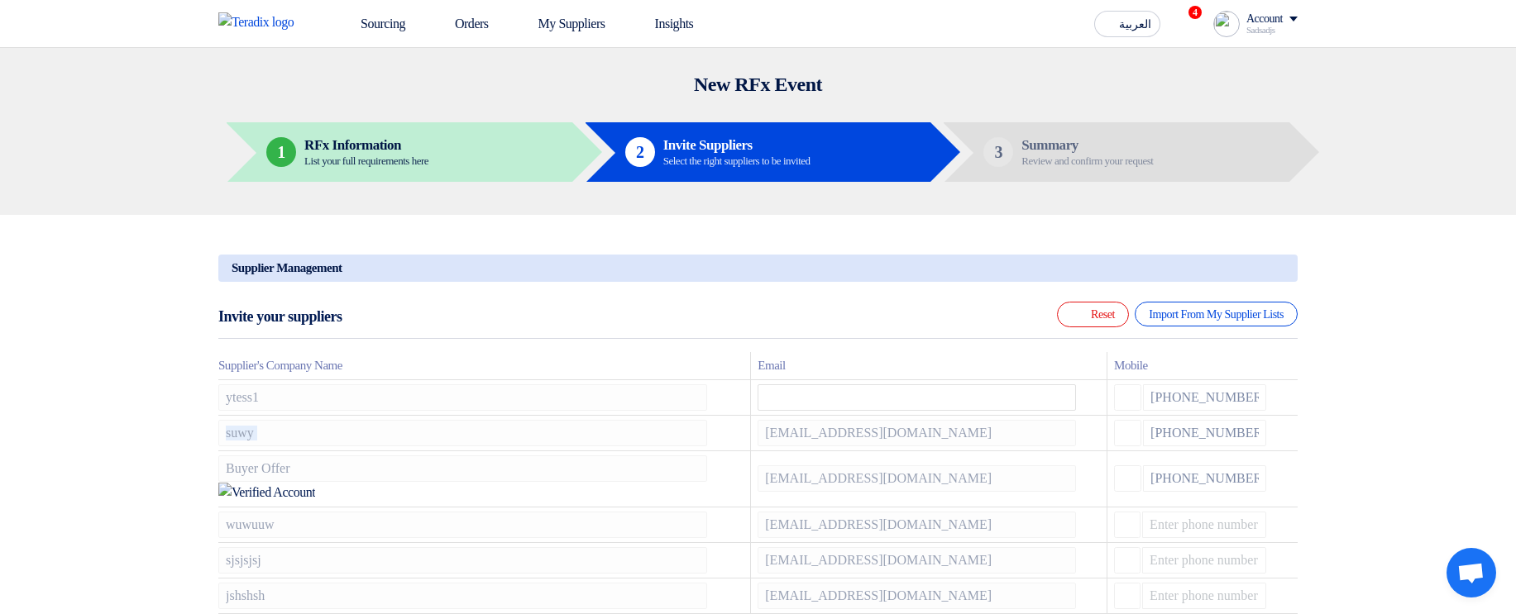
click at [0, 0] on icon at bounding box center [0, 0] width 0 height 0
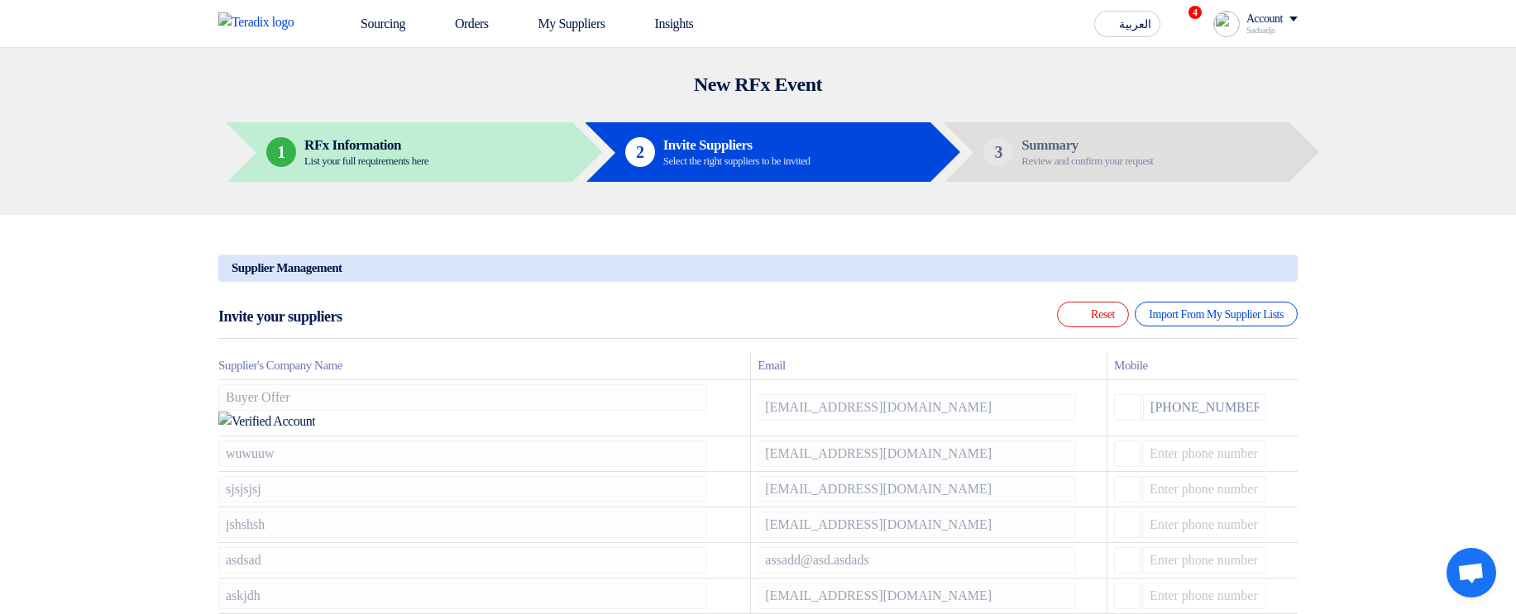
click at [0, 0] on icon at bounding box center [0, 0] width 0 height 0
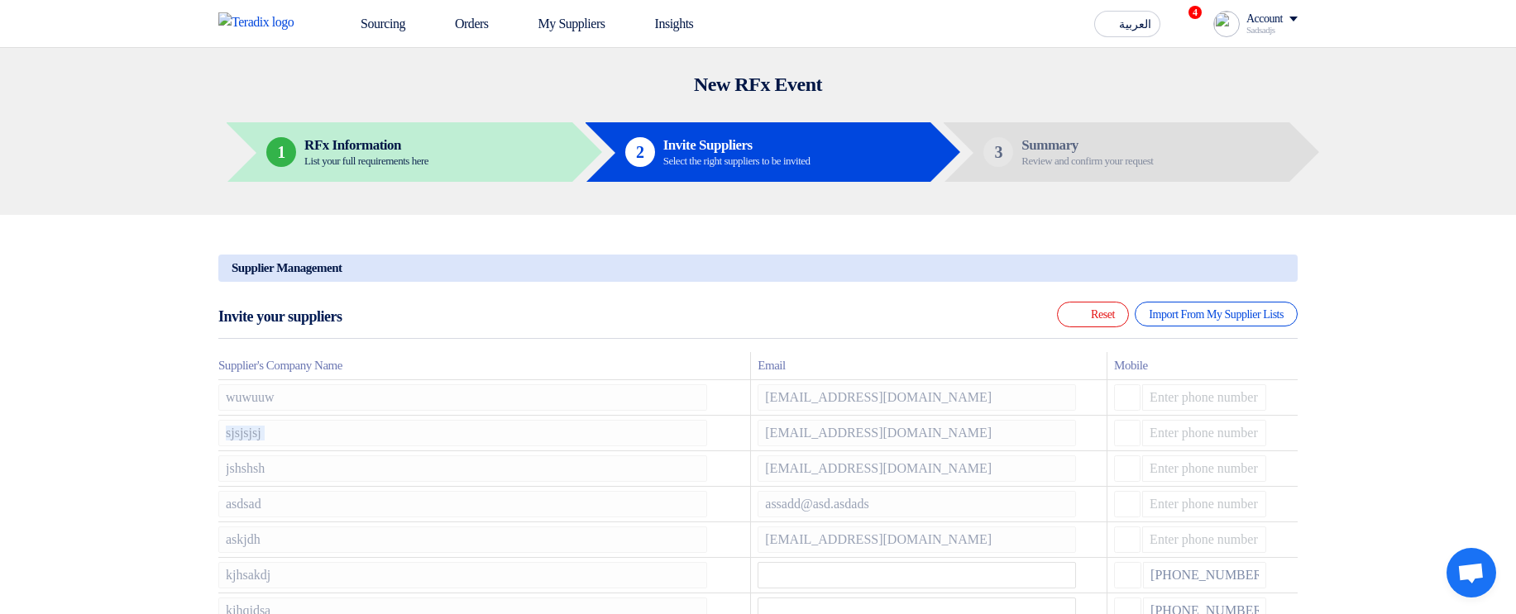
click at [0, 0] on icon at bounding box center [0, 0] width 0 height 0
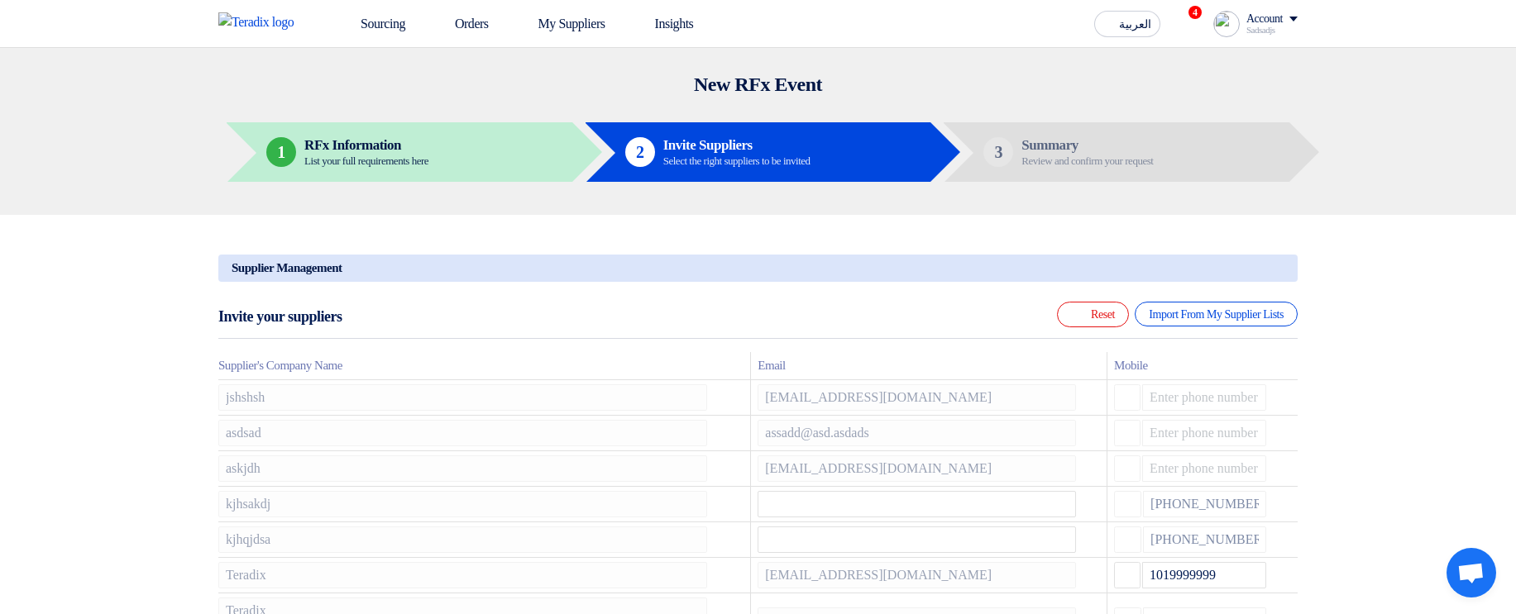
click at [0, 0] on icon at bounding box center [0, 0] width 0 height 0
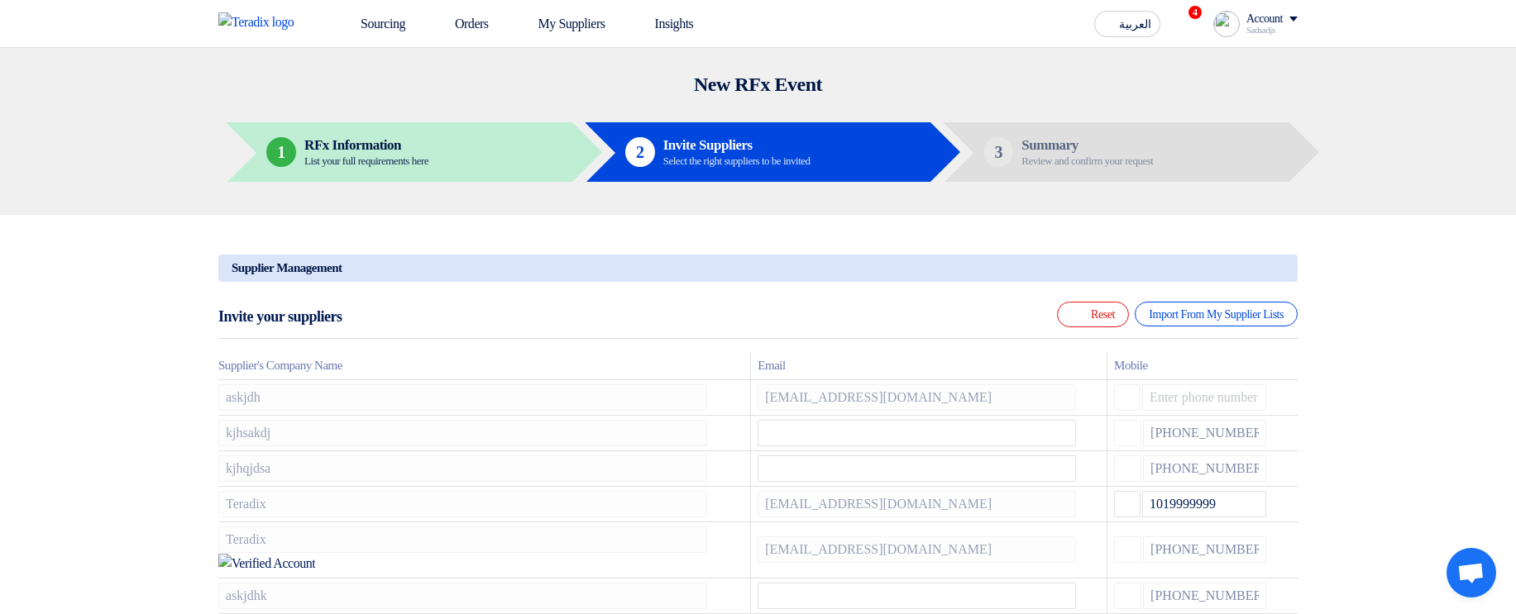
click at [0, 0] on icon at bounding box center [0, 0] width 0 height 0
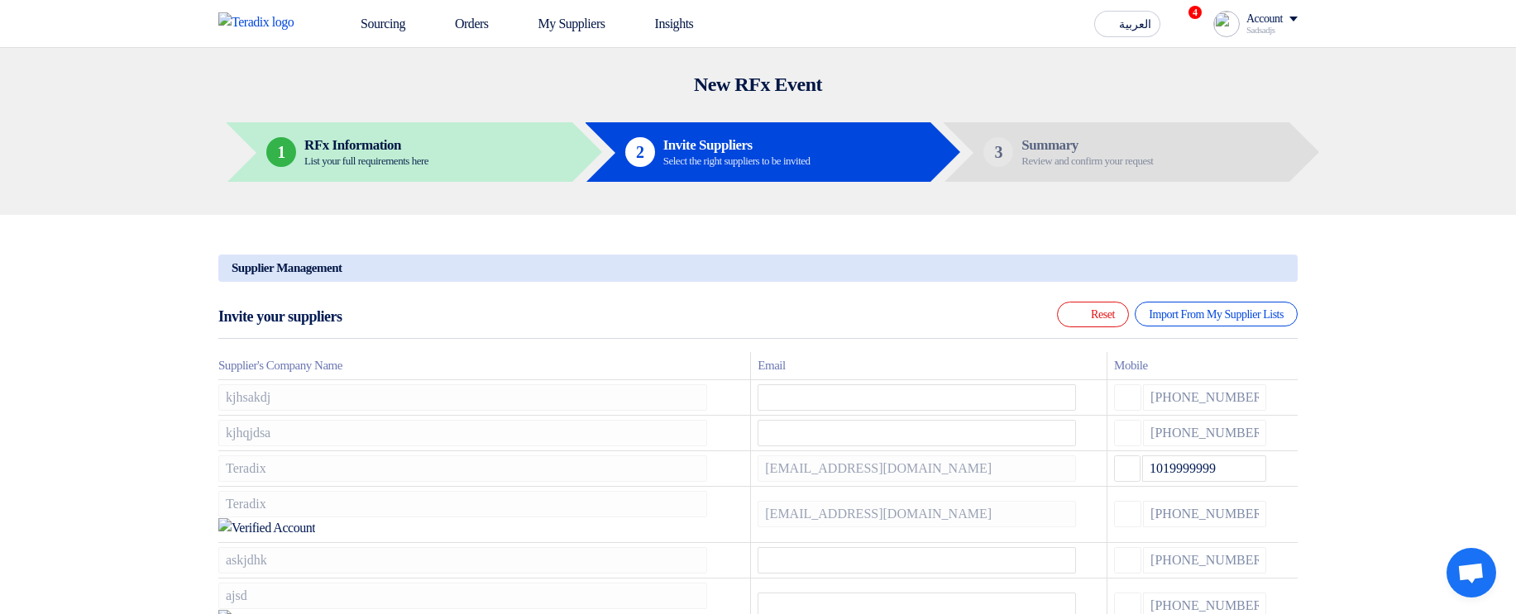
click at [0, 0] on icon at bounding box center [0, 0] width 0 height 0
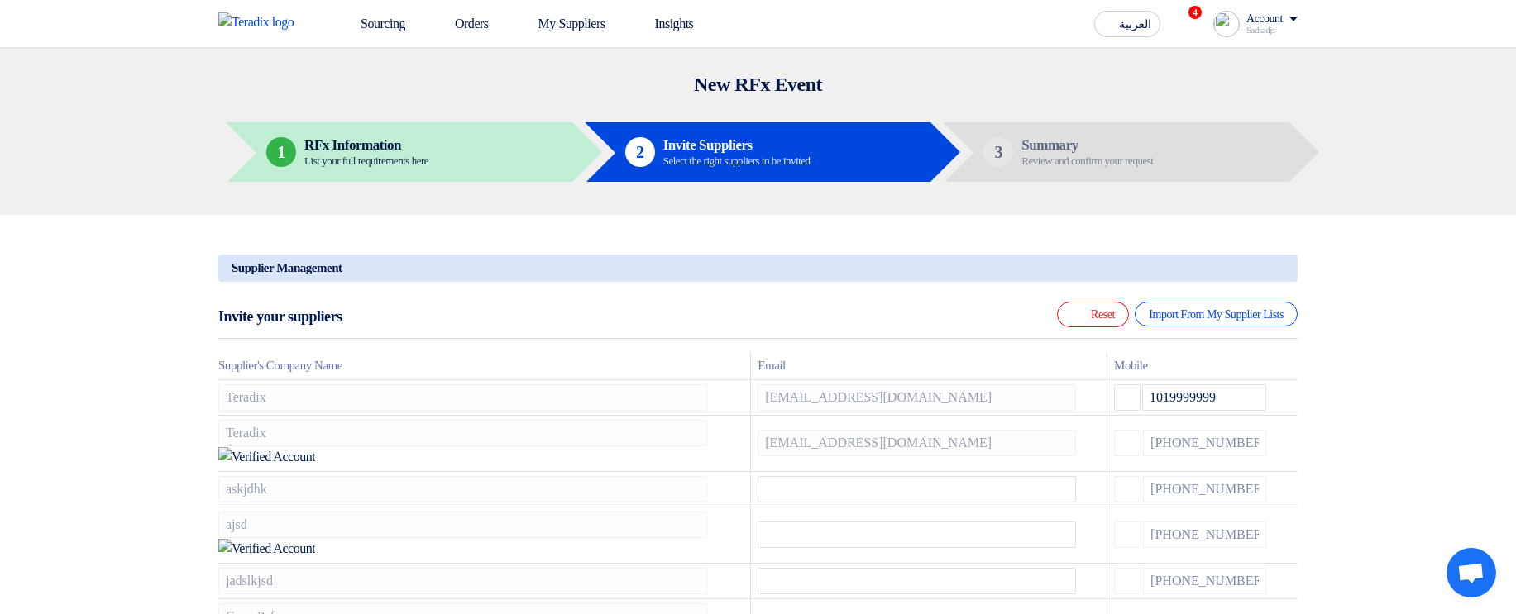
click at [0, 0] on icon at bounding box center [0, 0] width 0 height 0
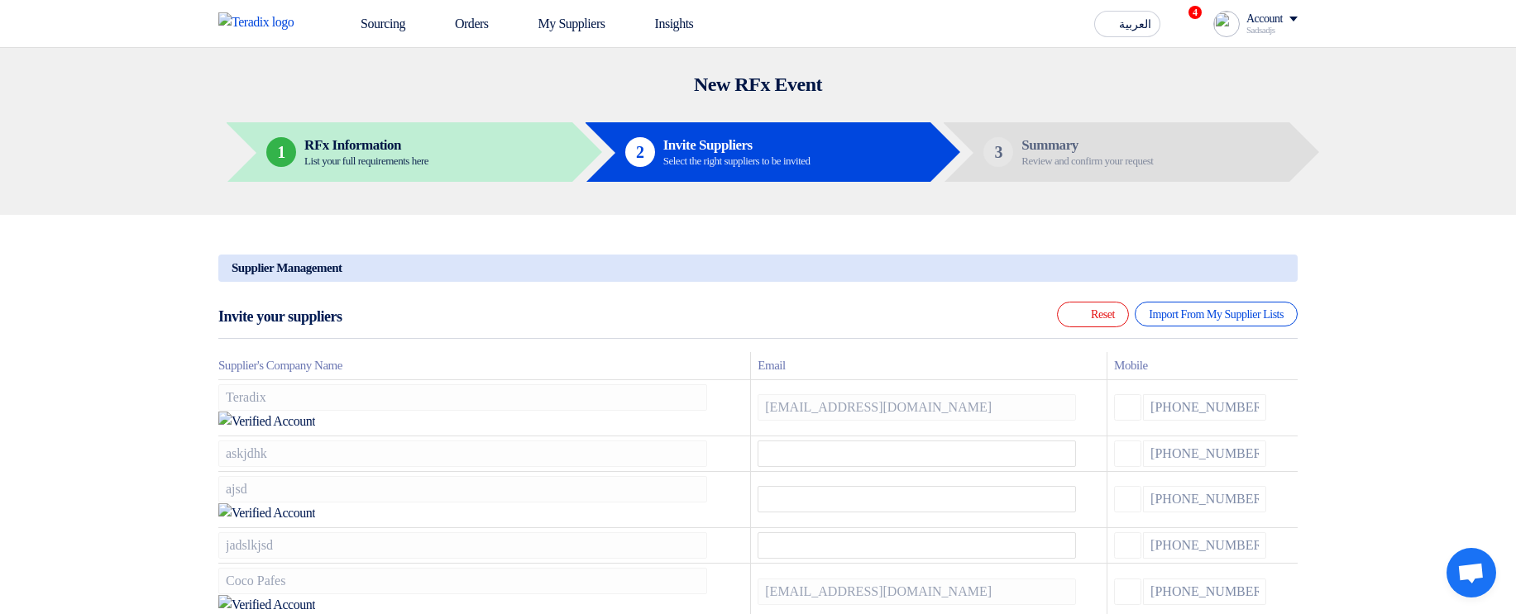
click at [0, 0] on icon at bounding box center [0, 0] width 0 height 0
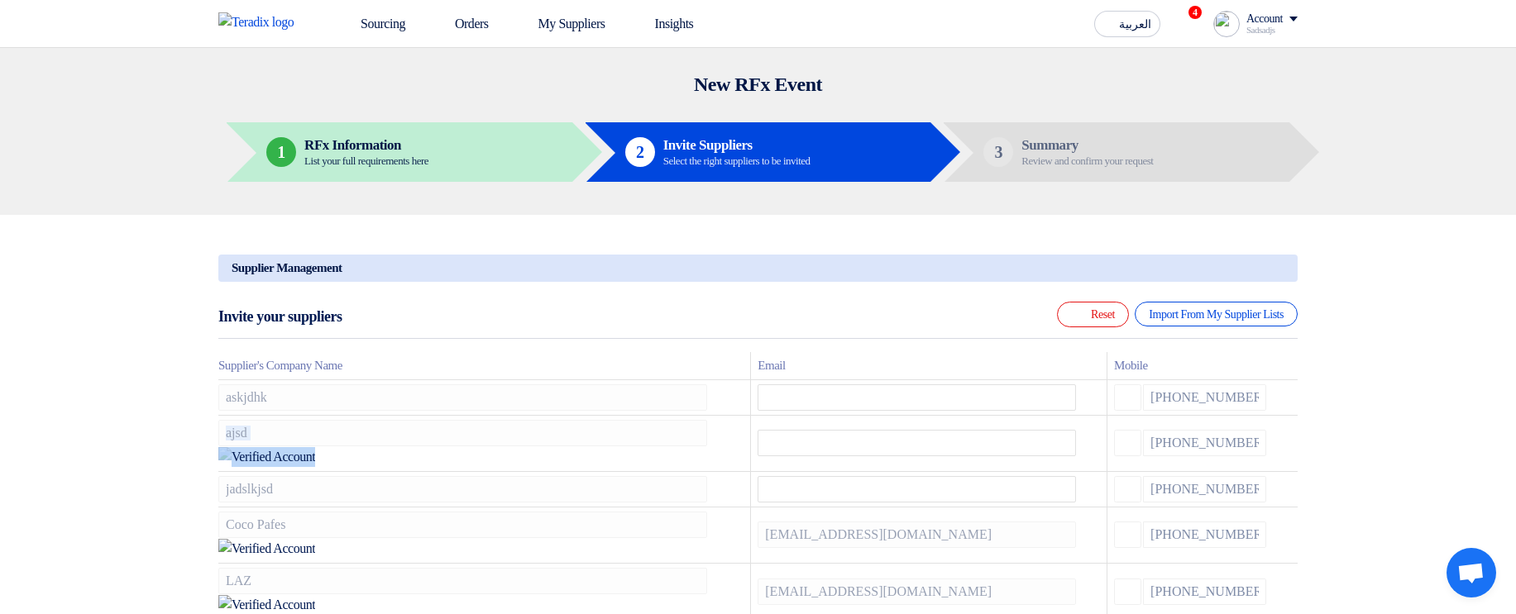
click at [0, 0] on icon at bounding box center [0, 0] width 0 height 0
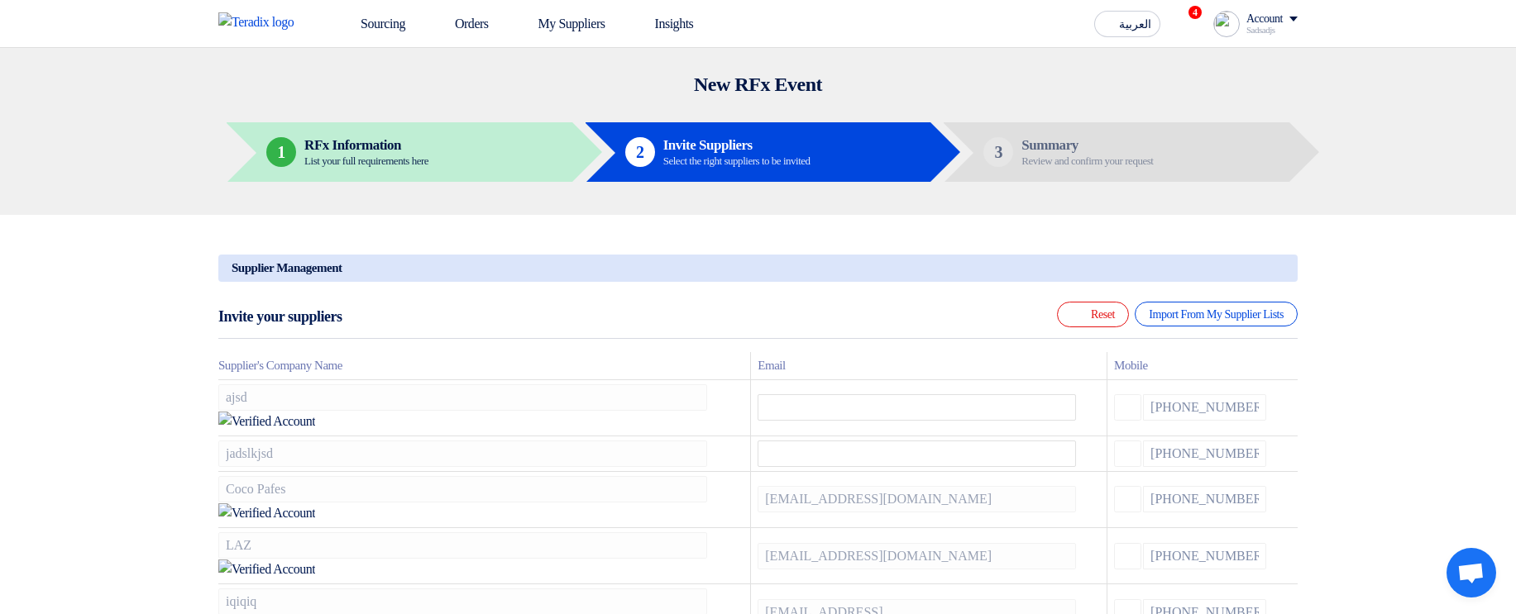
click at [0, 0] on icon at bounding box center [0, 0] width 0 height 0
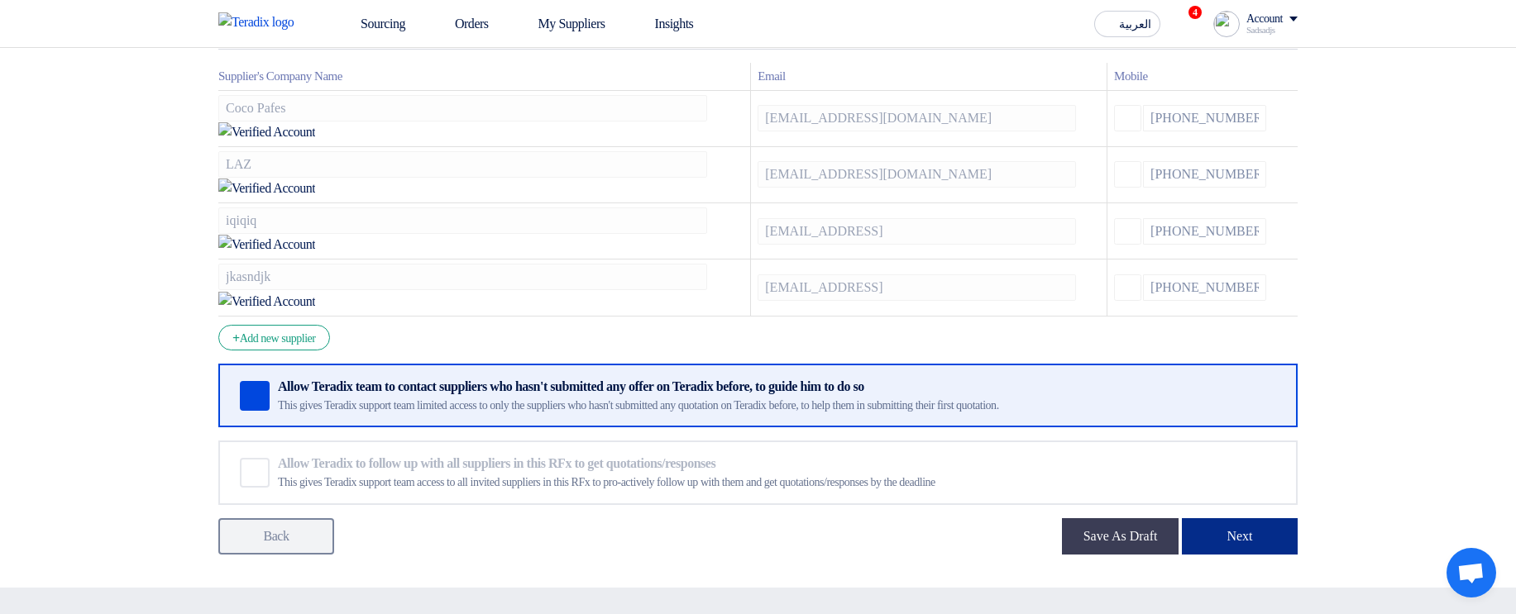
scroll to position [298, 0]
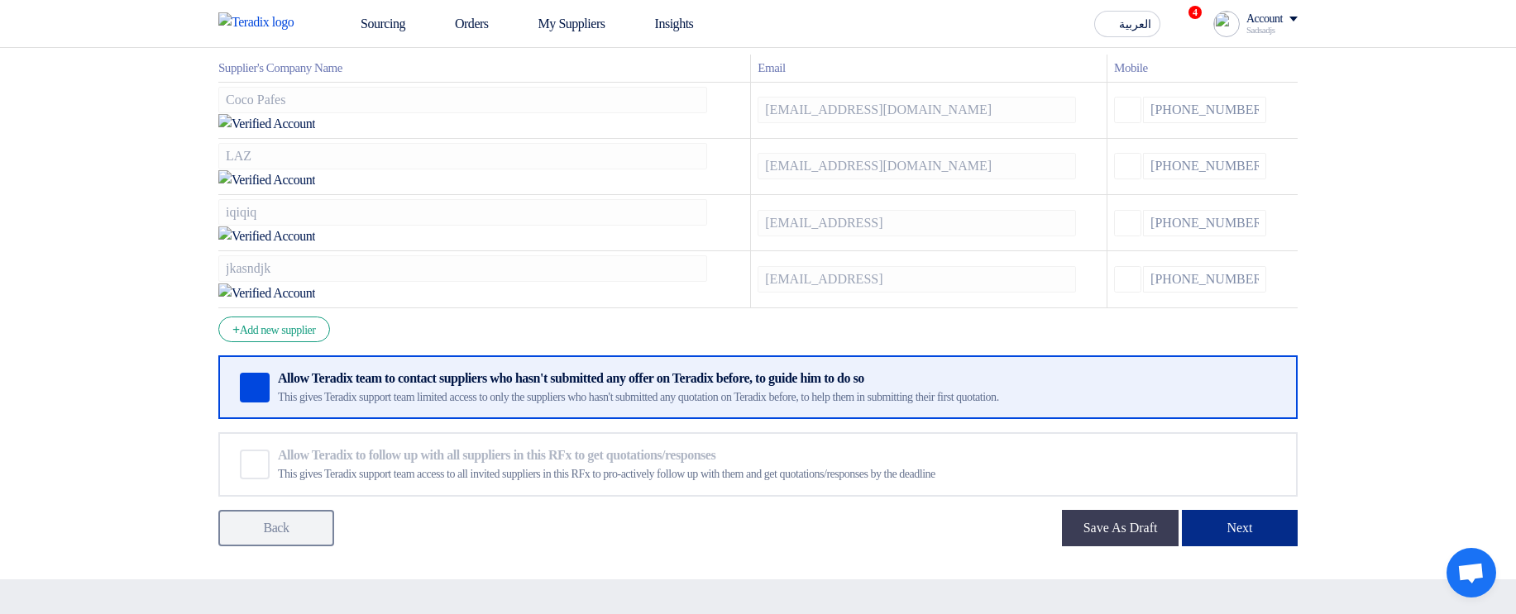
click at [1232, 510] on button "Next" at bounding box center [1240, 528] width 116 height 36
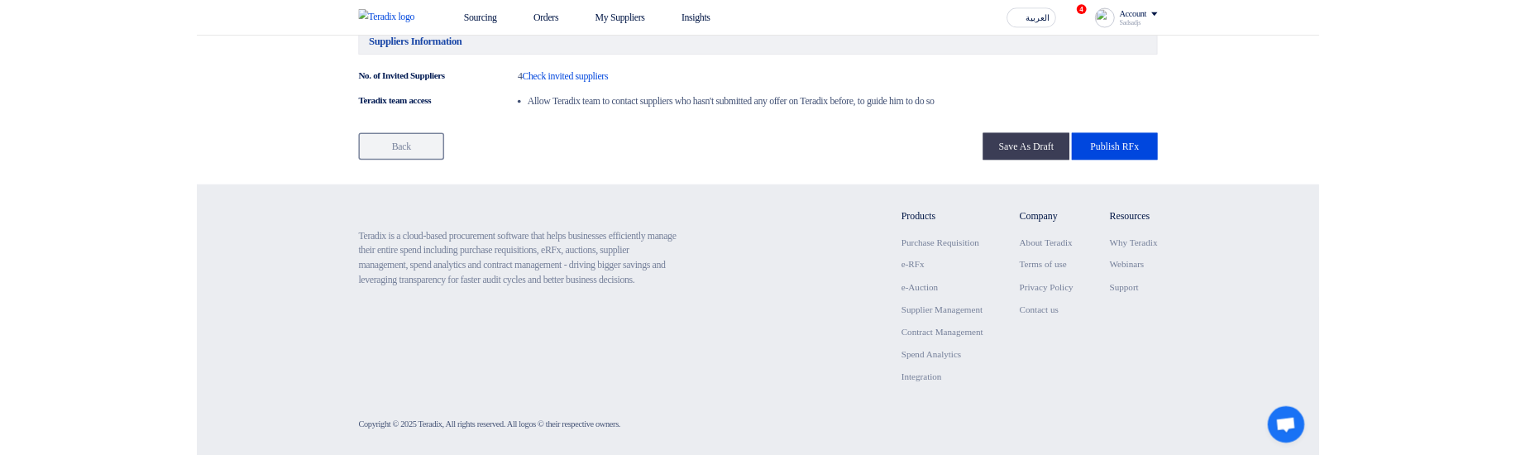
scroll to position [1078, 0]
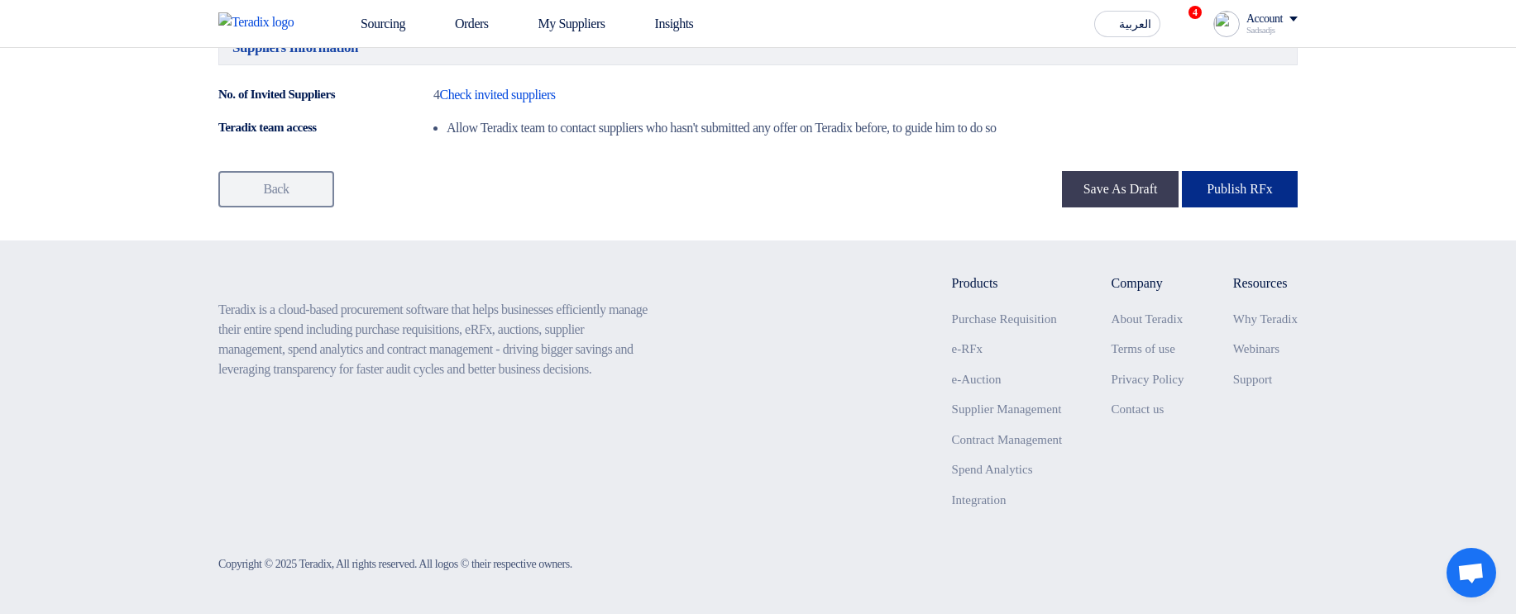
click at [1244, 193] on button "Publish RFx" at bounding box center [1240, 189] width 116 height 36
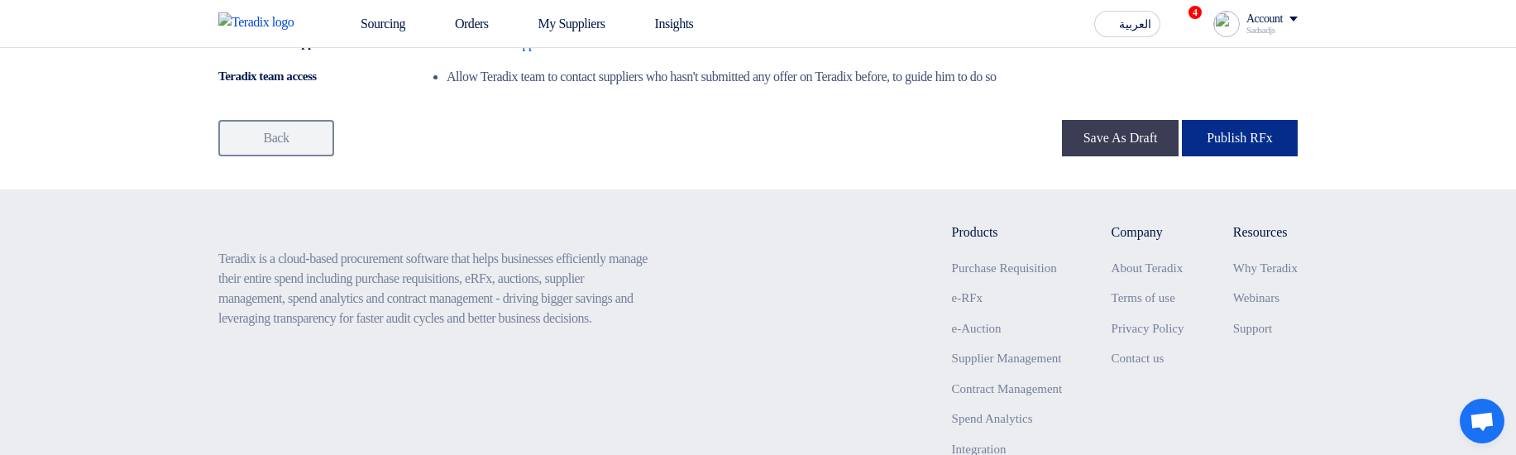
click at [1229, 156] on button "Publish RFx" at bounding box center [1240, 138] width 116 height 36
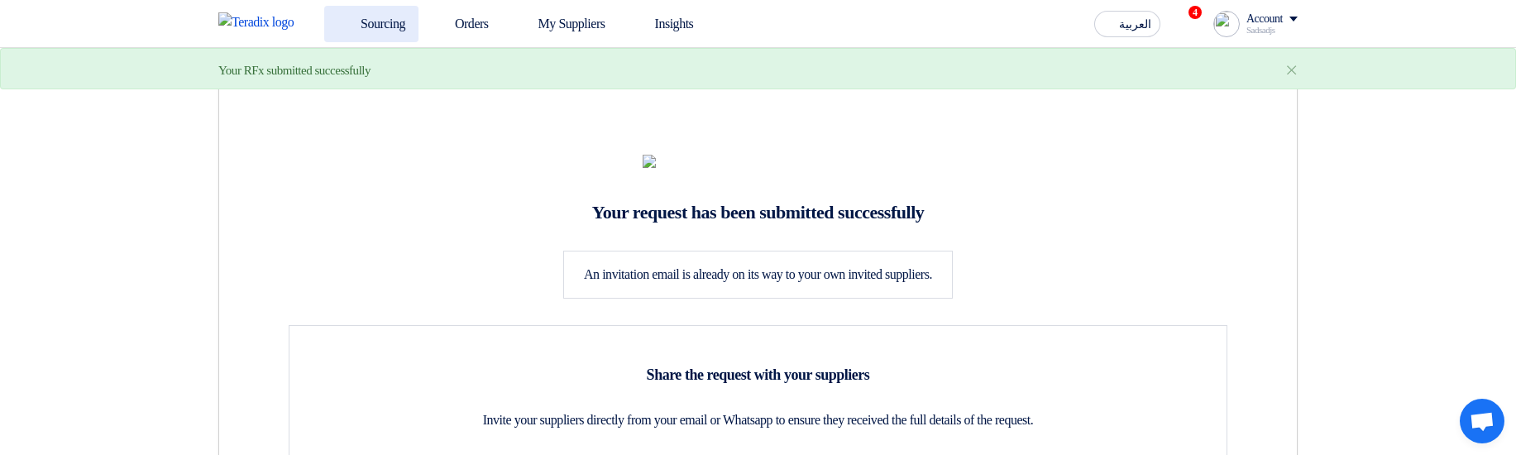
click at [394, 33] on link "Sourcing" at bounding box center [371, 24] width 94 height 36
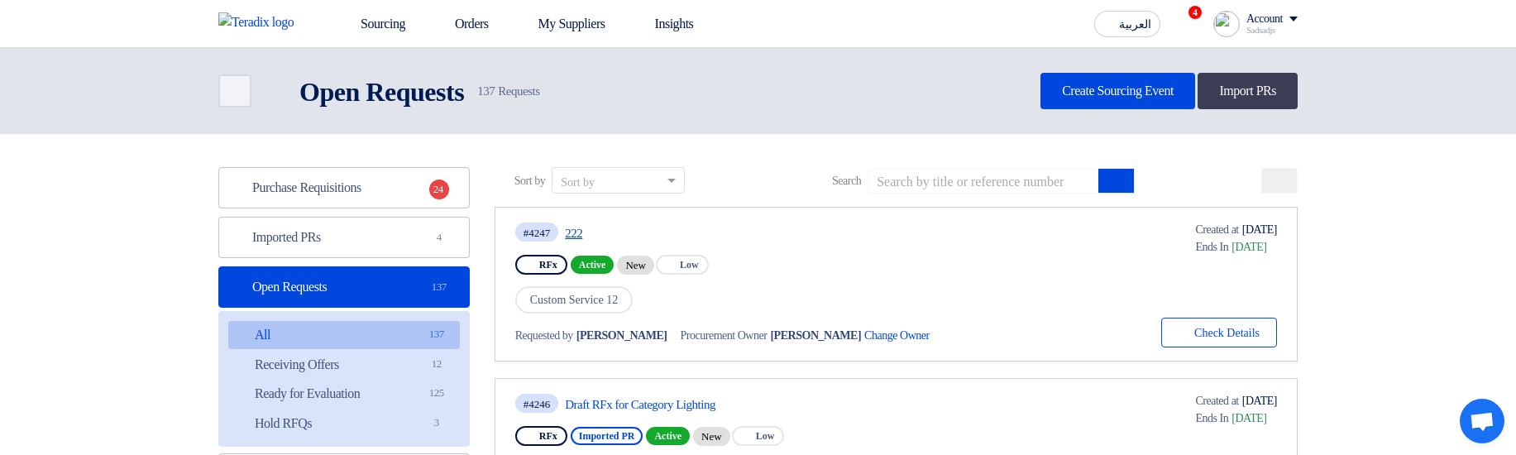
click at [573, 230] on link "222" at bounding box center [720, 233] width 310 height 15
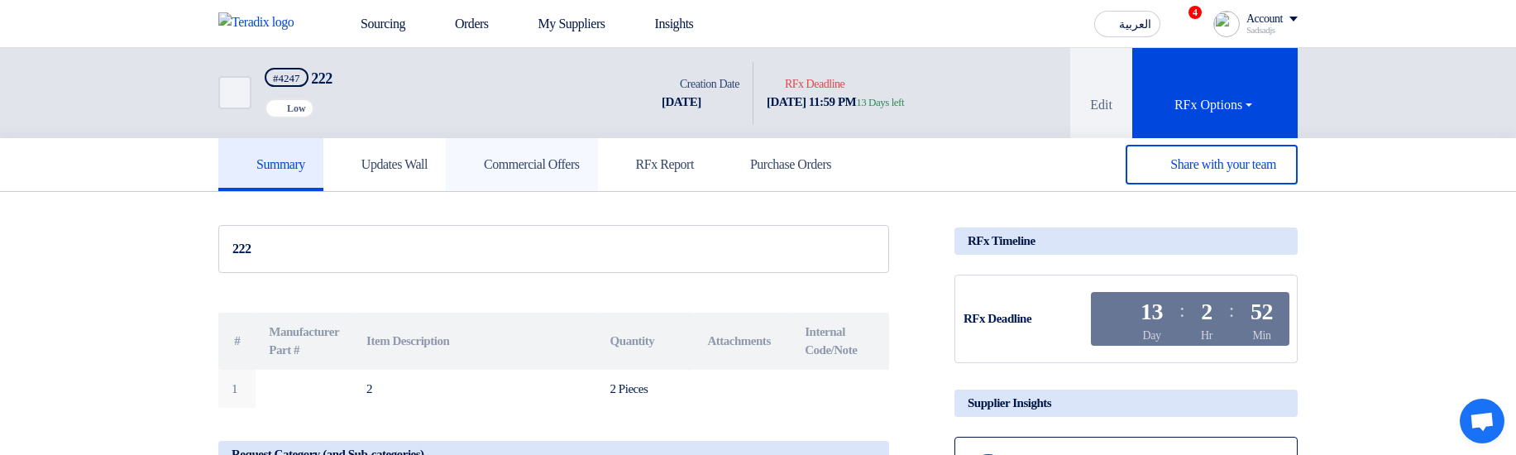
click at [535, 152] on link "Commercial Offers" at bounding box center [522, 164] width 152 height 53
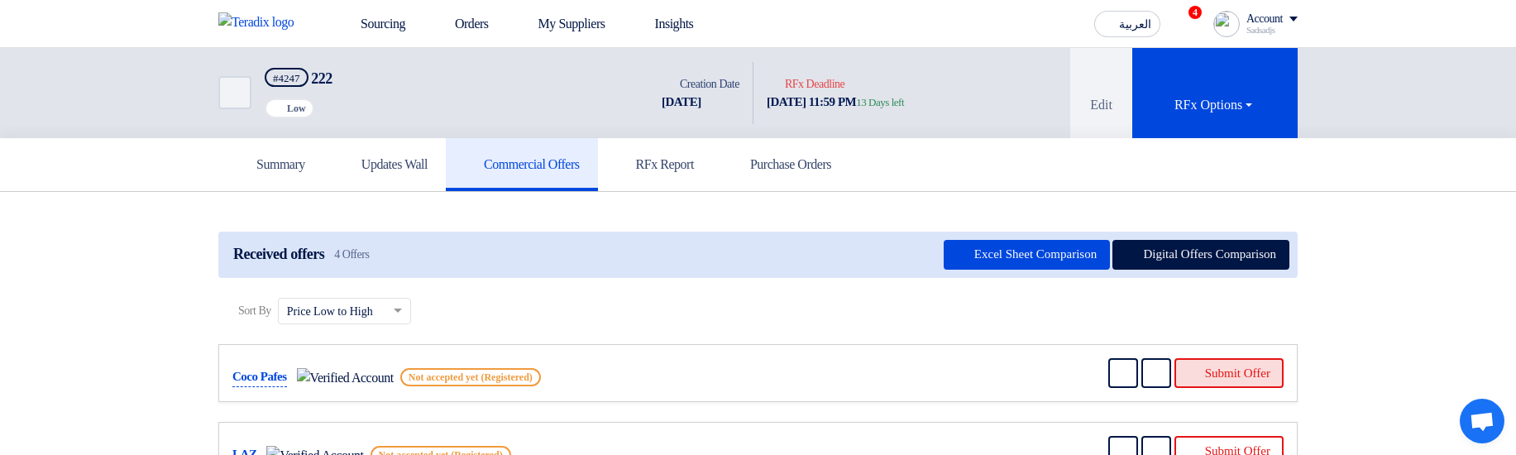
click at [1239, 368] on button "Submit Offer" at bounding box center [1228, 373] width 109 height 30
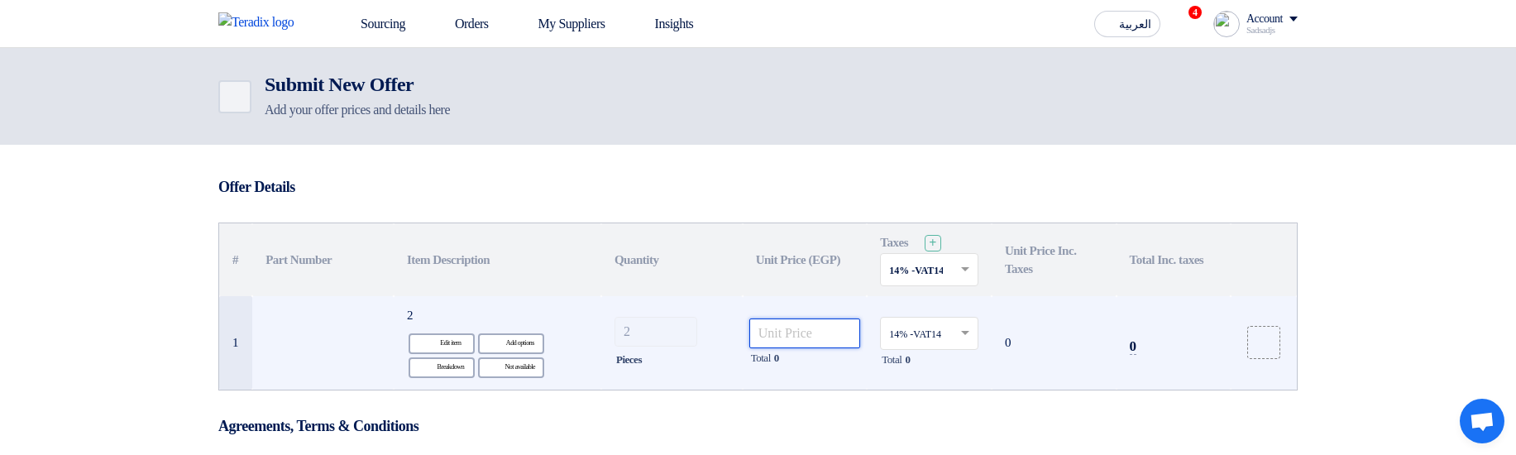
click at [795, 331] on input "number" at bounding box center [805, 333] width 112 height 30
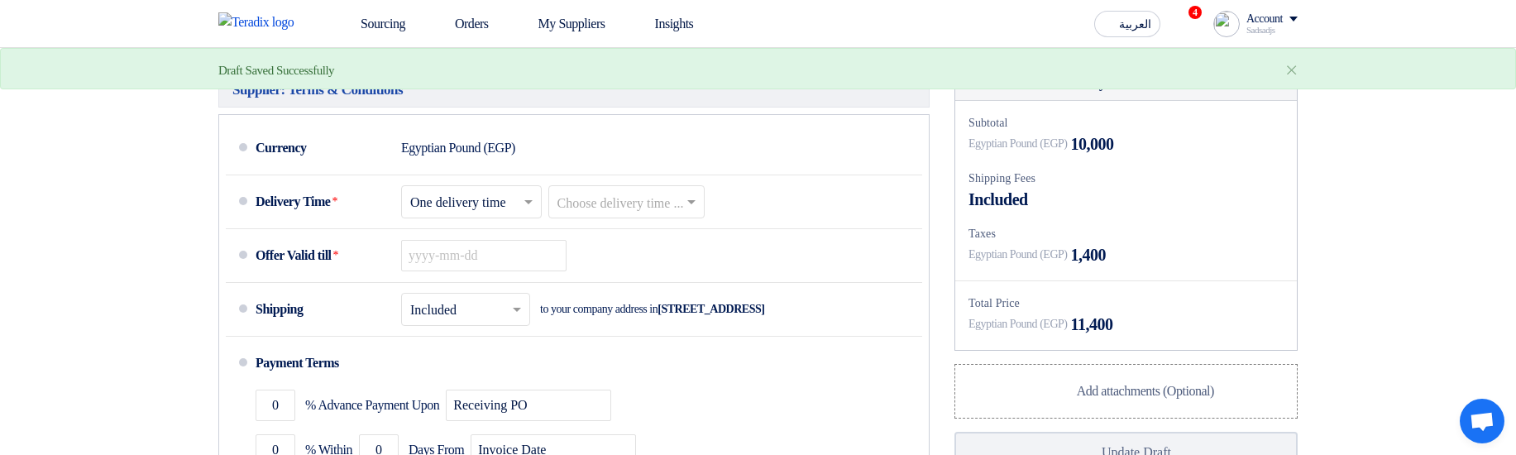
scroll to position [397, 0]
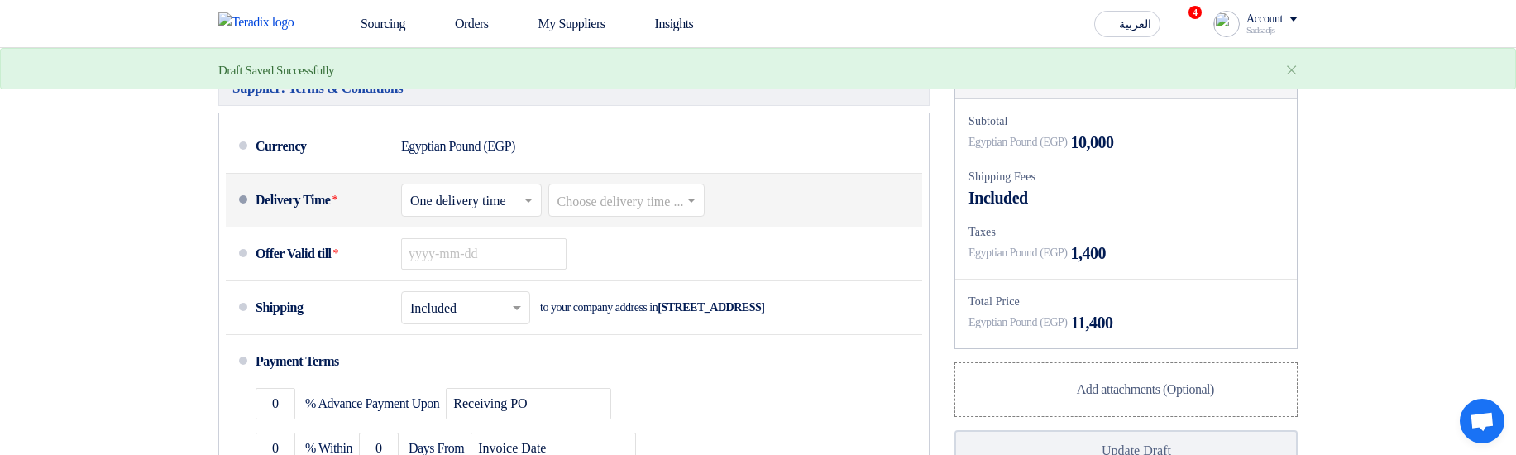
type input "5000"
click at [666, 203] on input "text" at bounding box center [627, 201] width 141 height 24
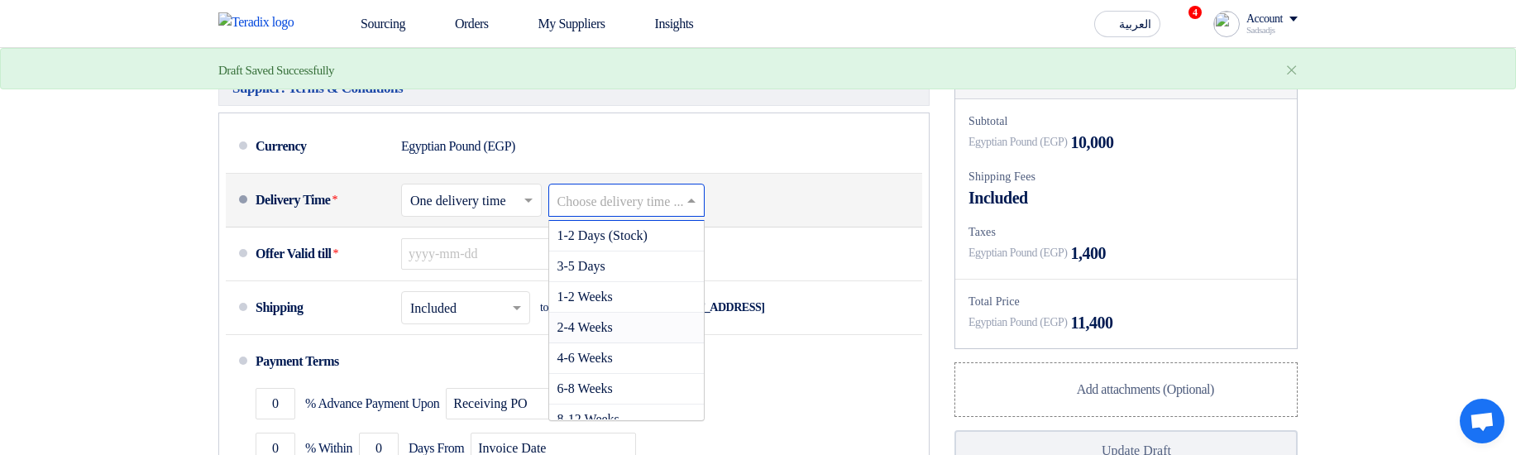
click at [641, 329] on div "2-4 Weeks" at bounding box center [626, 328] width 155 height 31
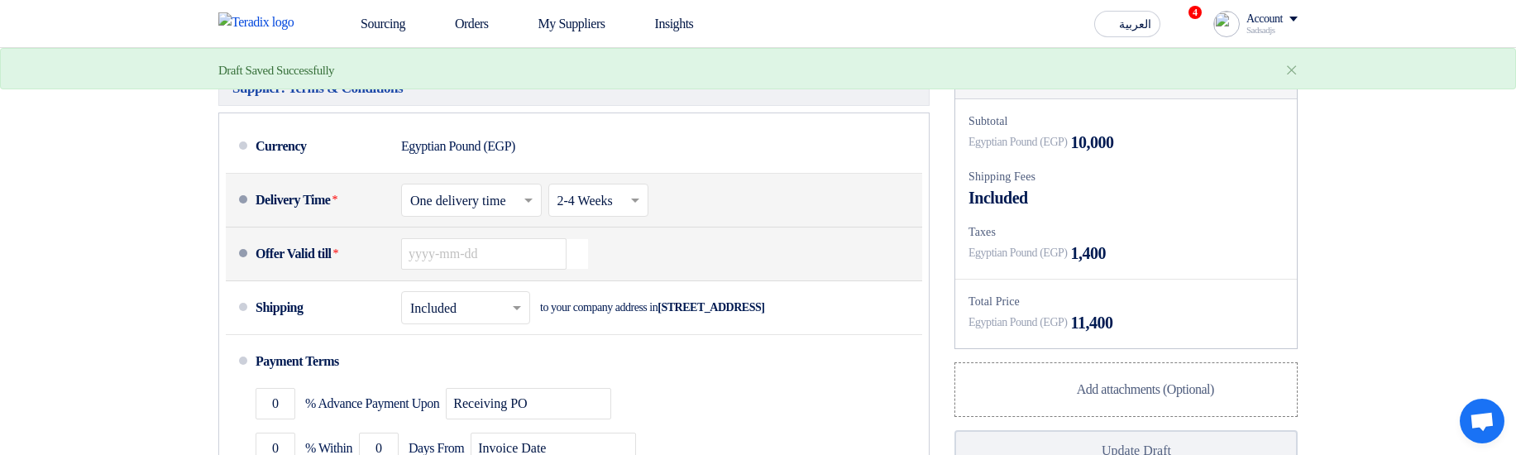
click at [590, 256] on div "Offer Valid till * Pick a date" at bounding box center [586, 254] width 660 height 40
click at [578, 264] on icon "Pick a date" at bounding box center [577, 254] width 22 height 30
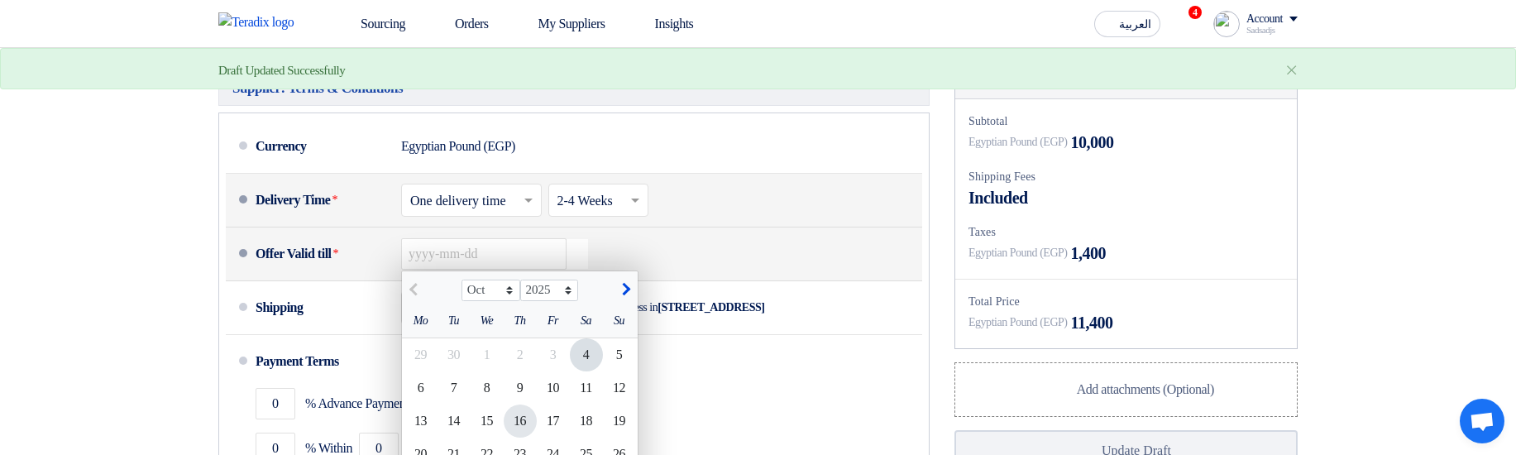
click at [513, 433] on div "16" at bounding box center [520, 420] width 33 height 33
type input "10/16/2025"
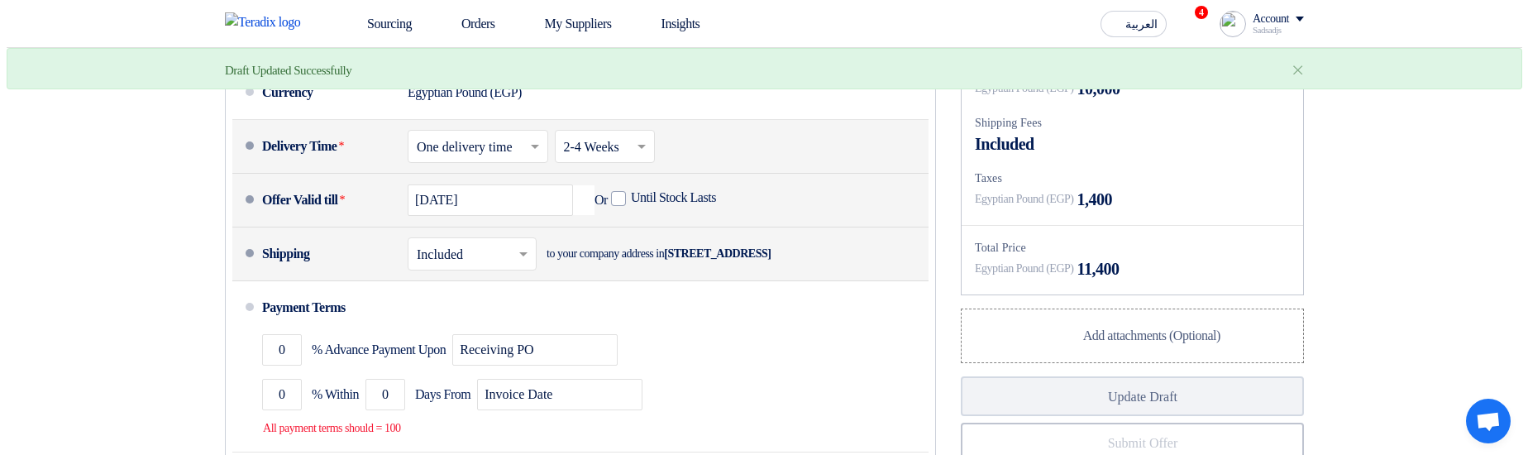
scroll to position [496, 0]
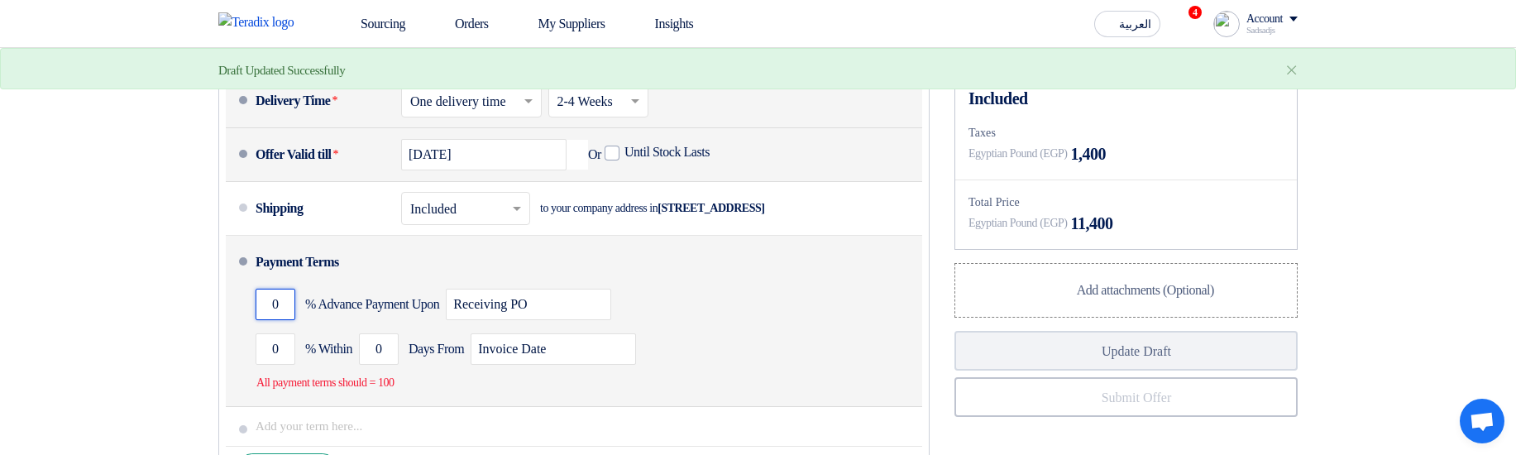
click at [260, 306] on input "0" at bounding box center [276, 304] width 40 height 31
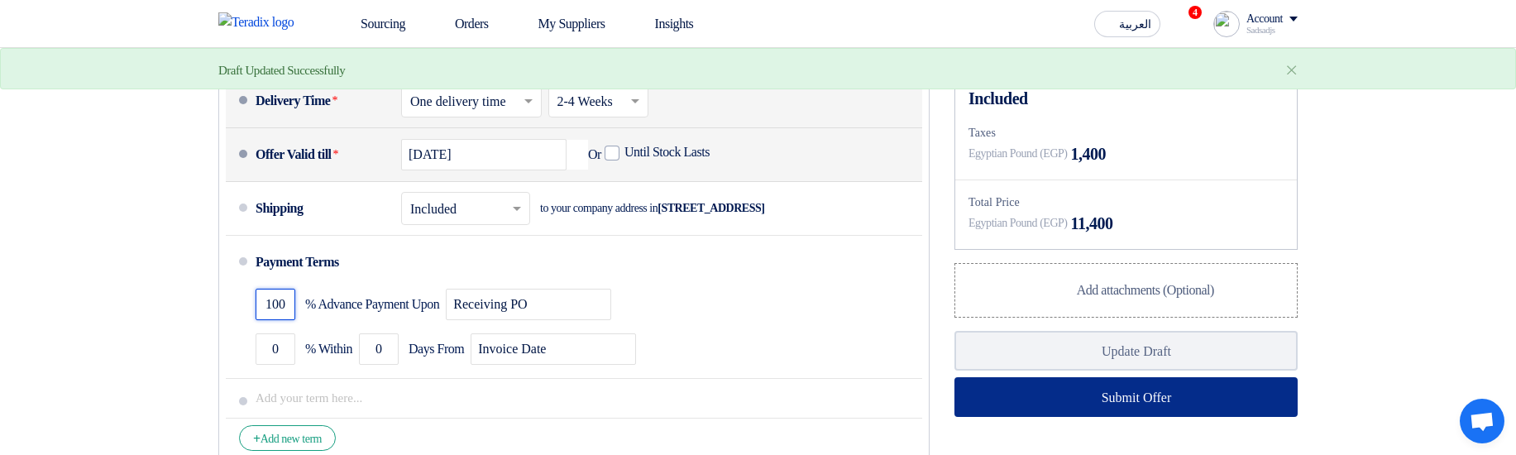
type input "100"
click at [1148, 389] on button "Submit Offer" at bounding box center [1125, 397] width 343 height 40
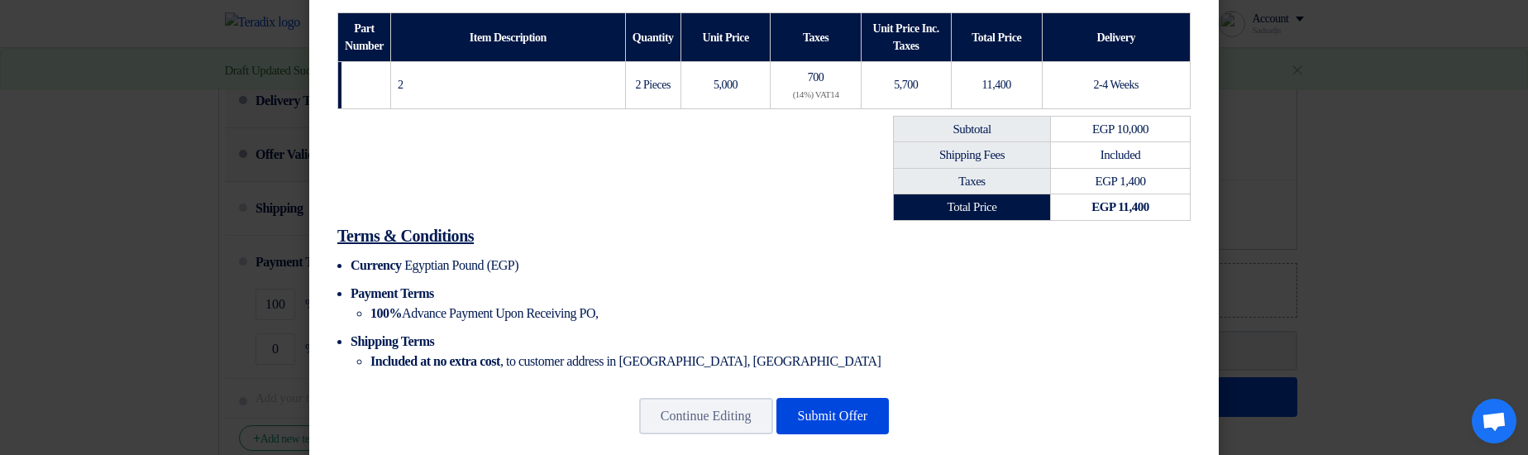
scroll to position [312, 0]
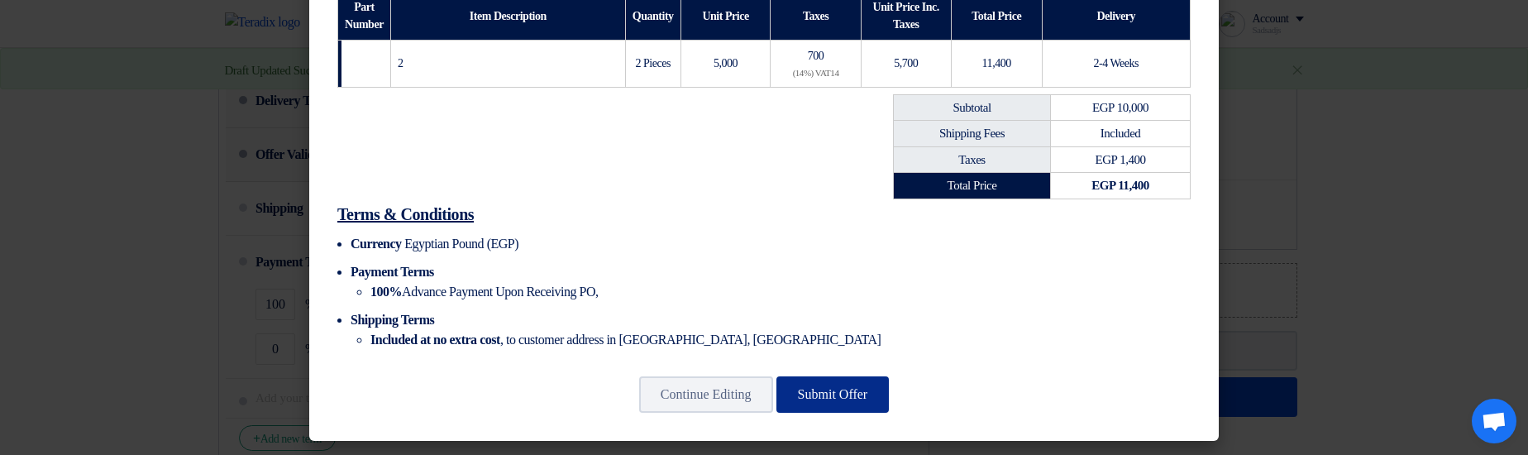
click at [850, 396] on button "Submit Offer" at bounding box center [832, 394] width 113 height 36
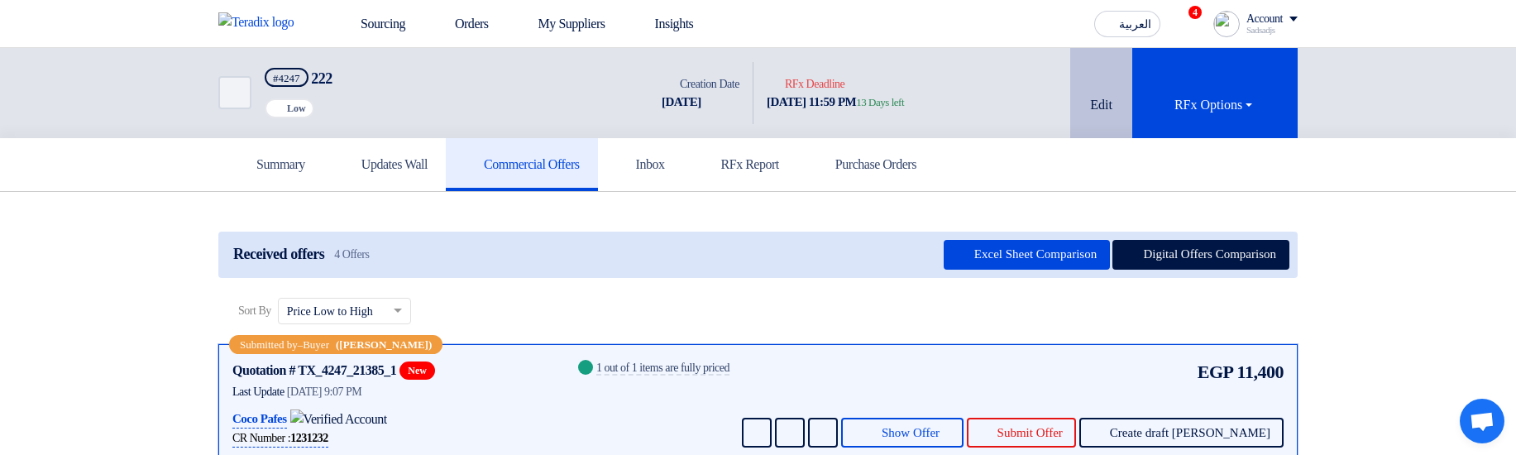
click at [1072, 94] on button "Edit" at bounding box center [1101, 93] width 62 height 90
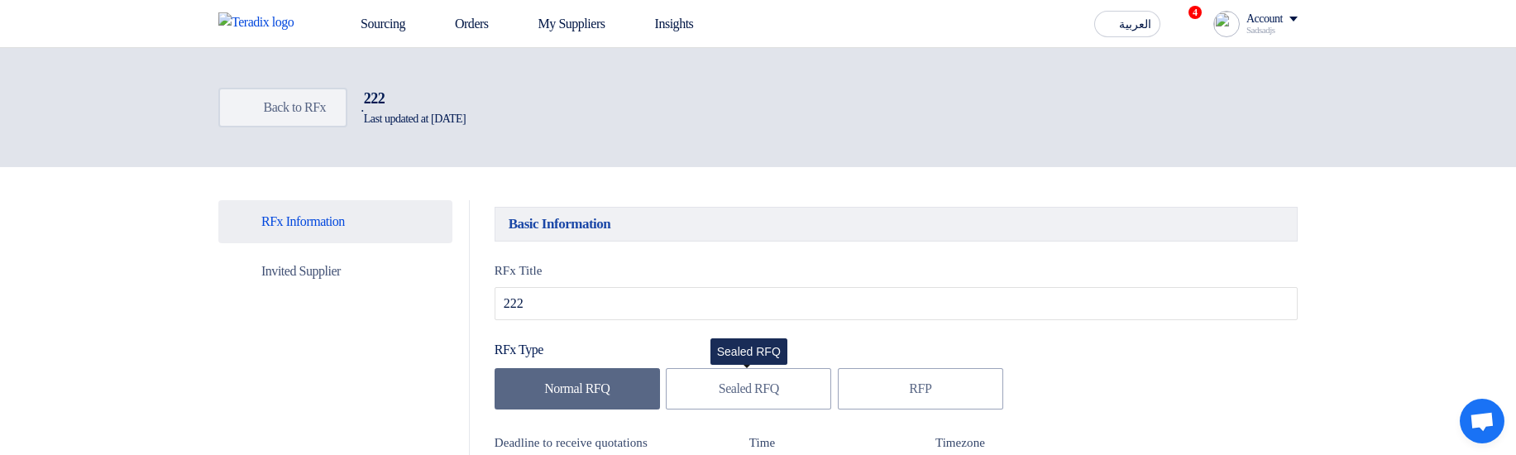
type input "10/17/2025"
type input "11"
type input "59"
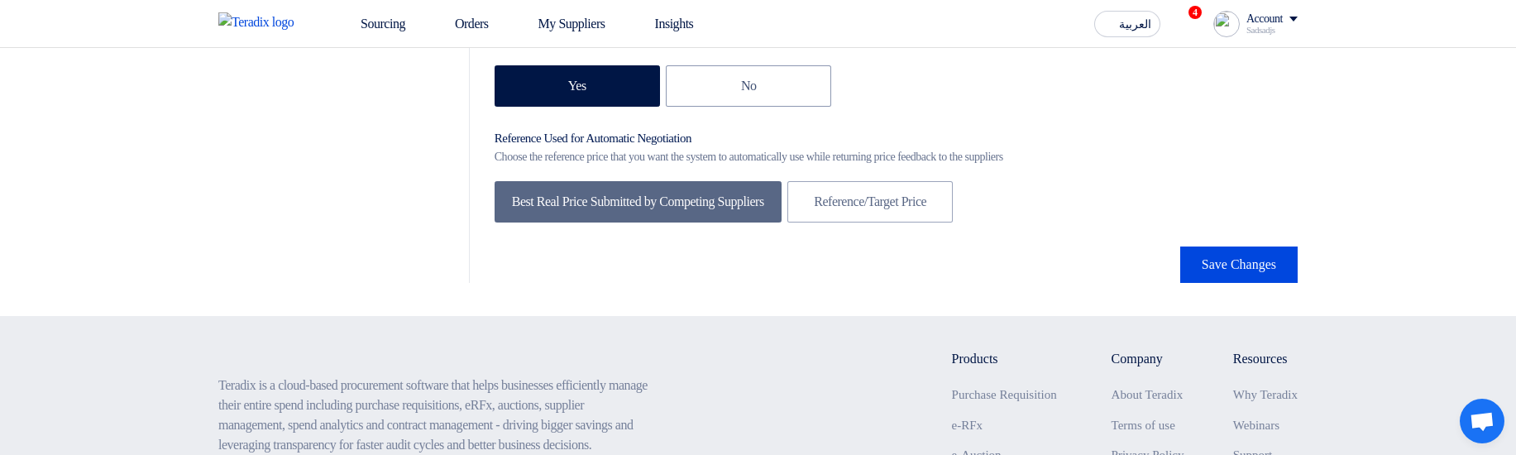
scroll to position [2778, 0]
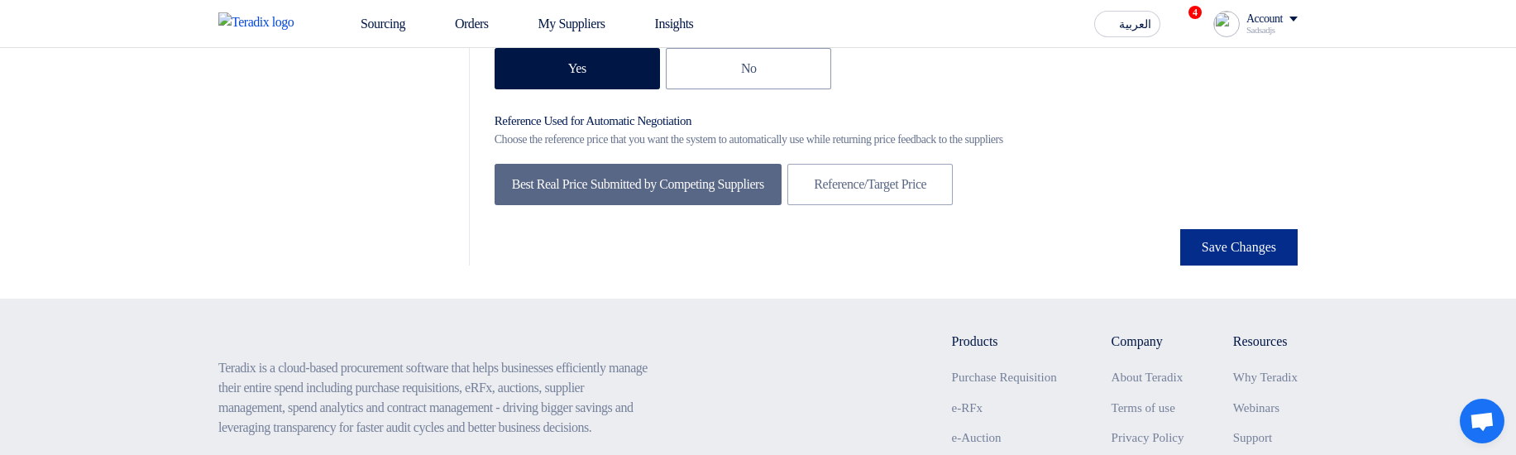
click at [1244, 265] on button "Save Changes" at bounding box center [1238, 247] width 117 height 36
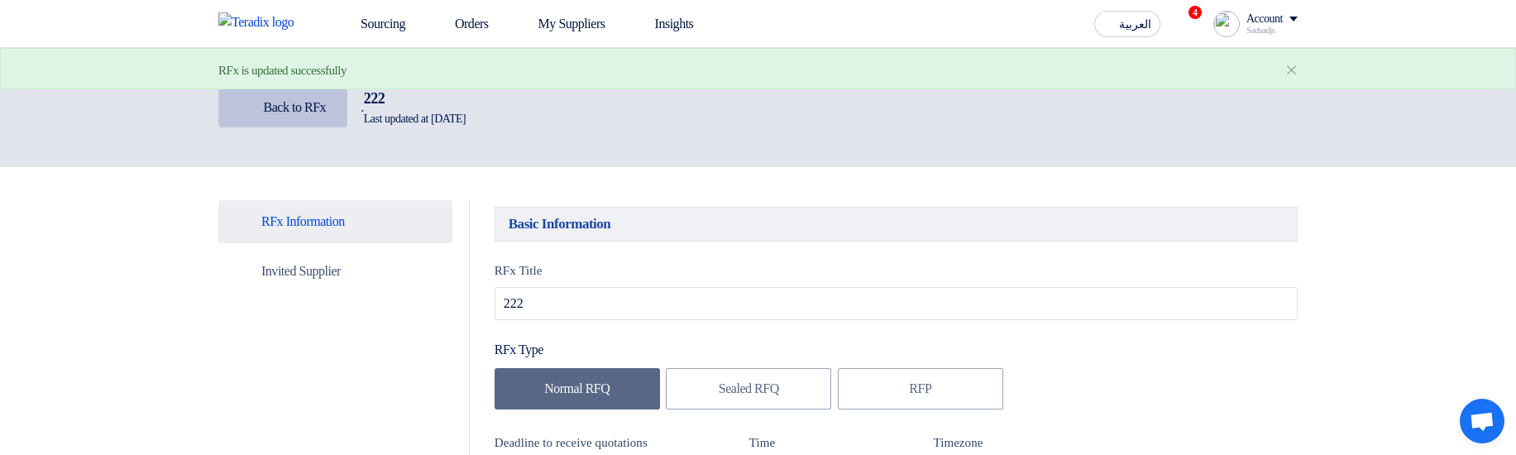
click at [308, 92] on link "Back Back to RFx" at bounding box center [282, 108] width 129 height 40
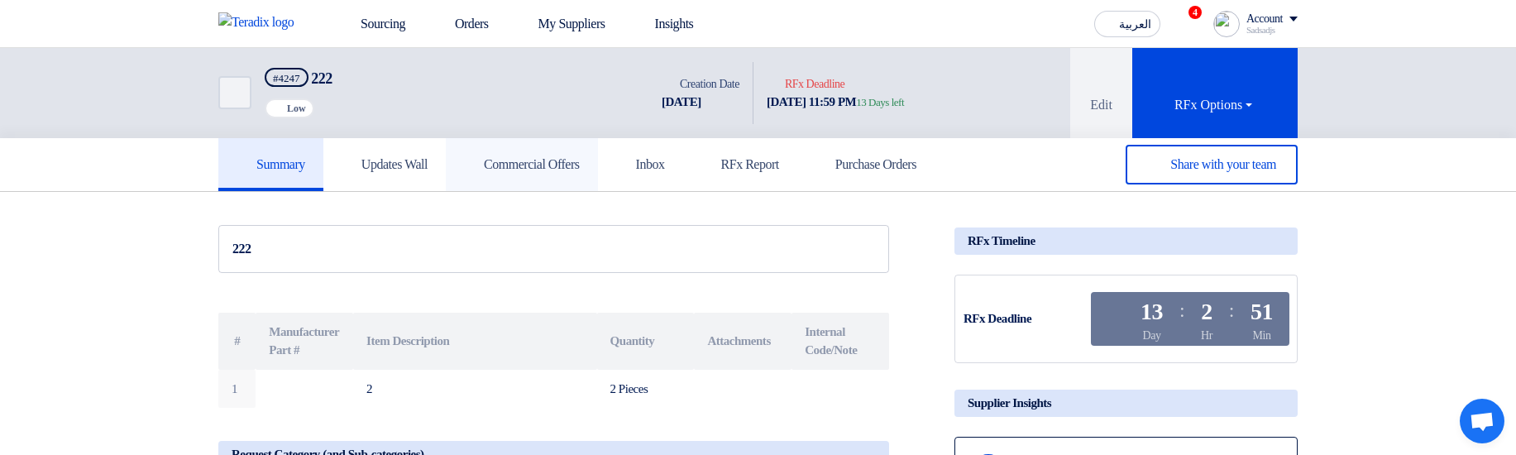
click at [525, 164] on h5 "Commercial Offers" at bounding box center [522, 164] width 116 height 17
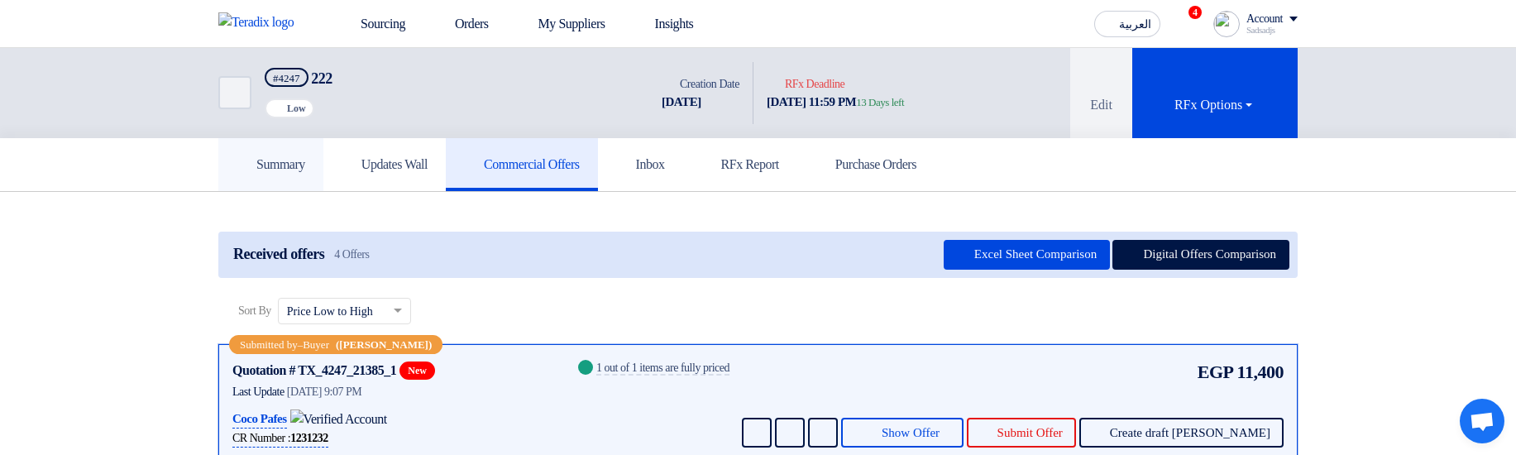
click at [300, 174] on link "Summary" at bounding box center [270, 164] width 105 height 53
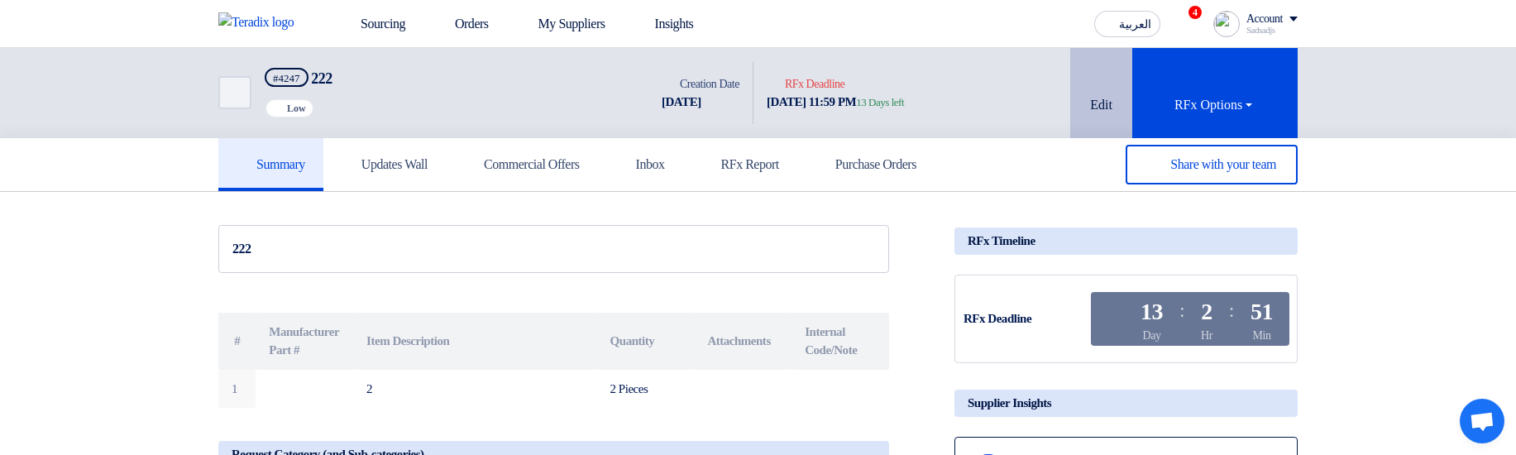
click at [1091, 81] on icon at bounding box center [1099, 78] width 17 height 17
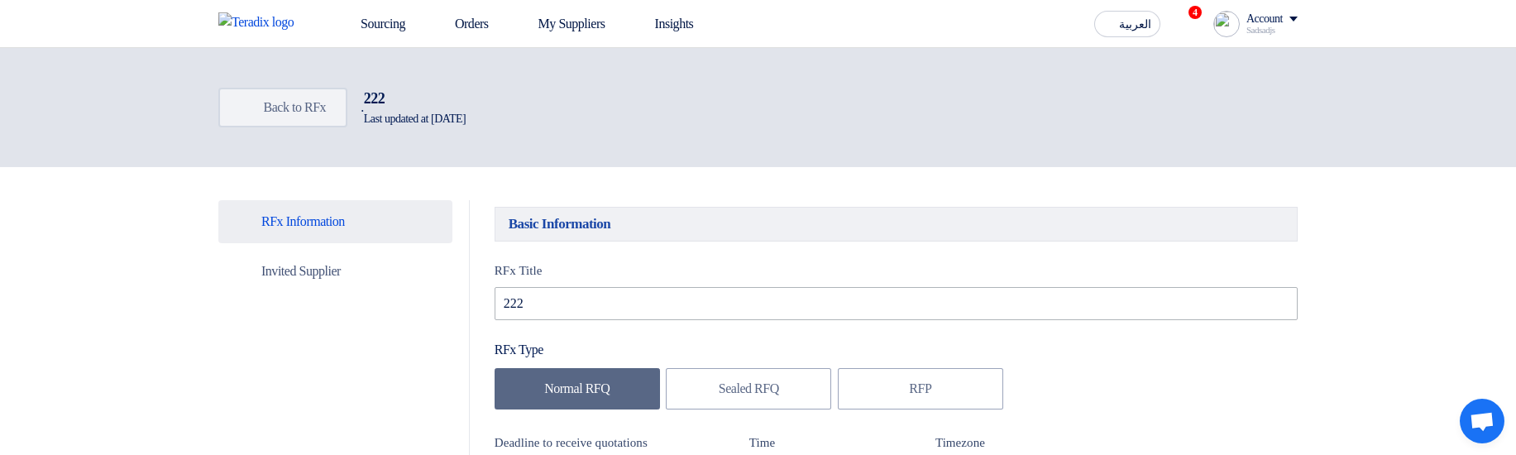
type input "10/17/2025"
type input "11"
type input "59"
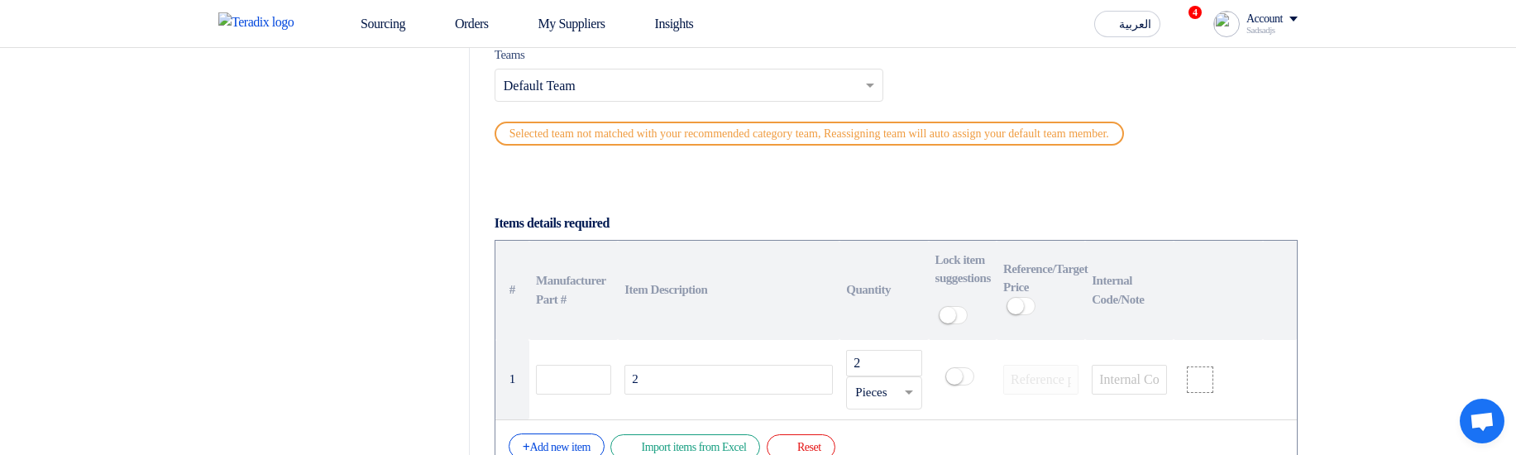
scroll to position [1091, 0]
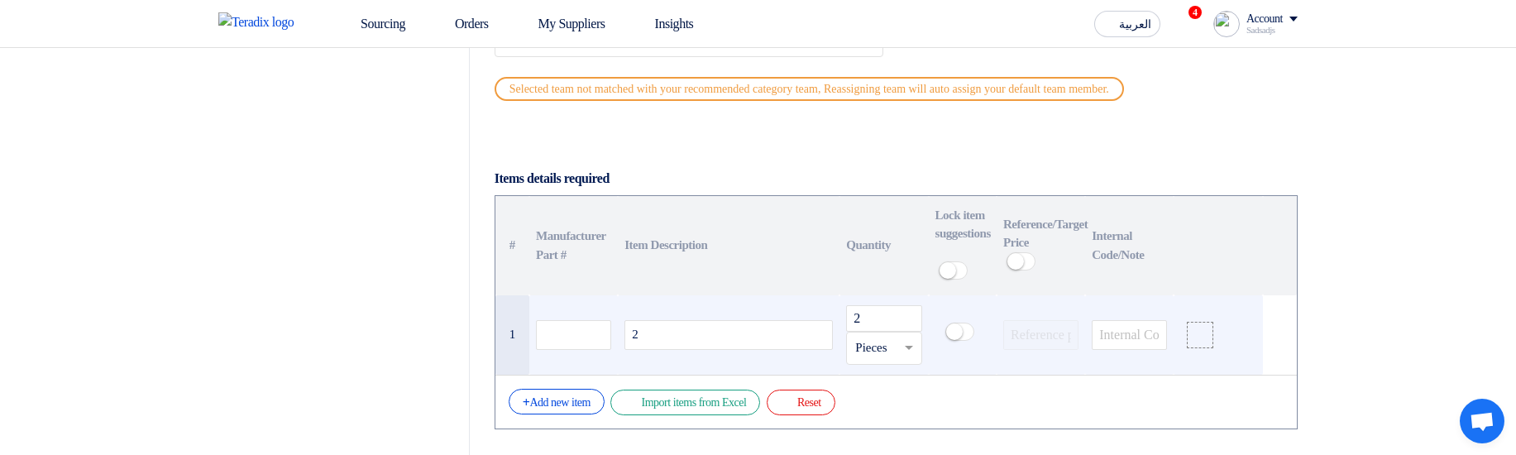
click at [763, 350] on div "2" at bounding box center [728, 335] width 208 height 30
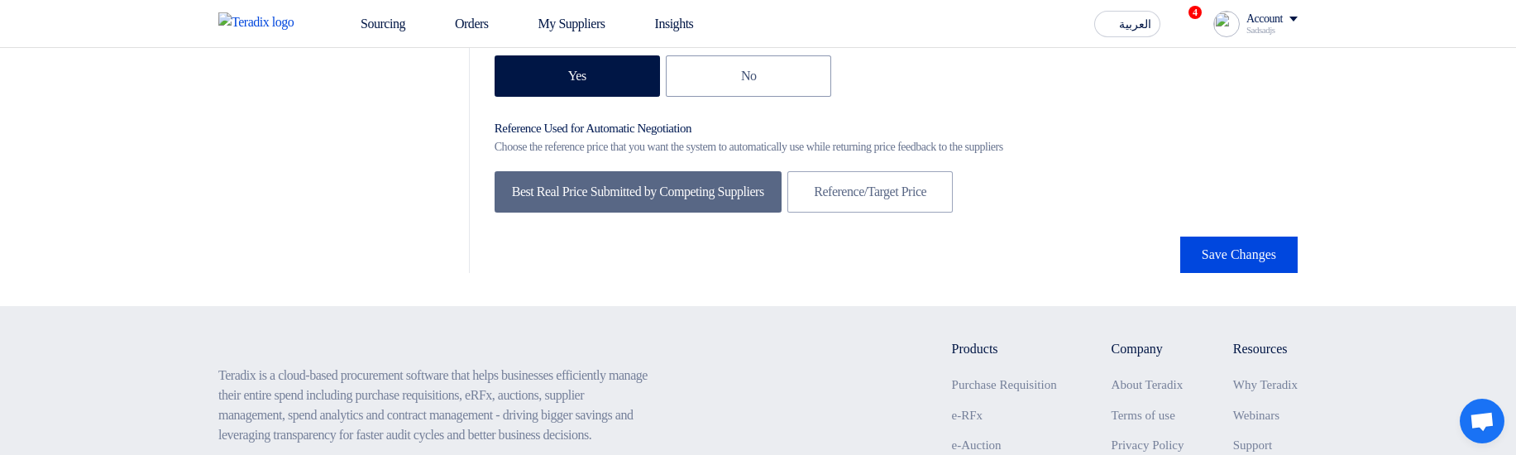
scroll to position [2778, 0]
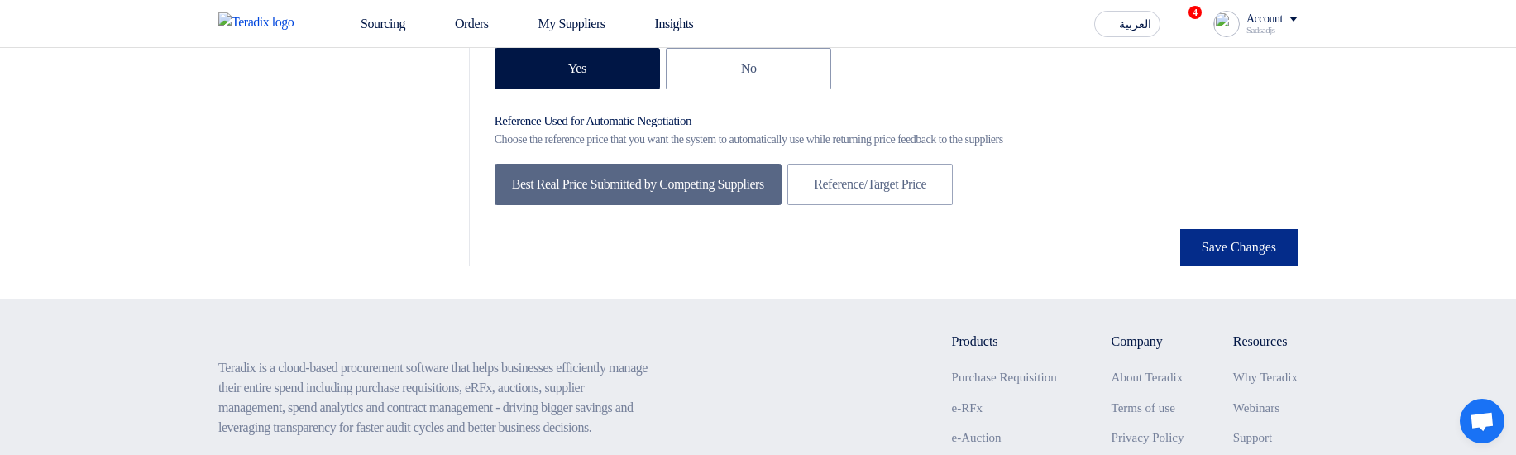
click at [1286, 265] on button "Save Changes" at bounding box center [1238, 247] width 117 height 36
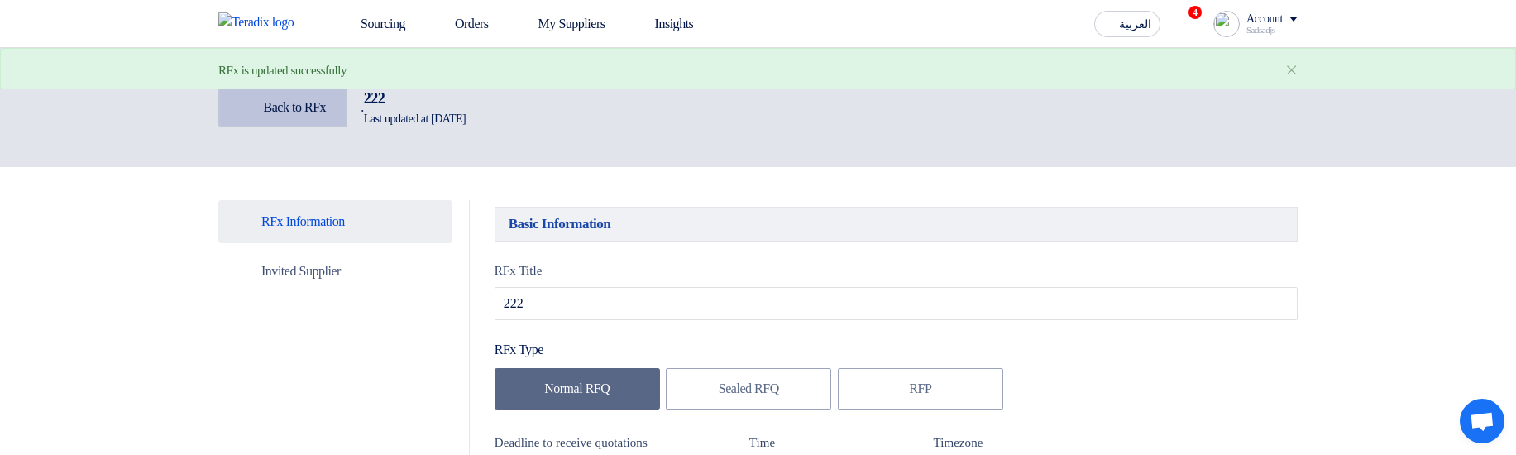
click at [295, 116] on link "Back Back to RFx" at bounding box center [282, 108] width 129 height 40
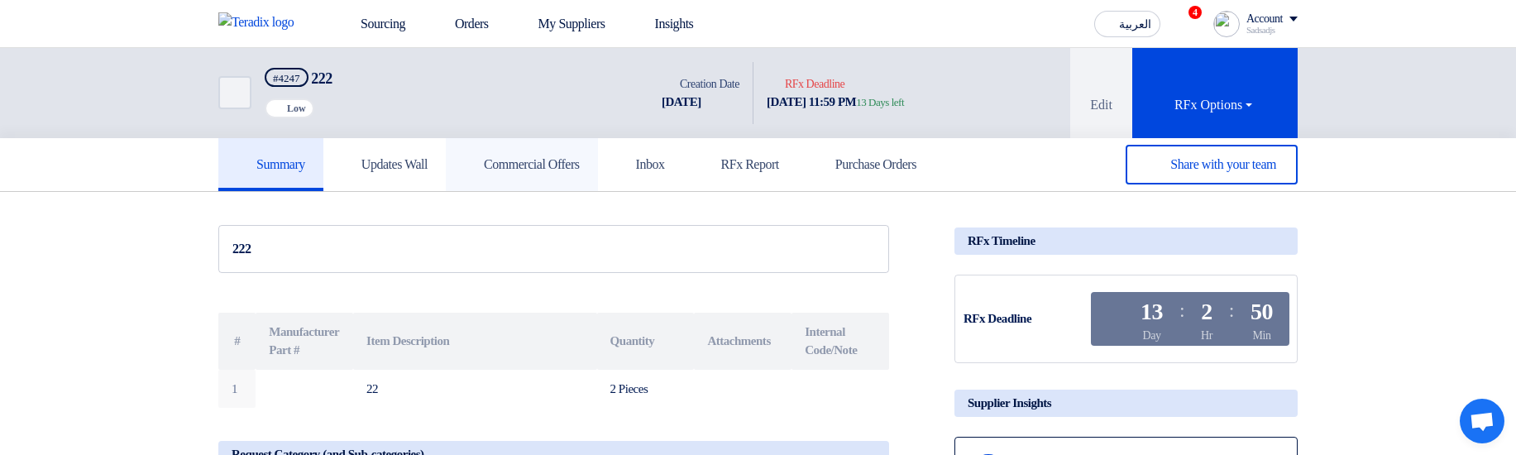
click at [542, 164] on h5 "Commercial Offers" at bounding box center [522, 164] width 116 height 17
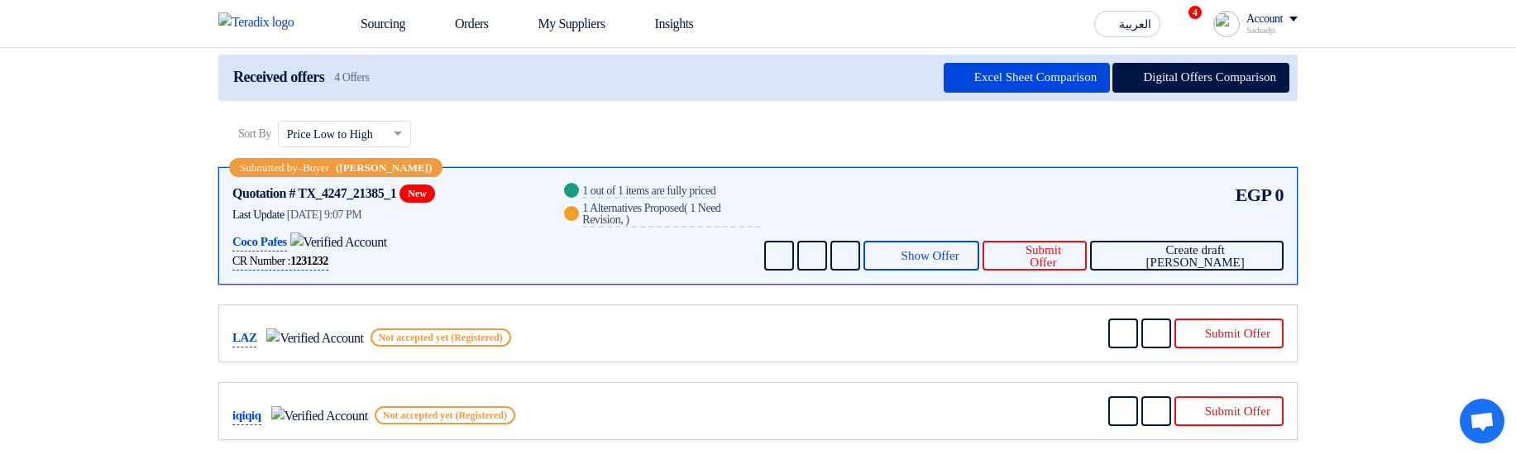
scroll to position [198, 0]
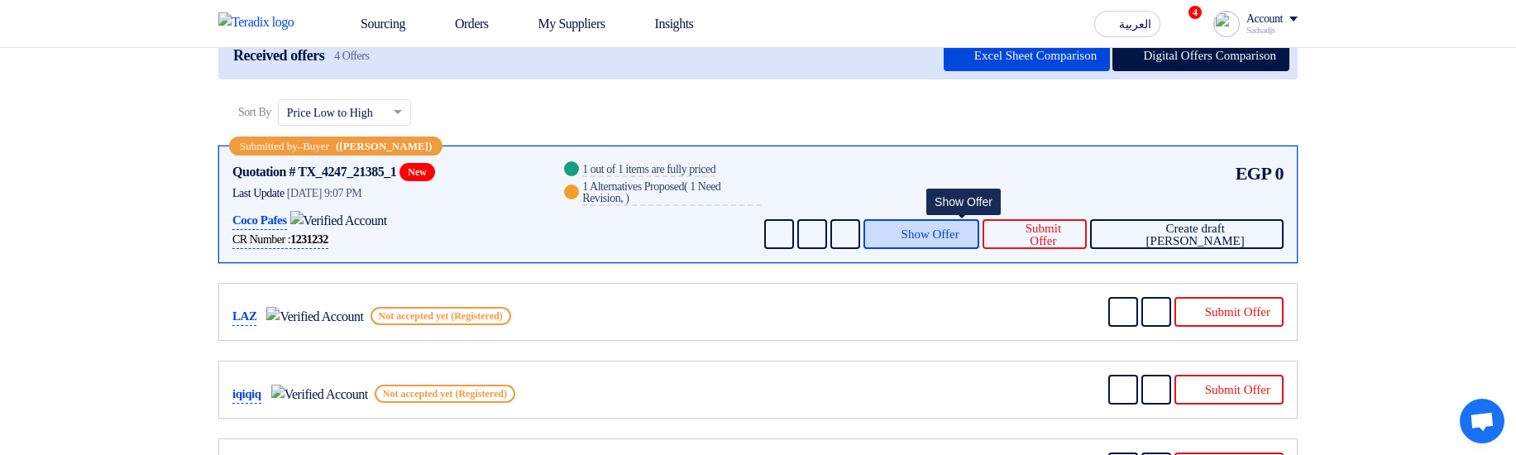
click at [959, 239] on span "Show Offer" at bounding box center [930, 234] width 58 height 12
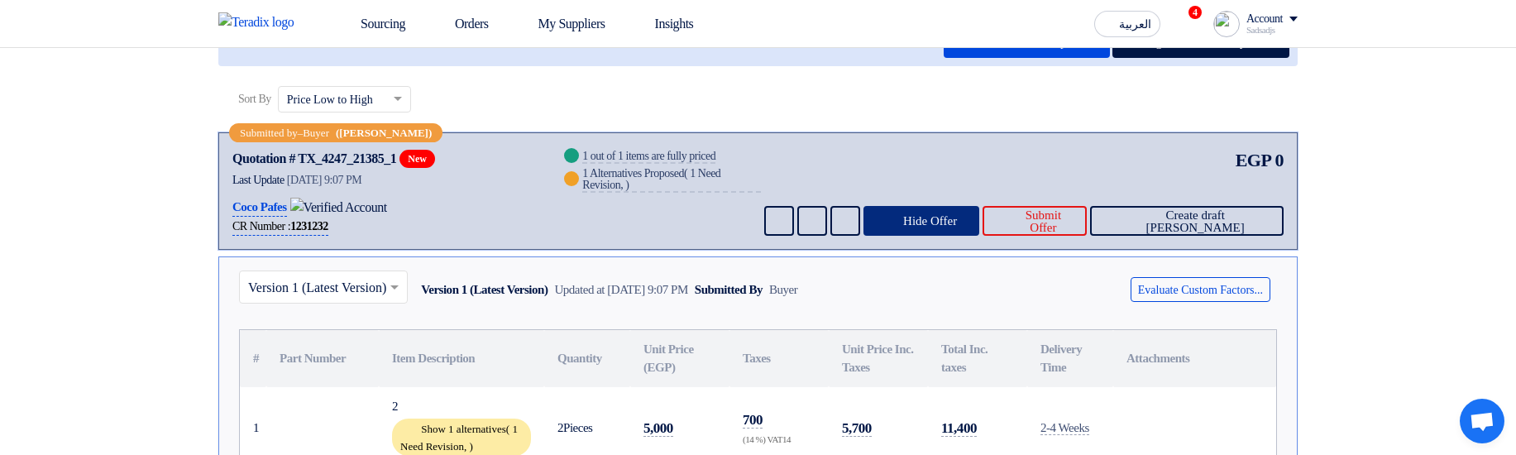
scroll to position [298, 0]
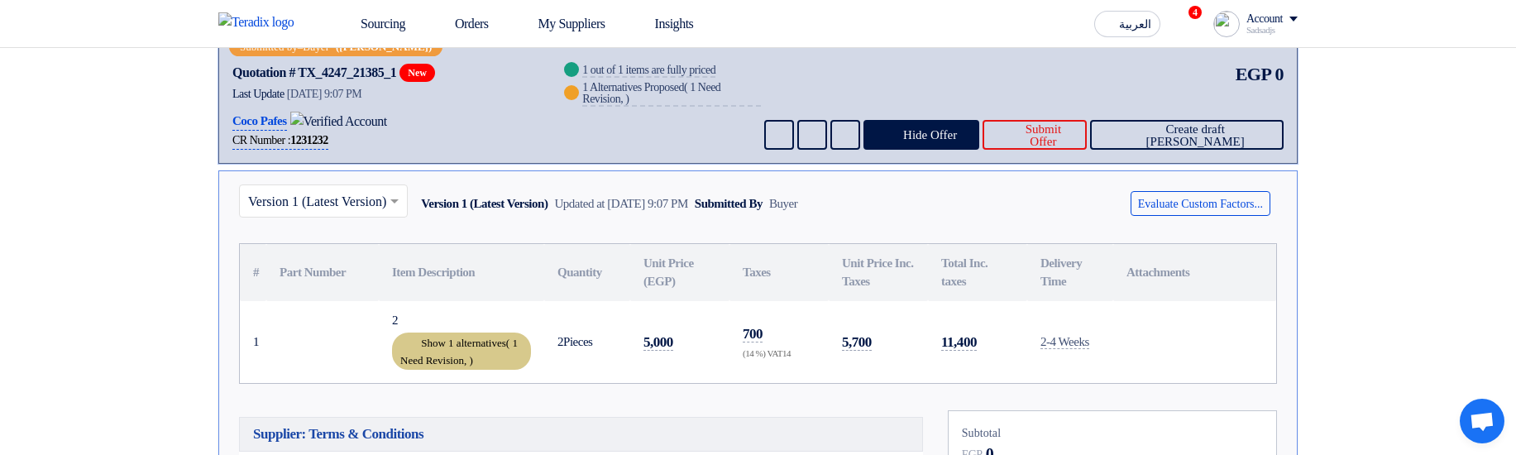
click at [451, 339] on div "Show 1 alternatives ( 1 Need Revision, )" at bounding box center [461, 350] width 139 height 37
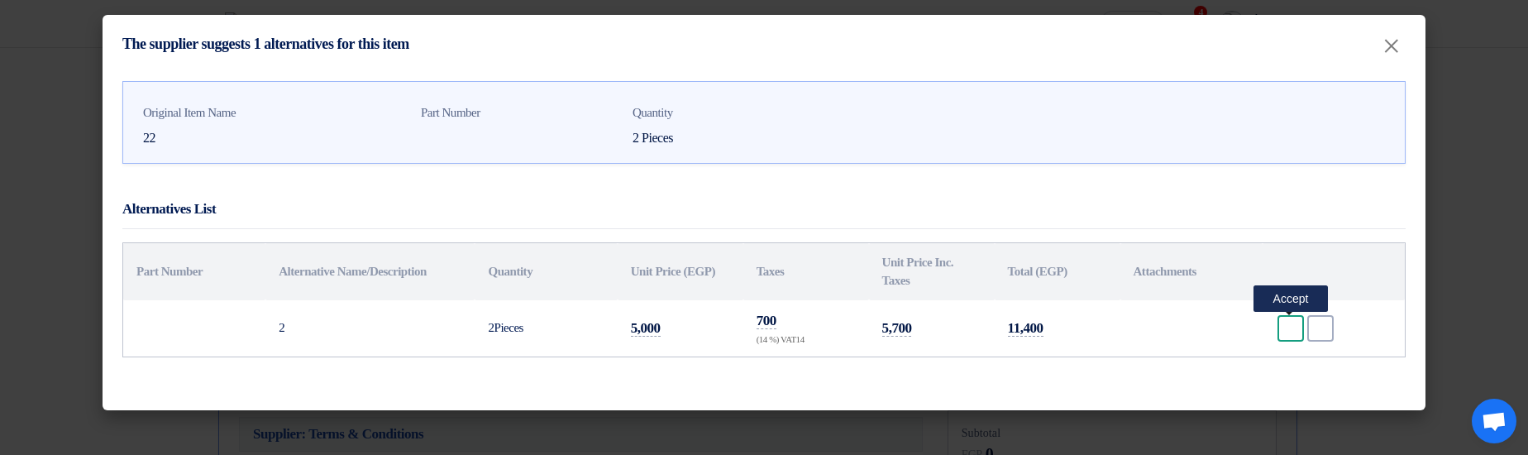
click at [1281, 327] on div "Accept" at bounding box center [1291, 328] width 26 height 26
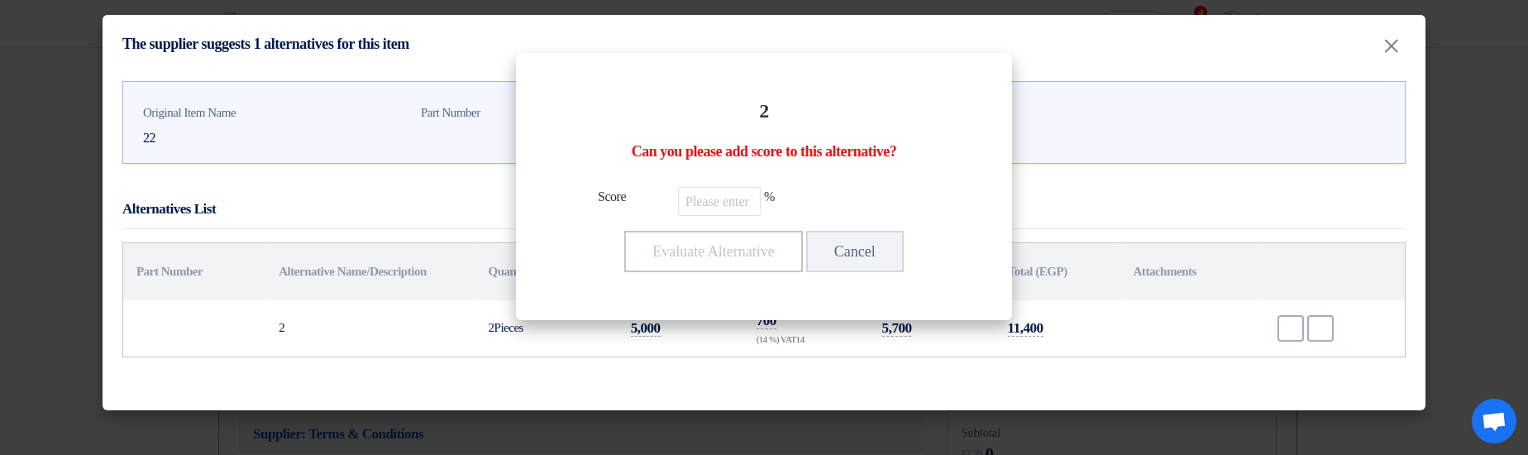
click at [747, 219] on div "2 Can you please add score to this alternative? Score % Evaluate Alternative Ca…" at bounding box center [764, 186] width 456 height 227
click at [719, 201] on input "number" at bounding box center [719, 201] width 83 height 29
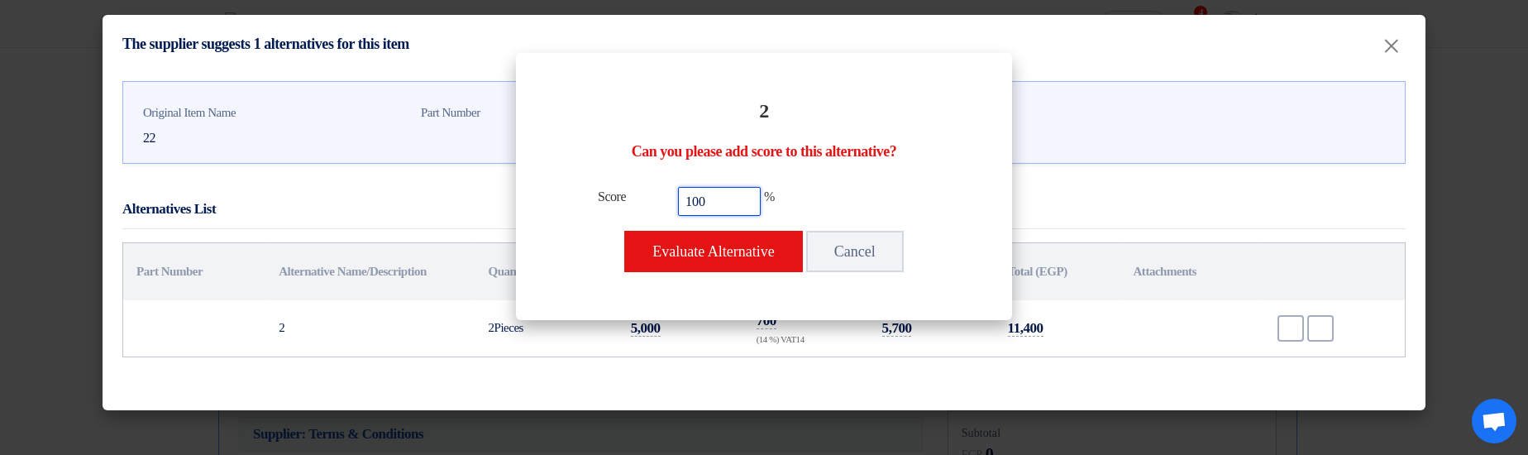
type input "100"
click at [690, 227] on div "2 Can you please add score to this alternative? Score 100 % Evaluate Alternativ…" at bounding box center [764, 186] width 456 height 227
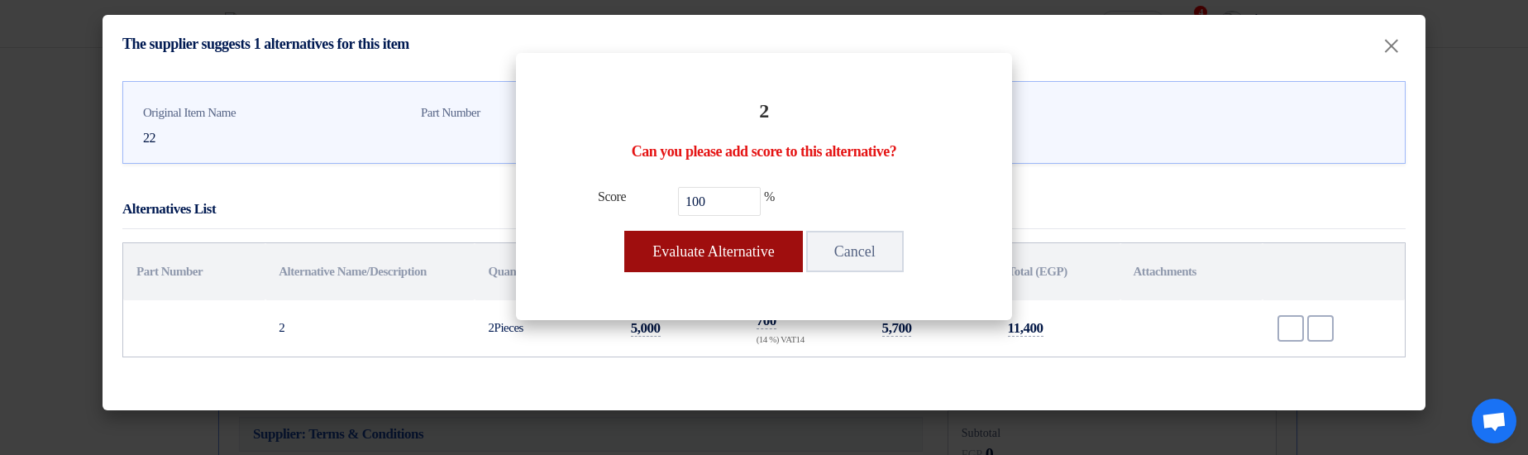
click at [699, 241] on button "Evaluate Alternative" at bounding box center [713, 251] width 178 height 41
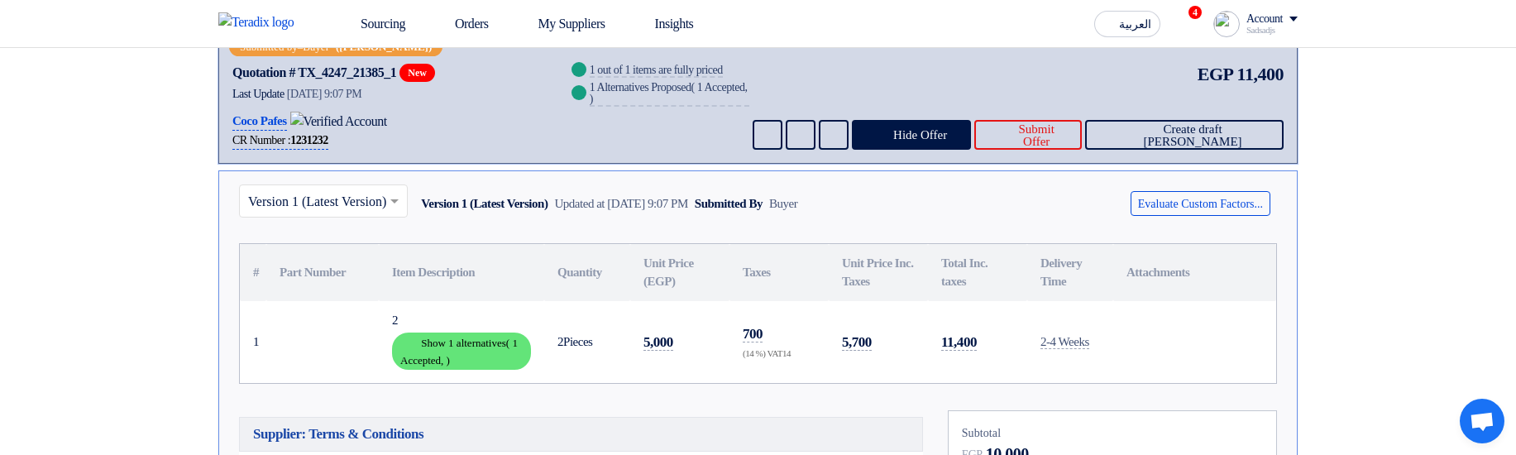
scroll to position [0, 0]
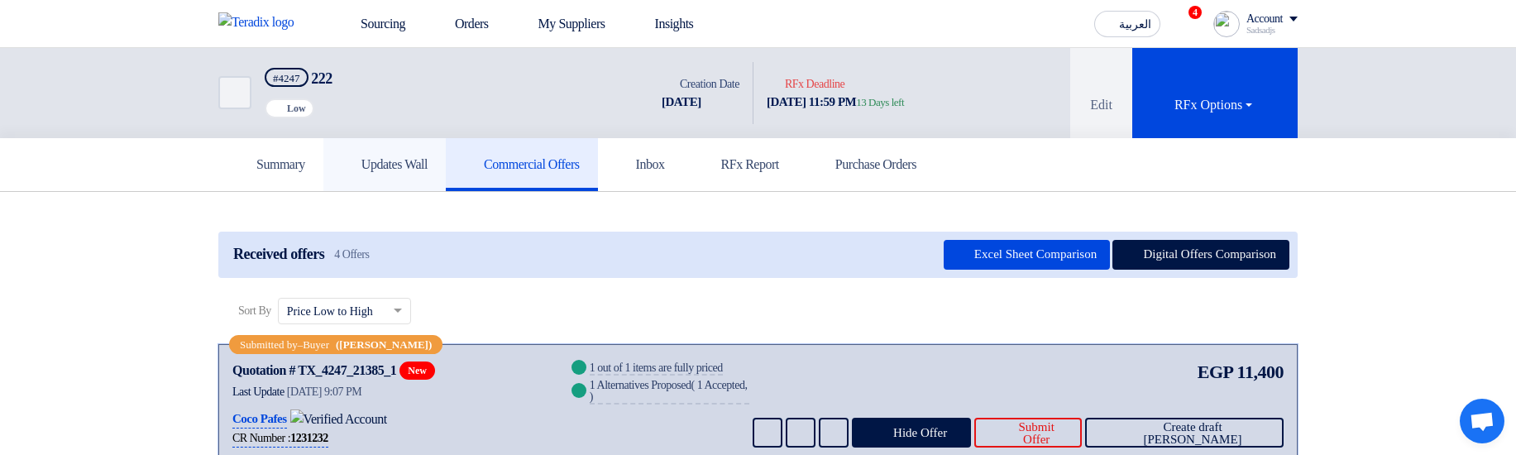
click at [389, 161] on h5 "Updates Wall" at bounding box center [384, 164] width 86 height 17
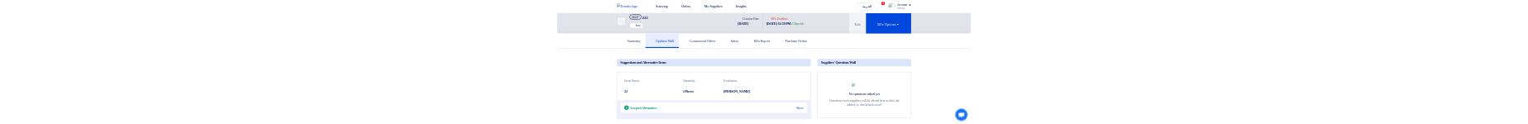
scroll to position [298, 0]
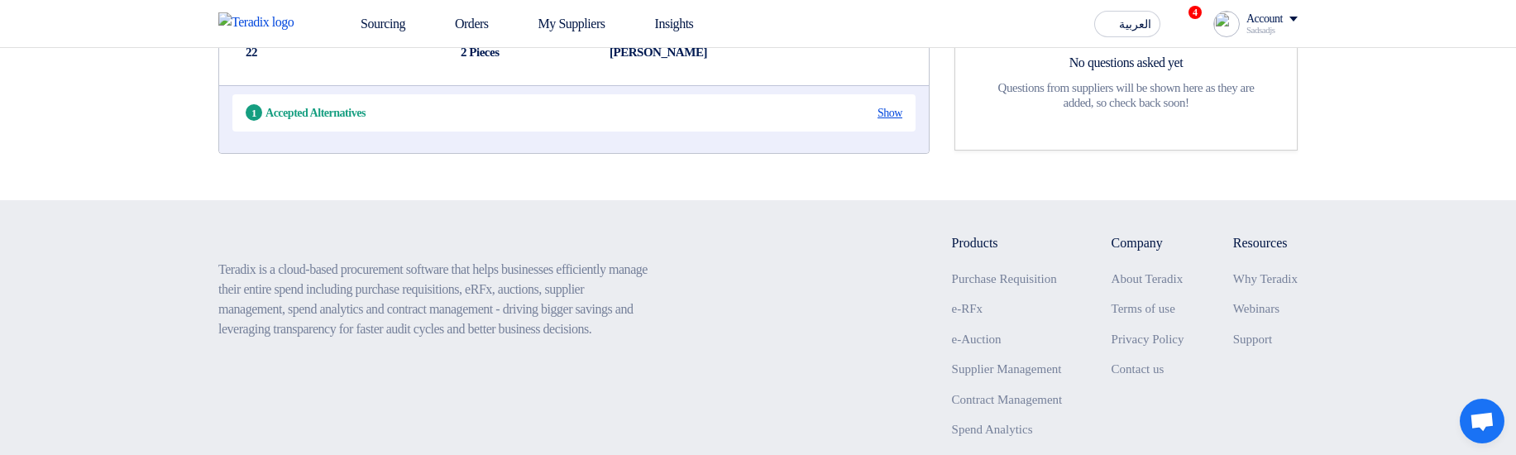
click at [879, 122] on div "Show" at bounding box center [889, 112] width 25 height 17
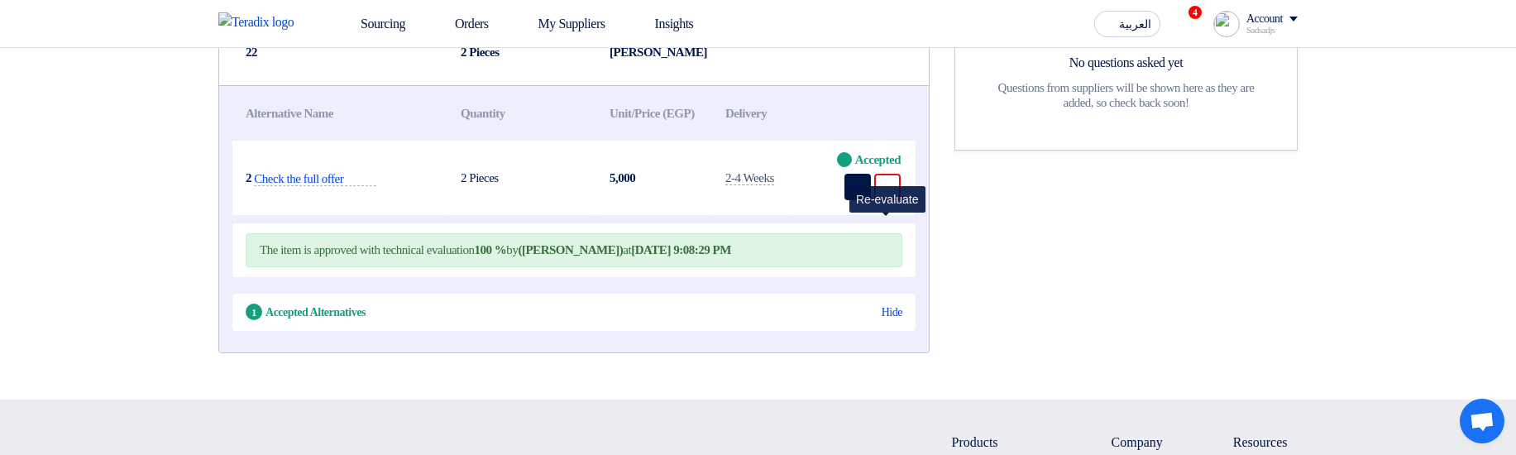
click at [894, 194] on icon "Undo" at bounding box center [887, 186] width 15 height 15
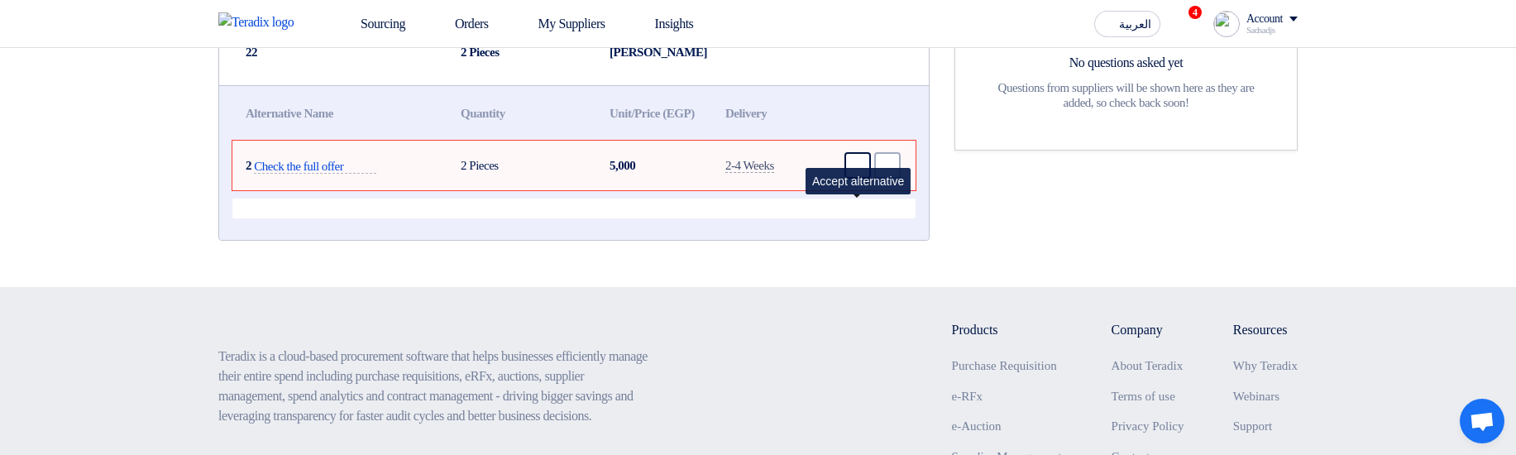
click at [856, 173] on icon "Accept" at bounding box center [857, 165] width 15 height 15
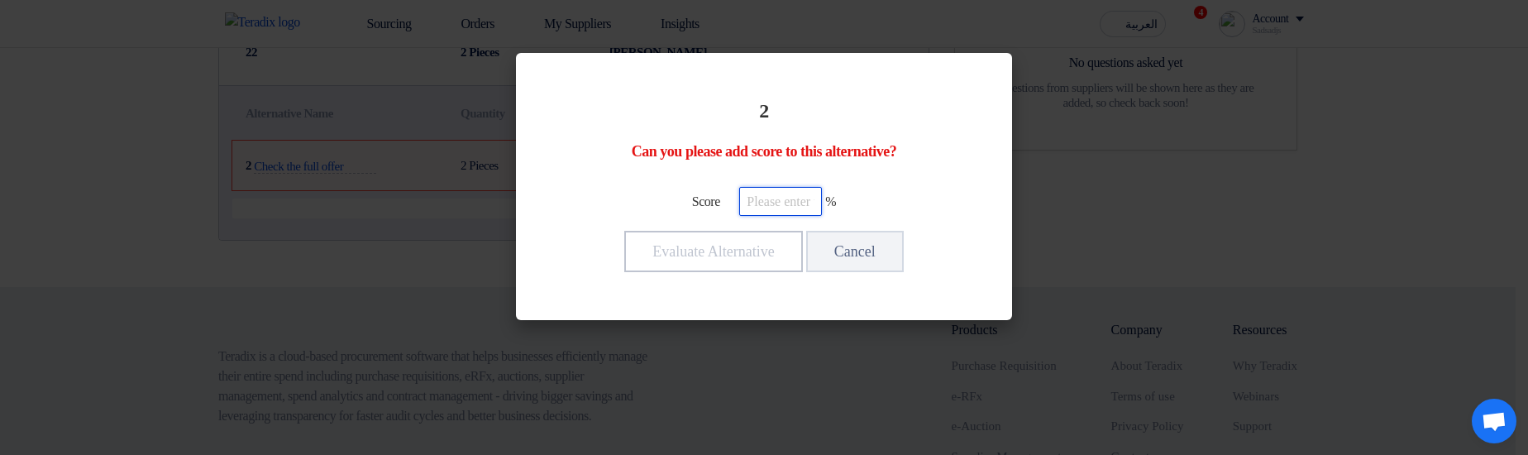
click at [776, 210] on input "number" at bounding box center [780, 201] width 83 height 29
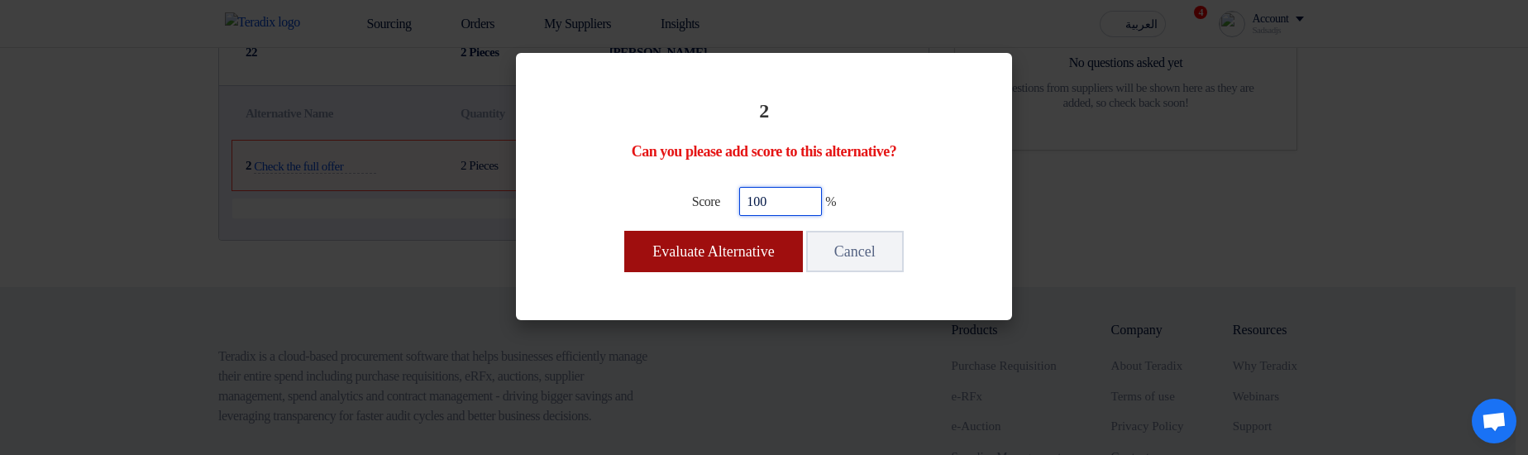
type input "100"
click at [759, 245] on button "Evaluate Alternative" at bounding box center [713, 251] width 178 height 41
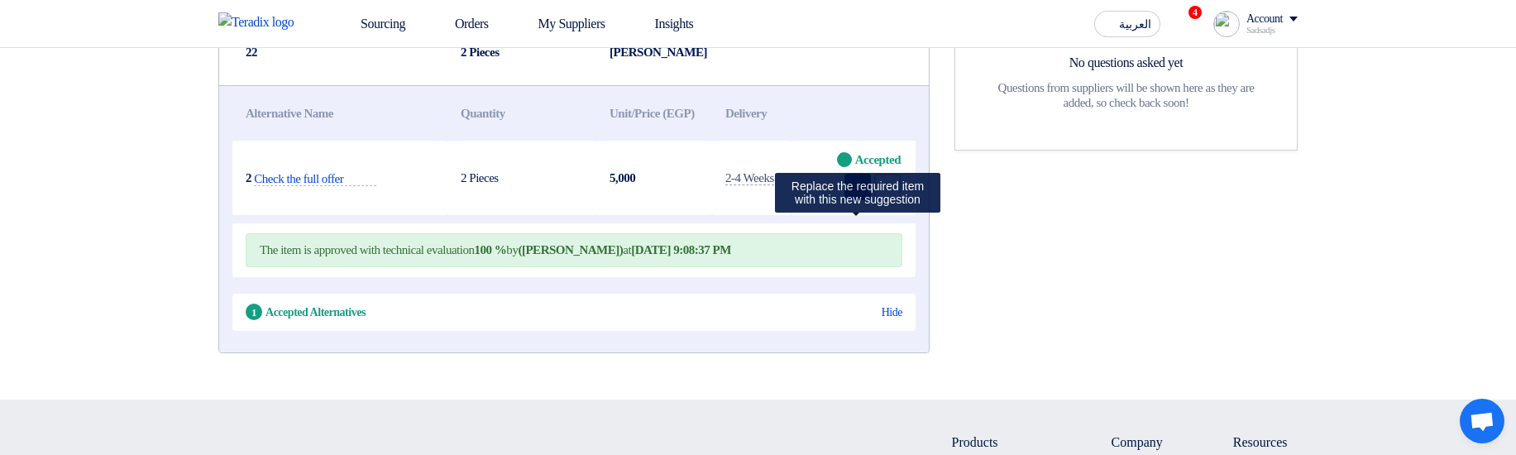
click at [850, 179] on use at bounding box center [850, 179] width 0 height 0
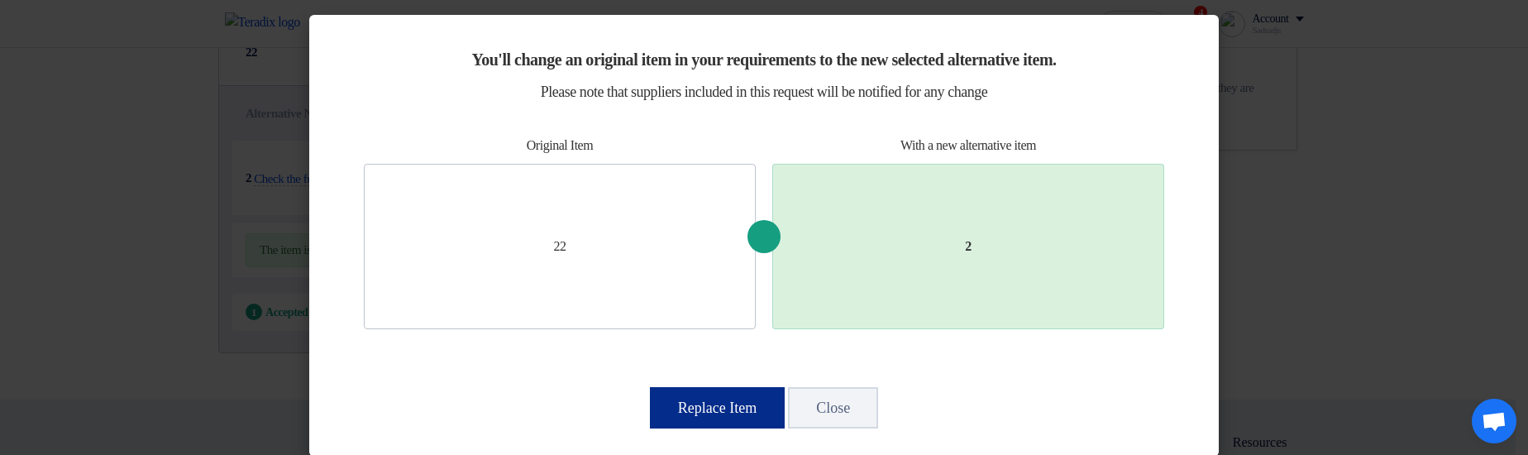
click at [676, 408] on button "Replace Item" at bounding box center [717, 407] width 135 height 41
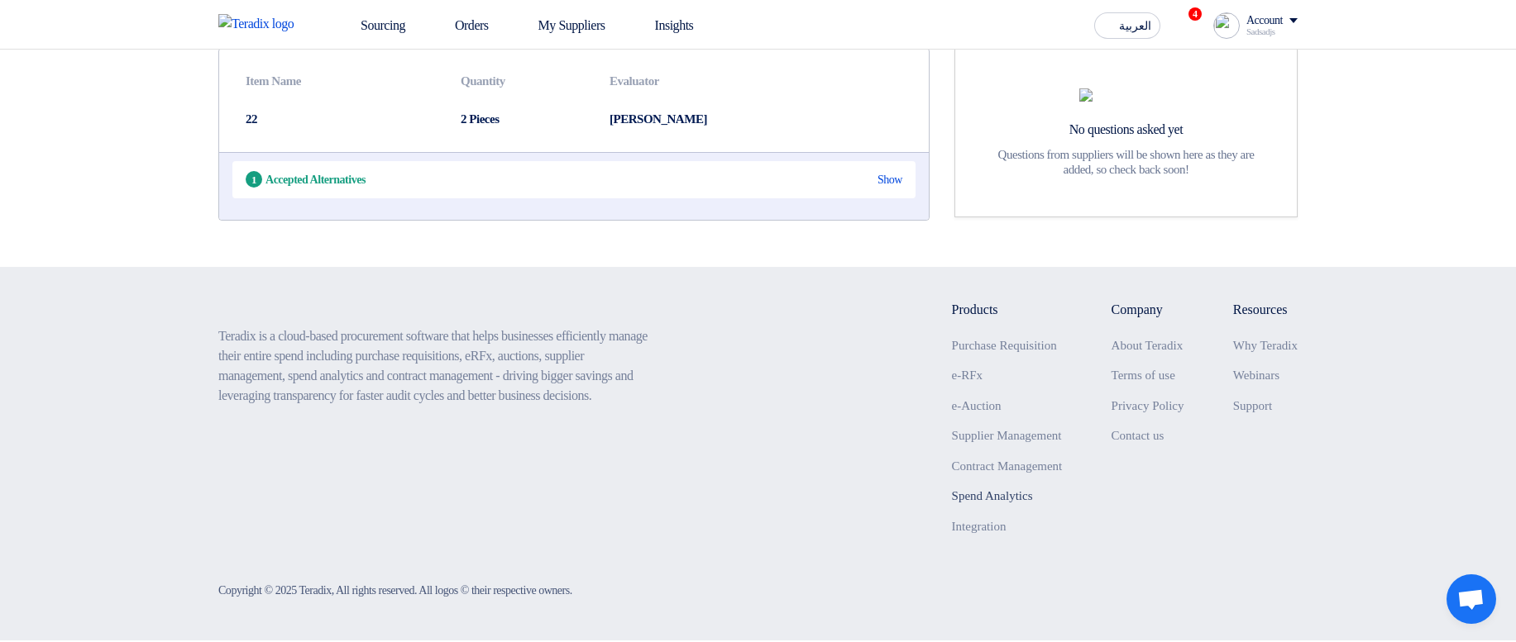
scroll to position [281, 0]
click at [898, 123] on div "Show" at bounding box center [889, 181] width 25 height 17
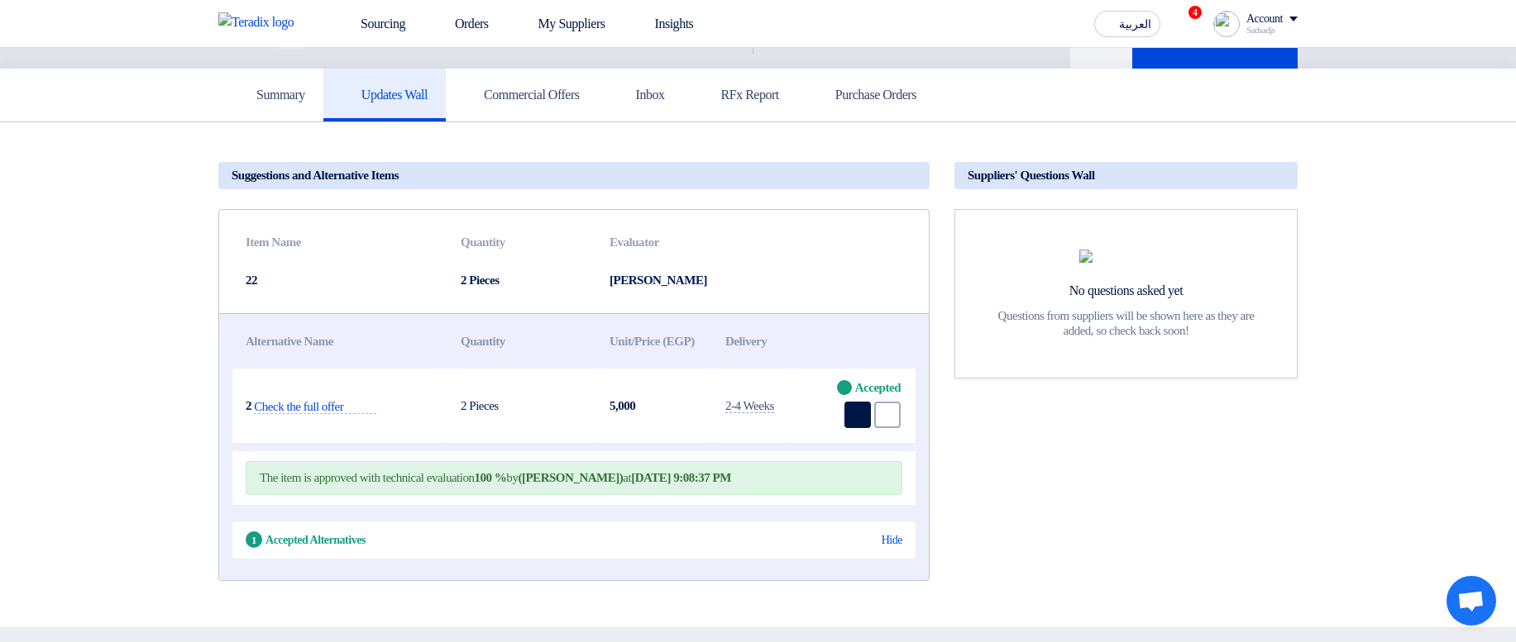
scroll to position [0, 0]
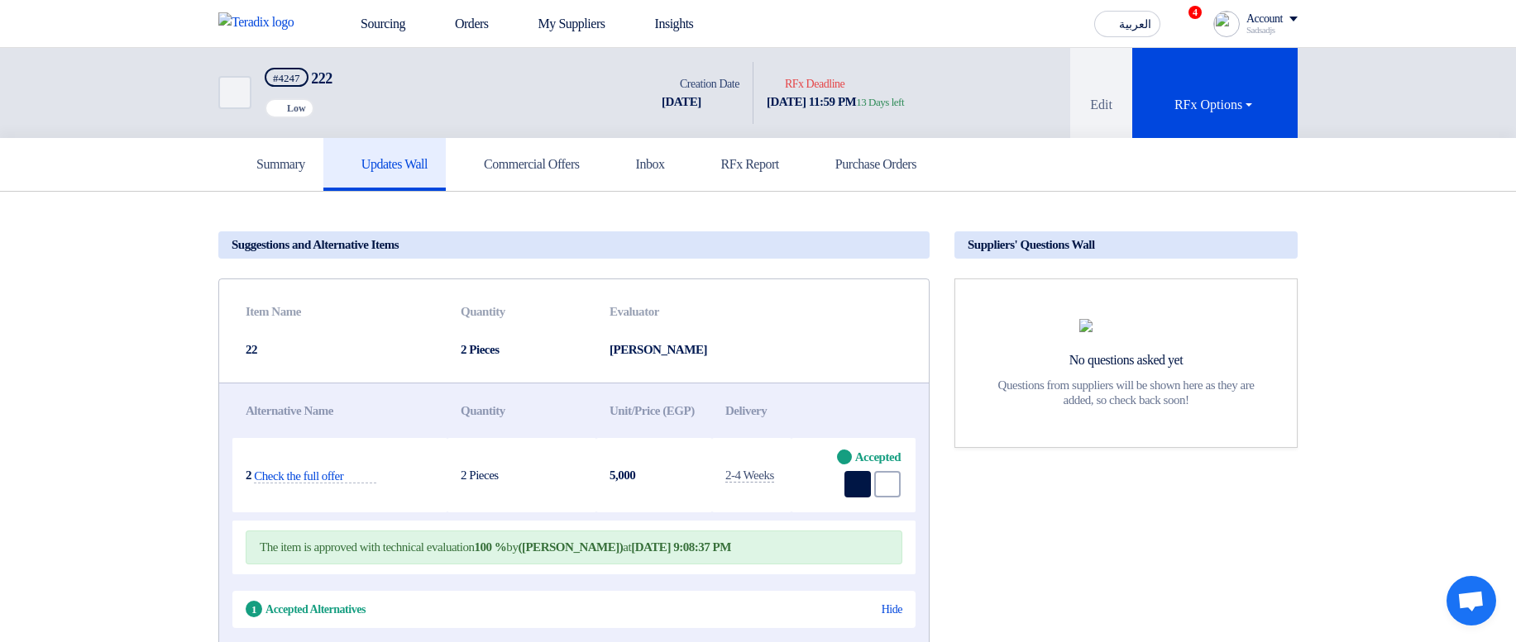
click at [352, 123] on link "Updates Wall" at bounding box center [384, 164] width 122 height 53
click at [305, 123] on h5 "Summary" at bounding box center [270, 164] width 69 height 17
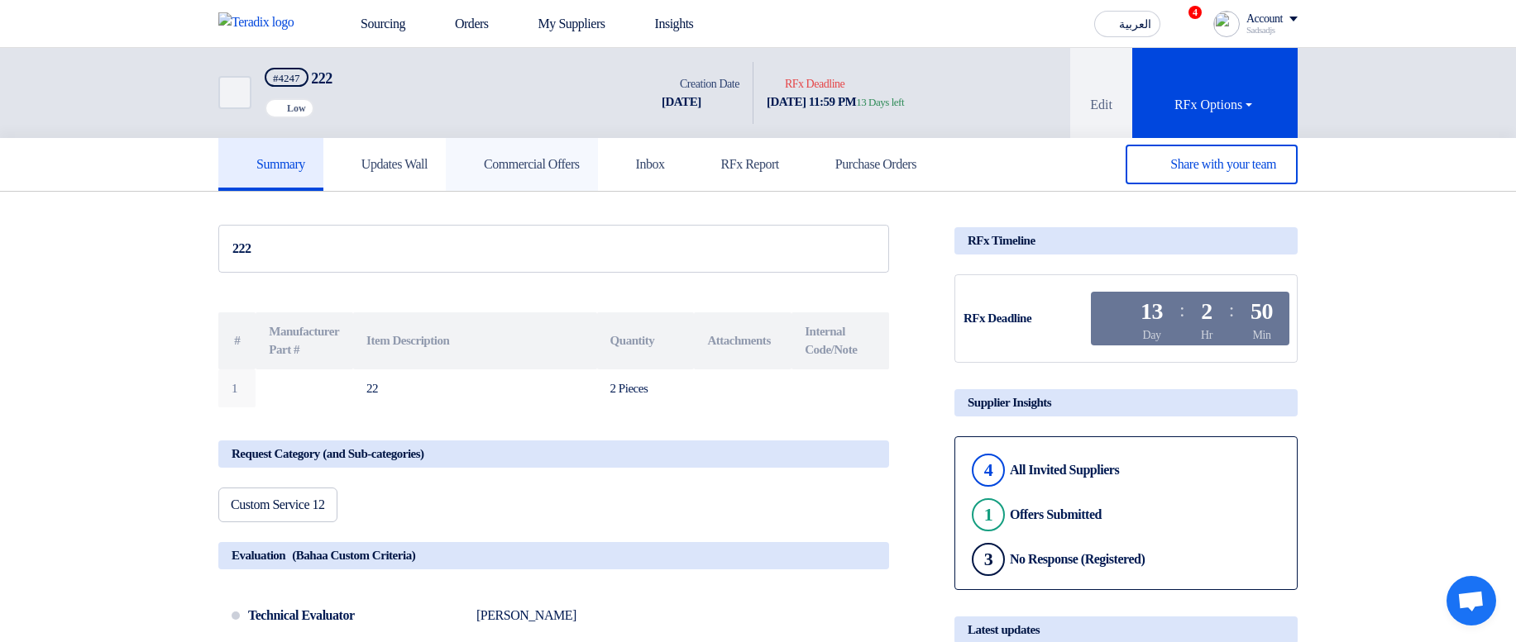
click at [579, 123] on h5 "Commercial Offers" at bounding box center [522, 164] width 116 height 17
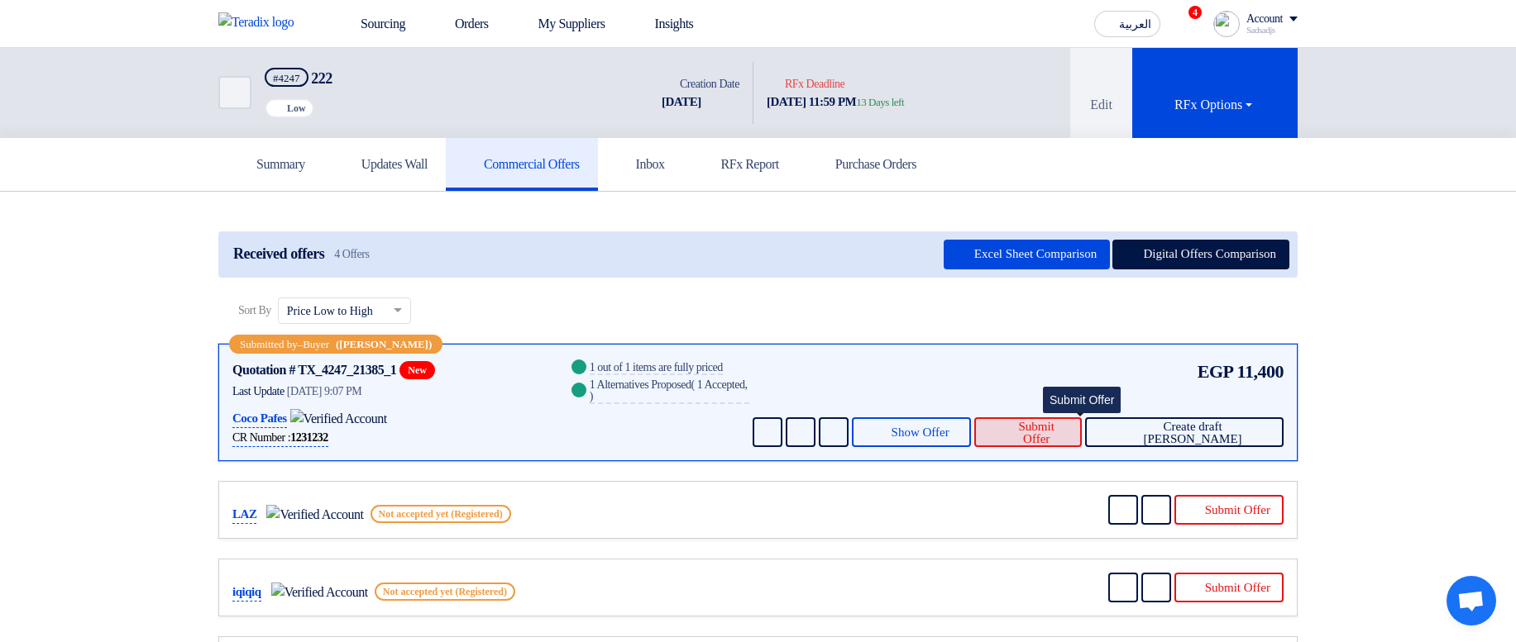
click at [1068, 123] on span "Submit Offer" at bounding box center [1037, 433] width 64 height 25
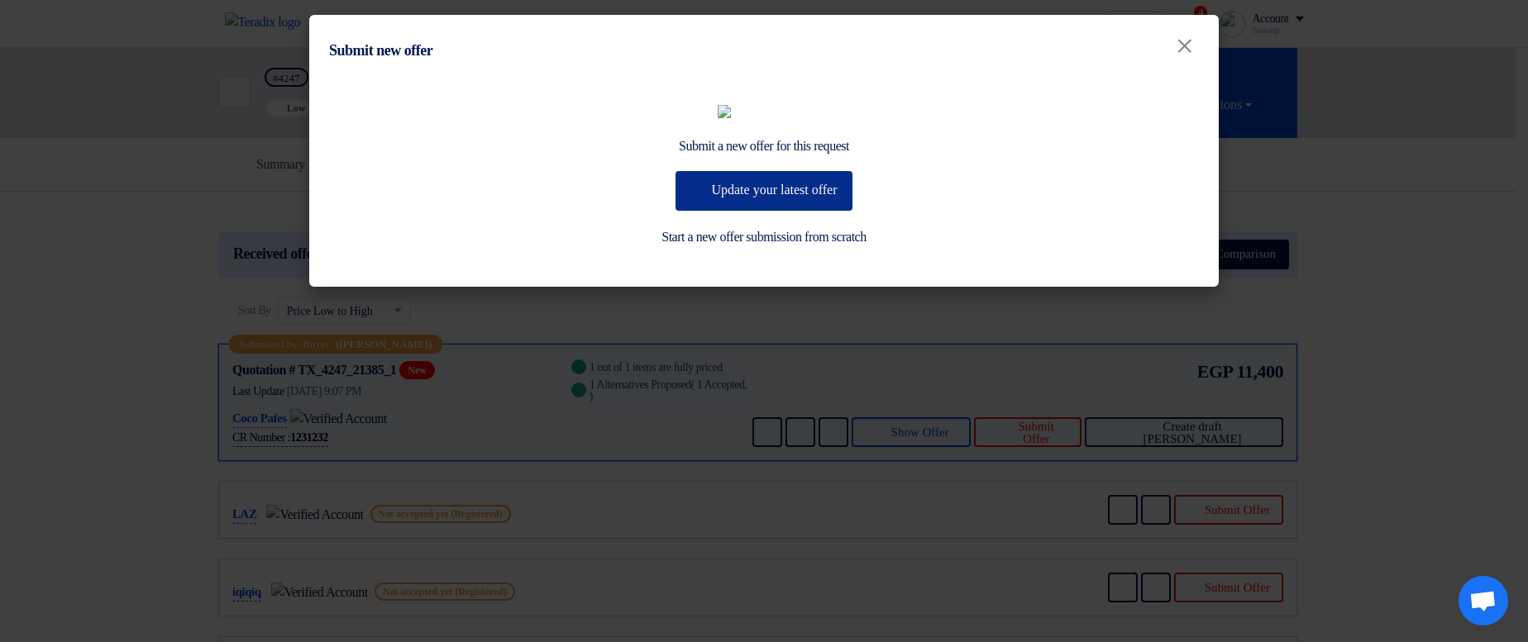
click at [786, 123] on button "Update your latest offer" at bounding box center [764, 191] width 176 height 40
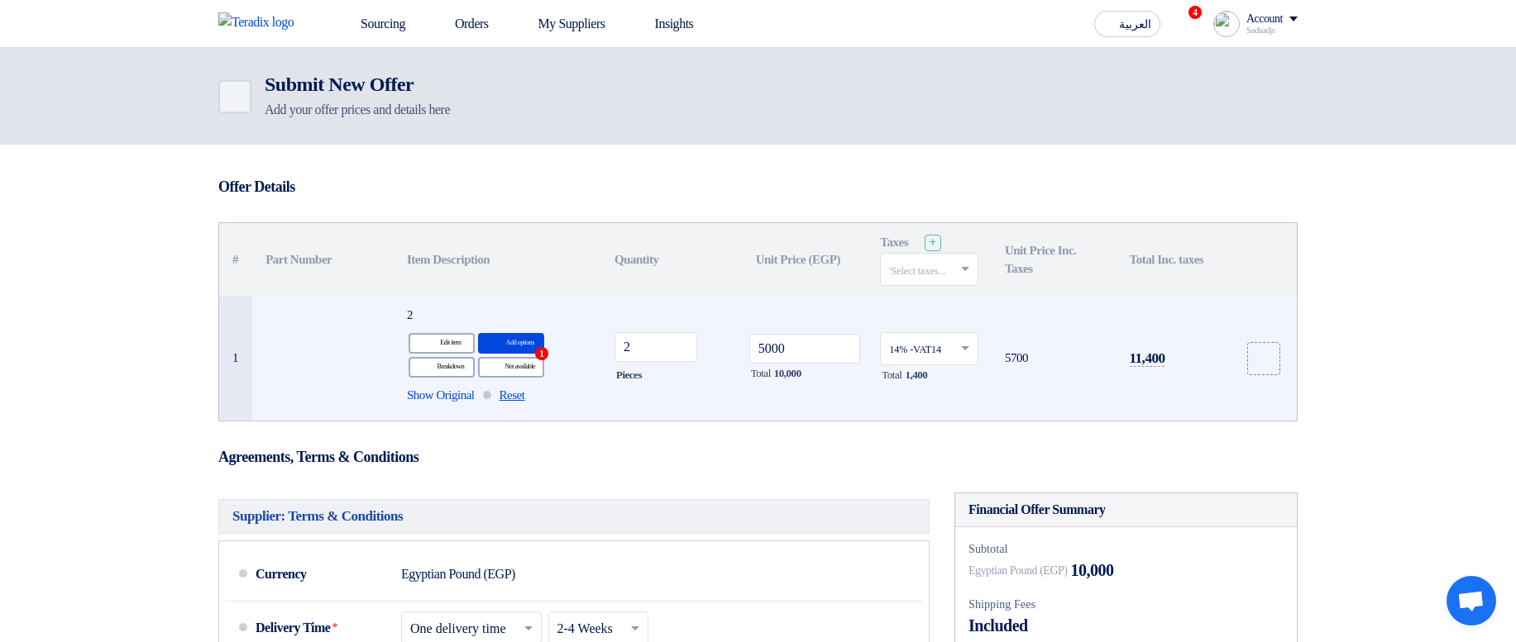
click at [520, 123] on span "Reset" at bounding box center [512, 395] width 26 height 19
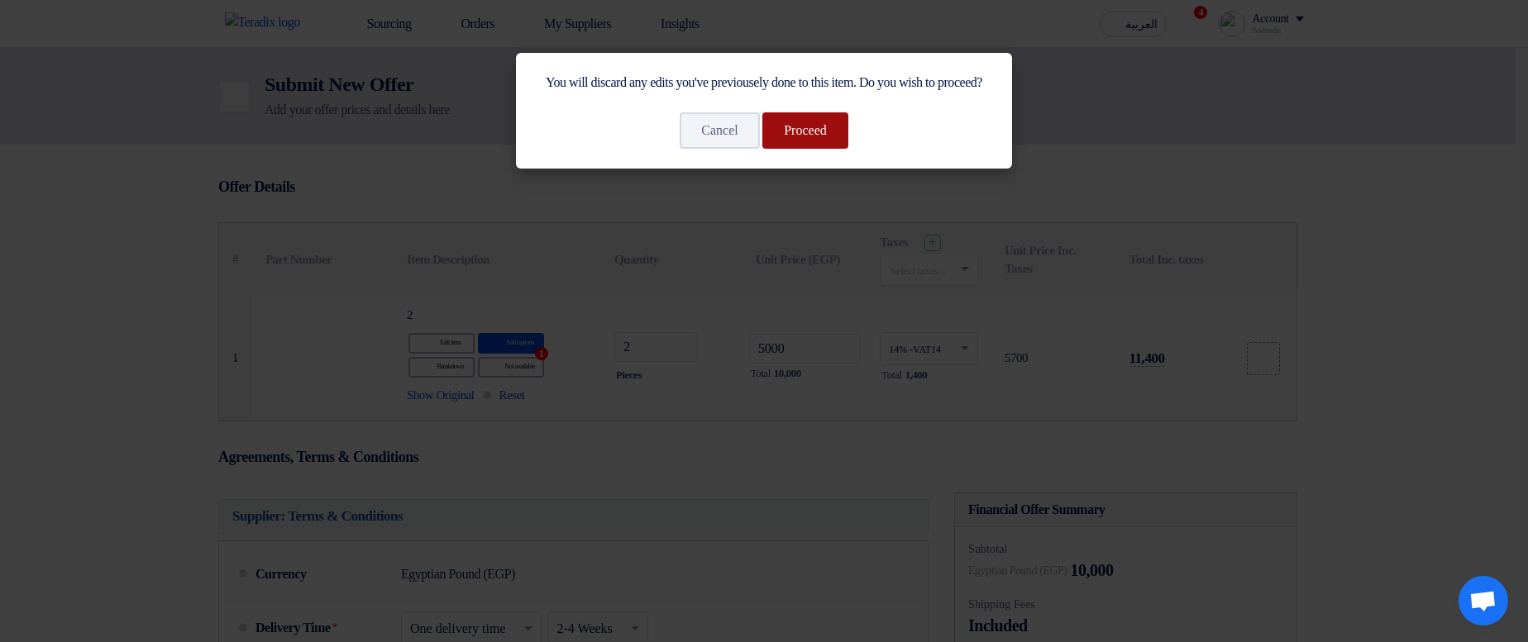
drag, startPoint x: 857, startPoint y: 149, endPoint x: 829, endPoint y: 160, distance: 30.4
click at [856, 123] on div "You will discard any edits you've previousely done to this item. Do you wish to…" at bounding box center [764, 111] width 496 height 116
click at [819, 123] on button "Proceed" at bounding box center [805, 130] width 86 height 36
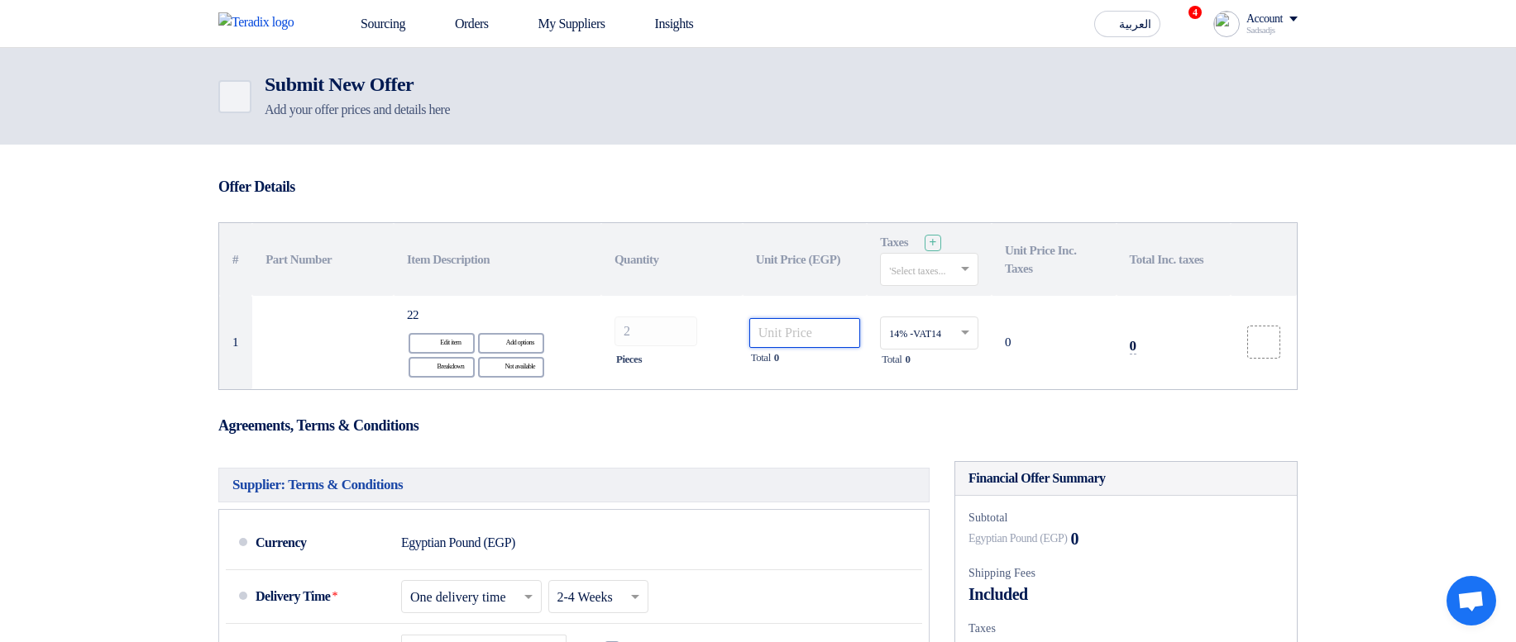
click at [816, 123] on input "number" at bounding box center [805, 333] width 112 height 30
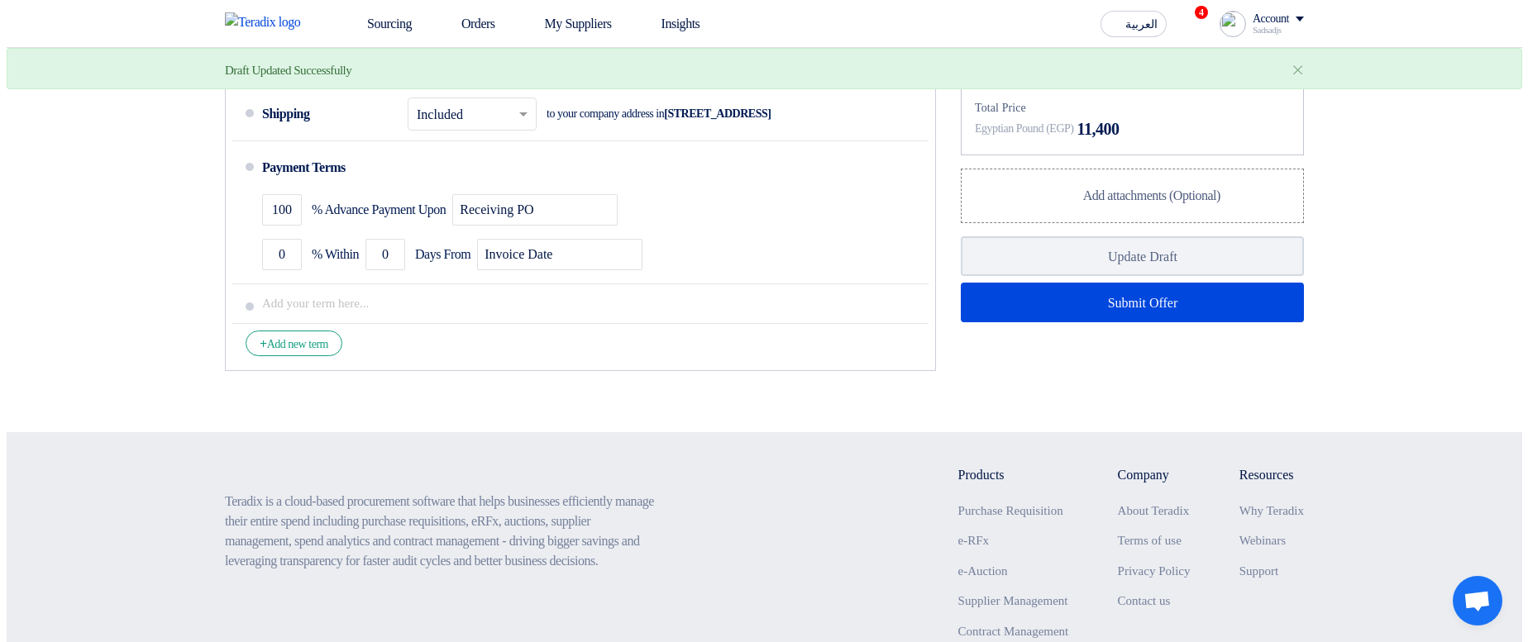
scroll to position [595, 0]
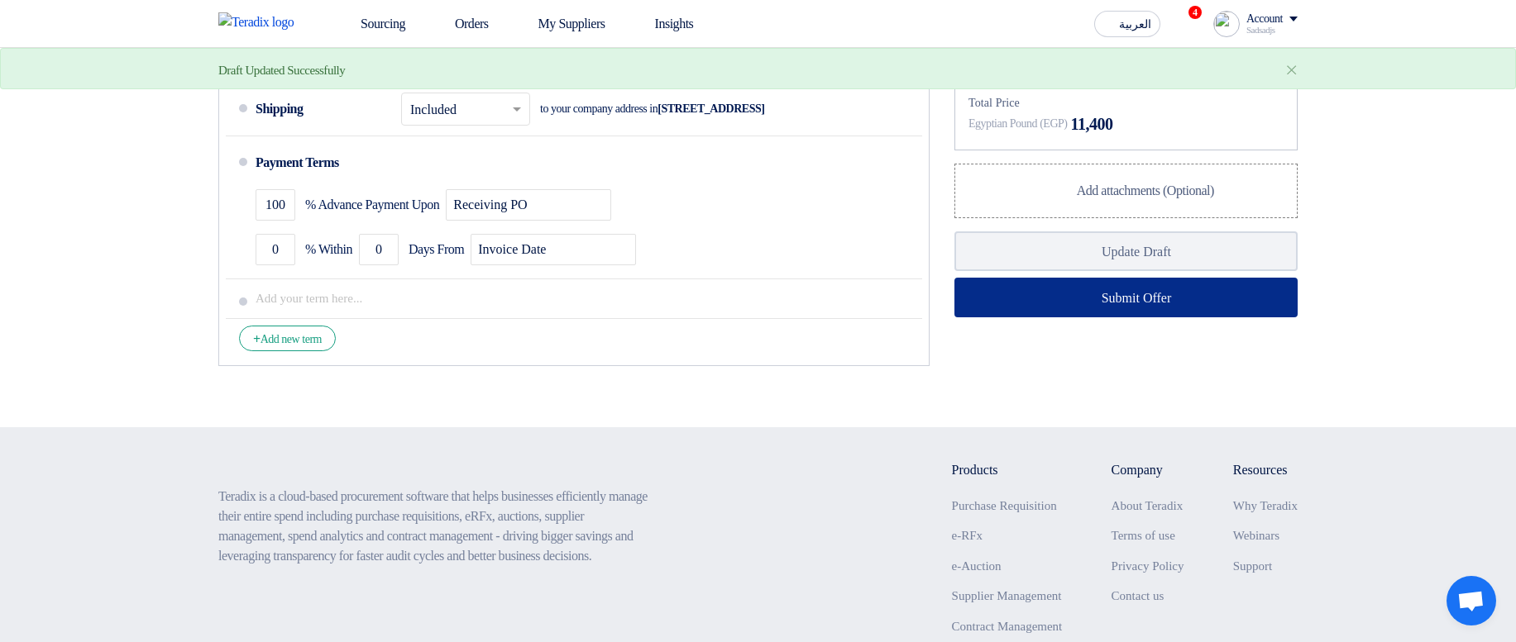
type input "5000"
click at [1145, 123] on button "Submit Offer" at bounding box center [1125, 298] width 343 height 40
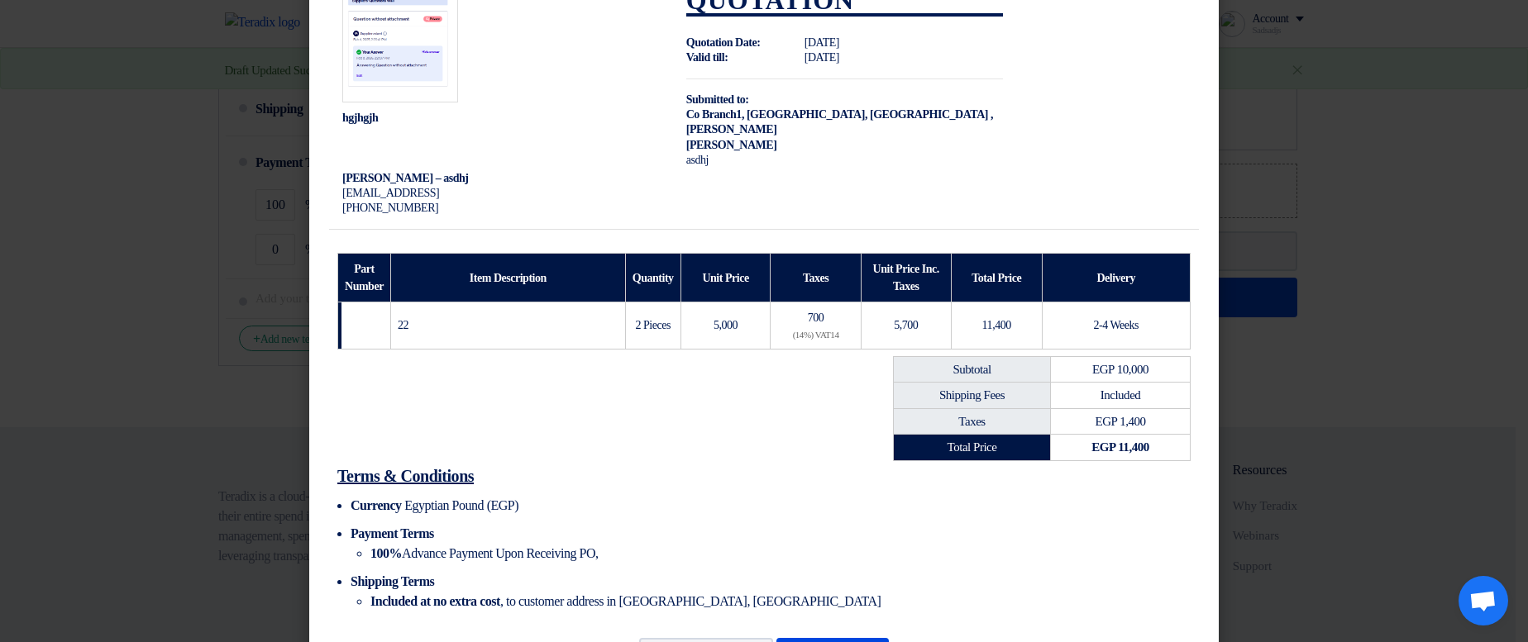
scroll to position [124, 0]
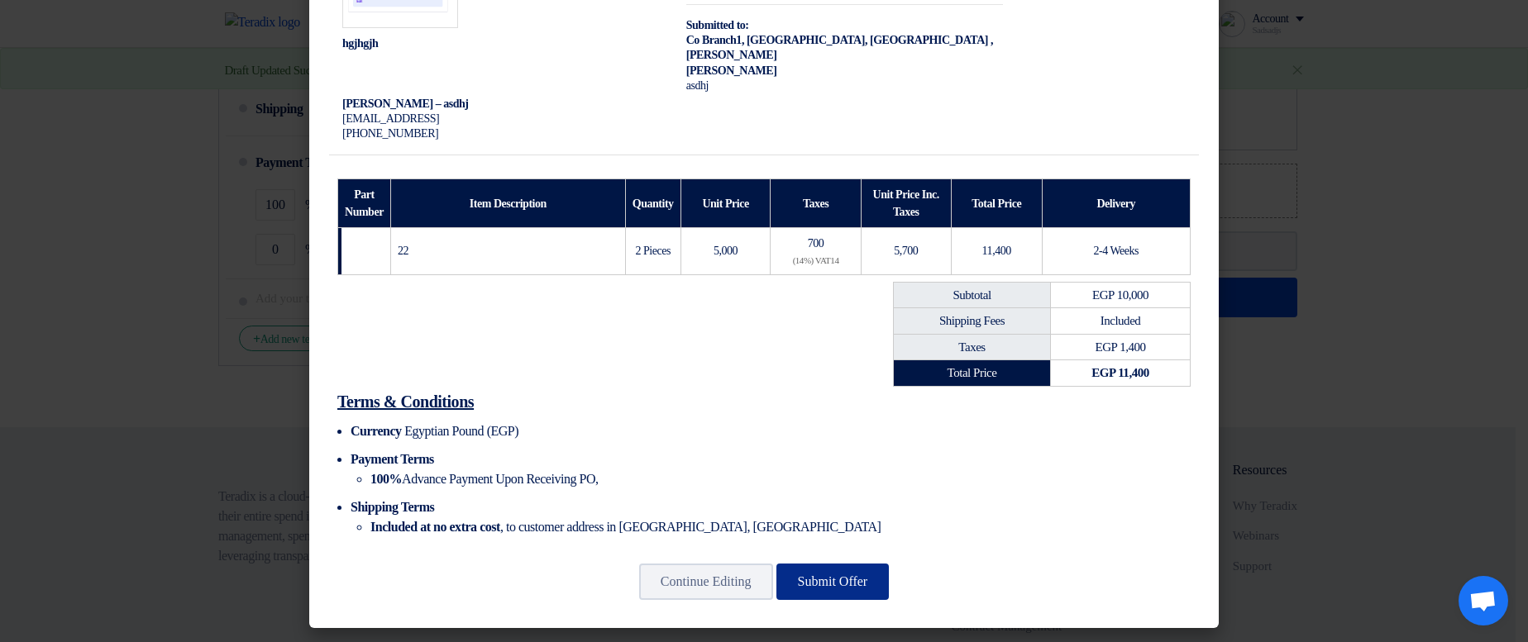
click at [837, 123] on button "Submit Offer" at bounding box center [832, 582] width 113 height 36
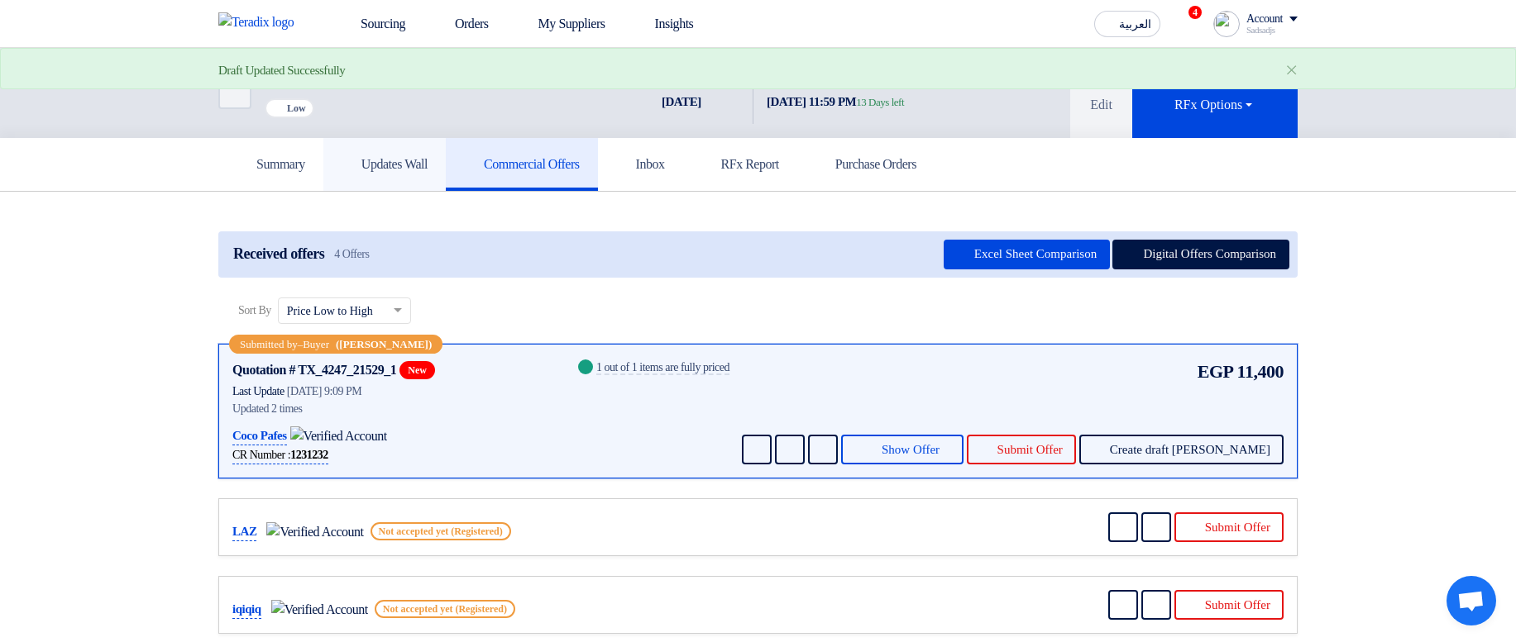
click at [380, 123] on link "Updates Wall" at bounding box center [384, 164] width 122 height 53
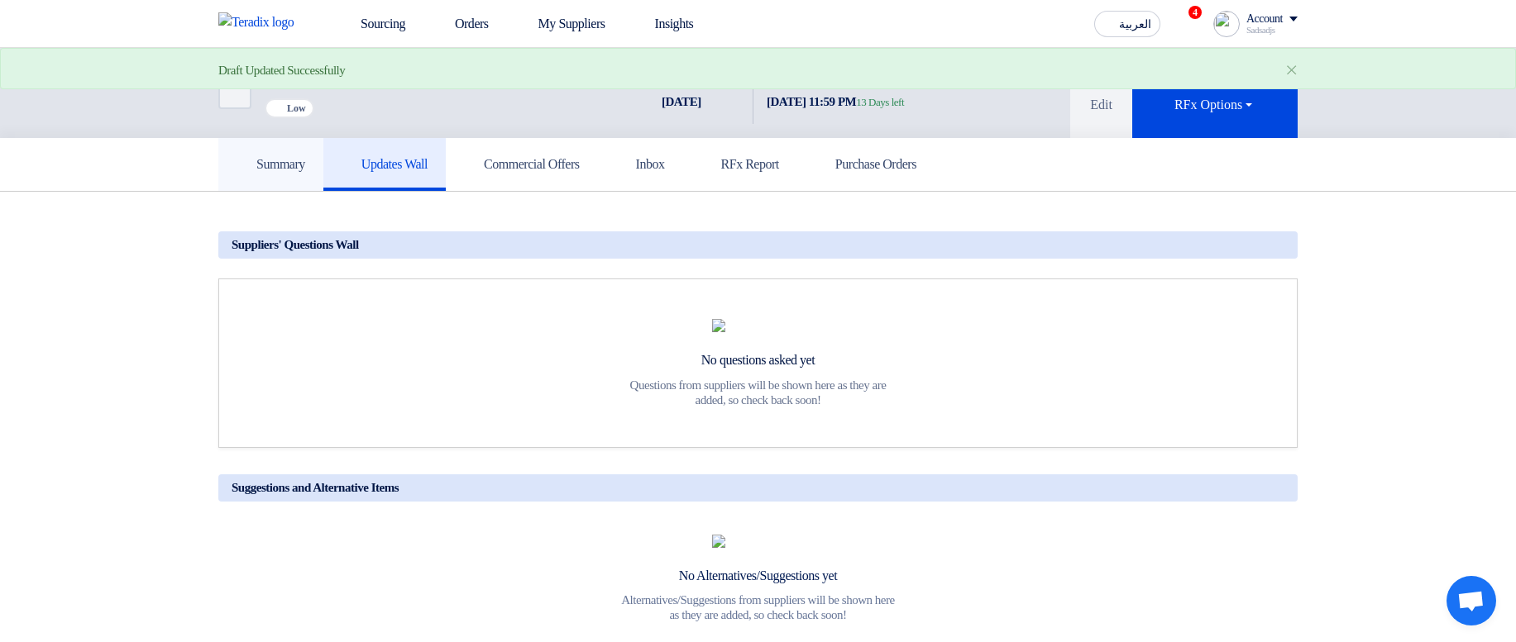
click at [275, 123] on h5 "Summary" at bounding box center [270, 164] width 69 height 17
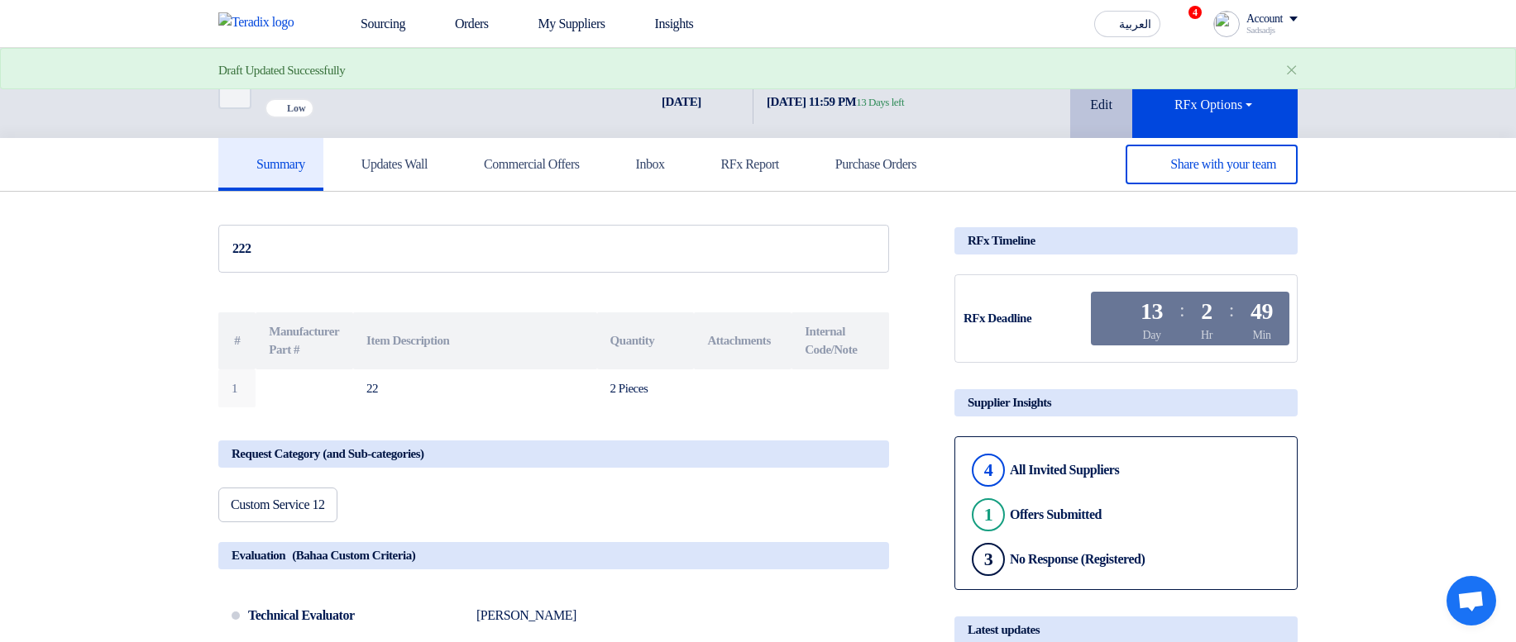
click at [1114, 101] on button "Edit" at bounding box center [1101, 93] width 62 height 90
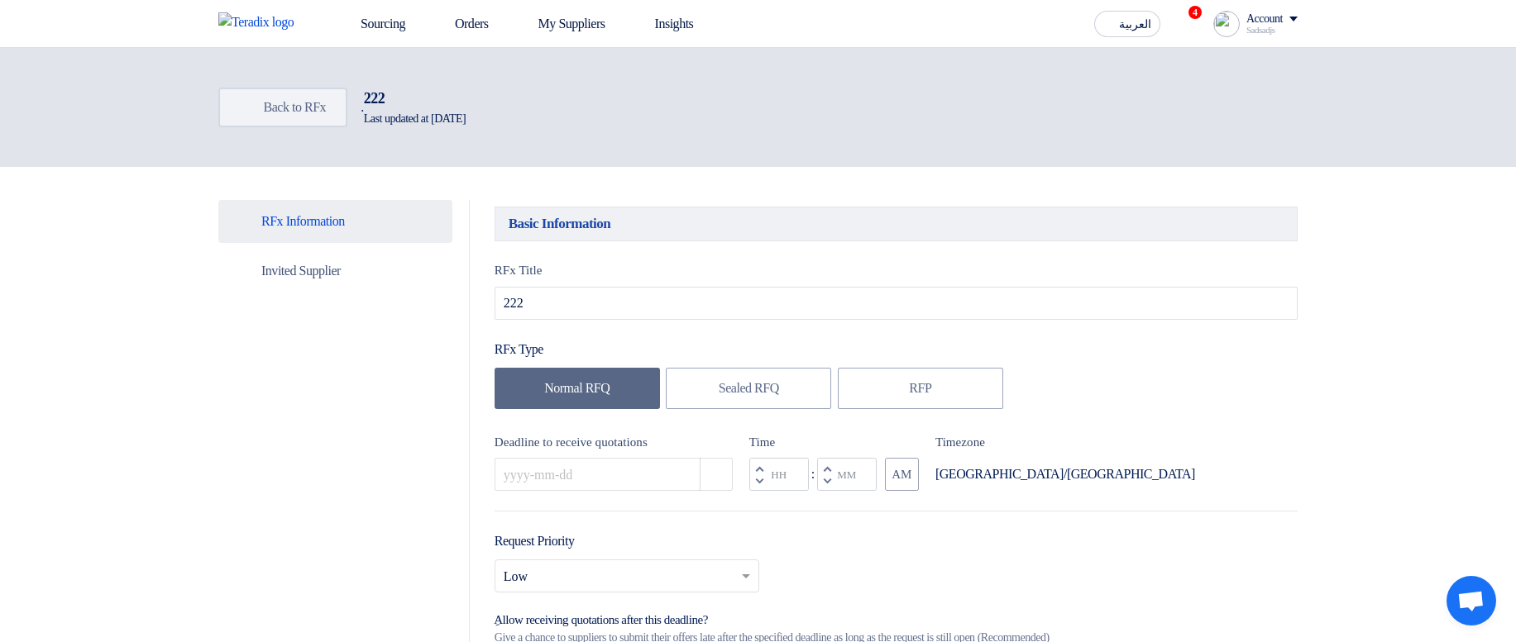
type input "10/17/2025"
type input "11"
type input "59"
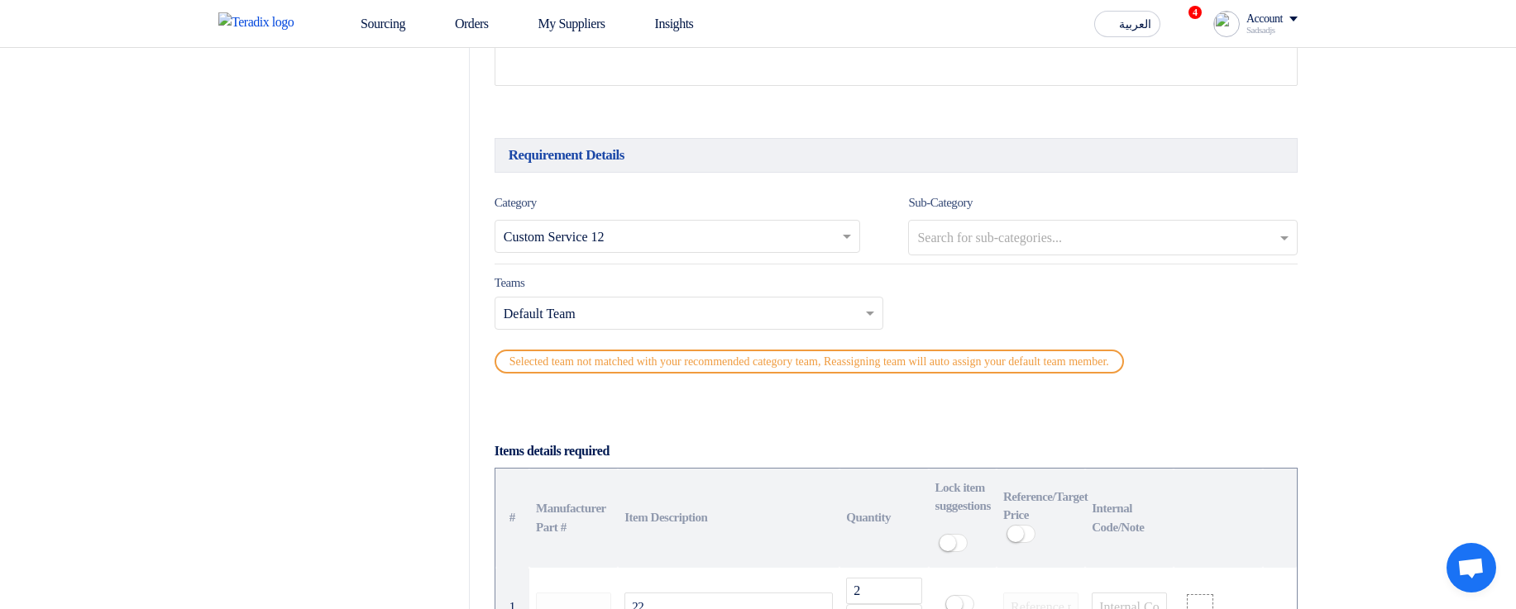
scroll to position [992, 0]
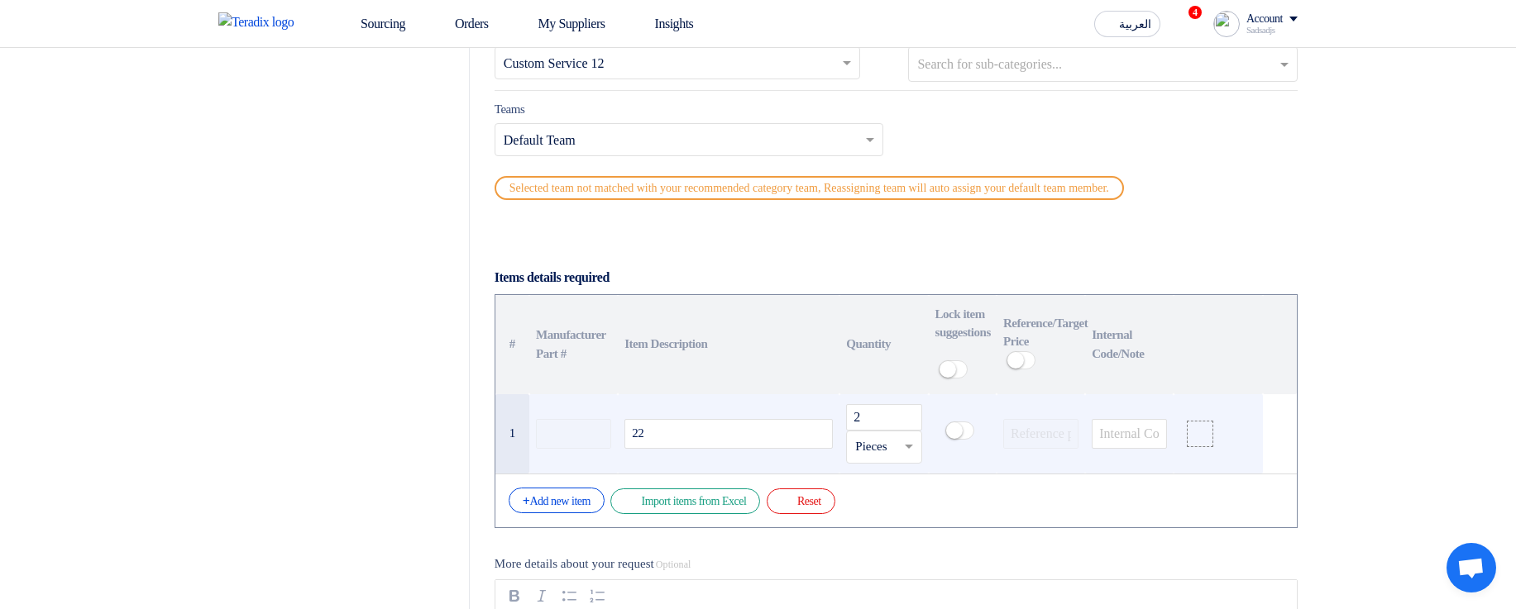
click at [577, 123] on td at bounding box center [573, 434] width 88 height 80
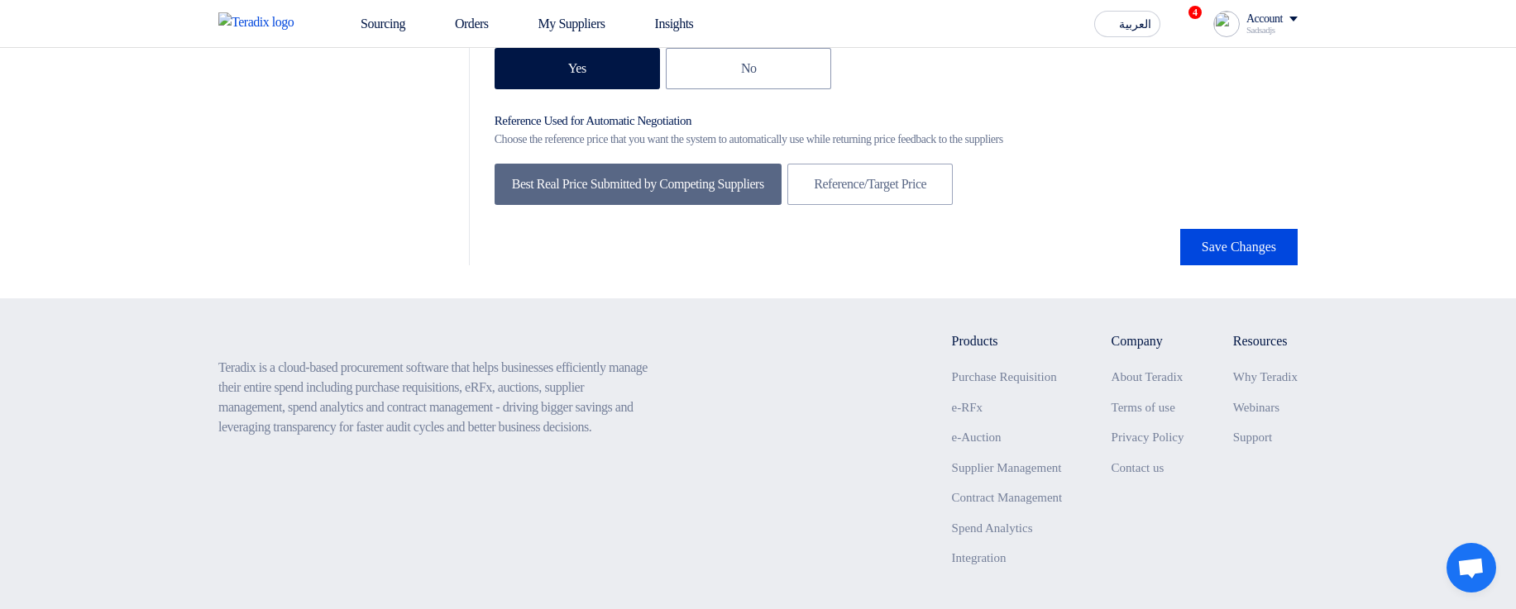
scroll to position [2874, 0]
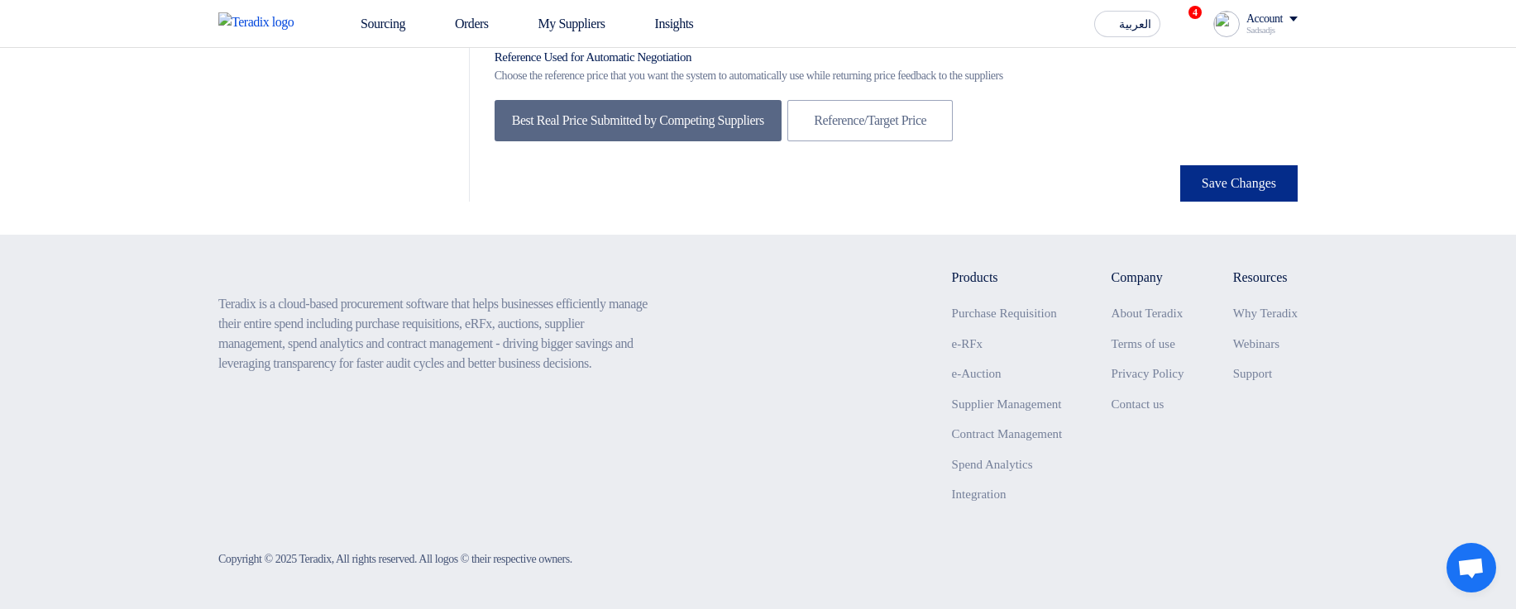
click at [1203, 123] on button "Save Changes" at bounding box center [1238, 183] width 117 height 36
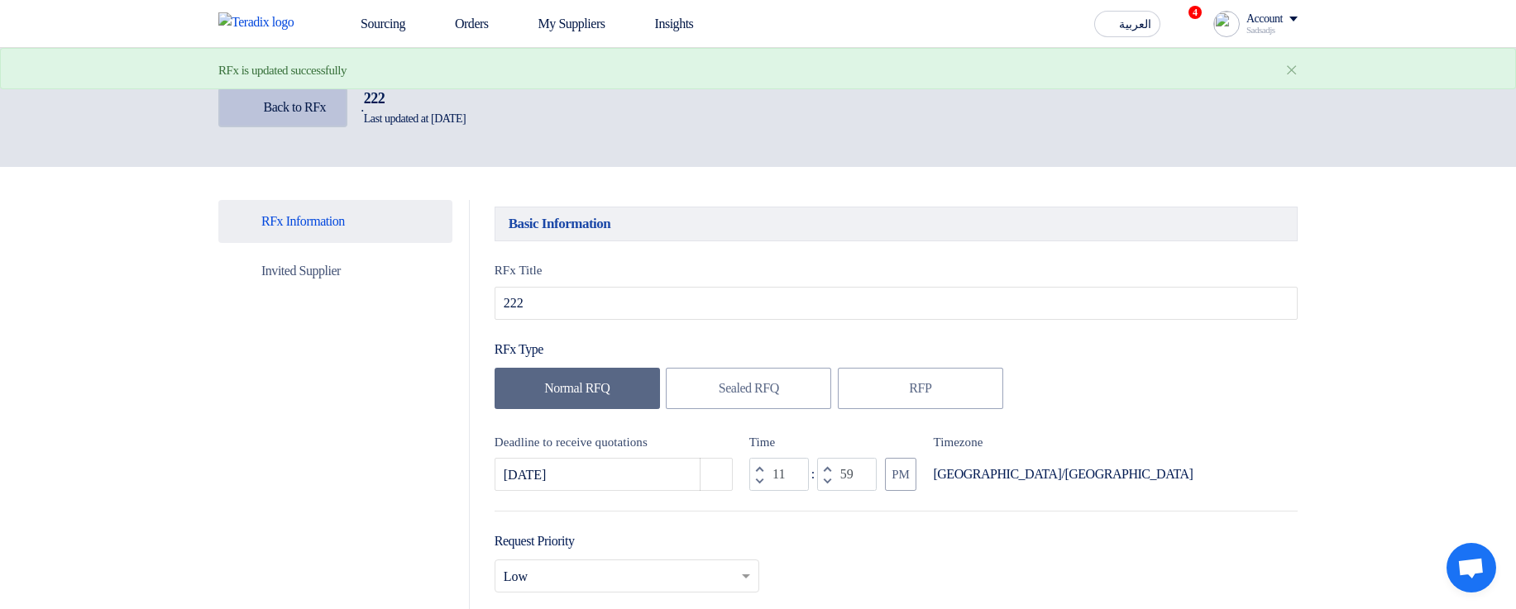
click at [321, 116] on link "Back Back to RFx" at bounding box center [282, 108] width 129 height 40
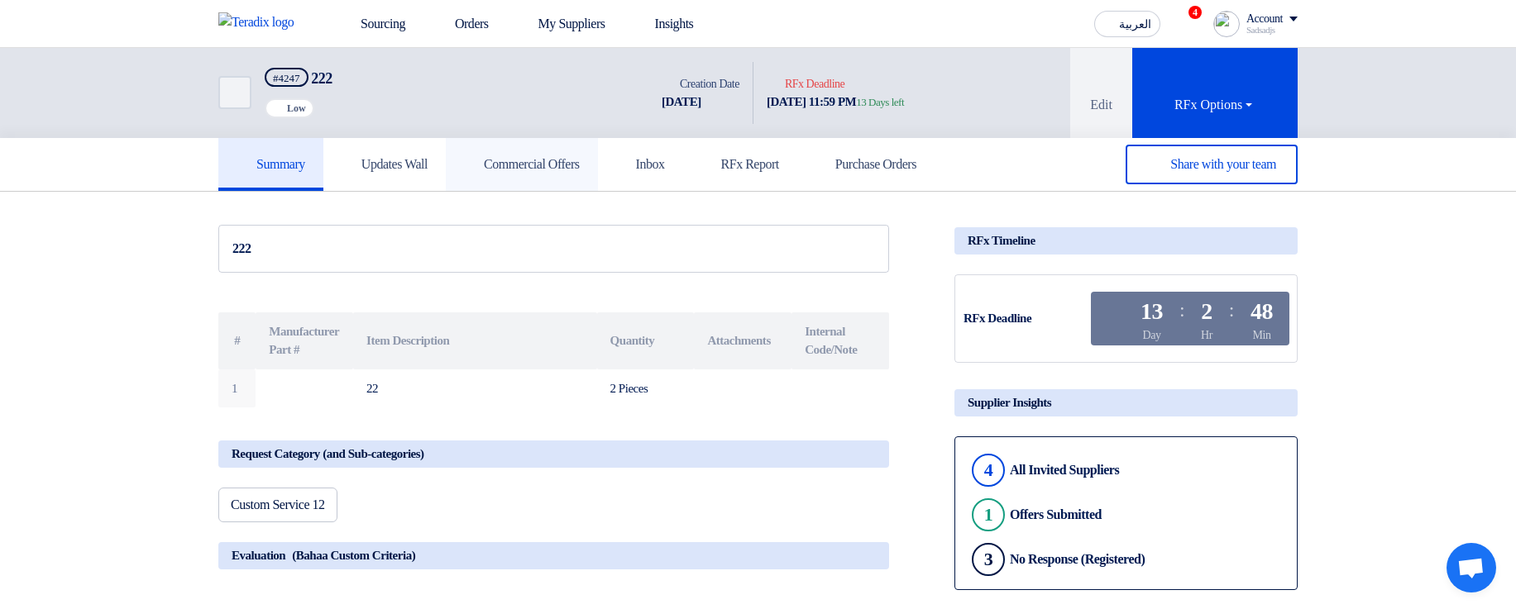
click at [576, 123] on link "Commercial Offers" at bounding box center [522, 164] width 152 height 53
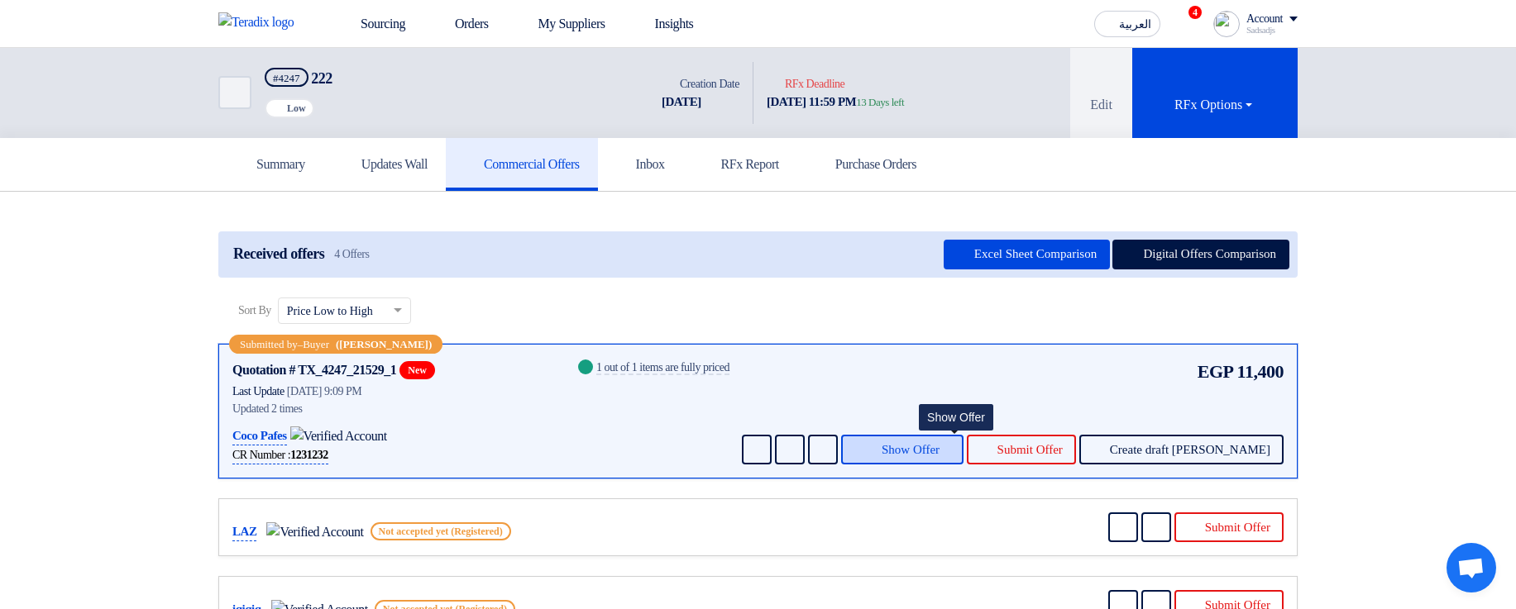
click at [939, 123] on span "Show Offer" at bounding box center [910, 450] width 58 height 12
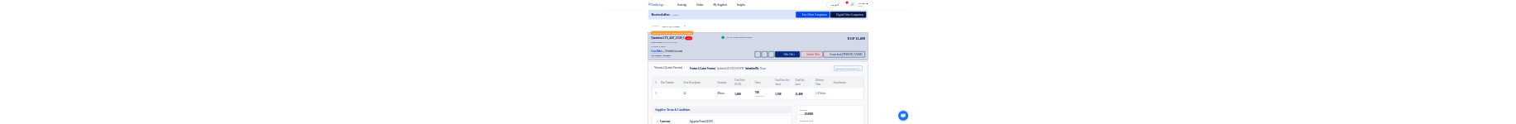
scroll to position [397, 0]
